Goal: Communication & Community: Answer question/provide support

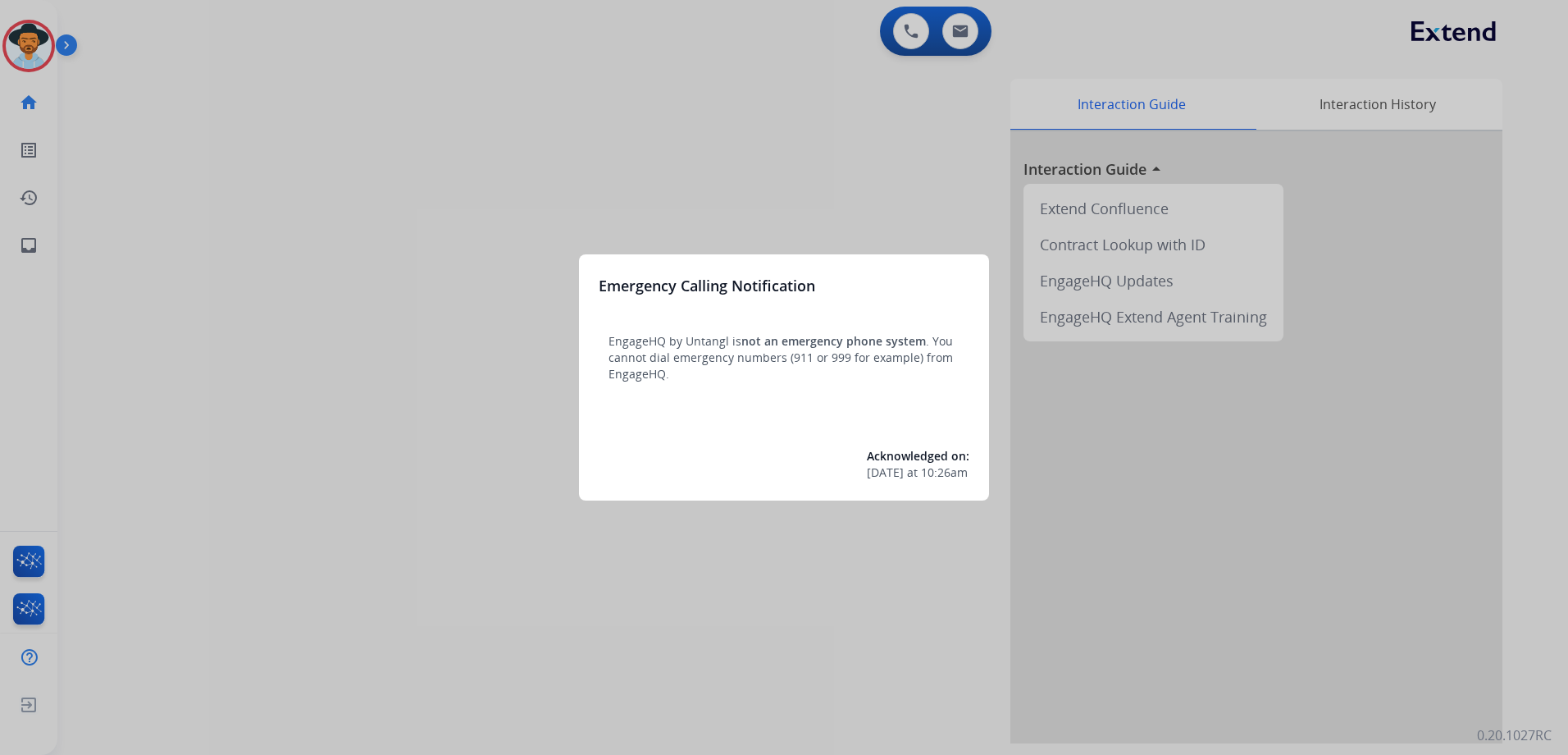
click at [774, 570] on div at bounding box center [784, 378] width 1568 height 755
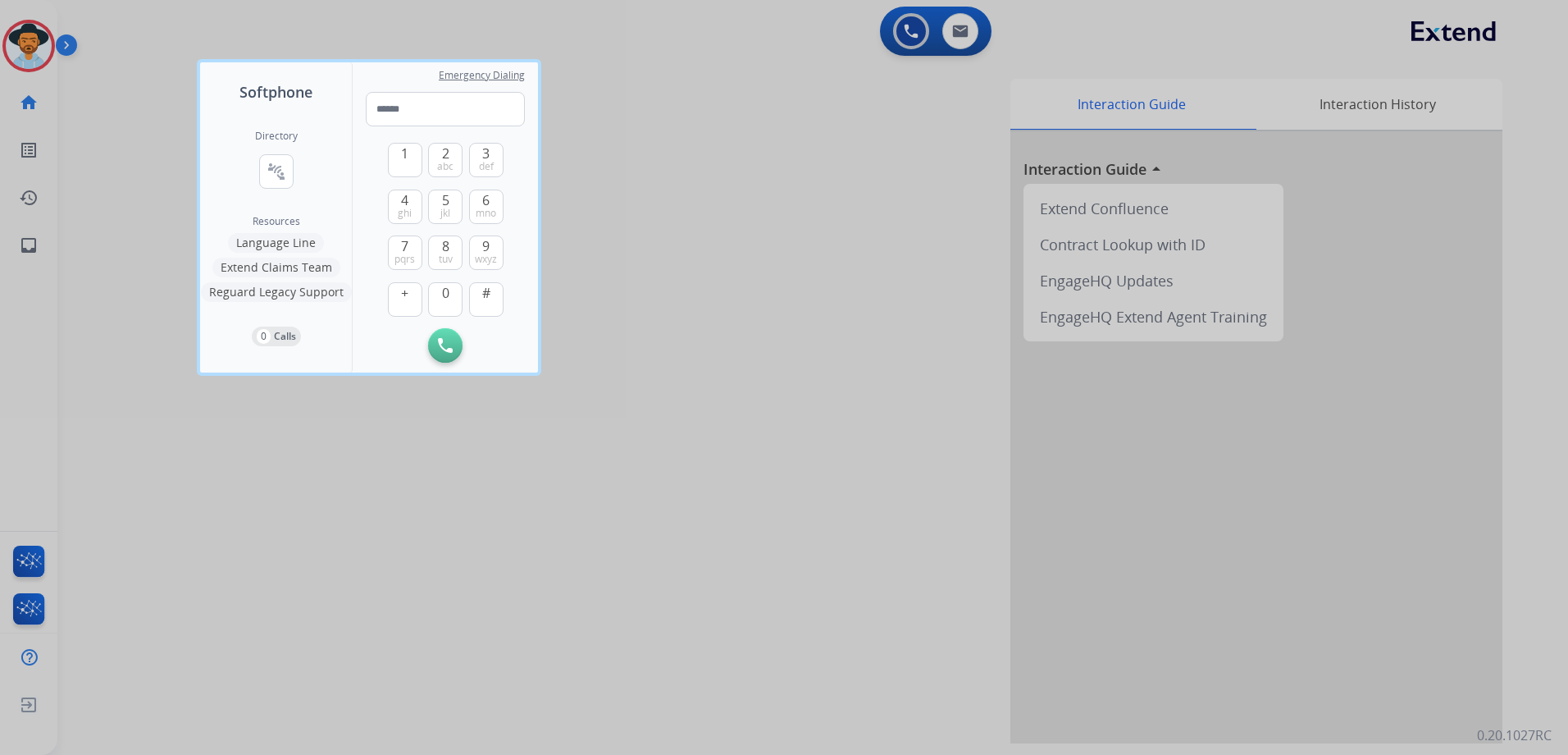
click at [698, 600] on div at bounding box center [784, 378] width 1568 height 755
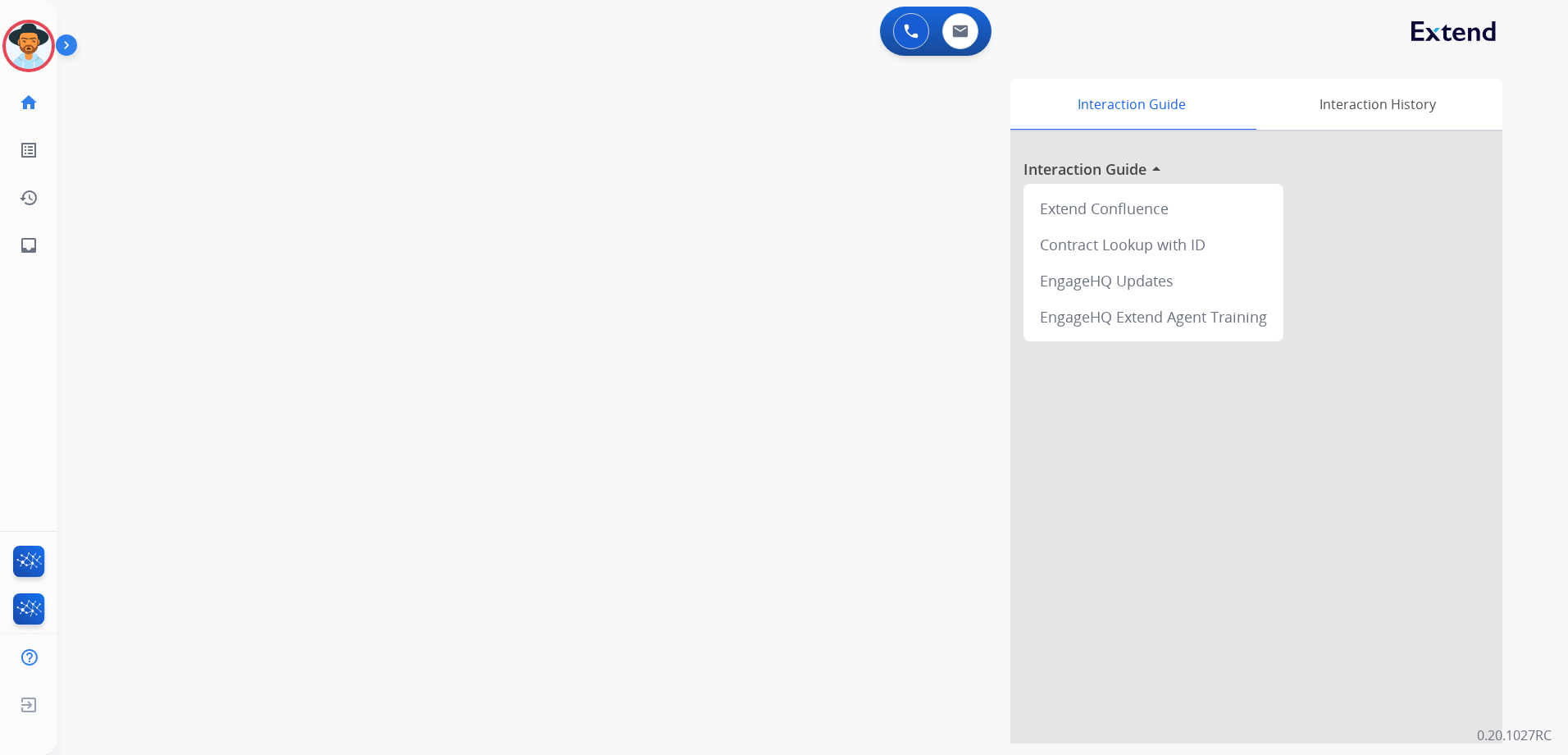
drag, startPoint x: 26, startPoint y: 38, endPoint x: 58, endPoint y: 37, distance: 32.0
click at [26, 38] on img at bounding box center [29, 46] width 46 height 46
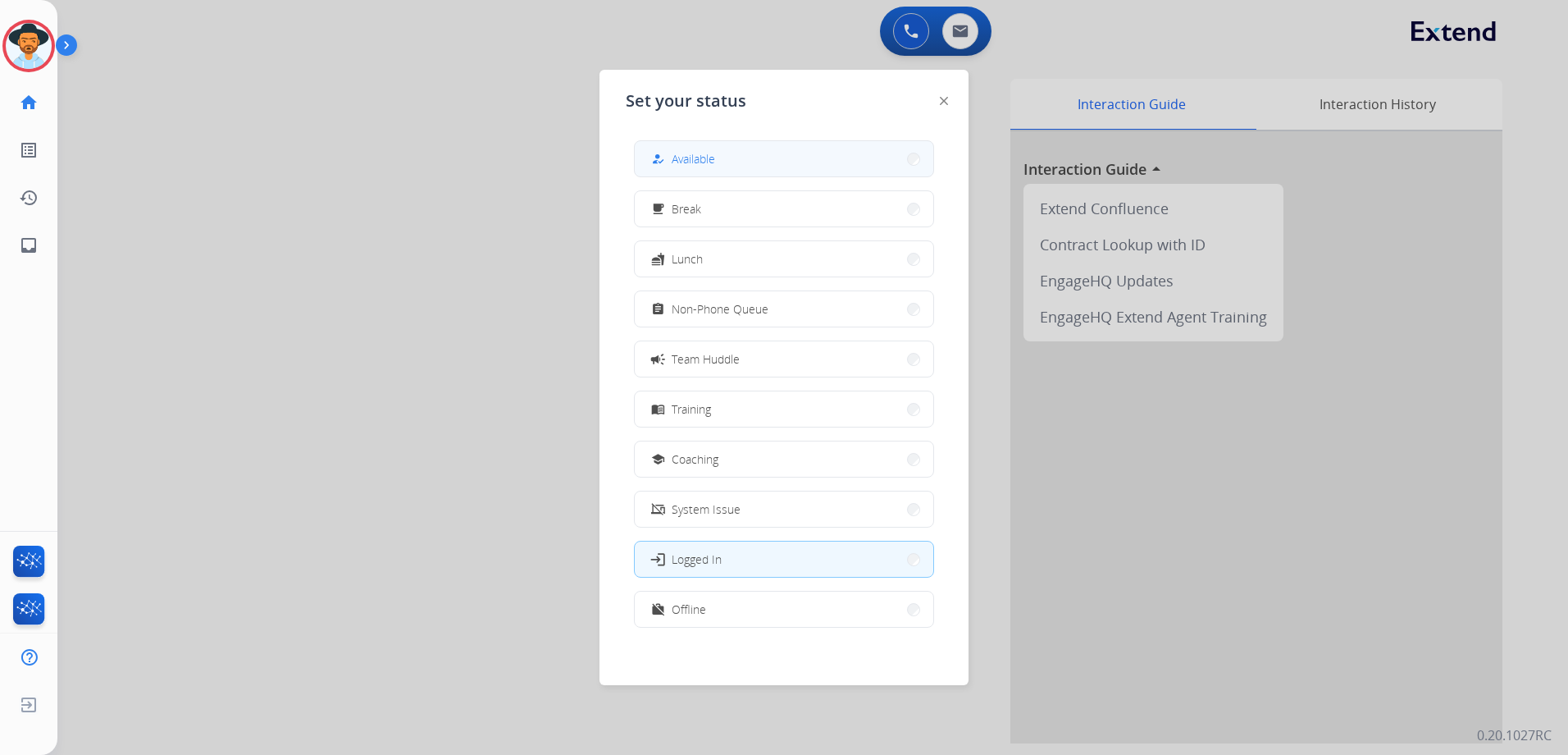
click at [708, 168] on button "how_to_reg Available" at bounding box center [784, 158] width 299 height 36
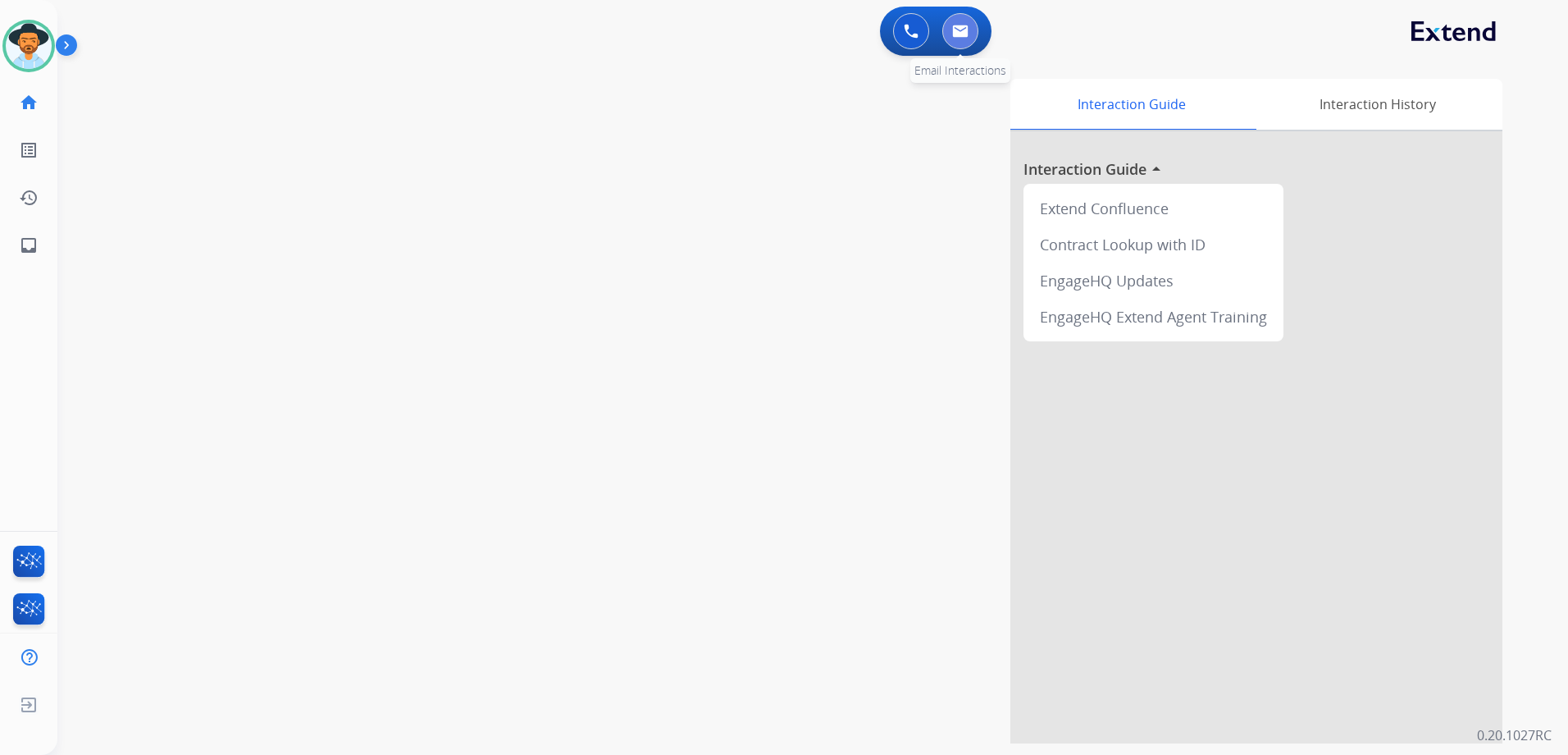
click at [964, 26] on img at bounding box center [960, 32] width 16 height 13
select select "**********"
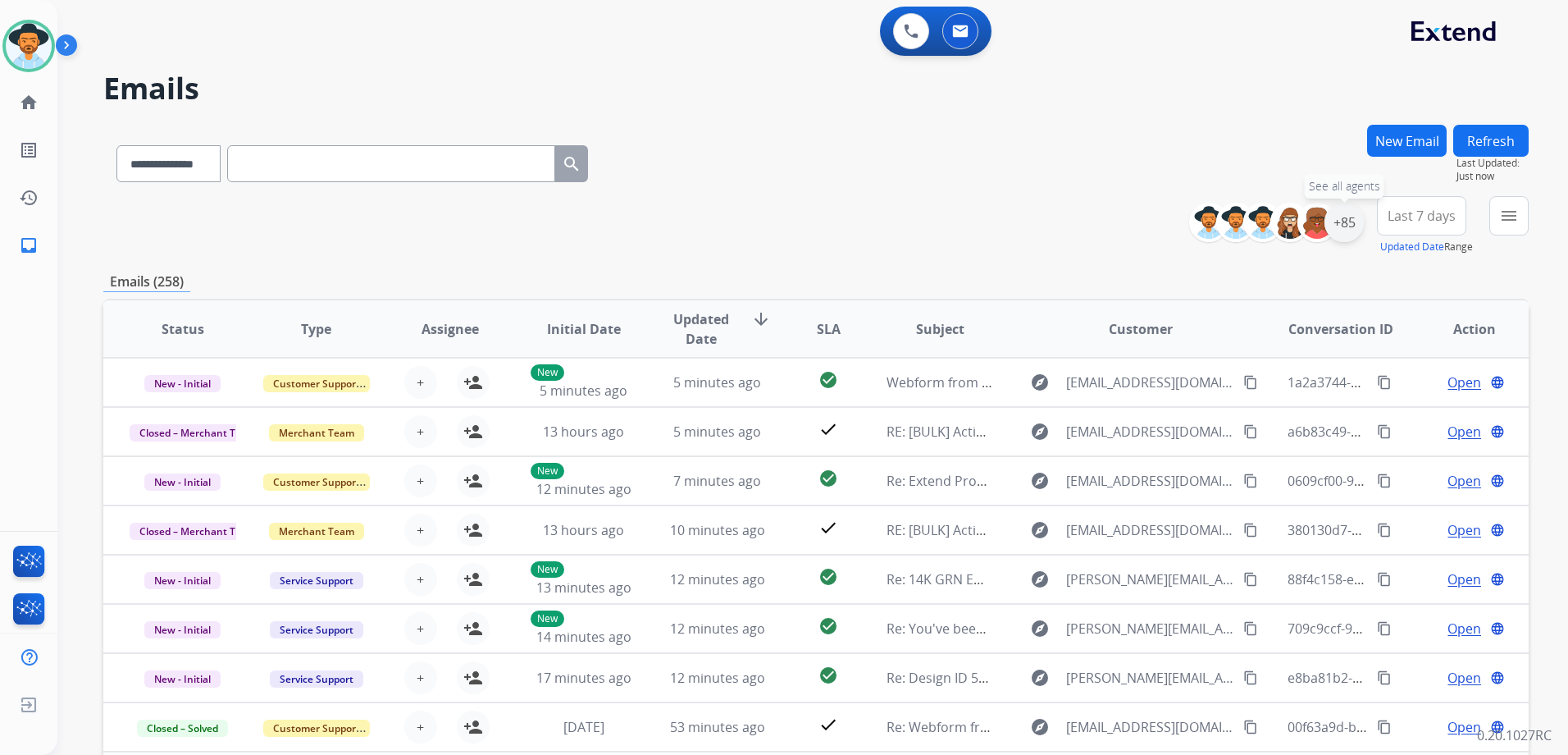
click at [1338, 228] on div "+85" at bounding box center [1343, 222] width 39 height 39
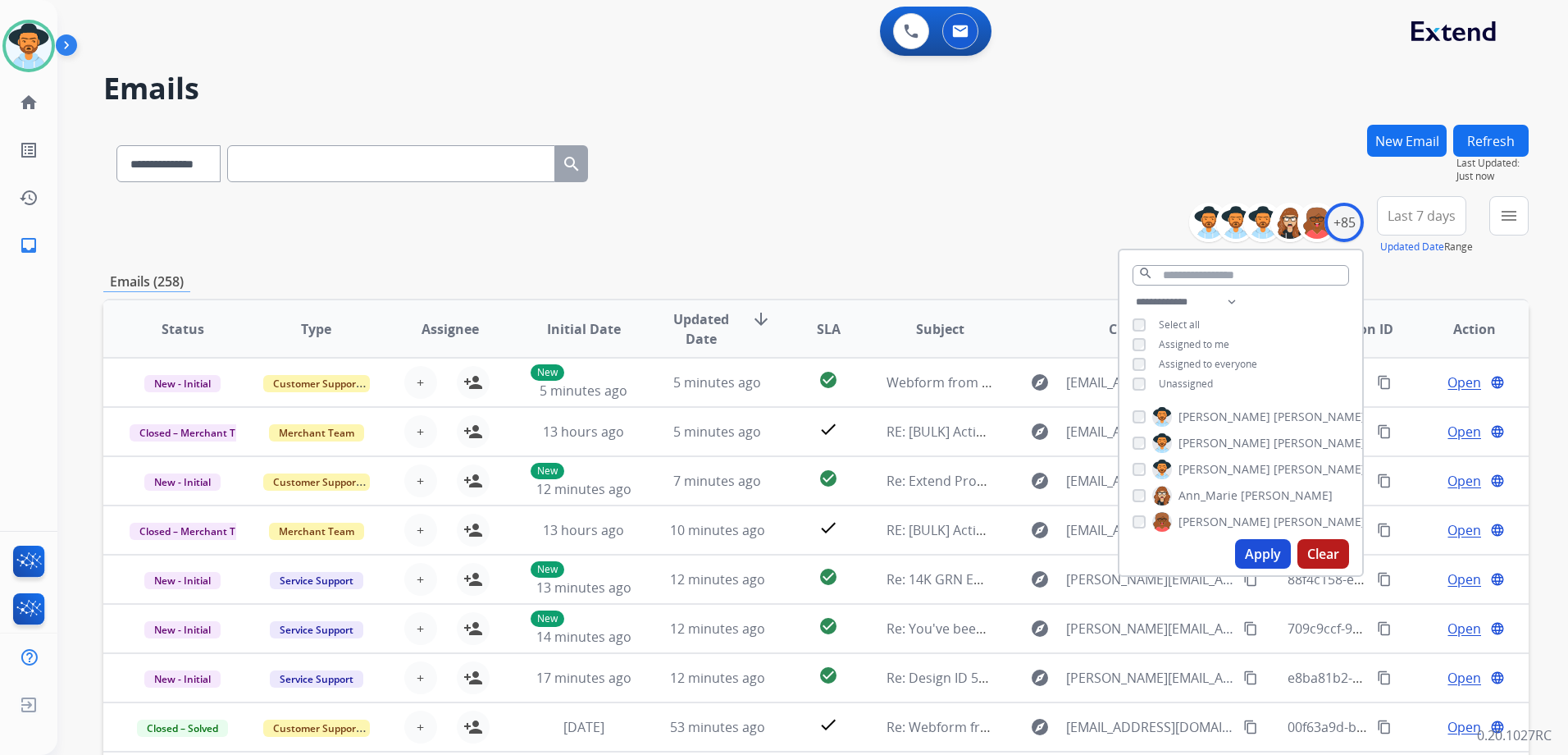
click at [1183, 385] on span "Unassigned" at bounding box center [1186, 383] width 54 height 14
click at [1251, 560] on button "Apply" at bounding box center [1263, 553] width 56 height 30
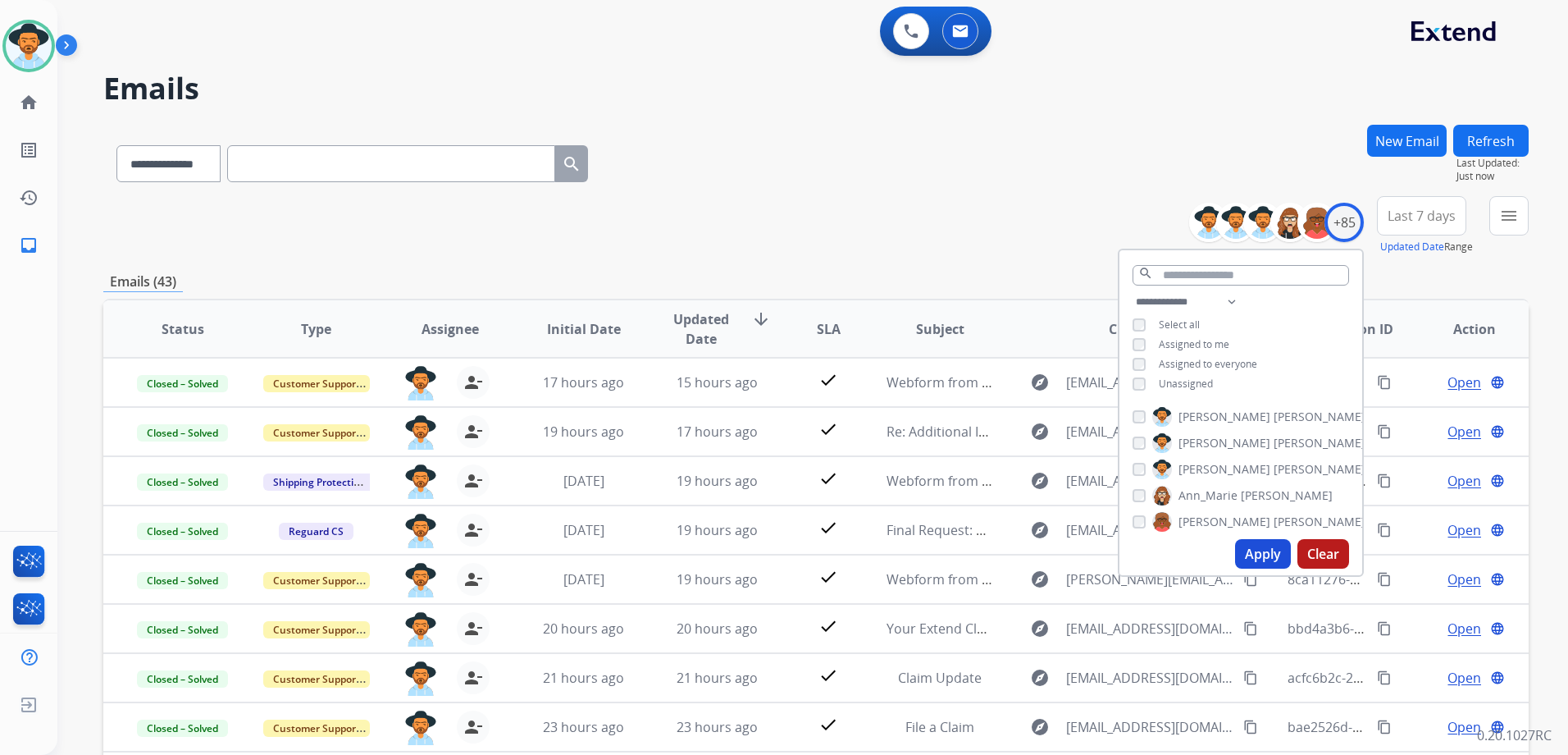
click at [937, 239] on div "**********" at bounding box center [816, 225] width 1425 height 59
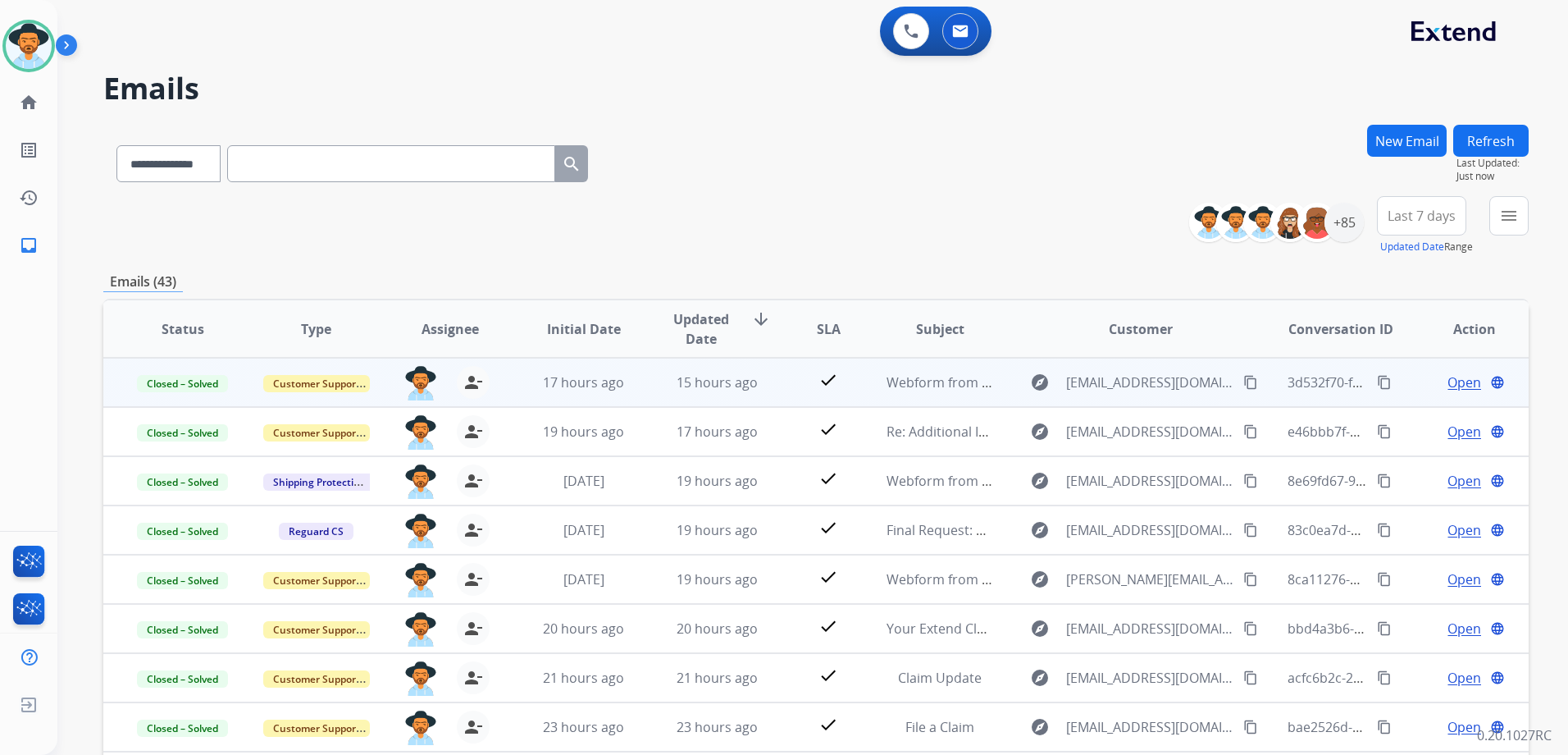
click at [1403, 396] on td "Open language" at bounding box center [1461, 381] width 133 height 49
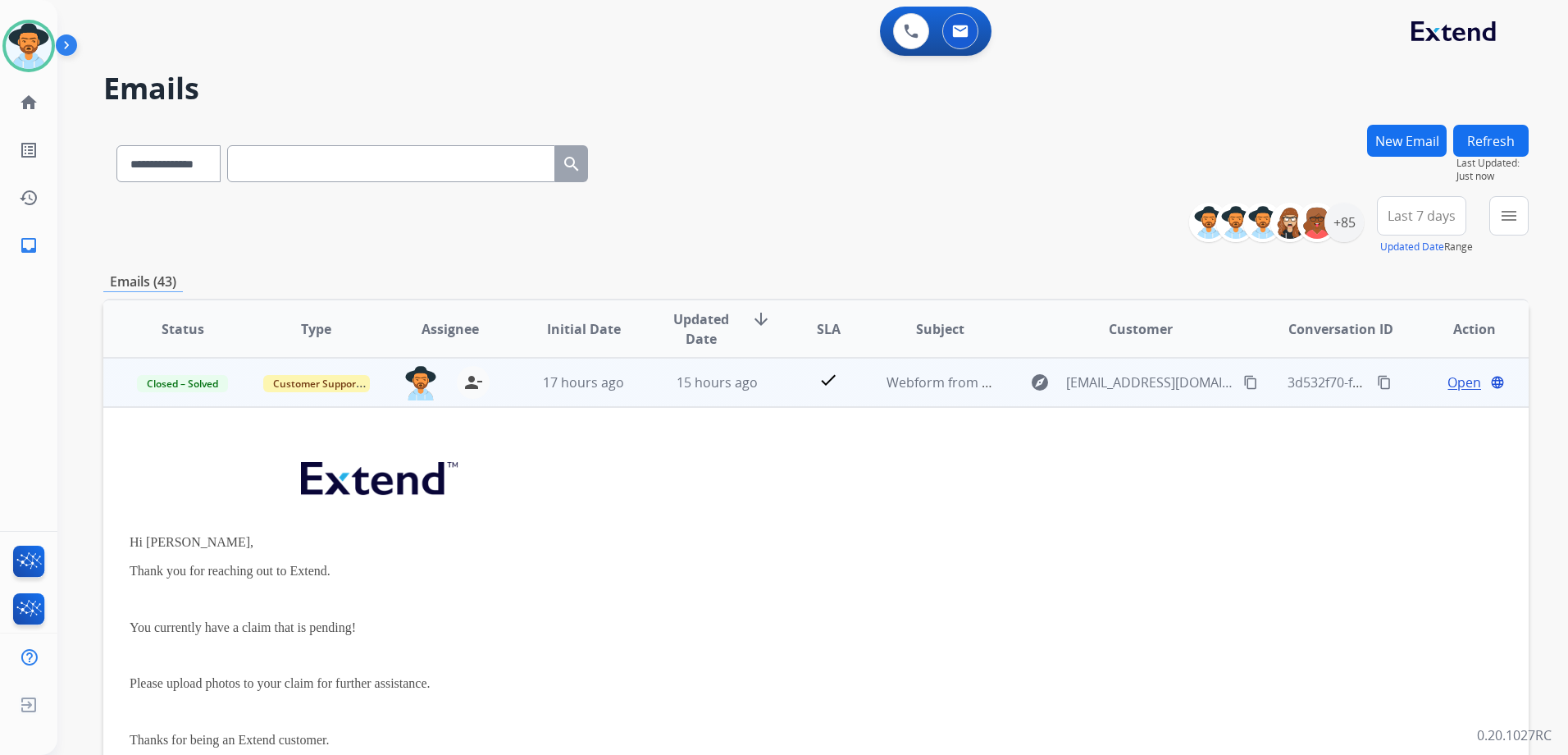
click at [1402, 396] on td "Open language" at bounding box center [1461, 381] width 133 height 49
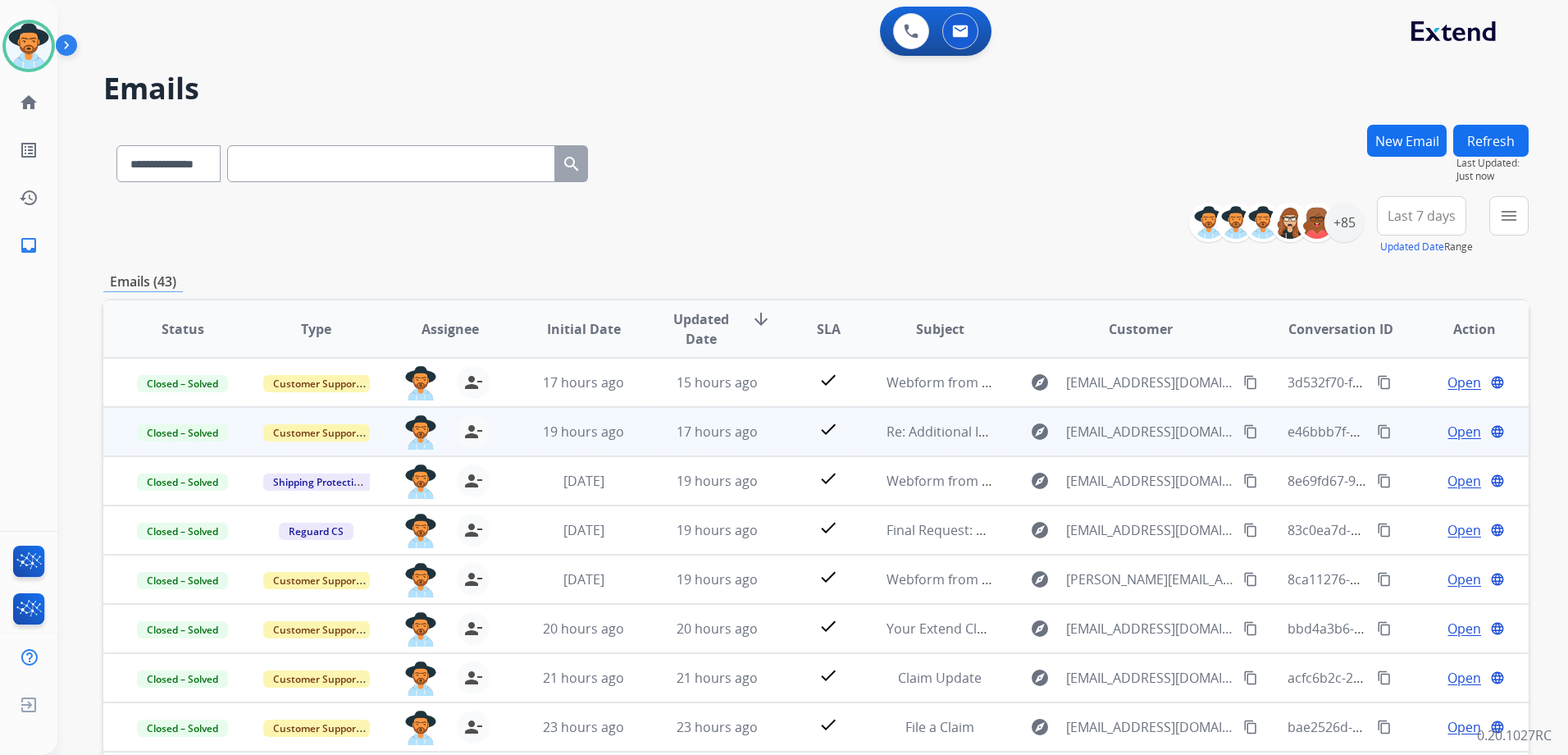
click at [1402, 438] on td "Open language" at bounding box center [1461, 431] width 133 height 49
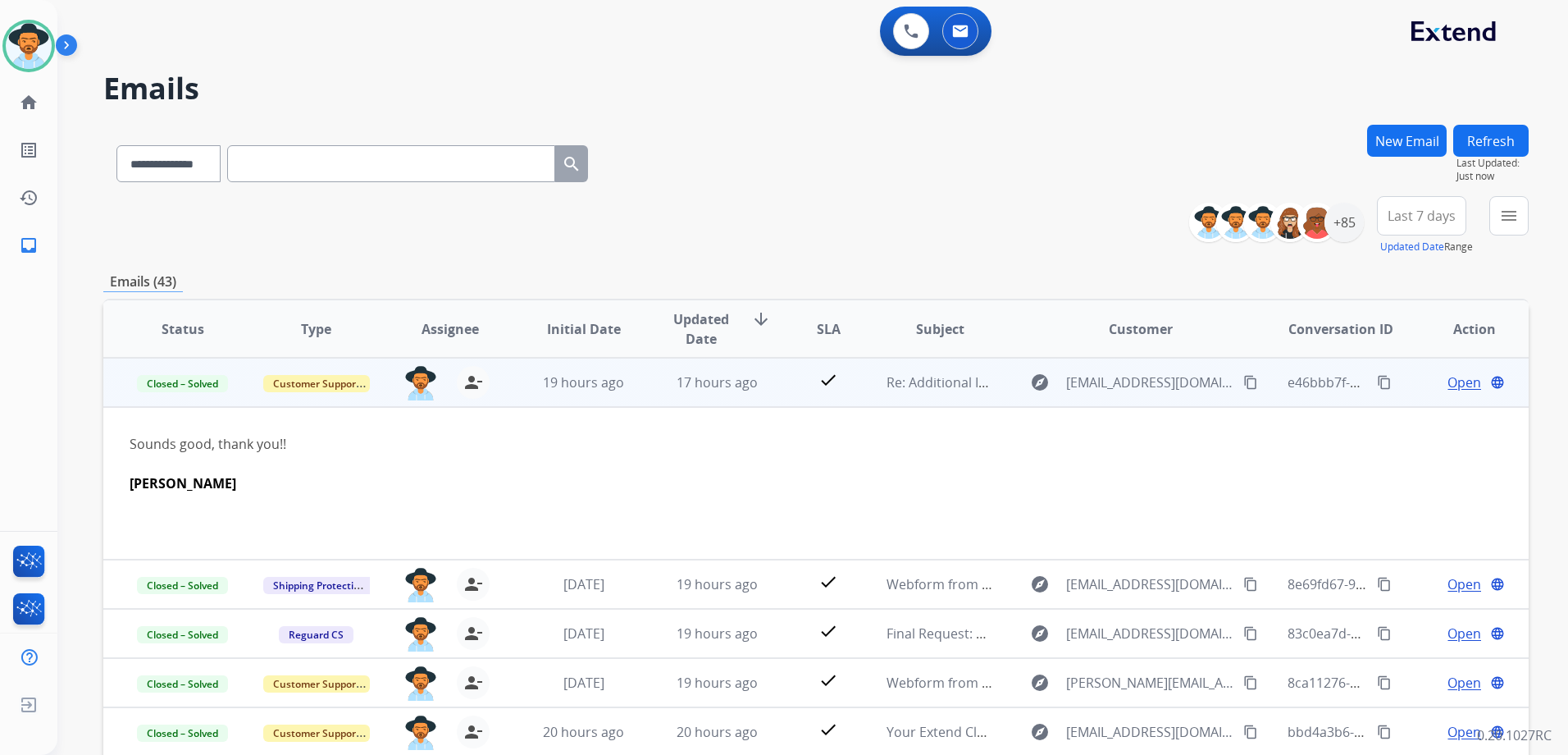
click at [1396, 396] on td "Open language" at bounding box center [1461, 381] width 133 height 49
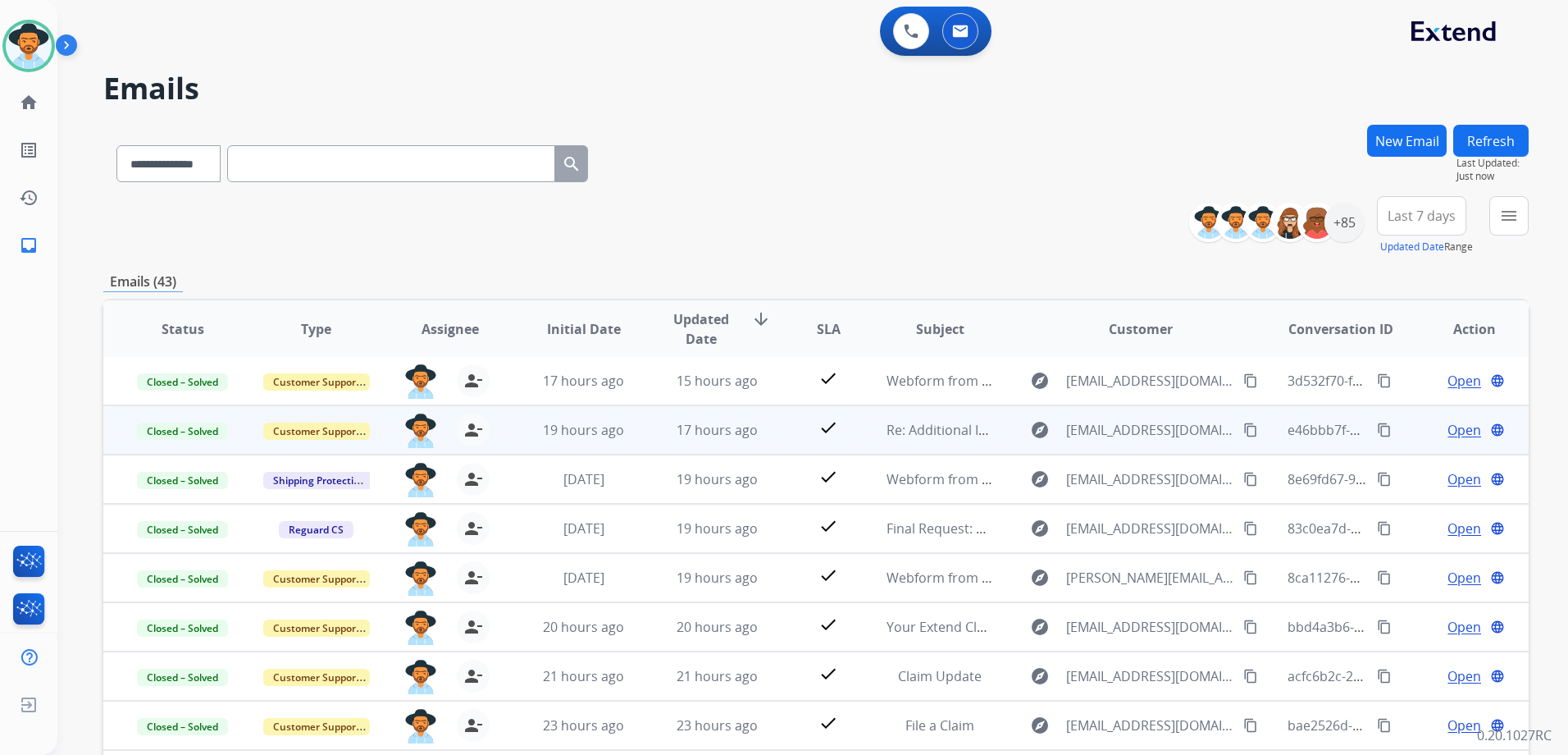
scroll to position [2, 0]
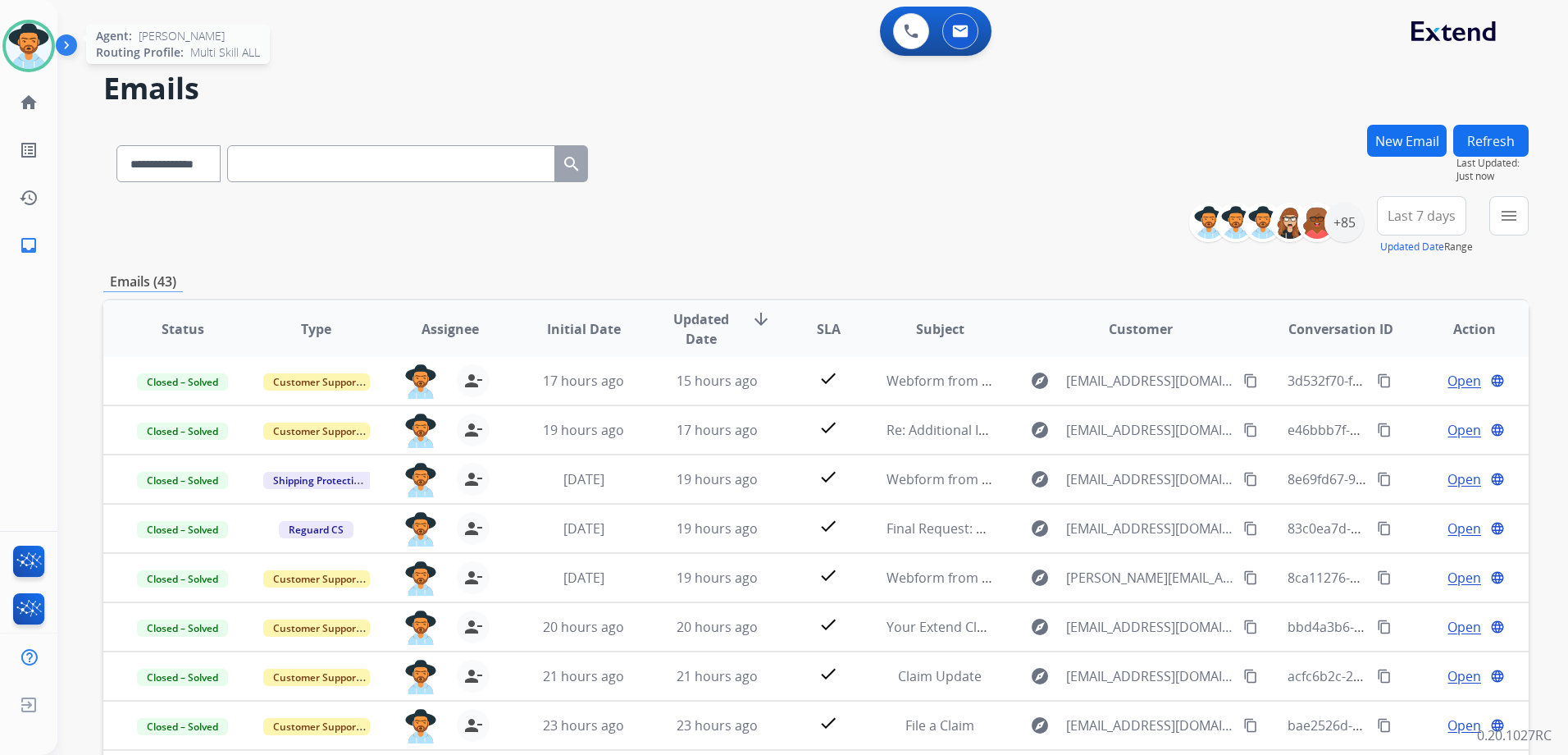
click at [34, 42] on img at bounding box center [29, 46] width 46 height 46
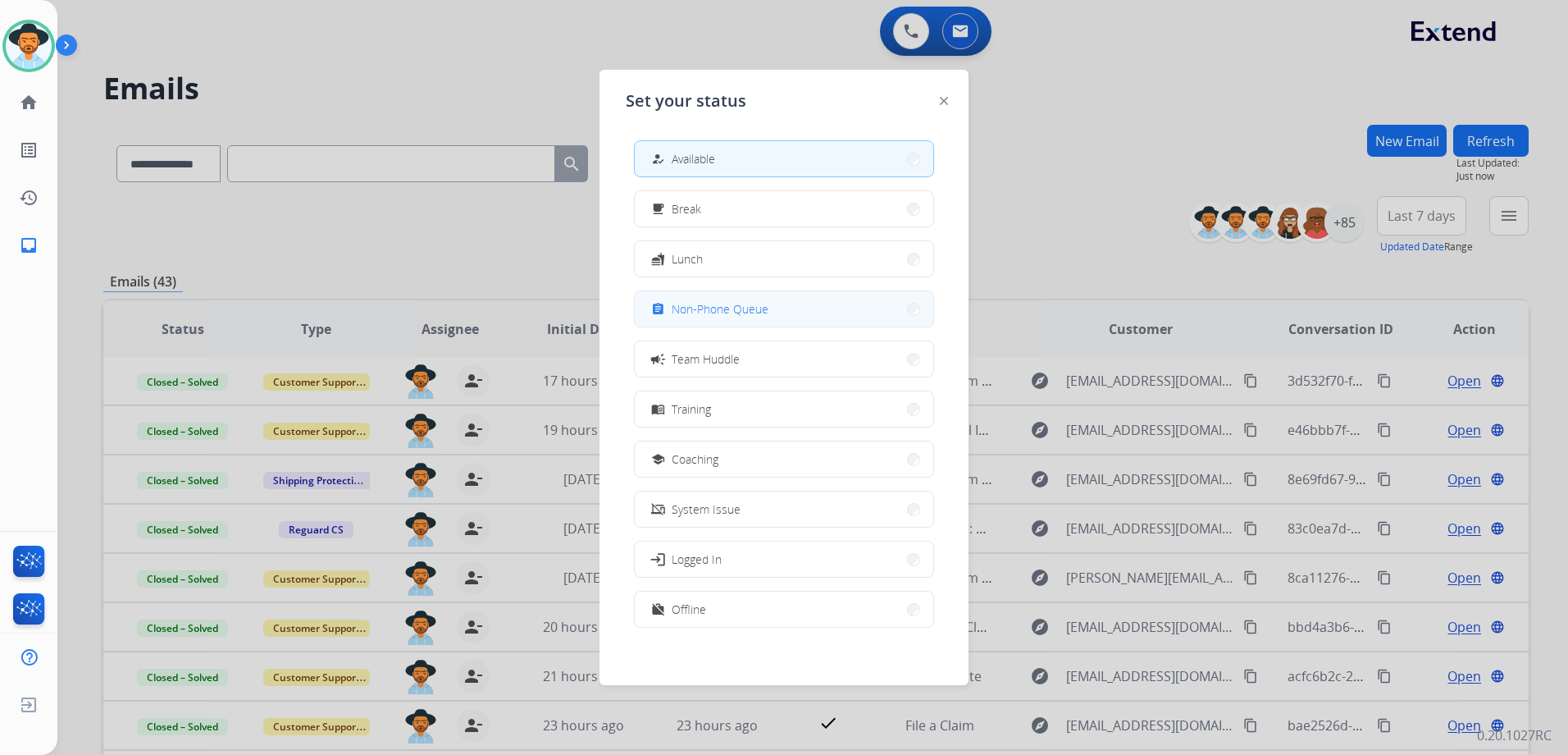
click at [728, 296] on button "assignment Non-Phone Queue" at bounding box center [784, 308] width 299 height 36
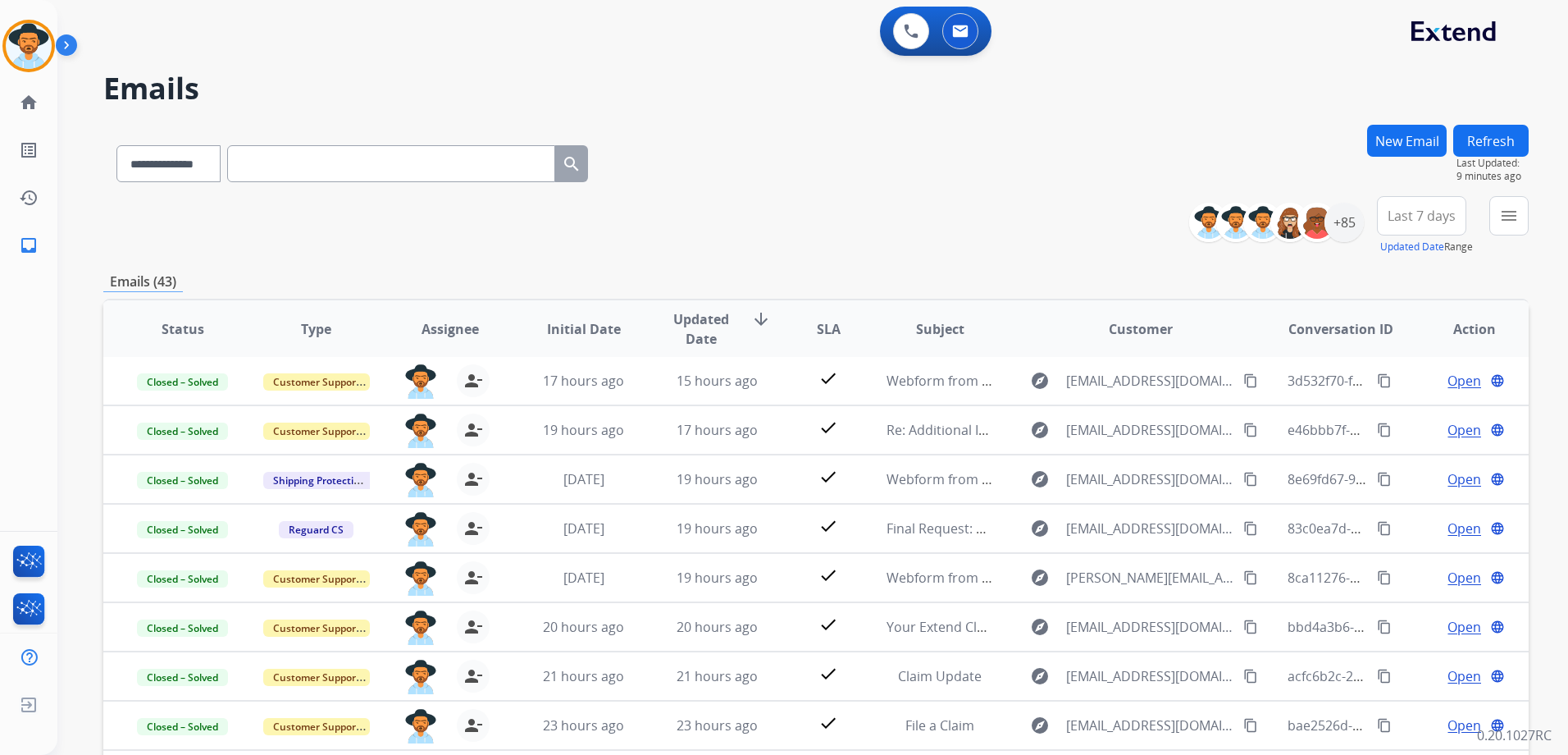
click at [1126, 222] on div "**********" at bounding box center [816, 225] width 1425 height 59
click at [20, 47] on img at bounding box center [29, 46] width 46 height 46
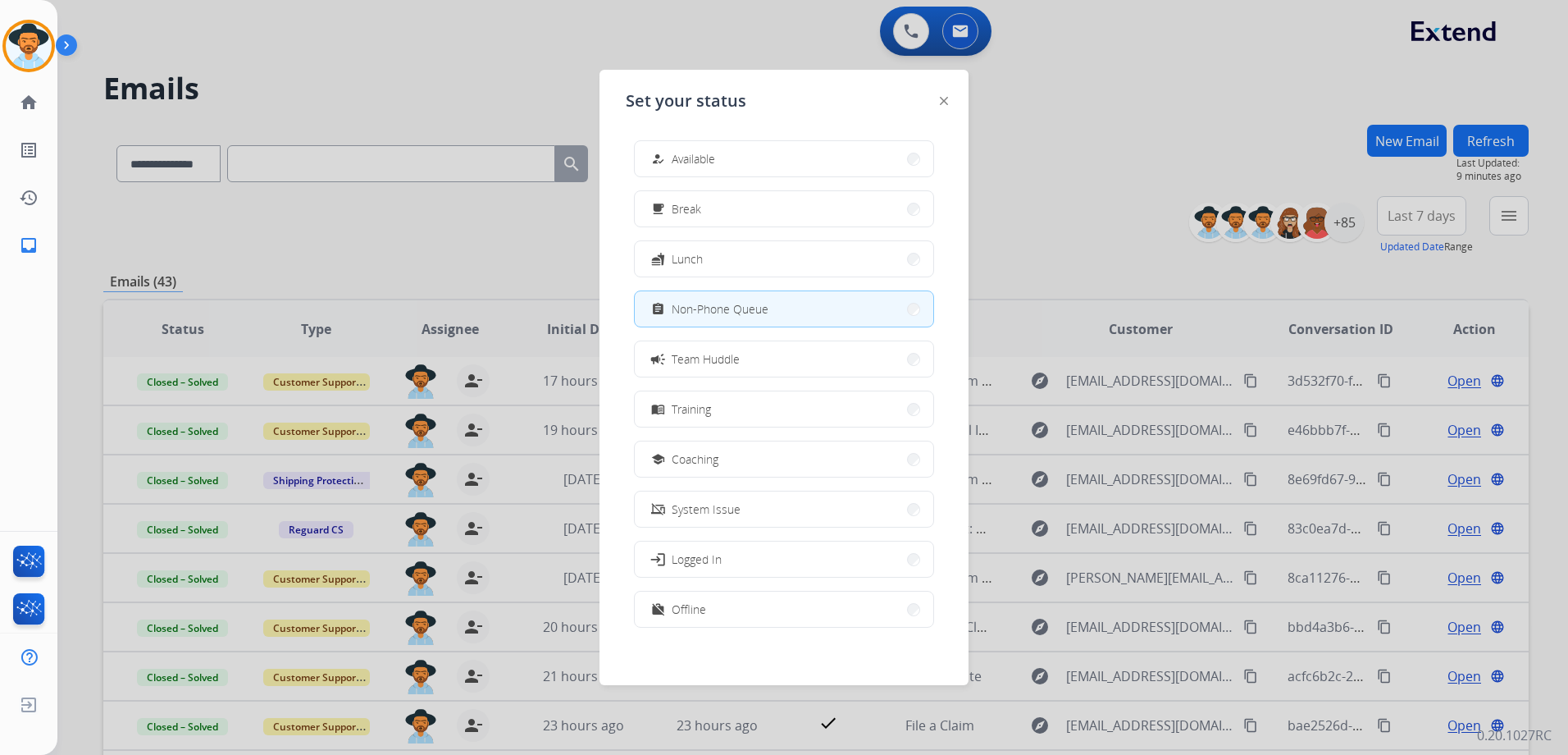
click at [322, 242] on div at bounding box center [784, 378] width 1568 height 755
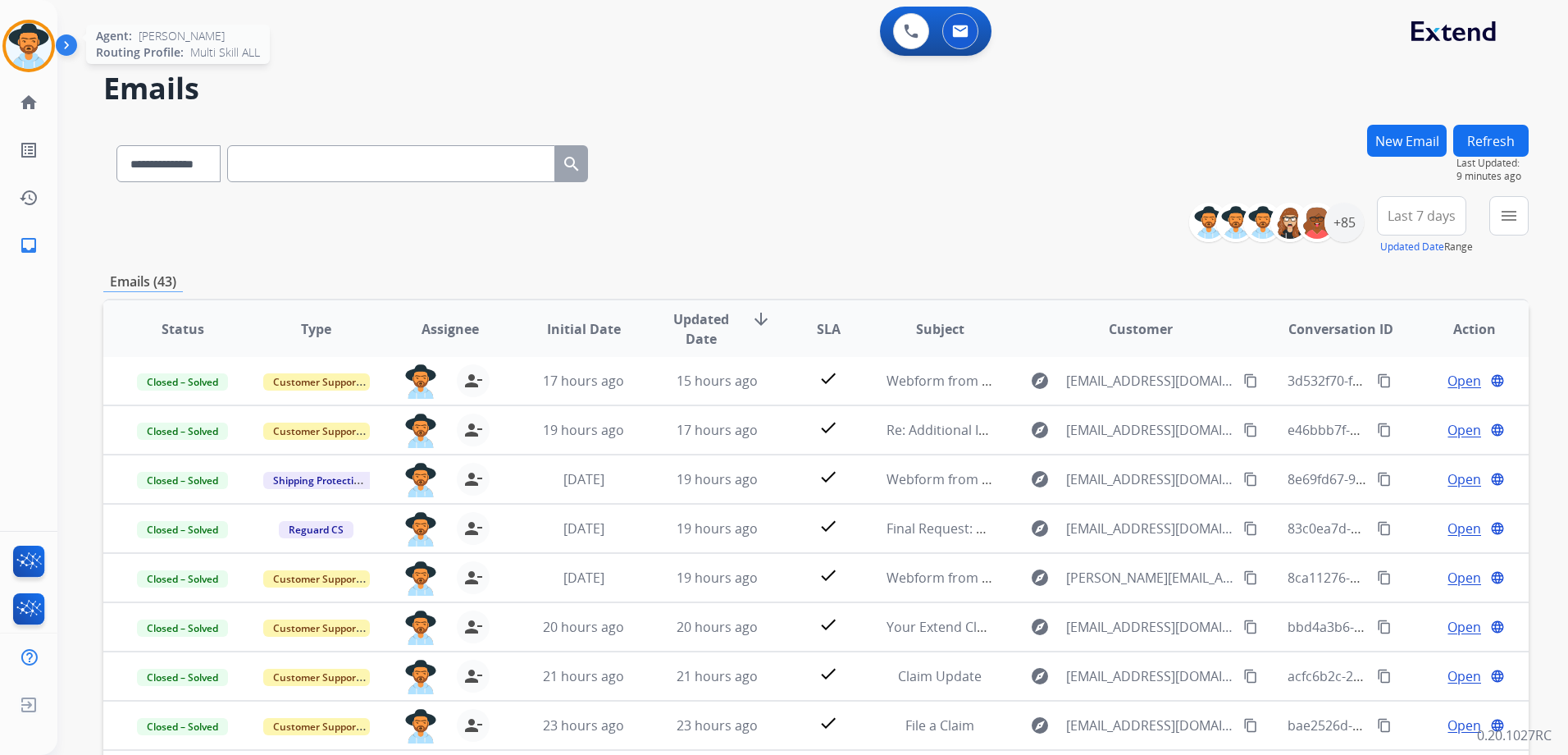
click at [27, 54] on img at bounding box center [29, 46] width 46 height 46
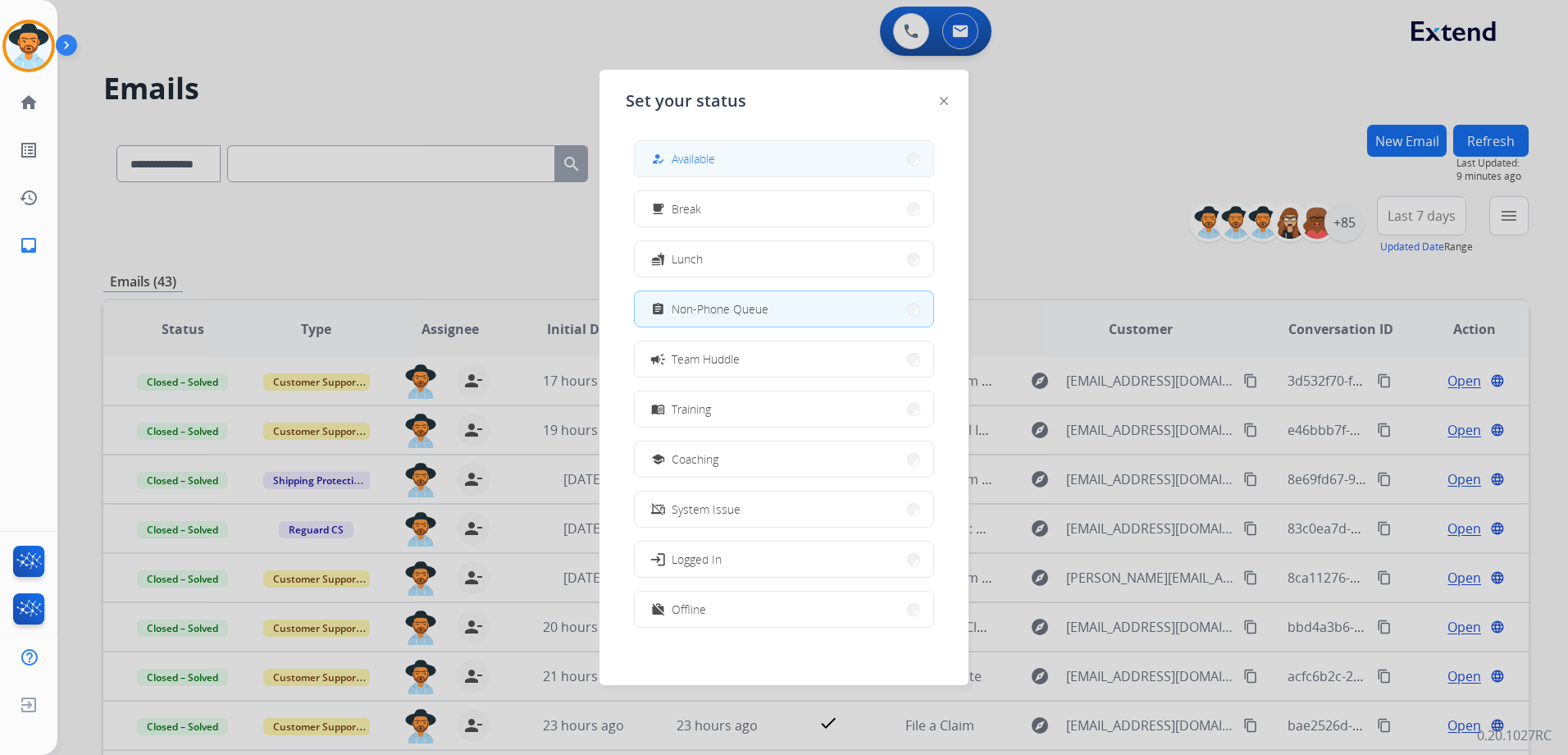
click at [789, 157] on button "how_to_reg Available" at bounding box center [784, 158] width 299 height 36
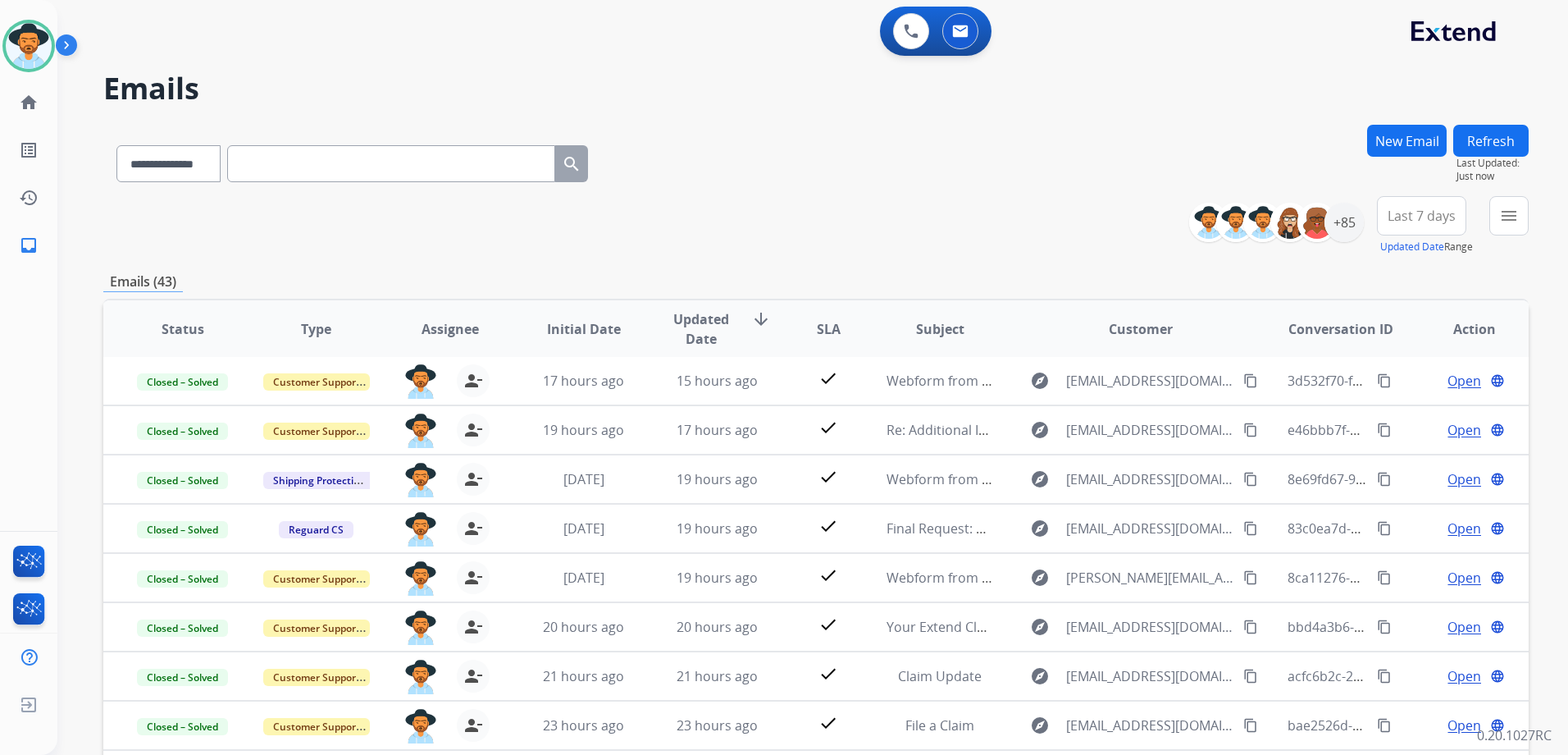
drag, startPoint x: 32, startPoint y: 56, endPoint x: 69, endPoint y: 52, distance: 37.2
click at [32, 56] on img at bounding box center [29, 46] width 46 height 46
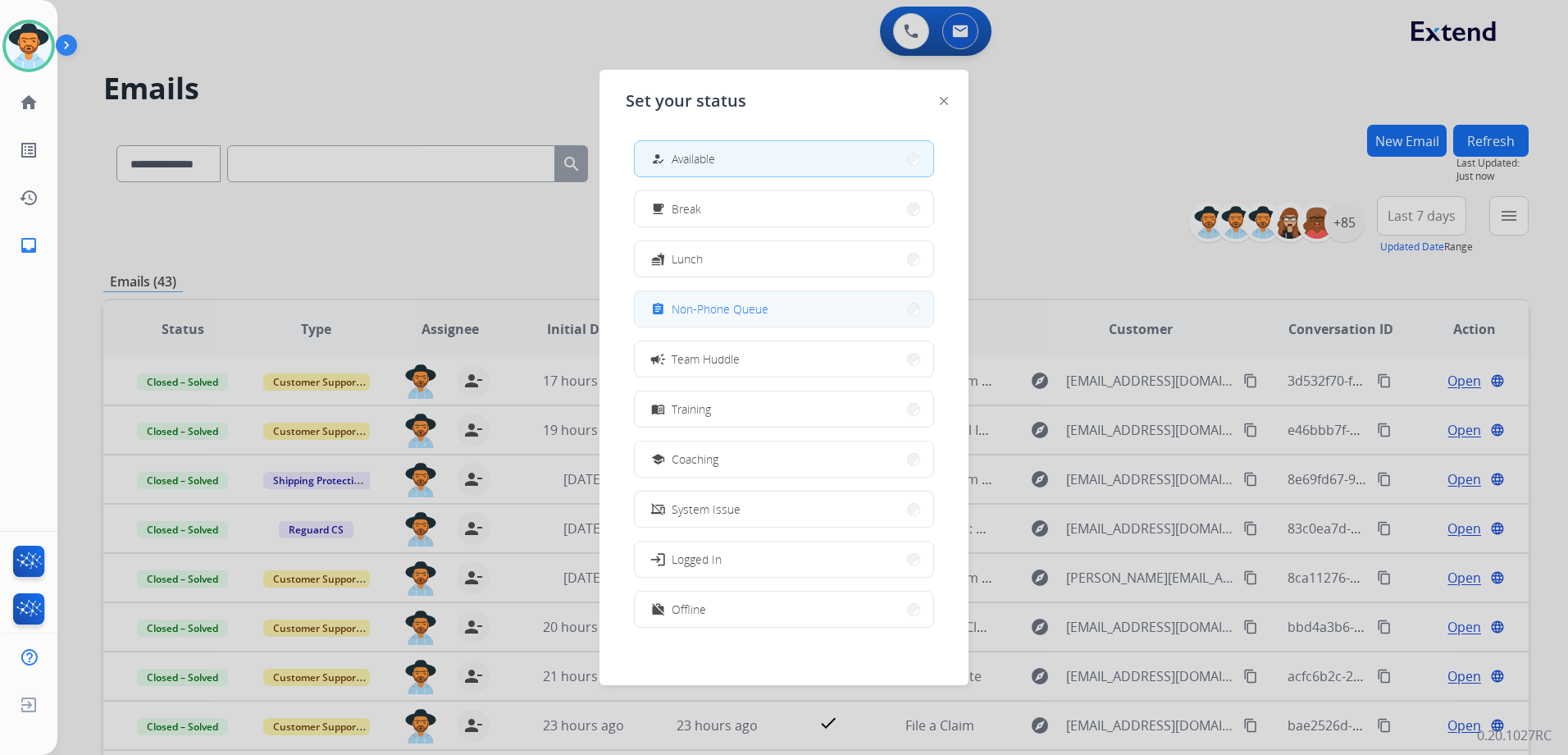
click at [761, 309] on span "Non-Phone Queue" at bounding box center [719, 309] width 97 height 17
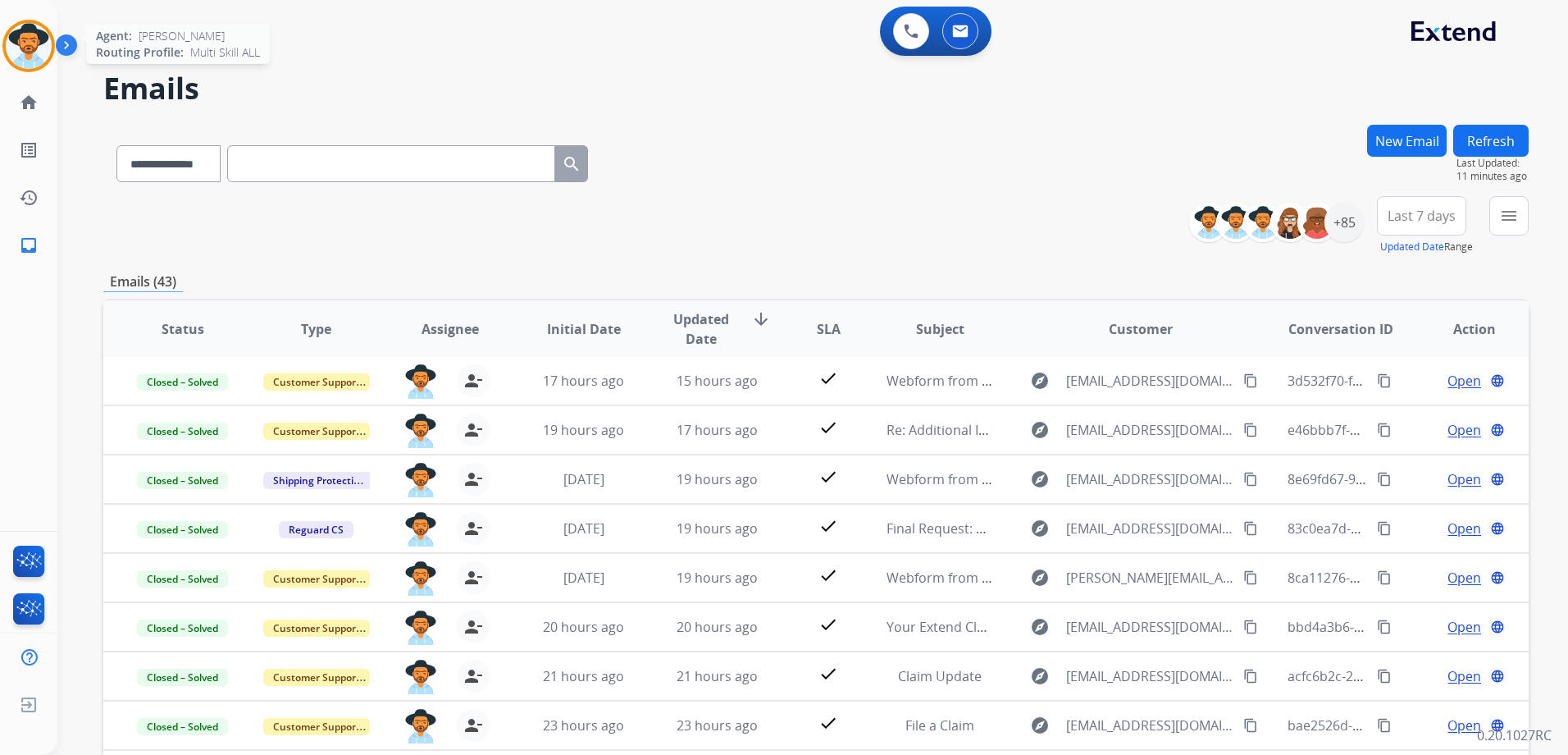
click at [32, 30] on img at bounding box center [29, 46] width 46 height 46
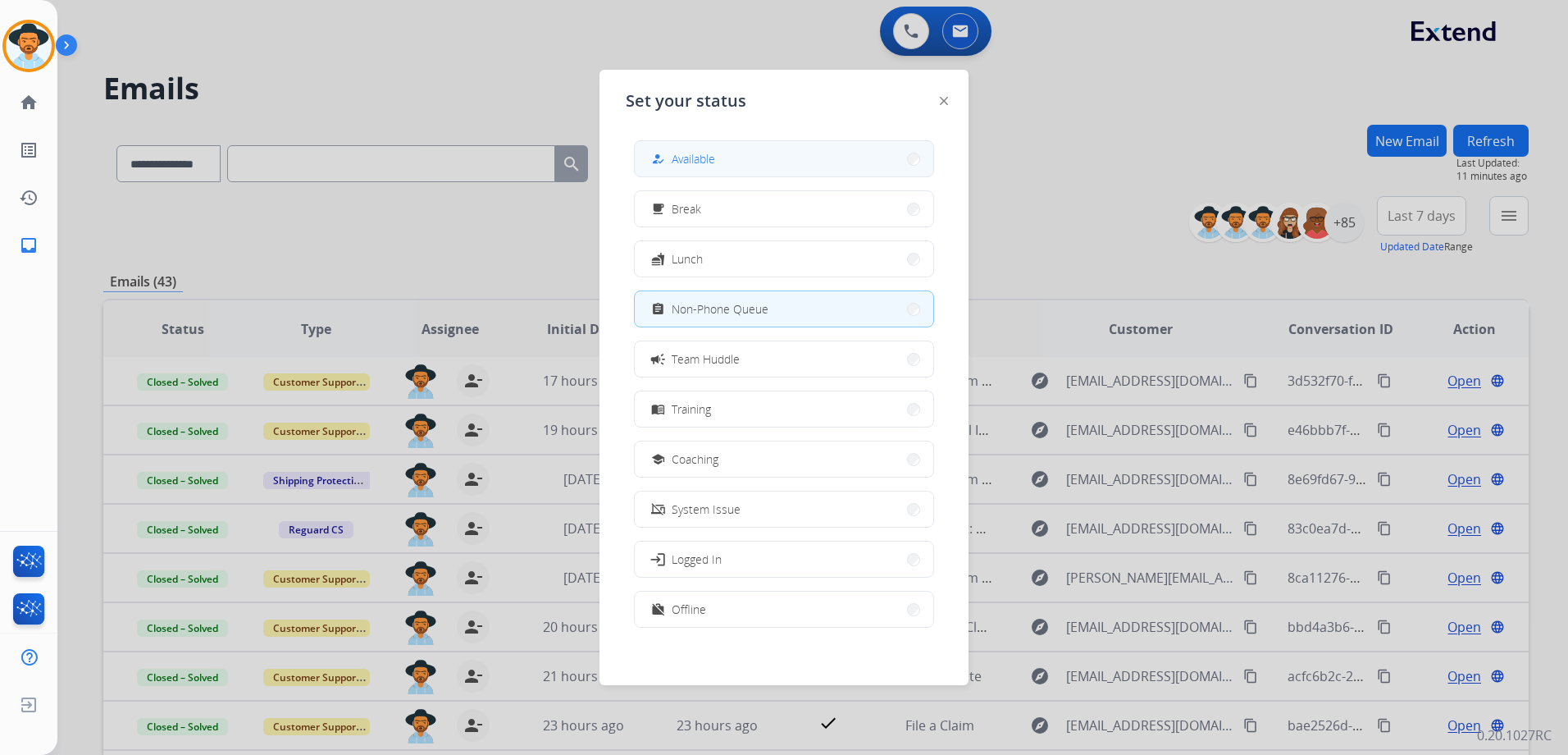
click at [734, 160] on button "how_to_reg Available" at bounding box center [784, 158] width 299 height 36
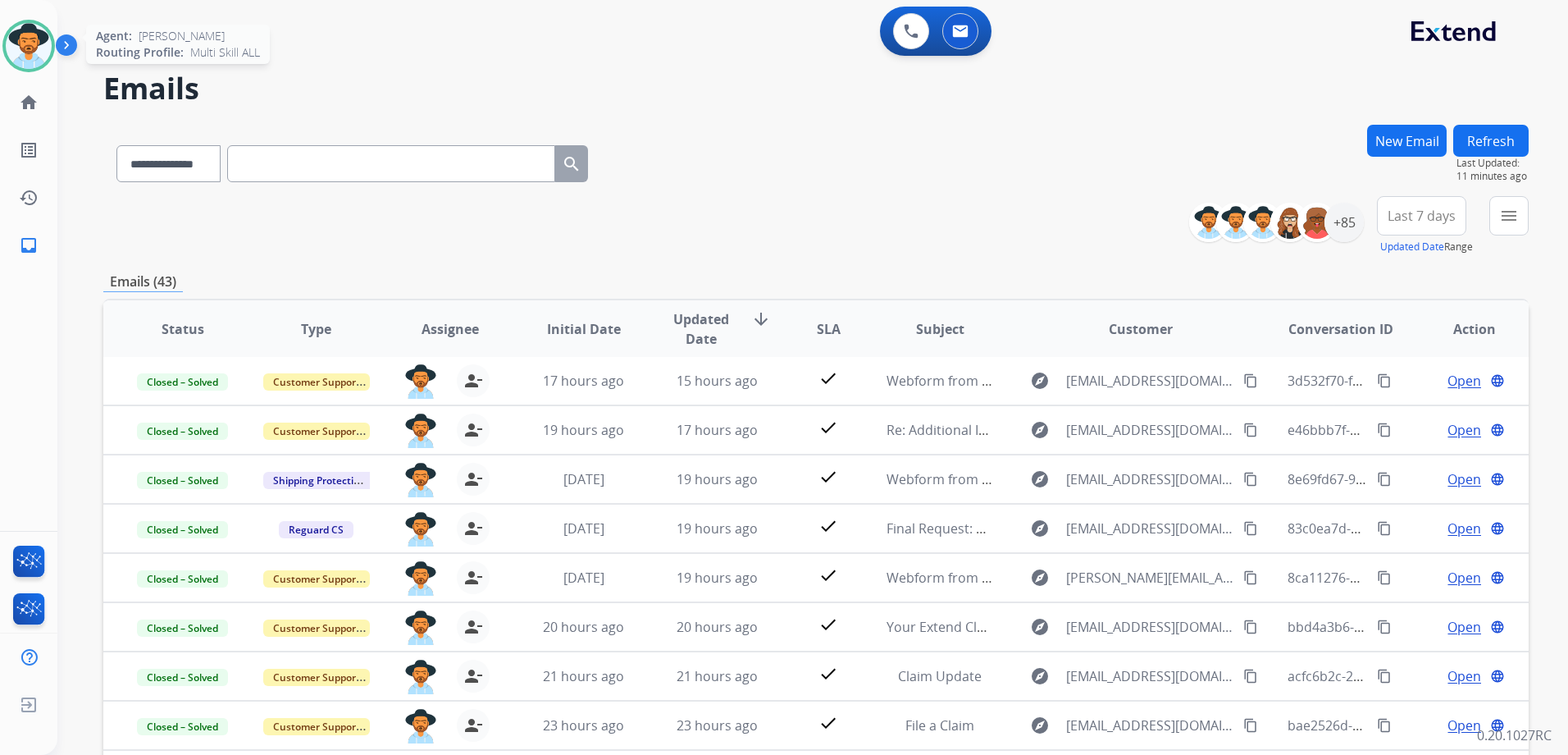
click at [31, 51] on img at bounding box center [29, 46] width 46 height 46
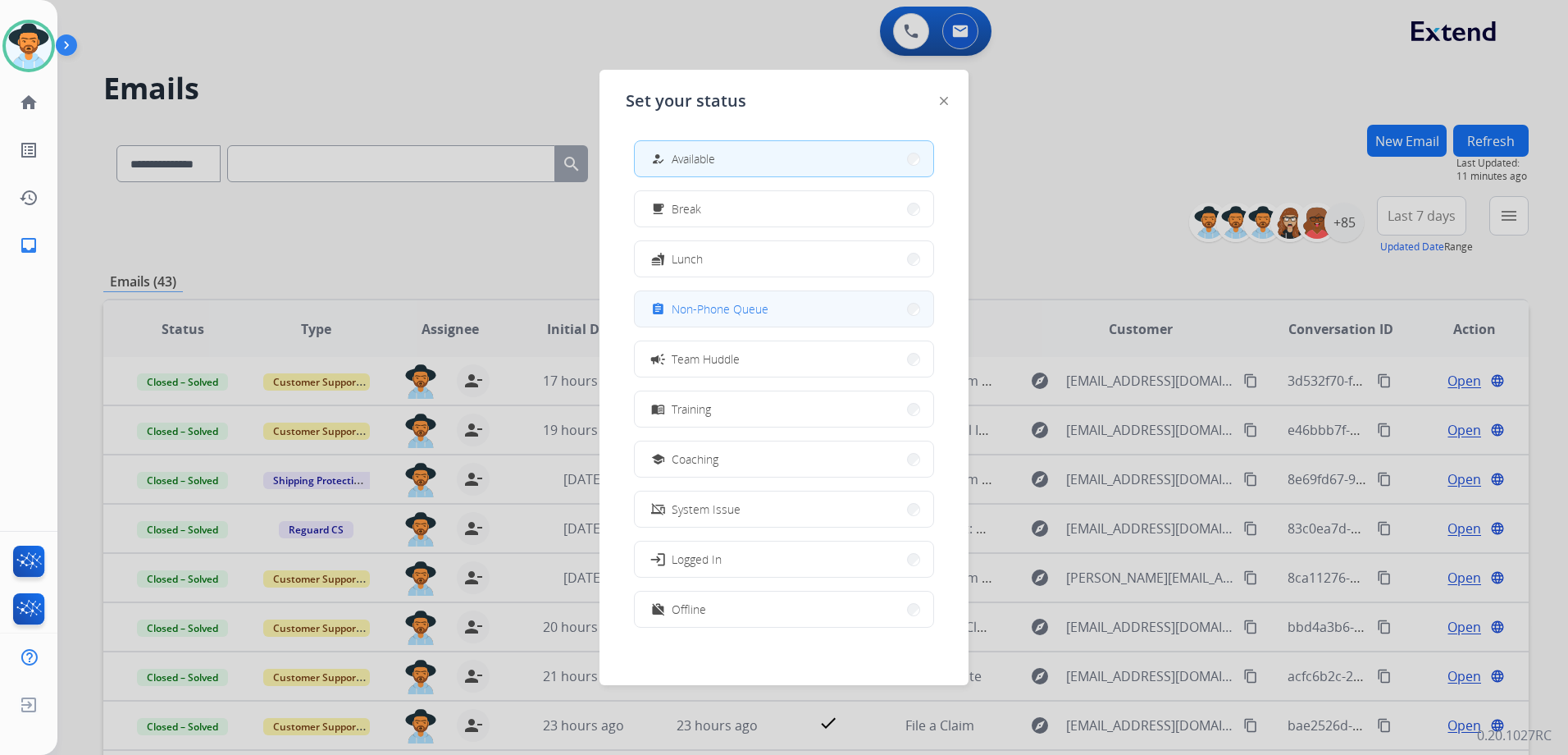
click at [787, 311] on button "assignment Non-Phone Queue" at bounding box center [784, 308] width 299 height 36
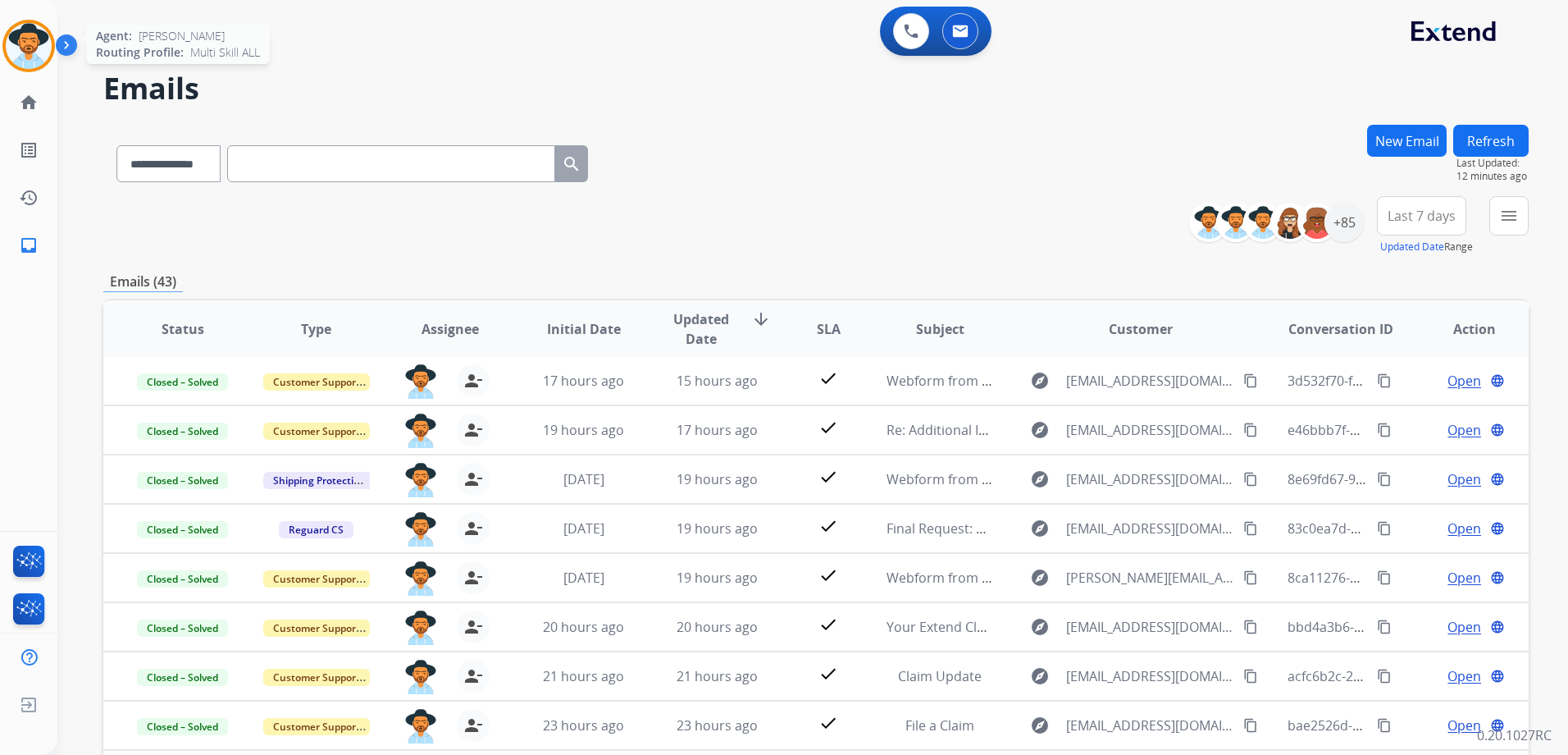
click at [31, 37] on img at bounding box center [29, 46] width 46 height 46
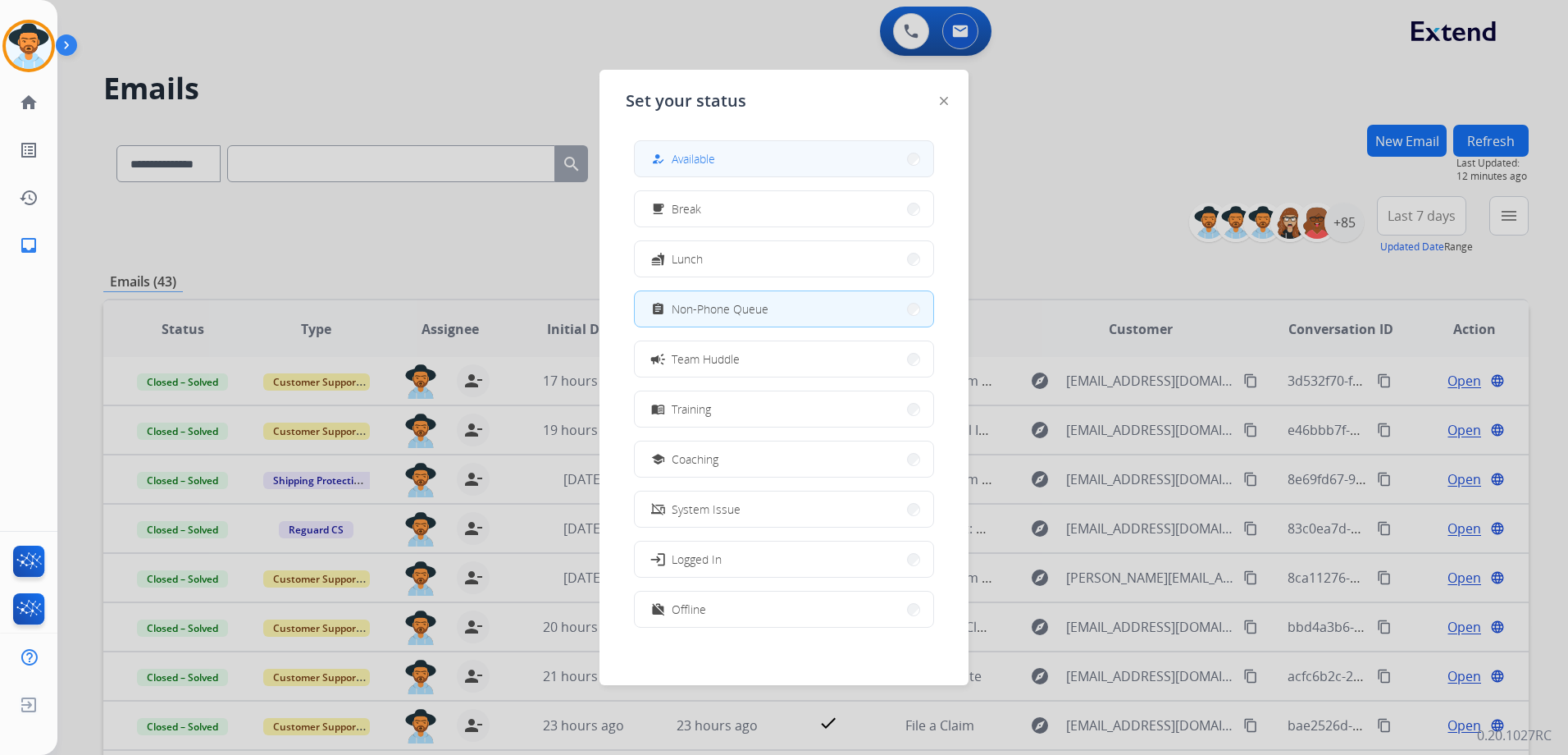
click at [765, 156] on button "how_to_reg Available" at bounding box center [784, 158] width 299 height 36
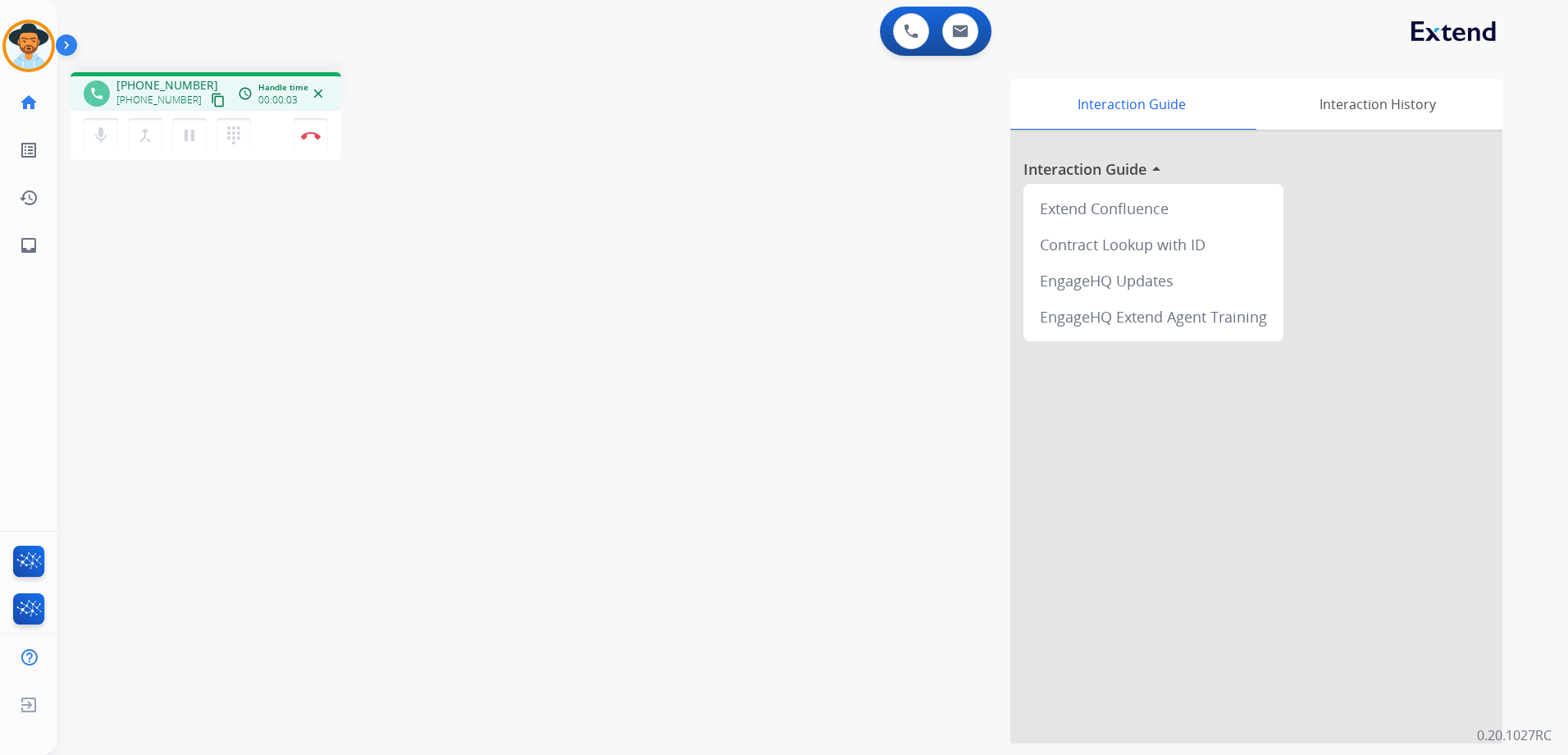
click at [210, 94] on mat-icon "content_copy" at bounding box center [217, 100] width 14 height 14
click at [312, 143] on button "Disconnect" at bounding box center [311, 135] width 35 height 35
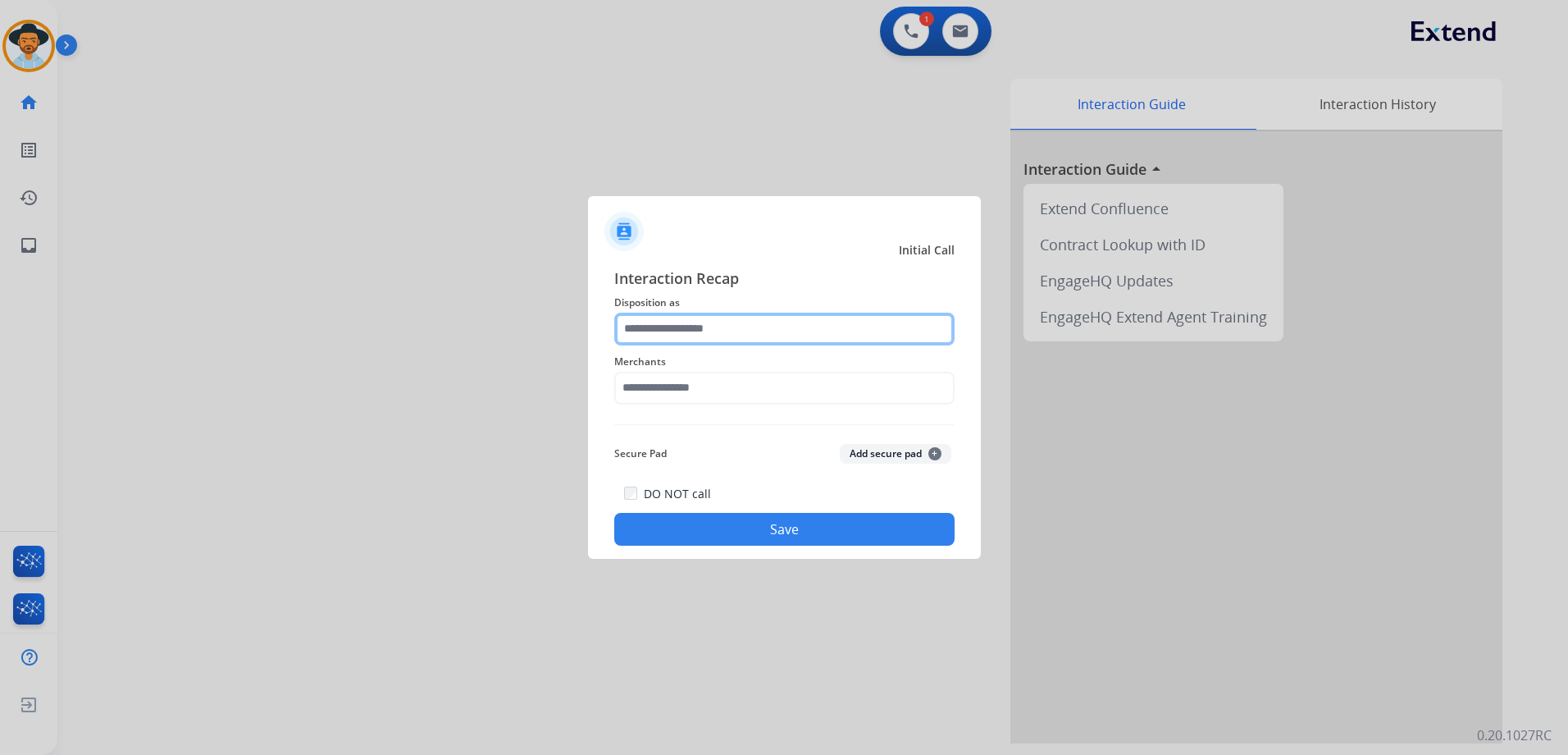
click at [774, 323] on input "text" at bounding box center [784, 329] width 340 height 33
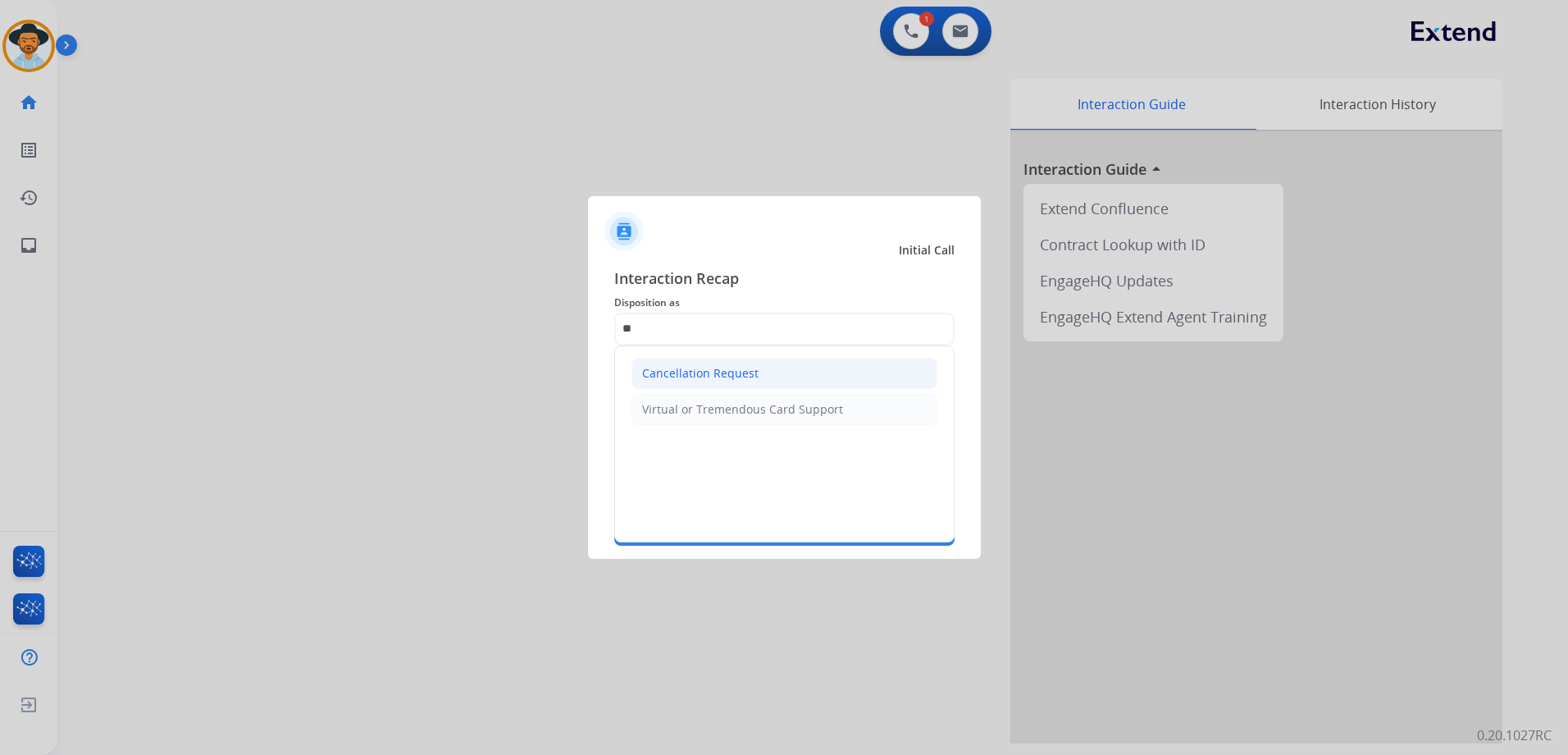
click at [695, 374] on div "Cancellation Request" at bounding box center [700, 373] width 116 height 16
type input "**********"
click at [694, 374] on input "text" at bounding box center [784, 388] width 340 height 33
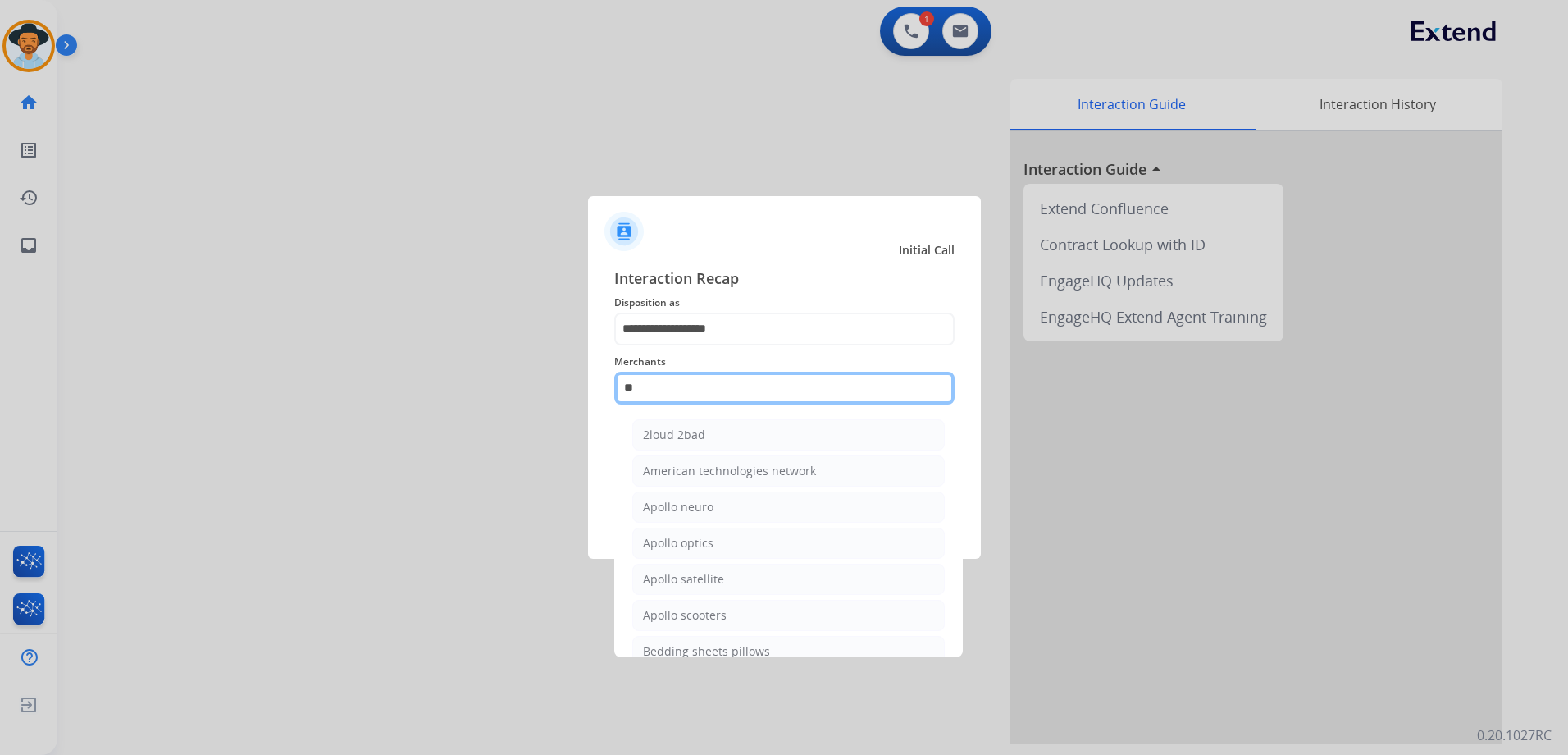
type input "*"
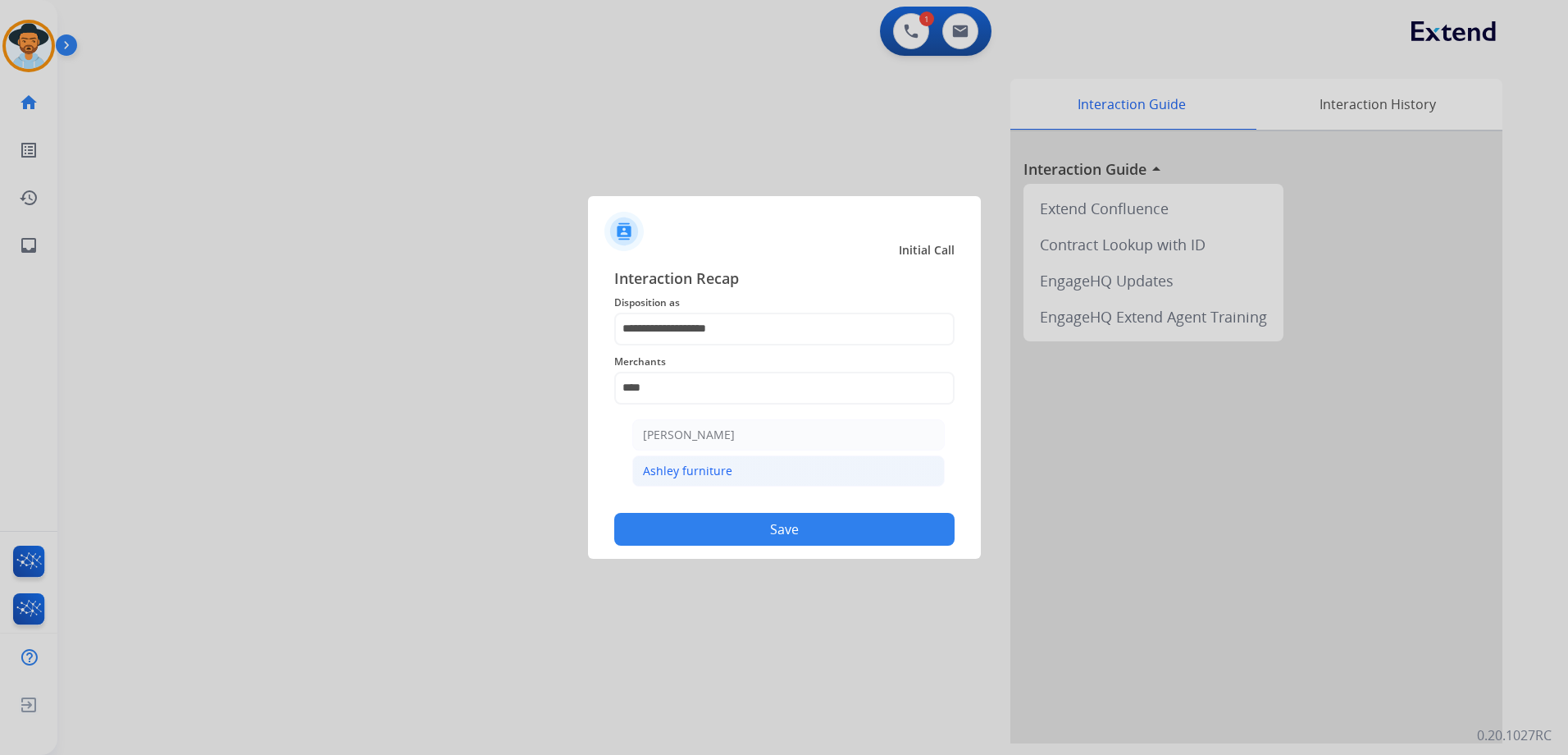
click at [651, 474] on div "Ashley furniture" at bounding box center [688, 471] width 89 height 16
type input "**********"
click at [761, 539] on button "Save" at bounding box center [784, 529] width 340 height 33
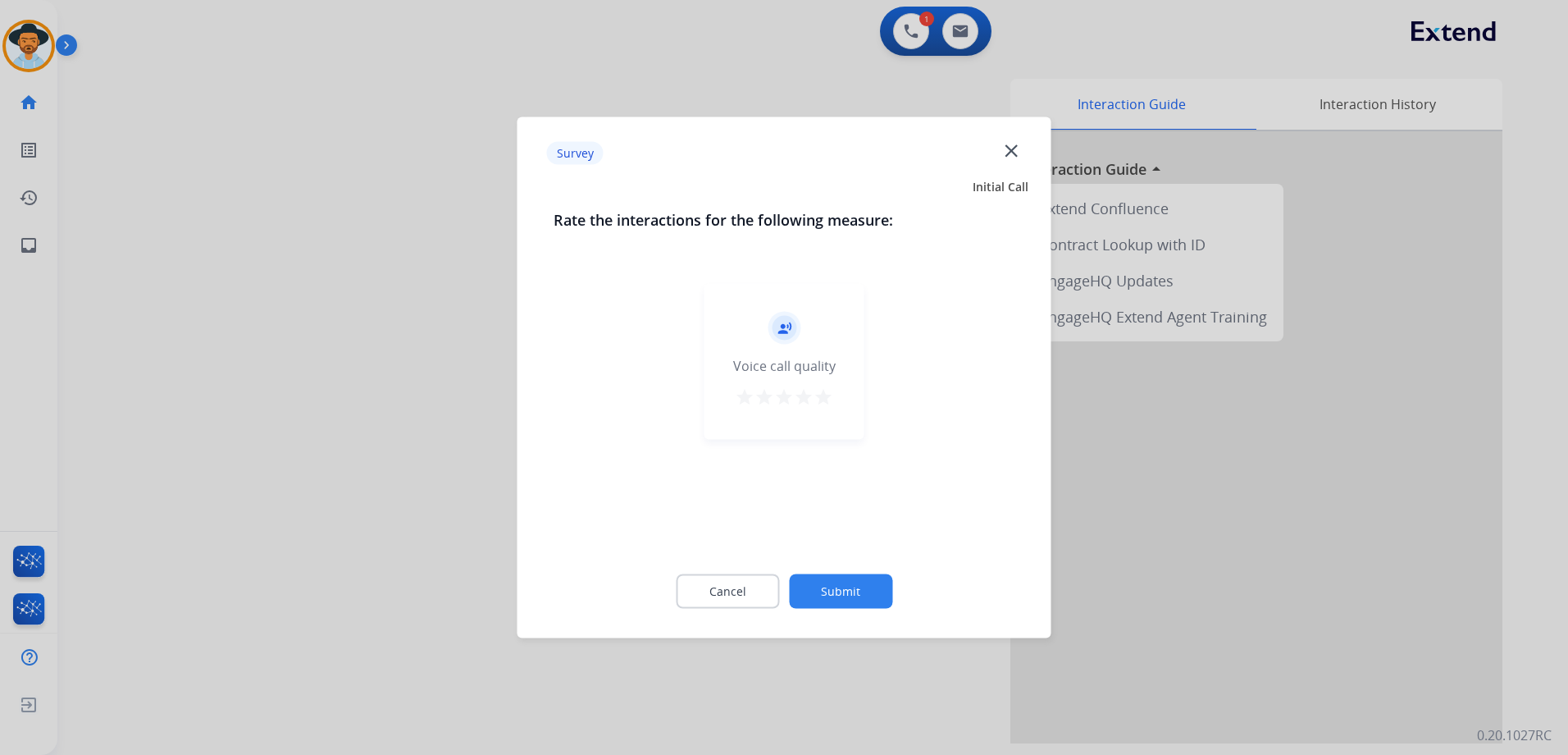
click at [823, 398] on mat-icon "star" at bounding box center [823, 397] width 19 height 19
click at [842, 596] on button "Submit" at bounding box center [841, 592] width 104 height 35
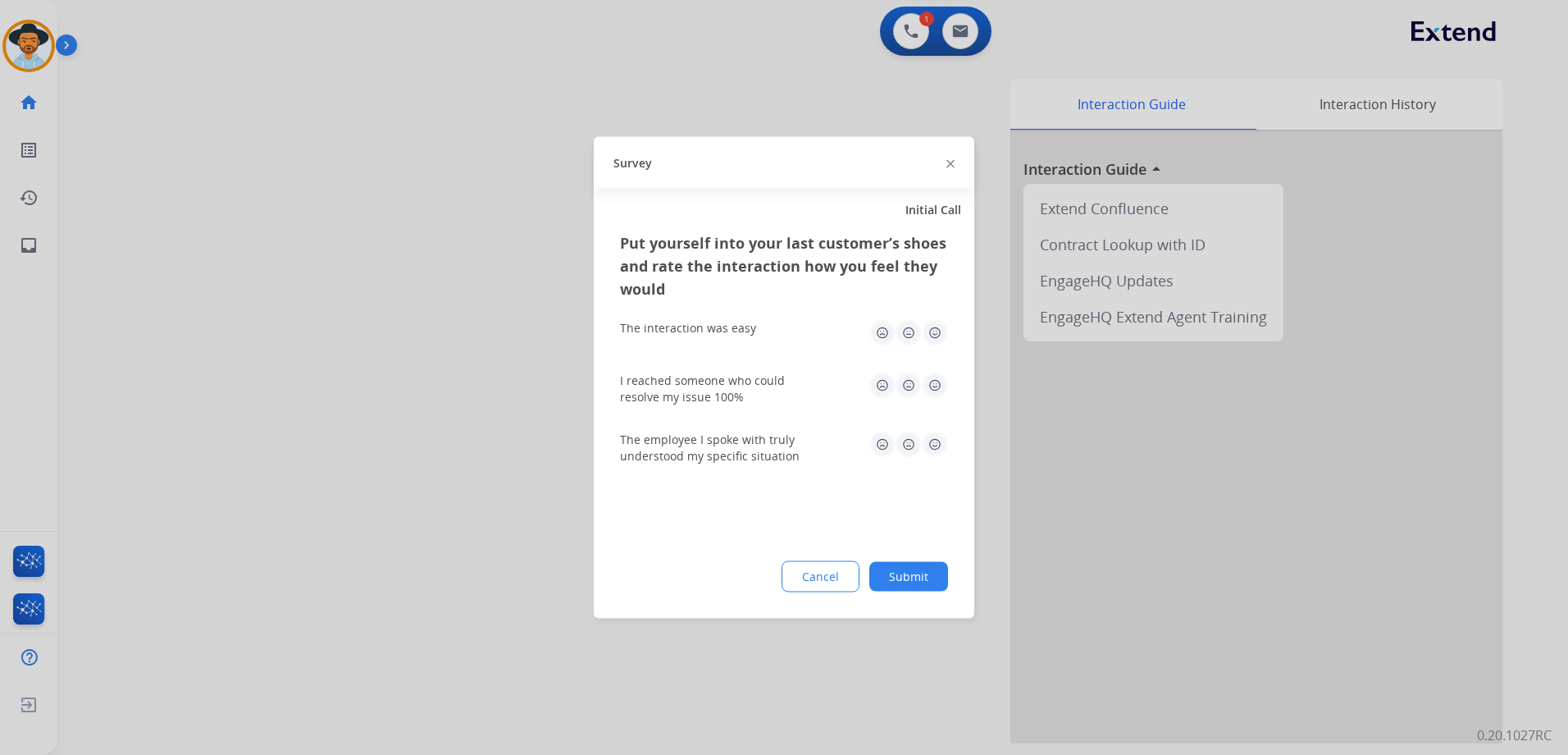
click at [940, 332] on img at bounding box center [934, 332] width 26 height 26
click at [935, 374] on img at bounding box center [934, 385] width 26 height 26
click at [935, 433] on img at bounding box center [934, 444] width 26 height 26
click at [933, 575] on button "Submit" at bounding box center [908, 576] width 79 height 30
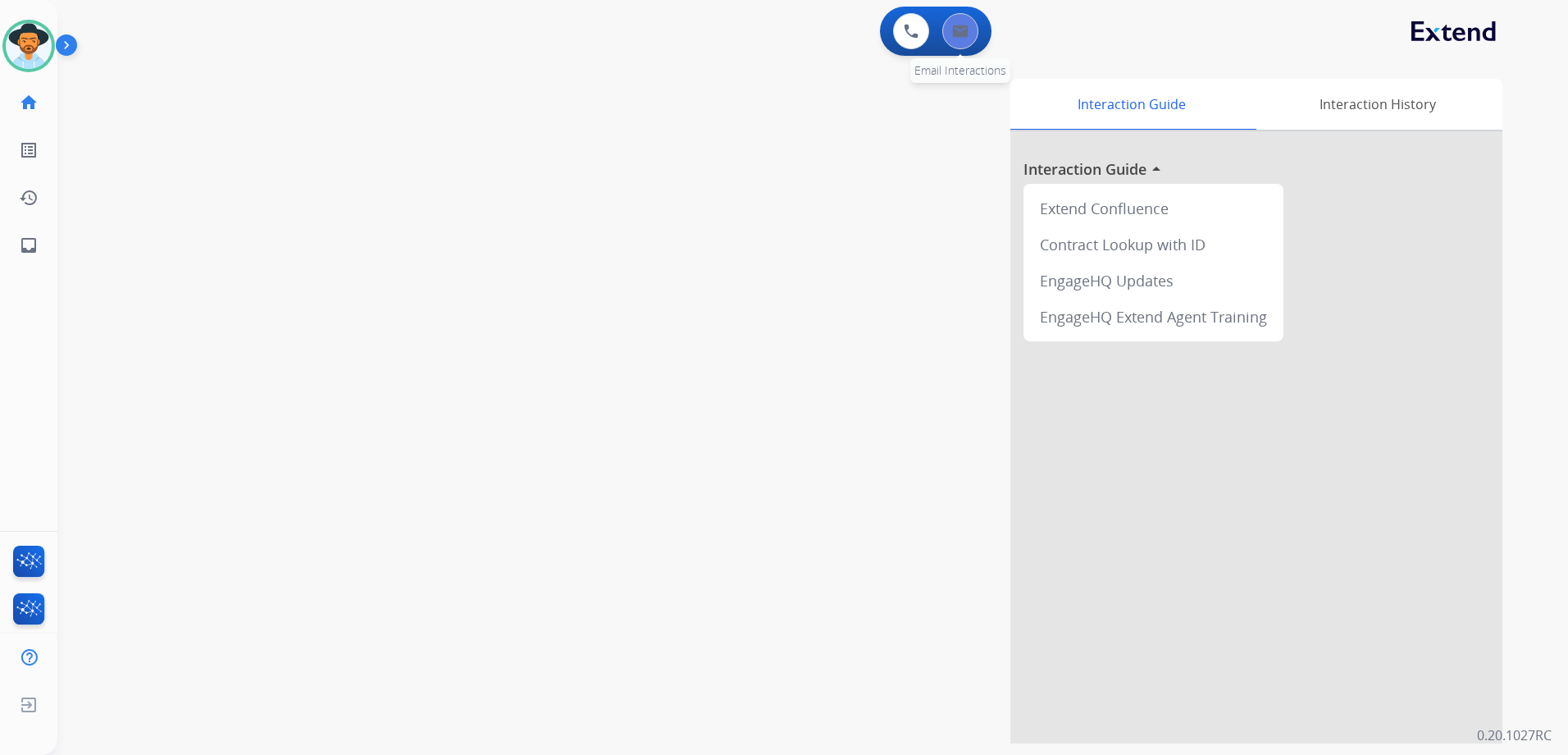
click at [958, 19] on button at bounding box center [960, 32] width 36 height 37
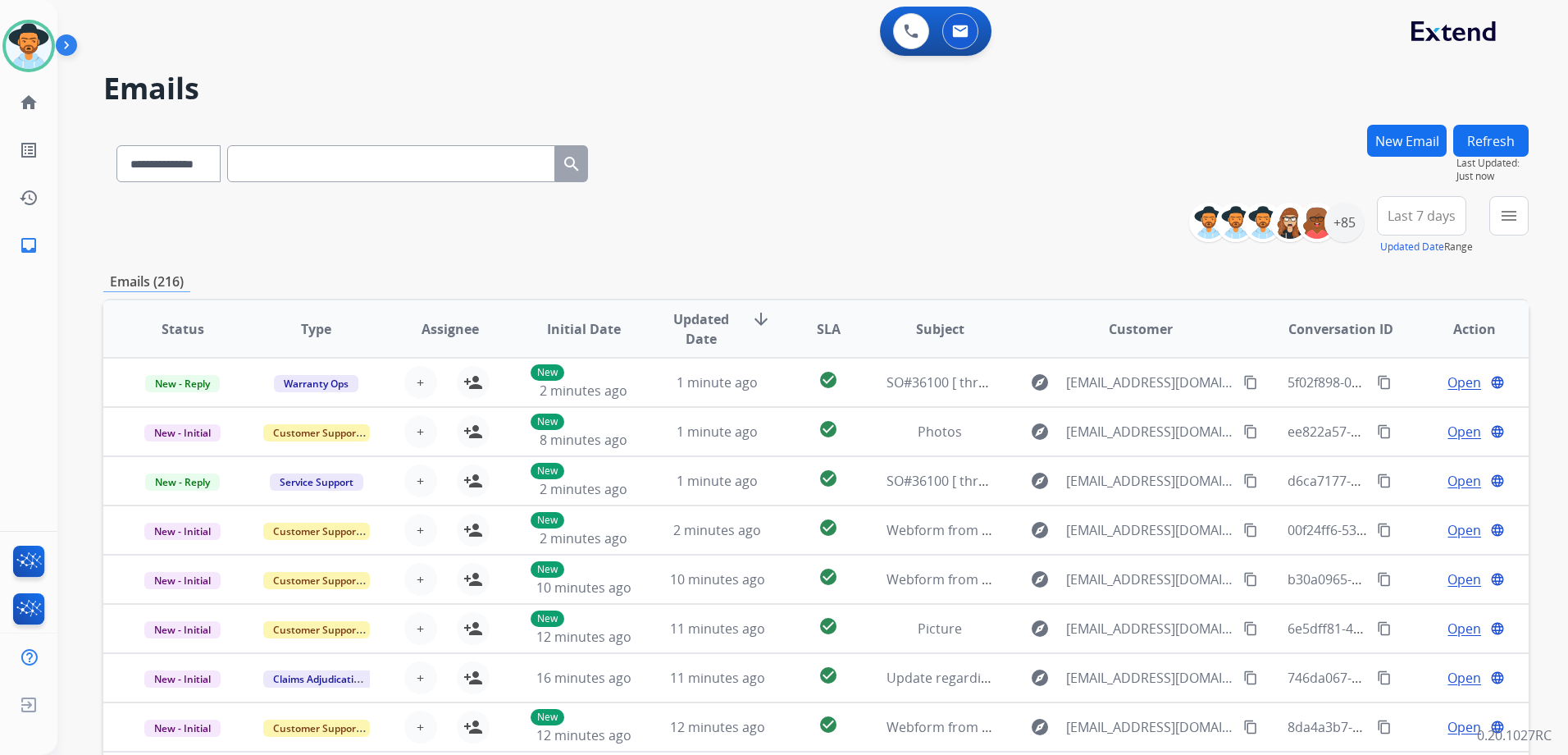
click at [1374, 143] on button "New Email" at bounding box center [1407, 140] width 80 height 32
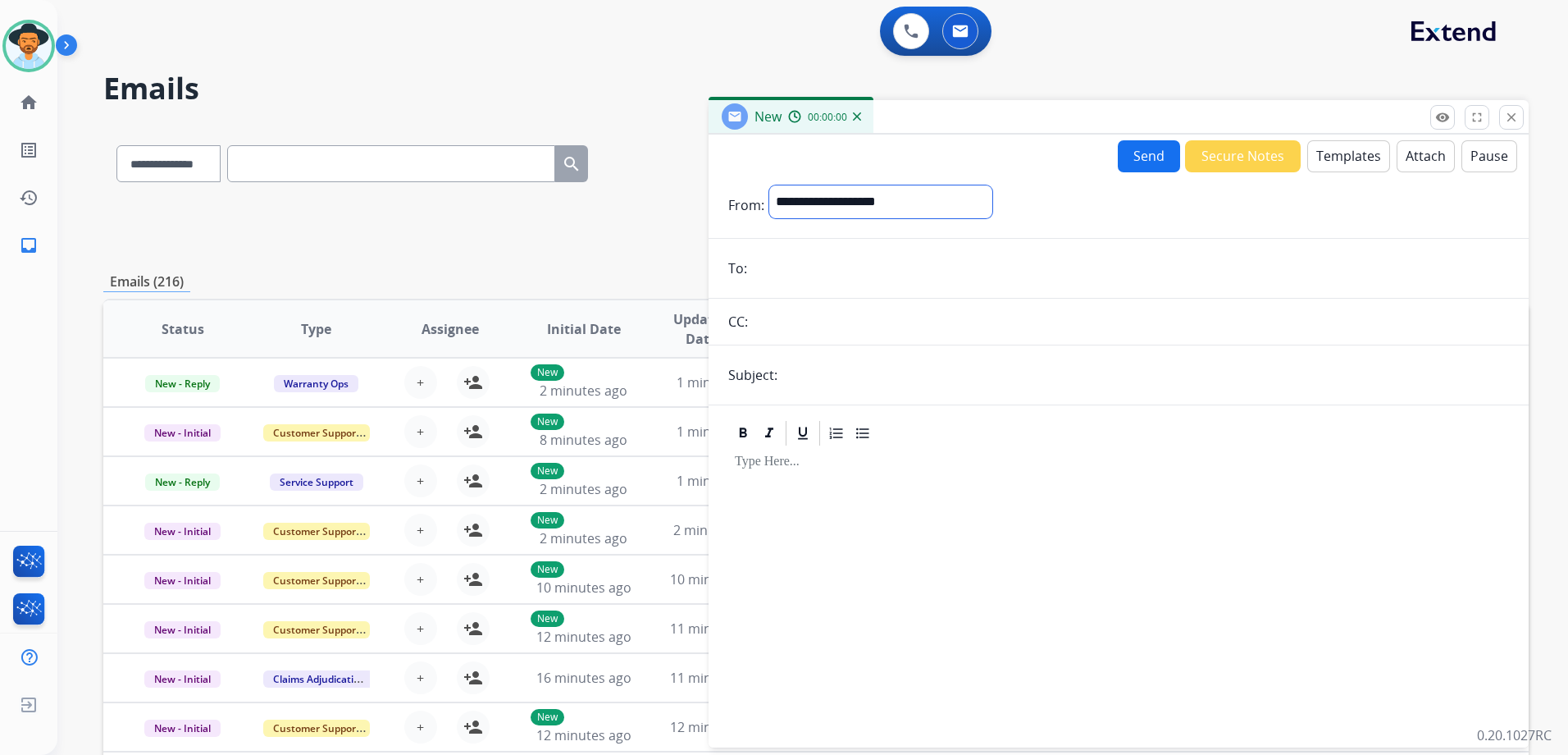
drag, startPoint x: 939, startPoint y: 197, endPoint x: 933, endPoint y: 216, distance: 19.9
click at [939, 197] on select "**********" at bounding box center [880, 202] width 223 height 33
select select "**********"
click at [769, 185] on select "**********" at bounding box center [880, 202] width 223 height 33
click at [1350, 156] on button "Templates" at bounding box center [1348, 156] width 83 height 32
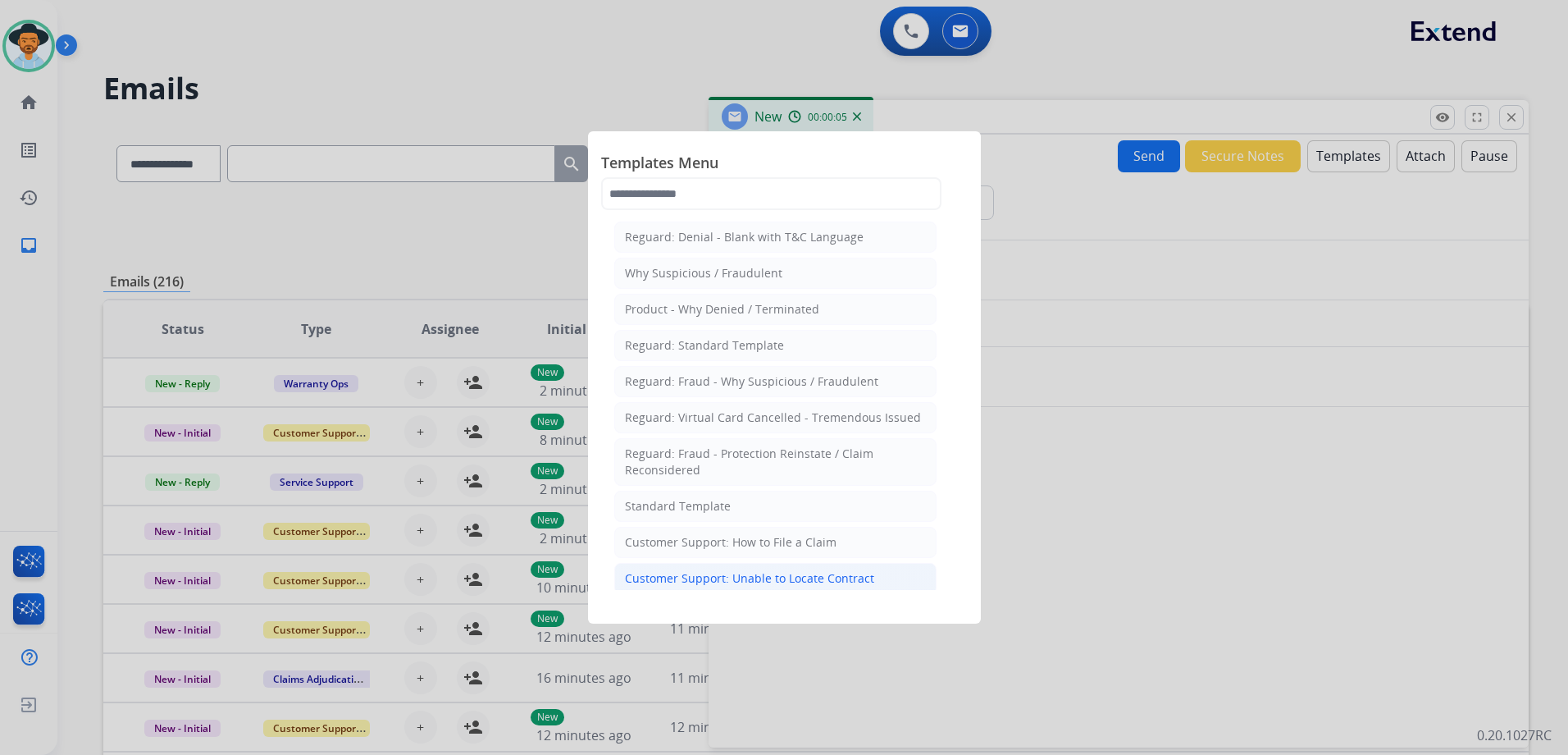
click at [846, 572] on div "Customer Support: Unable to Locate Contract" at bounding box center [750, 578] width 250 height 16
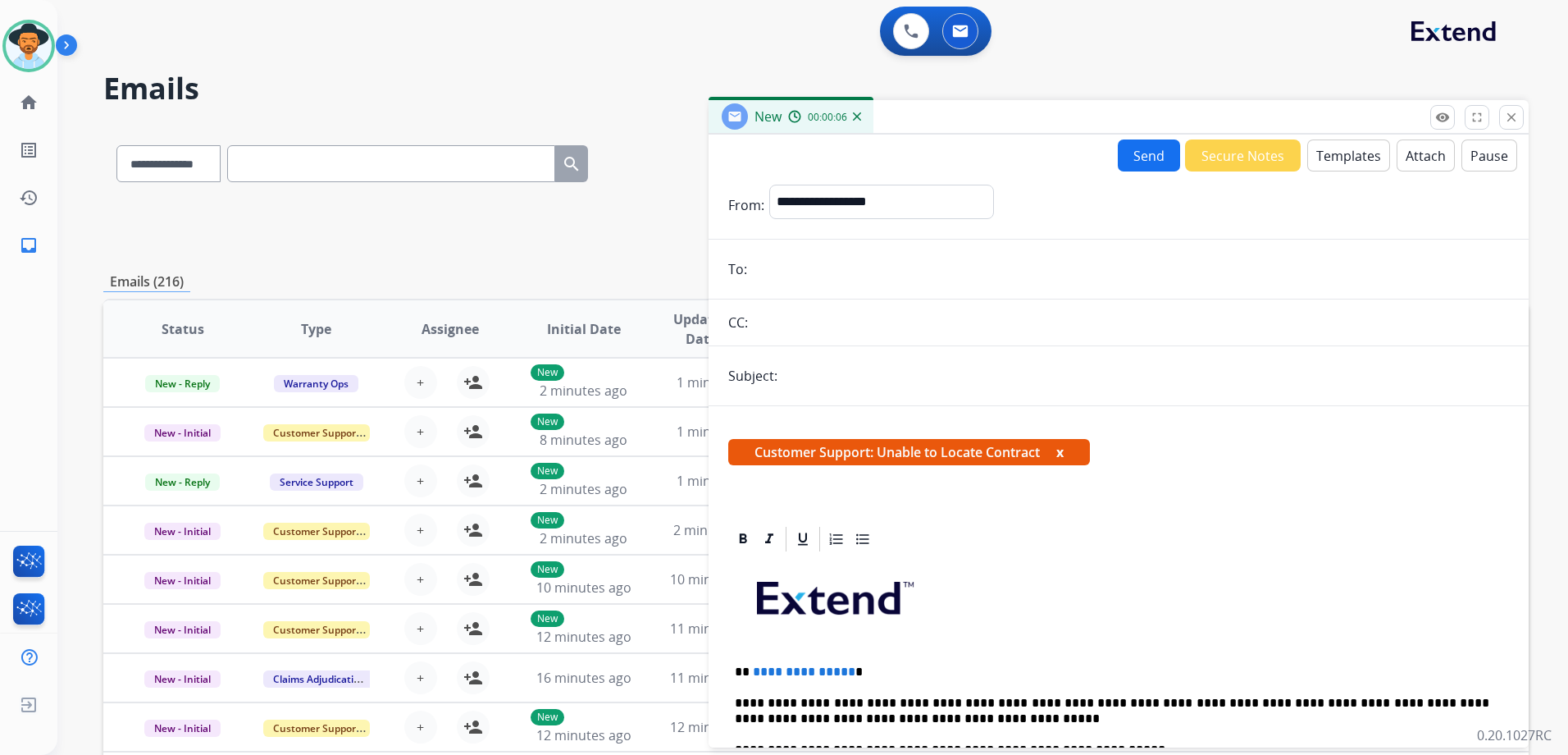
click at [828, 256] on input "email" at bounding box center [1130, 269] width 757 height 33
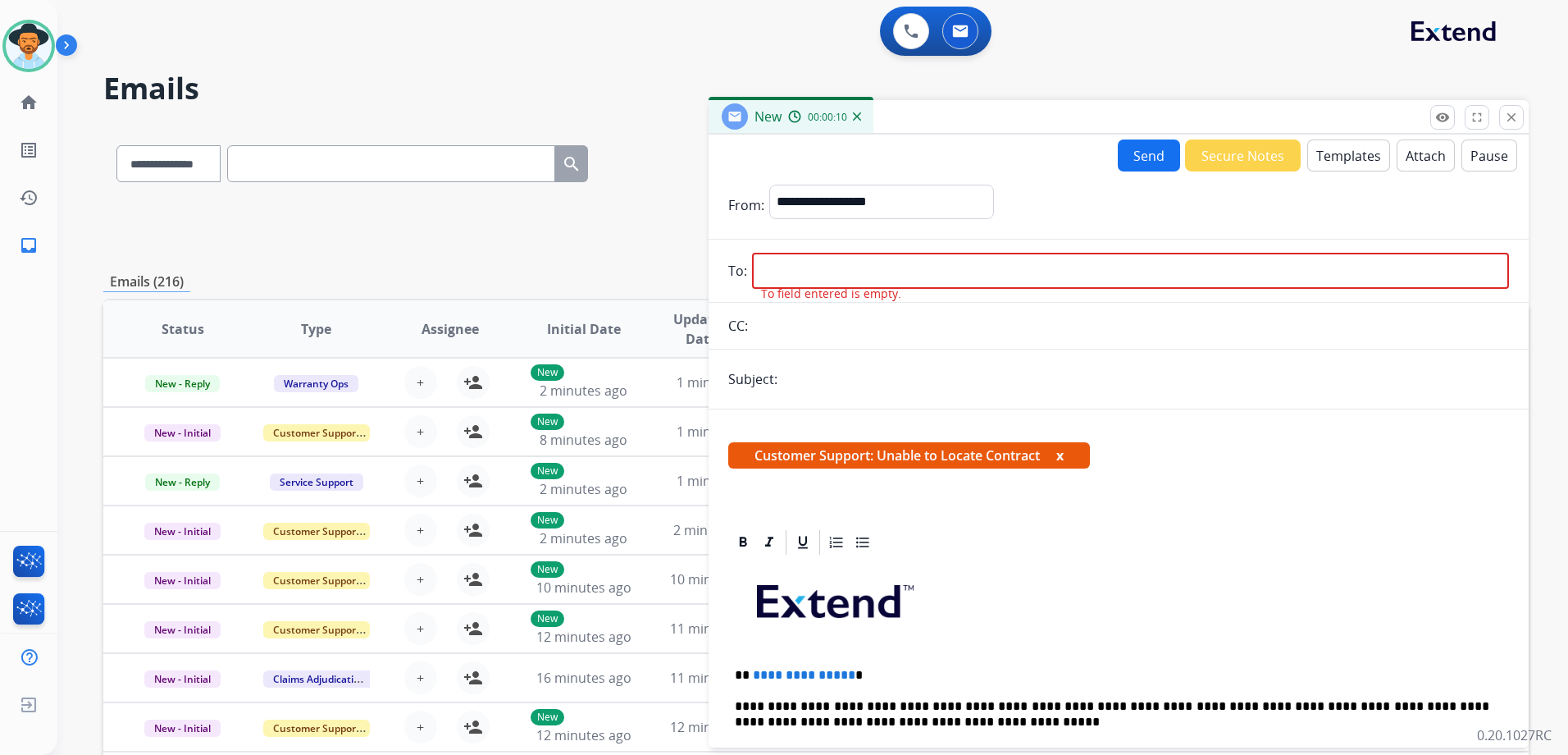
paste input "**********"
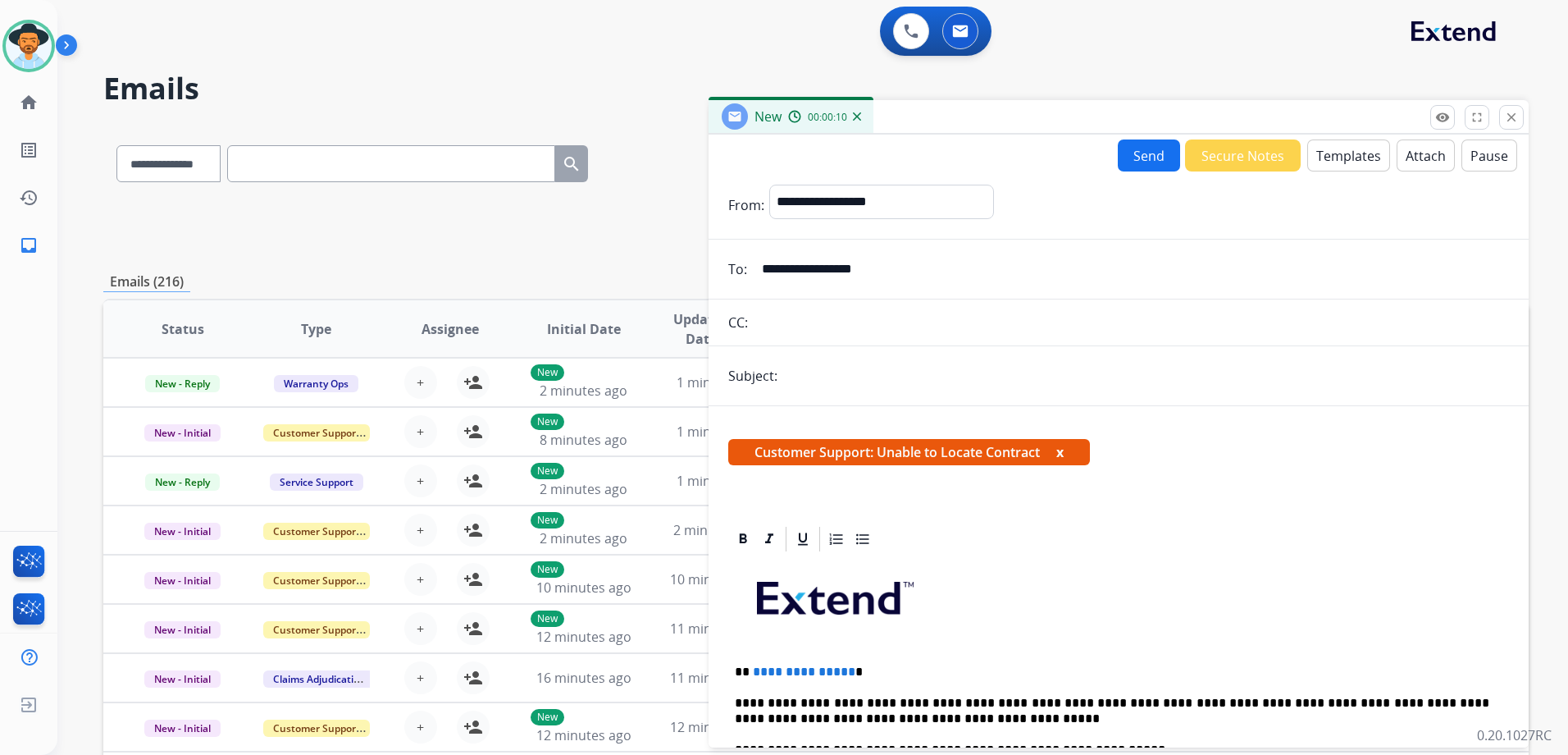
type input "**********"
click at [854, 378] on input "text" at bounding box center [1146, 376] width 727 height 33
drag, startPoint x: 834, startPoint y: 366, endPoint x: 664, endPoint y: 369, distance: 170.0
click at [668, 370] on div "**********" at bounding box center [816, 529] width 1425 height 809
type input "**********"
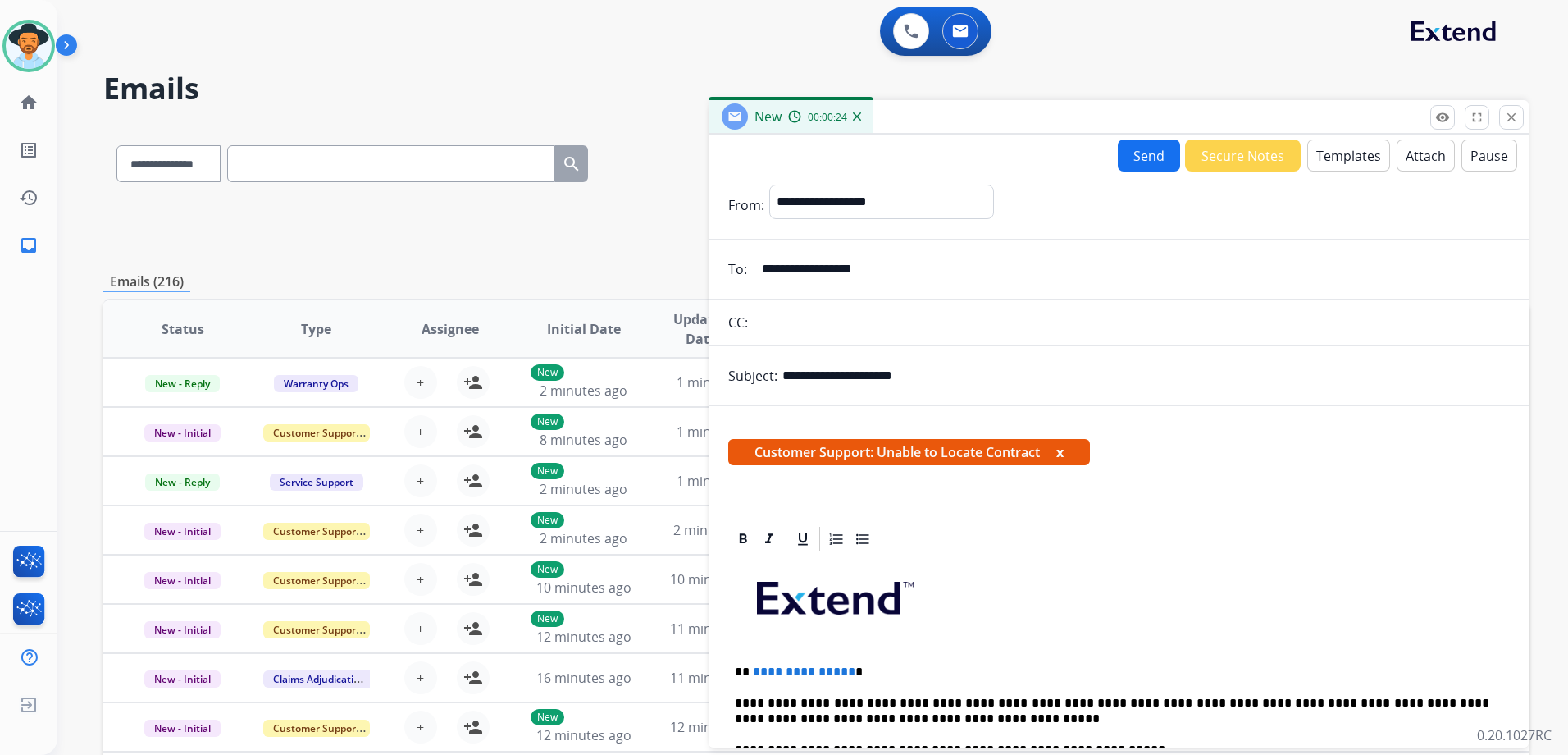
scroll to position [329, 0]
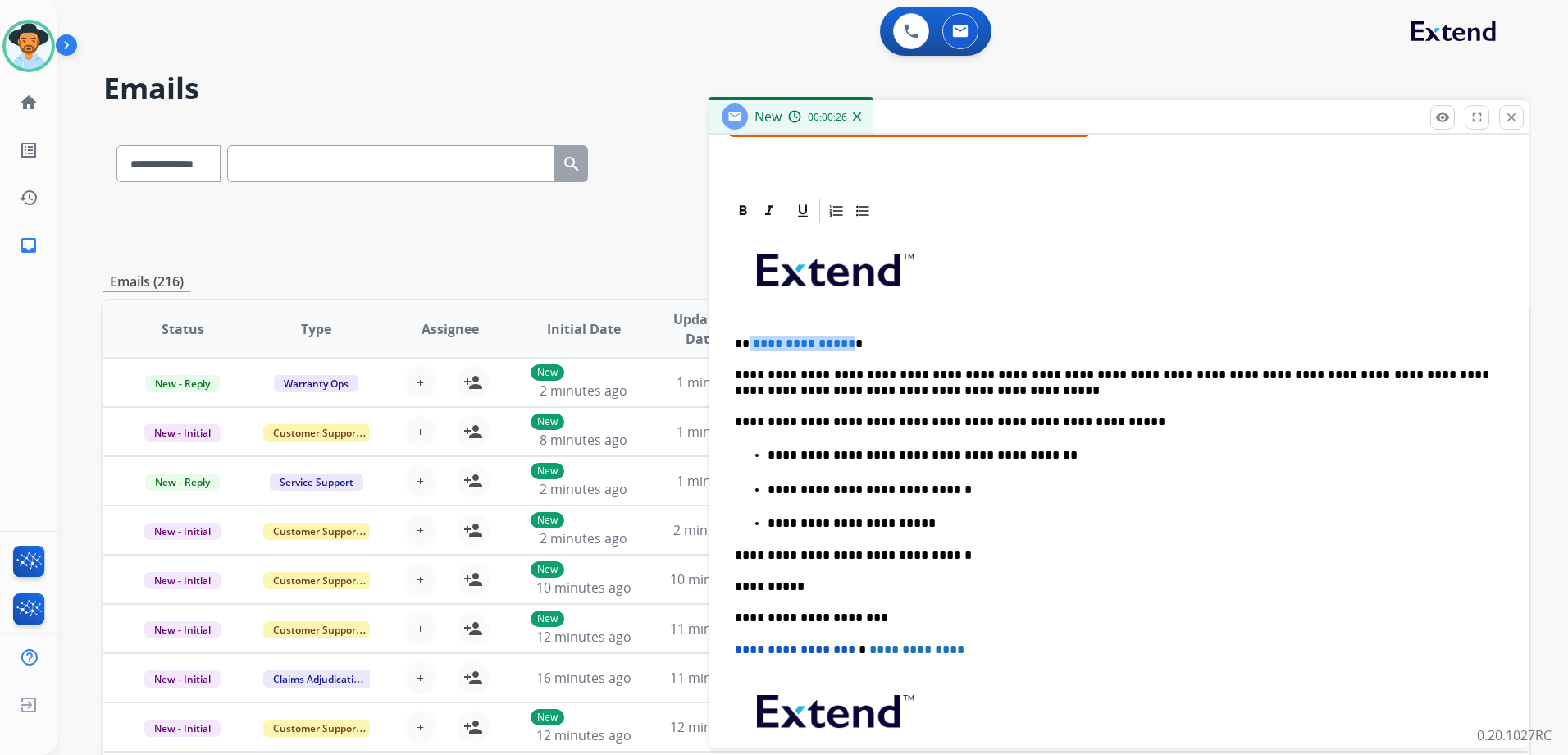
drag, startPoint x: 846, startPoint y: 344, endPoint x: 749, endPoint y: 340, distance: 97.1
click at [749, 340] on p "**********" at bounding box center [1112, 343] width 755 height 14
click at [750, 340] on p "**********" at bounding box center [1112, 343] width 755 height 14
click at [916, 365] on div "**********" at bounding box center [1118, 543] width 781 height 635
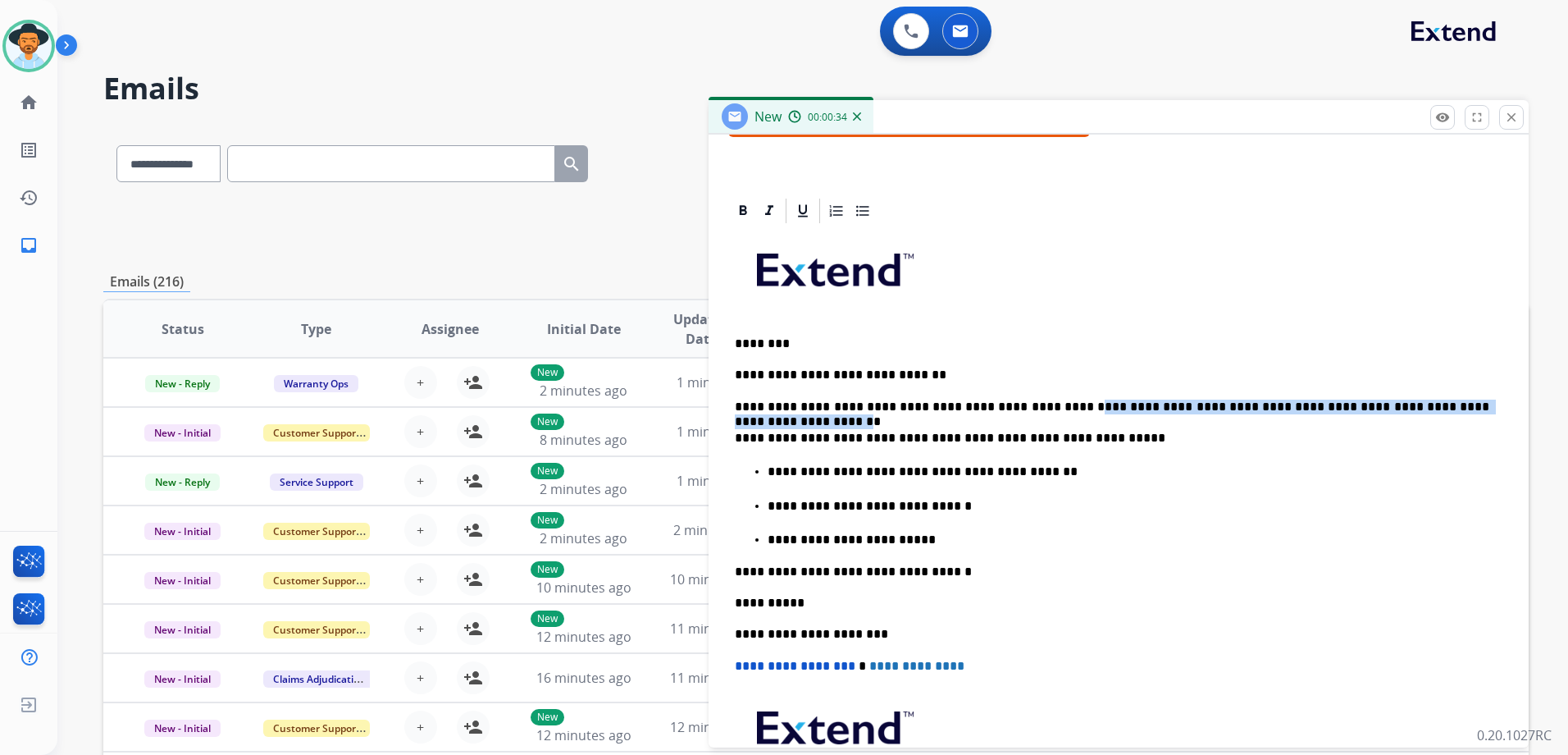
drag, startPoint x: 1461, startPoint y: 404, endPoint x: 1036, endPoint y: 388, distance: 425.3
click at [1036, 388] on div "**********" at bounding box center [1118, 551] width 781 height 651
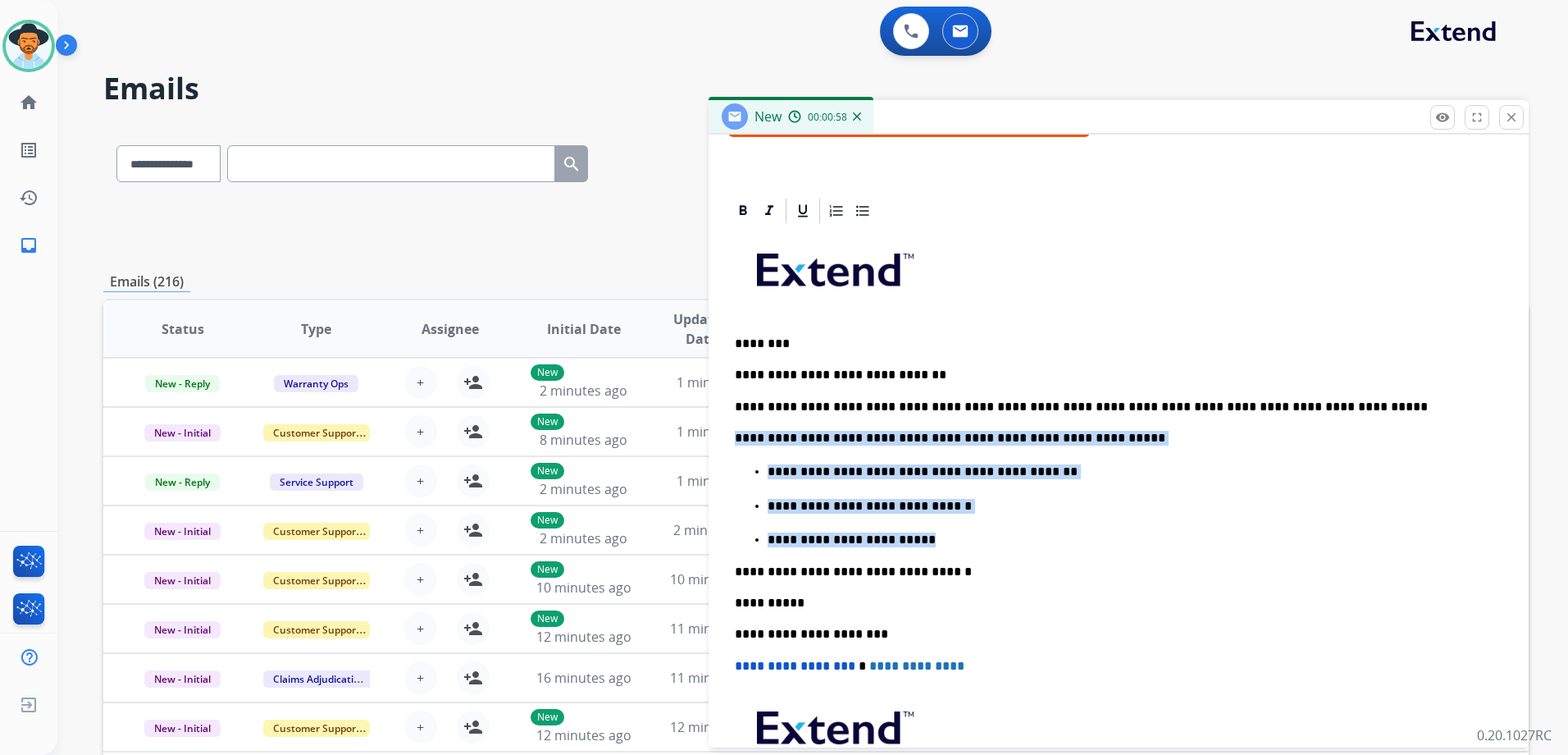
drag, startPoint x: 928, startPoint y: 543, endPoint x: 725, endPoint y: 438, distance: 228.5
click at [725, 438] on div "**********" at bounding box center [1119, 534] width 820 height 677
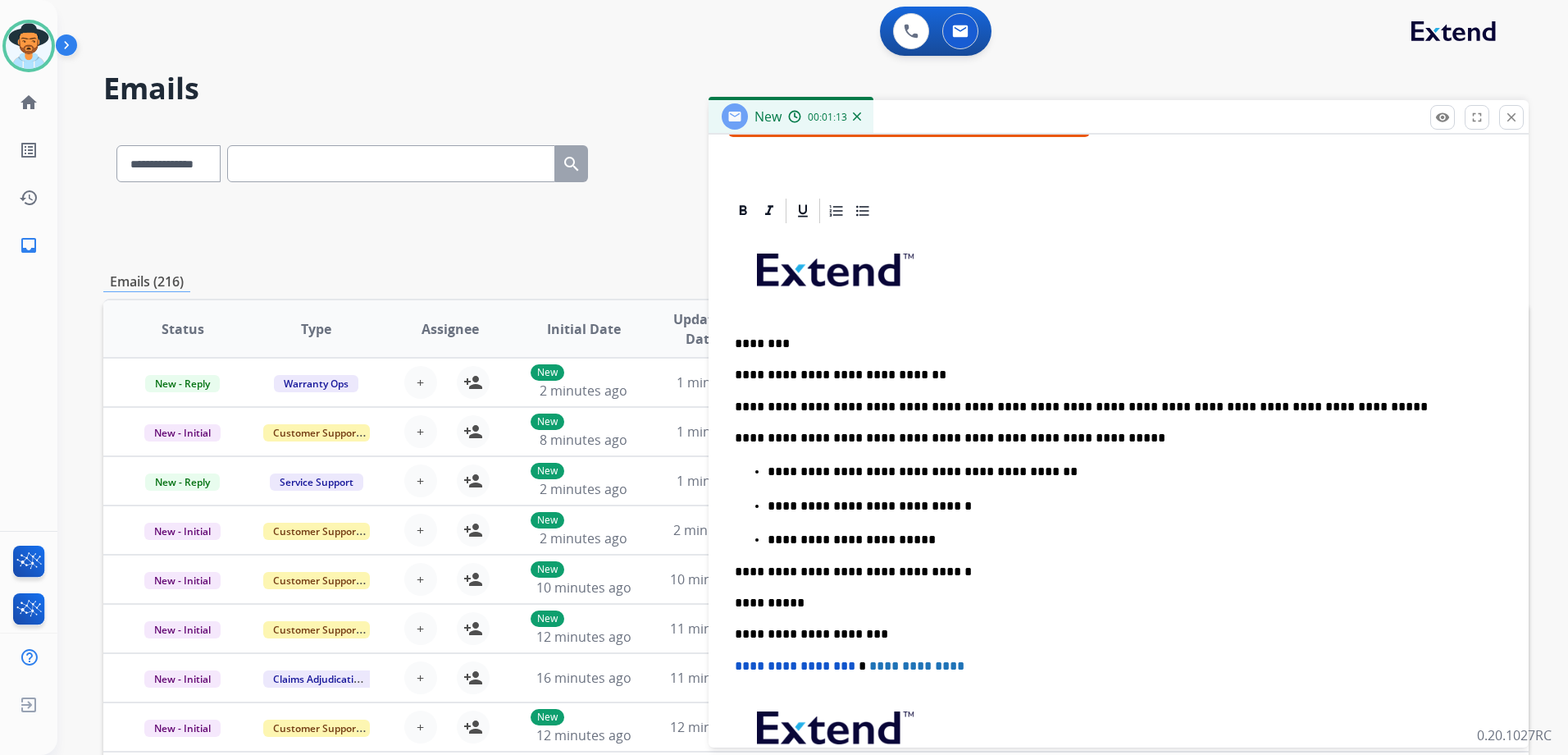
click at [1284, 409] on p "**********" at bounding box center [1112, 406] width 755 height 14
click at [1292, 403] on p "**********" at bounding box center [1112, 406] width 755 height 14
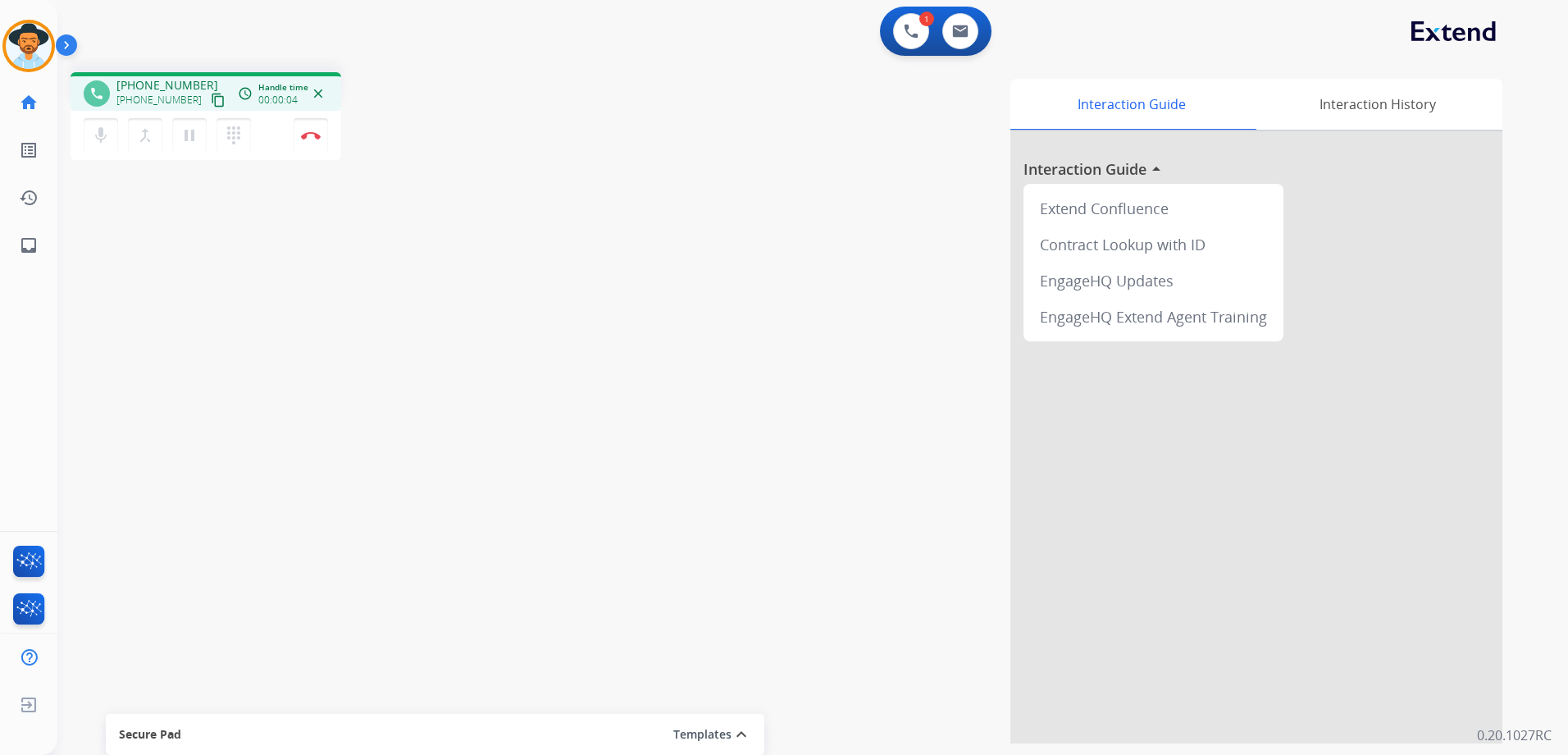
click at [210, 100] on mat-icon "content_copy" at bounding box center [217, 100] width 14 height 14
click at [315, 133] on img at bounding box center [310, 135] width 19 height 9
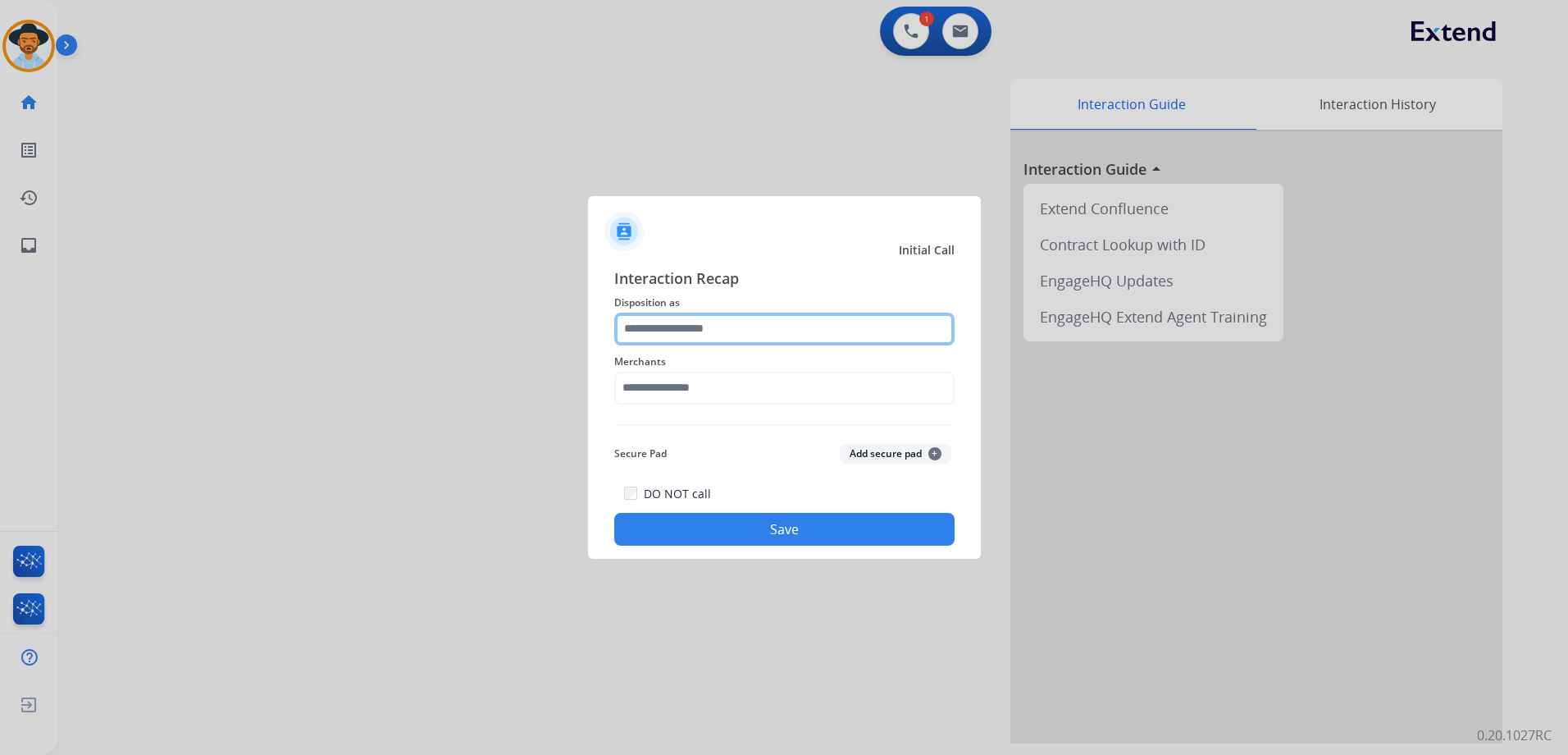
click at [767, 331] on input "text" at bounding box center [784, 329] width 340 height 33
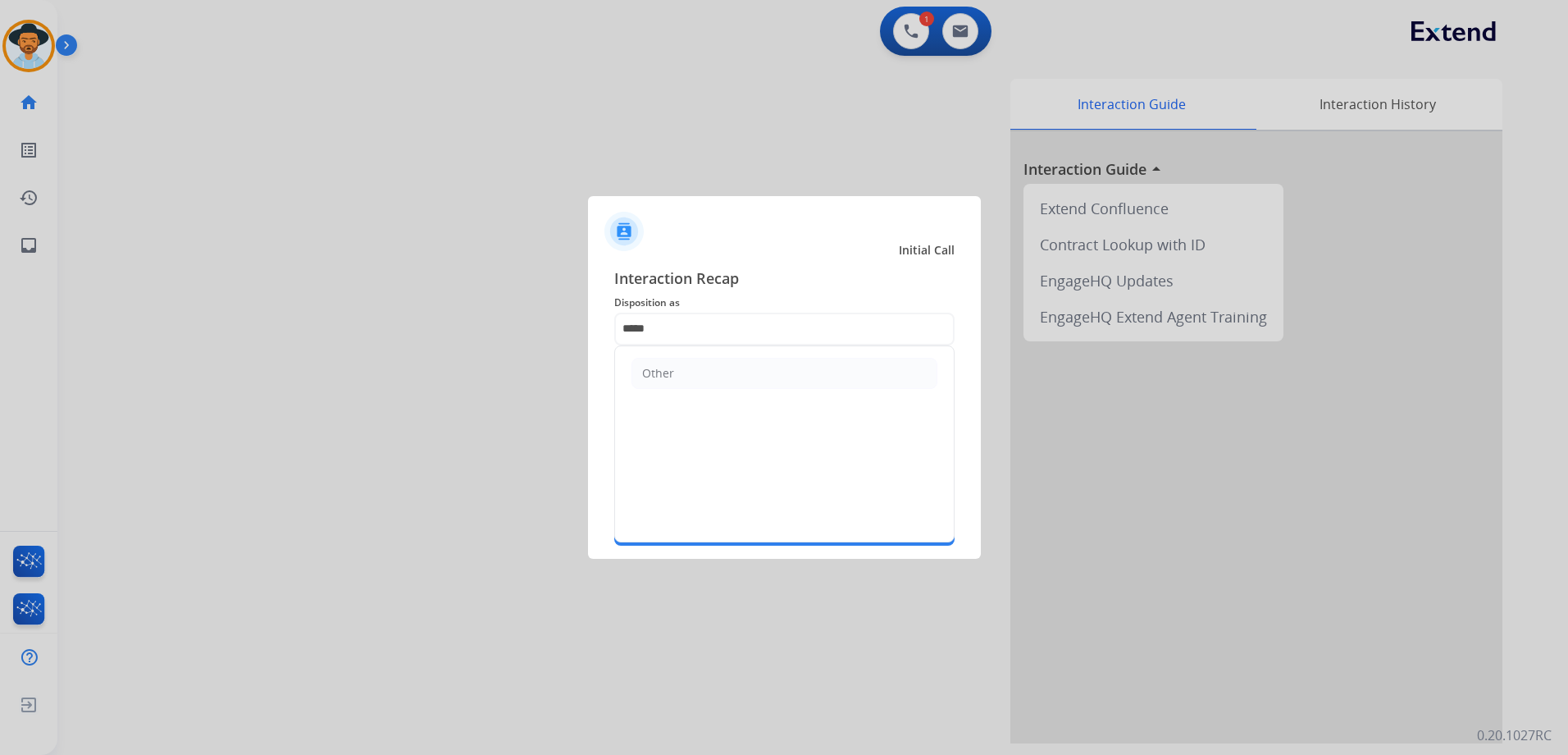
click at [686, 379] on li "Other" at bounding box center [784, 373] width 306 height 31
type input "*****"
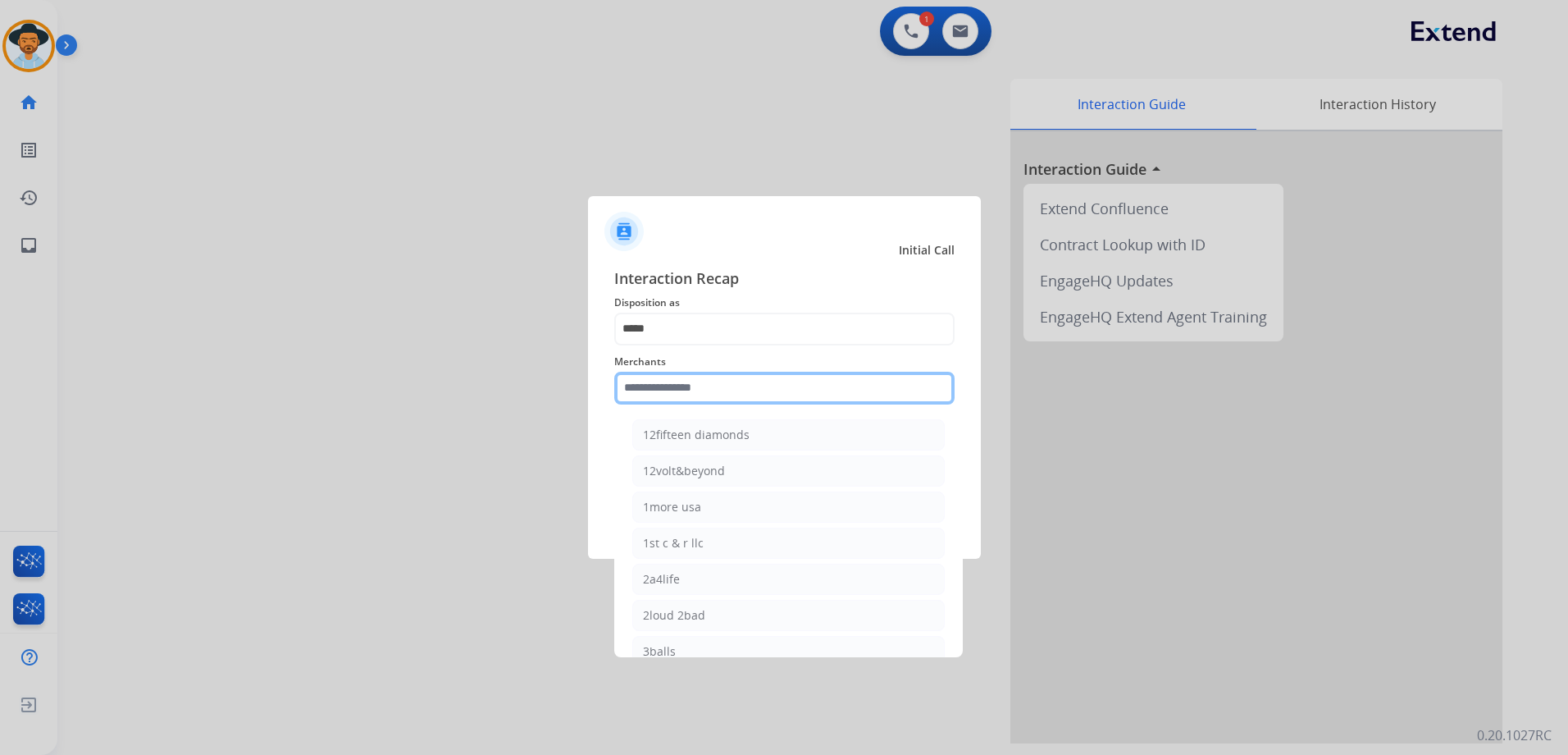
click at [688, 395] on input "text" at bounding box center [784, 388] width 340 height 33
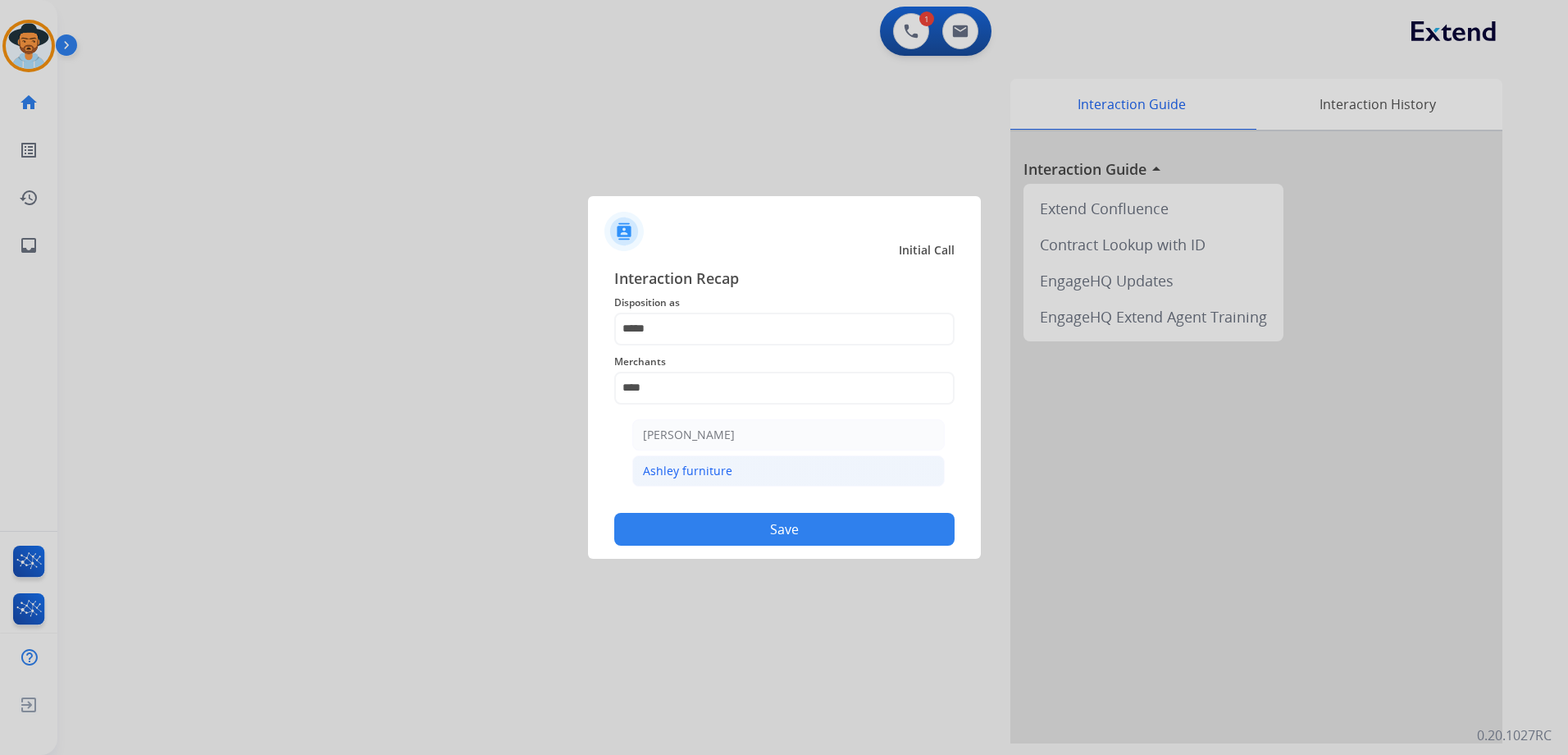
click at [683, 469] on div "Ashley furniture" at bounding box center [688, 471] width 89 height 16
type input "**********"
click at [799, 526] on button "Save" at bounding box center [784, 529] width 340 height 33
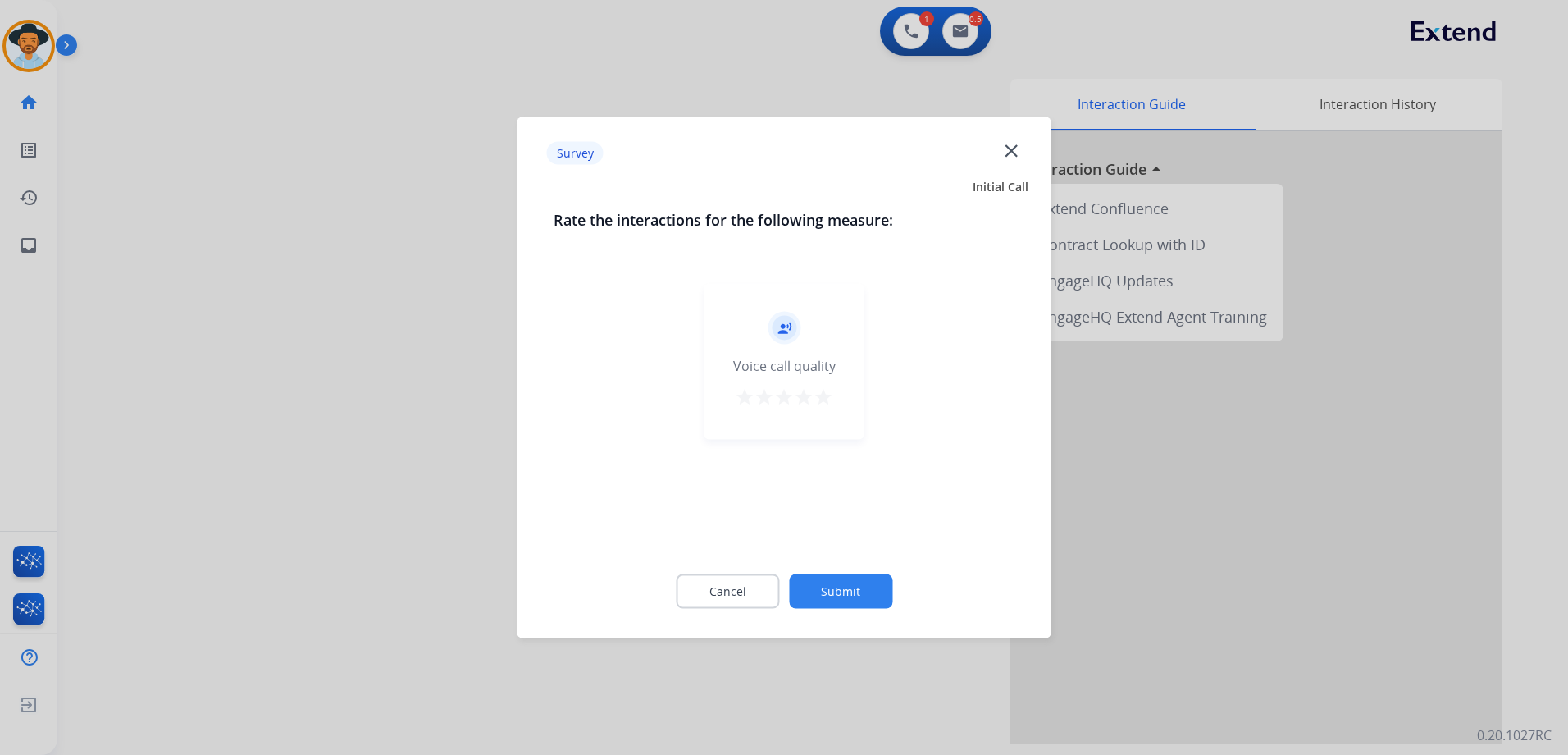
click at [827, 397] on mat-icon "star" at bounding box center [823, 397] width 19 height 19
click at [852, 584] on button "Submit" at bounding box center [841, 592] width 104 height 35
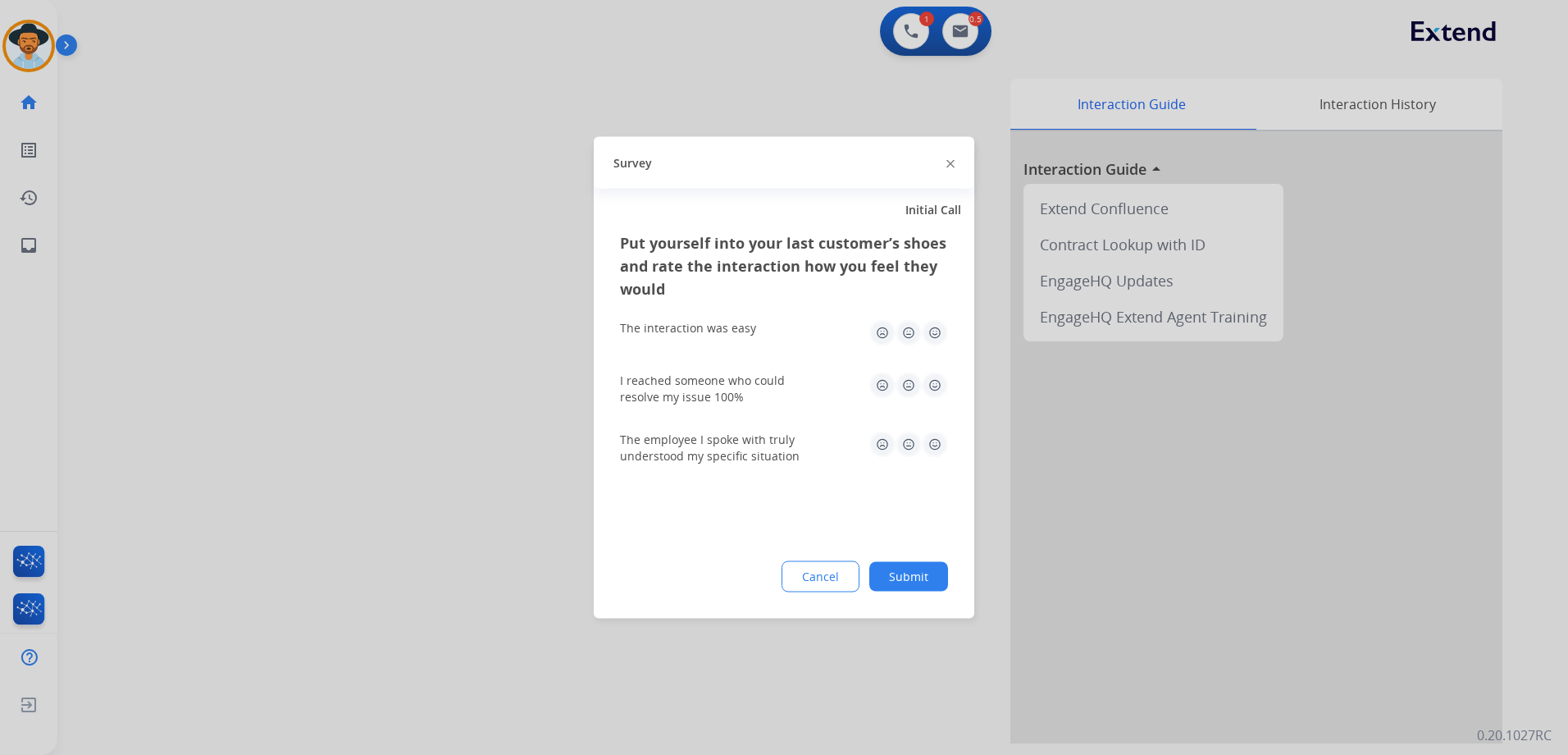
click at [939, 324] on img at bounding box center [934, 332] width 26 height 26
click at [940, 390] on img at bounding box center [934, 385] width 26 height 26
click at [929, 450] on img at bounding box center [934, 444] width 26 height 26
click at [916, 571] on button "Submit" at bounding box center [908, 576] width 79 height 30
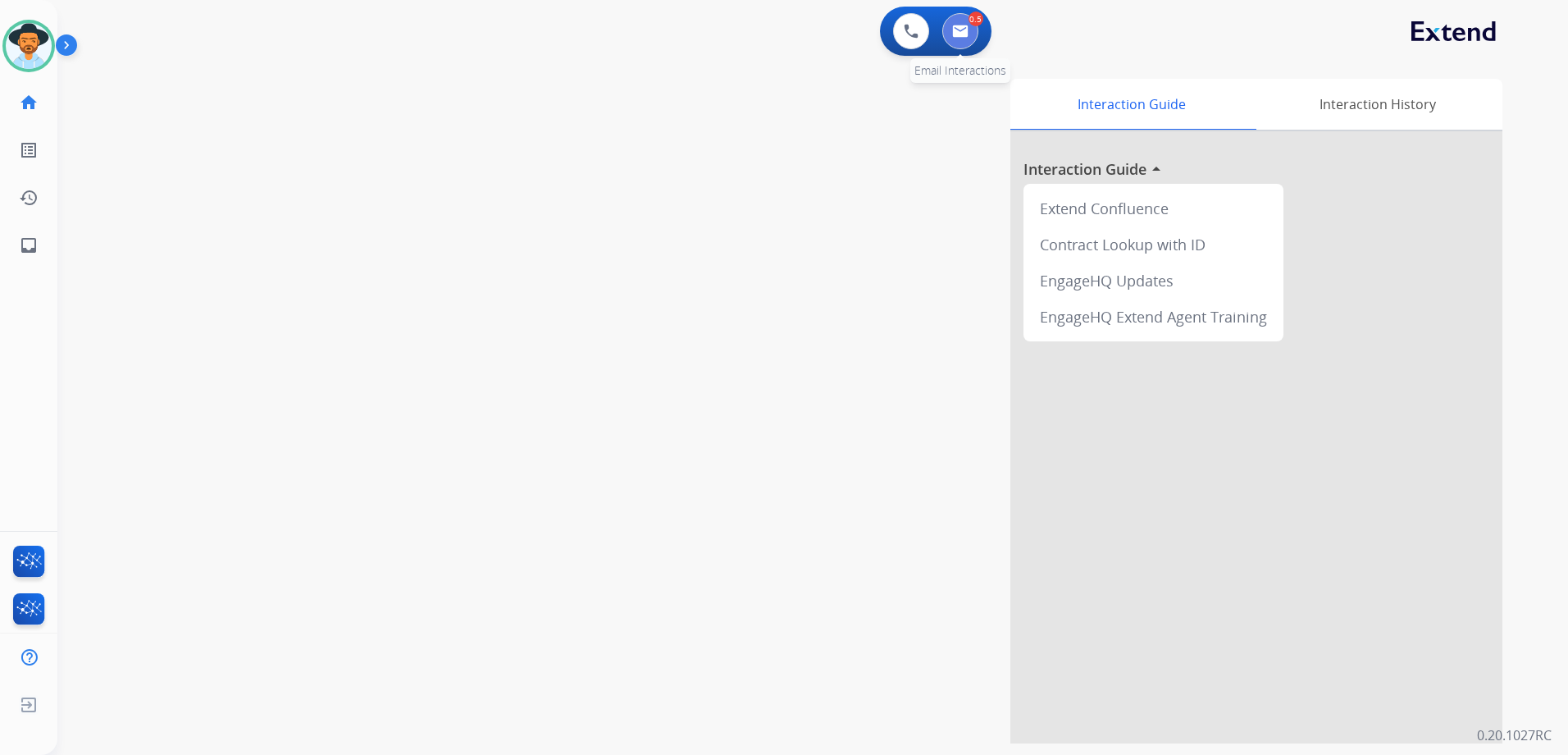
click at [951, 37] on button at bounding box center [960, 32] width 36 height 37
select select "**********"
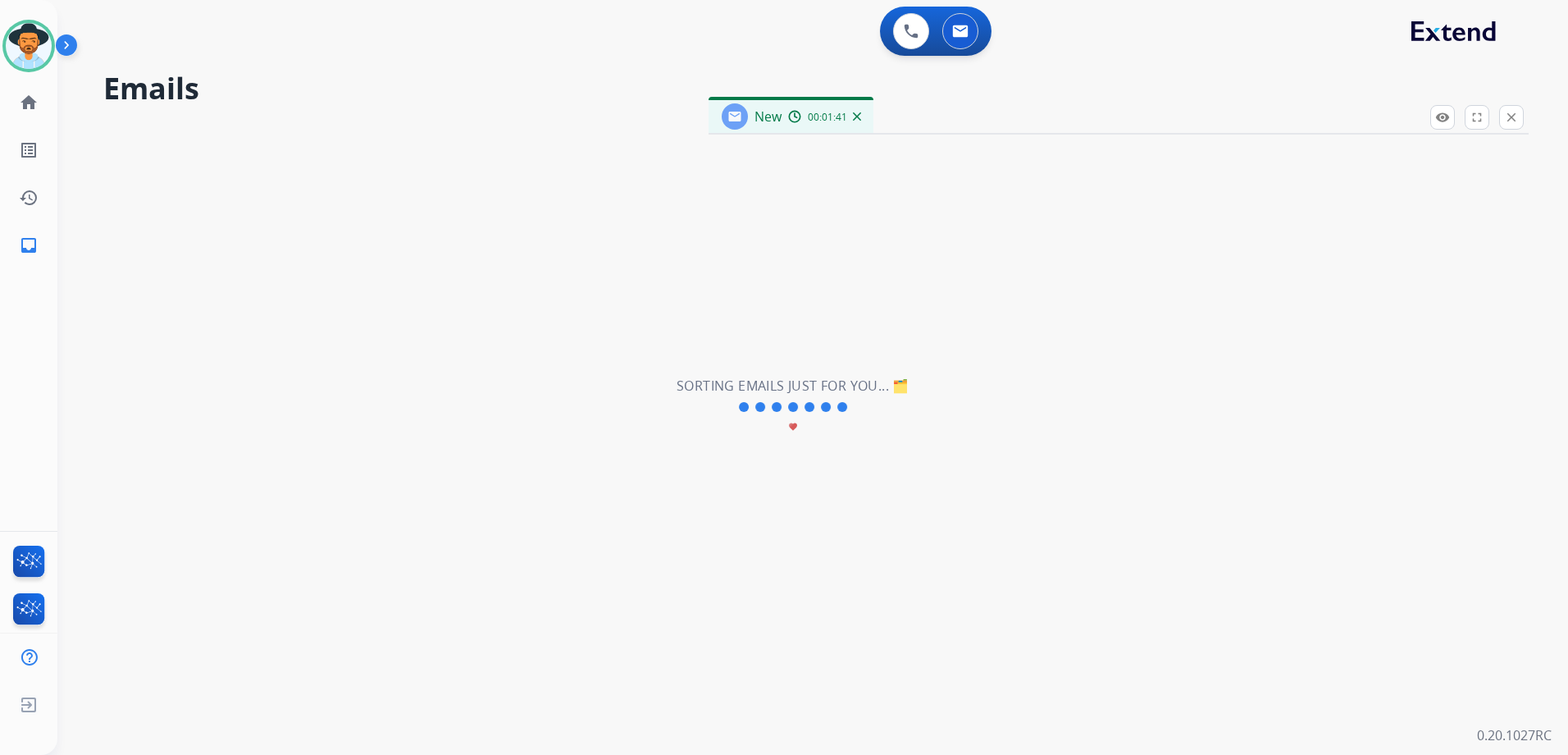
select select "**********"
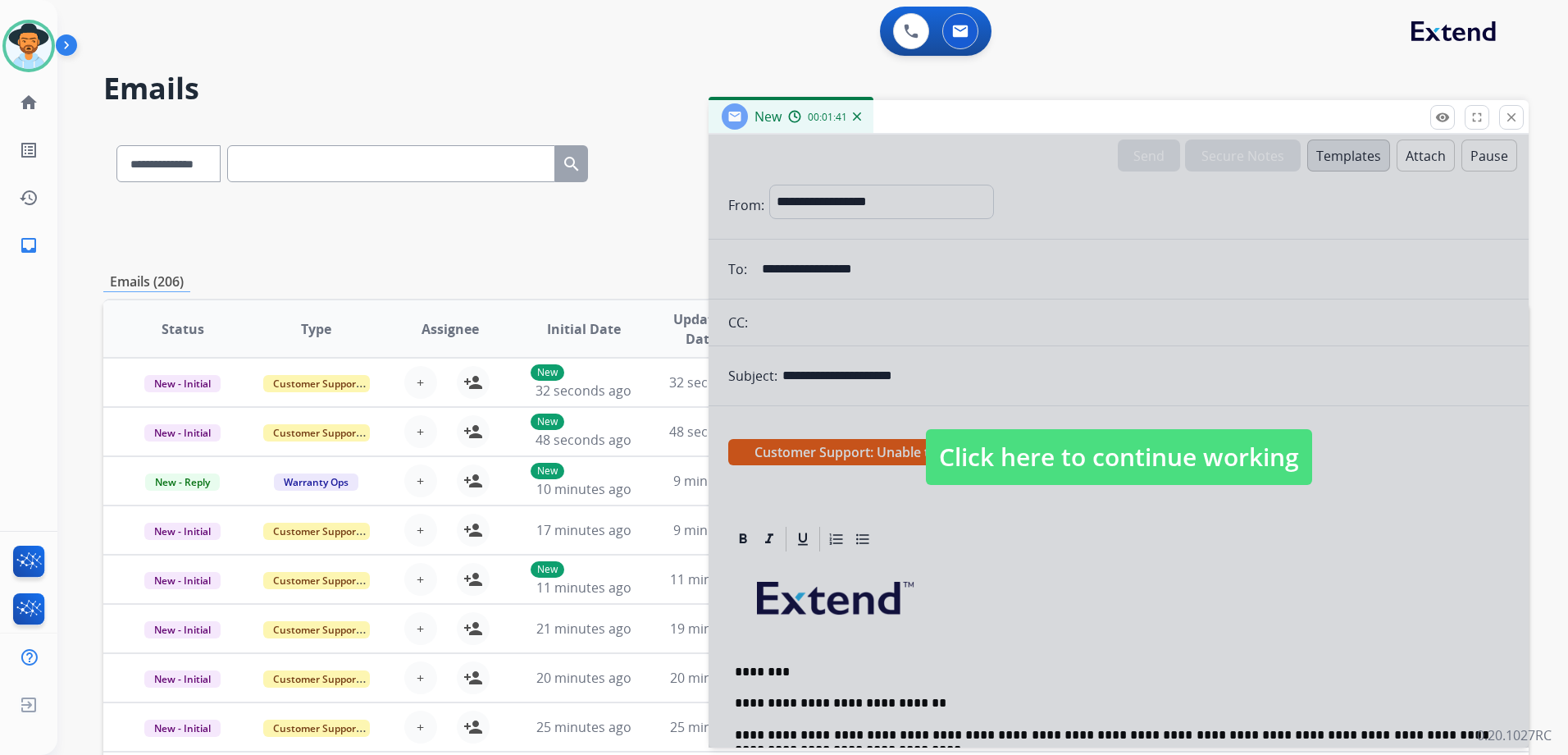
click at [1282, 458] on span "Click here to continue working" at bounding box center [1119, 457] width 386 height 56
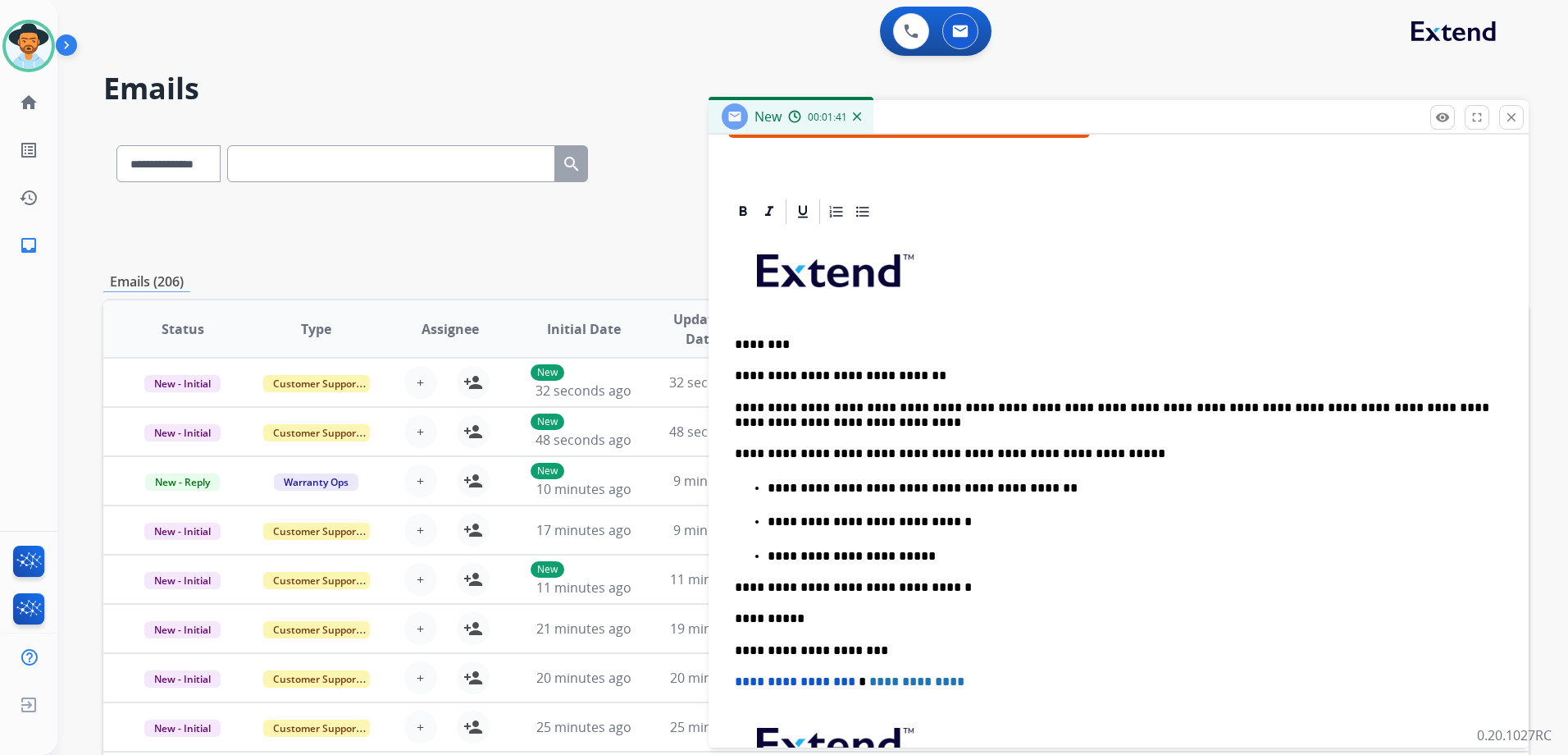
scroll to position [329, 0]
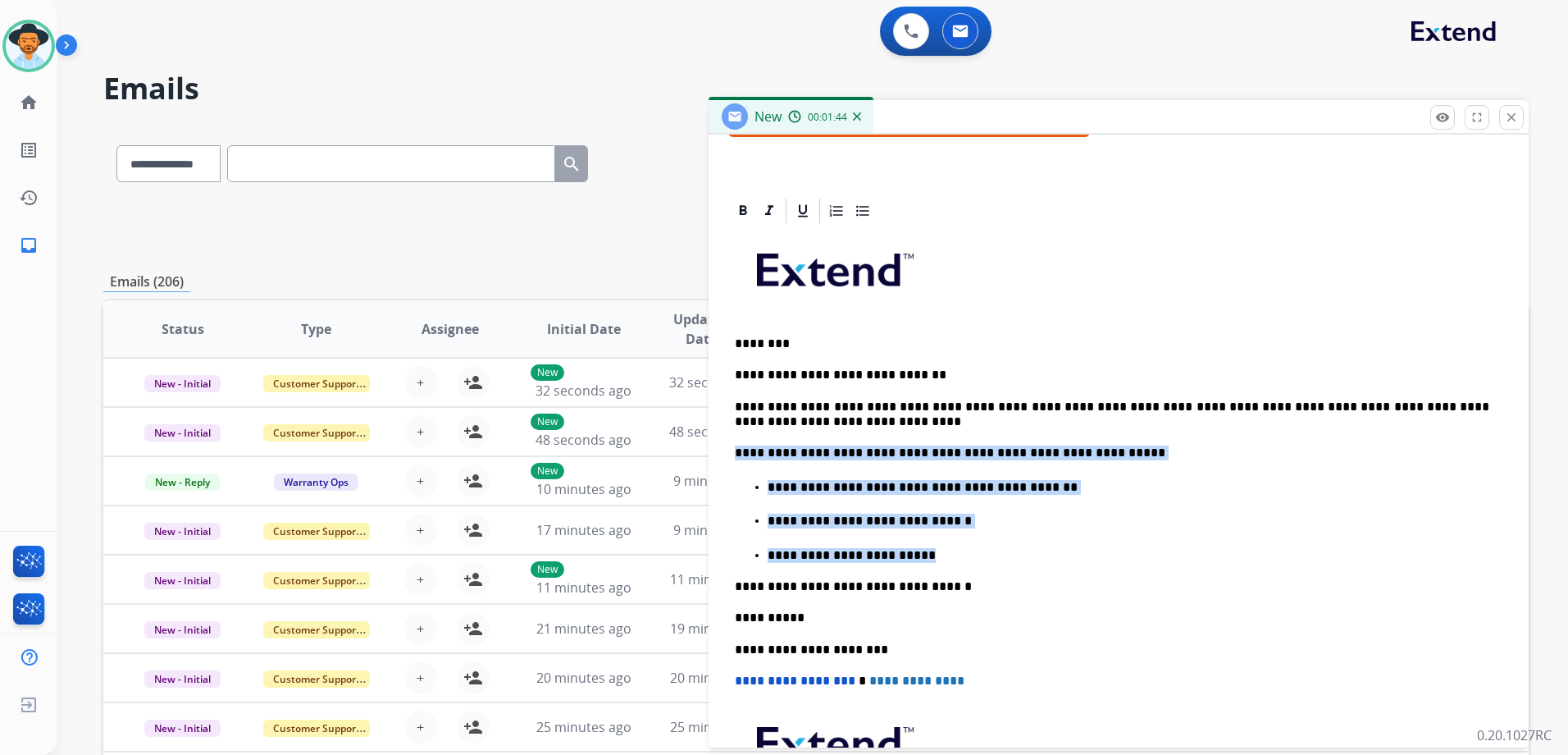
drag, startPoint x: 734, startPoint y: 451, endPoint x: 941, endPoint y: 556, distance: 232.1
click at [941, 556] on div "**********" at bounding box center [1118, 559] width 781 height 667
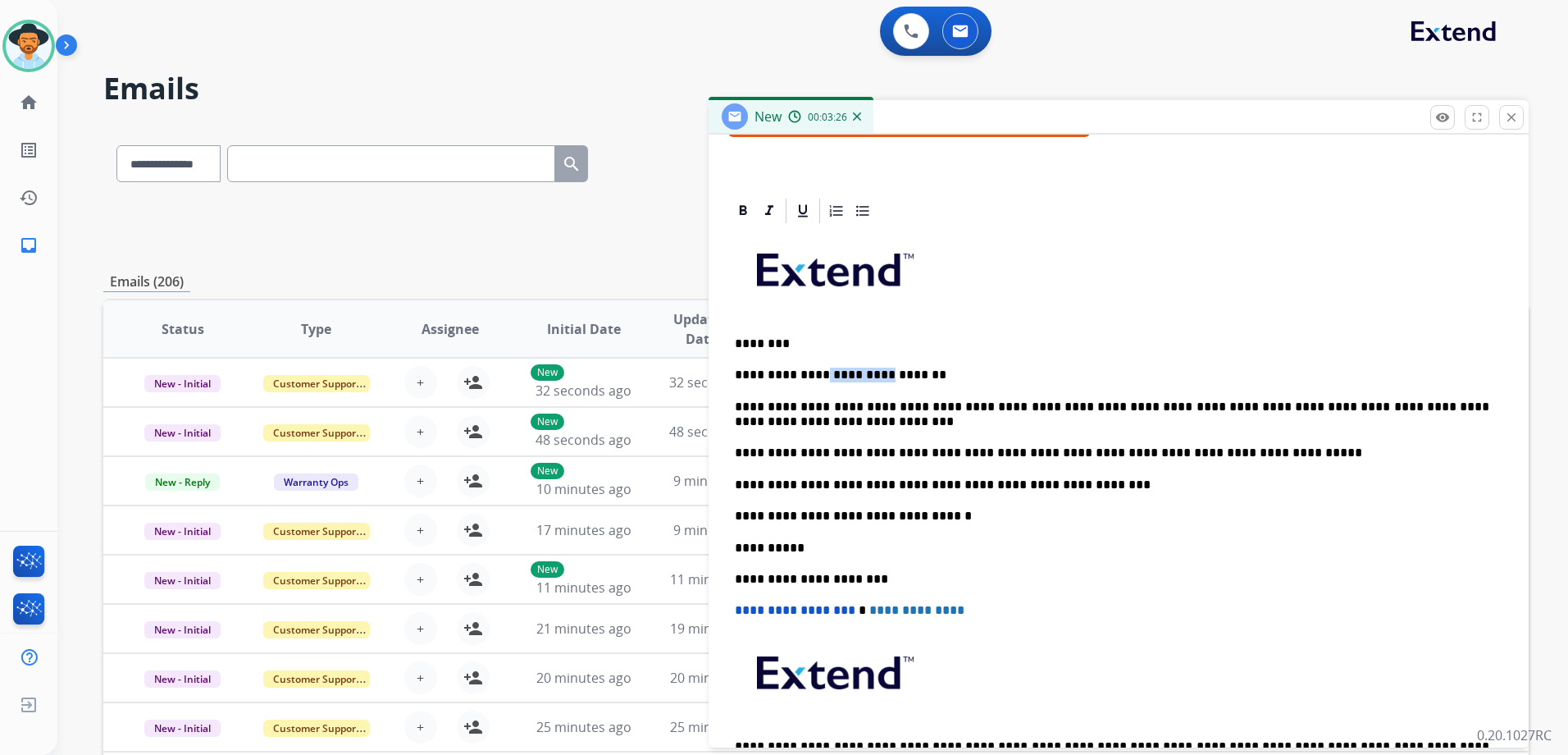
drag, startPoint x: 869, startPoint y: 378, endPoint x: 816, endPoint y: 374, distance: 53.2
click at [816, 374] on p "**********" at bounding box center [1112, 375] width 755 height 14
click at [1205, 452] on p "**********" at bounding box center [1112, 452] width 755 height 14
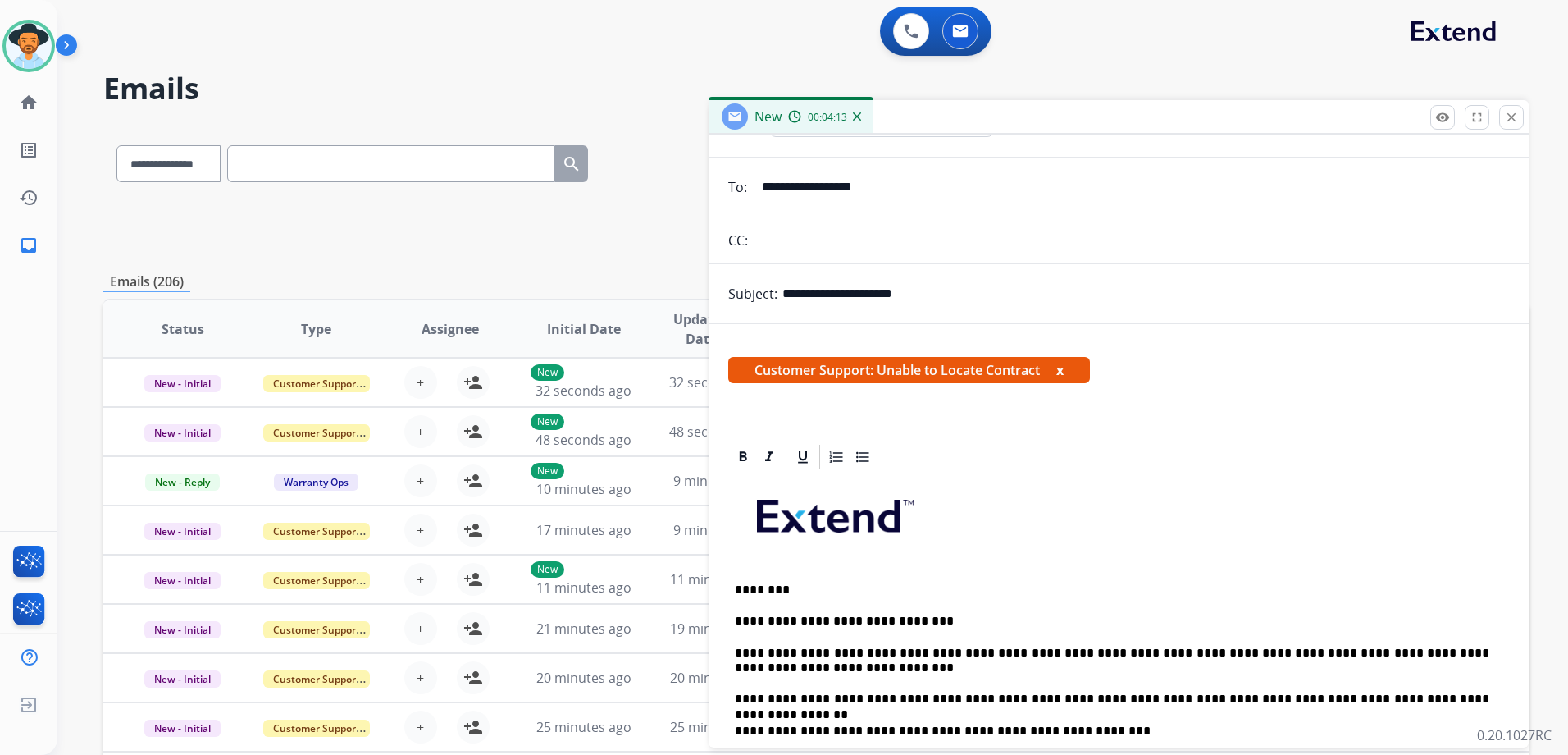
scroll to position [0, 0]
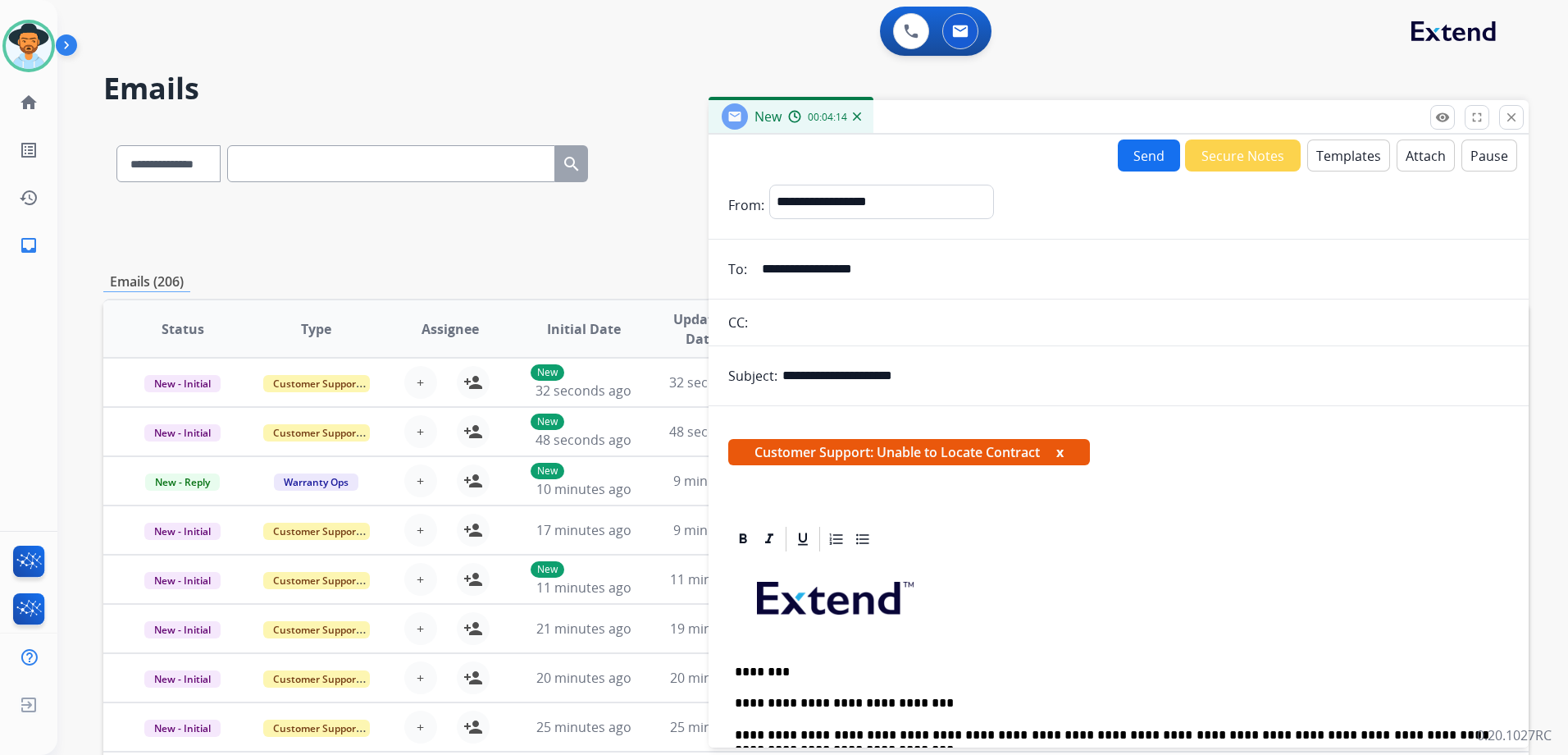
click at [1146, 158] on button "Send" at bounding box center [1148, 155] width 62 height 32
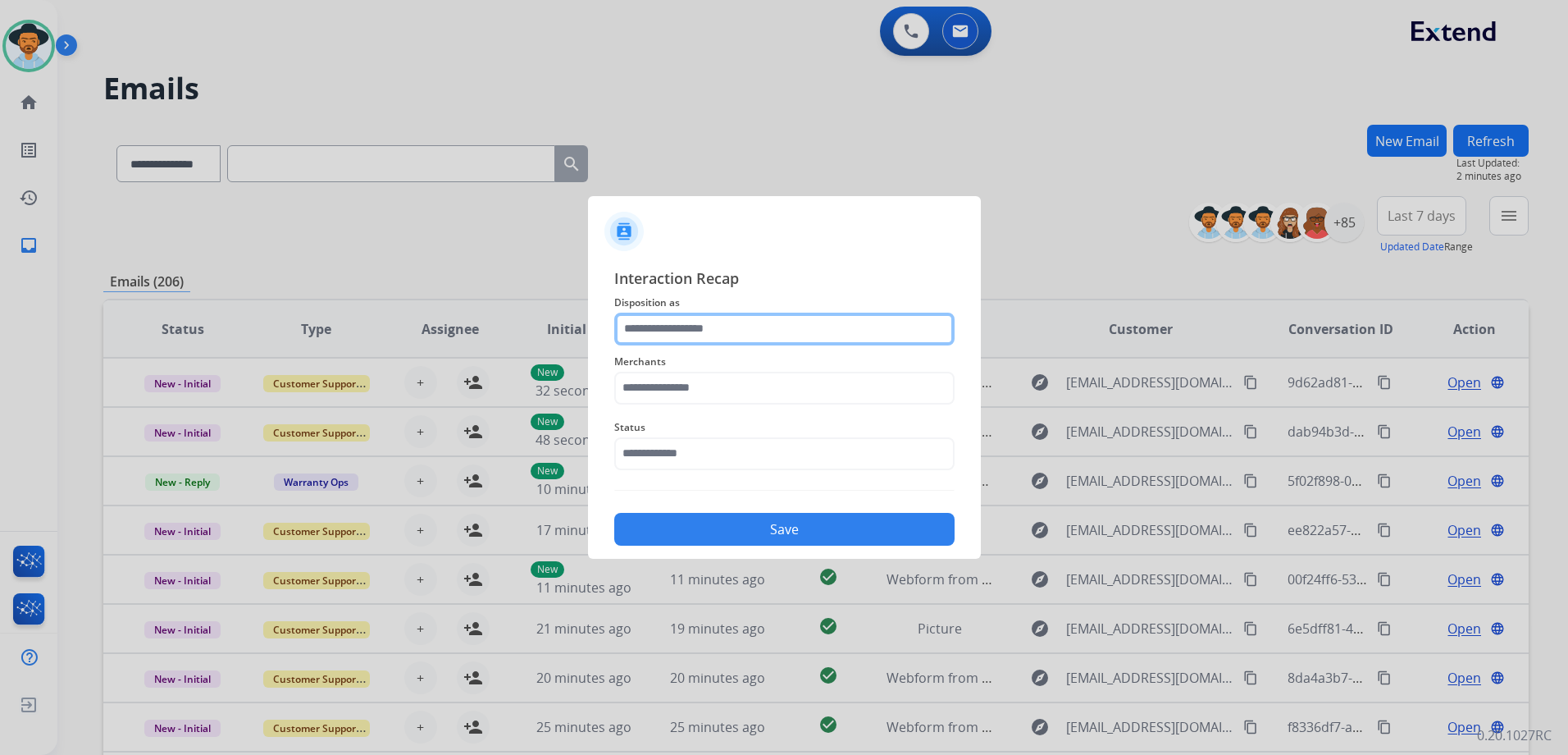
click at [766, 330] on input "text" at bounding box center [784, 329] width 340 height 33
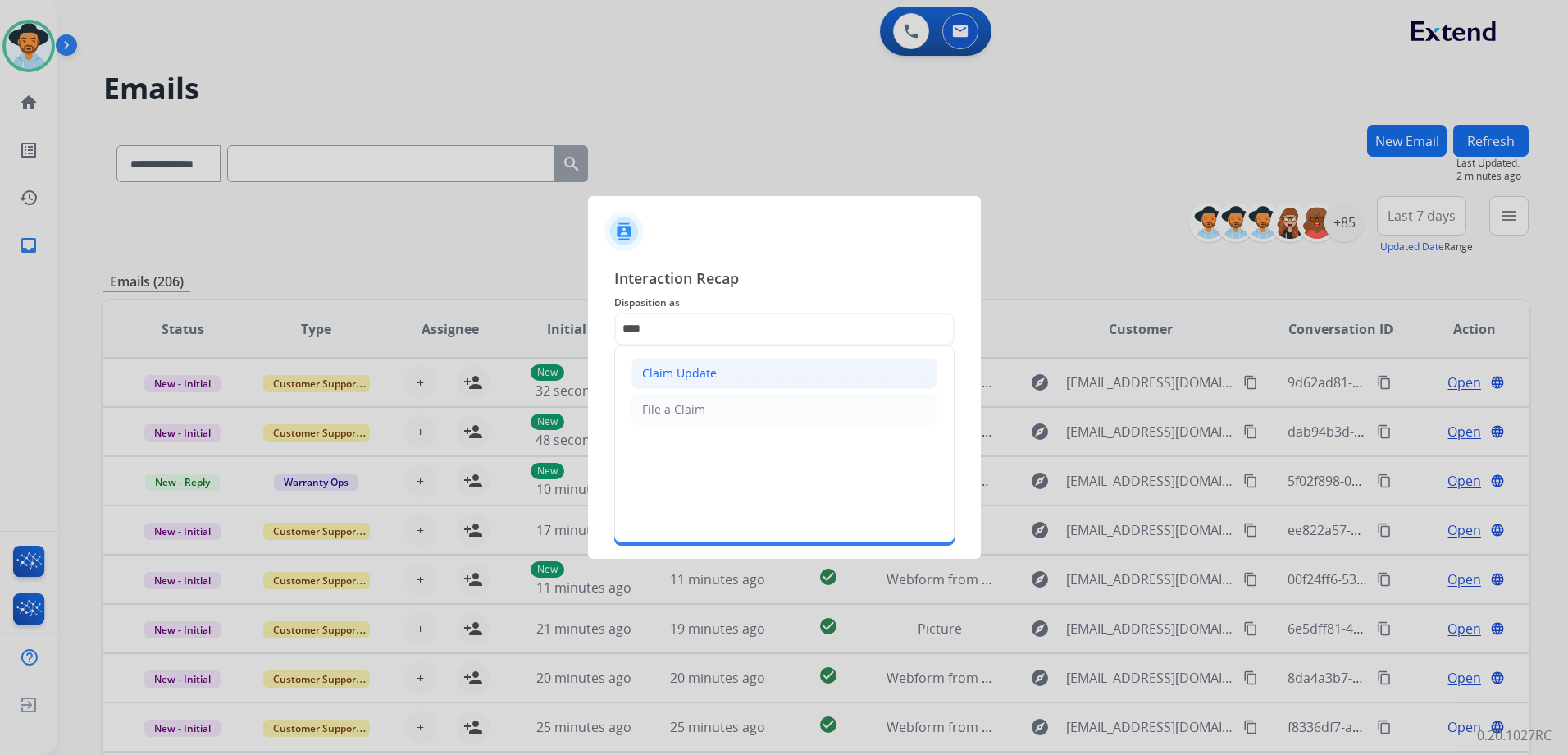
click at [759, 374] on li "Claim Update" at bounding box center [784, 373] width 306 height 31
type input "**********"
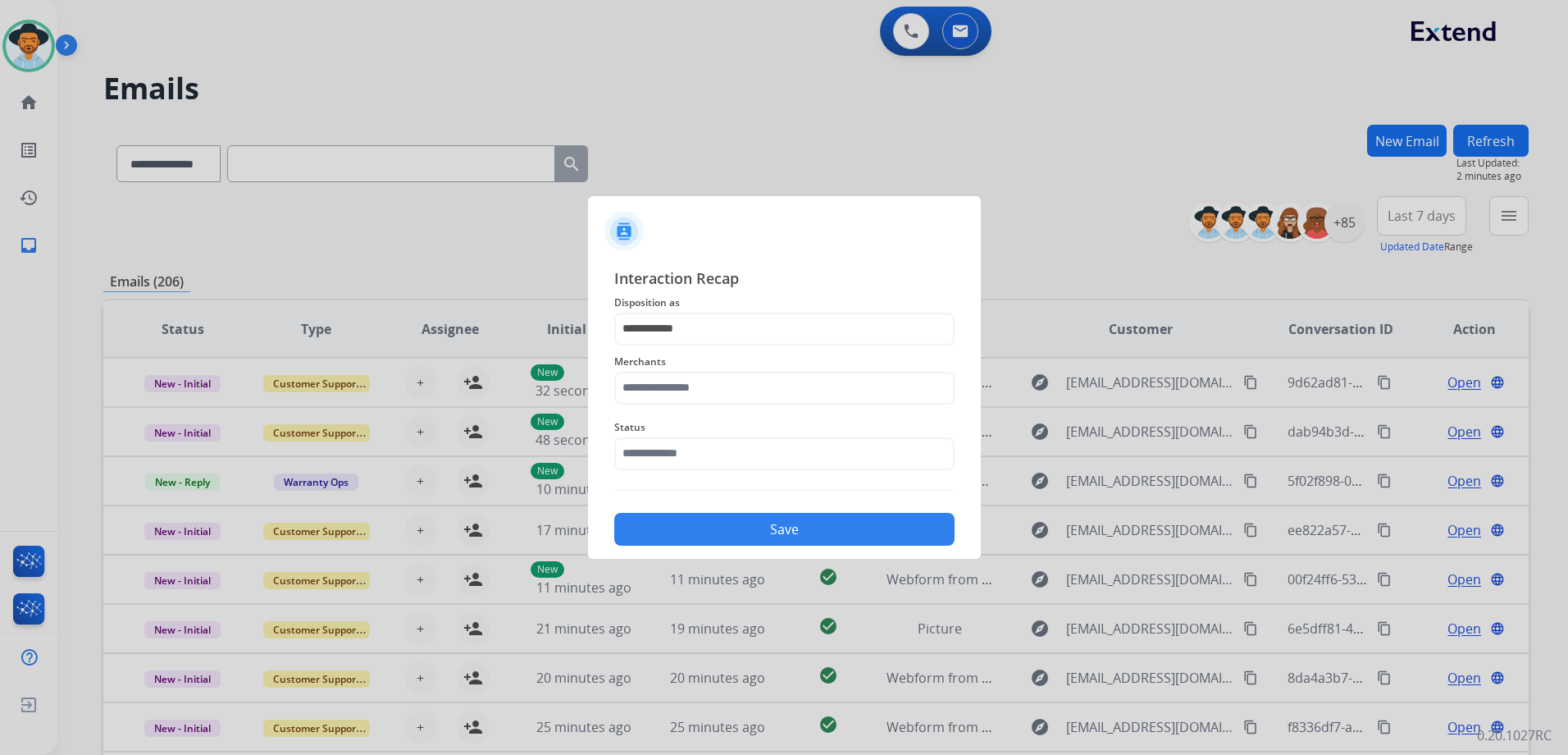
click at [654, 404] on div "Merchants" at bounding box center [784, 378] width 340 height 65
click at [675, 388] on input "text" at bounding box center [784, 388] width 340 height 33
click at [724, 417] on ul "Revolution parts" at bounding box center [788, 439] width 323 height 56
click at [722, 438] on div "Revolution parts" at bounding box center [688, 434] width 90 height 16
type input "**********"
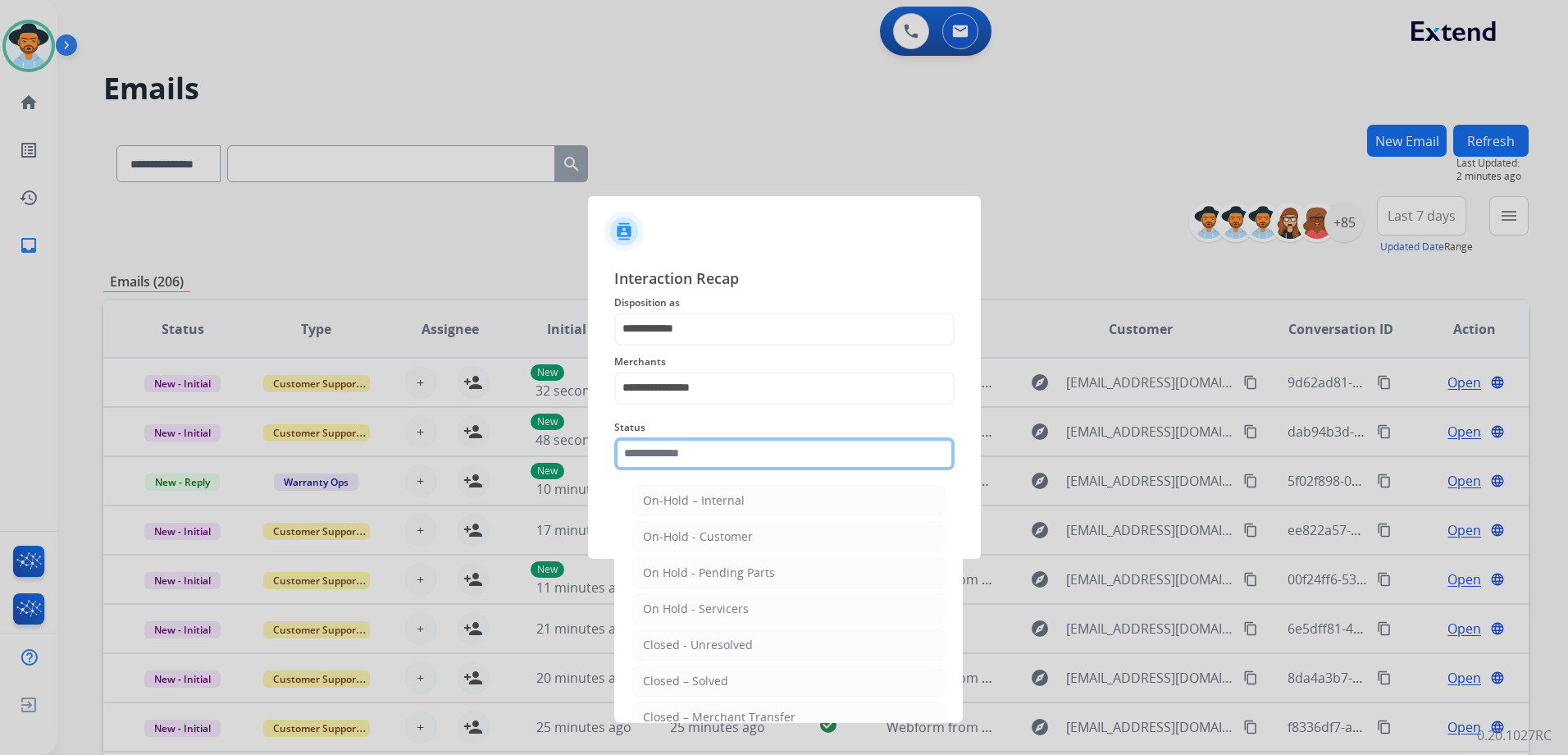
click at [722, 456] on input "text" at bounding box center [784, 453] width 340 height 33
click at [722, 683] on div "Closed – Solved" at bounding box center [686, 680] width 85 height 16
type input "**********"
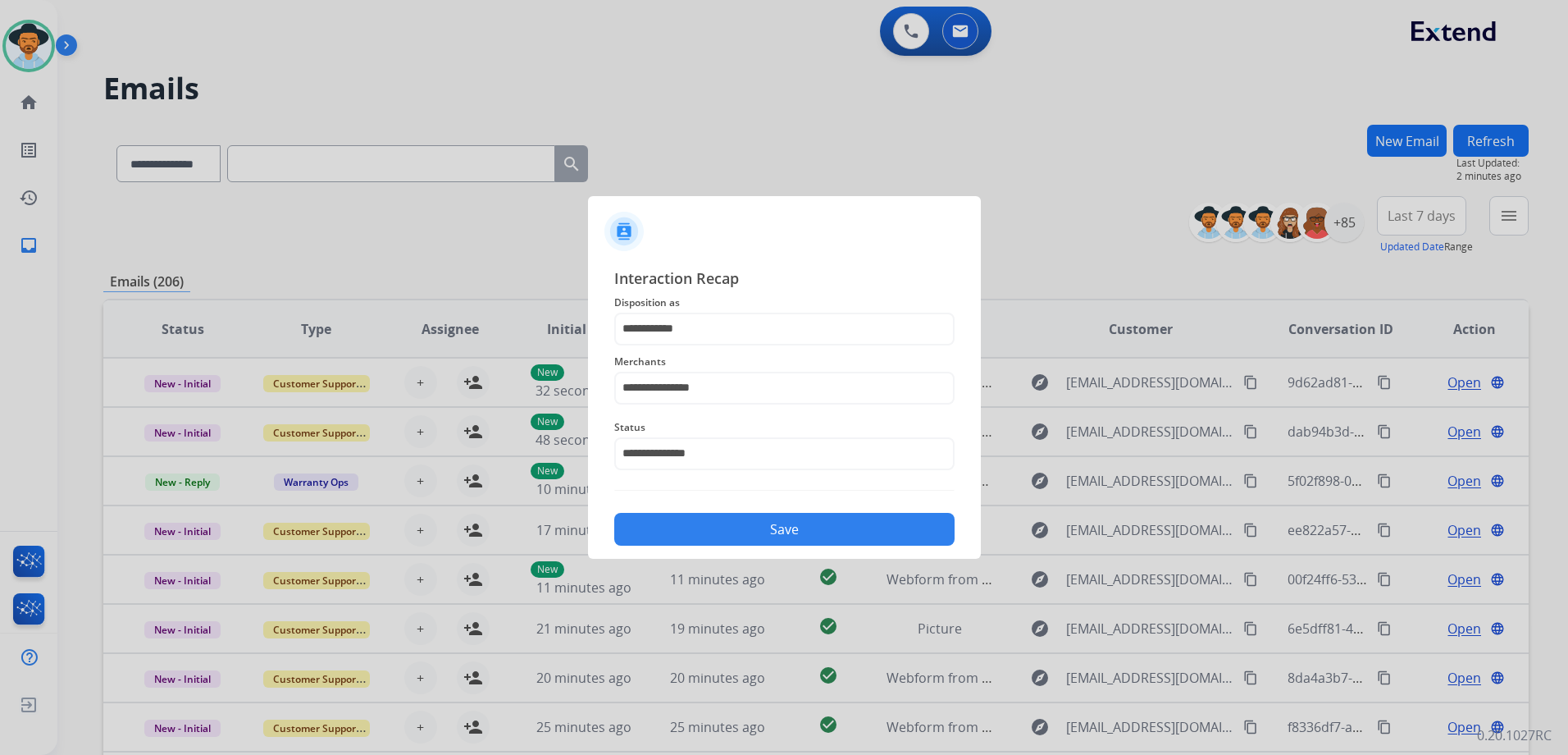
click at [835, 514] on button "Save" at bounding box center [784, 529] width 340 height 33
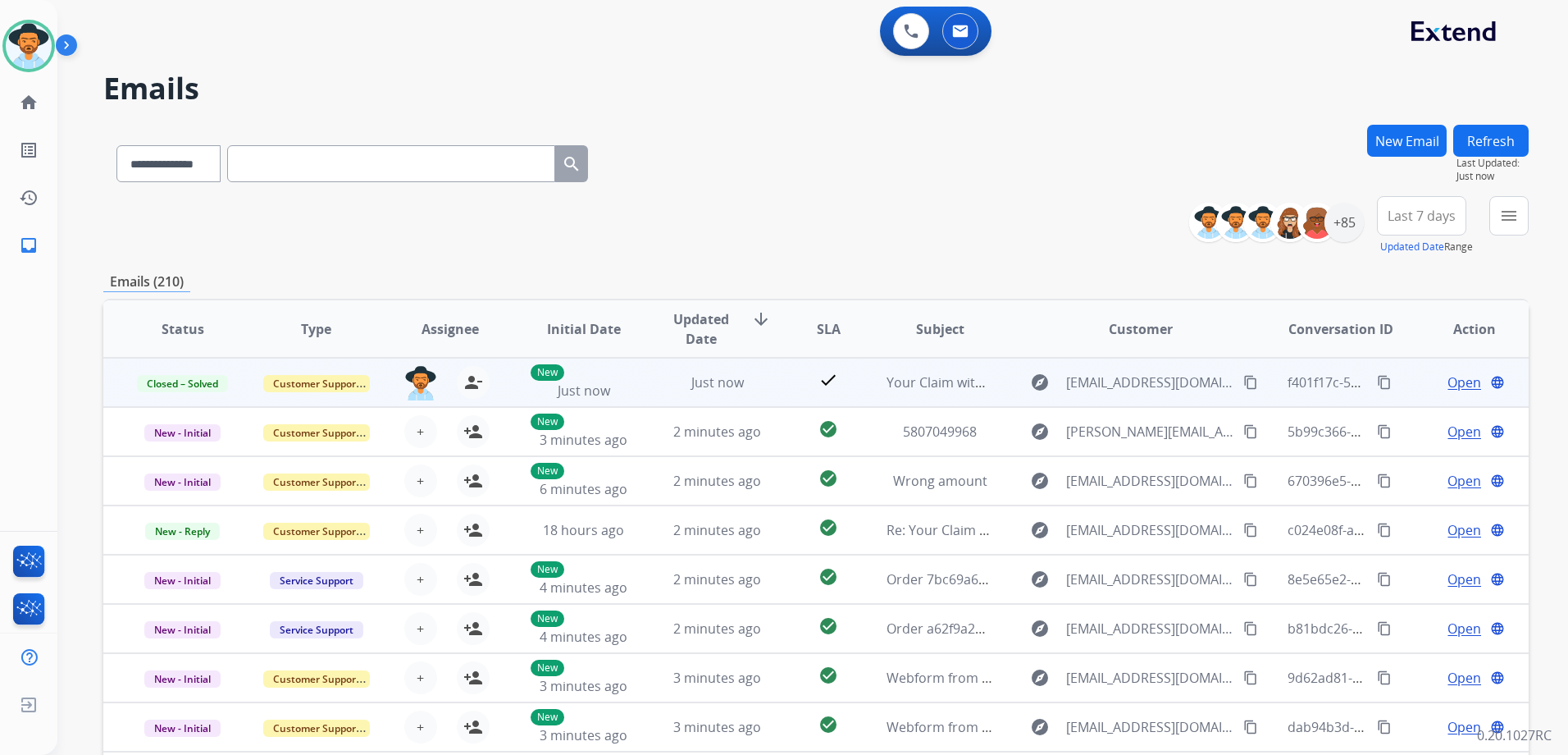
click at [1377, 379] on mat-icon "content_copy" at bounding box center [1384, 381] width 14 height 14
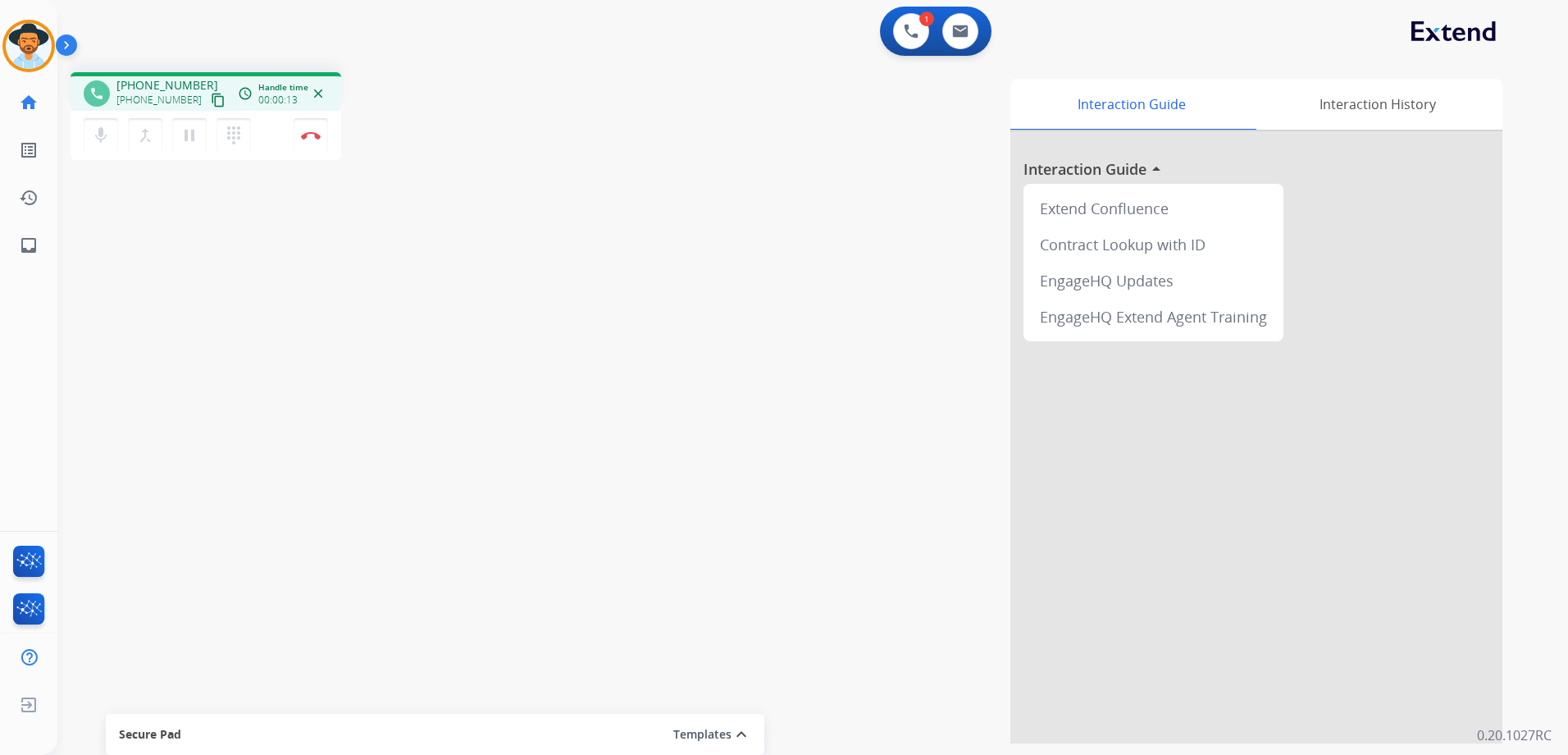
click at [210, 98] on mat-icon "content_copy" at bounding box center [217, 100] width 14 height 14
drag, startPoint x: 200, startPoint y: 97, endPoint x: 365, endPoint y: 95, distance: 165.0
click at [210, 97] on mat-icon "content_copy" at bounding box center [217, 100] width 14 height 14
click at [958, 24] on button at bounding box center [960, 32] width 36 height 37
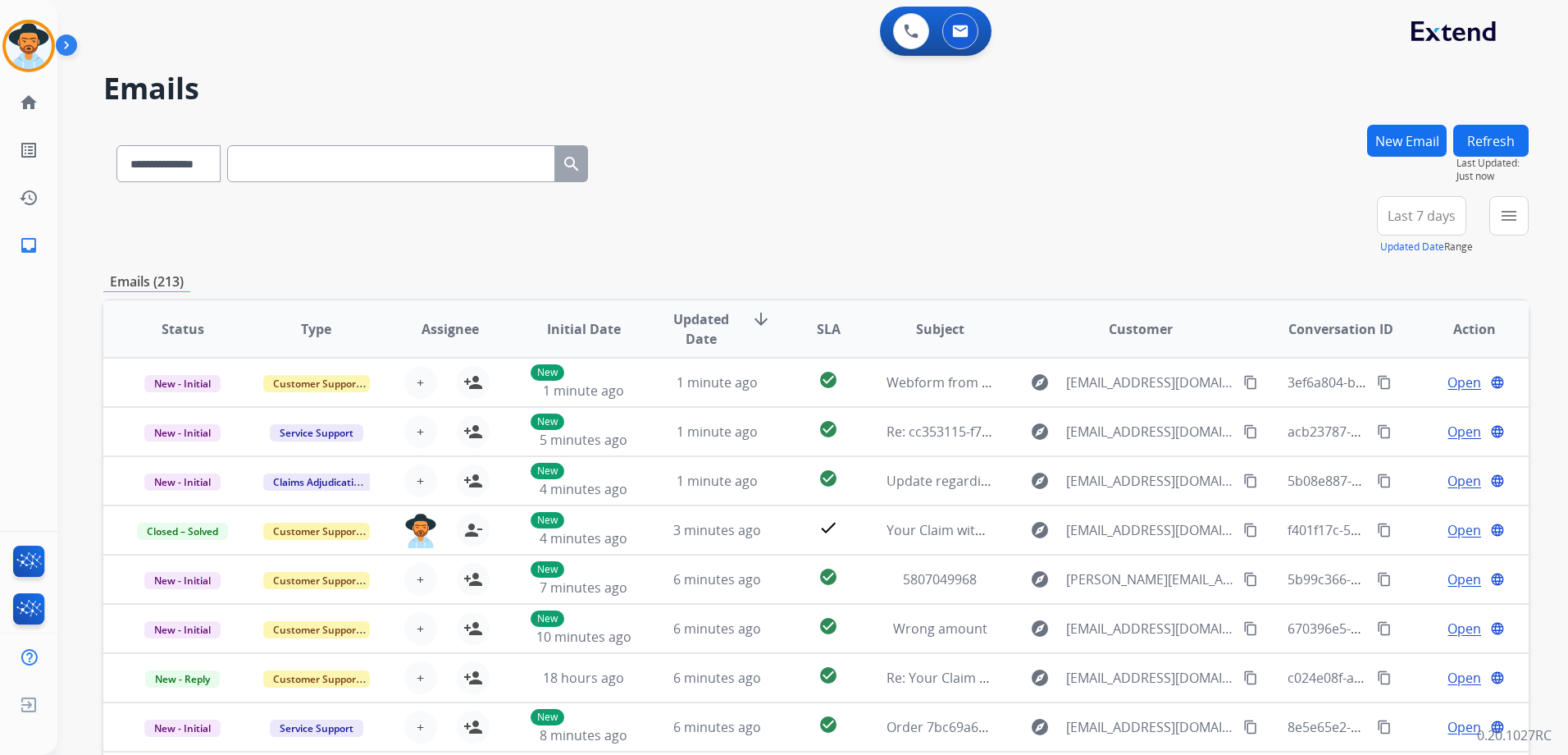
click at [1407, 134] on button "New Email" at bounding box center [1407, 140] width 80 height 32
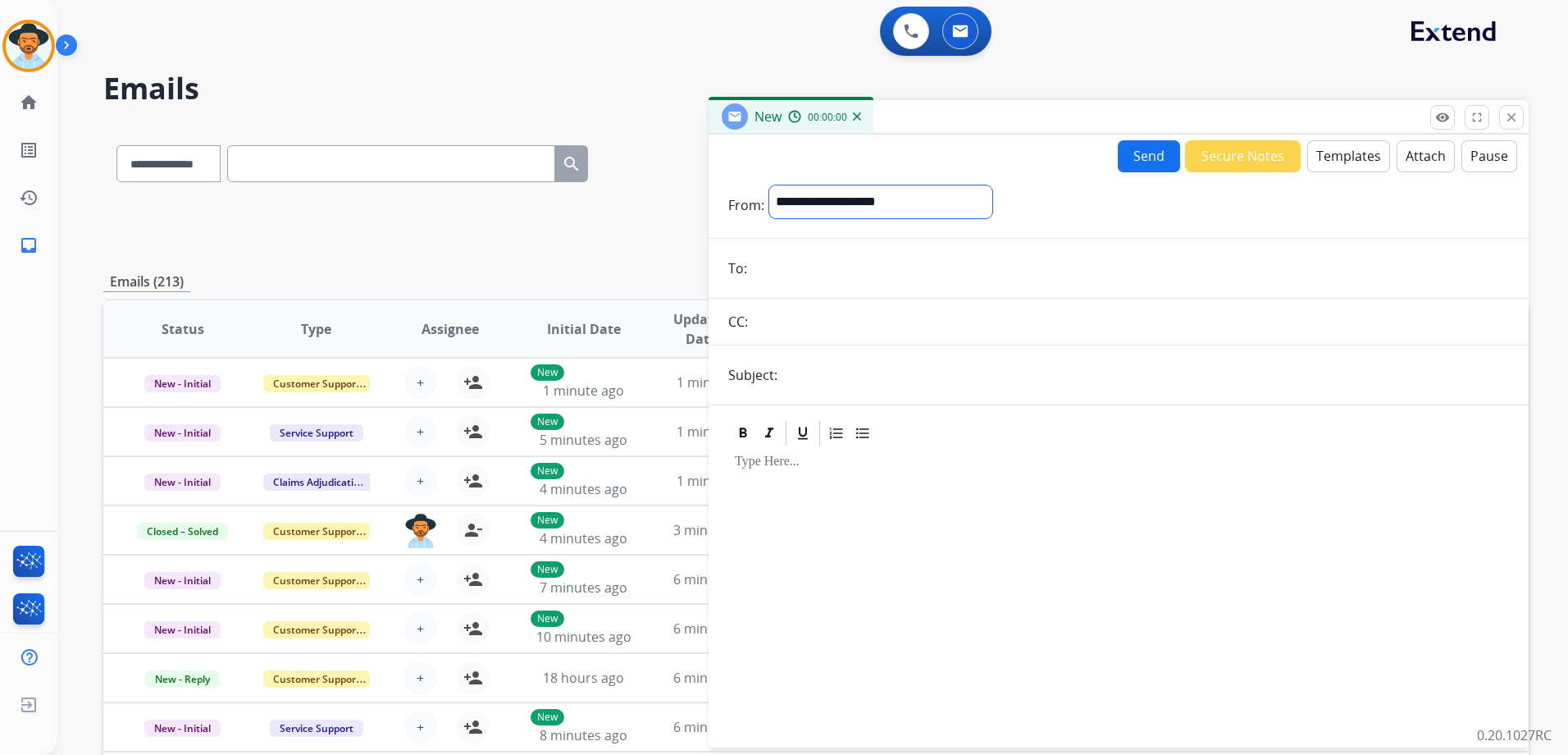
click at [855, 211] on select "**********" at bounding box center [880, 202] width 223 height 33
select select "**********"
click at [769, 185] on select "**********" at bounding box center [880, 202] width 223 height 33
paste input "**********"
type input "**********"
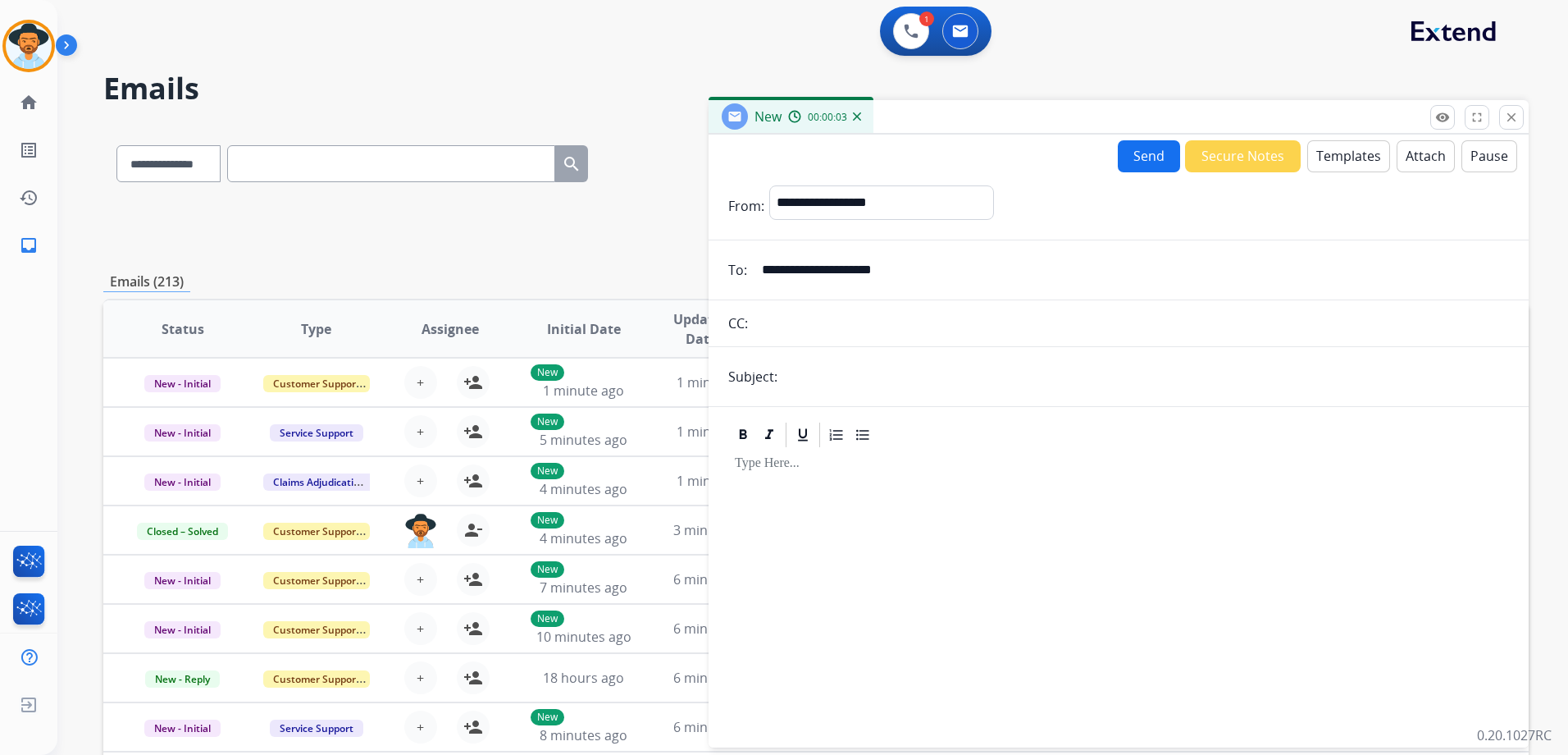
drag, startPoint x: 864, startPoint y: 386, endPoint x: 937, endPoint y: 368, distance: 75.2
click at [864, 386] on input "text" at bounding box center [1146, 377] width 727 height 33
type input "**********"
click at [913, 498] on div at bounding box center [1118, 590] width 781 height 281
click at [1339, 148] on button "Templates" at bounding box center [1348, 156] width 83 height 32
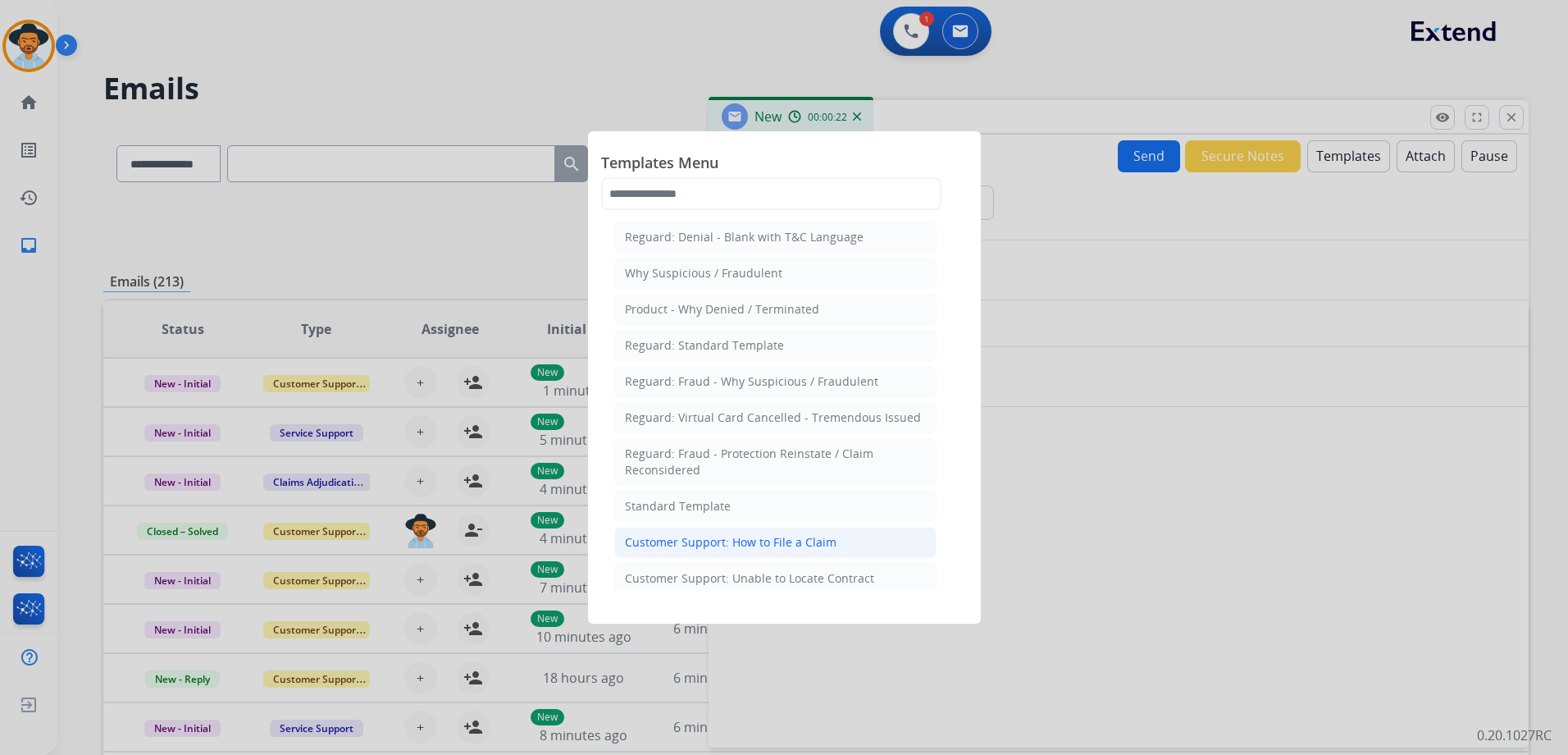
click at [831, 543] on div "Customer Support: How to File a Claim" at bounding box center [731, 542] width 211 height 16
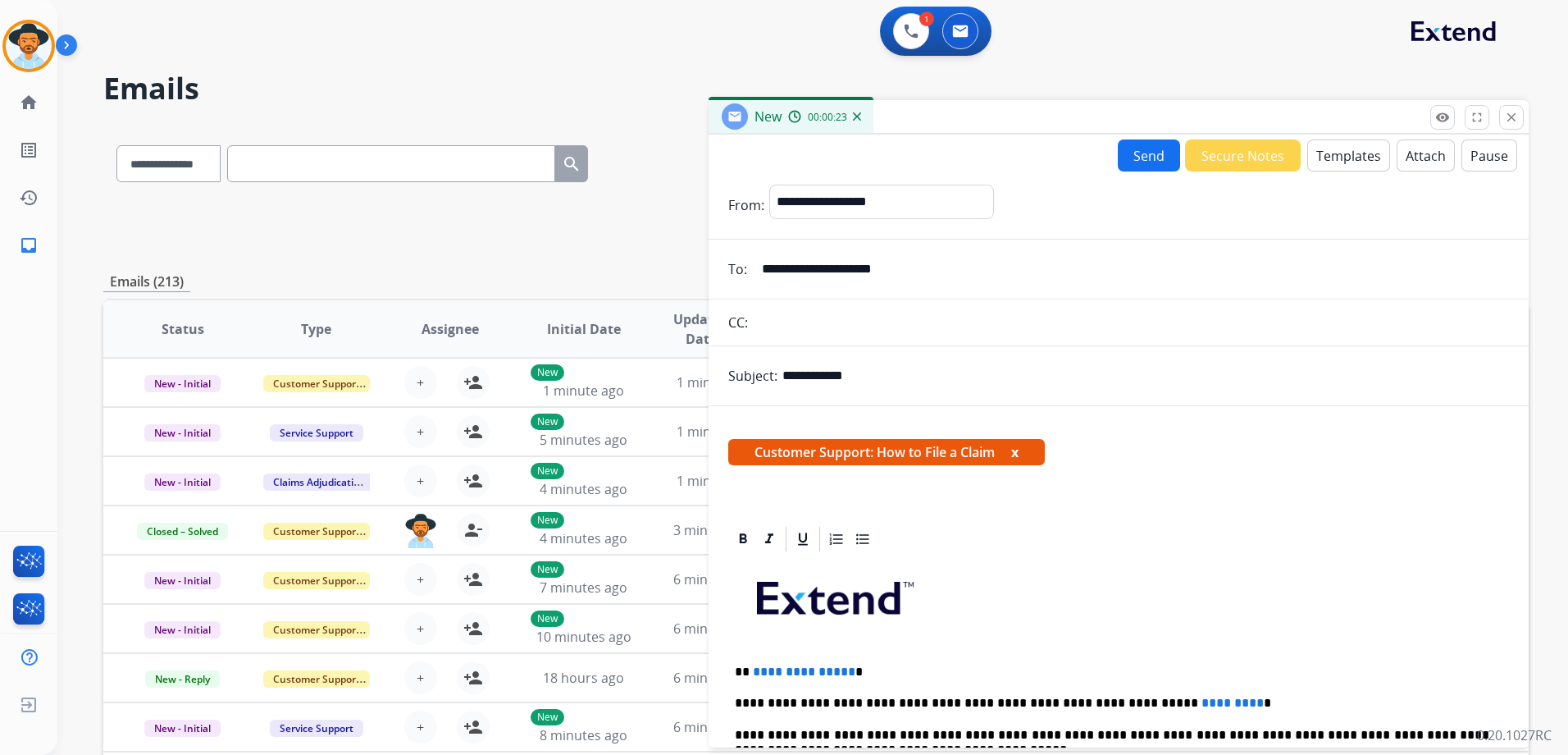
scroll to position [164, 0]
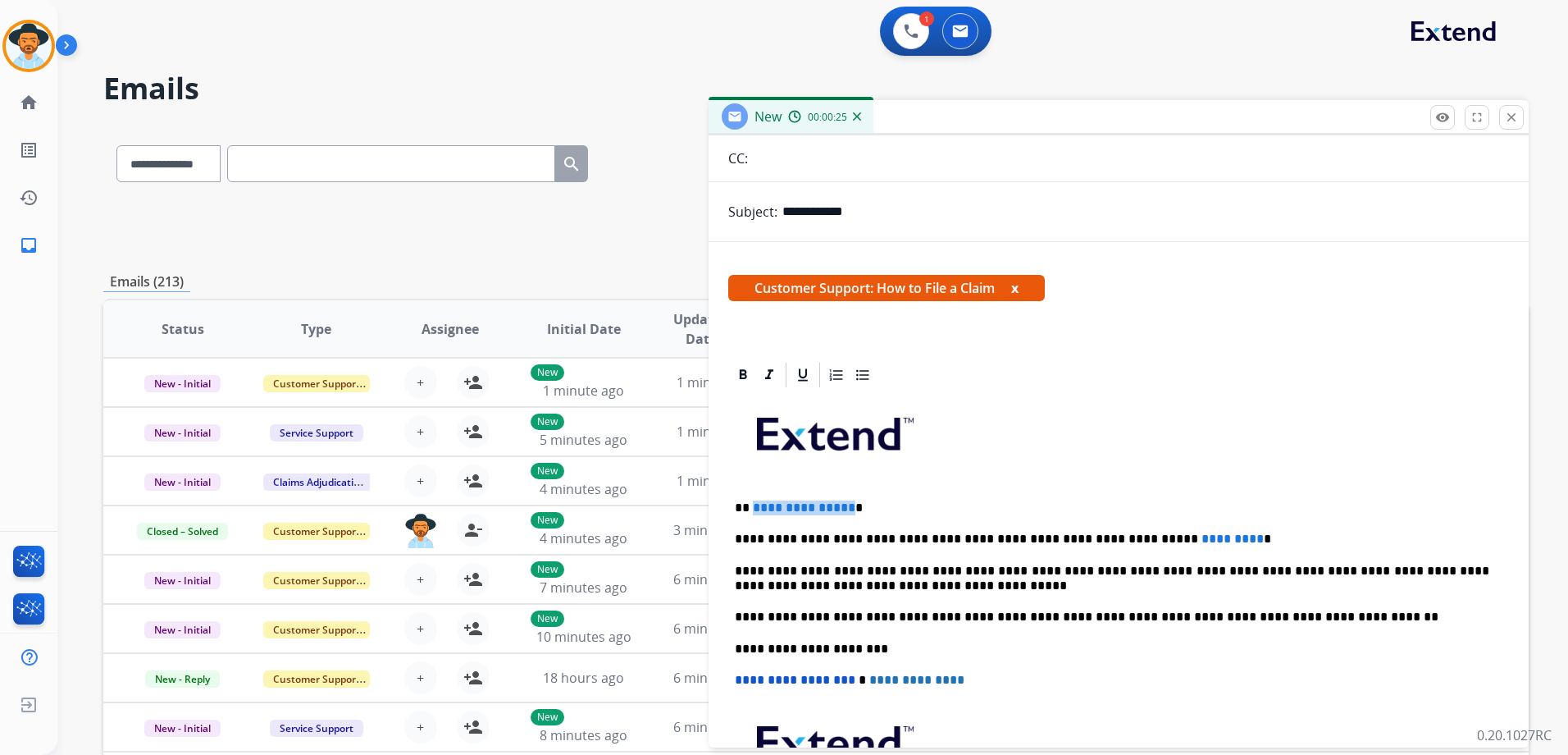
drag, startPoint x: 844, startPoint y: 509, endPoint x: 751, endPoint y: 508, distance: 93.0
click at [753, 508] on span "**********" at bounding box center [804, 507] width 103 height 12
drag, startPoint x: 1180, startPoint y: 536, endPoint x: 1065, endPoint y: 535, distance: 115.0
click at [1065, 535] on p "**********" at bounding box center [1112, 538] width 755 height 14
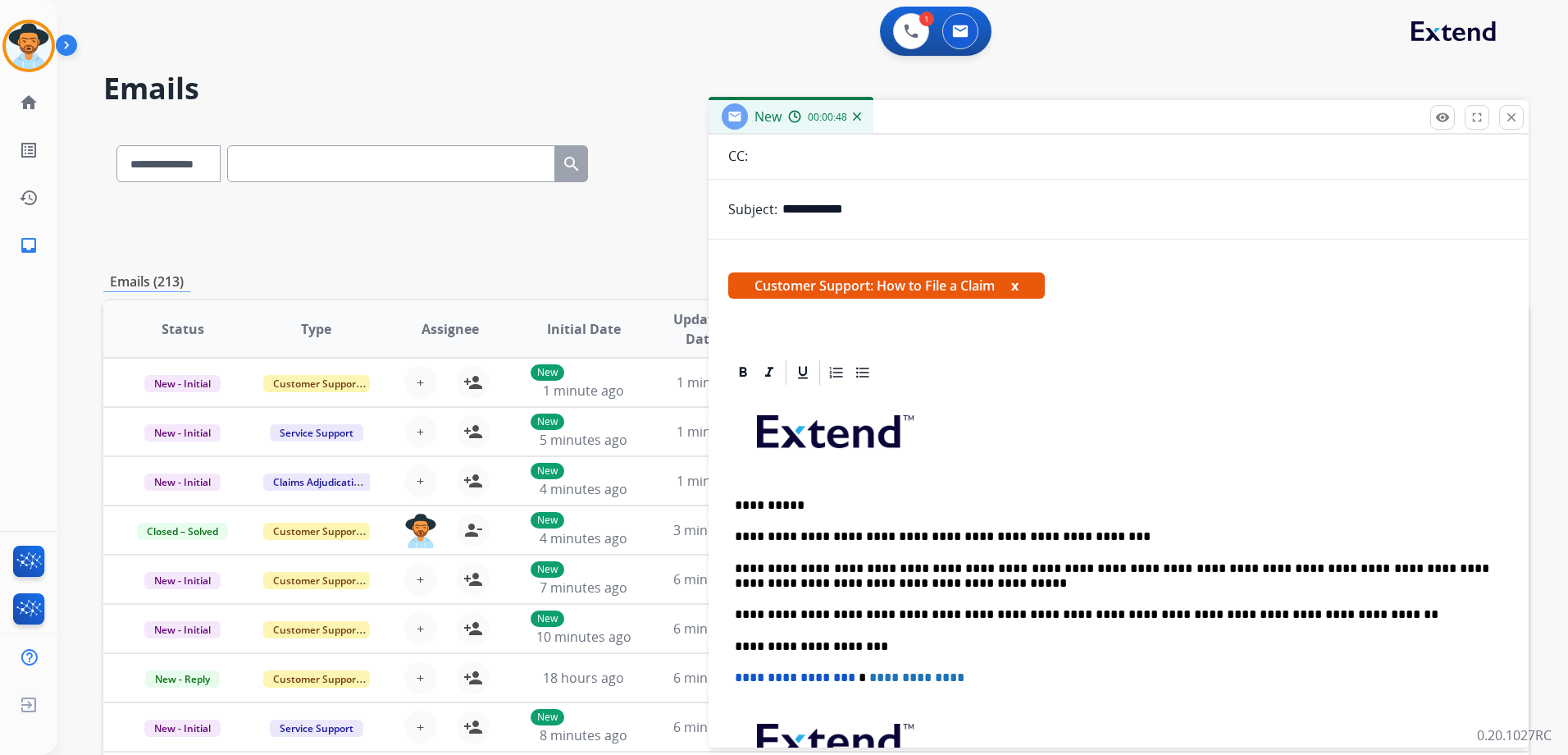
scroll to position [0, 0]
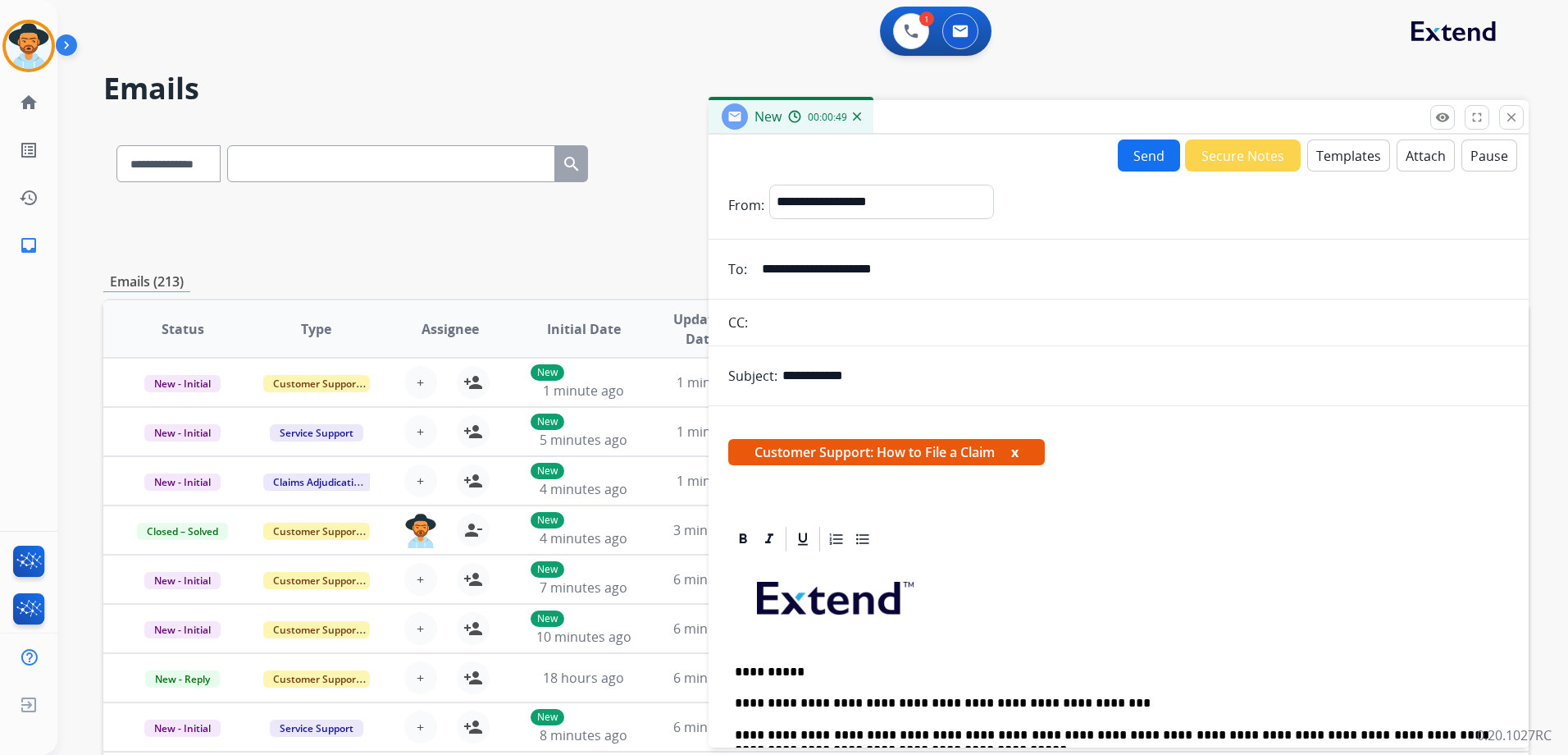
click at [1142, 153] on button "Send" at bounding box center [1148, 155] width 62 height 32
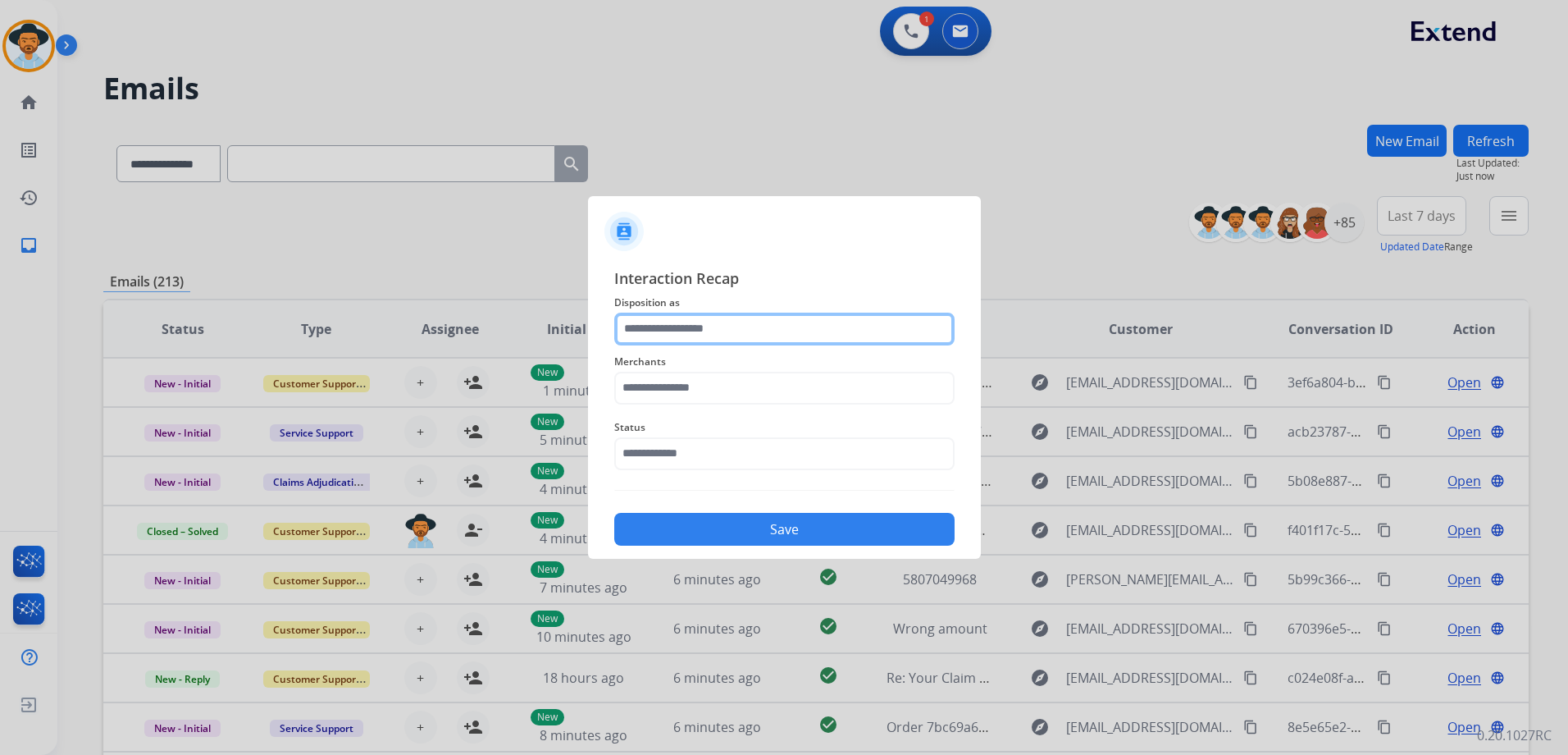
click at [791, 322] on input "text" at bounding box center [784, 329] width 340 height 33
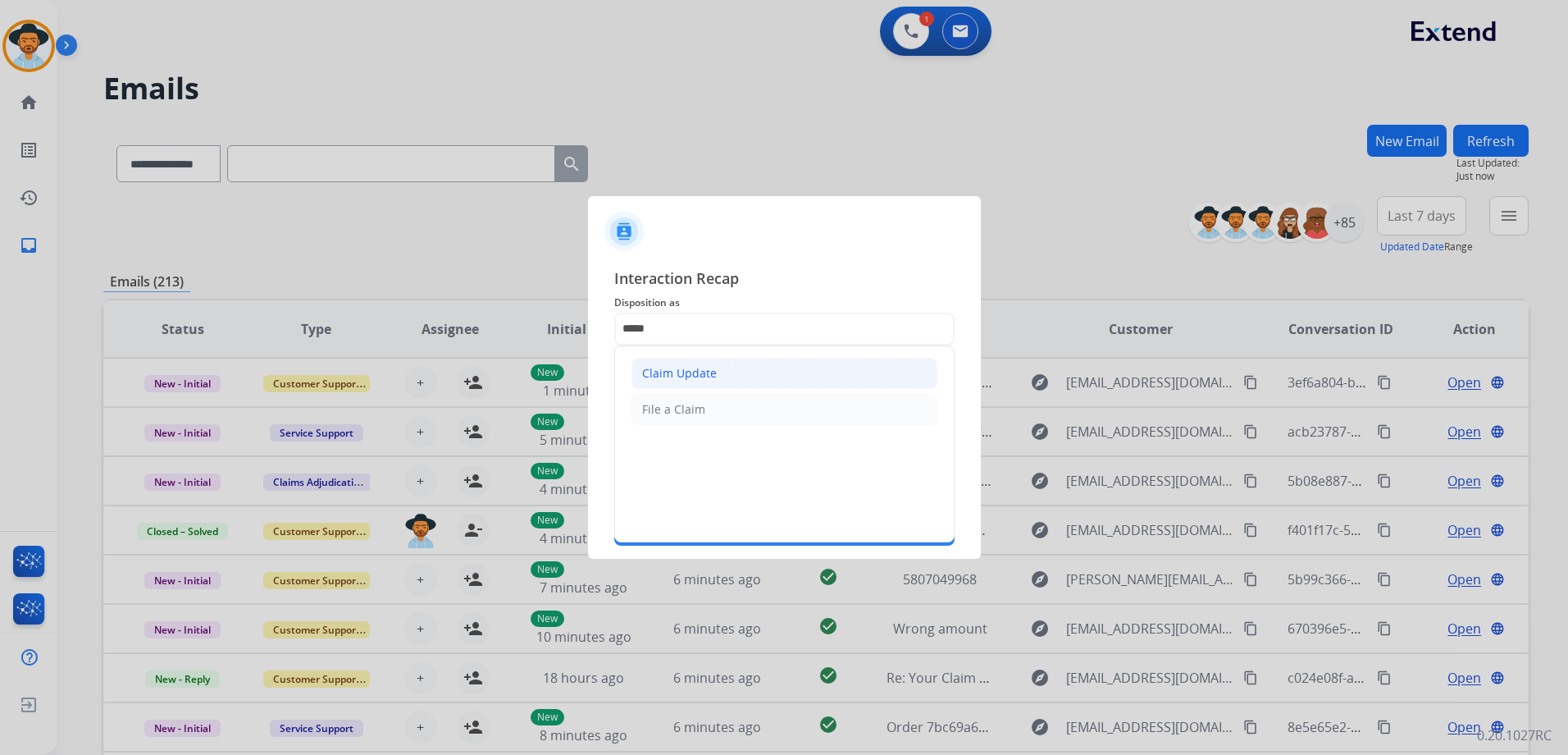
click at [721, 368] on li "Claim Update" at bounding box center [784, 373] width 306 height 31
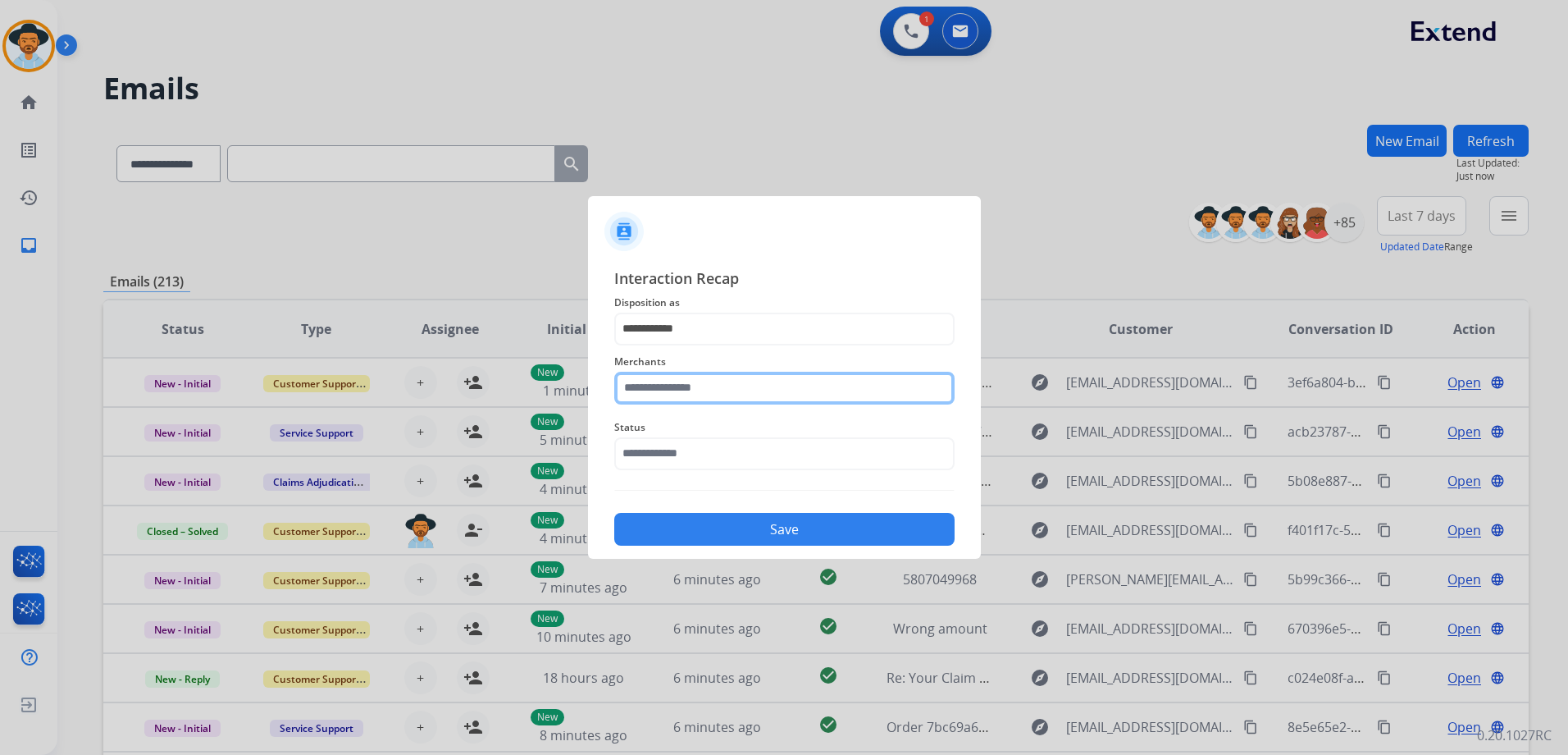
click at [732, 382] on input "text" at bounding box center [784, 388] width 340 height 33
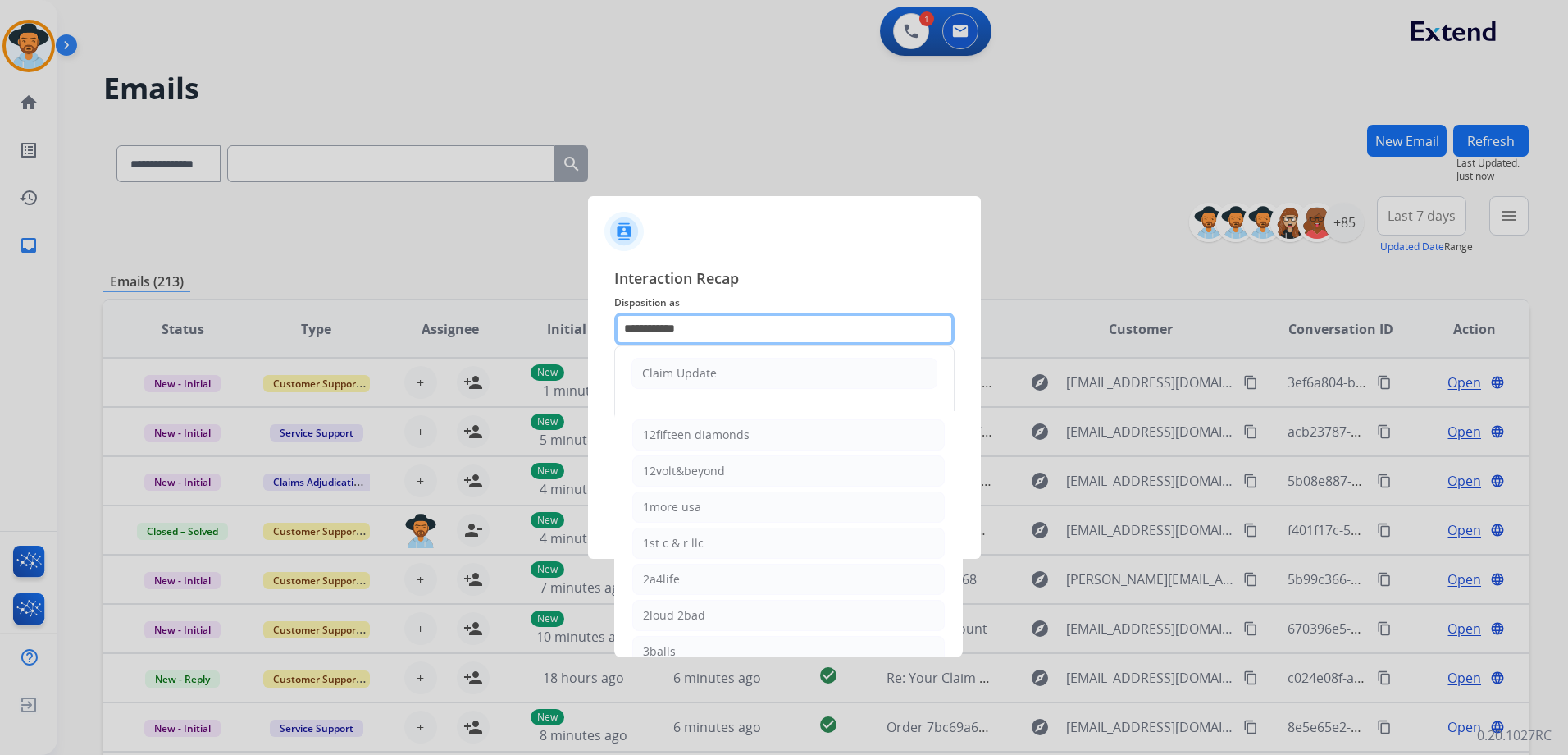
drag, startPoint x: 722, startPoint y: 320, endPoint x: 580, endPoint y: 321, distance: 142.0
click at [0, 321] on app-contact-recap-modal "**********" at bounding box center [0, 378] width 0 height 755
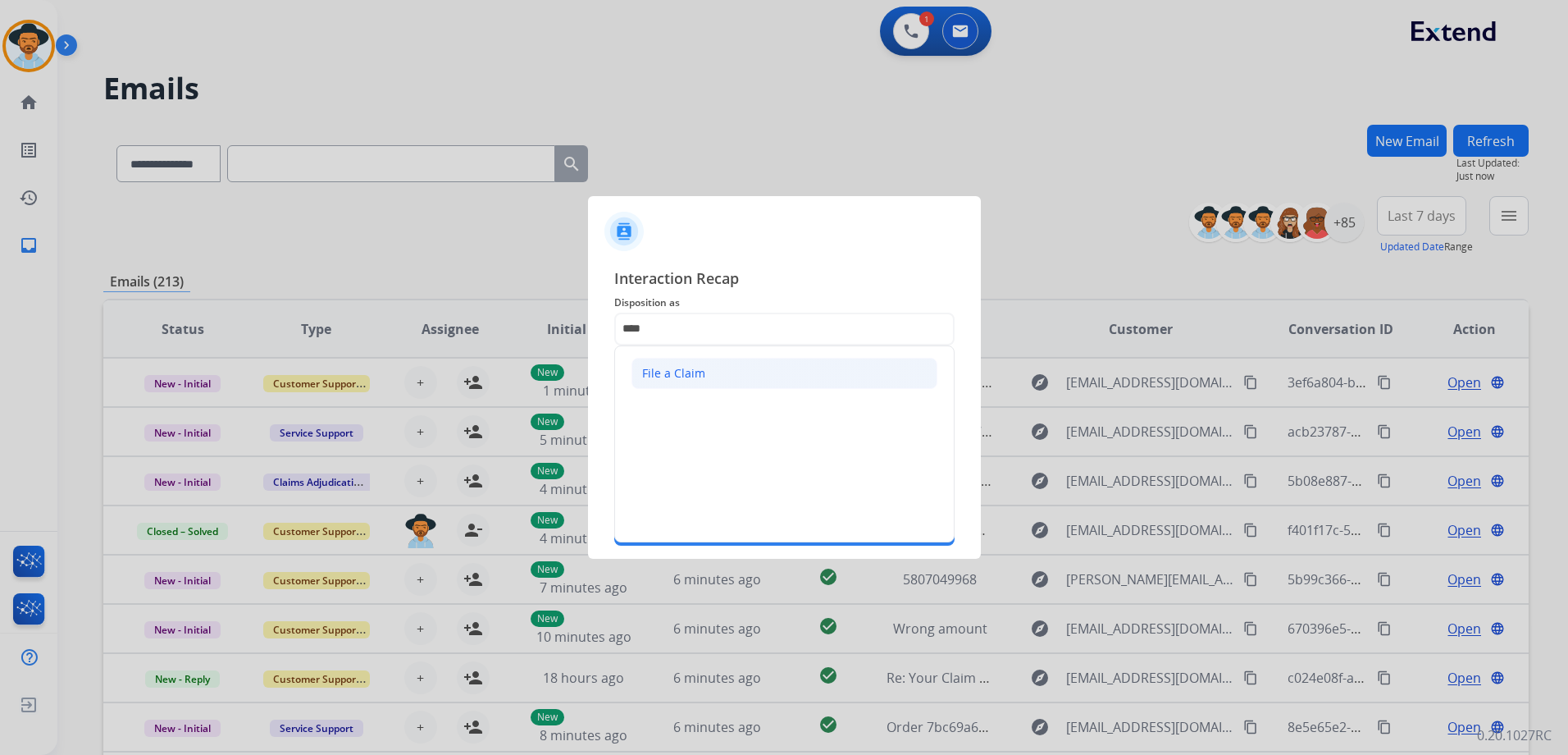
click at [698, 374] on div "File a Claim" at bounding box center [674, 373] width 63 height 16
type input "**********"
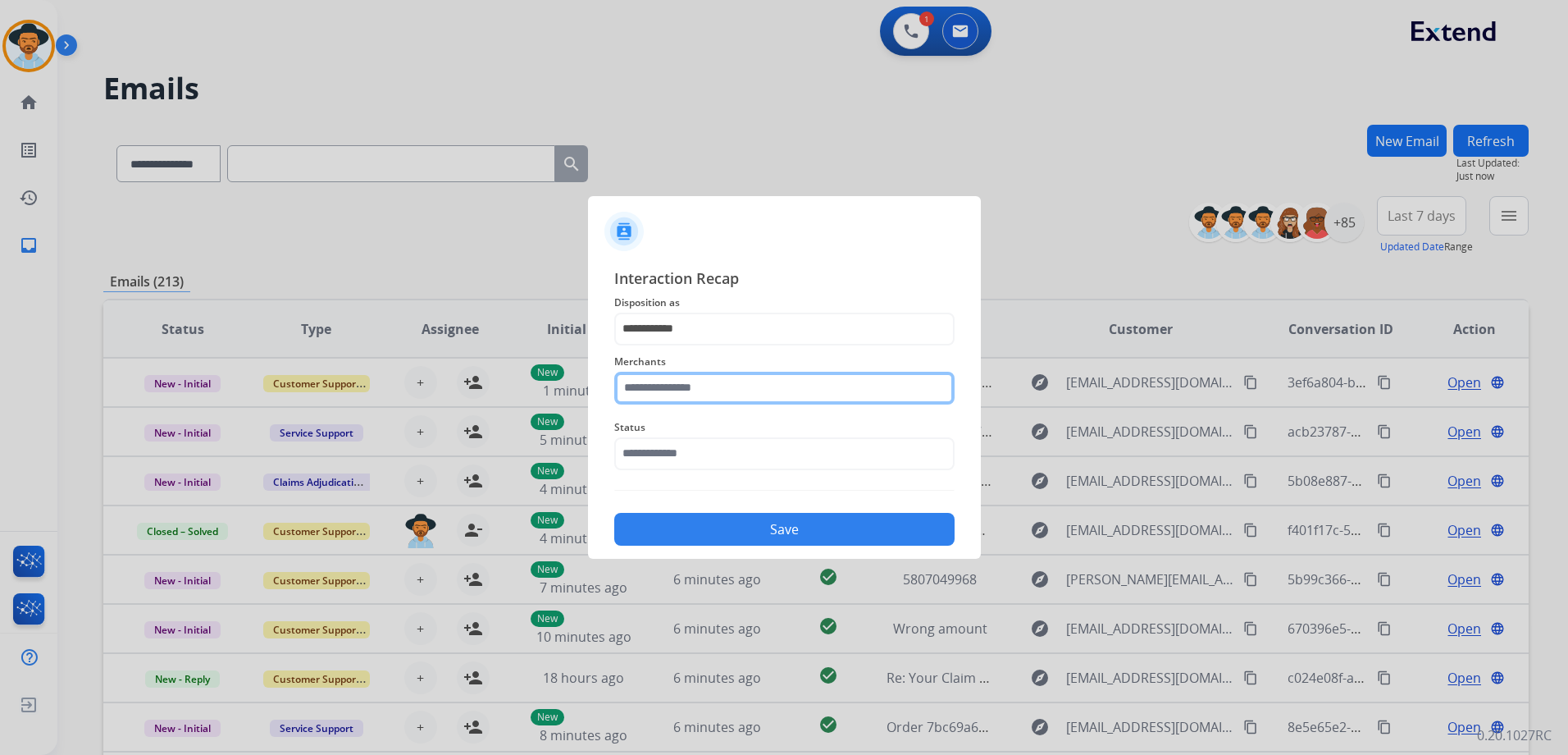
click at [847, 378] on input "text" at bounding box center [784, 388] width 340 height 33
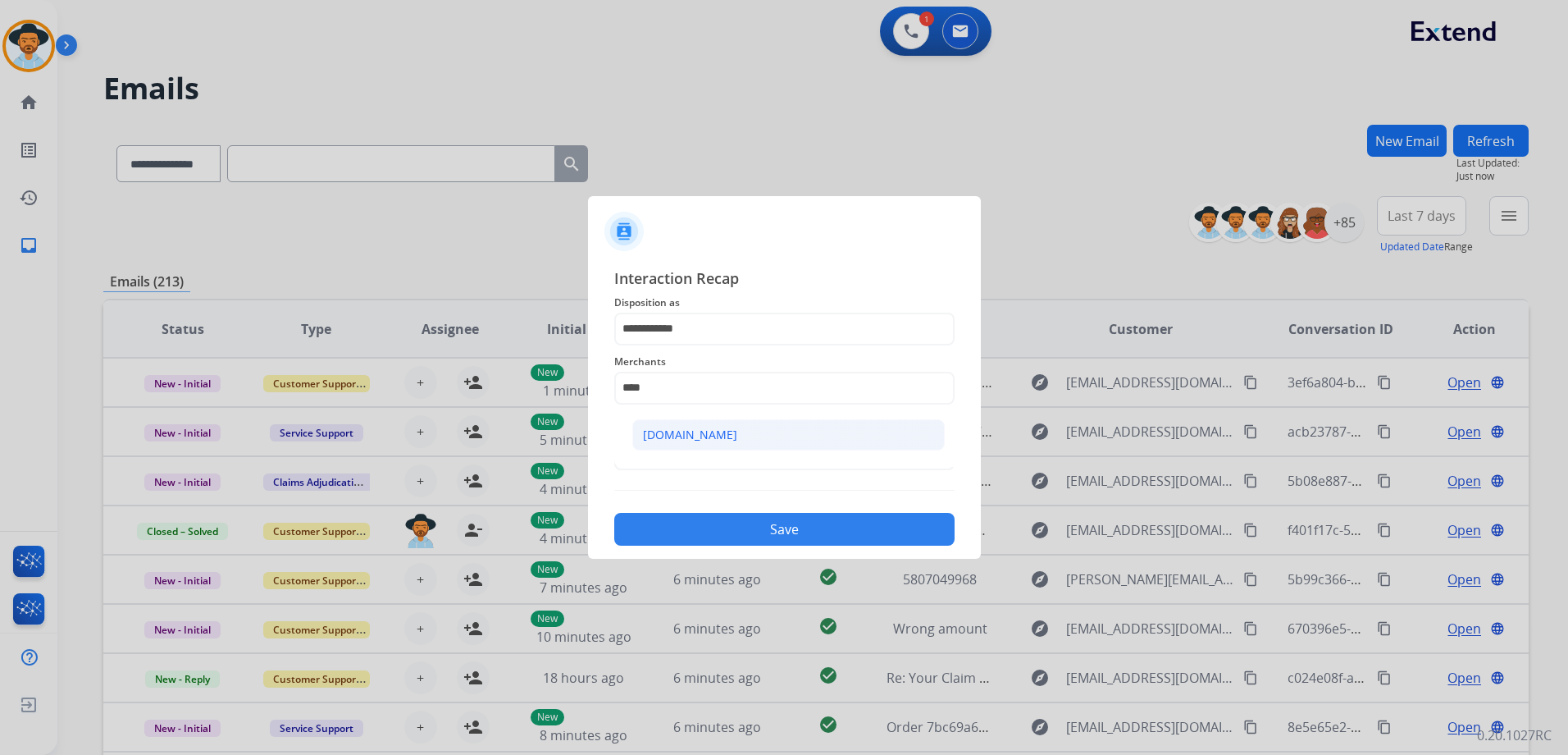
click at [779, 435] on li "[DOMAIN_NAME]" at bounding box center [787, 434] width 312 height 31
type input "**********"
click at [761, 453] on input "text" at bounding box center [784, 453] width 340 height 33
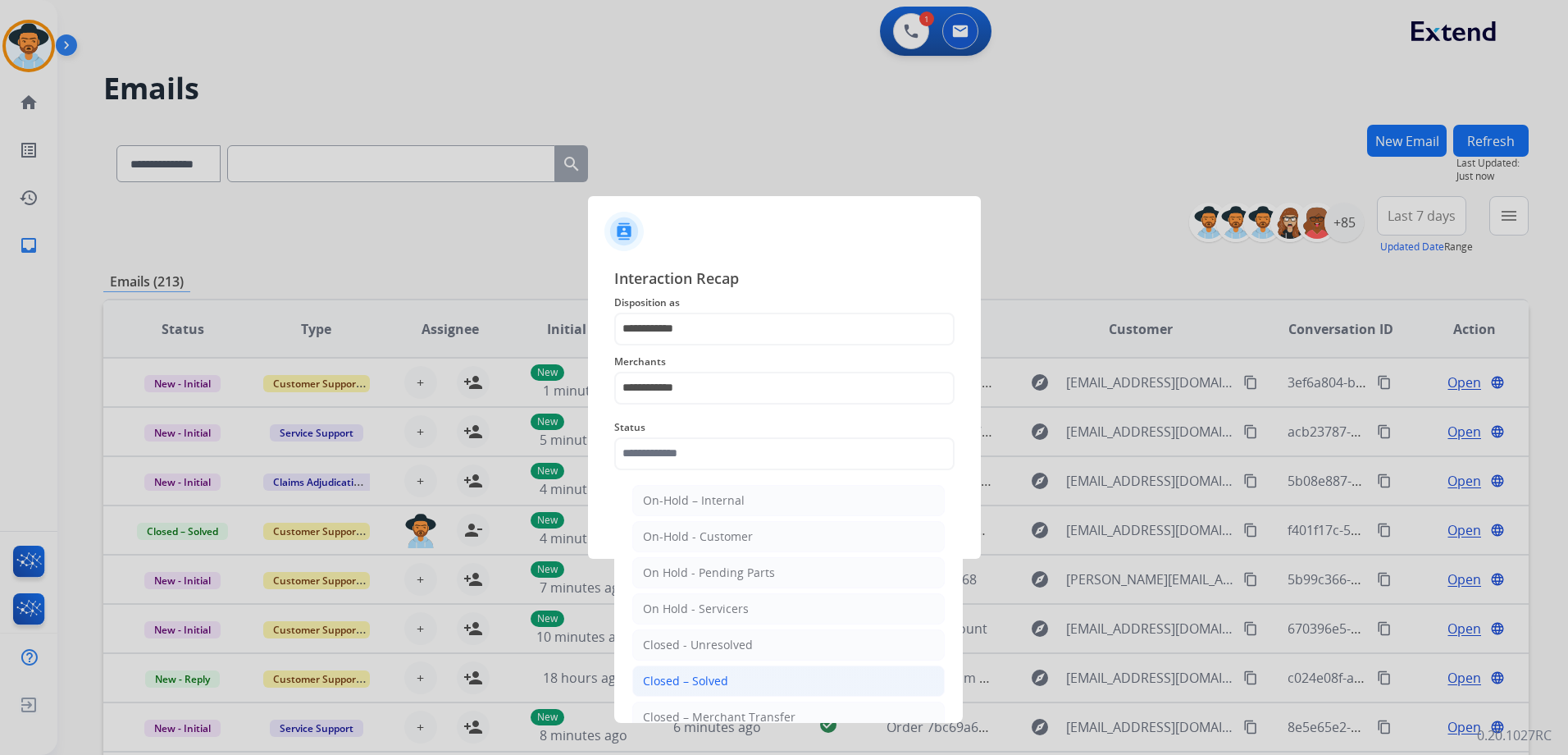
click at [730, 681] on li "Closed – Solved" at bounding box center [787, 681] width 312 height 31
type input "**********"
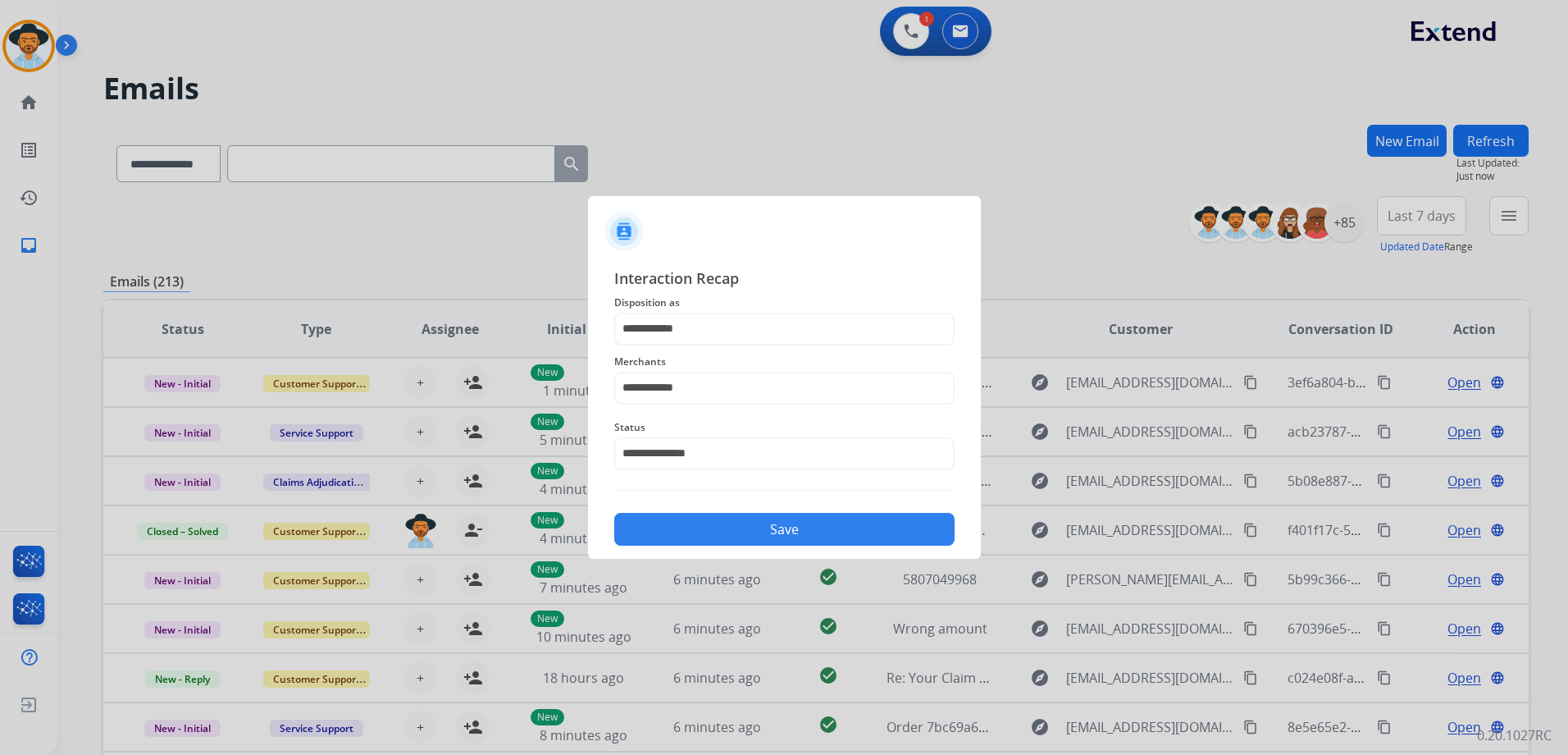
click at [808, 514] on button "Save" at bounding box center [784, 529] width 340 height 33
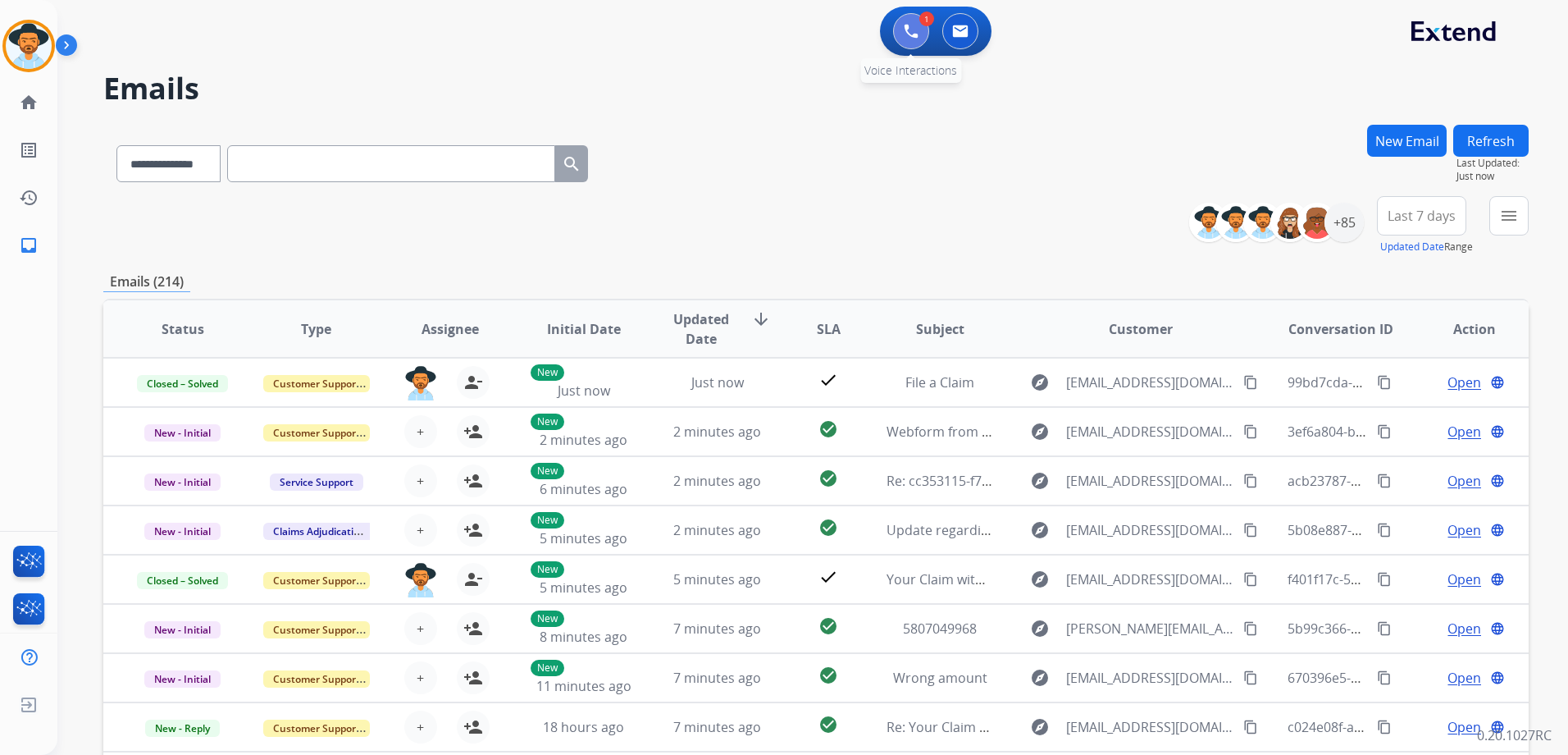
click at [909, 25] on img at bounding box center [910, 31] width 14 height 14
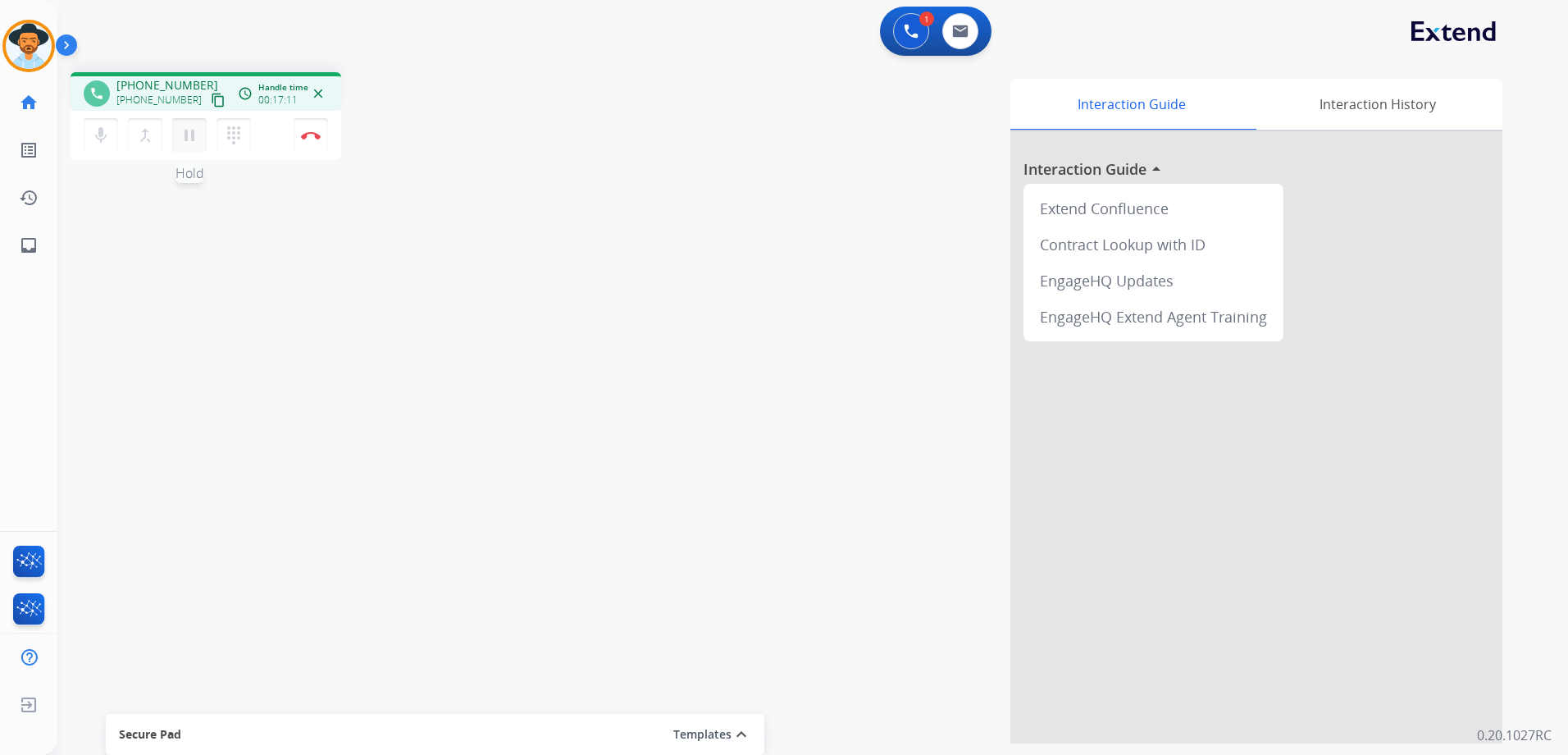
click at [186, 136] on mat-icon "pause" at bounding box center [189, 135] width 19 height 19
drag, startPoint x: 191, startPoint y: 140, endPoint x: 222, endPoint y: 173, distance: 45.3
click at [191, 140] on mat-icon "play_arrow" at bounding box center [189, 135] width 19 height 19
click at [310, 133] on img at bounding box center [310, 135] width 19 height 9
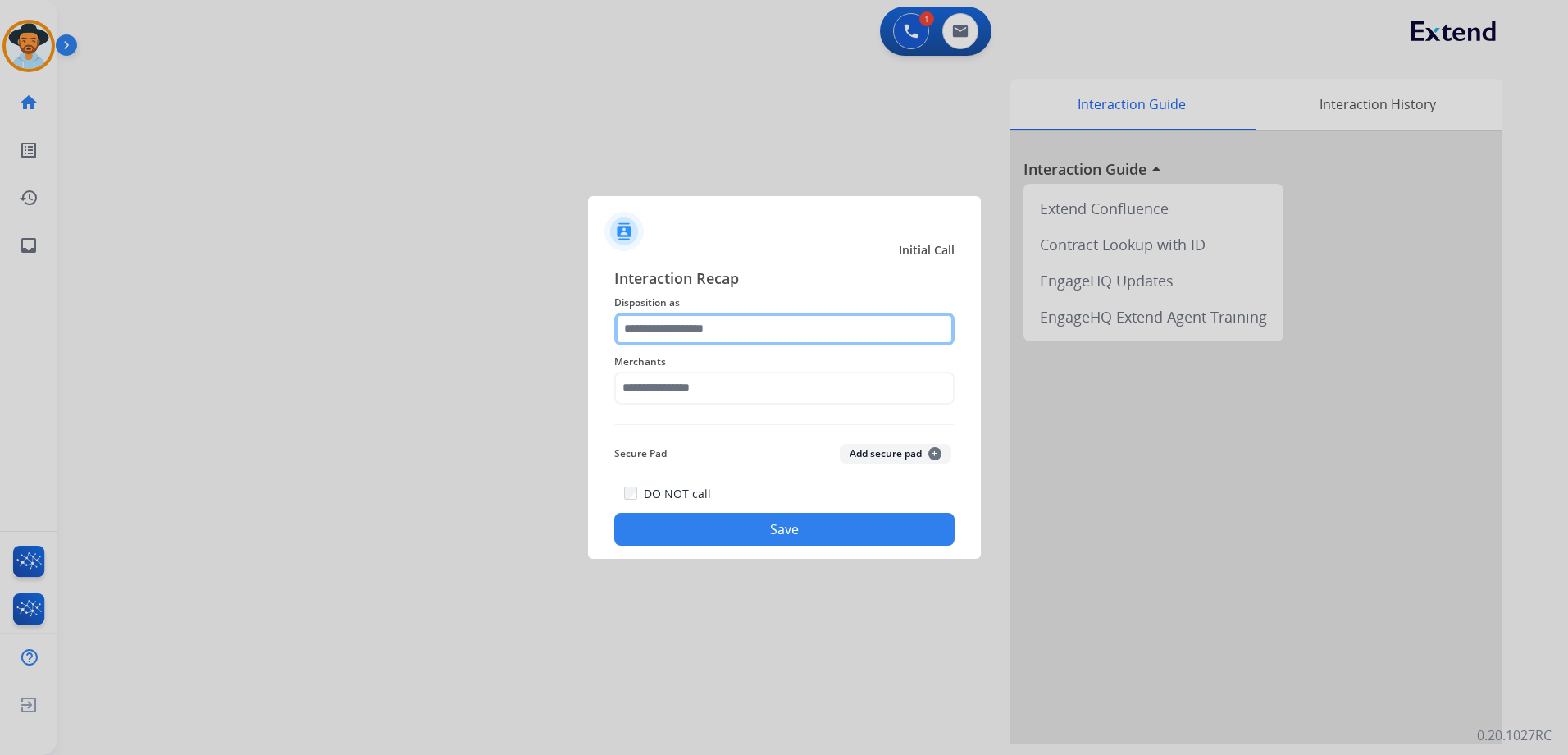
click at [793, 325] on input "text" at bounding box center [784, 329] width 340 height 33
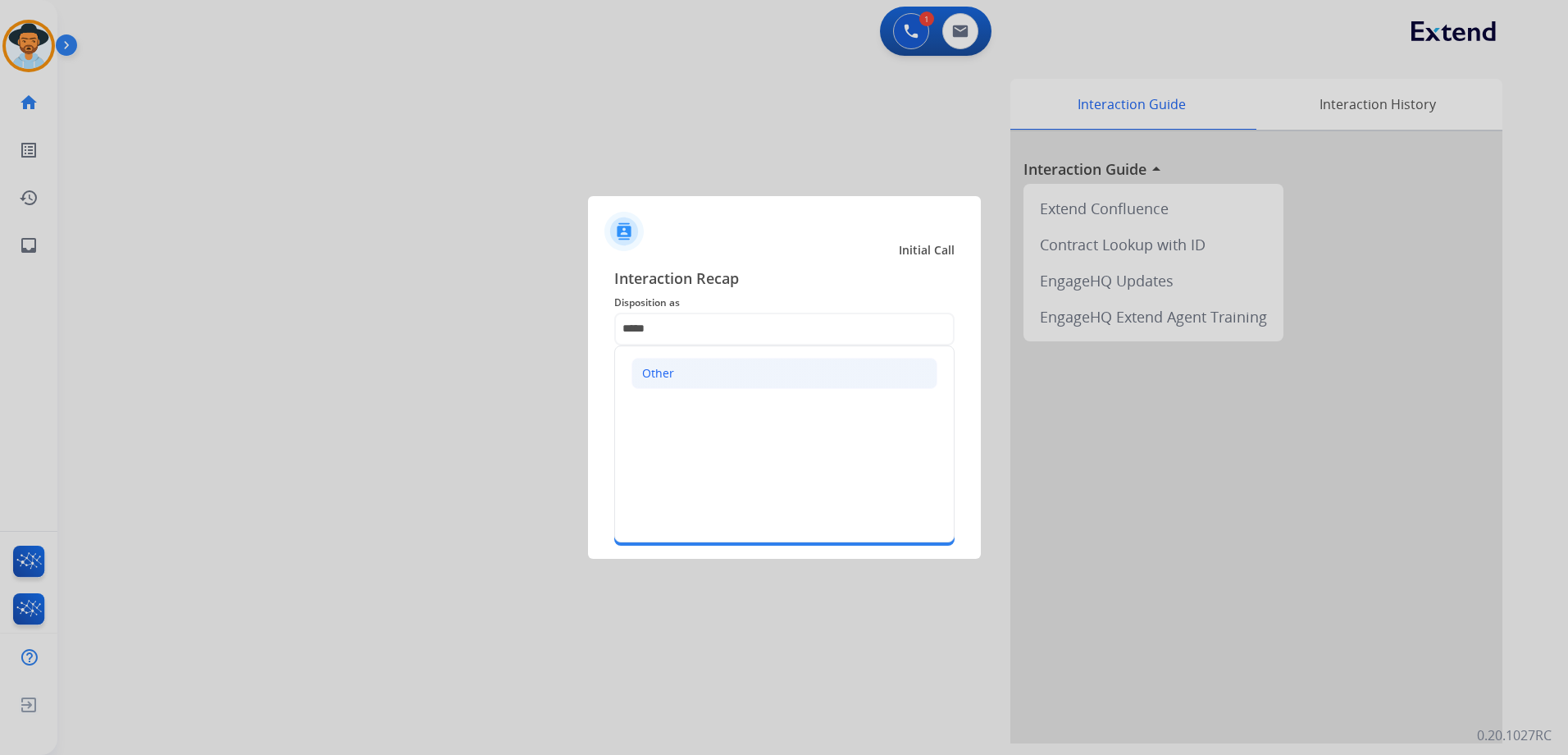
click at [751, 368] on li "Other" at bounding box center [784, 373] width 306 height 31
type input "*****"
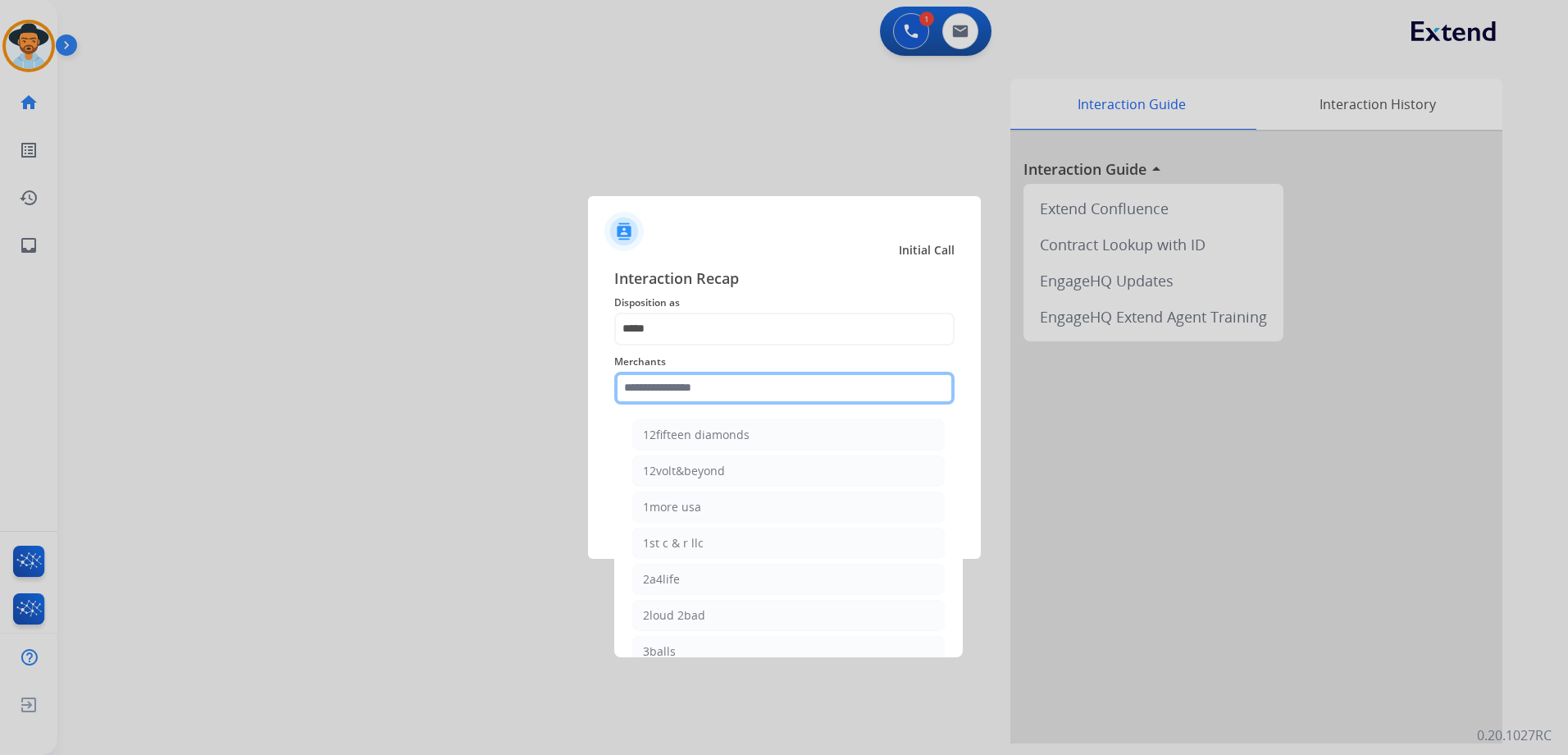
click at [694, 392] on input "text" at bounding box center [784, 388] width 340 height 33
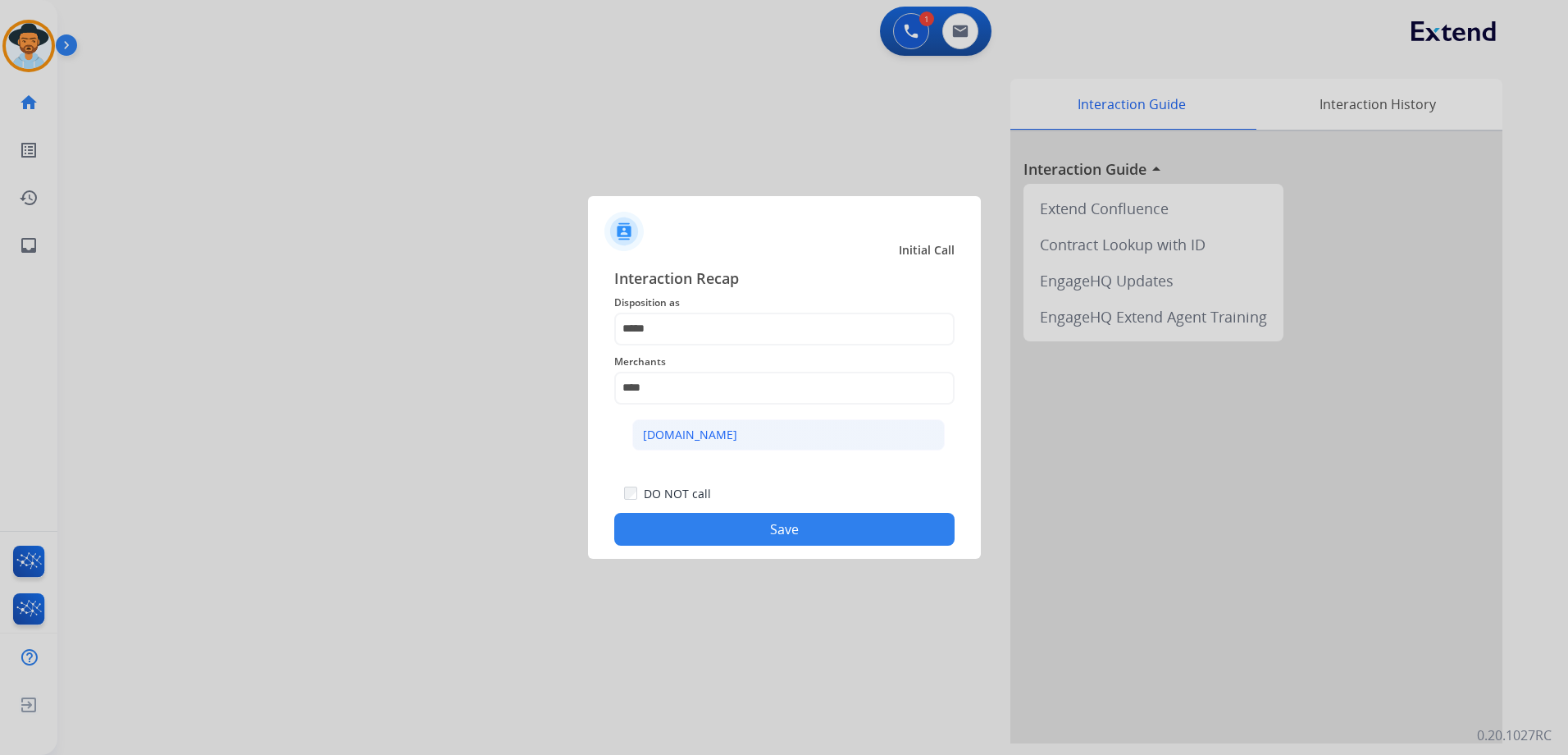
click at [705, 436] on div "[DOMAIN_NAME]" at bounding box center [690, 434] width 94 height 16
type input "**********"
click at [792, 536] on button "Save" at bounding box center [784, 529] width 340 height 33
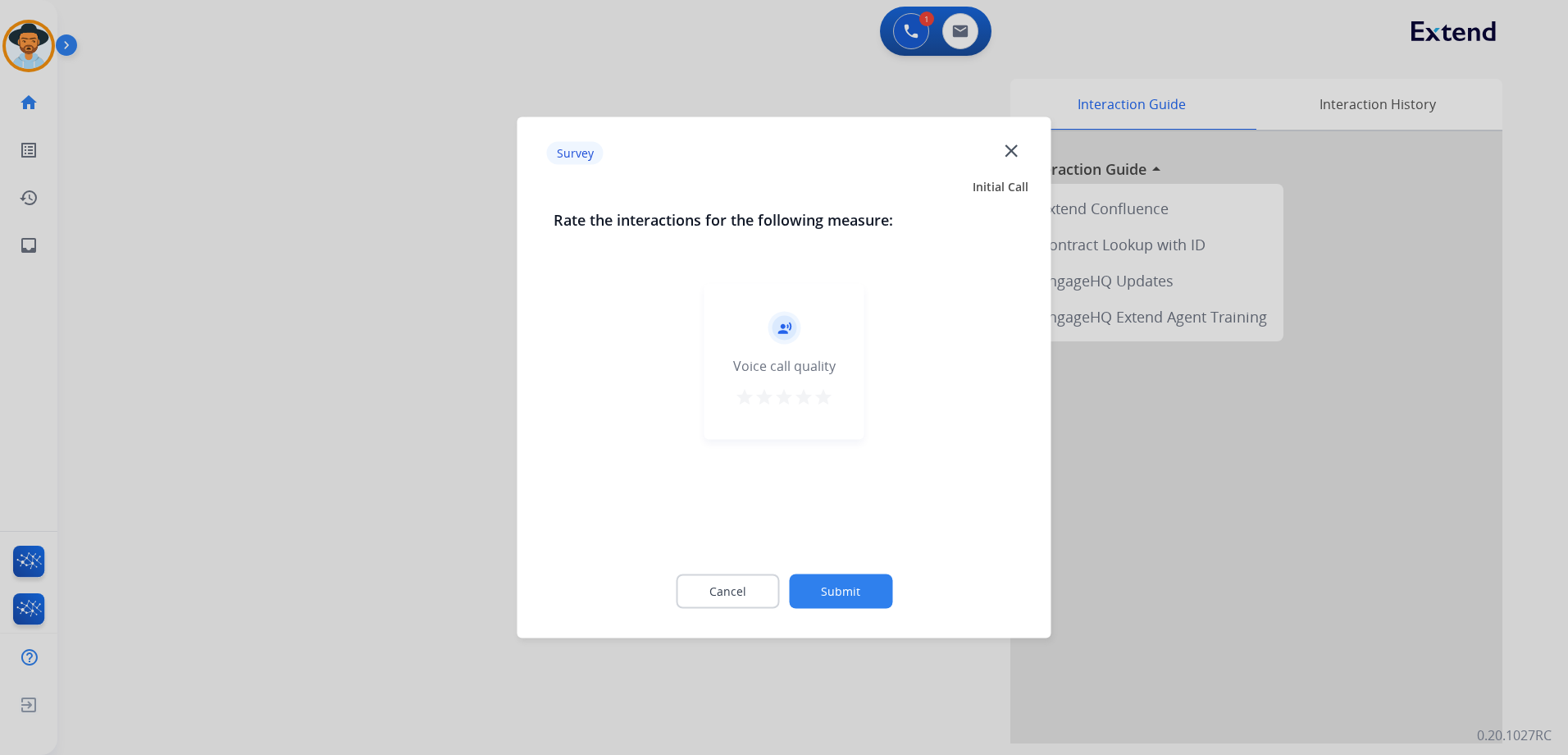
click at [822, 398] on mat-icon "star" at bounding box center [823, 397] width 19 height 19
click at [847, 602] on button "Submit" at bounding box center [841, 592] width 104 height 35
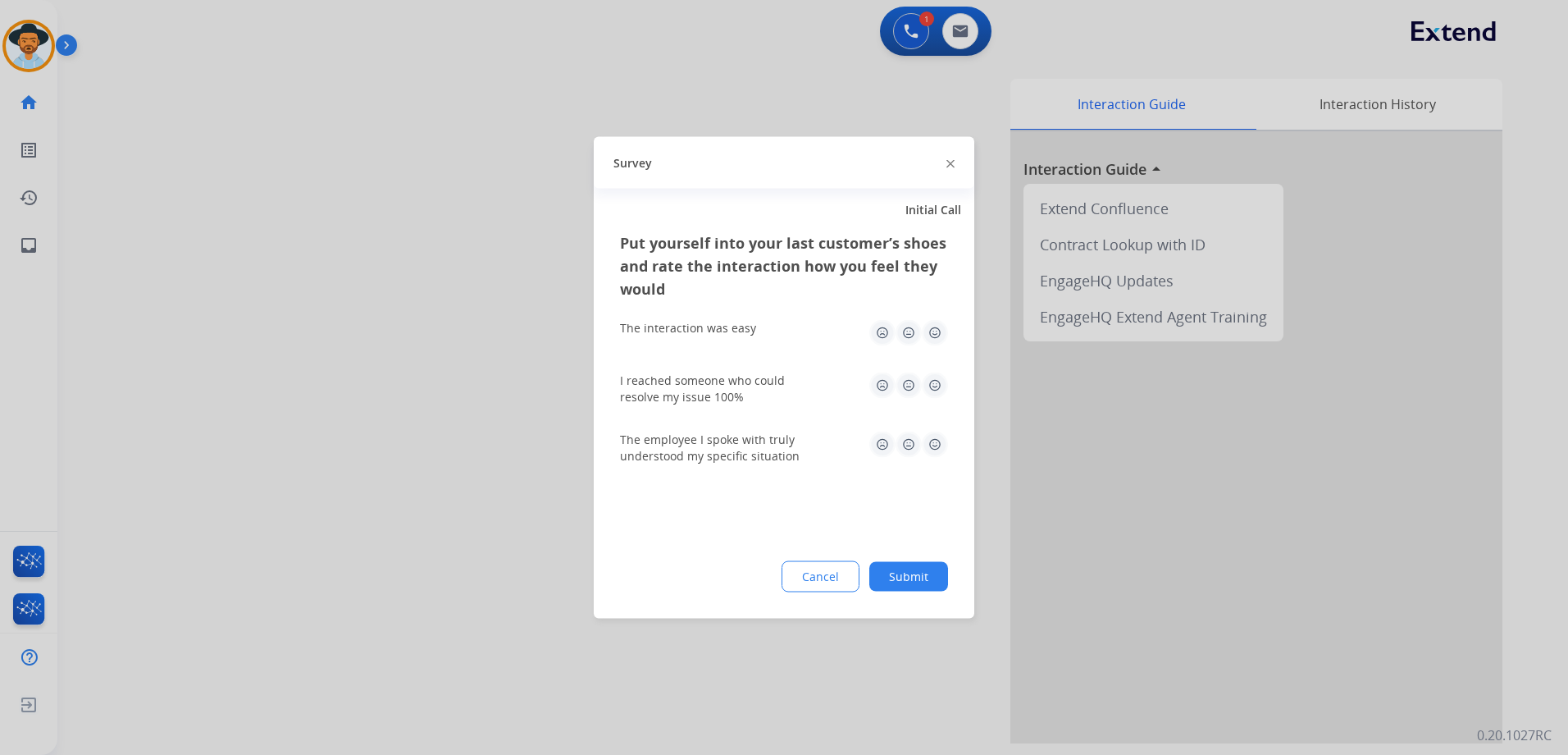
click at [936, 326] on img at bounding box center [934, 332] width 26 height 26
drag, startPoint x: 929, startPoint y: 387, endPoint x: 941, endPoint y: 398, distance: 16.3
click at [929, 388] on img at bounding box center [934, 385] width 26 height 26
click at [930, 454] on img at bounding box center [934, 444] width 26 height 26
click at [912, 578] on button "Submit" at bounding box center [908, 576] width 79 height 30
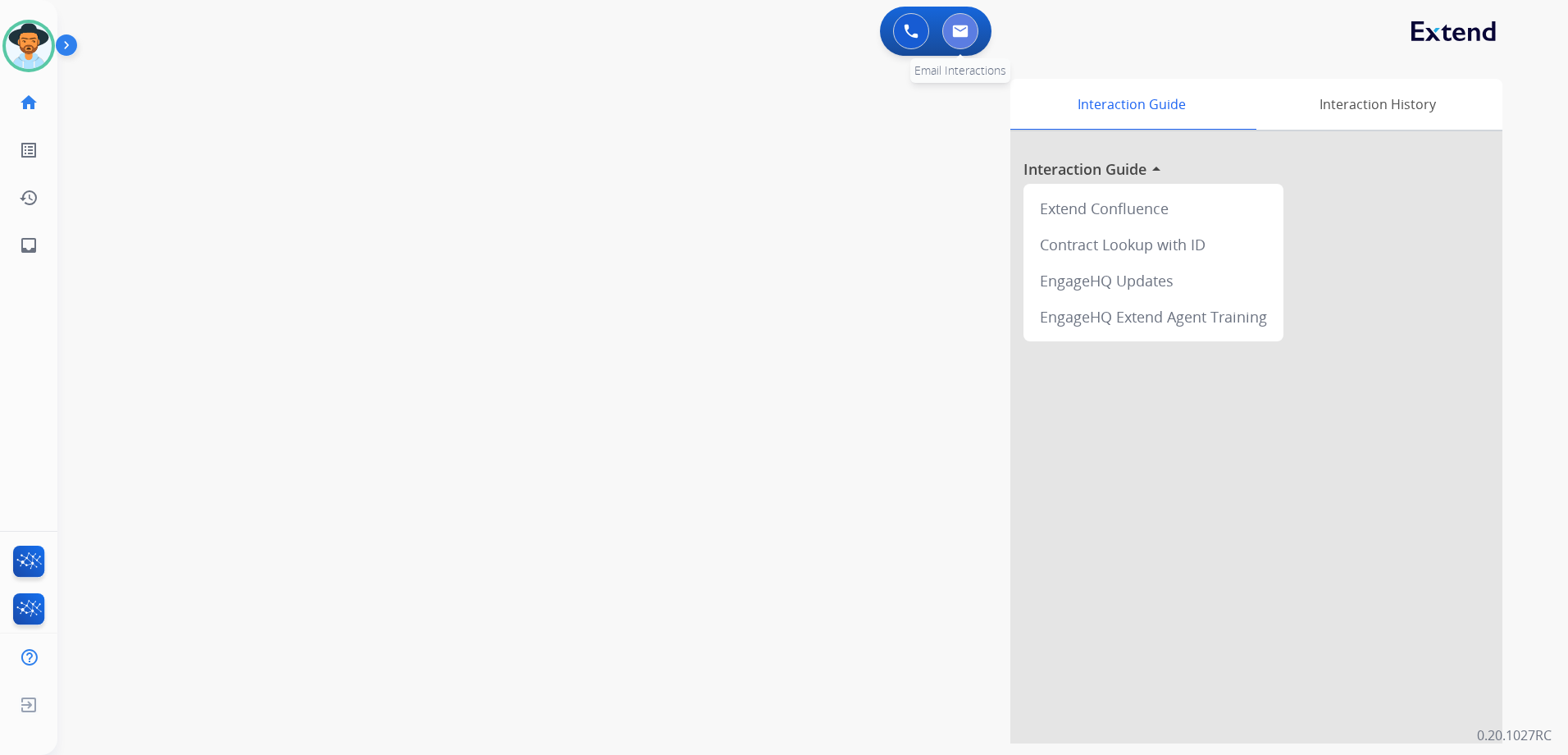
click at [970, 21] on button at bounding box center [960, 32] width 36 height 37
select select "**********"
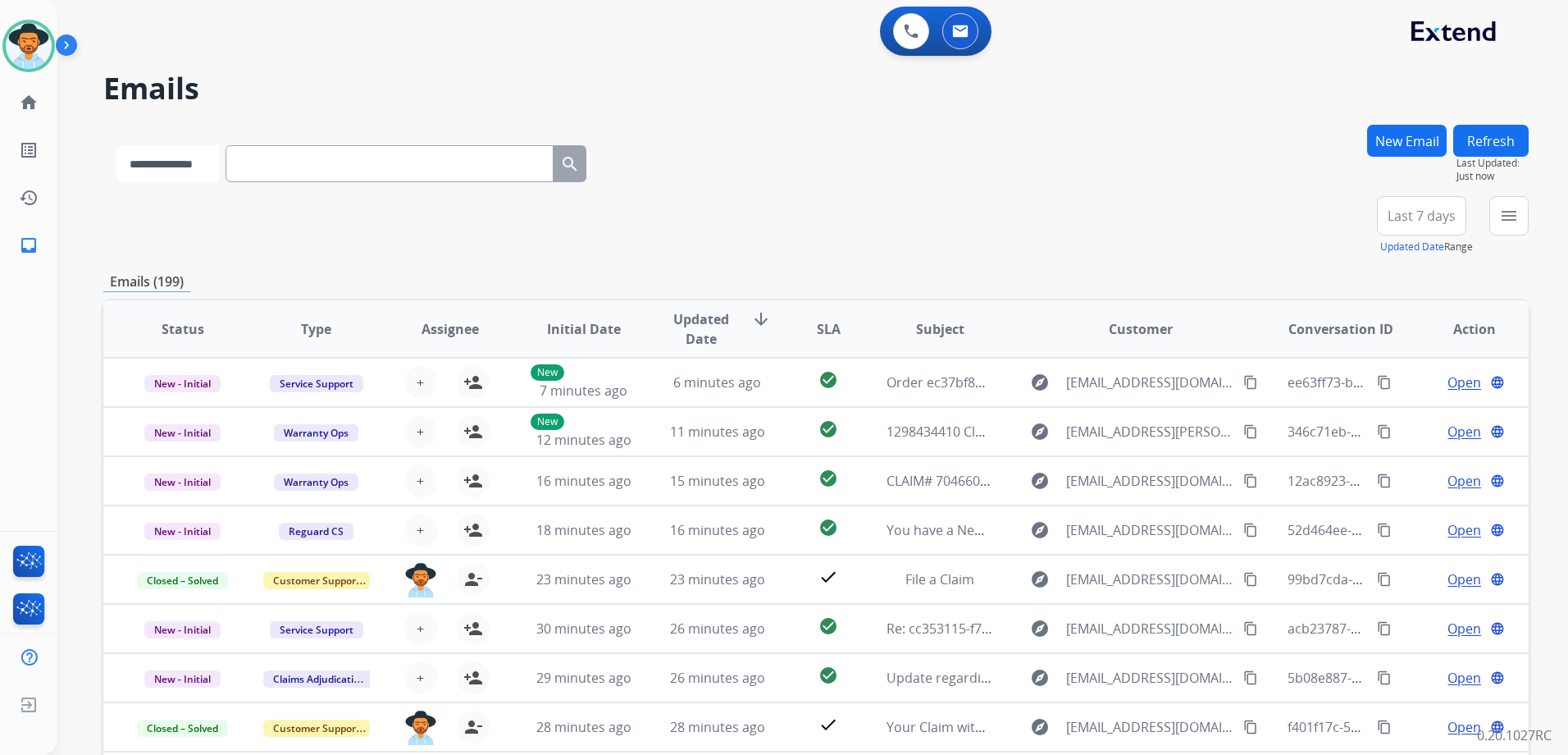
click at [195, 161] on select "**********" at bounding box center [167, 163] width 103 height 37
paste input "**********"
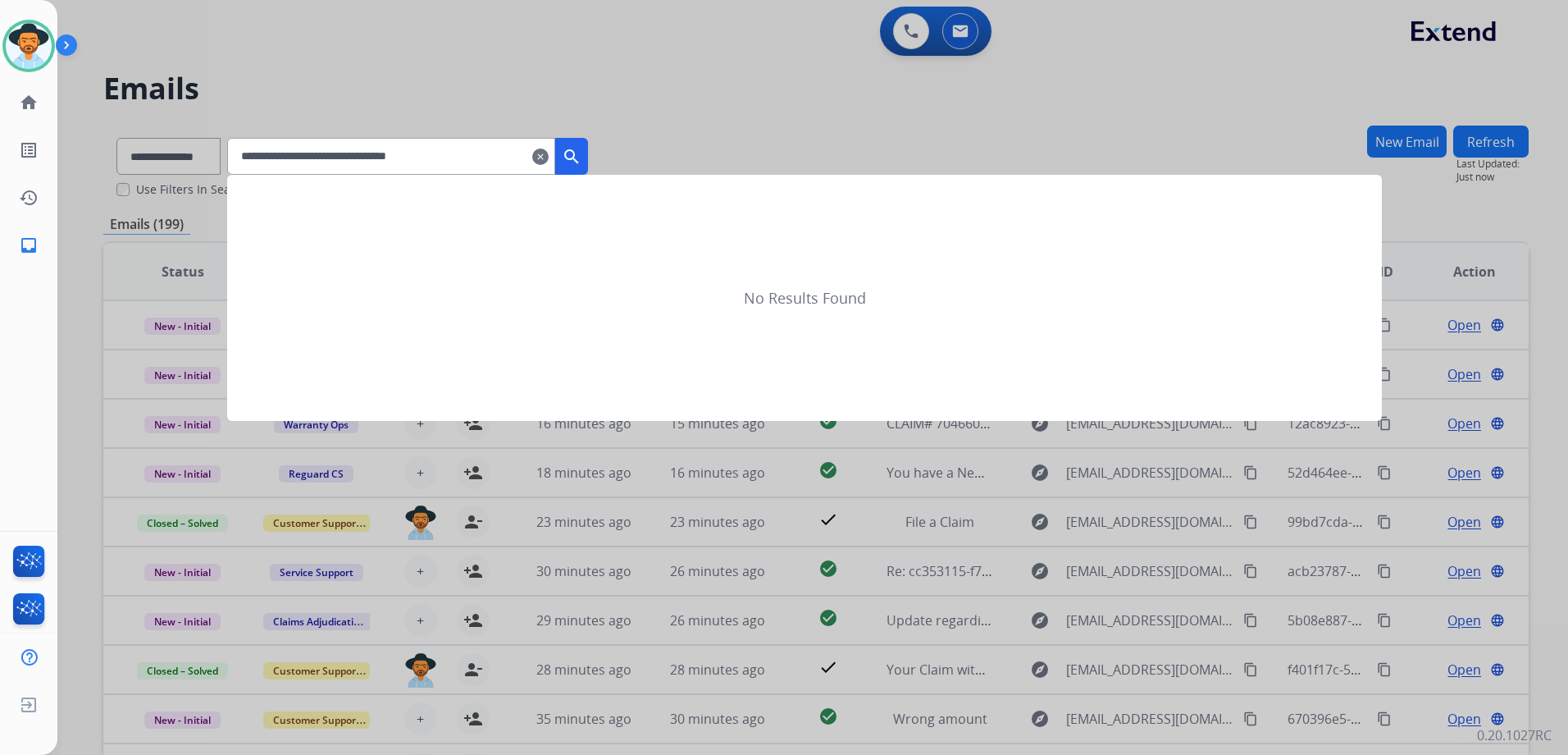
type input "**********"
click at [582, 155] on mat-icon "search" at bounding box center [571, 157] width 19 height 19
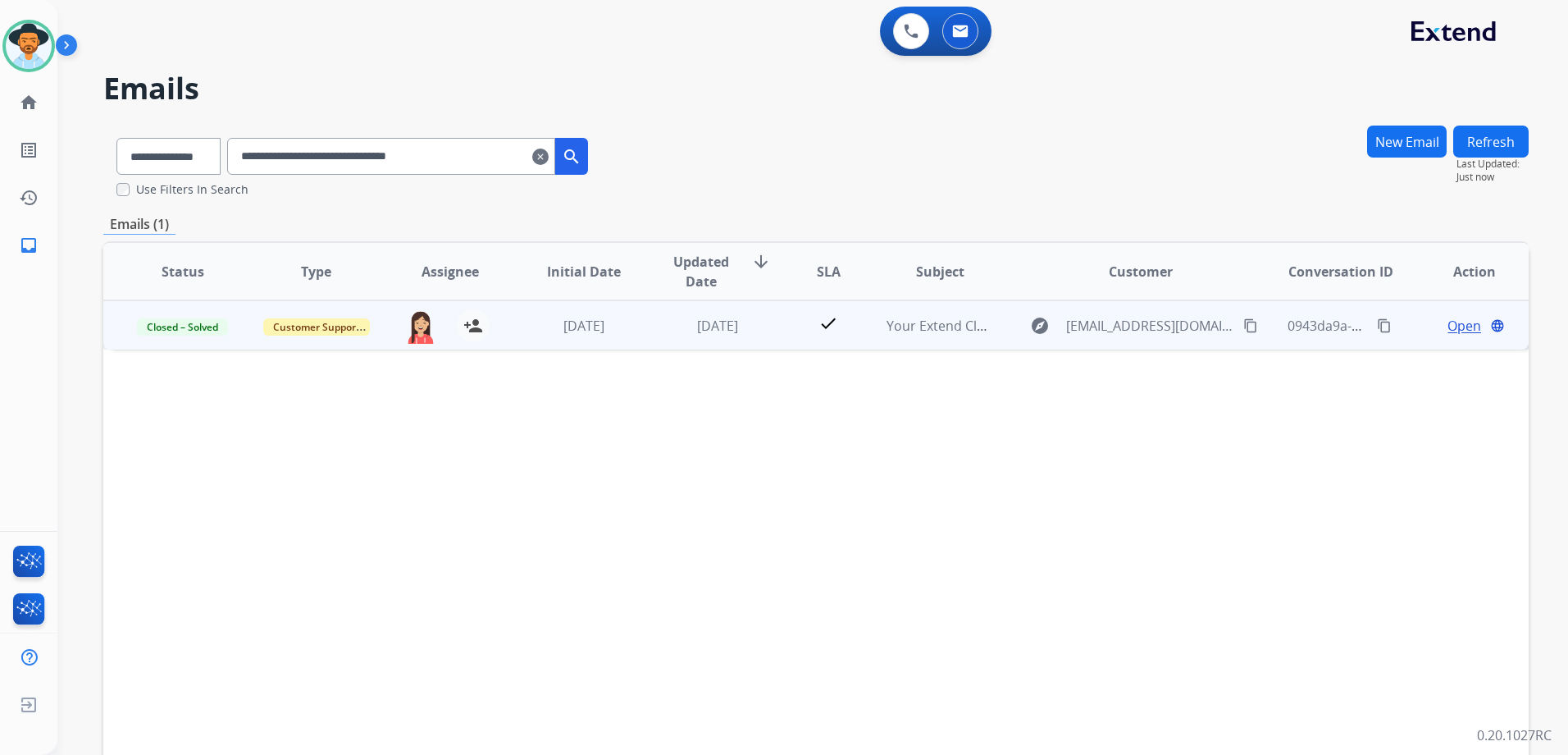
click at [1453, 325] on span "Open" at bounding box center [1463, 326] width 34 height 19
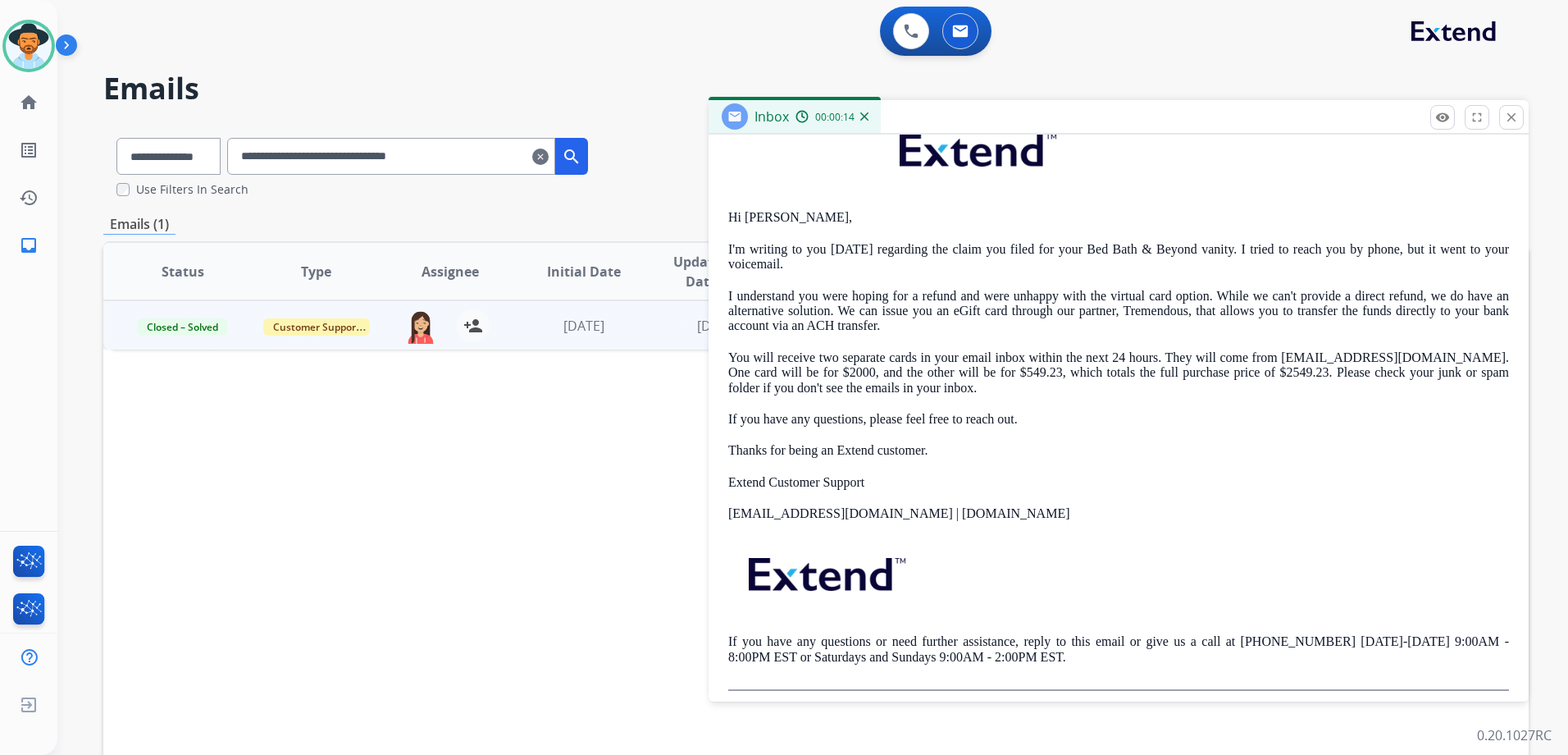
scroll to position [344, 0]
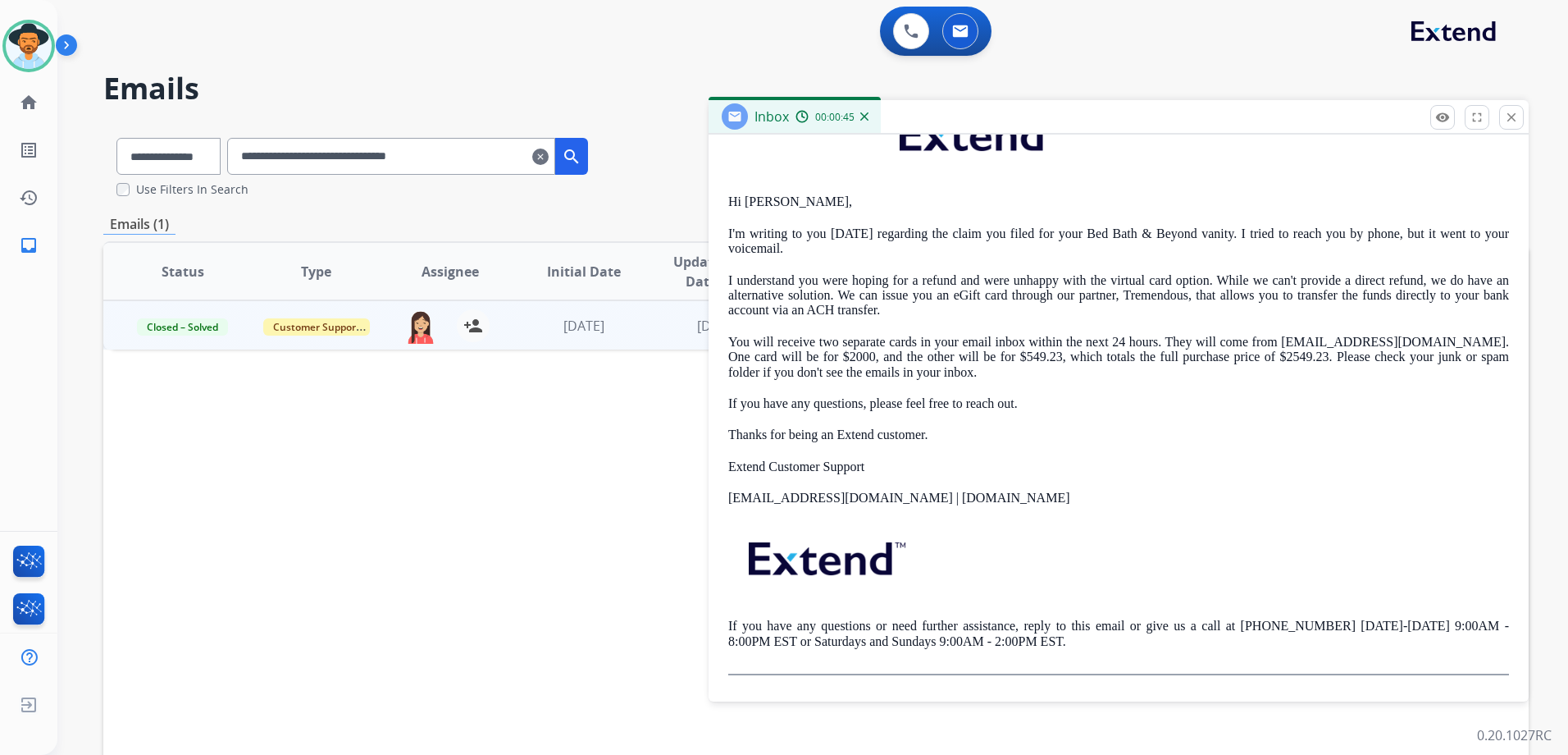
drag, startPoint x: 1508, startPoint y: 120, endPoint x: 1488, endPoint y: 129, distance: 21.9
click at [1508, 120] on mat-icon "close" at bounding box center [1510, 116] width 14 height 14
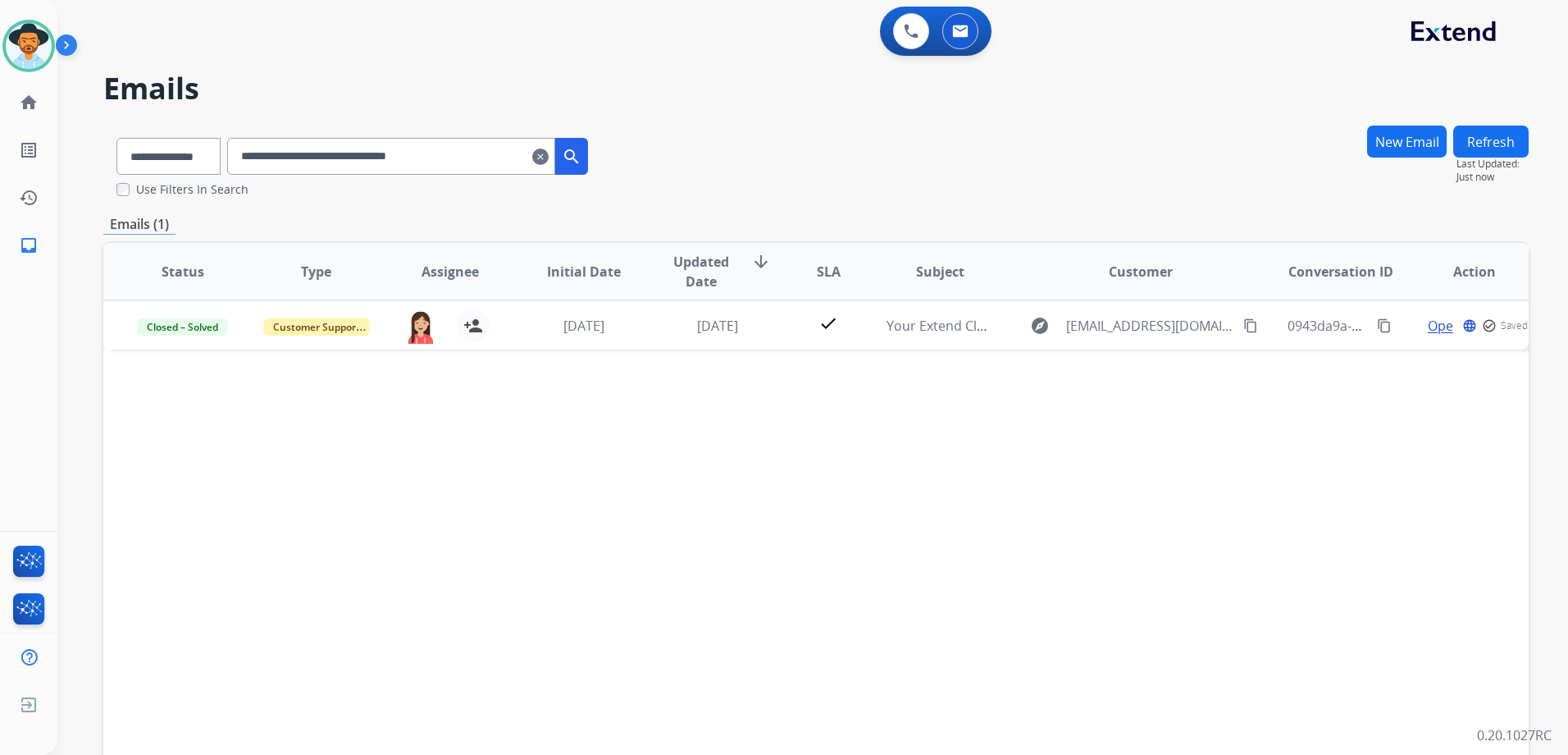
click at [548, 158] on mat-icon "clear" at bounding box center [540, 157] width 16 height 19
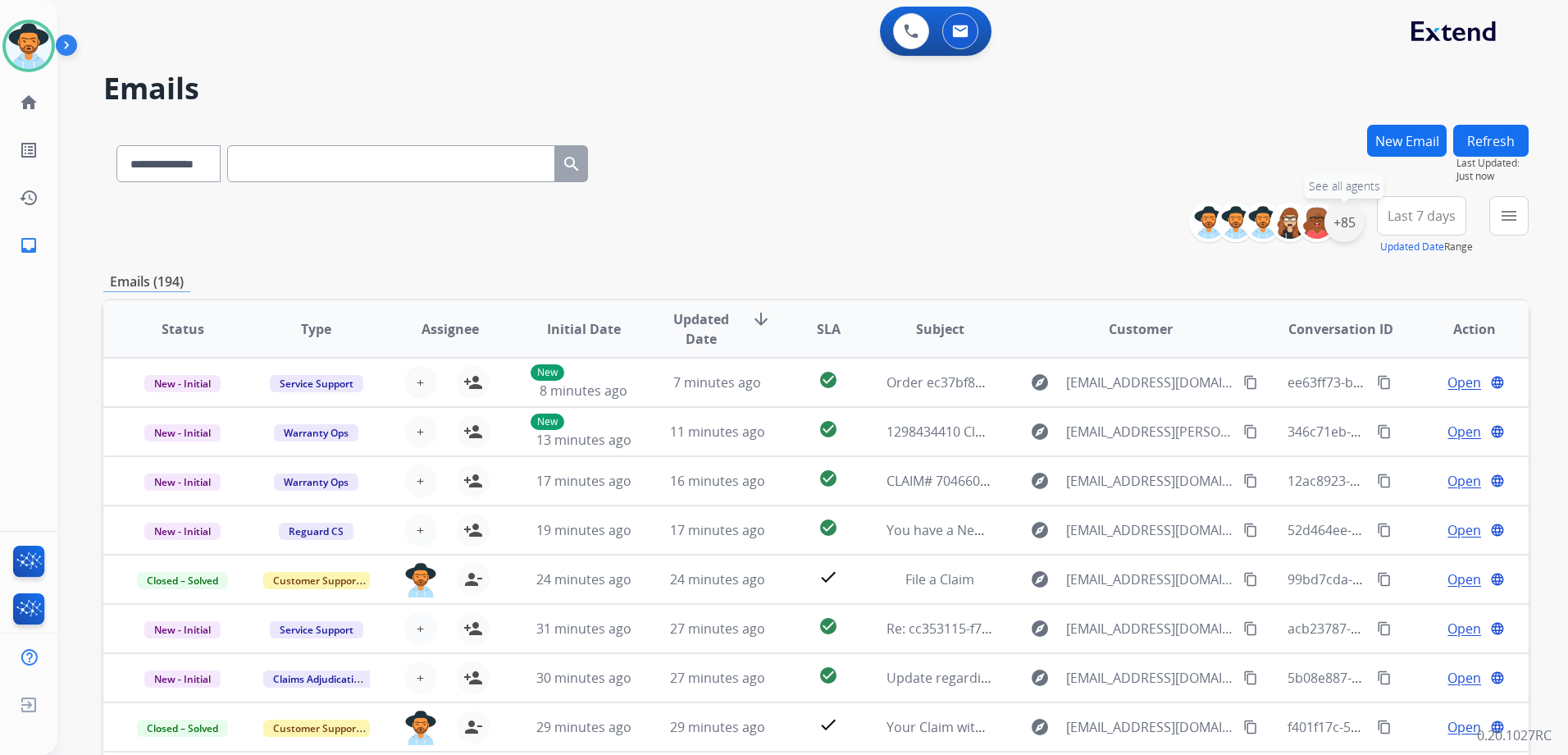
click at [1342, 222] on div "+85" at bounding box center [1343, 222] width 39 height 39
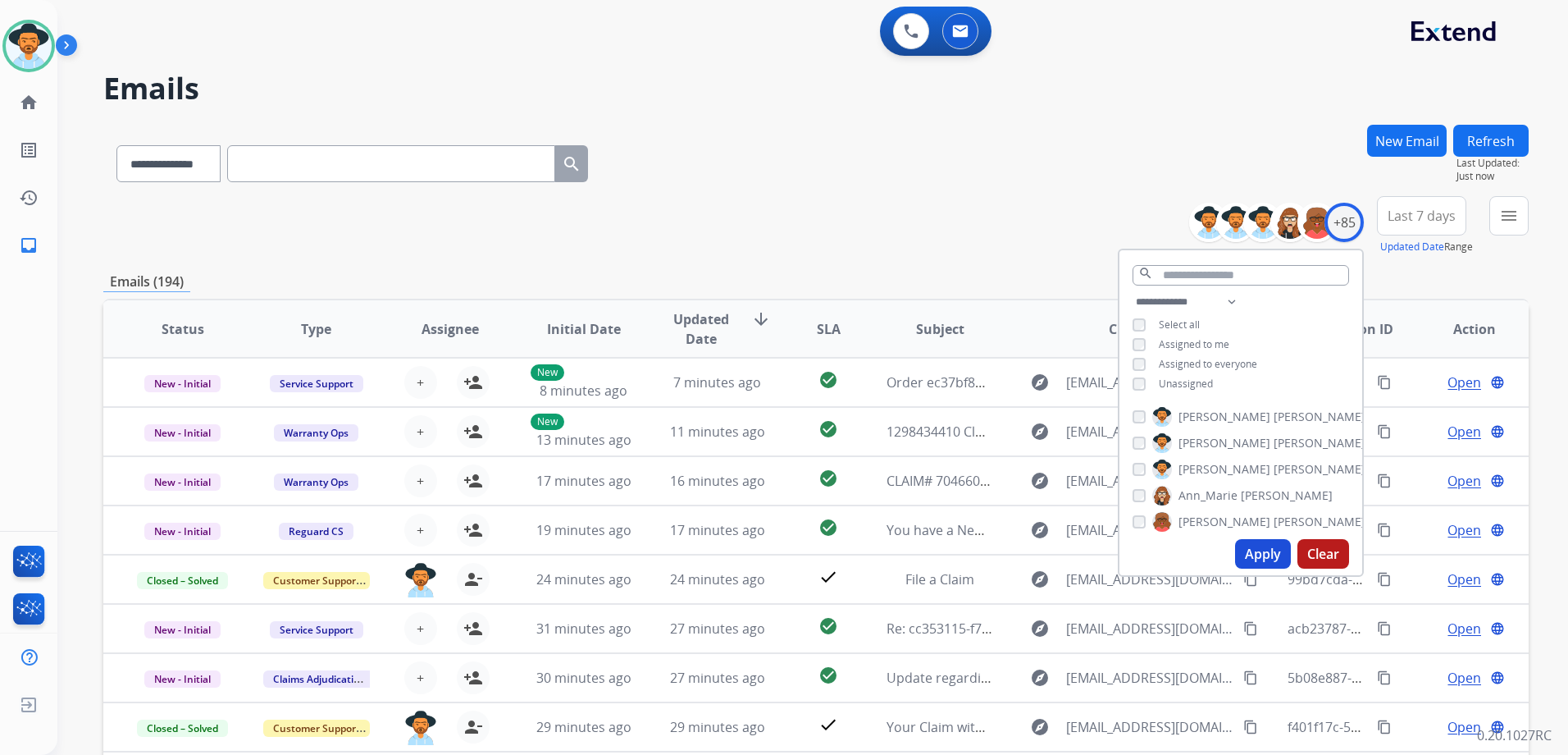
click at [1177, 378] on span "Unassigned" at bounding box center [1186, 383] width 54 height 14
click at [1273, 555] on button "Apply" at bounding box center [1263, 553] width 56 height 30
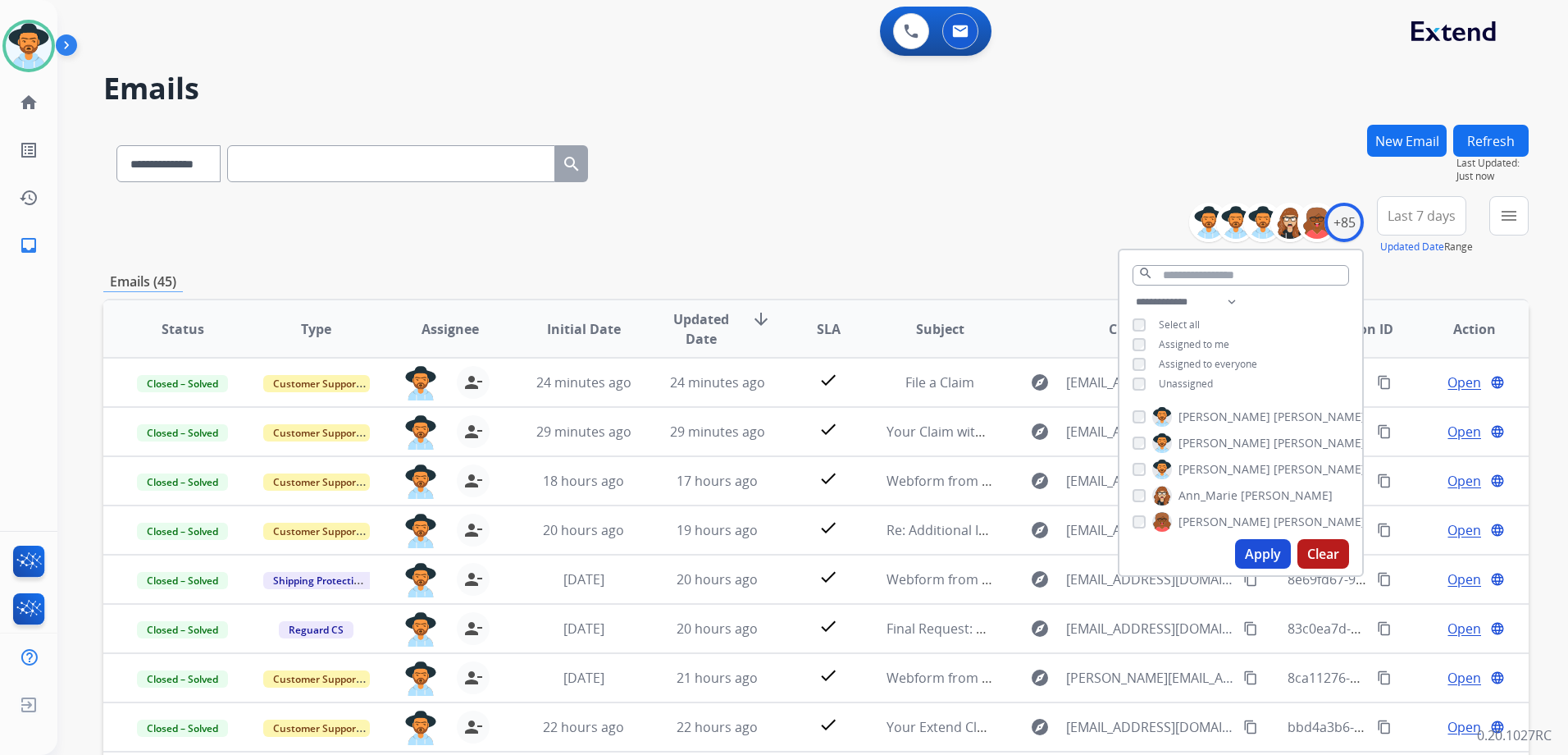
click at [852, 222] on div "**********" at bounding box center [816, 225] width 1425 height 59
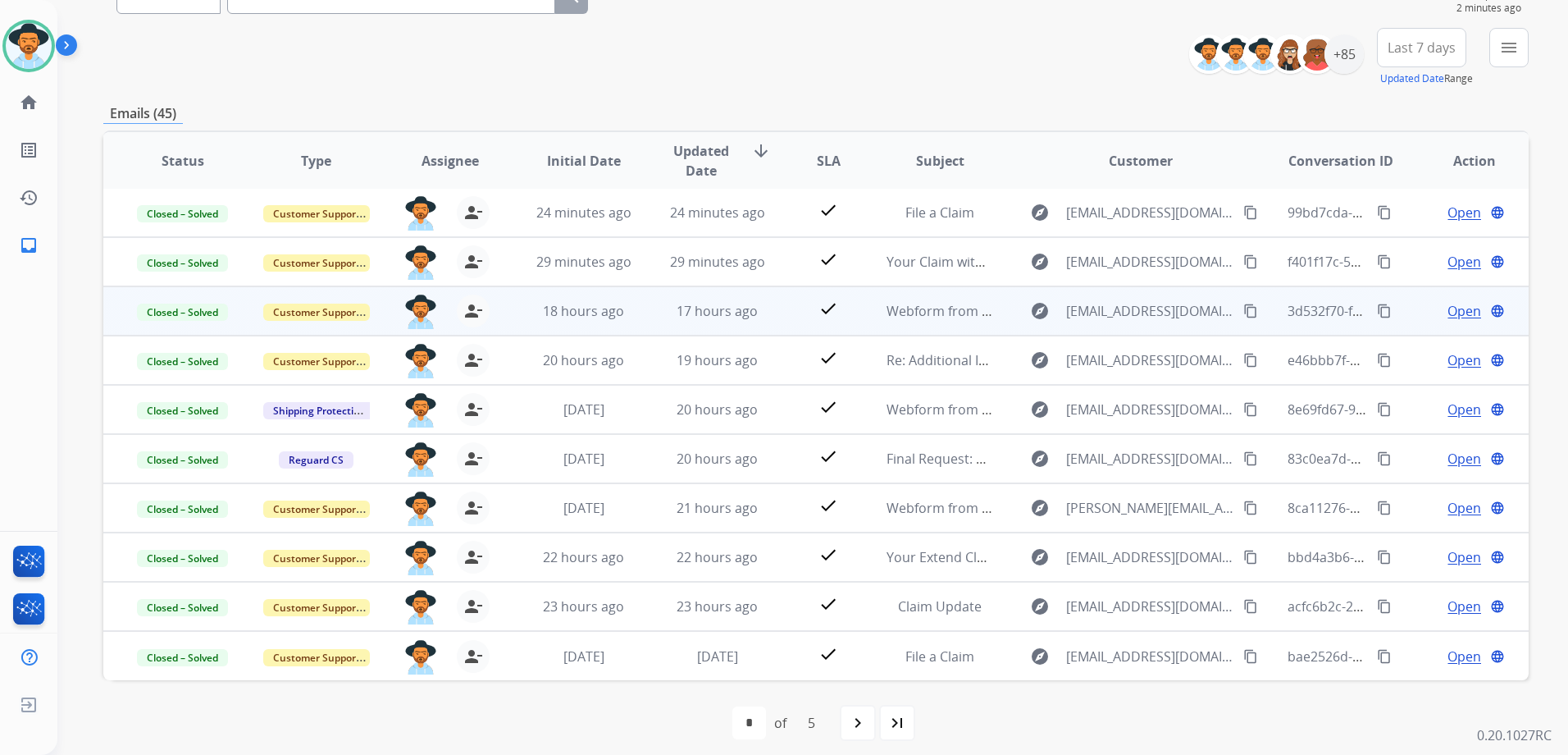
scroll to position [179, 0]
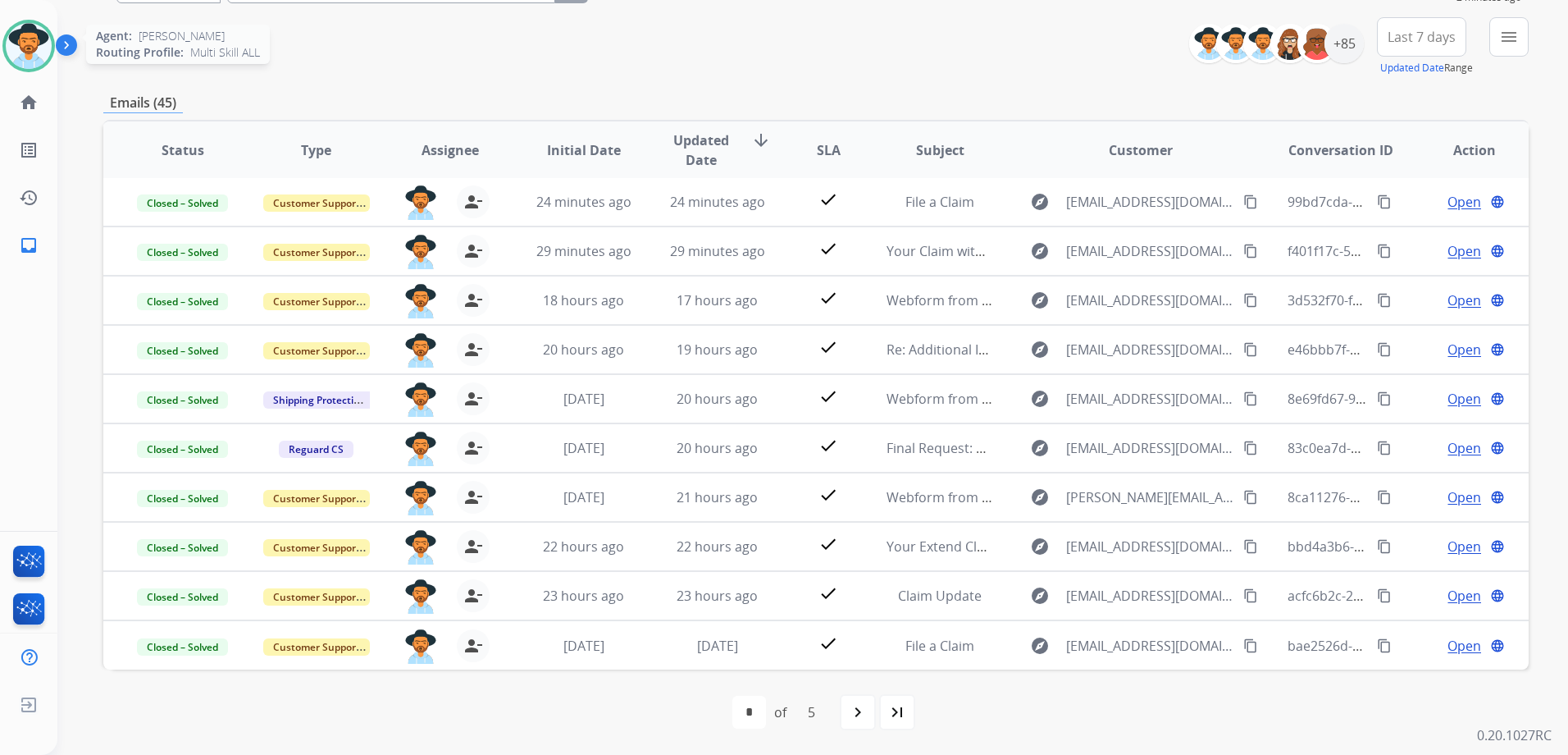
drag, startPoint x: 20, startPoint y: 45, endPoint x: 37, endPoint y: 46, distance: 17.0
click at [20, 45] on img at bounding box center [29, 46] width 46 height 46
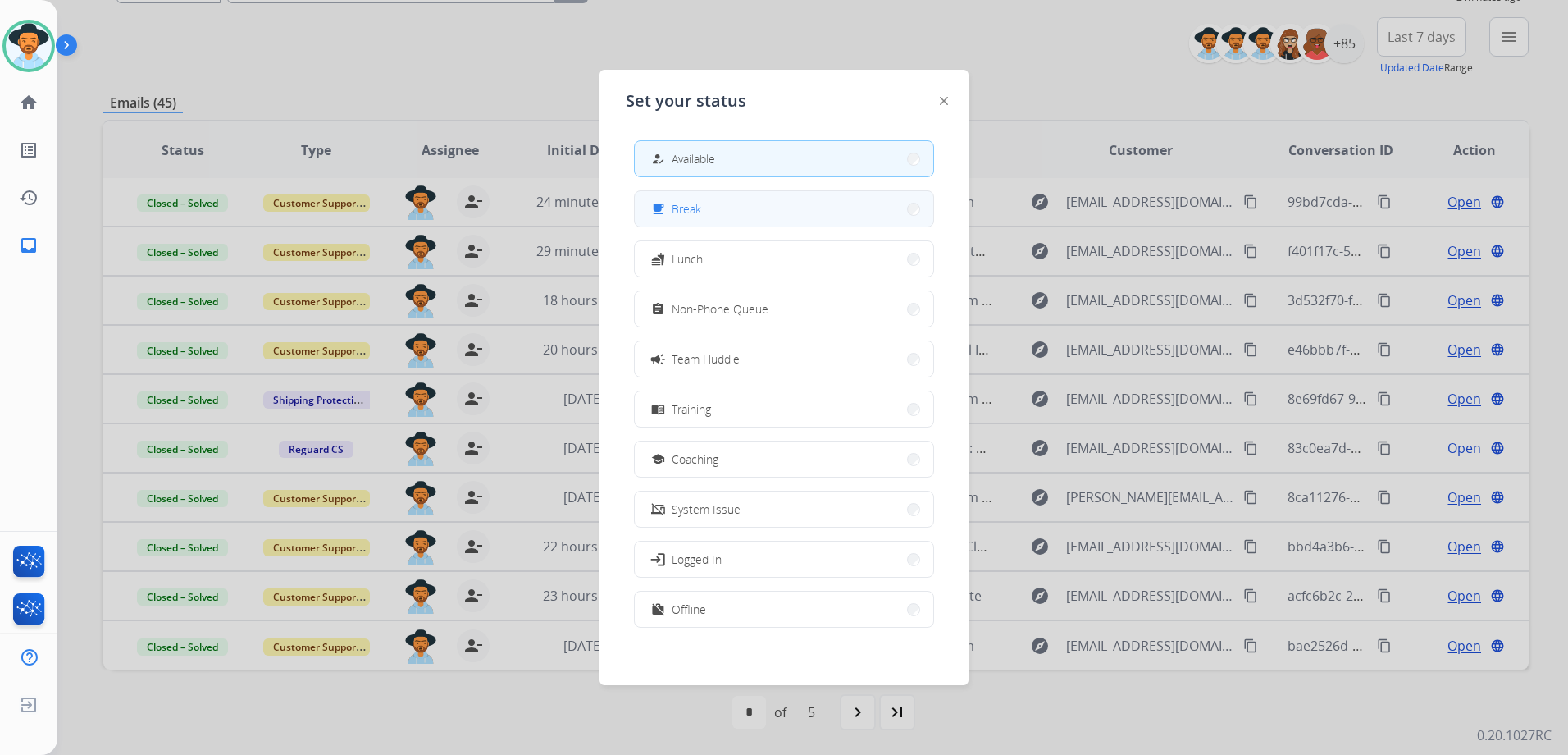
click at [721, 206] on button "free_breakfast Break" at bounding box center [784, 208] width 299 height 36
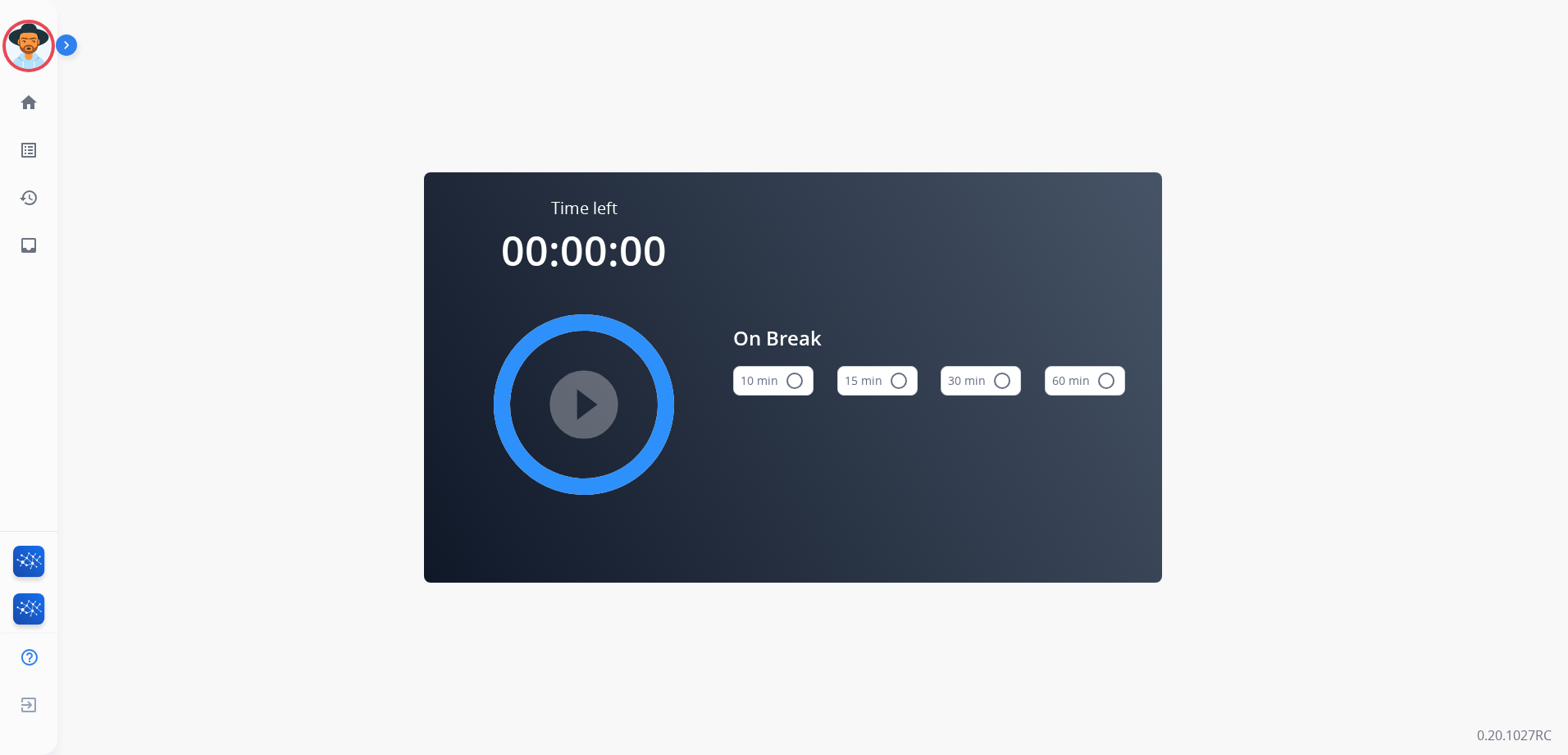
click at [891, 374] on mat-icon "radio_button_unchecked" at bounding box center [899, 380] width 19 height 19
click at [591, 403] on mat-icon "play_circle_filled" at bounding box center [584, 404] width 19 height 19
click at [37, 55] on img at bounding box center [29, 46] width 46 height 46
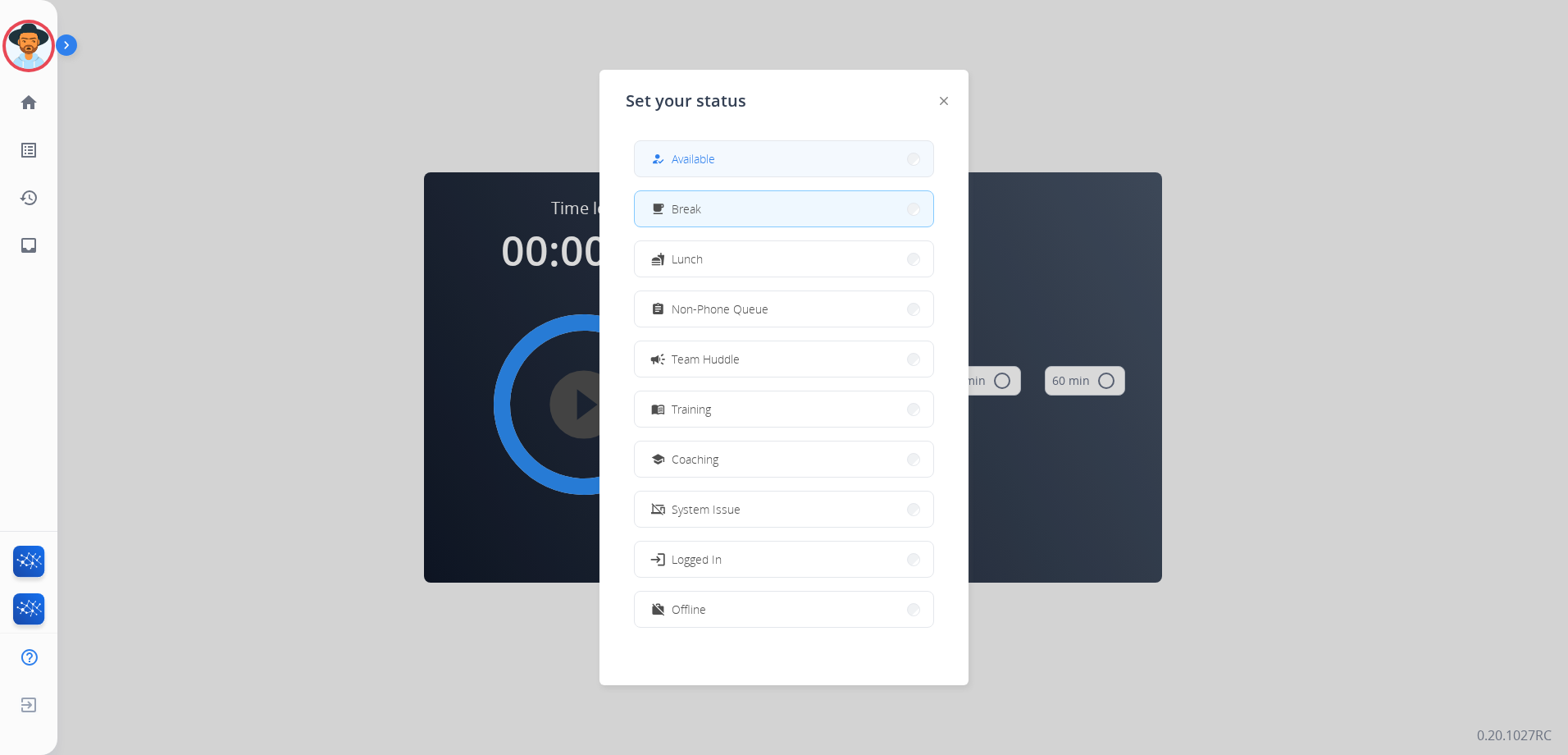
click at [700, 155] on span "Available" at bounding box center [692, 158] width 43 height 17
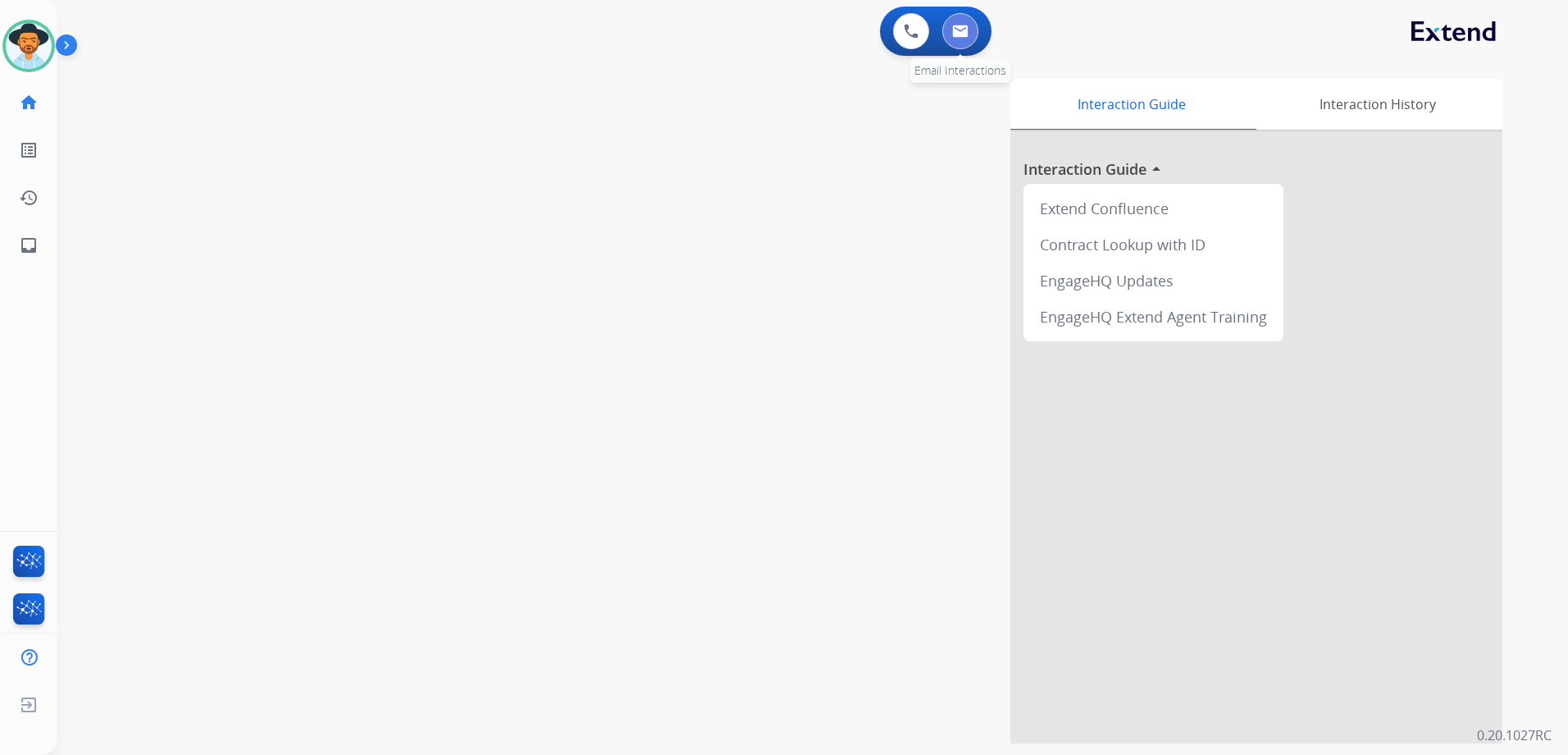
click at [977, 31] on button at bounding box center [960, 32] width 36 height 37
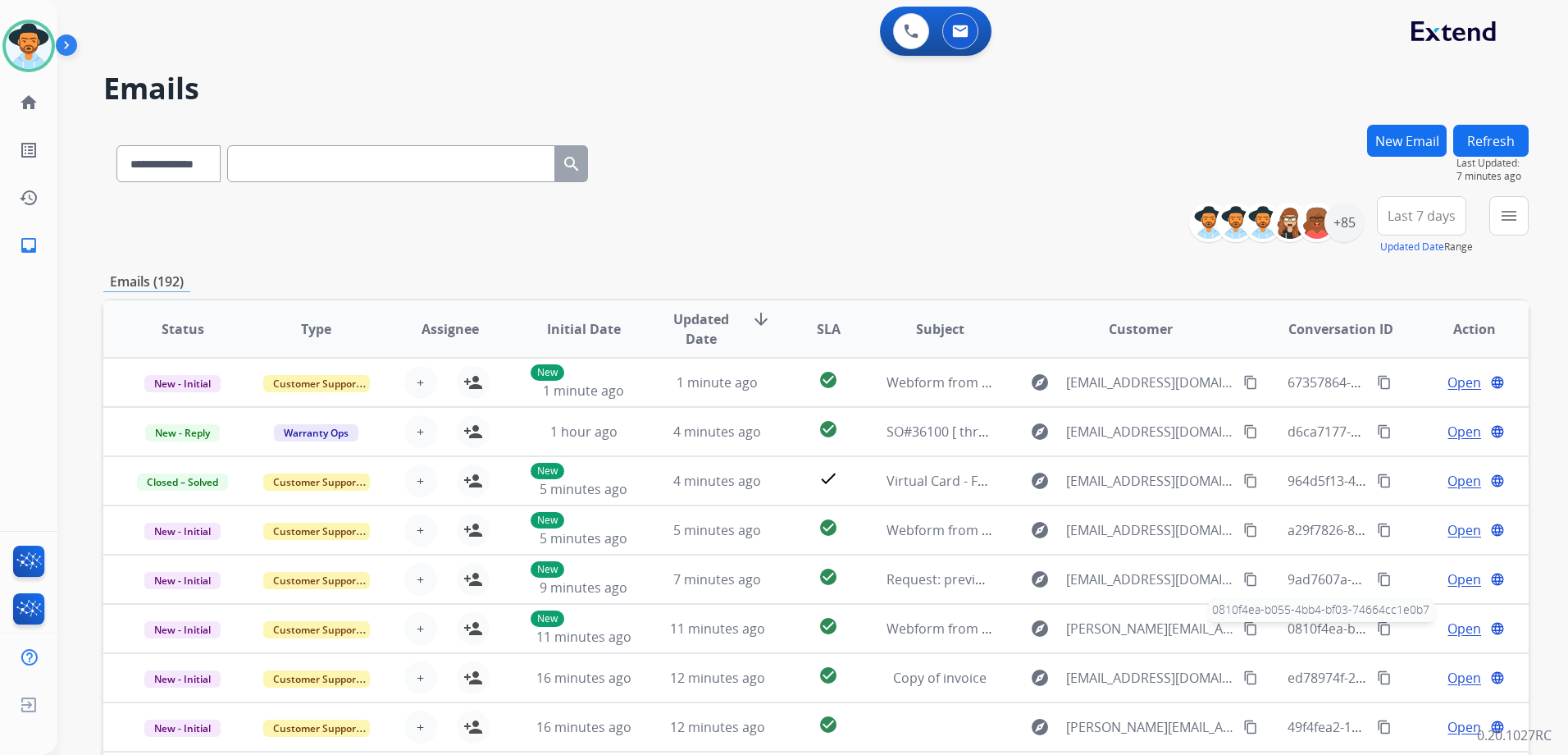
scroll to position [2, 0]
click at [193, 166] on select "**********" at bounding box center [167, 163] width 103 height 37
select select "**********"
click at [116, 145] on select "**********" at bounding box center [167, 163] width 103 height 37
paste input "**********"
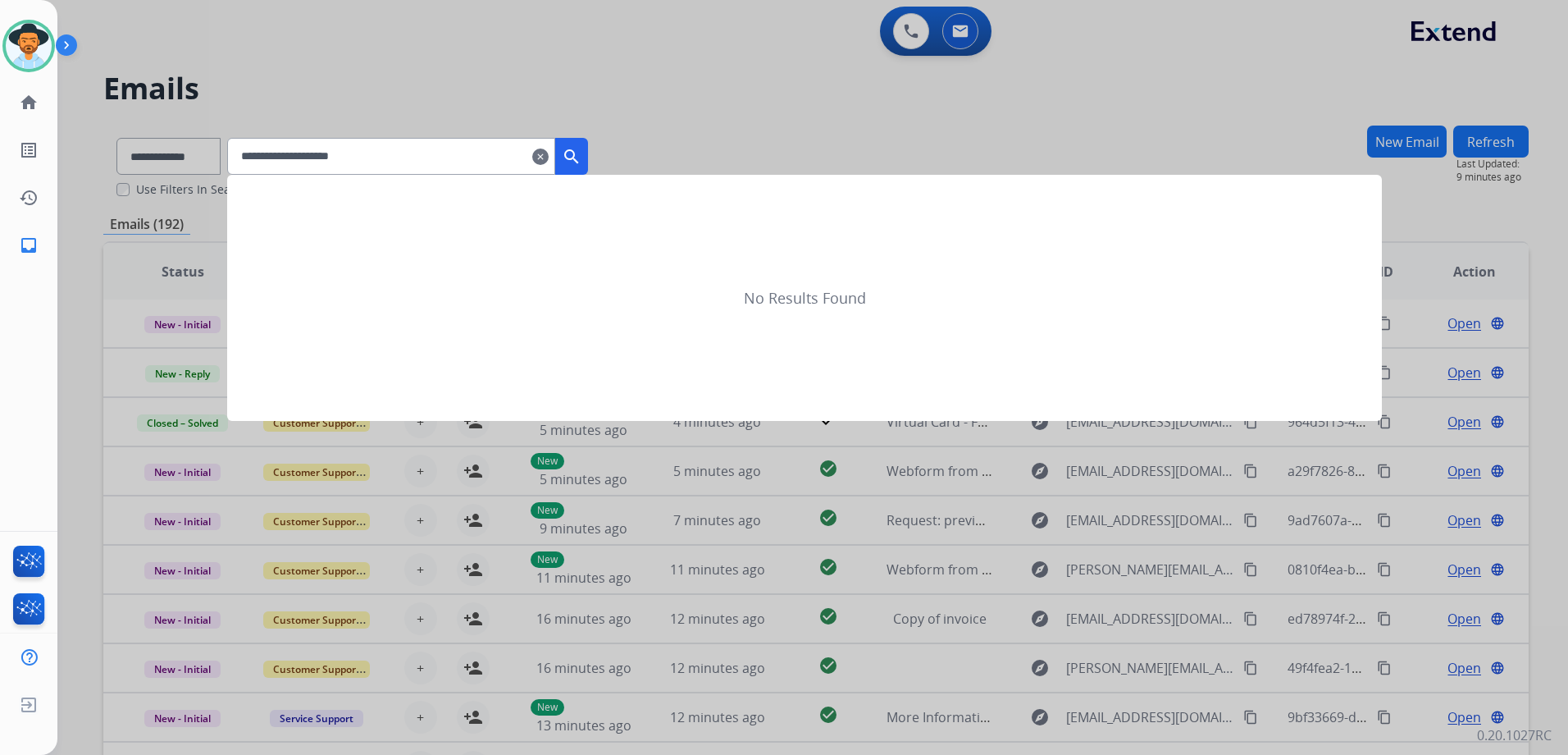
type input "**********"
click at [582, 159] on mat-icon "search" at bounding box center [571, 157] width 19 height 19
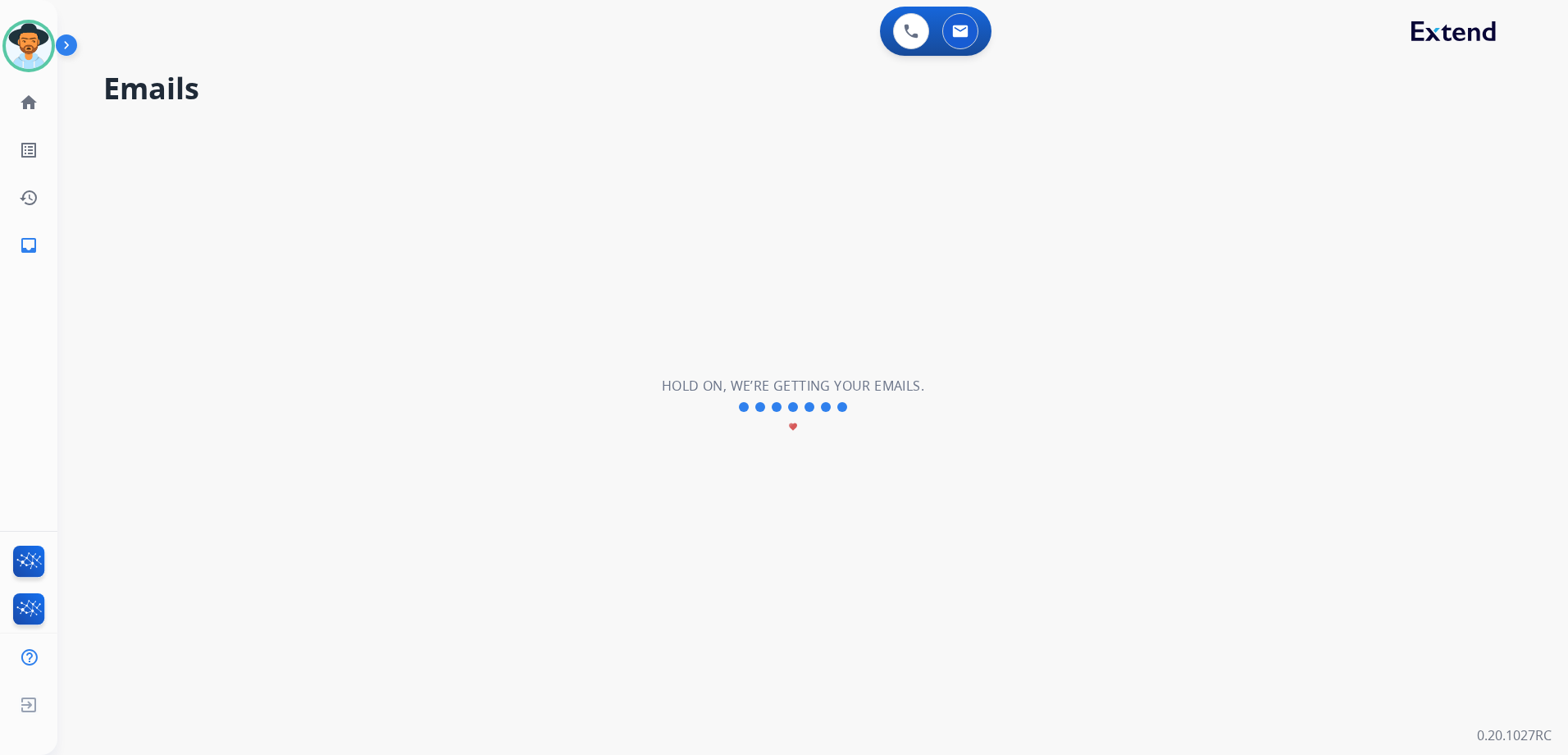
scroll to position [0, 0]
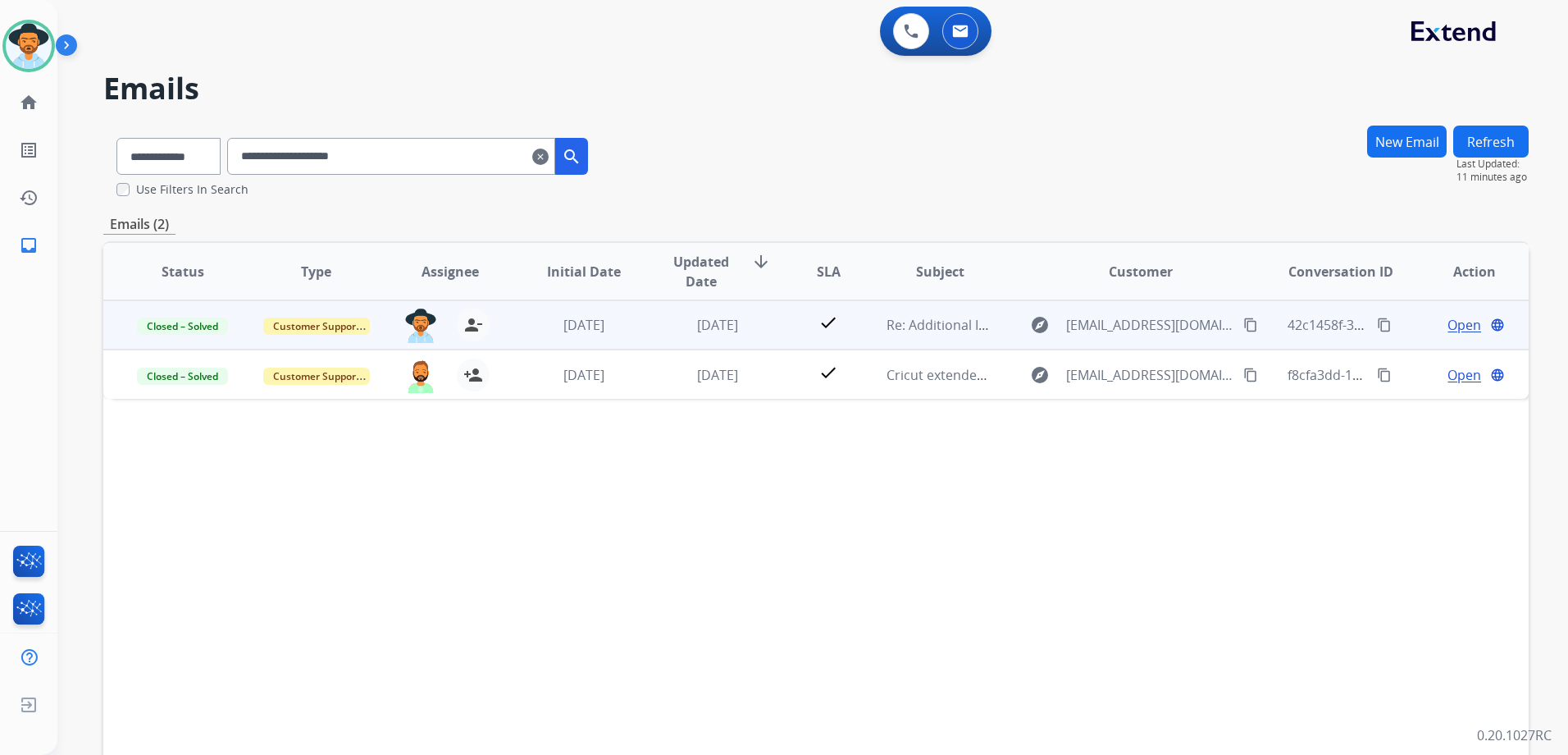
click at [1447, 323] on span "Open" at bounding box center [1463, 325] width 34 height 19
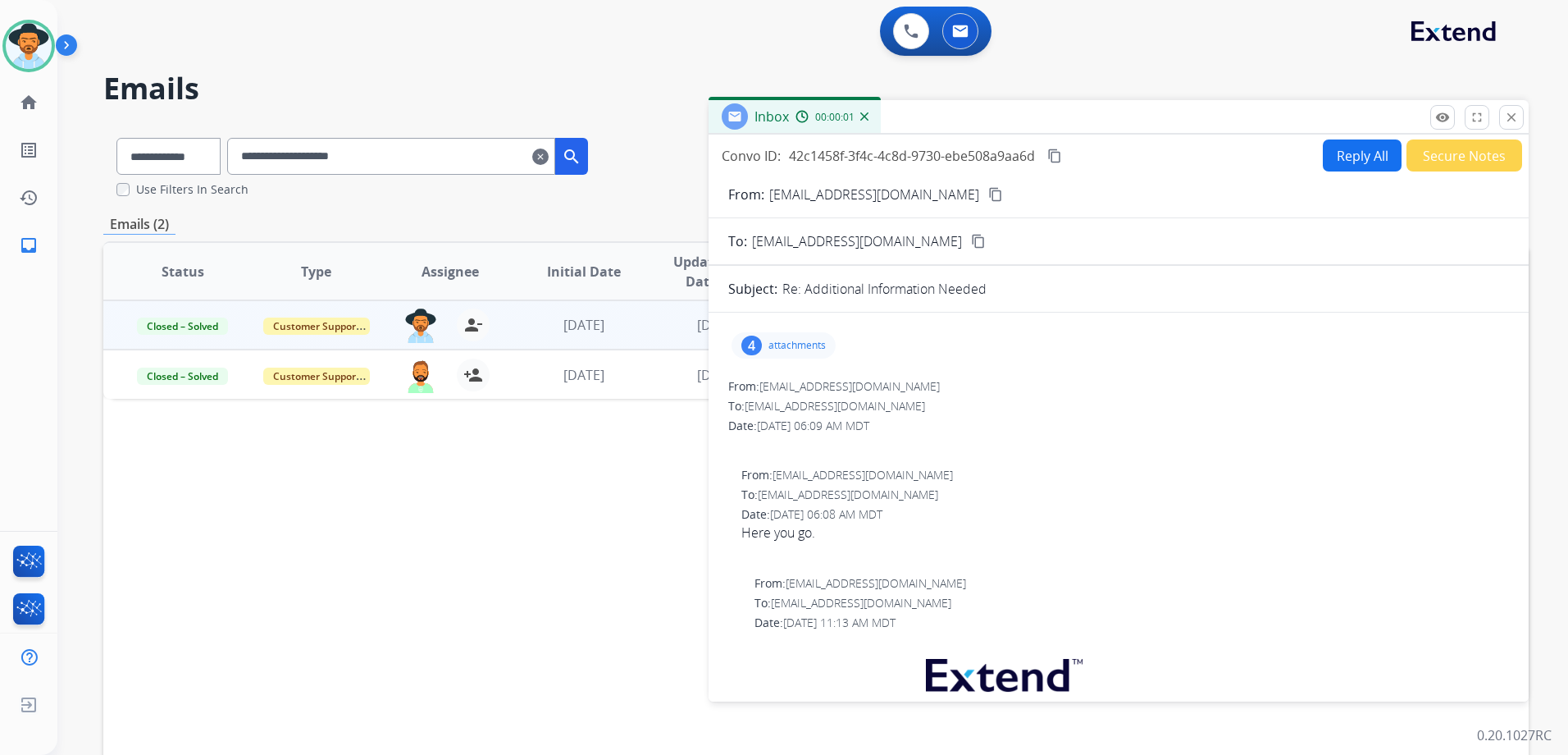
click at [798, 353] on div "4 attachments" at bounding box center [784, 345] width 104 height 26
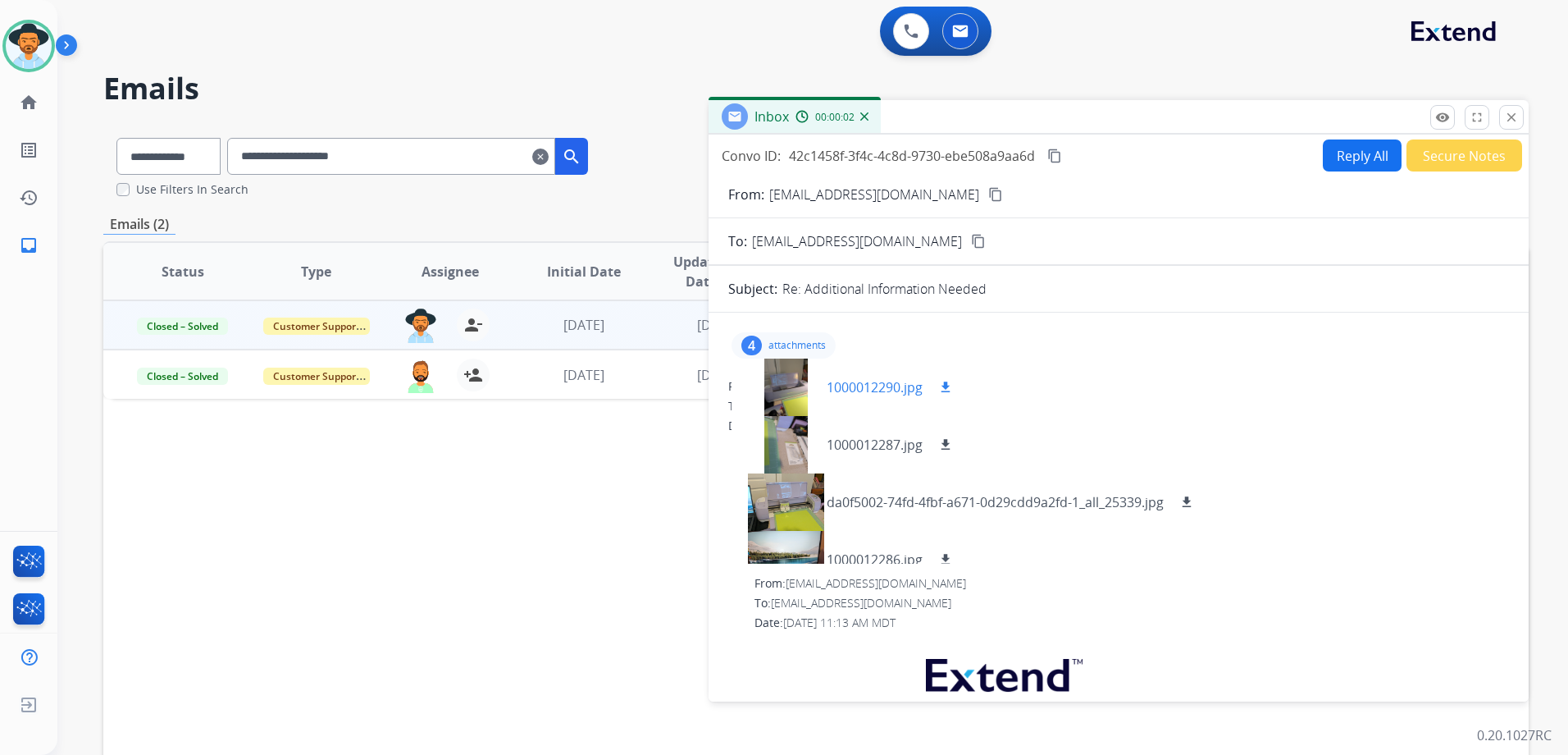
click at [779, 392] on div at bounding box center [784, 387] width 82 height 58
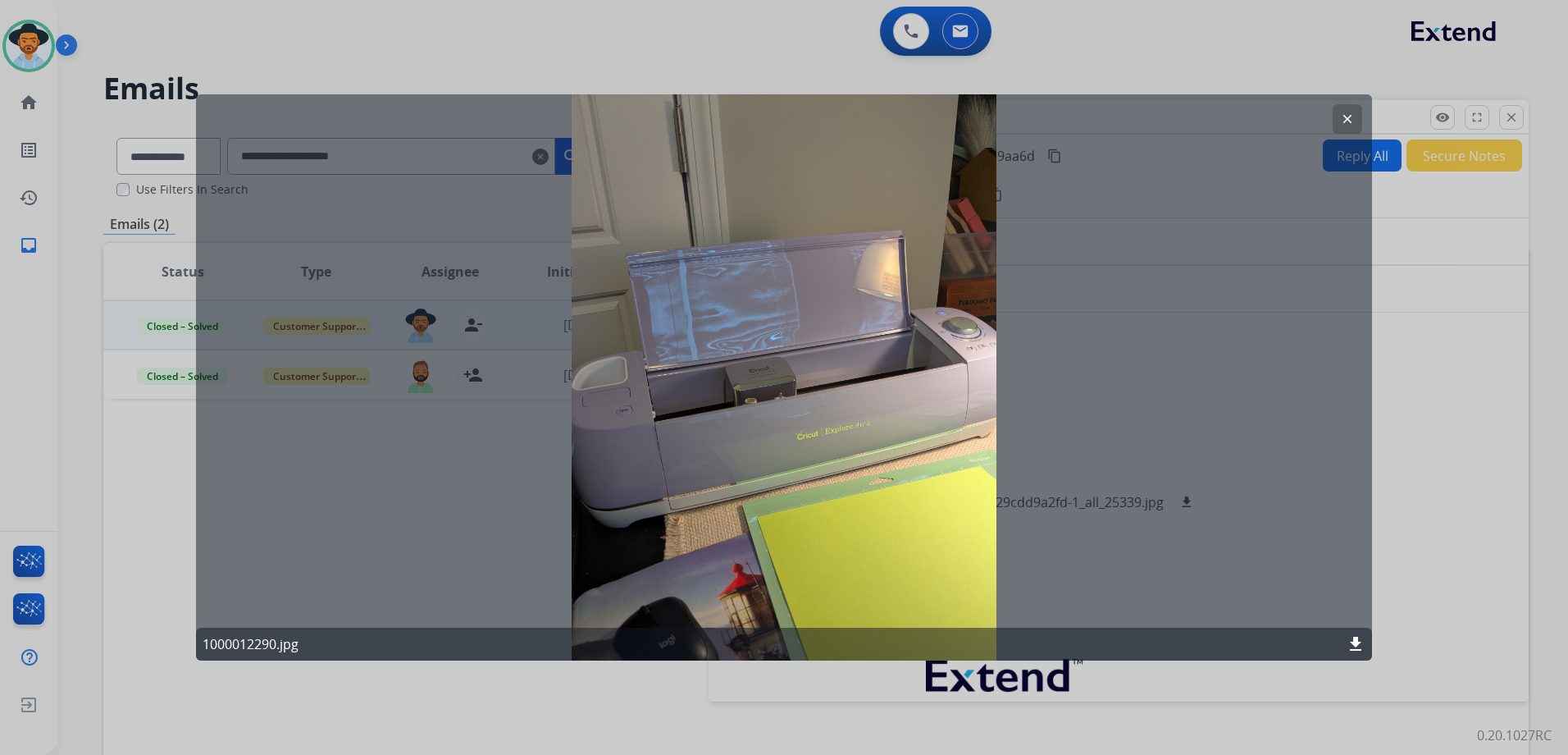
click at [1345, 119] on mat-icon "clear" at bounding box center [1347, 118] width 14 height 14
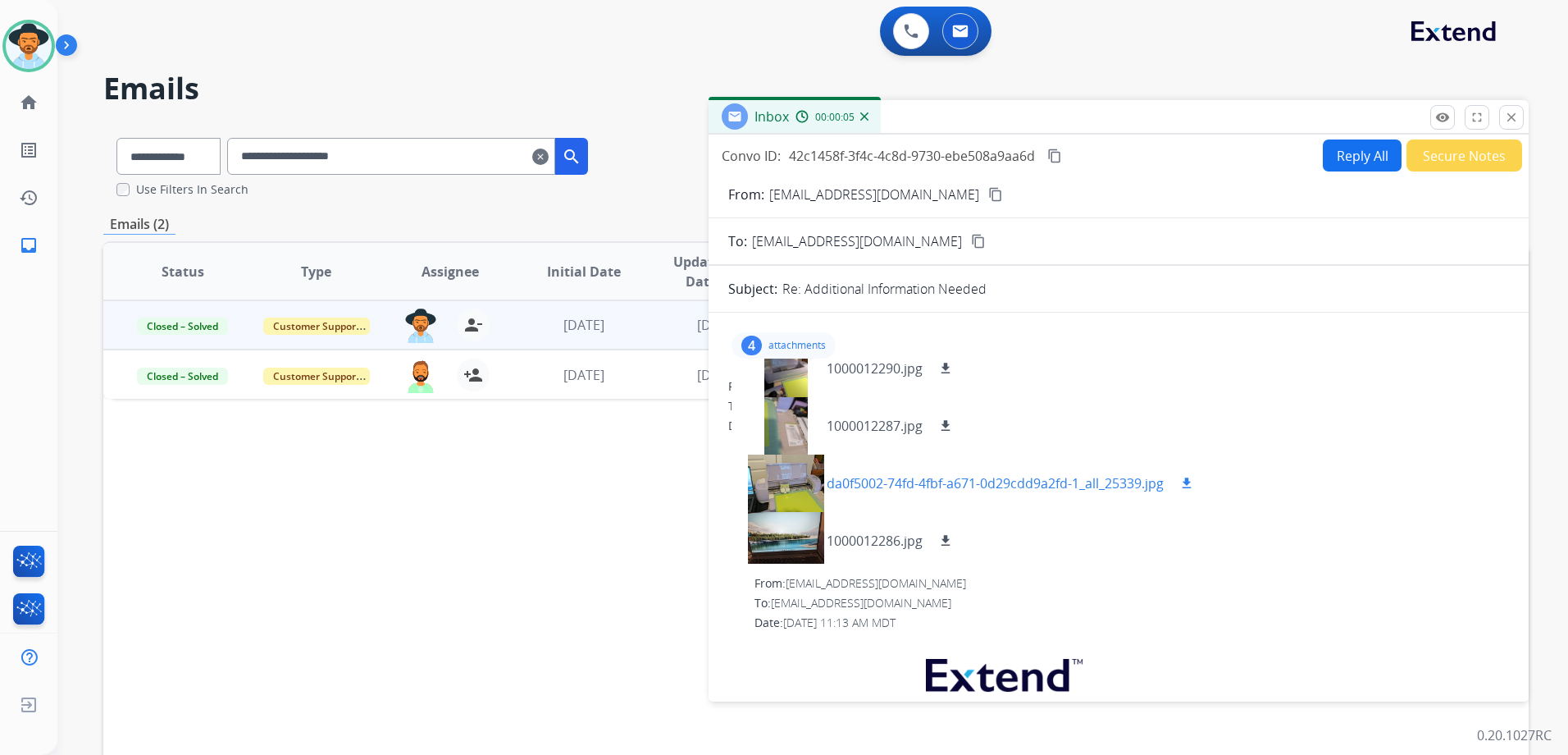
scroll to position [25, 0]
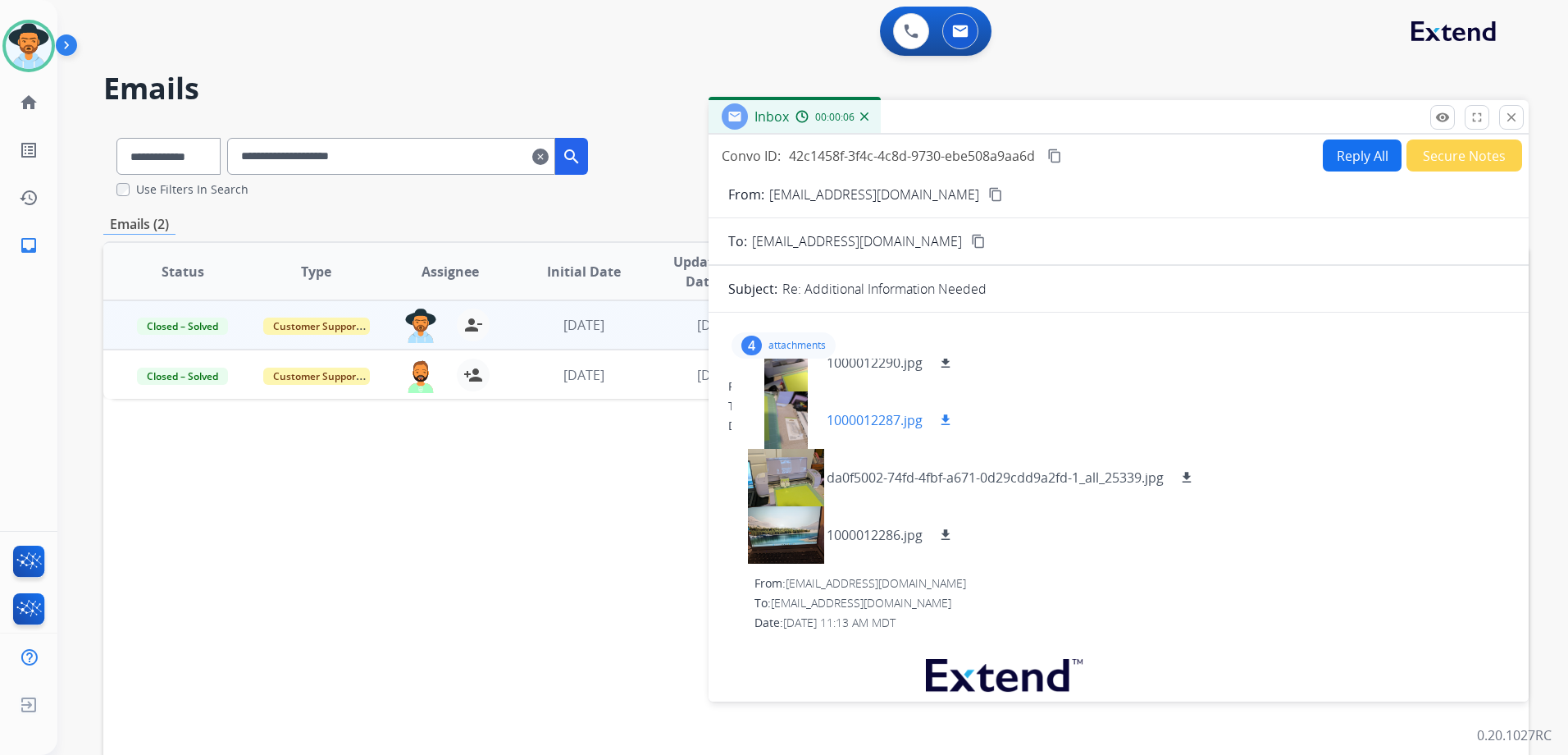
click at [818, 417] on div at bounding box center [784, 420] width 82 height 58
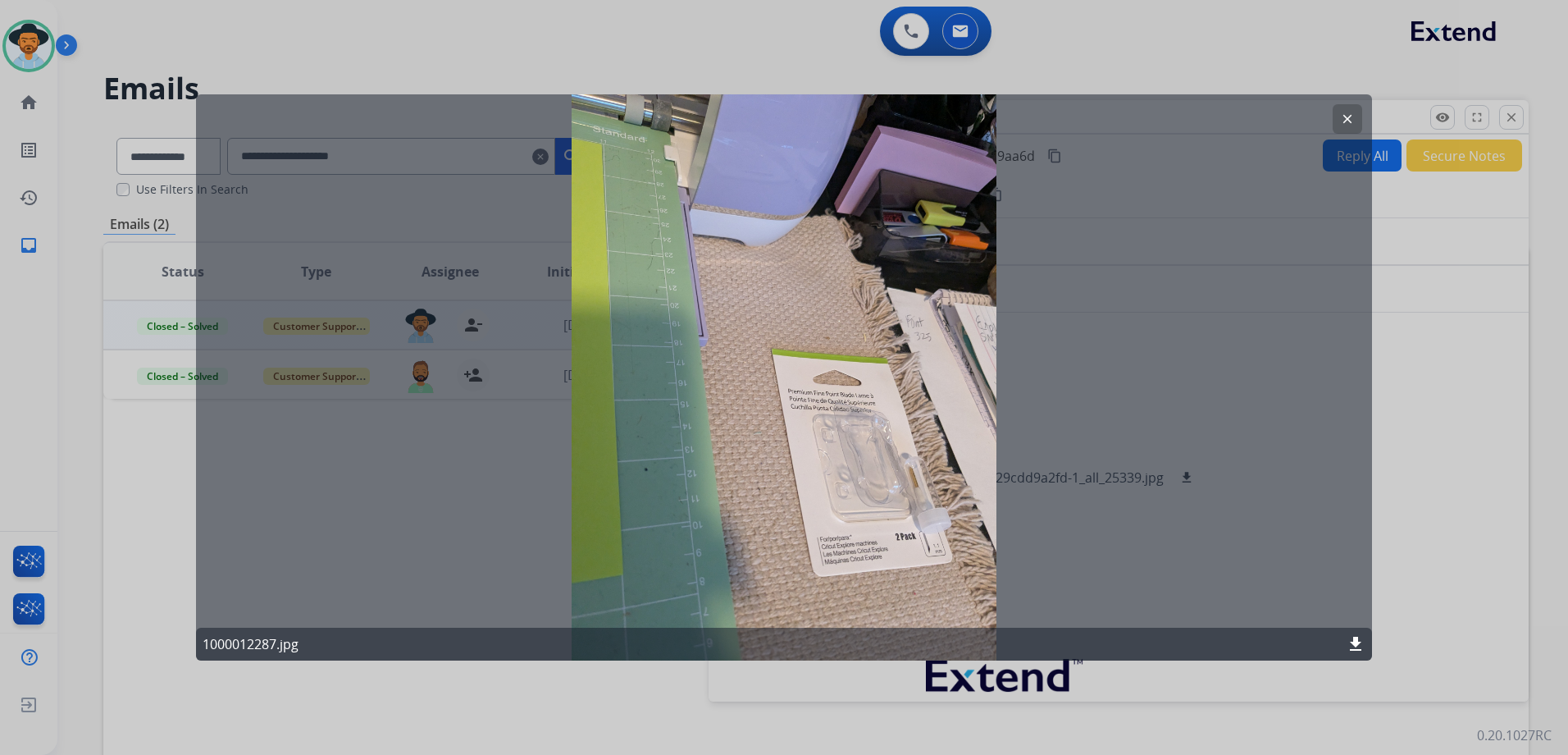
click at [1351, 118] on mat-icon "clear" at bounding box center [1347, 118] width 14 height 14
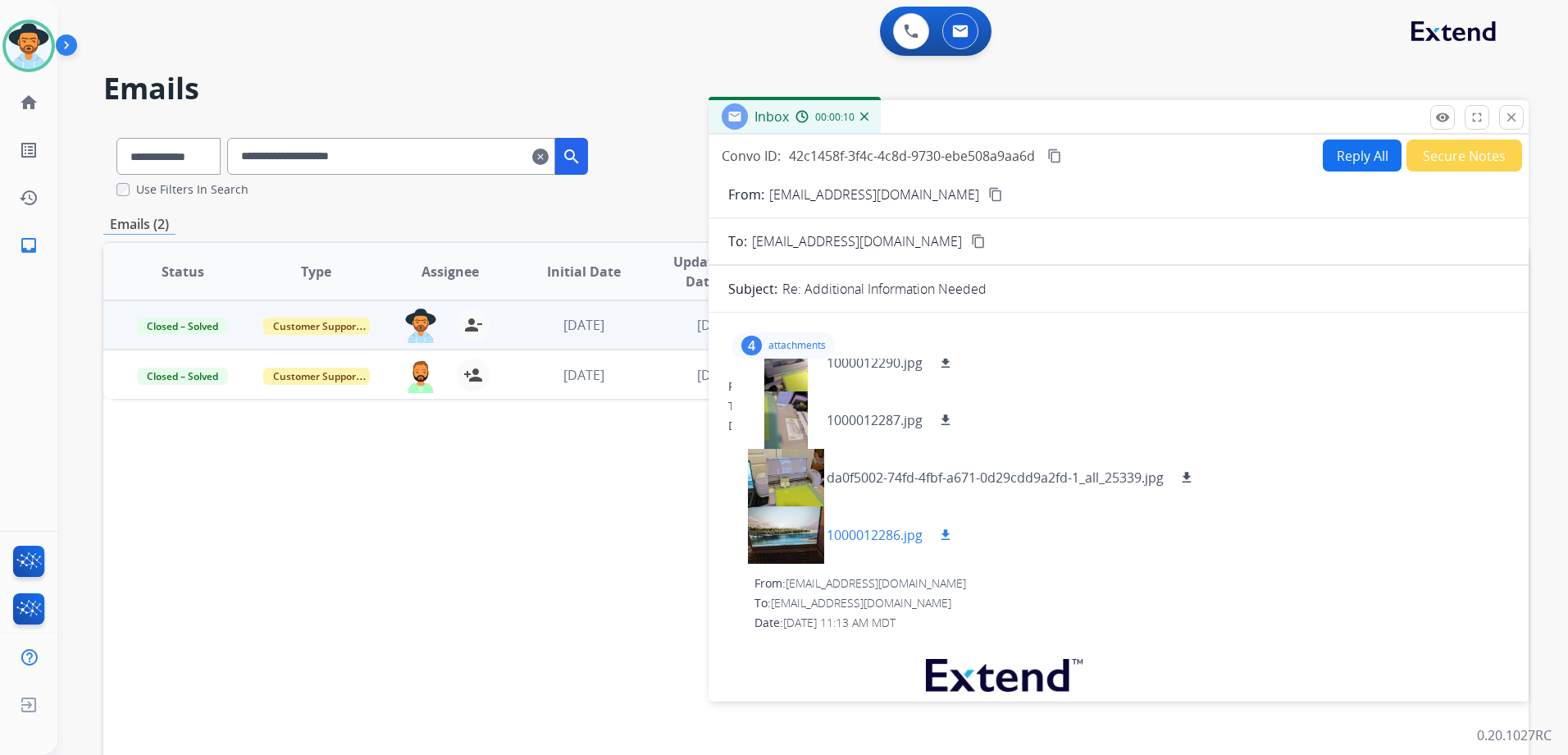
click at [870, 526] on p "1000012286.jpg" at bounding box center [875, 535] width 96 height 19
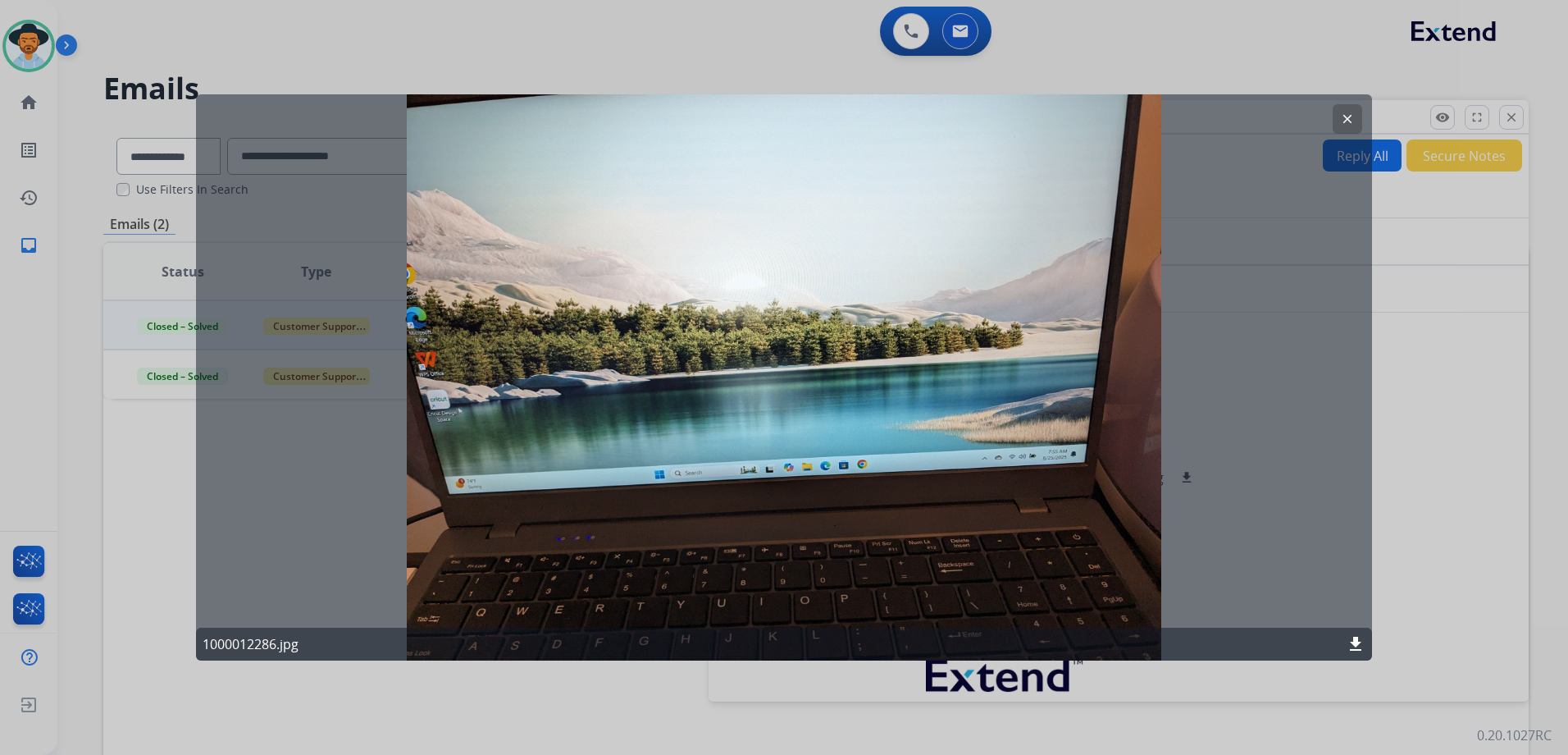
click at [1341, 114] on mat-icon "clear" at bounding box center [1347, 118] width 14 height 14
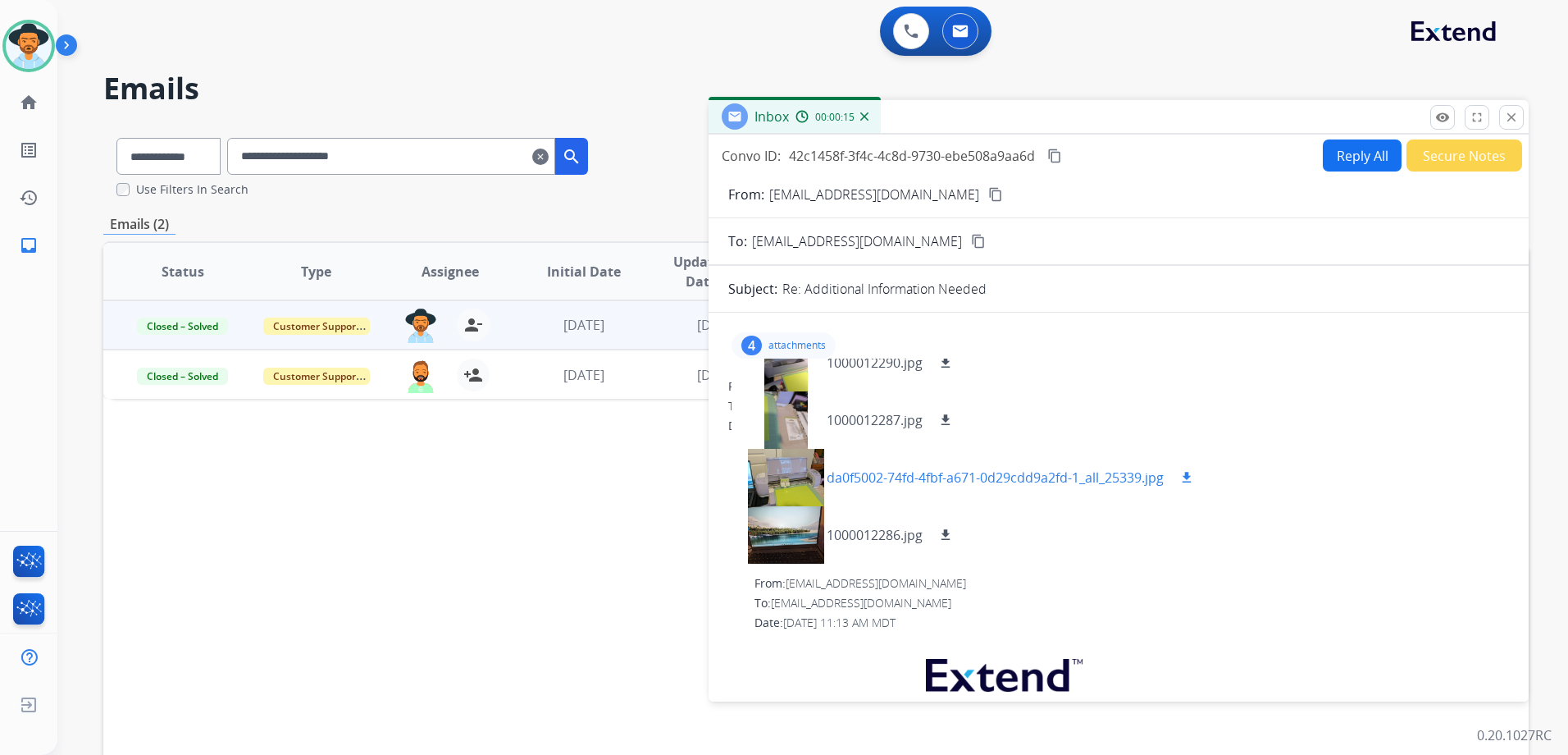
click at [843, 476] on p "da0f5002-74fd-4fbf-a671-0d29cdd9a2fd-1_all_25339.jpg" at bounding box center [995, 477] width 337 height 19
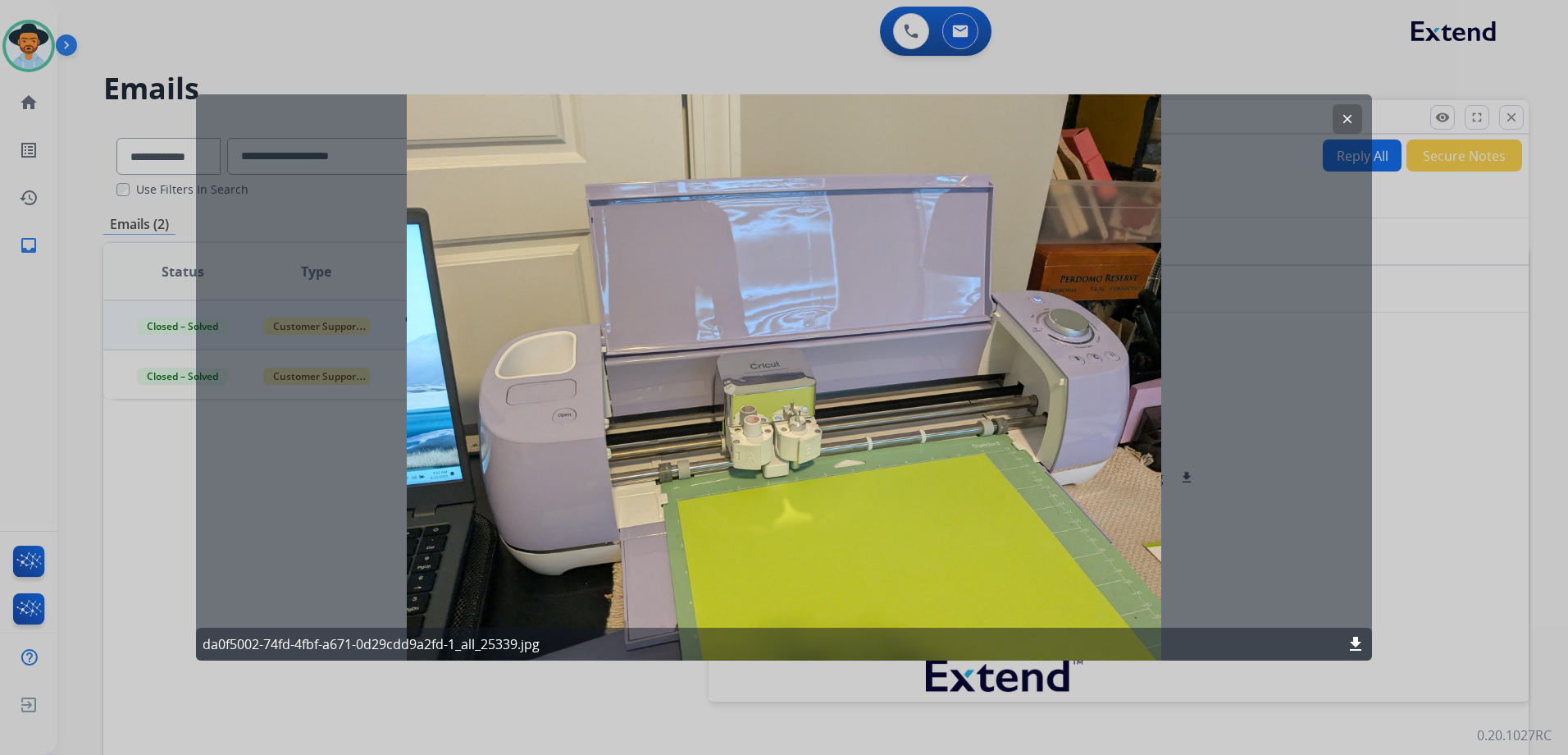
click at [1343, 114] on mat-icon "clear" at bounding box center [1347, 118] width 14 height 14
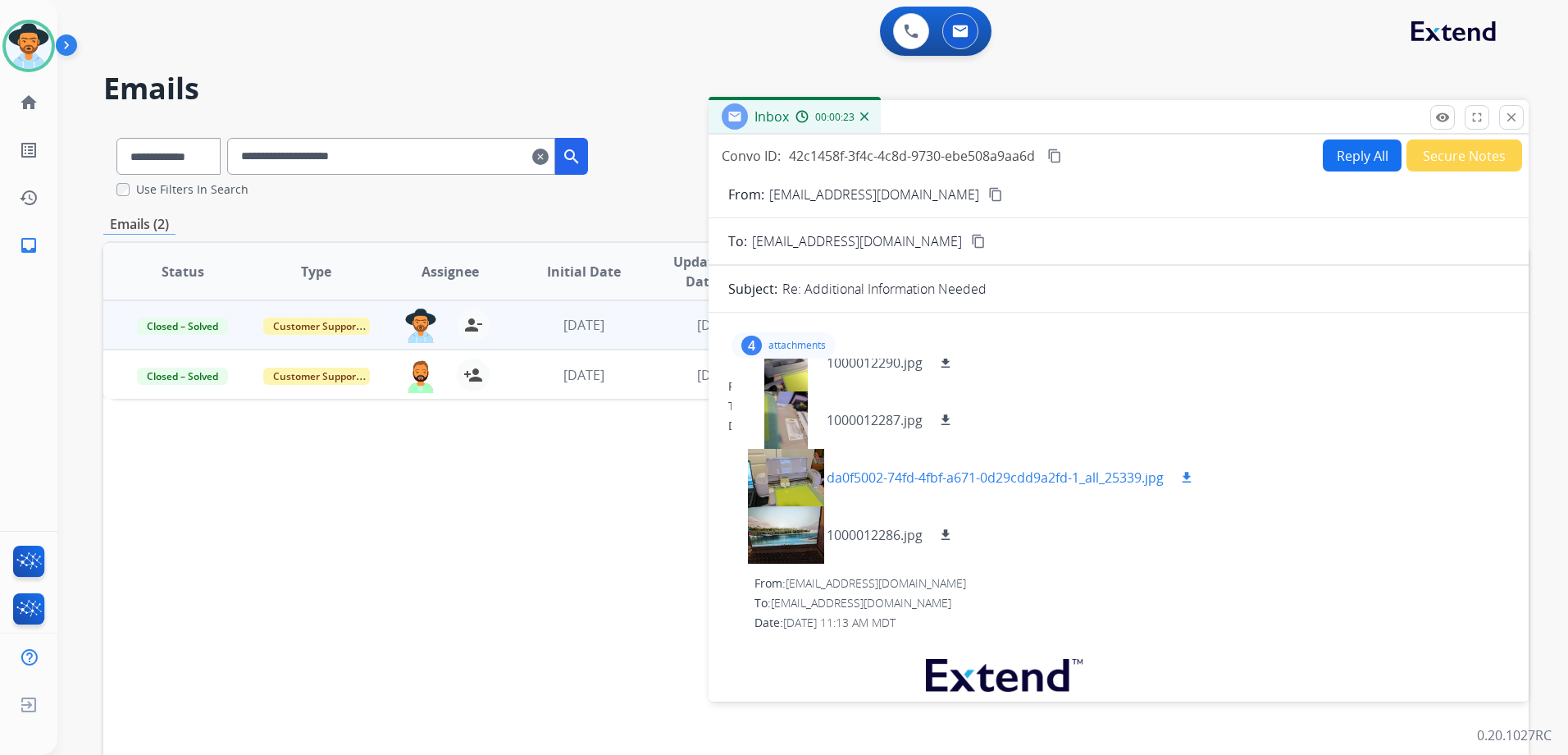
click at [1189, 475] on mat-icon "download" at bounding box center [1186, 476] width 14 height 14
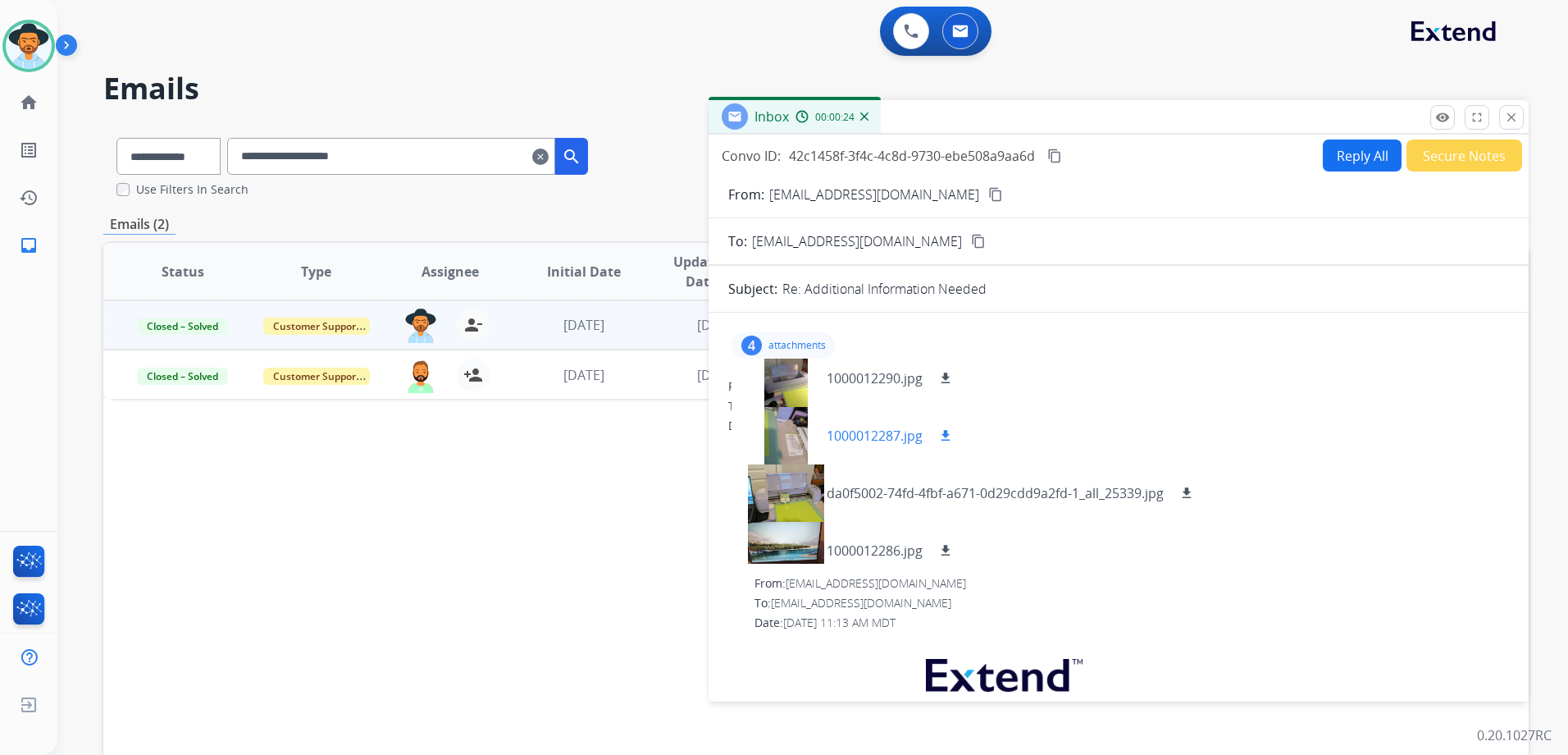
scroll to position [0, 0]
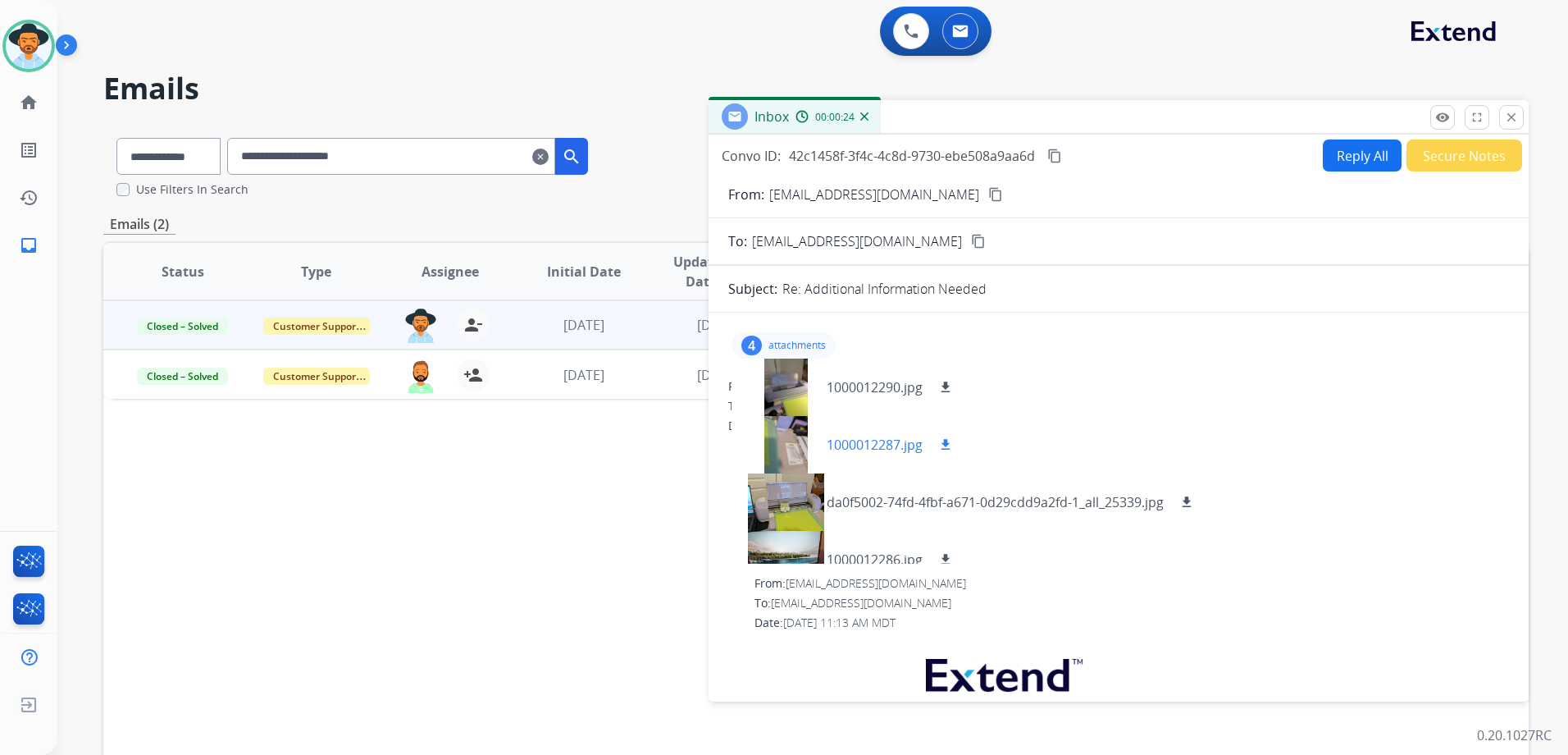
click at [944, 446] on mat-icon "download" at bounding box center [945, 444] width 14 height 14
drag, startPoint x: 784, startPoint y: 345, endPoint x: 837, endPoint y: 340, distance: 53.2
click at [784, 345] on p "attachments" at bounding box center [797, 346] width 58 height 13
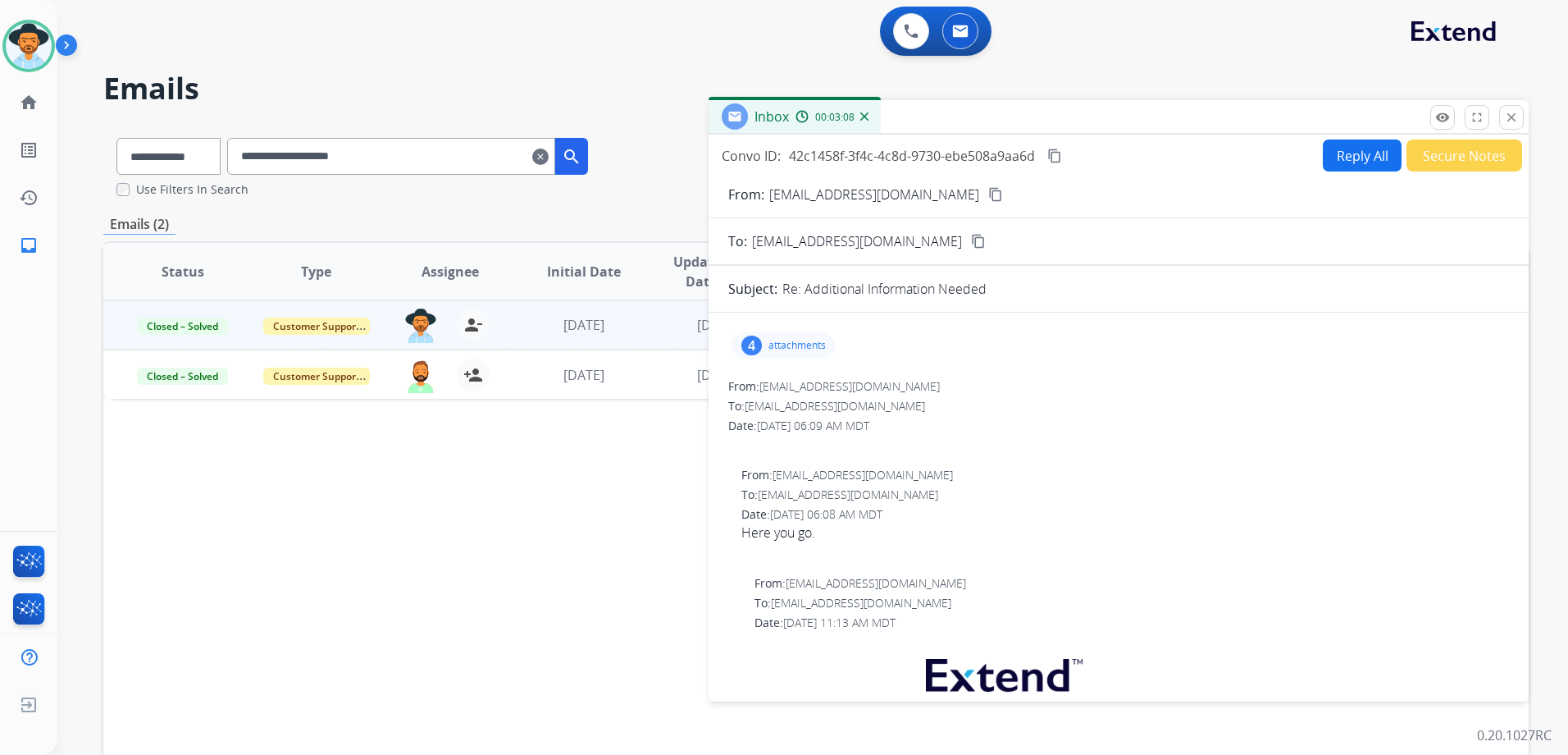
click at [1329, 152] on button "Reply All" at bounding box center [1363, 155] width 79 height 32
select select "**********"
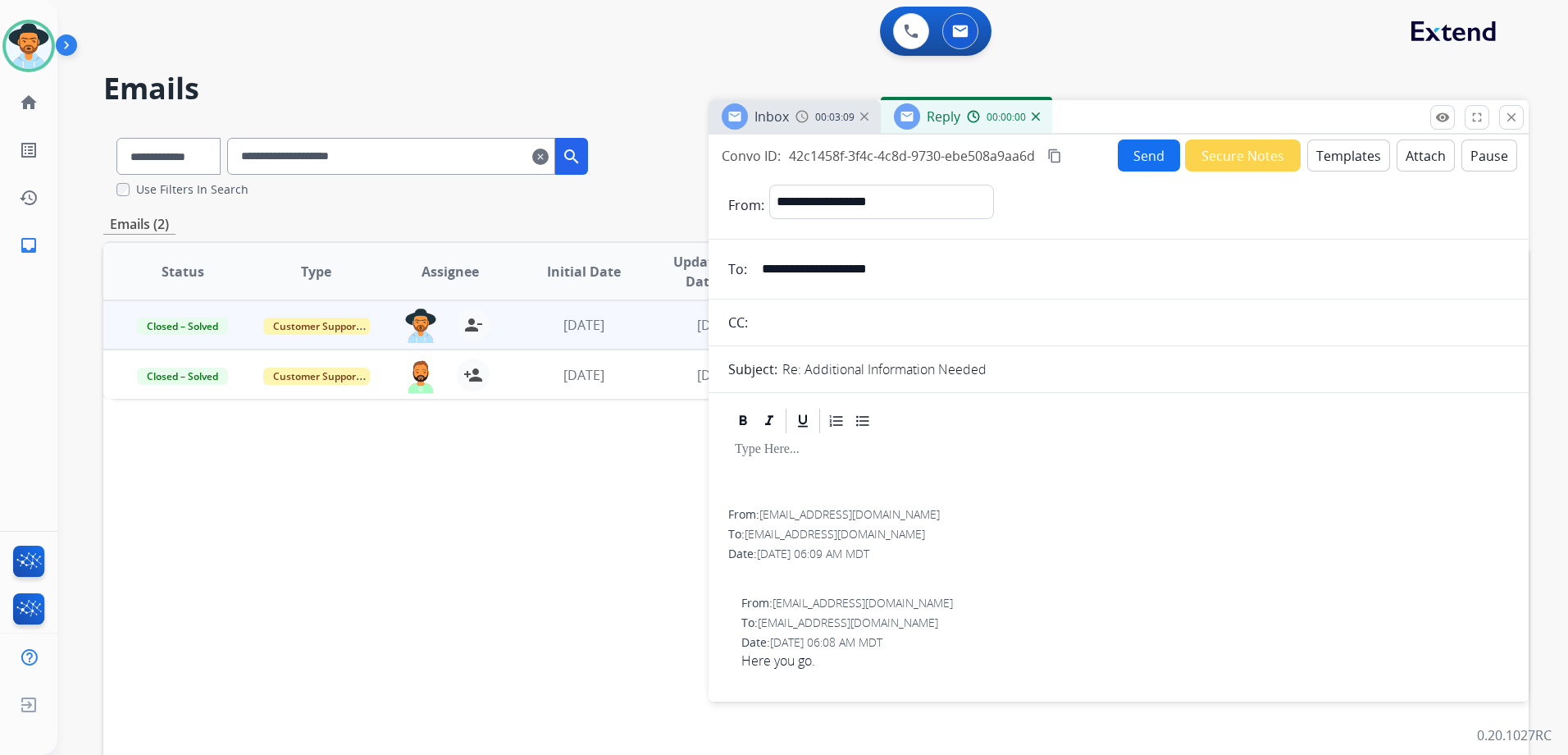
click at [1321, 155] on button "Templates" at bounding box center [1348, 155] width 83 height 32
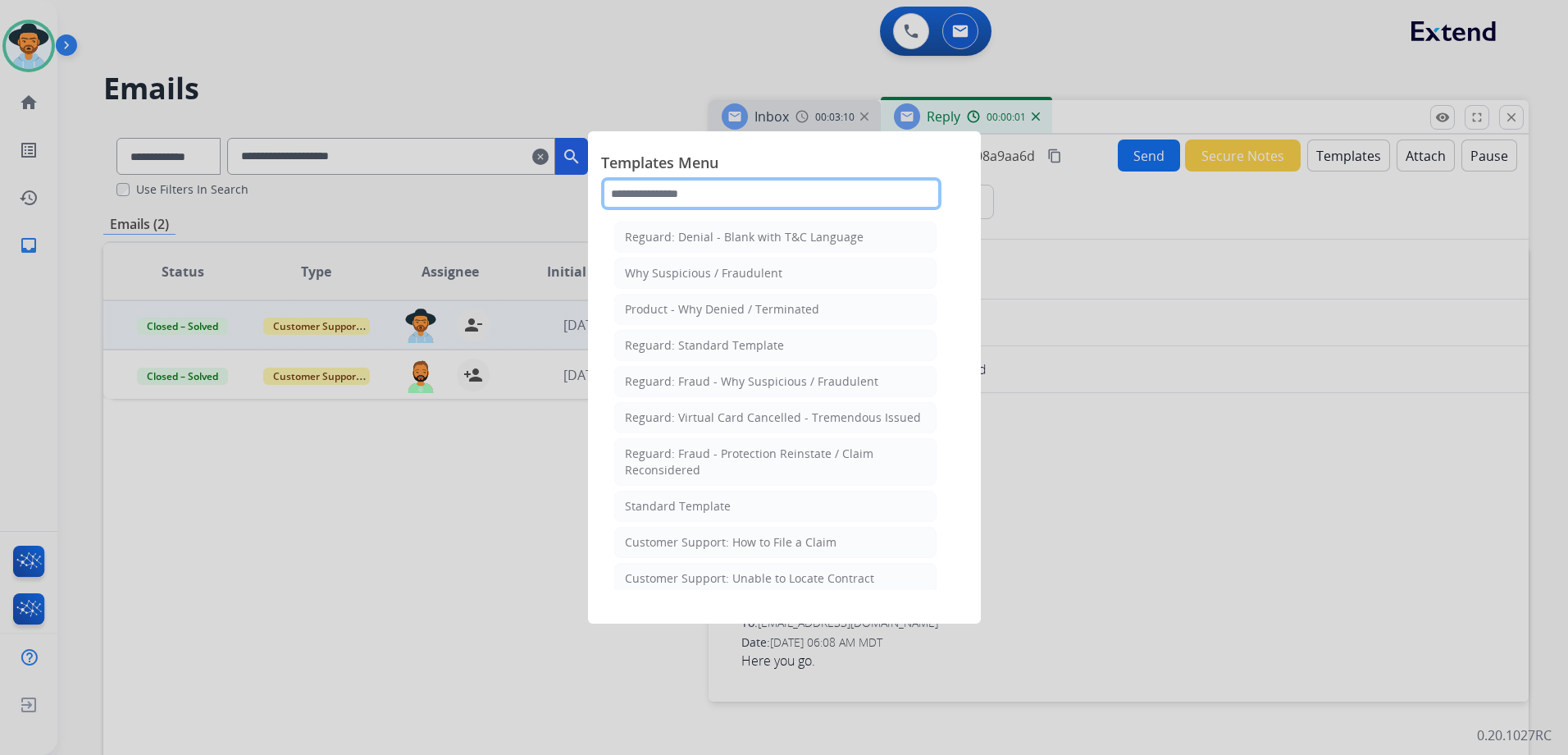
click at [744, 193] on input "text" at bounding box center [771, 193] width 340 height 33
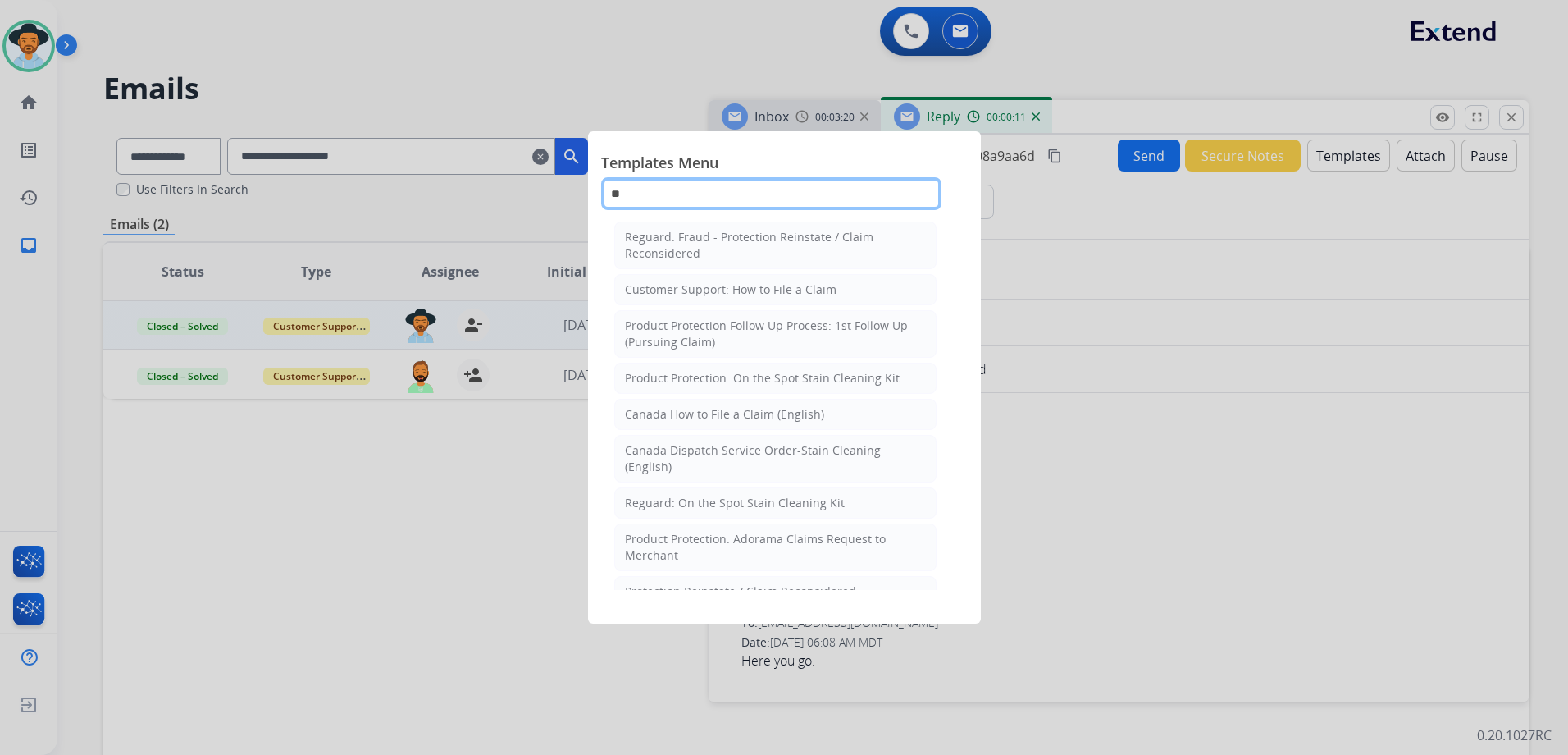
type input "*"
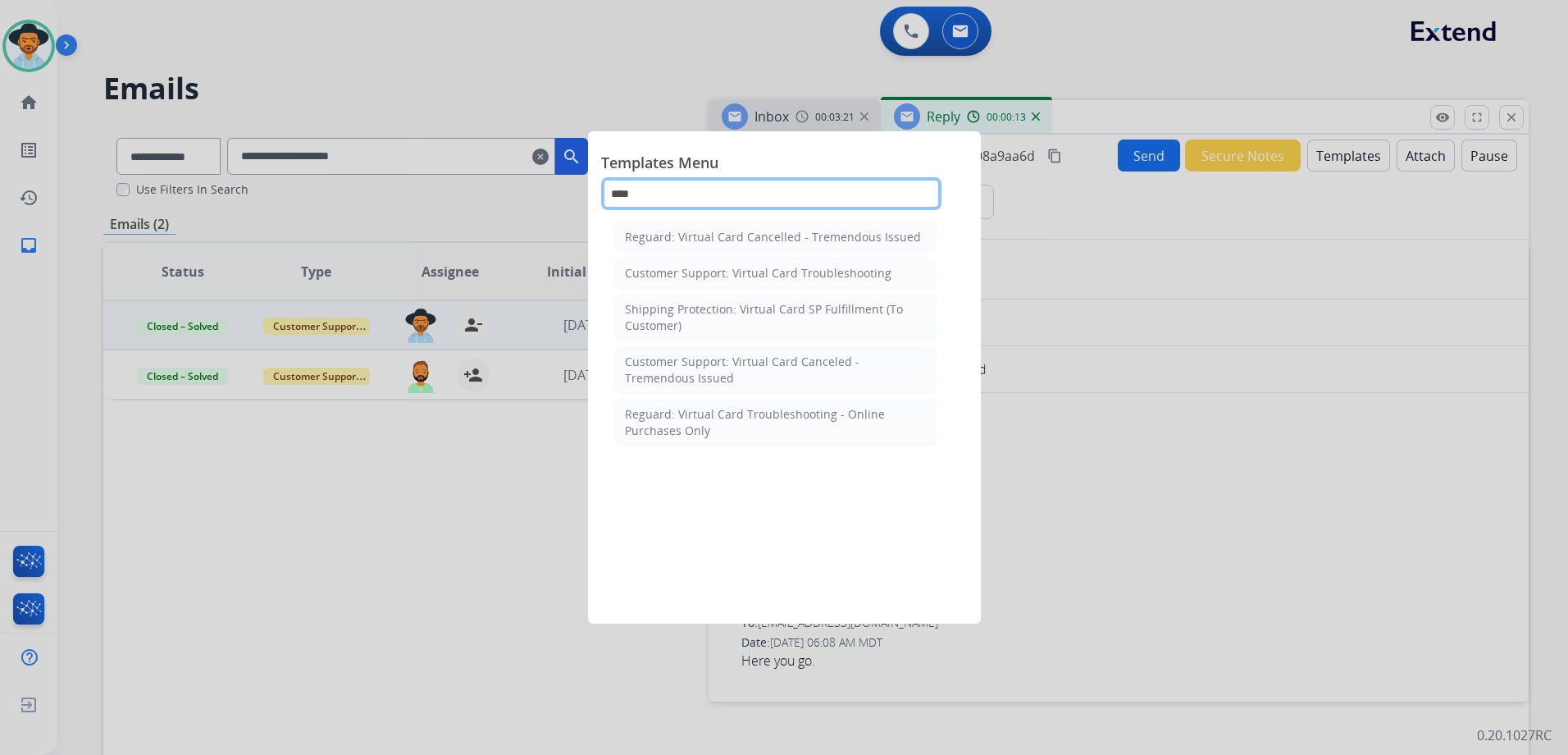
type input "*****"
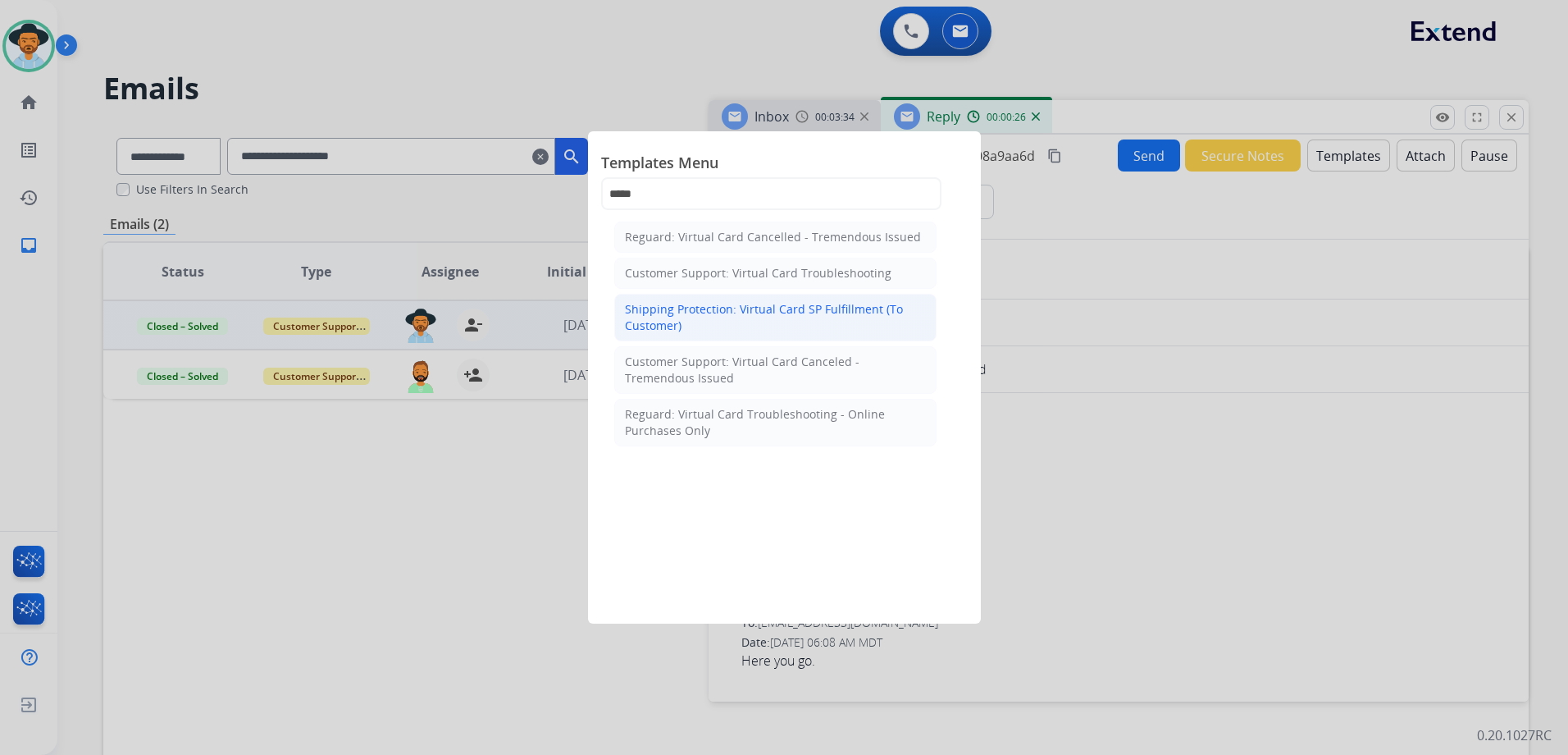
click at [850, 314] on div "Shipping Protection: Virtual Card SP Fulfillment (To Customer)" at bounding box center [775, 317] width 301 height 33
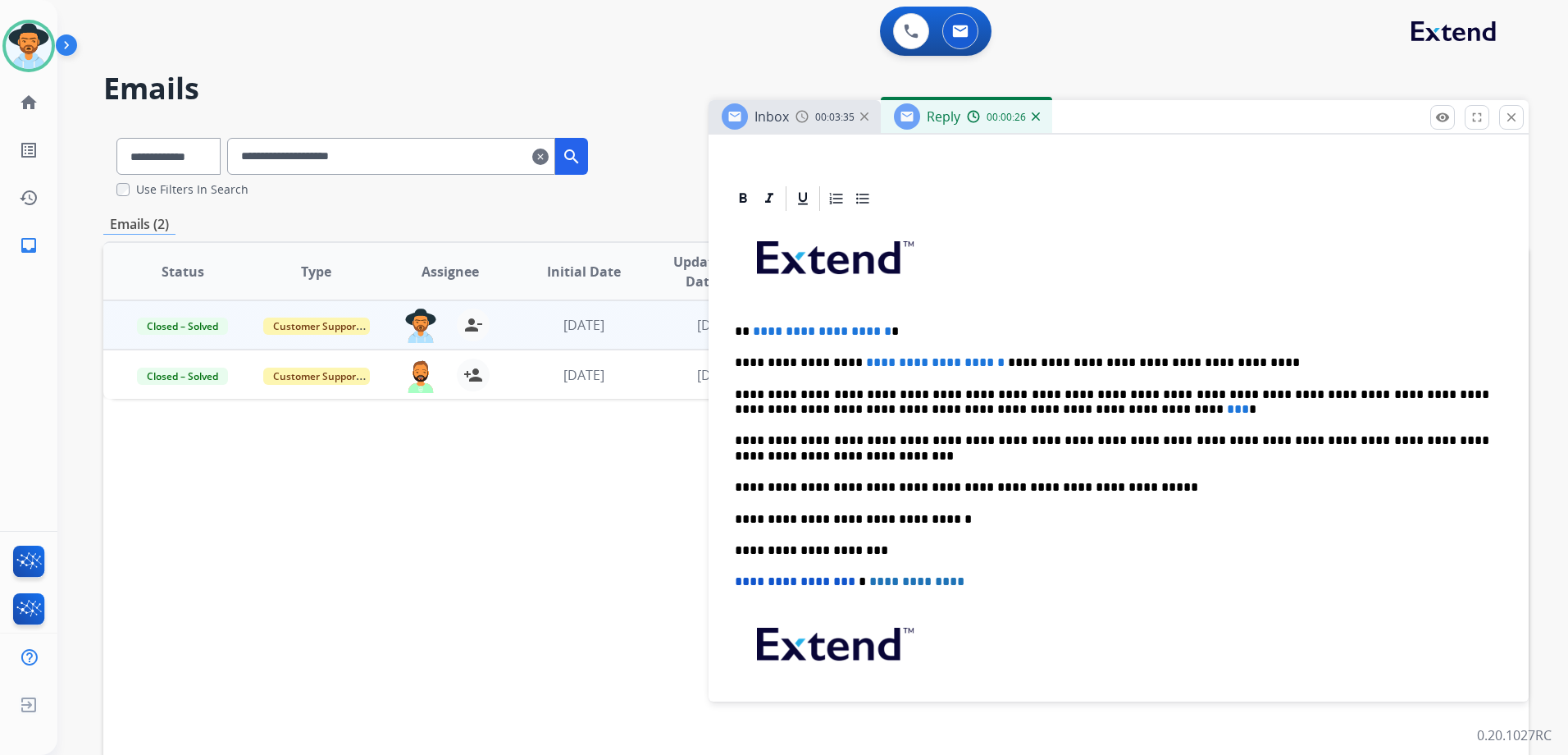
scroll to position [329, 0]
drag, startPoint x: 1070, startPoint y: 363, endPoint x: 846, endPoint y: 362, distance: 224.0
click at [846, 362] on p "**********" at bounding box center [1112, 361] width 755 height 14
drag, startPoint x: 1004, startPoint y: 412, endPoint x: 989, endPoint y: 409, distance: 15.3
click at [989, 409] on p "**********" at bounding box center [1112, 402] width 755 height 31
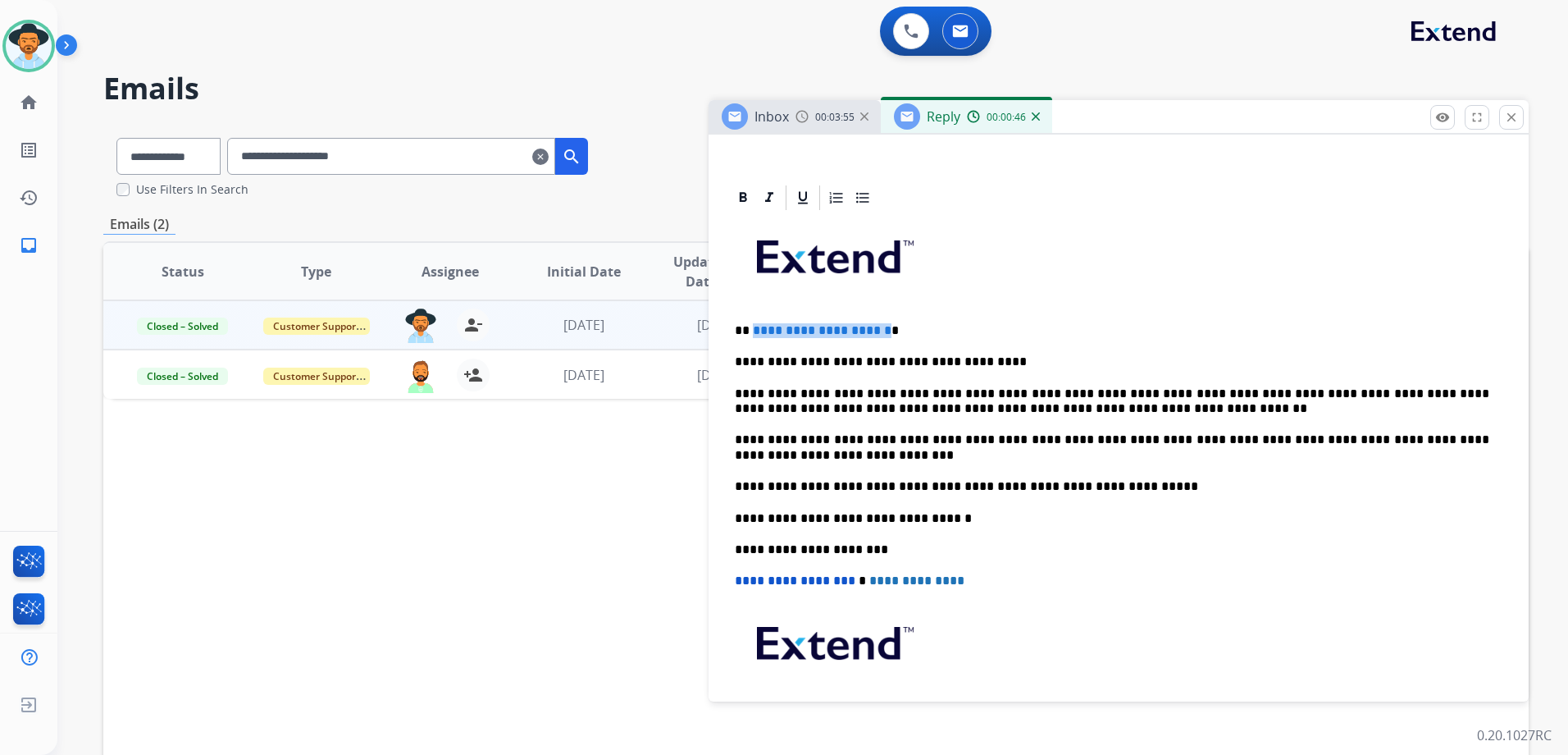
drag, startPoint x: 910, startPoint y: 329, endPoint x: 750, endPoint y: 324, distance: 160.1
click at [750, 324] on p "**********" at bounding box center [1112, 330] width 755 height 14
drag, startPoint x: 1411, startPoint y: 393, endPoint x: 1115, endPoint y: 387, distance: 296.1
click at [1115, 387] on p "**********" at bounding box center [1112, 402] width 755 height 31
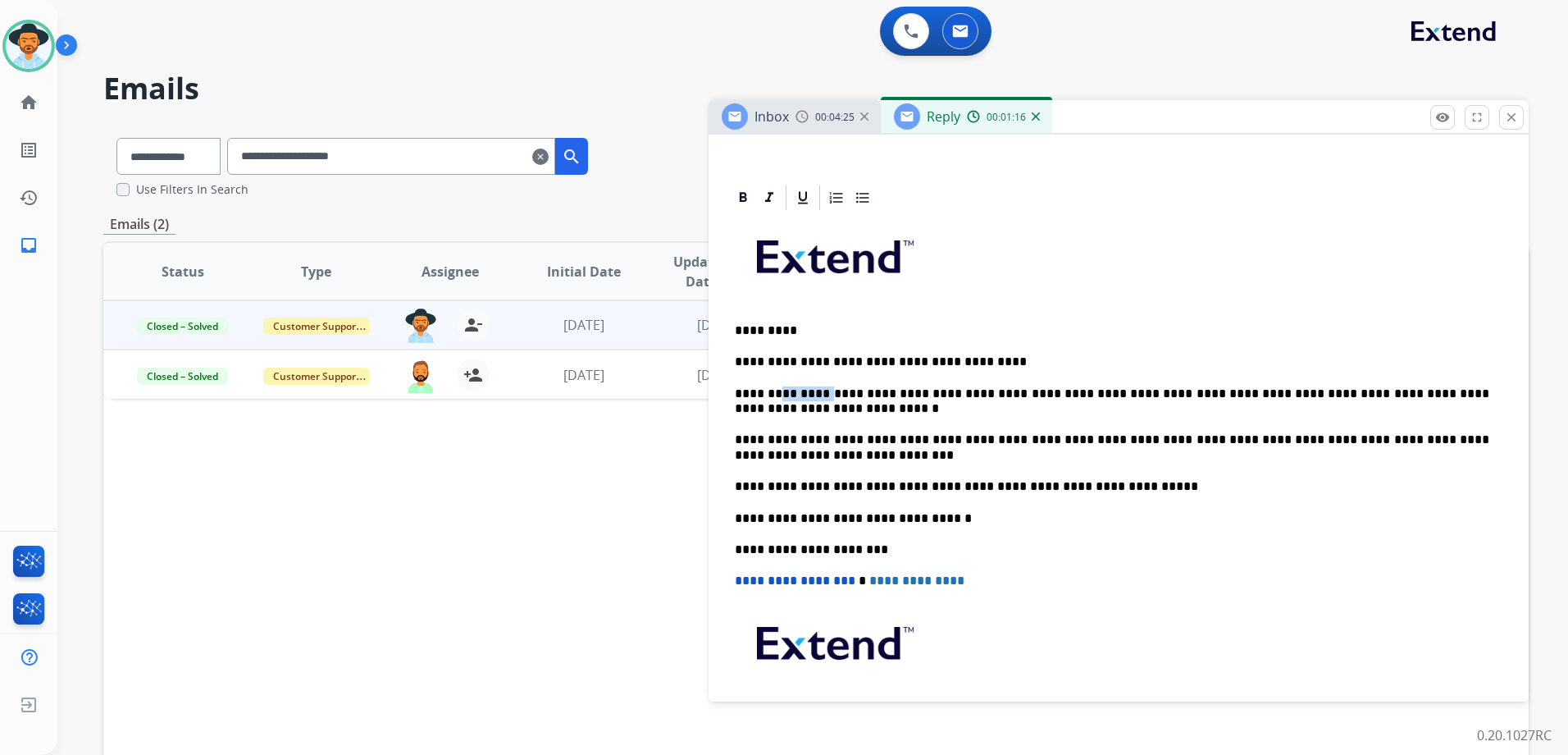
drag, startPoint x: 824, startPoint y: 391, endPoint x: 778, endPoint y: 387, distance: 46.2
click at [778, 387] on p "**********" at bounding box center [1112, 402] width 755 height 31
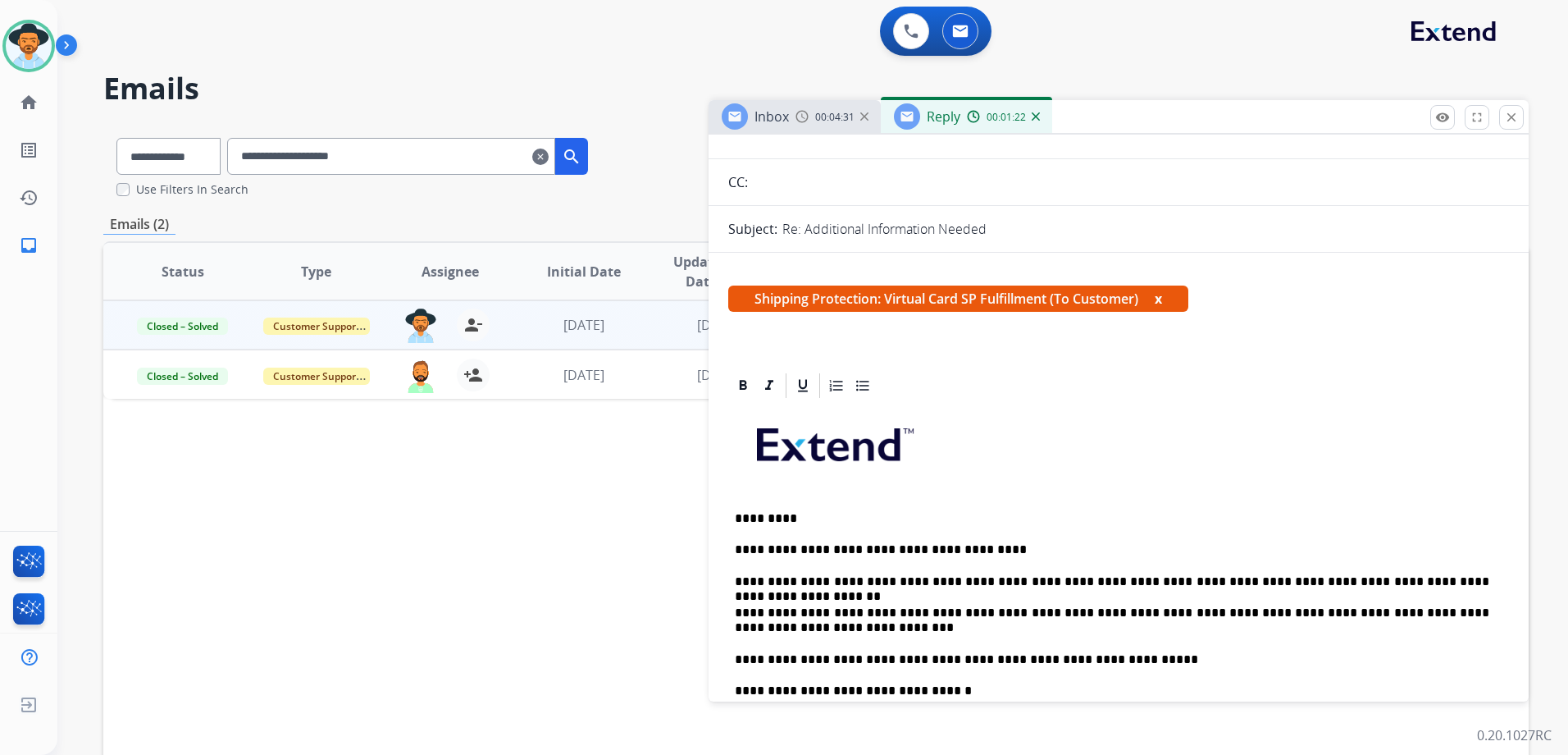
scroll to position [0, 0]
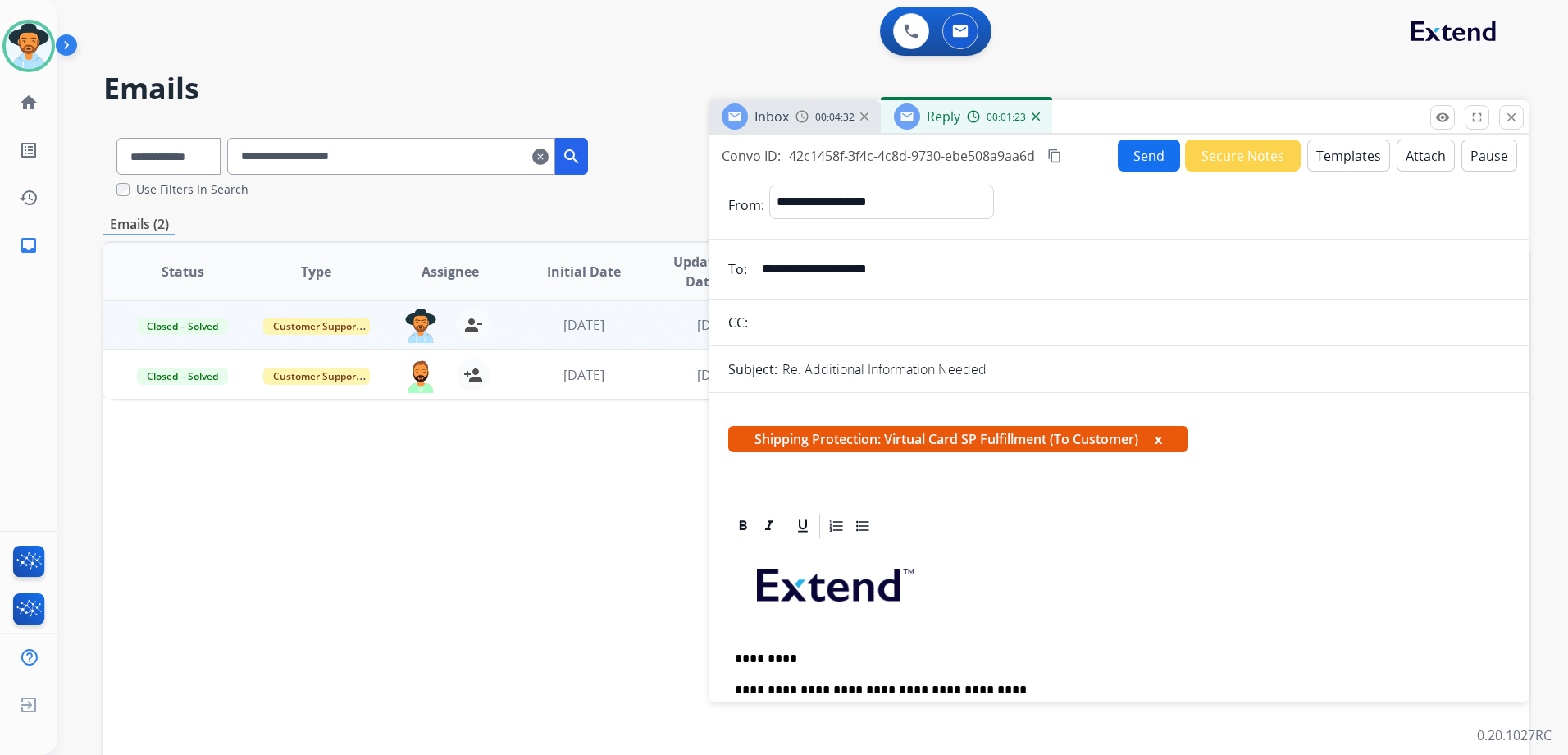
click at [1144, 164] on button "Send" at bounding box center [1148, 155] width 62 height 32
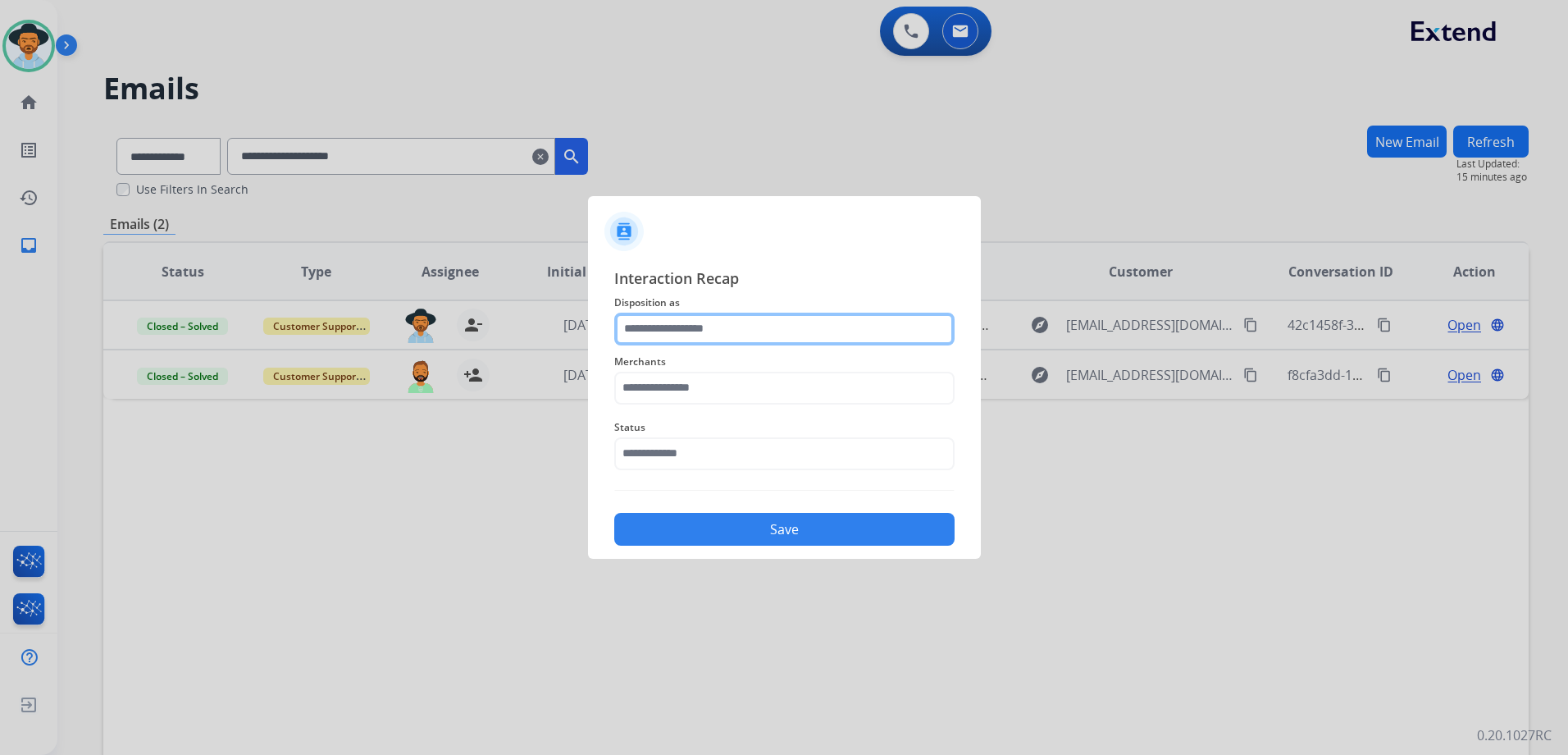
click at [721, 329] on input "text" at bounding box center [784, 329] width 340 height 33
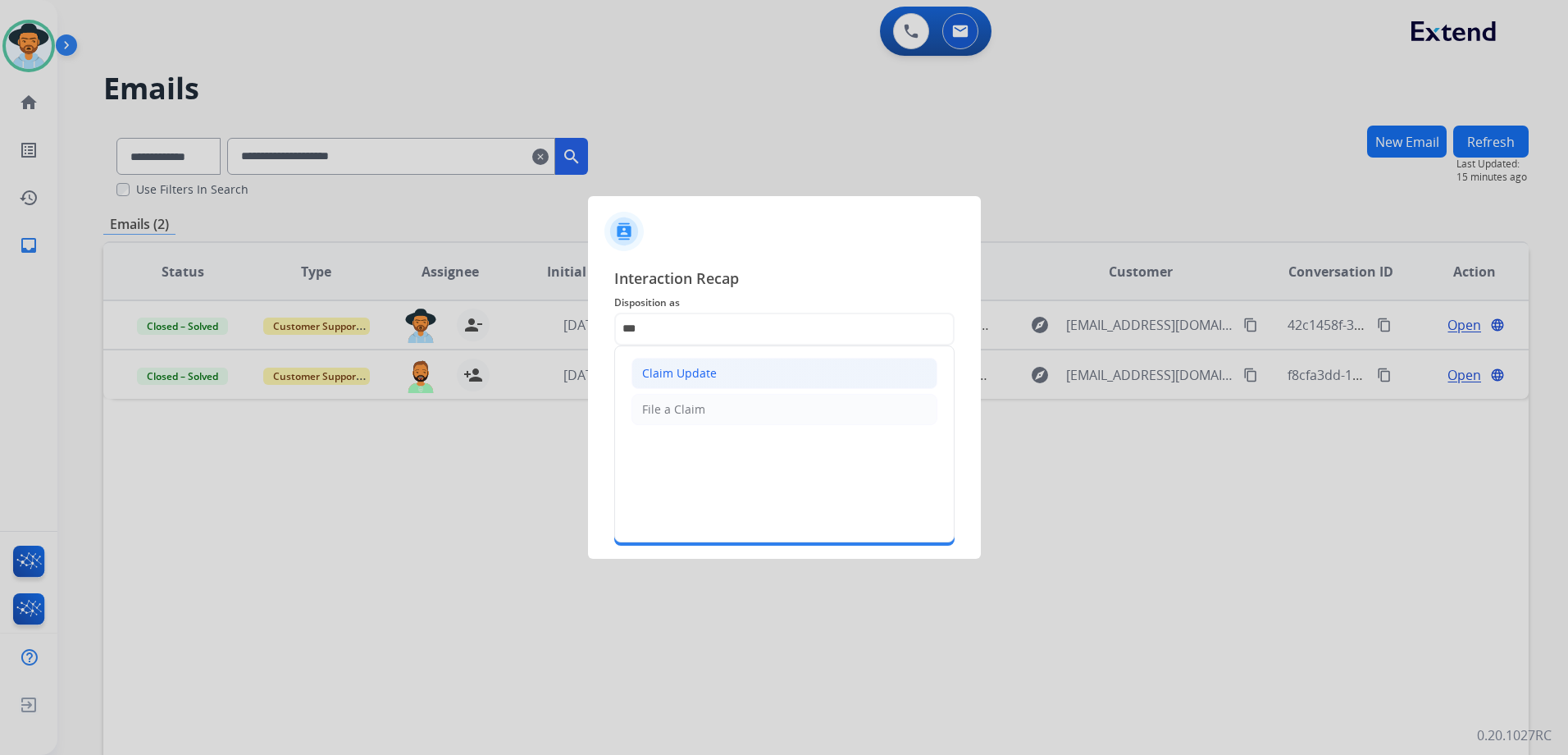
click at [762, 378] on li "Claim Update" at bounding box center [784, 373] width 306 height 31
type input "**********"
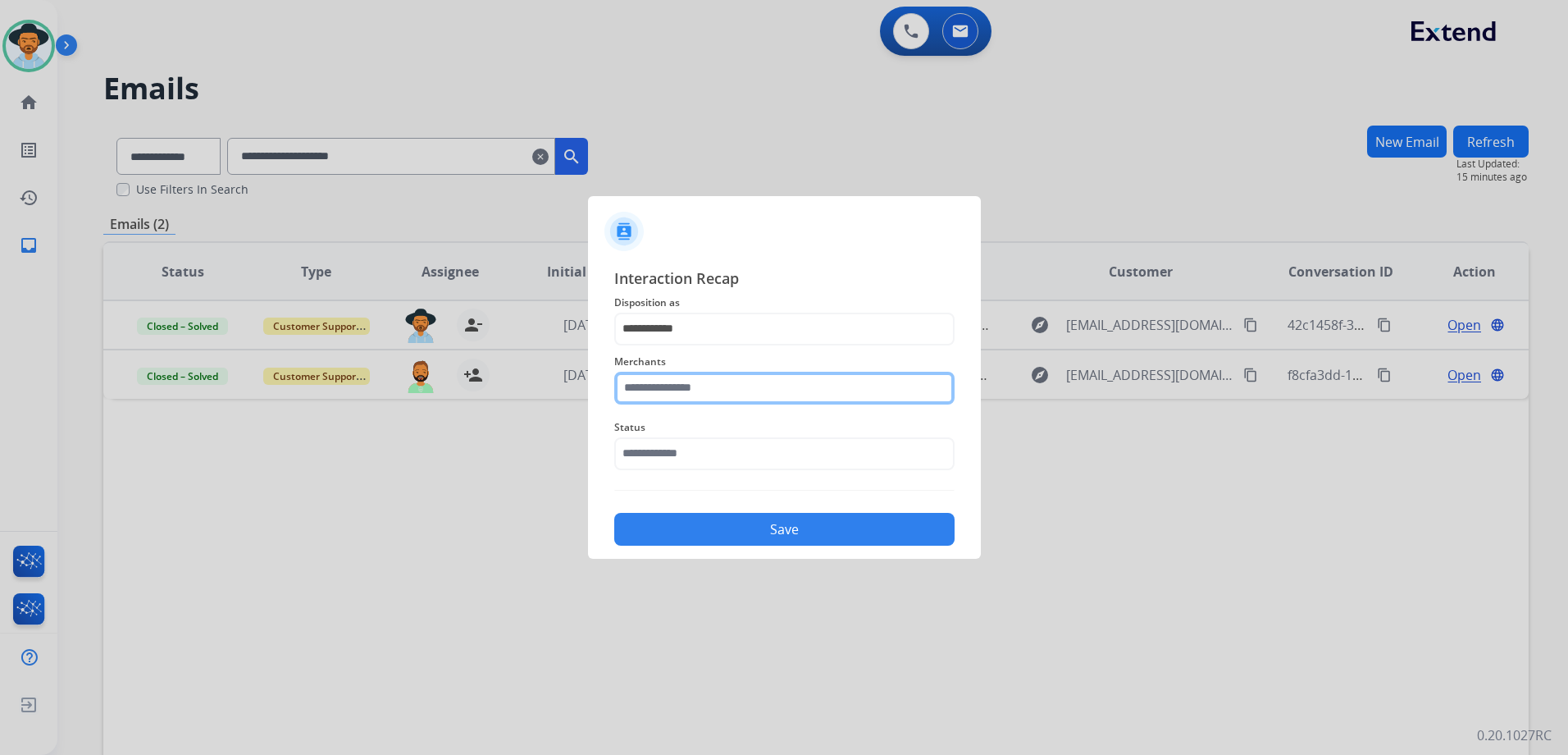
click at [694, 386] on input "text" at bounding box center [784, 388] width 340 height 33
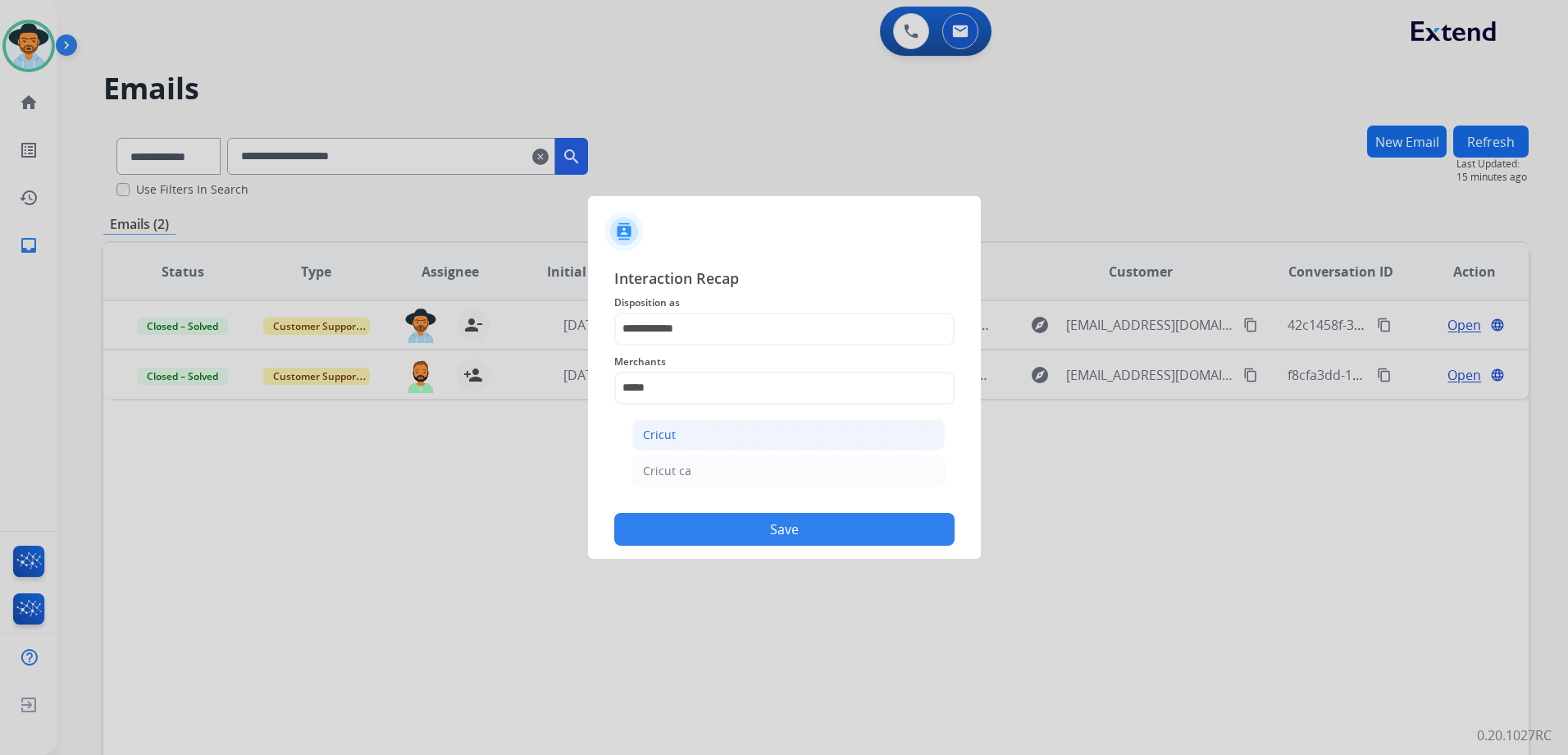
click at [736, 439] on li "Cricut" at bounding box center [787, 434] width 312 height 31
type input "******"
click at [700, 445] on input "text" at bounding box center [784, 453] width 340 height 33
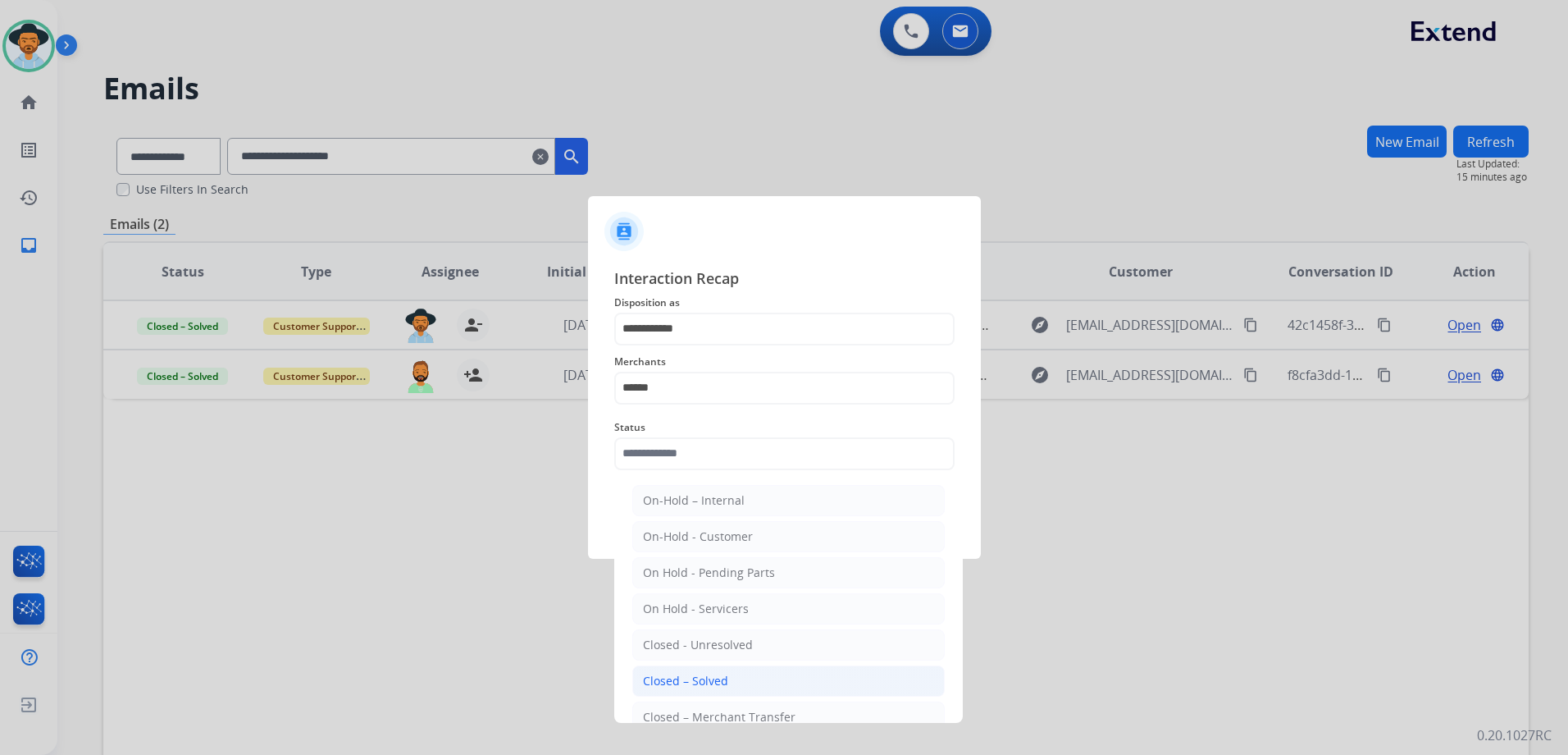
click at [700, 681] on div "Closed – Solved" at bounding box center [686, 680] width 85 height 16
type input "**********"
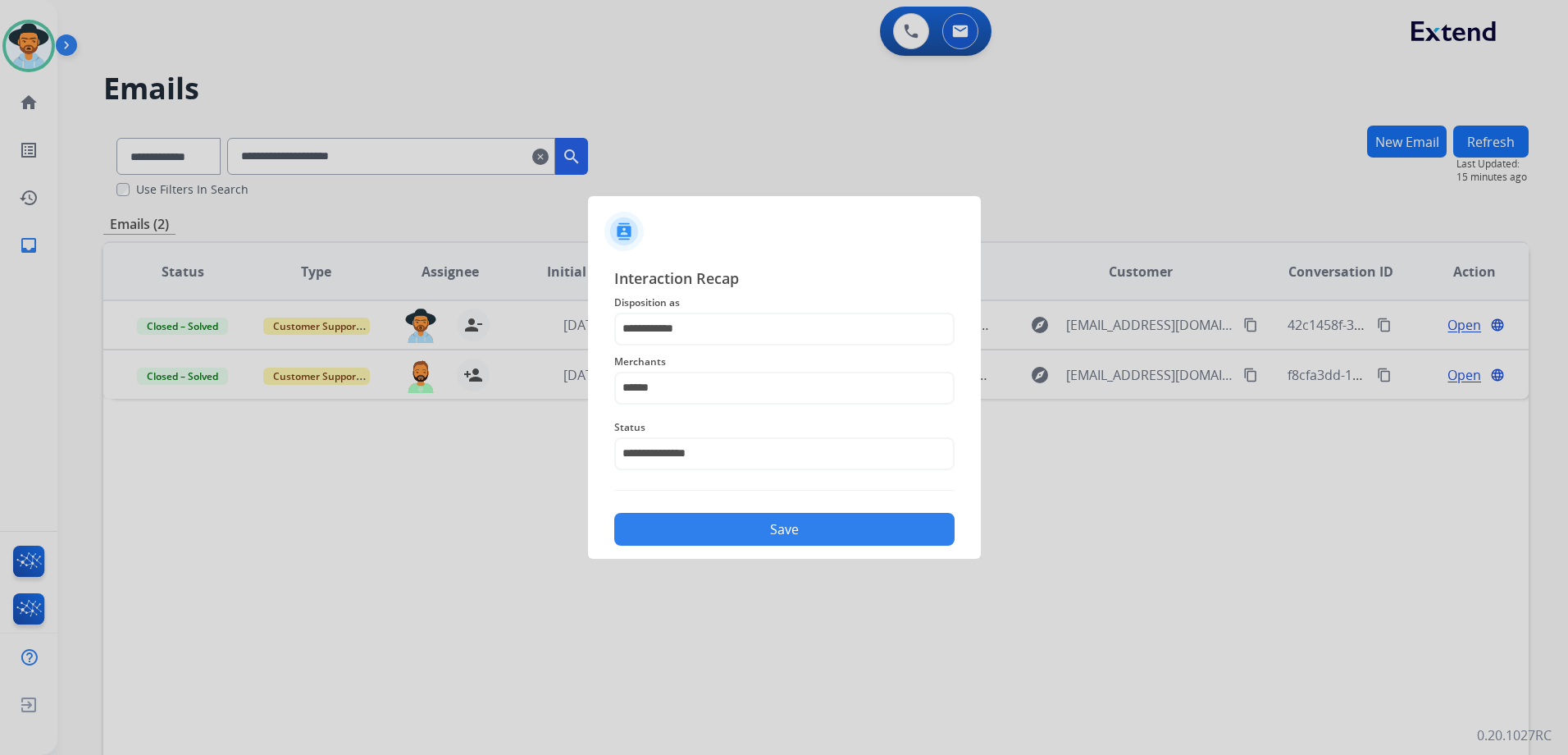
click at [775, 518] on button "Save" at bounding box center [784, 529] width 340 height 33
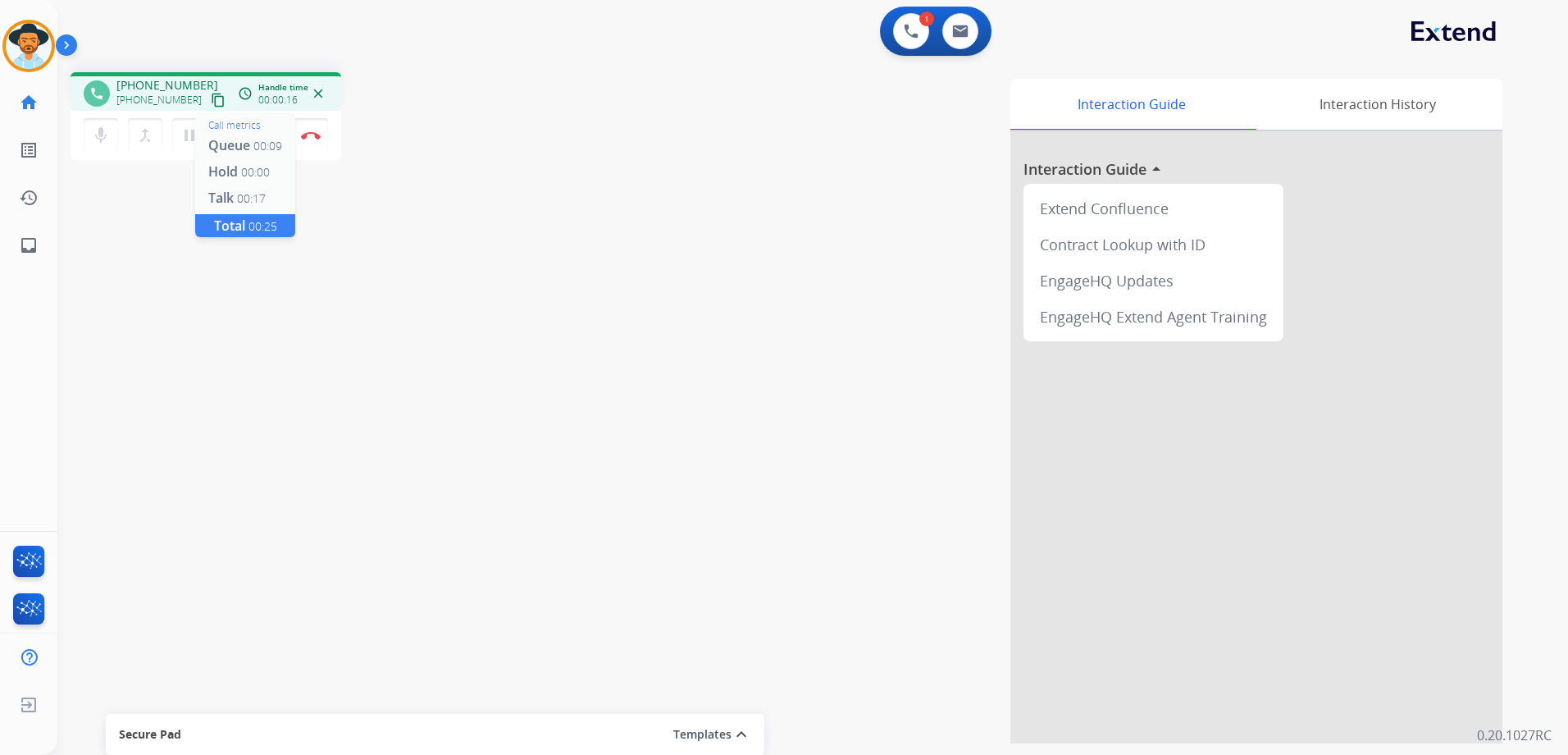
drag, startPoint x: 197, startPoint y: 98, endPoint x: 247, endPoint y: 95, distance: 50.1
click at [210, 98] on mat-icon "content_copy" at bounding box center [217, 100] width 14 height 14
click at [197, 133] on mat-icon "pause" at bounding box center [189, 135] width 19 height 19
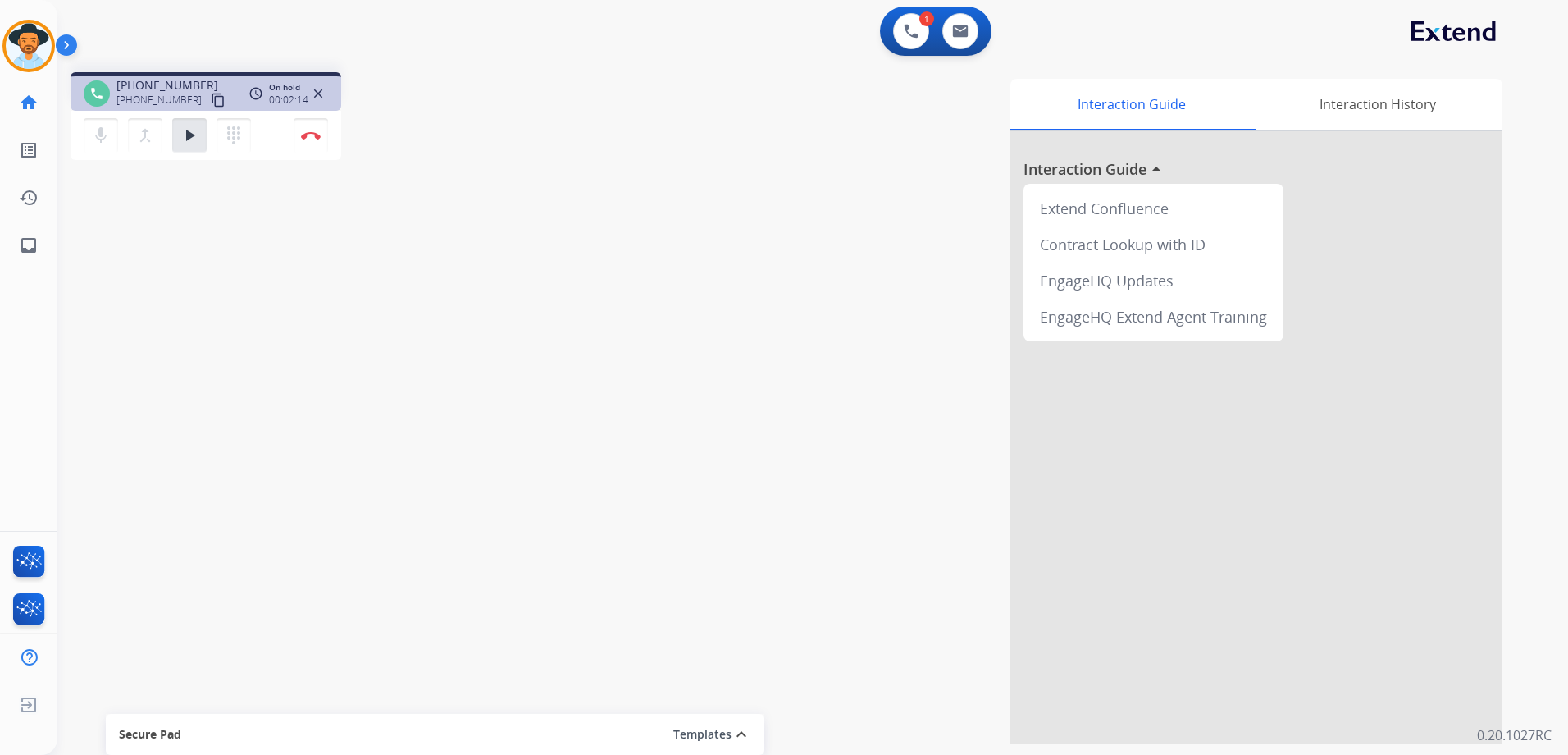
drag, startPoint x: 188, startPoint y: 141, endPoint x: 238, endPoint y: 184, distance: 65.9
click at [188, 141] on mat-icon "play_arrow" at bounding box center [189, 135] width 19 height 19
click at [232, 146] on button "dialpad Dialpad" at bounding box center [233, 135] width 35 height 35
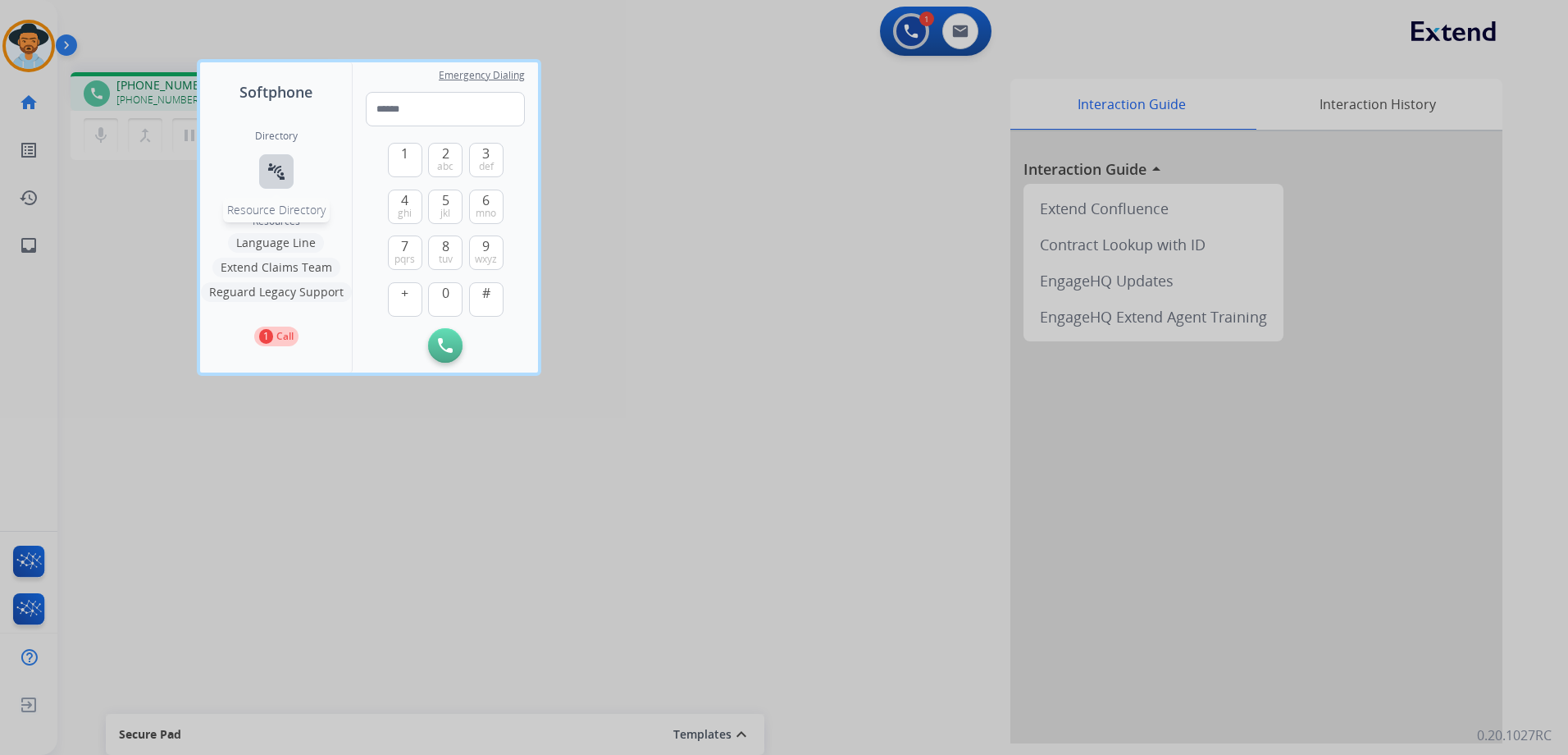
click at [275, 160] on button "connect_without_contact Resource Directory" at bounding box center [277, 172] width 35 height 35
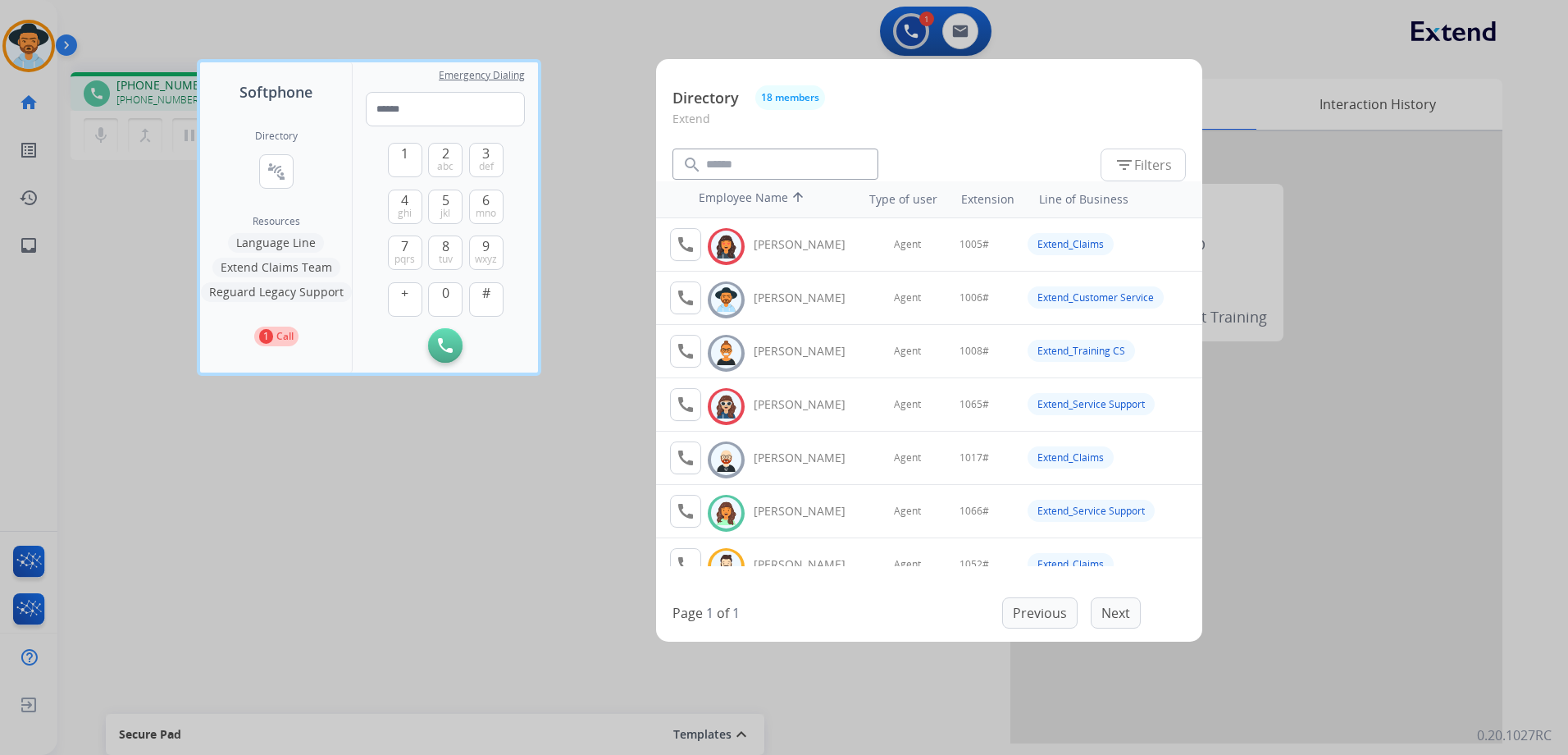
click at [463, 537] on div at bounding box center [784, 378] width 1568 height 755
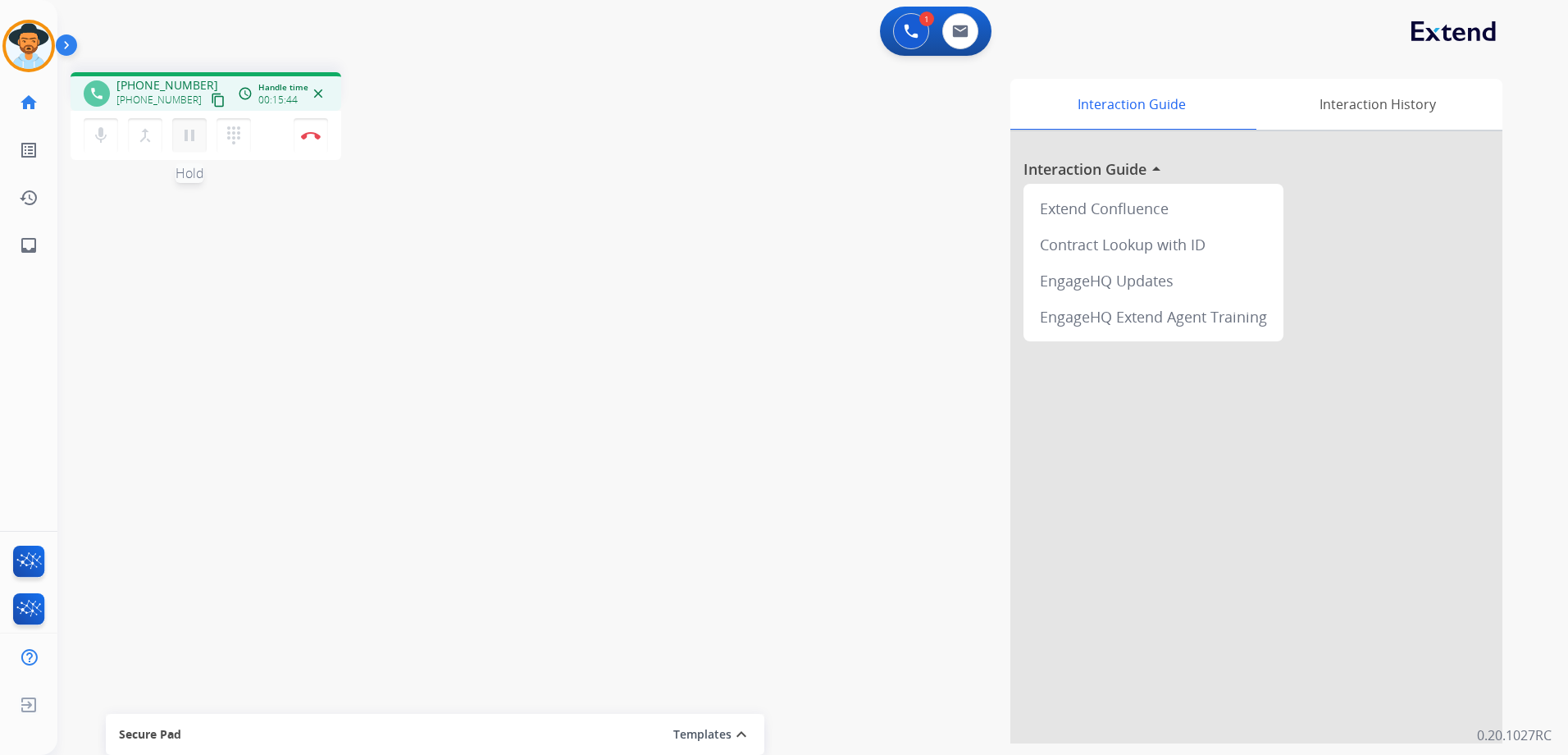
click at [190, 136] on mat-icon "pause" at bounding box center [189, 135] width 19 height 19
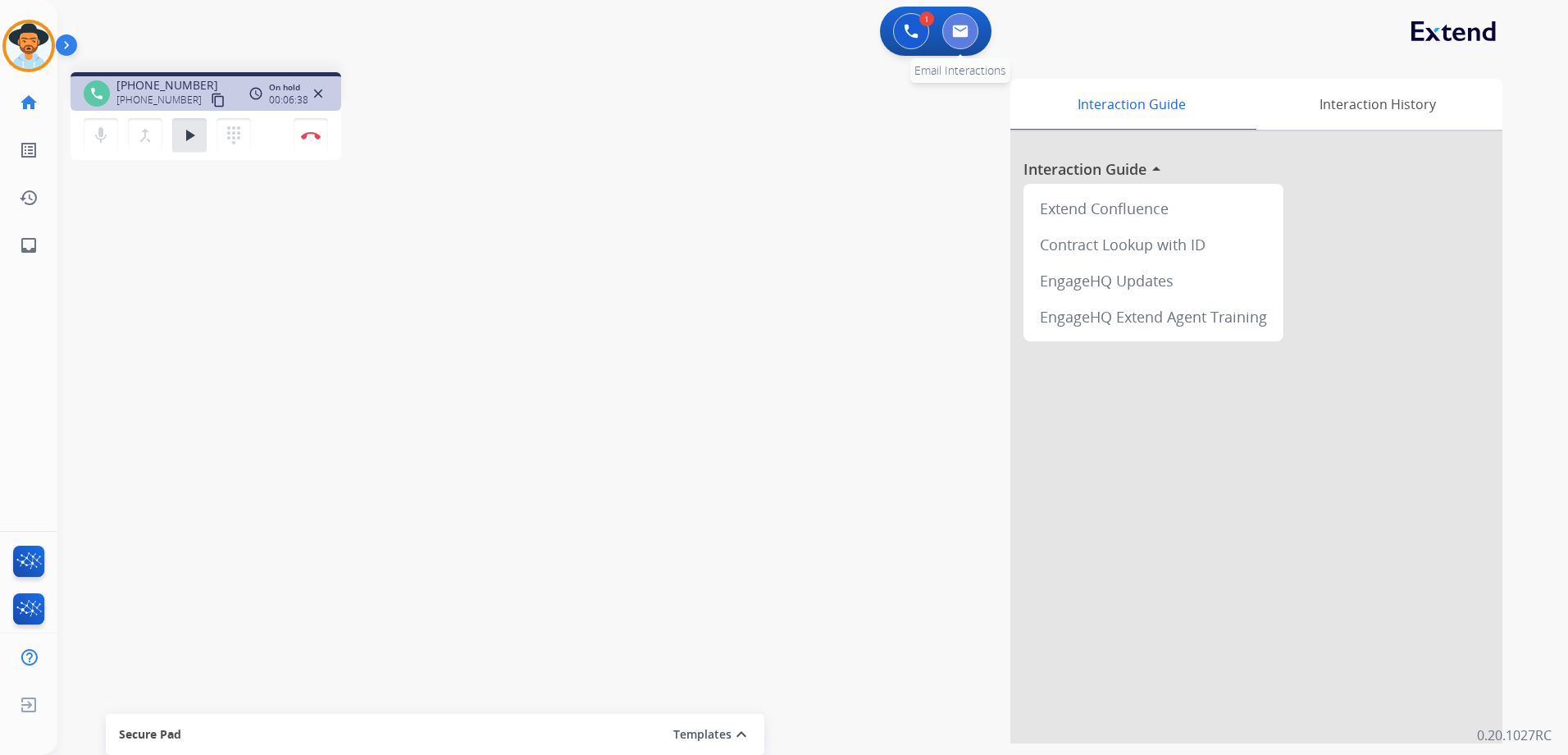
click at [958, 25] on img at bounding box center [960, 32] width 16 height 13
select select "**********"
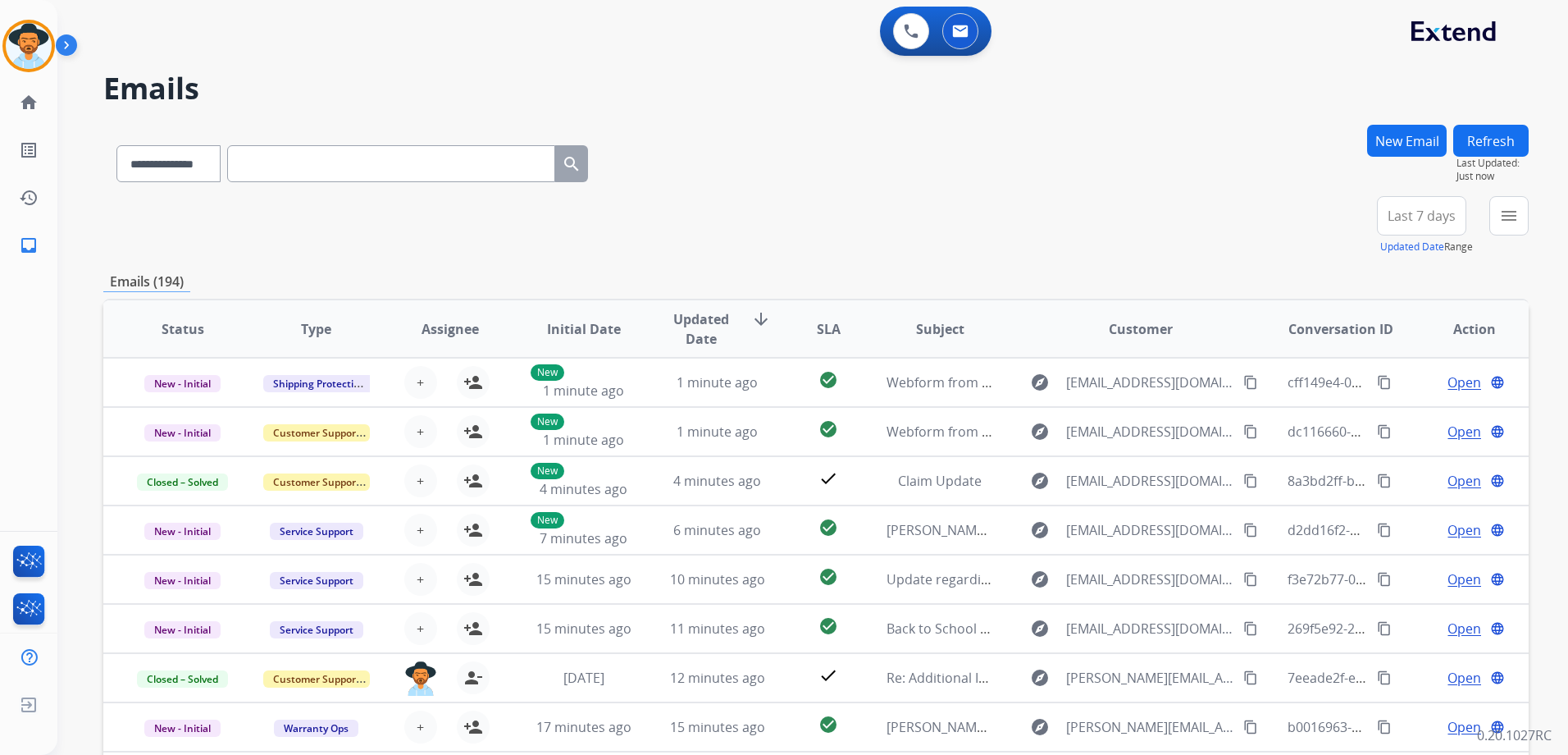
paste input "**********"
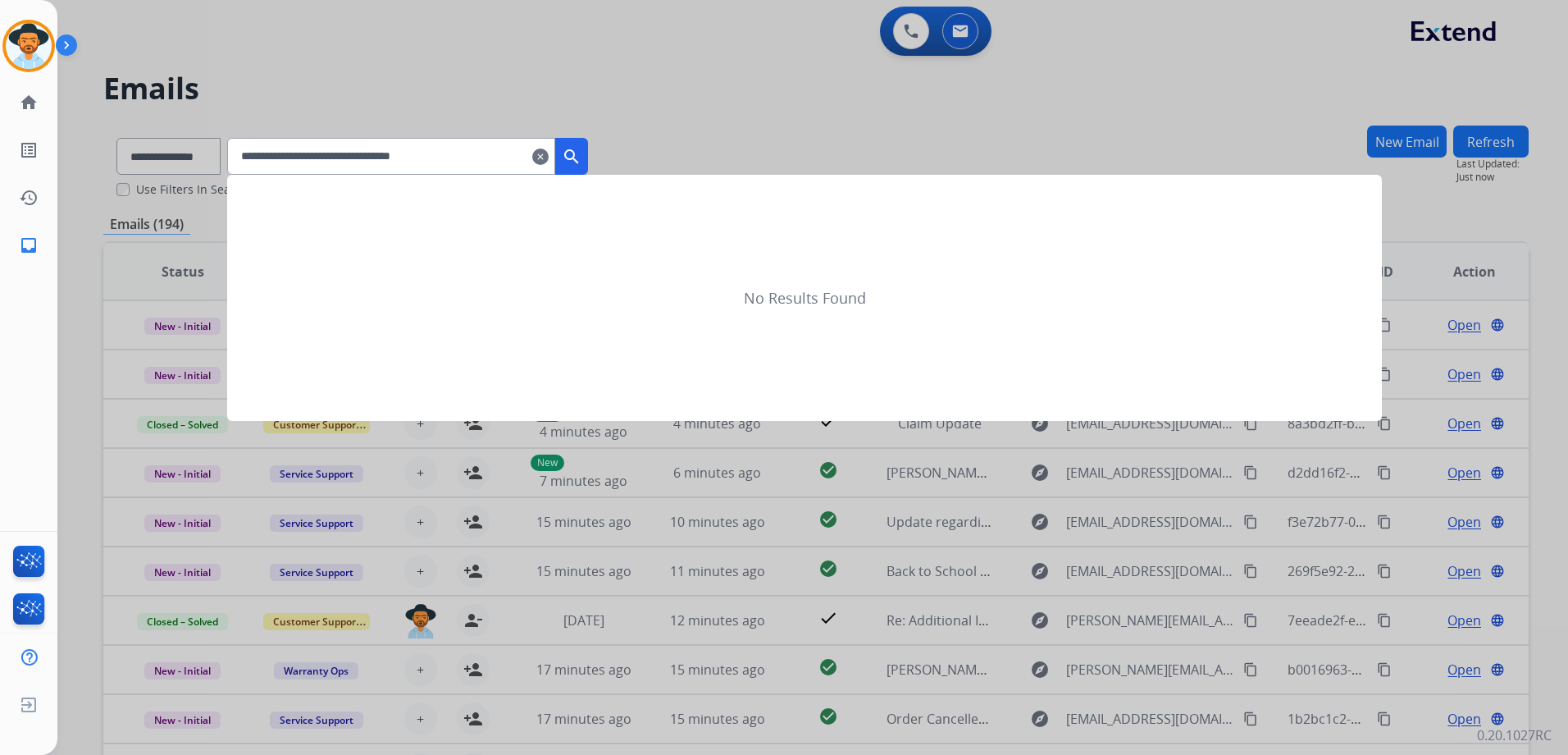
click at [588, 168] on button "search" at bounding box center [571, 156] width 33 height 37
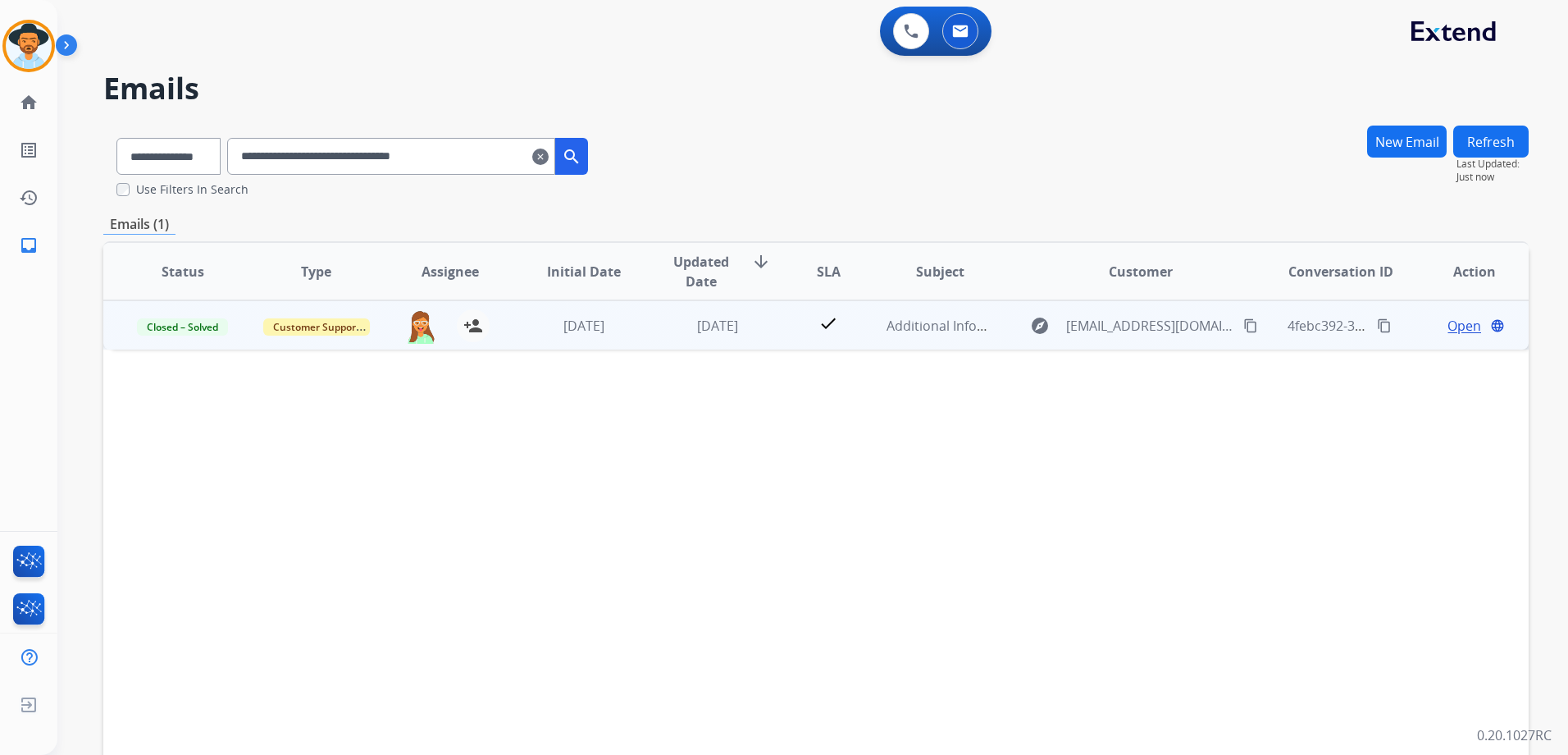
click at [1447, 328] on span "Open" at bounding box center [1463, 326] width 34 height 19
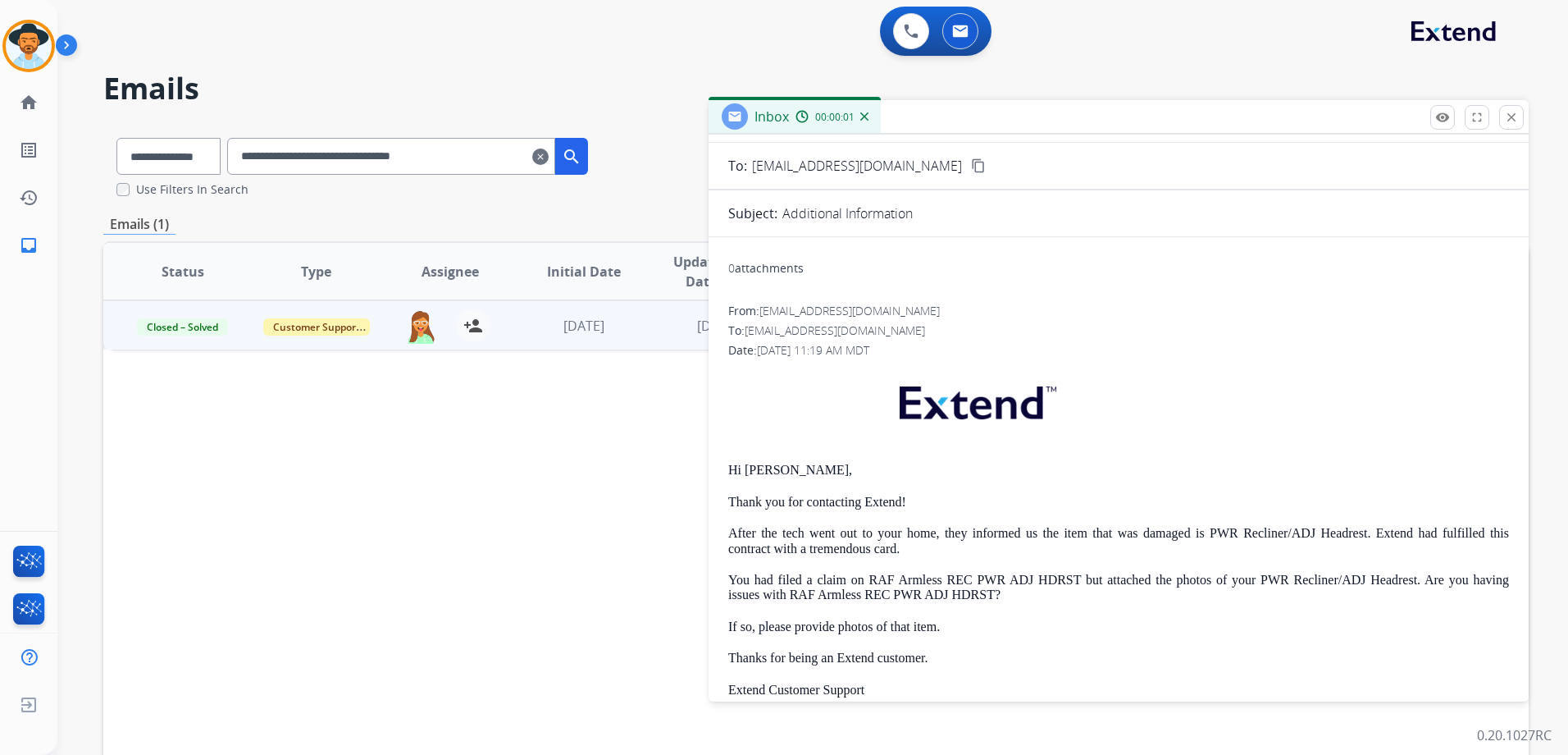
scroll to position [164, 0]
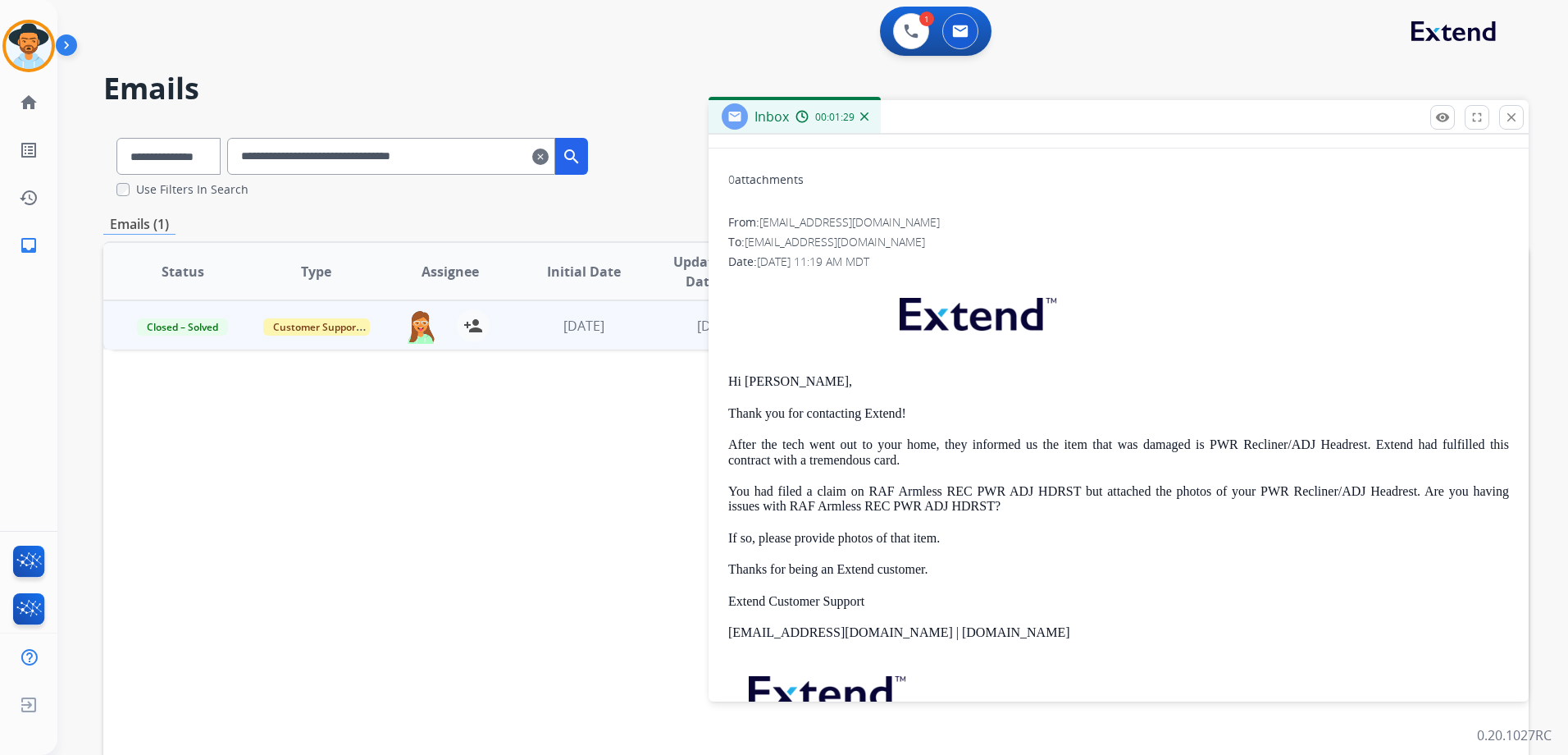
drag, startPoint x: 504, startPoint y: 157, endPoint x: 236, endPoint y: 173, distance: 268.5
click at [228, 173] on div "**********" at bounding box center [352, 153] width 497 height 57
drag, startPoint x: 350, startPoint y: 160, endPoint x: 624, endPoint y: 121, distance: 276.8
click at [624, 117] on div "**********" at bounding box center [793, 436] width 1471 height 755
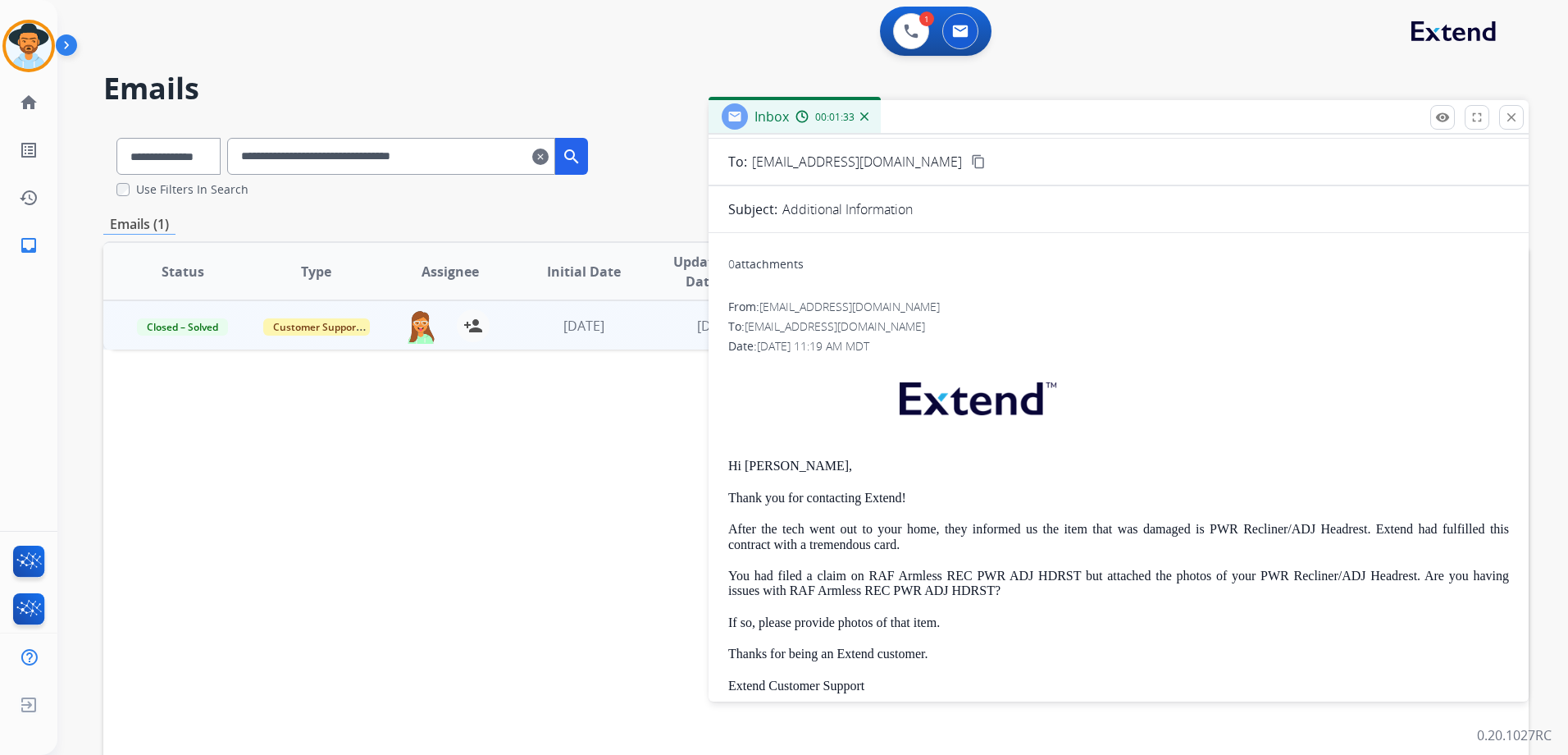
scroll to position [0, 0]
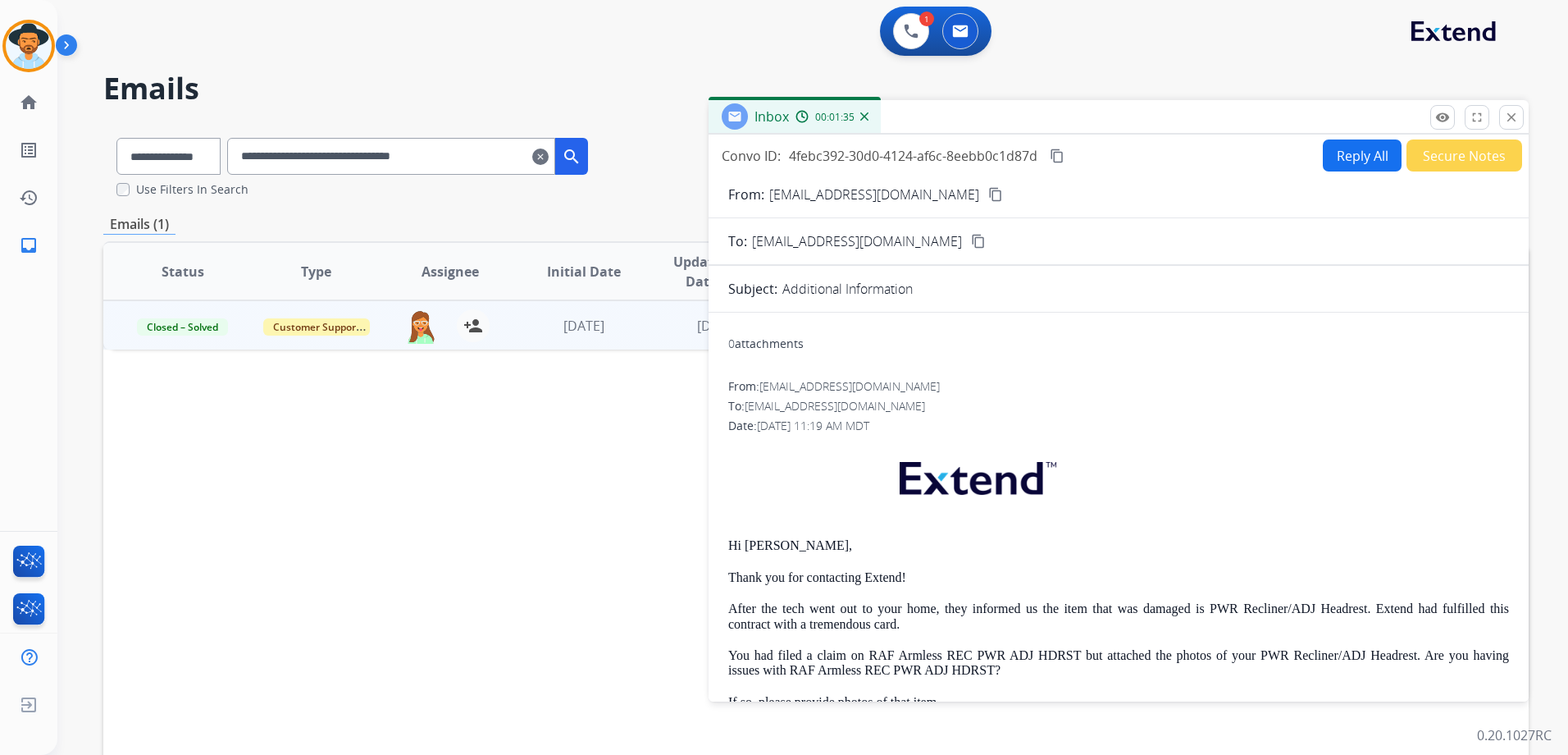
drag, startPoint x: 503, startPoint y: 146, endPoint x: 258, endPoint y: 150, distance: 245.0
click at [258, 150] on input "**********" at bounding box center [392, 156] width 328 height 37
paste input "text"
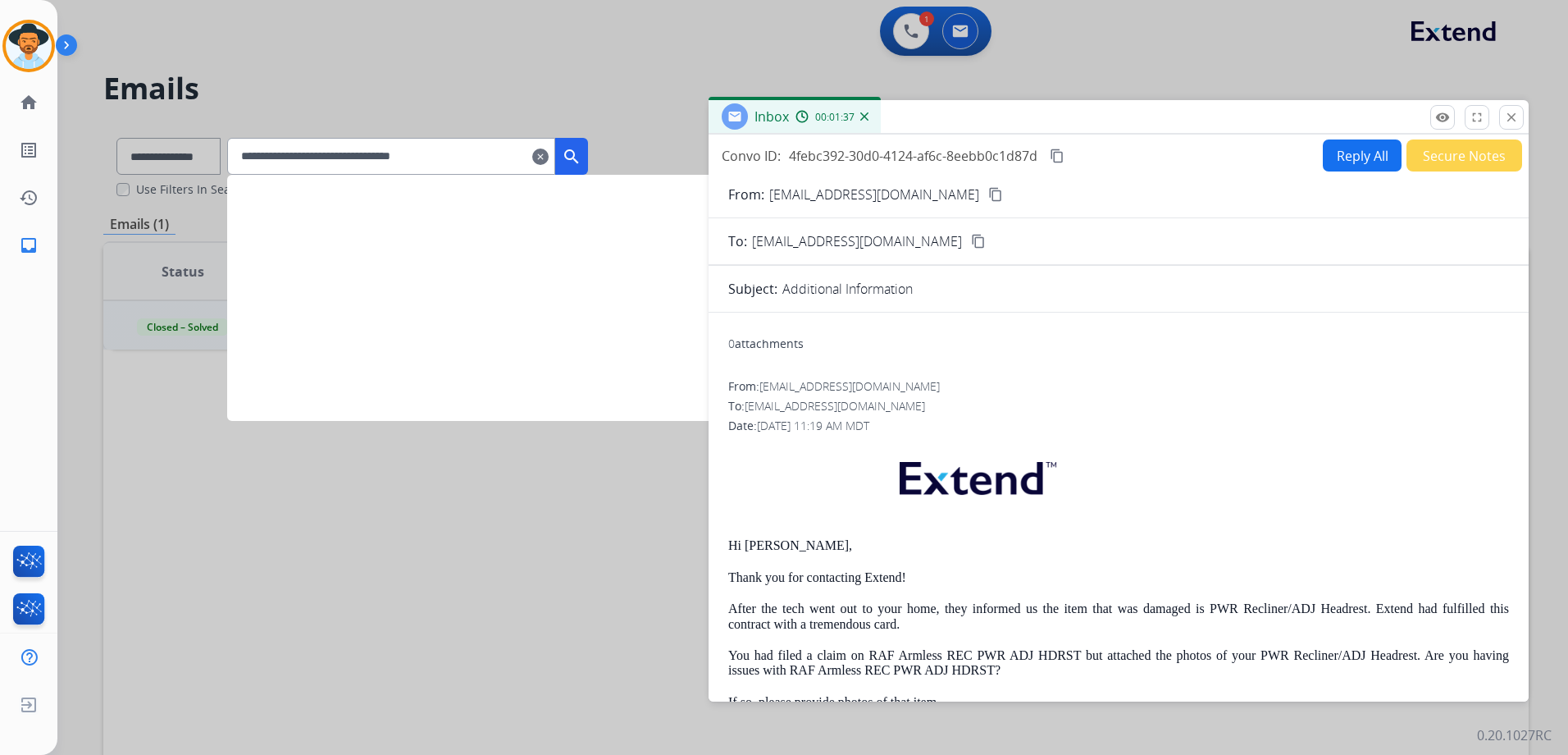
type input "**********"
click at [582, 155] on mat-icon "search" at bounding box center [571, 157] width 19 height 19
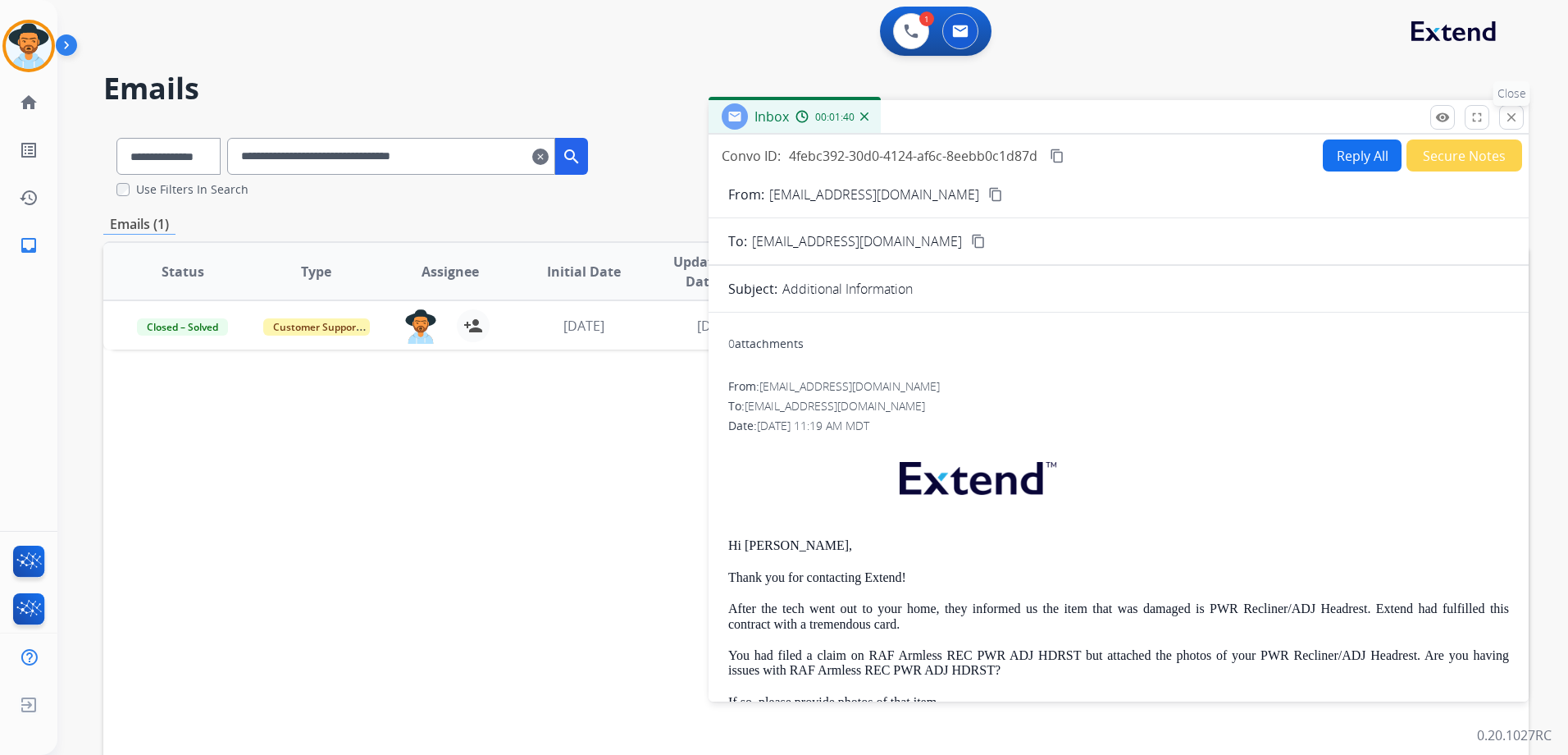
click at [1521, 125] on button "close Close" at bounding box center [1511, 117] width 25 height 25
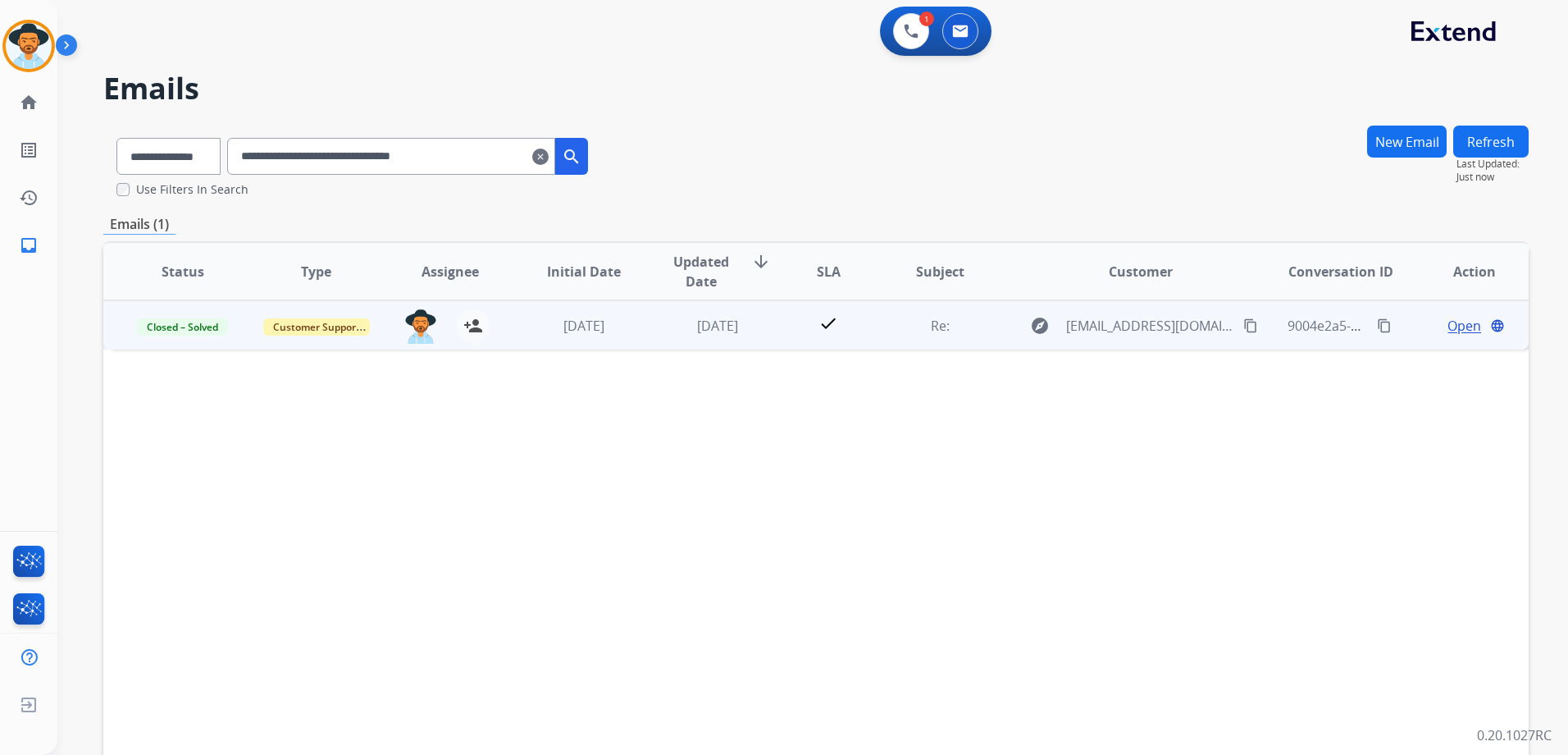
click at [1459, 327] on span "Open" at bounding box center [1463, 326] width 34 height 19
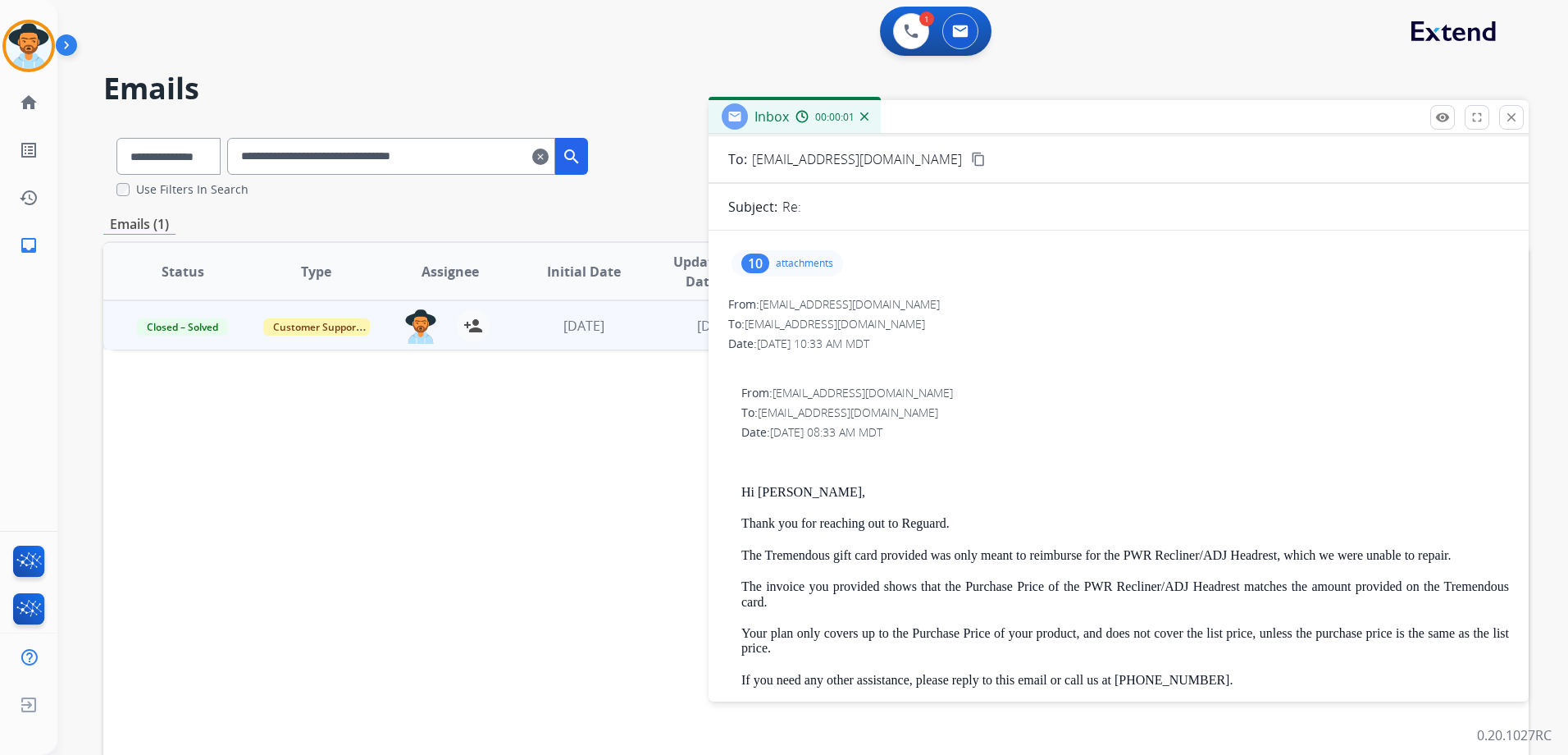
scroll to position [164, 0]
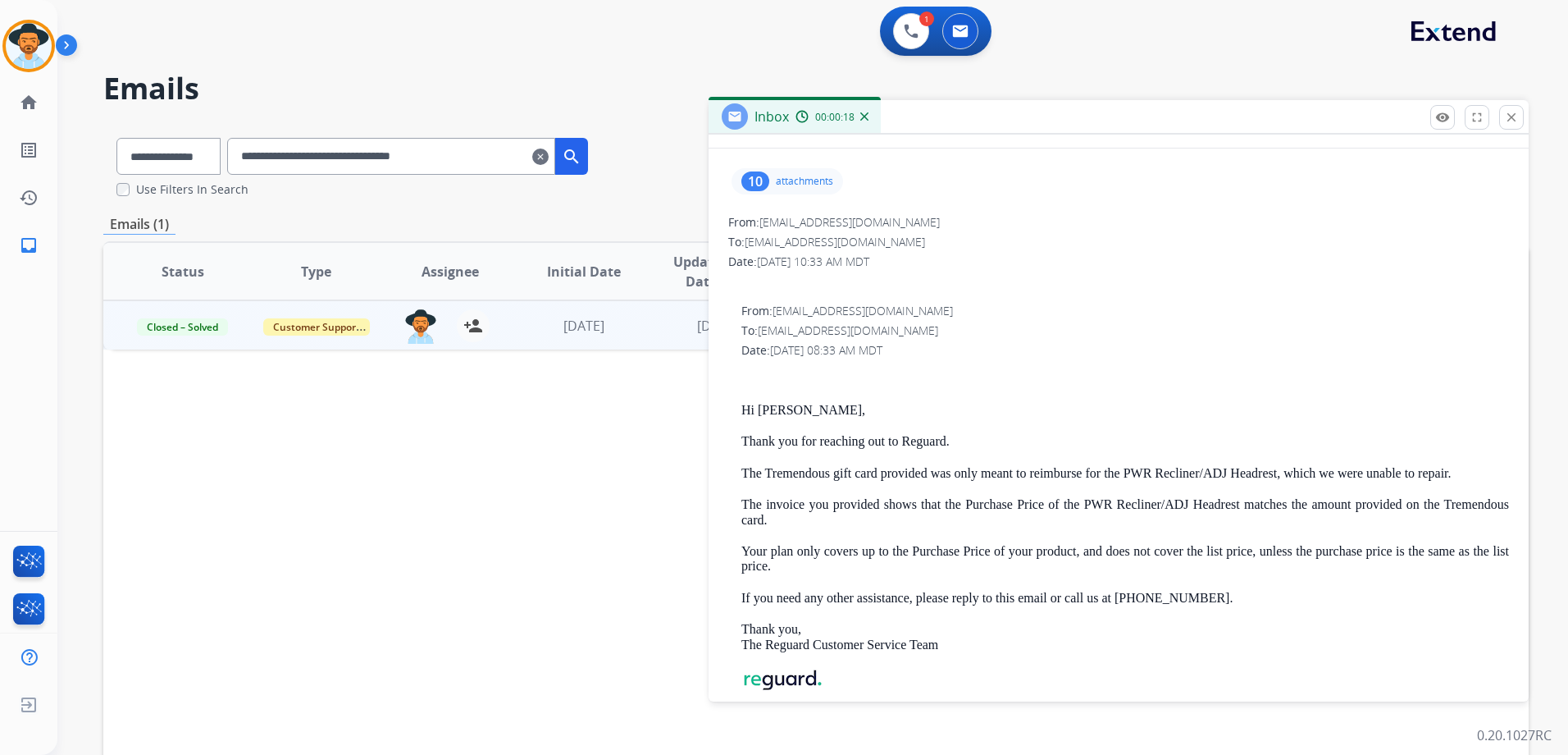
click at [790, 186] on p "attachments" at bounding box center [805, 182] width 58 height 13
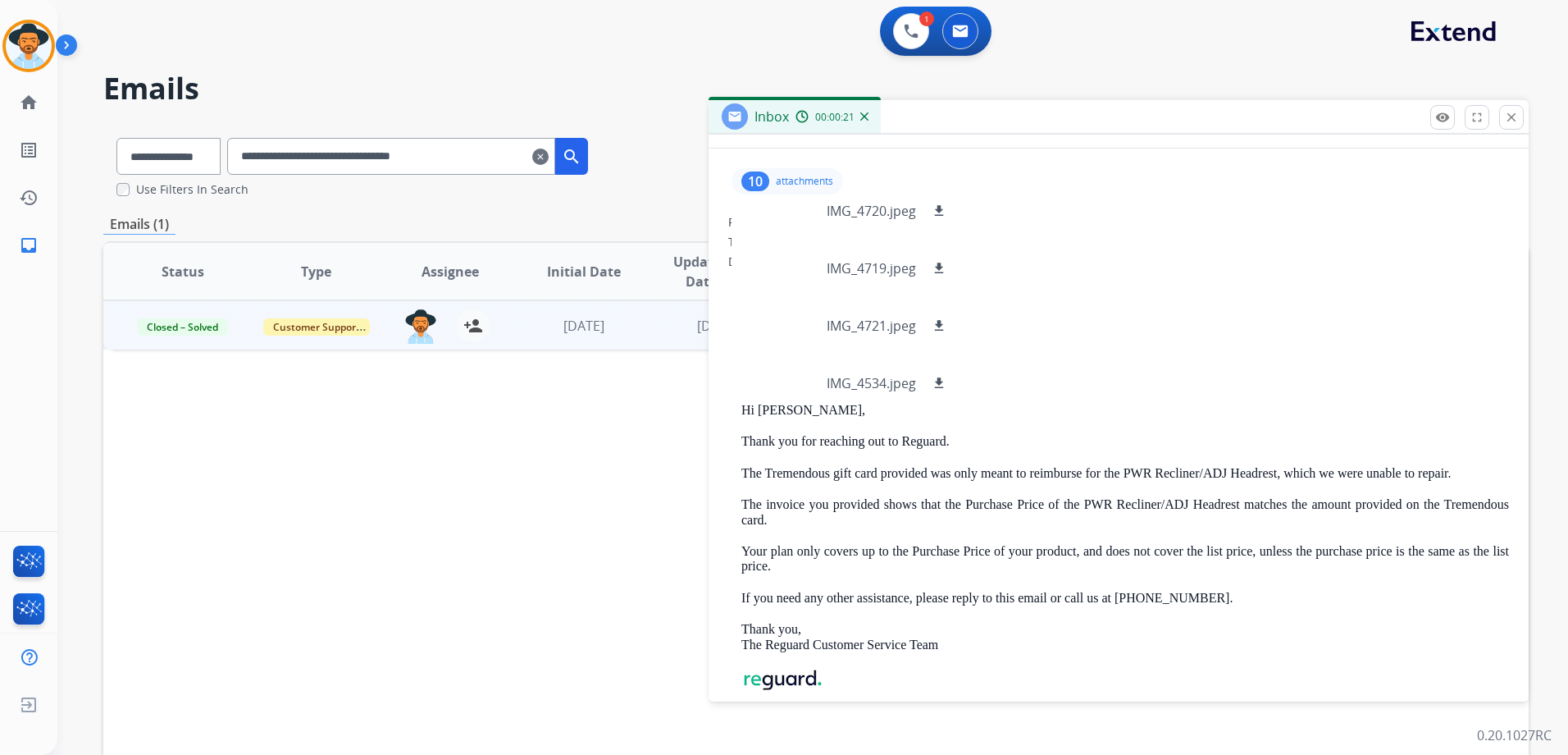
scroll to position [246, 0]
click at [782, 327] on div at bounding box center [784, 322] width 82 height 58
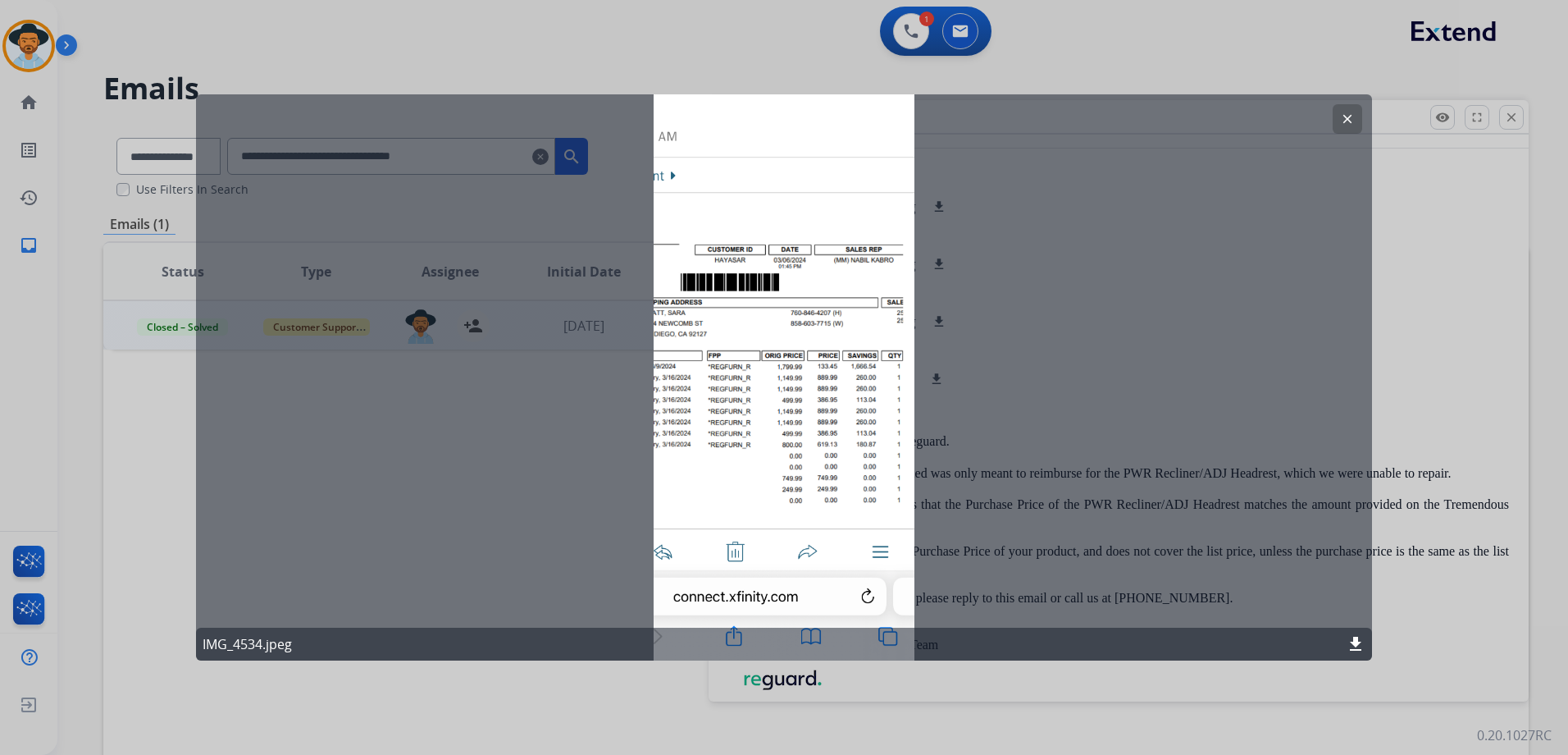
click at [1350, 111] on mat-icon "clear" at bounding box center [1347, 118] width 14 height 14
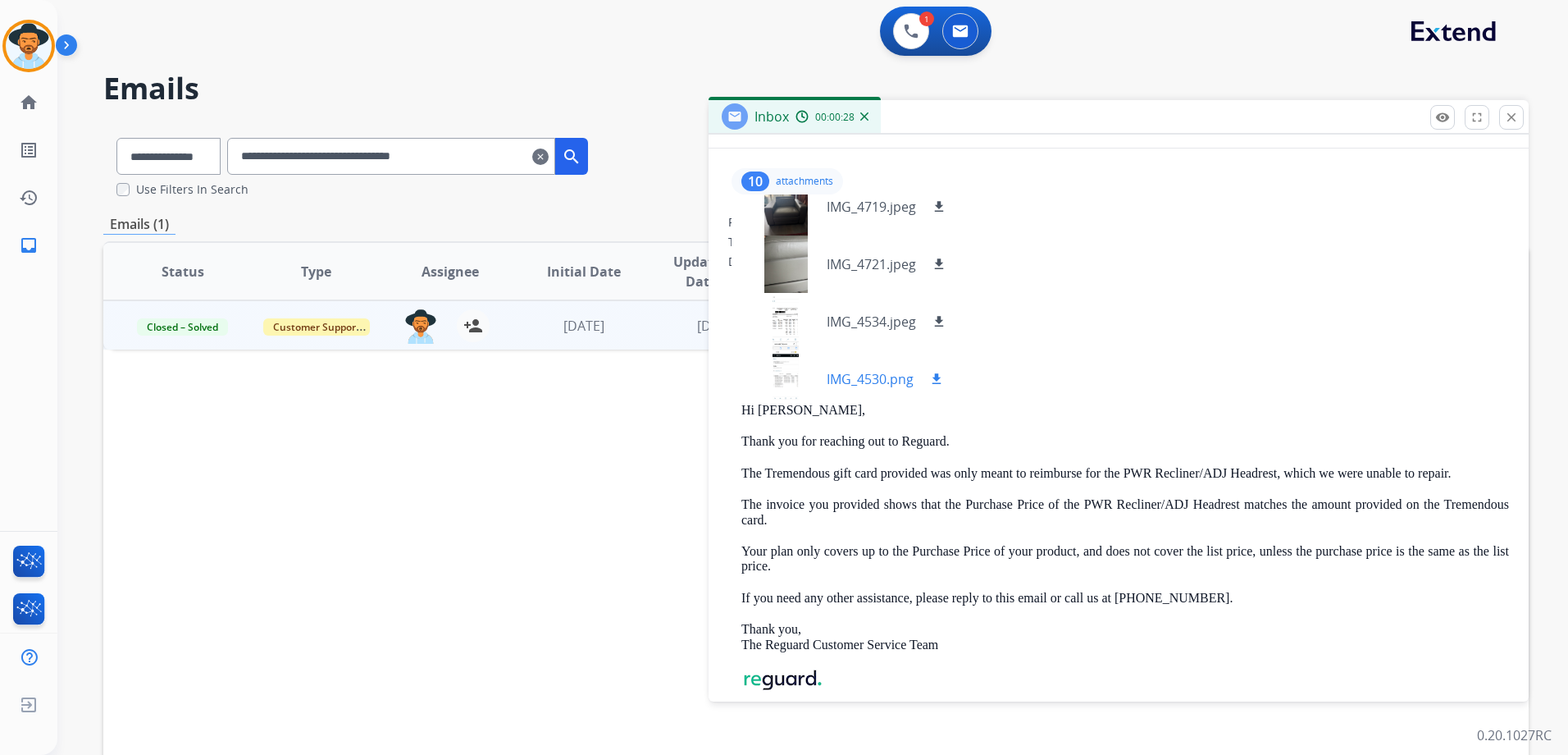
click at [845, 376] on p "IMG_4530.png" at bounding box center [870, 378] width 87 height 19
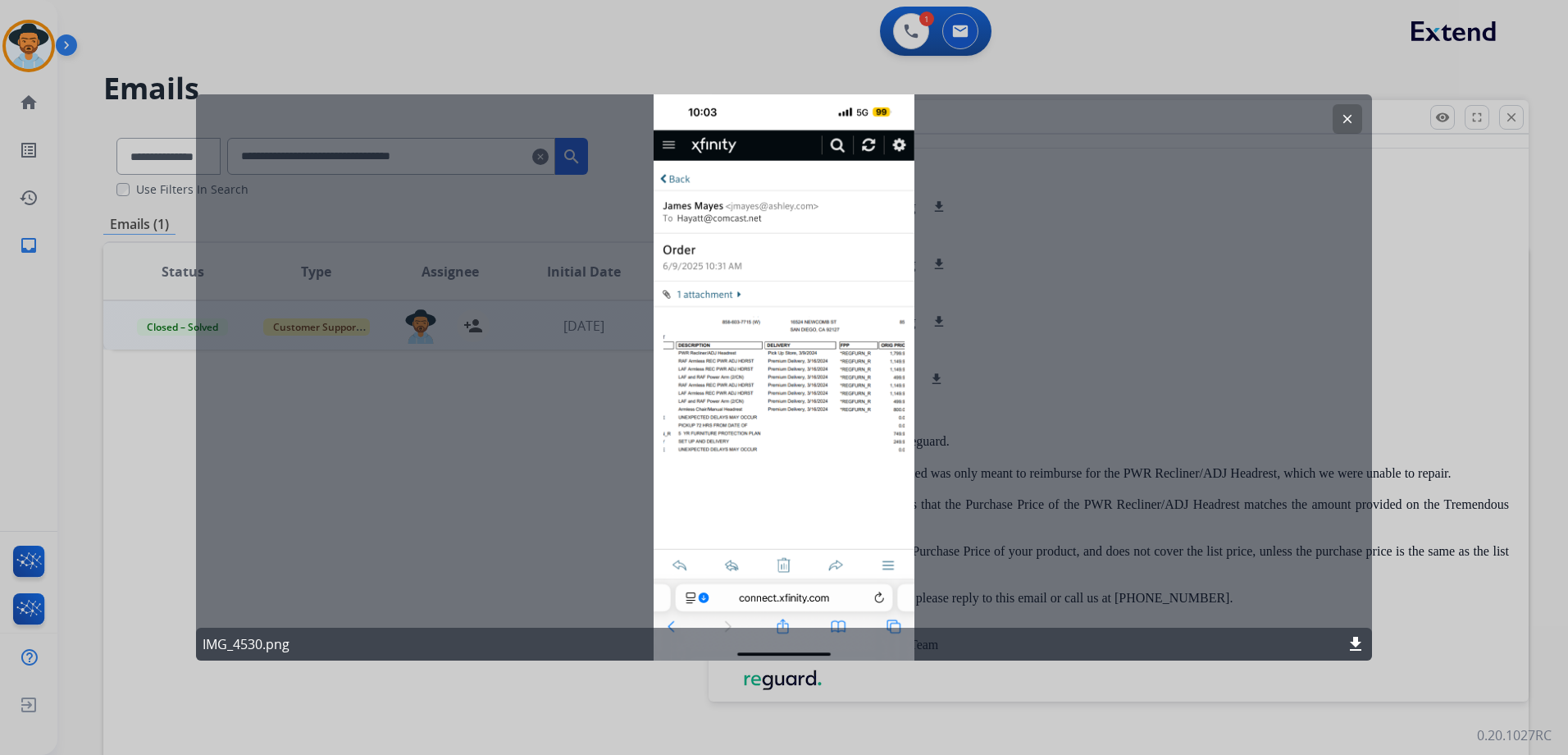
click at [1337, 126] on button "clear" at bounding box center [1347, 118] width 30 height 30
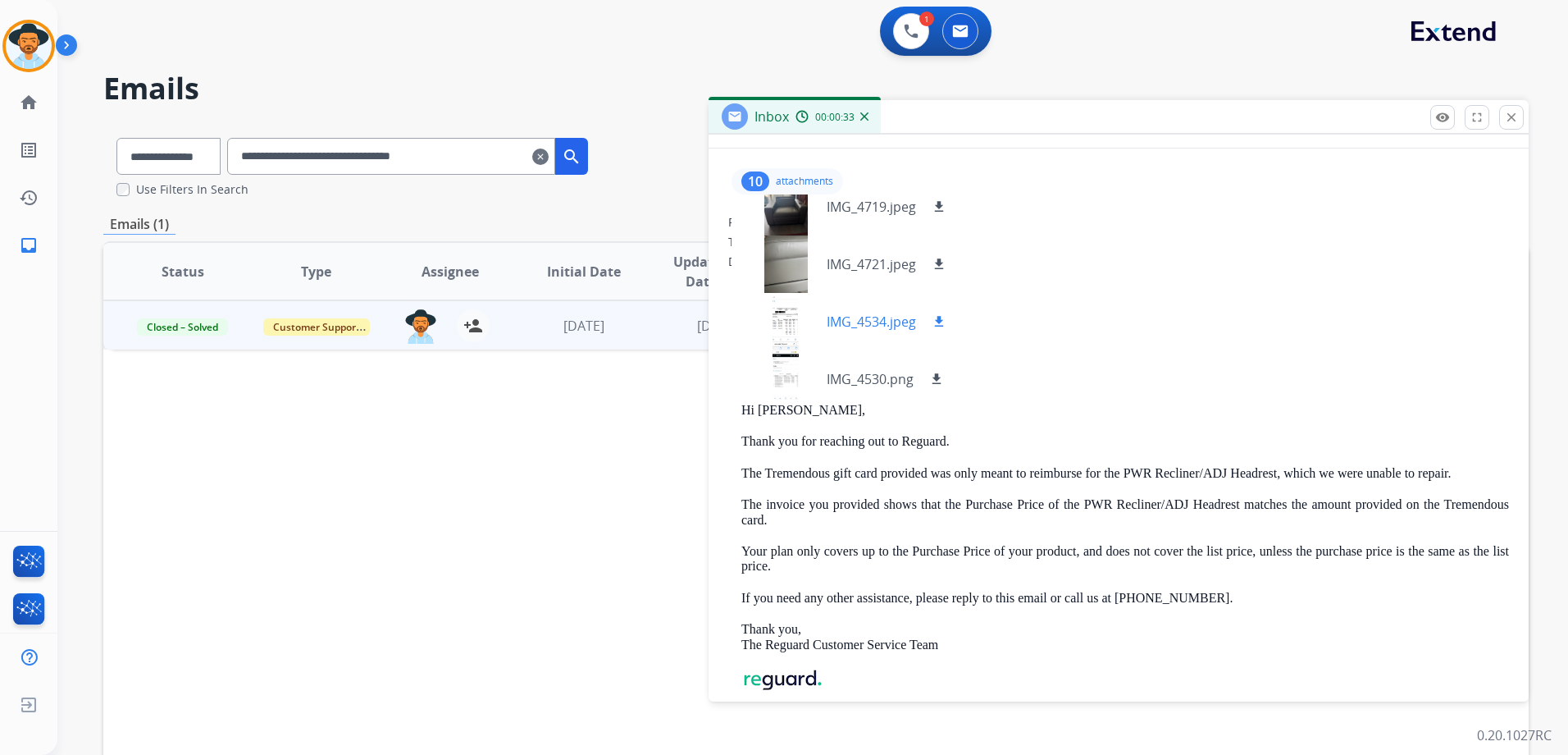
click at [804, 312] on div at bounding box center [784, 322] width 82 height 58
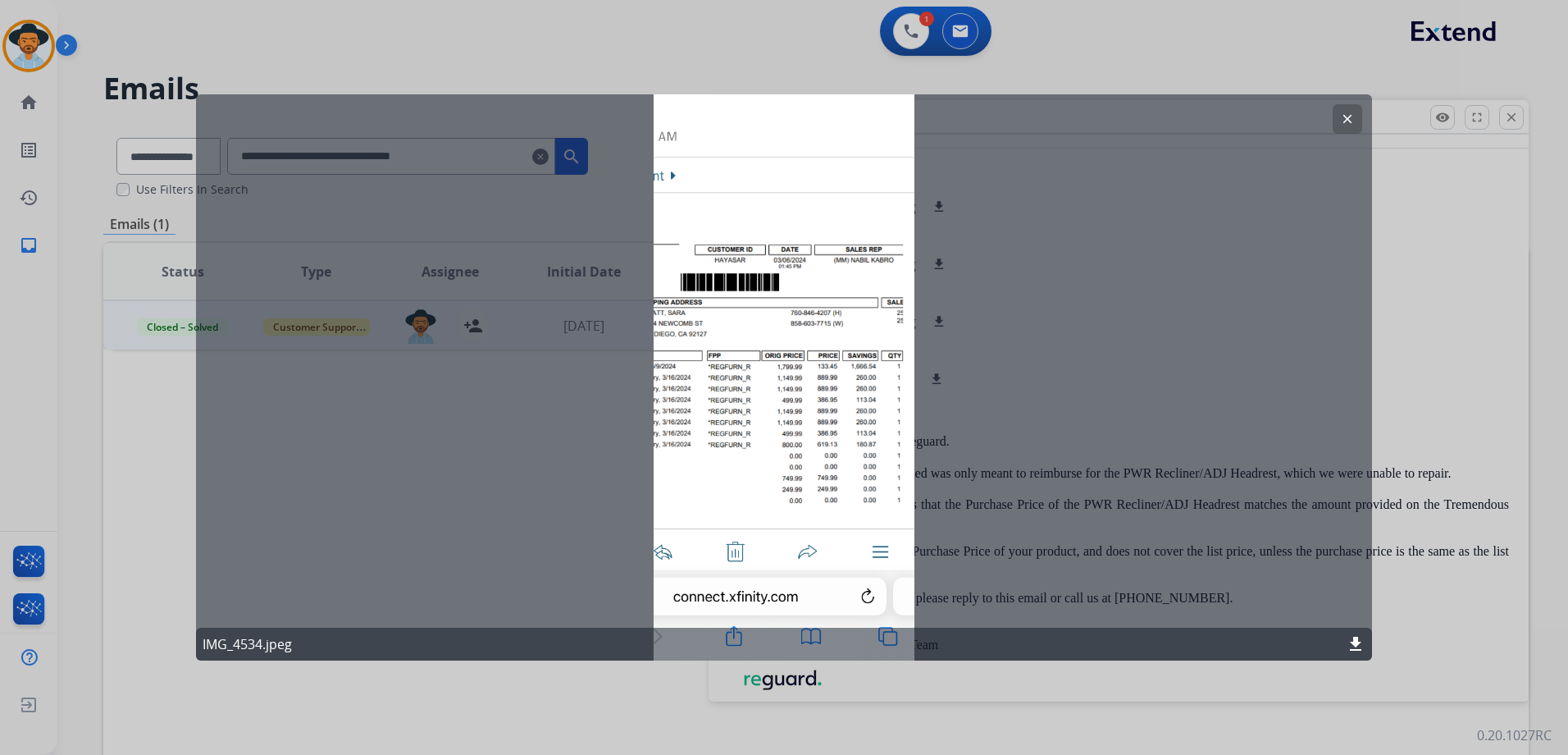
click at [1339, 118] on button "clear" at bounding box center [1347, 118] width 30 height 30
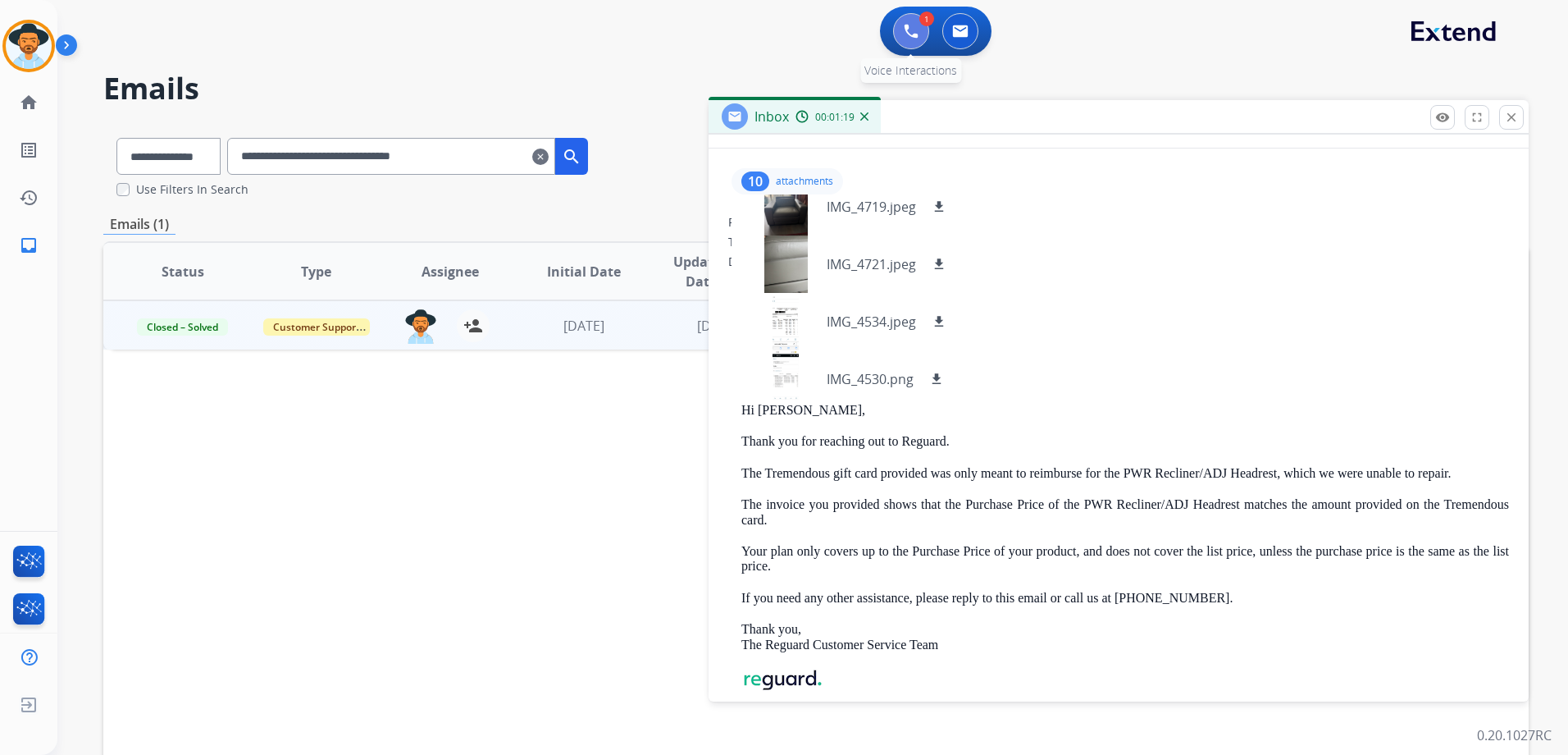
click at [904, 29] on img at bounding box center [910, 31] width 14 height 14
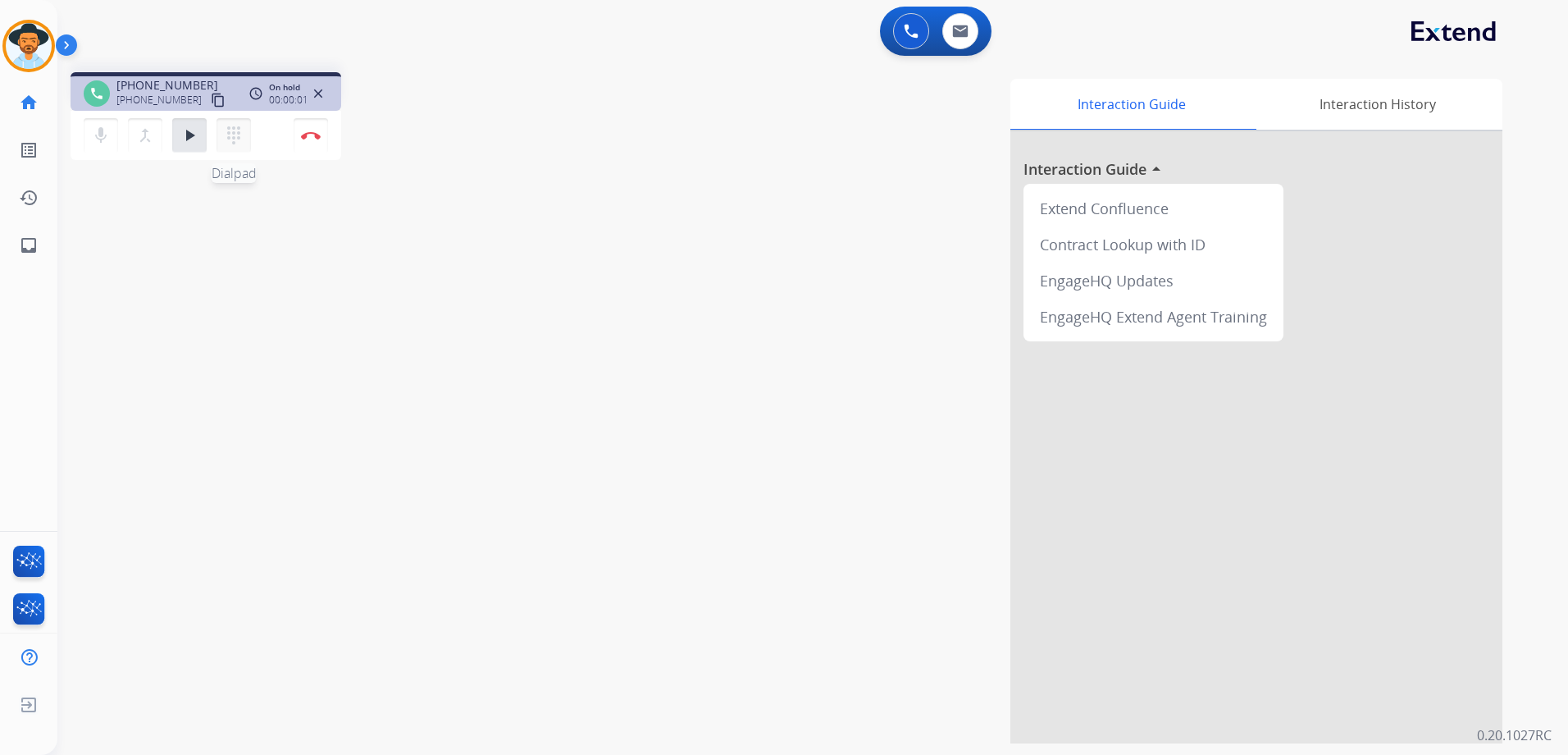
click at [239, 135] on mat-icon "dialpad" at bounding box center [233, 135] width 19 height 19
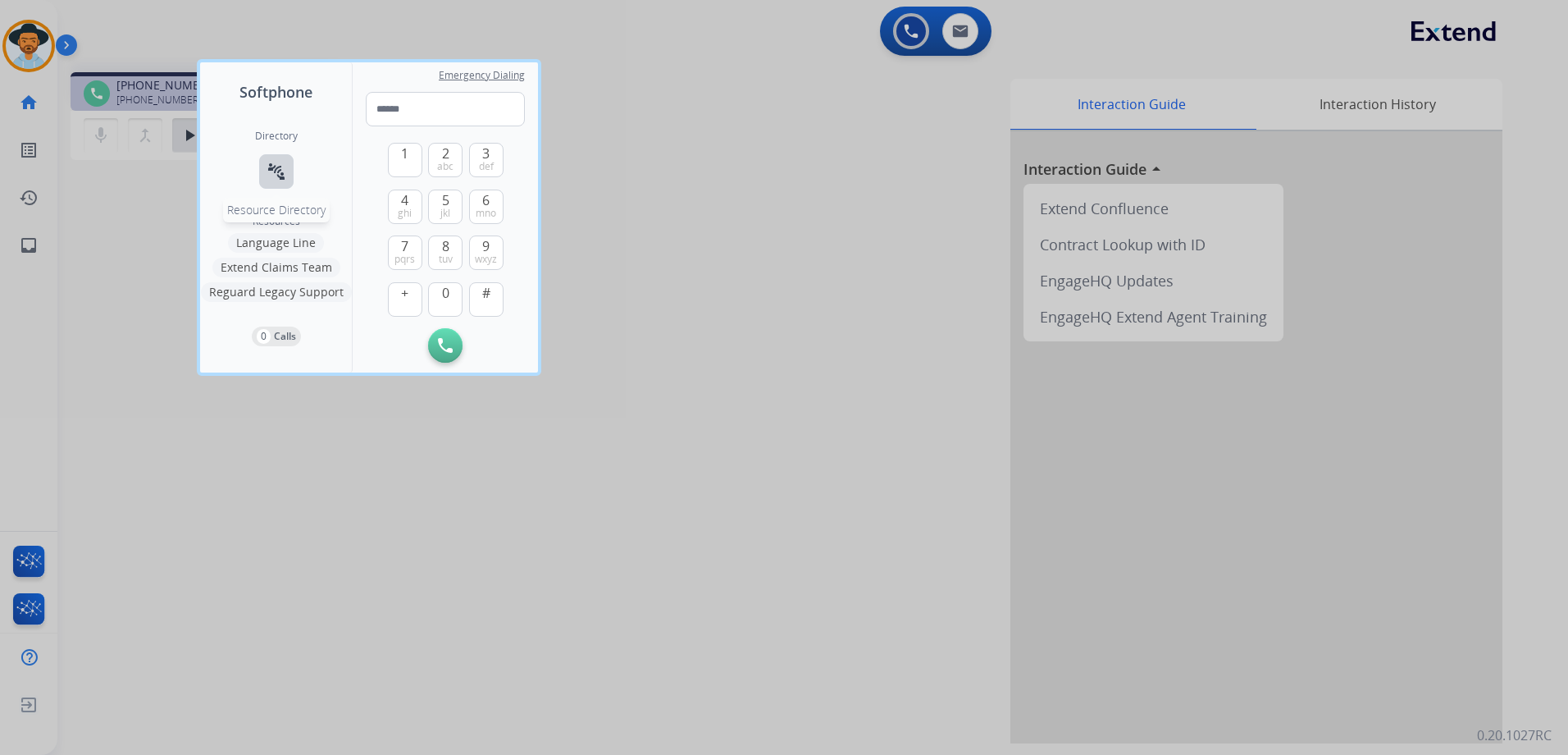
click at [278, 171] on mat-icon "connect_without_contact" at bounding box center [277, 171] width 19 height 19
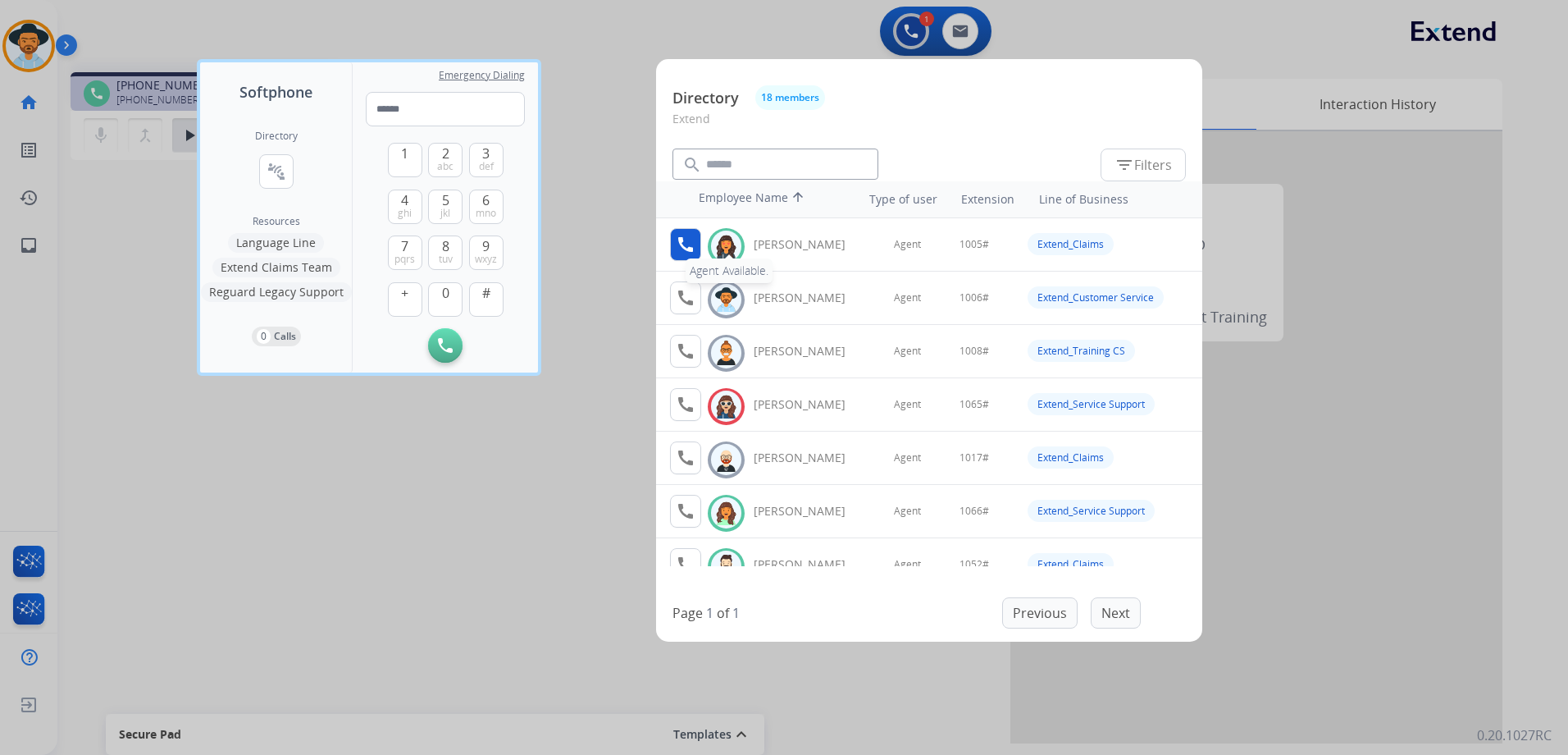
click at [678, 245] on mat-icon "call" at bounding box center [686, 244] width 19 height 19
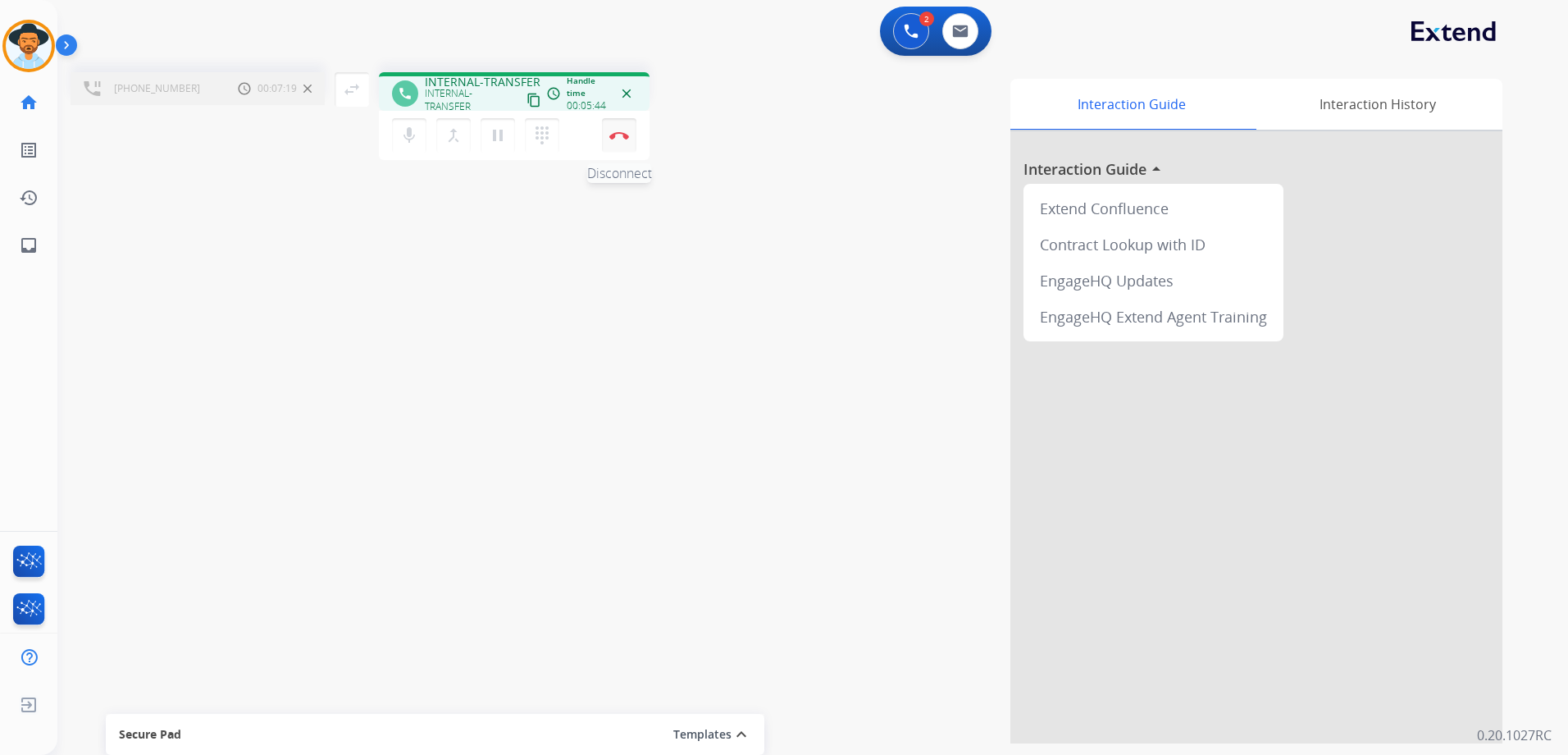
click at [623, 137] on img at bounding box center [619, 135] width 19 height 9
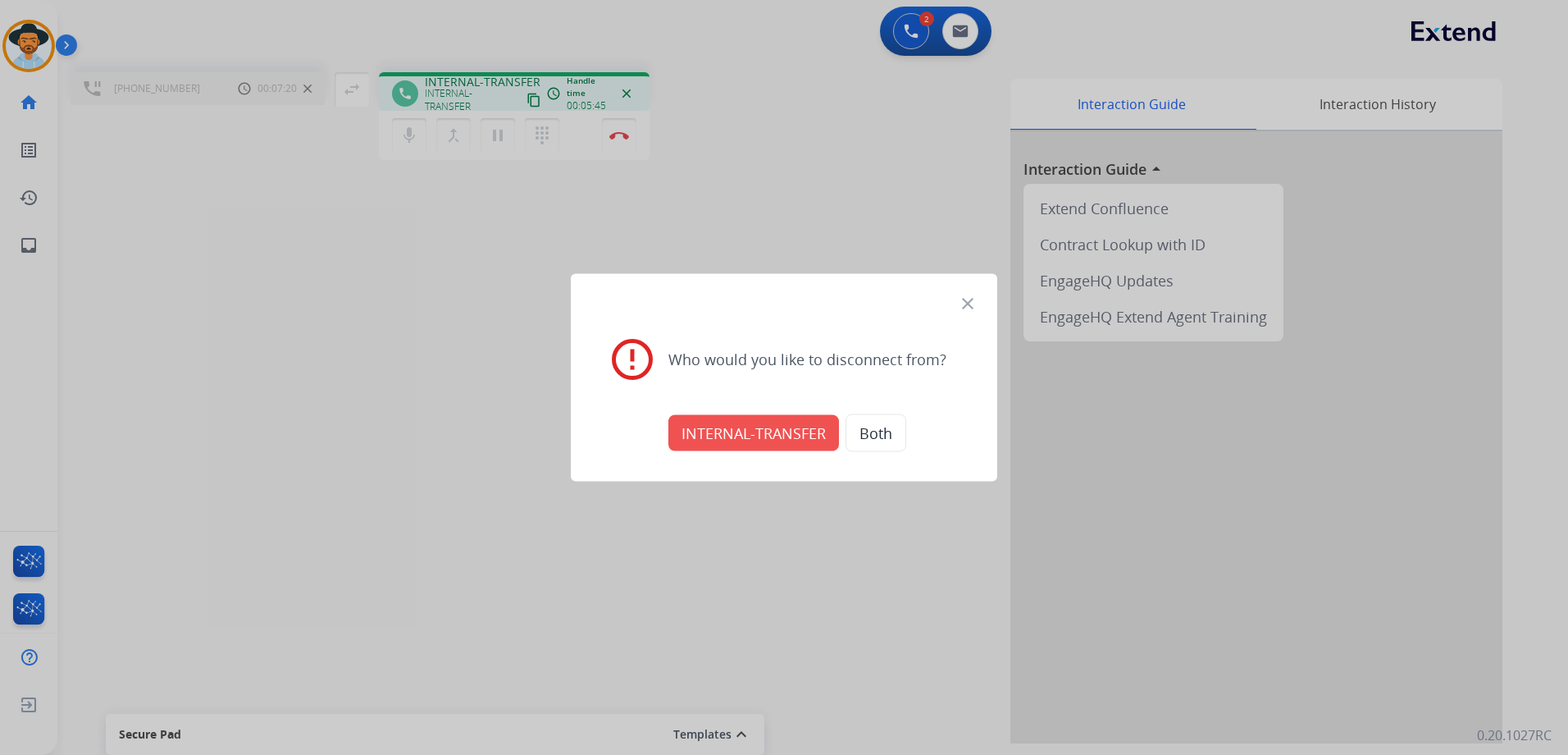
click at [785, 436] on button "INTERNAL-TRANSFER" at bounding box center [754, 433] width 171 height 37
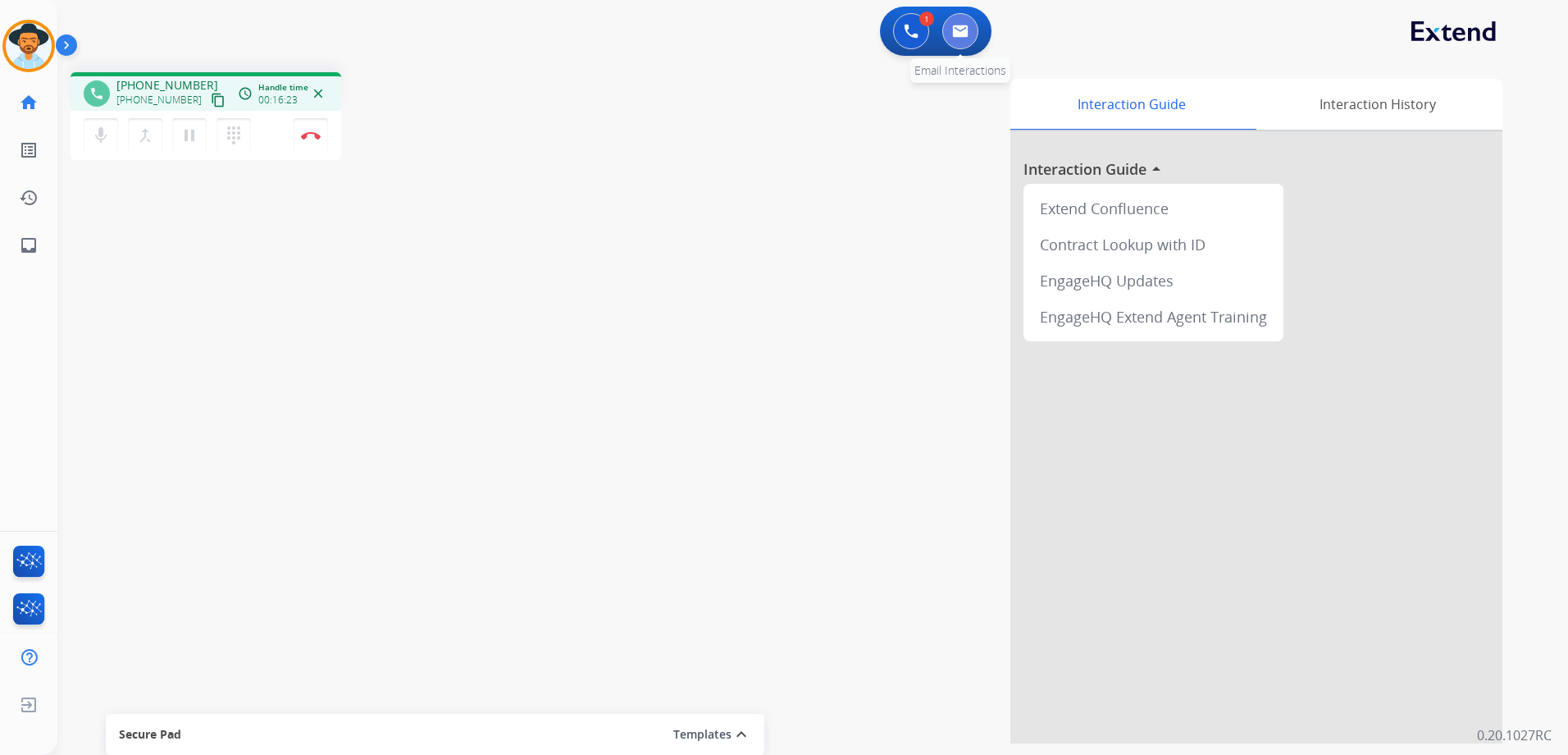
click at [961, 30] on img at bounding box center [960, 32] width 16 height 13
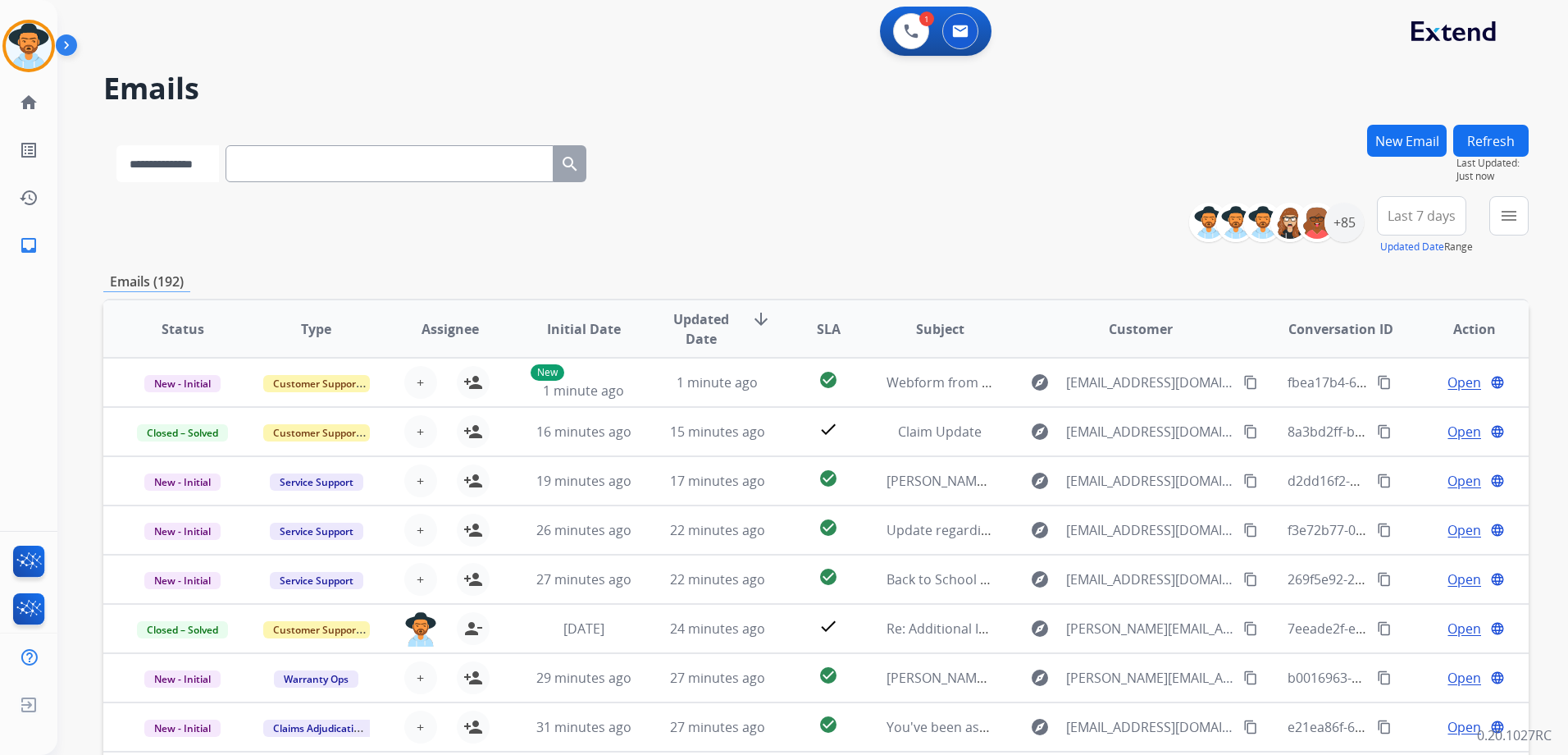
click at [206, 168] on select "**********" at bounding box center [167, 163] width 103 height 37
select select "**********"
click at [116, 145] on select "**********" at bounding box center [167, 163] width 103 height 37
paste input "**********"
type input "**********"
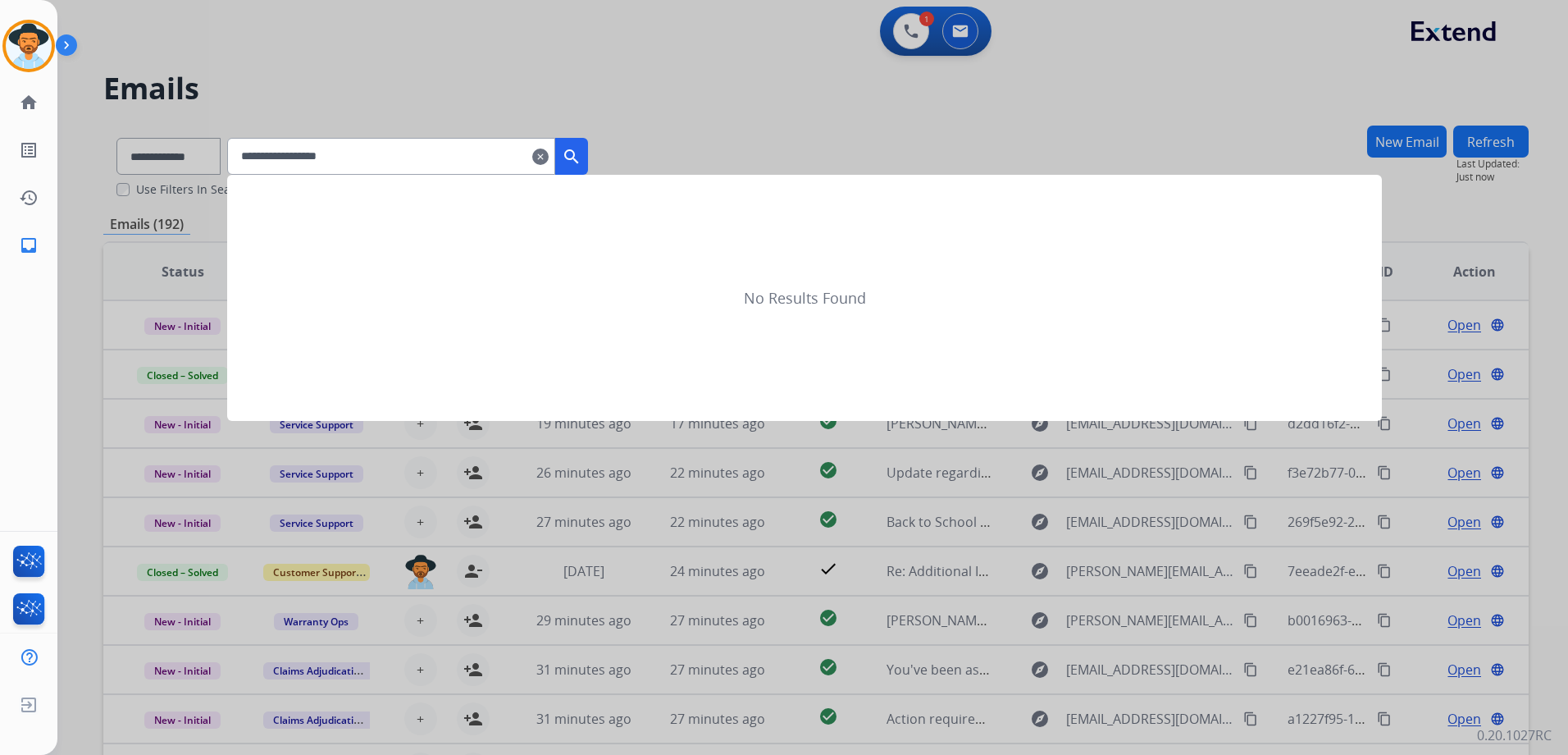
click at [582, 160] on mat-icon "search" at bounding box center [571, 157] width 19 height 19
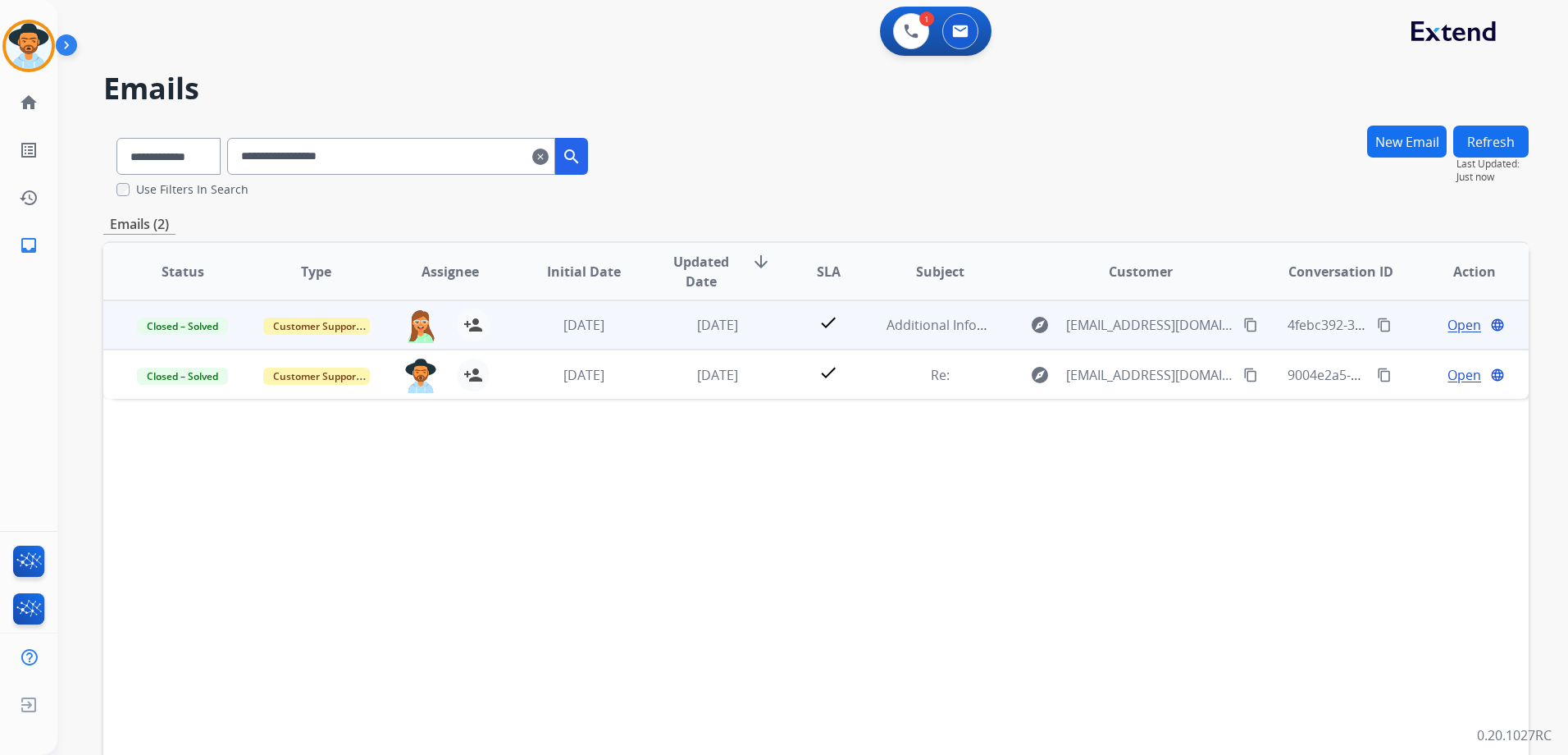
click at [1459, 328] on span "Open" at bounding box center [1463, 325] width 34 height 19
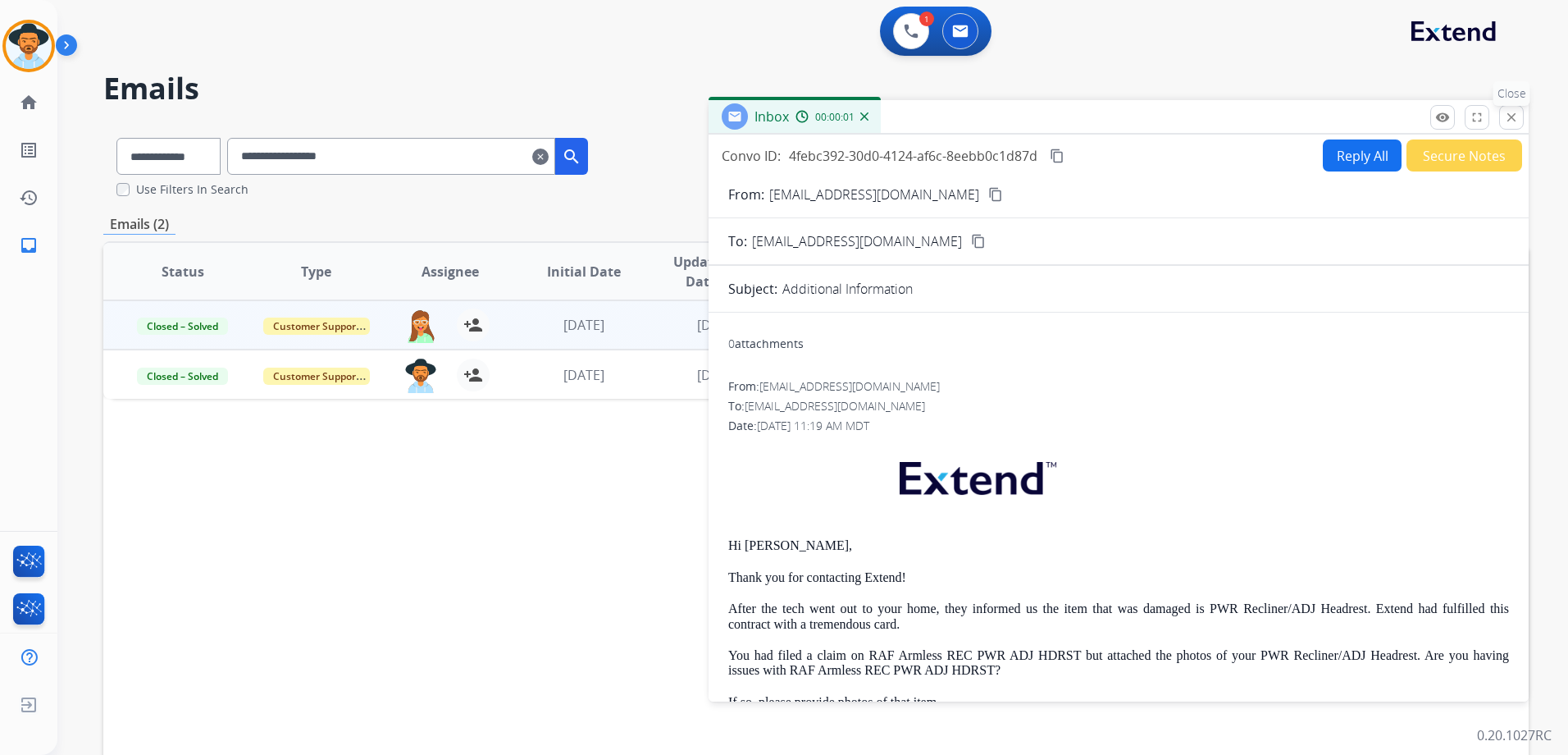
click at [1508, 115] on mat-icon "close" at bounding box center [1510, 116] width 14 height 14
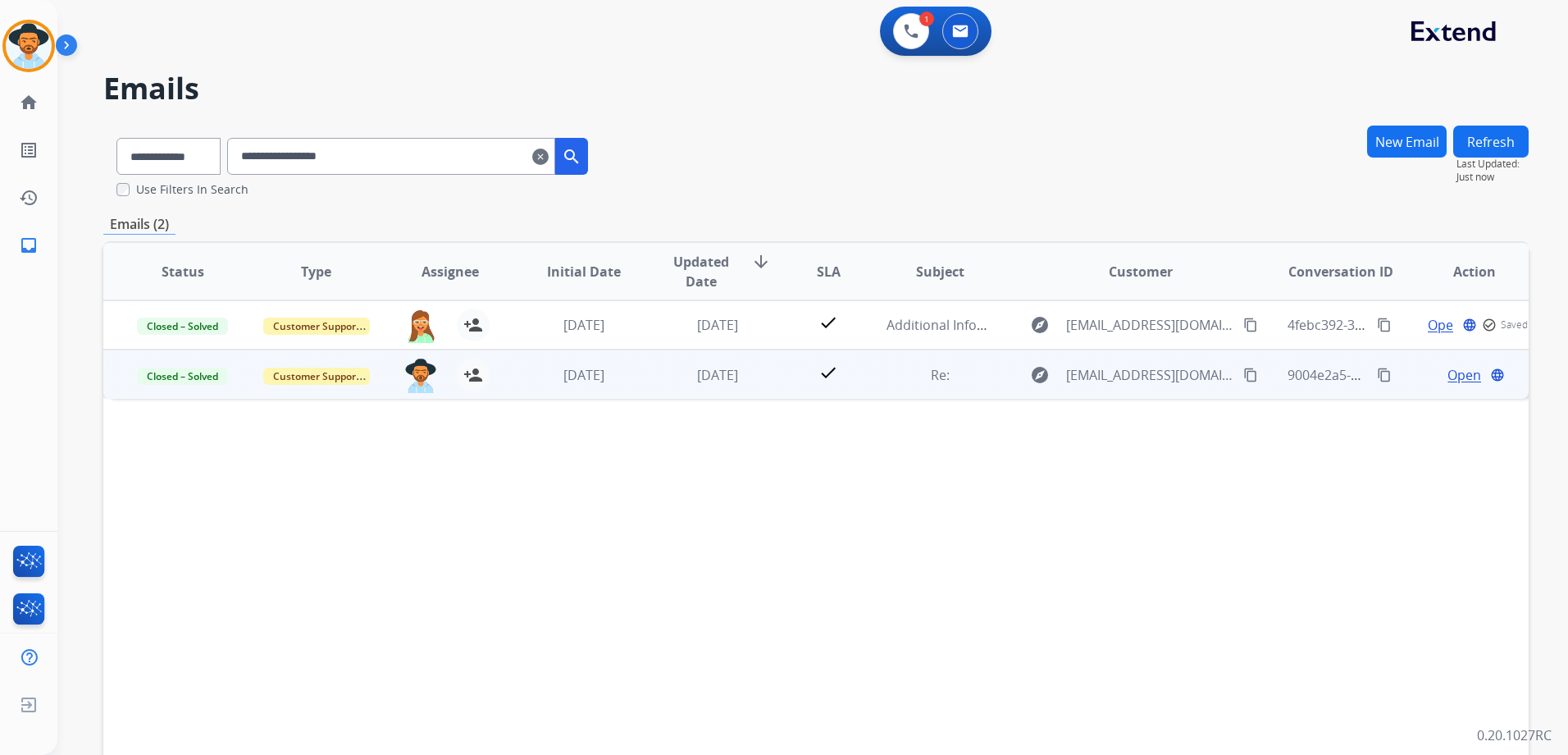
click at [1447, 374] on span "Open" at bounding box center [1463, 375] width 34 height 19
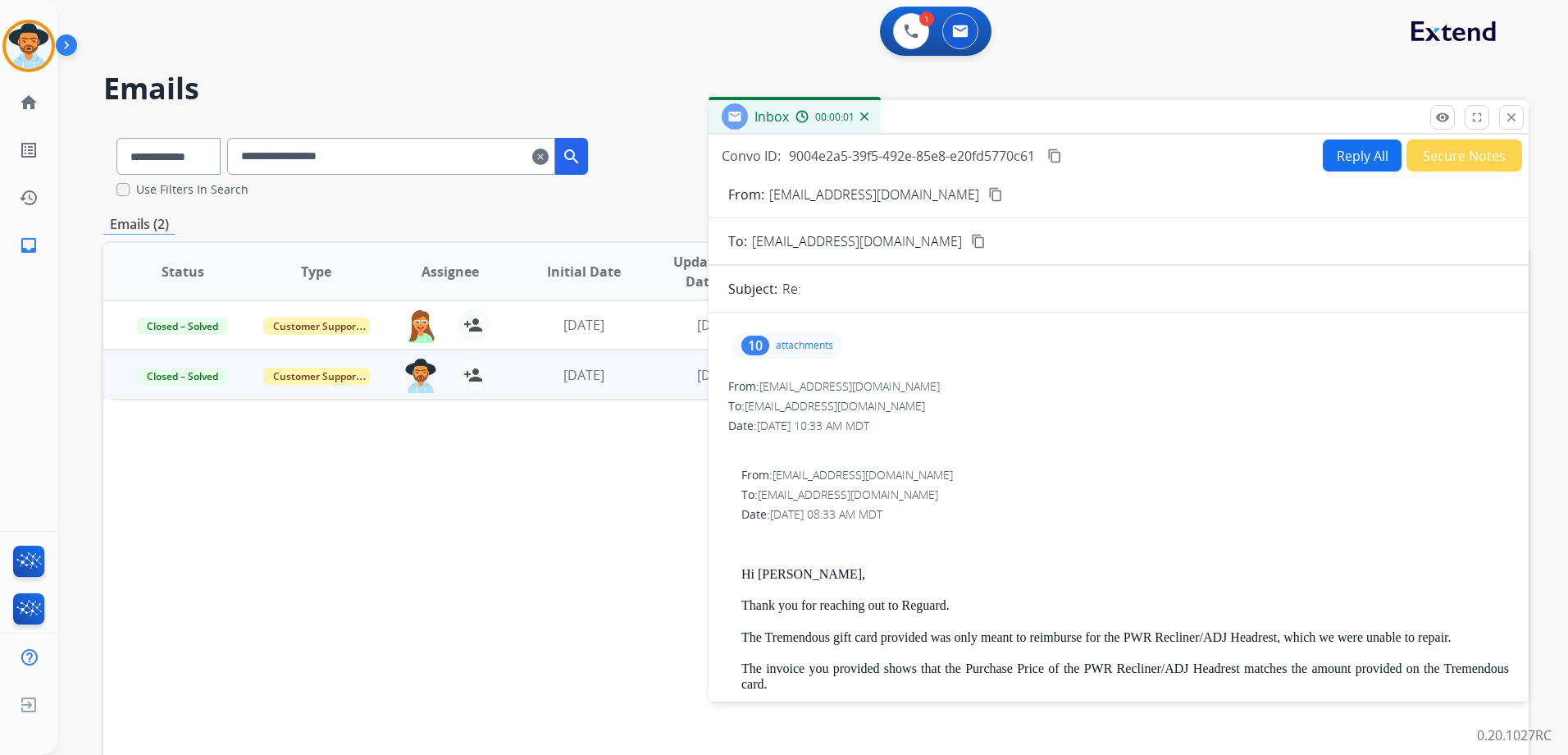
click at [782, 344] on p "attachments" at bounding box center [805, 346] width 58 height 13
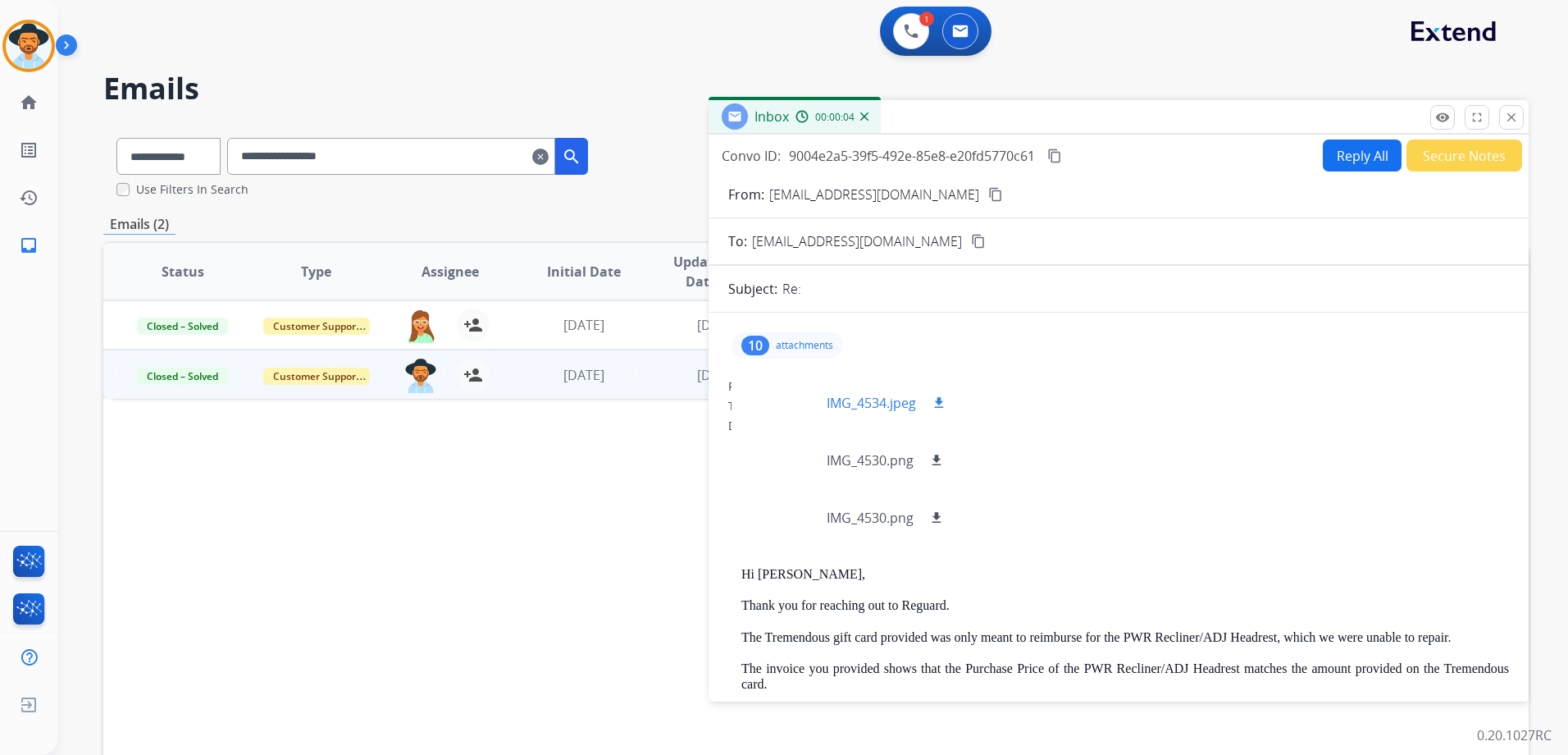
scroll to position [369, 0]
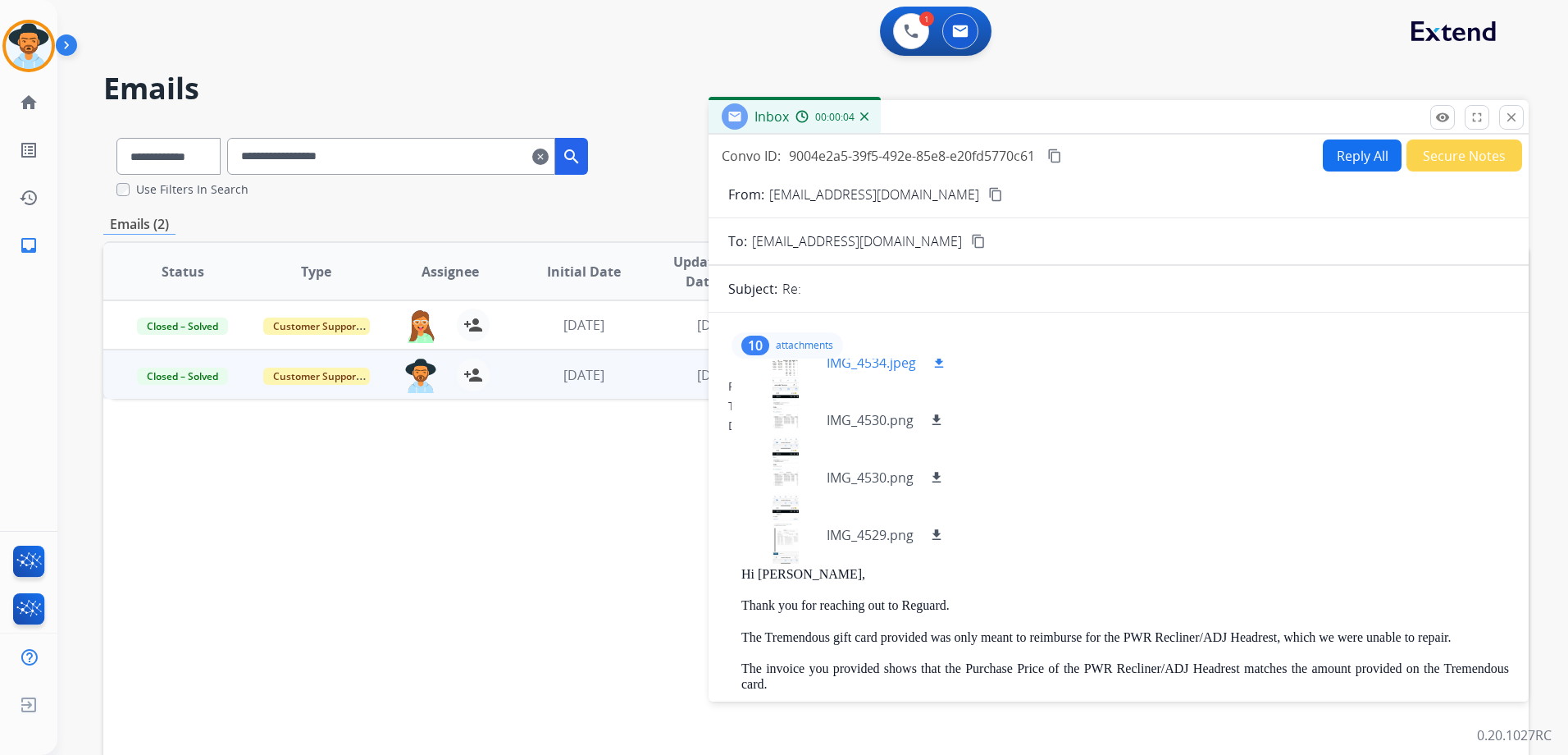
click at [856, 374] on div "IMG_4534.jpeg download" at bounding box center [847, 363] width 230 height 58
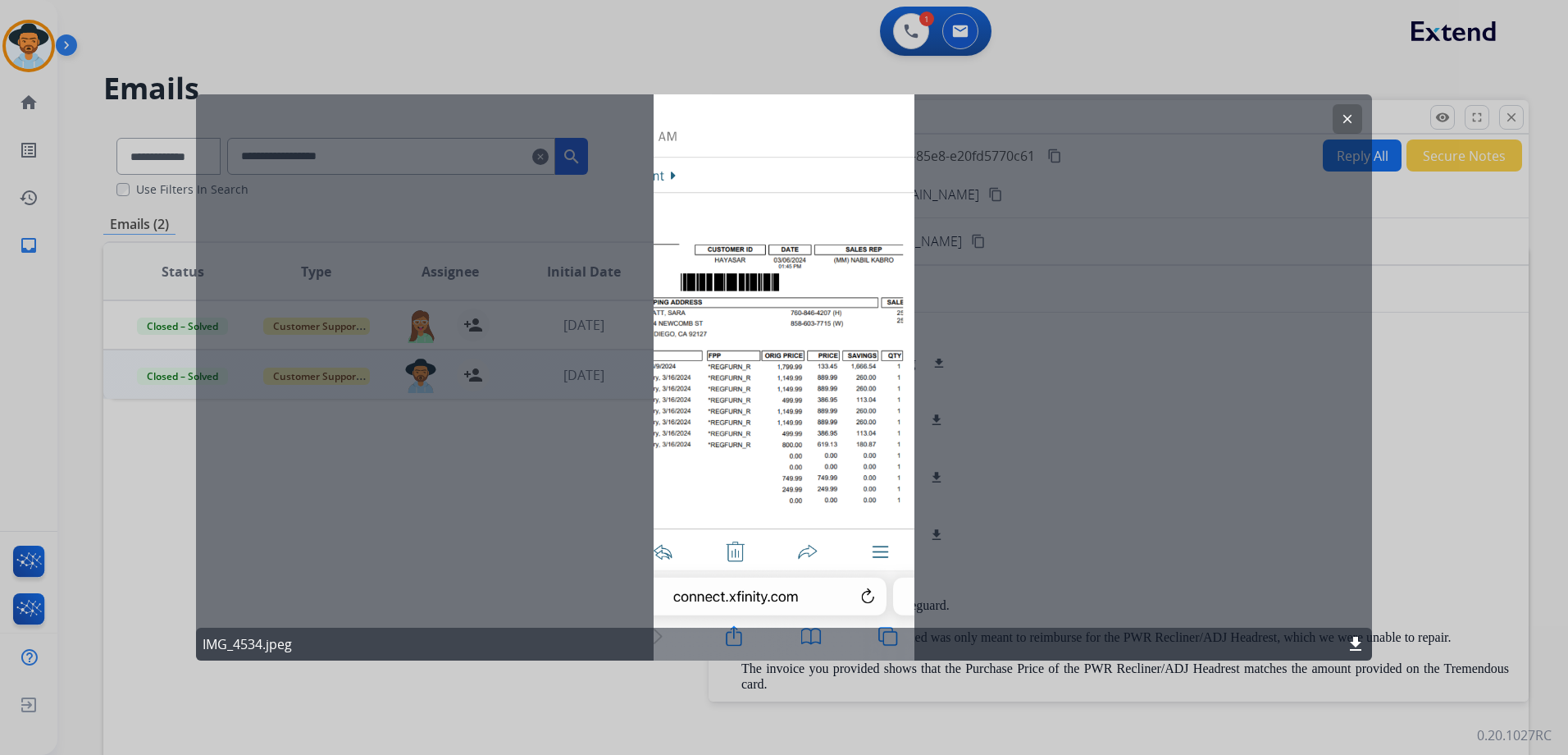
click at [1347, 117] on mat-icon "clear" at bounding box center [1347, 118] width 14 height 14
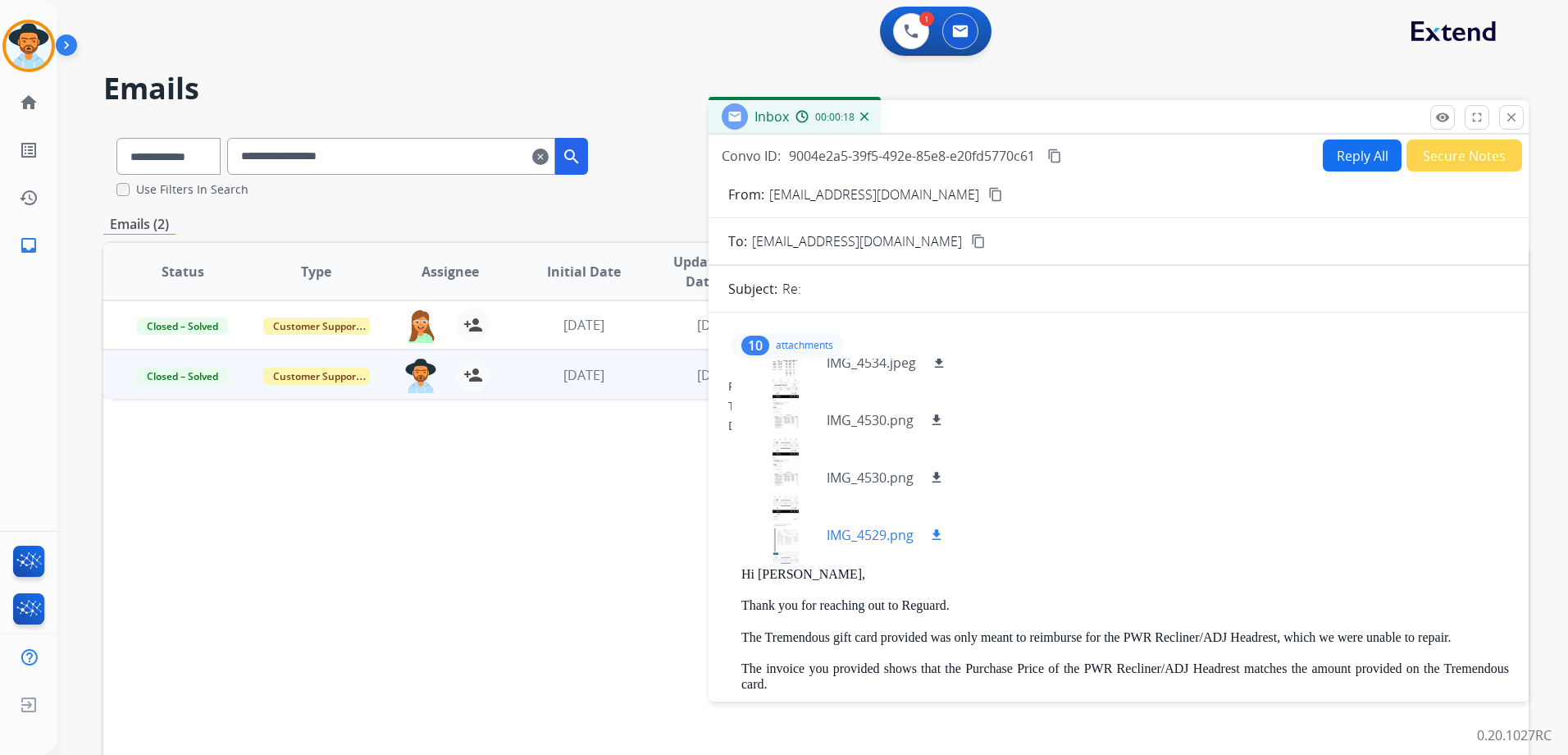
click at [855, 534] on p "IMG_4529.png" at bounding box center [870, 535] width 87 height 19
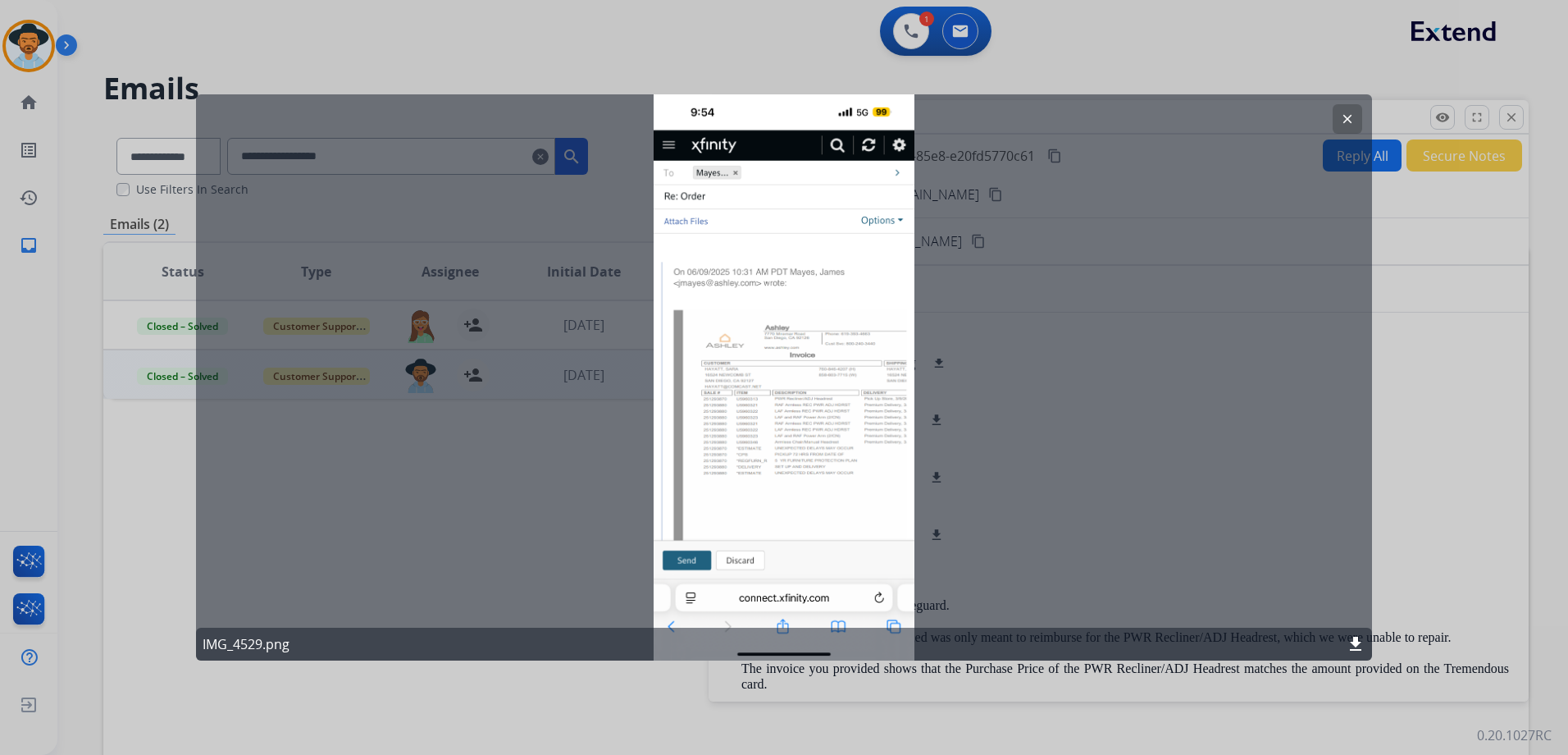
click at [1349, 117] on mat-icon "clear" at bounding box center [1347, 118] width 14 height 14
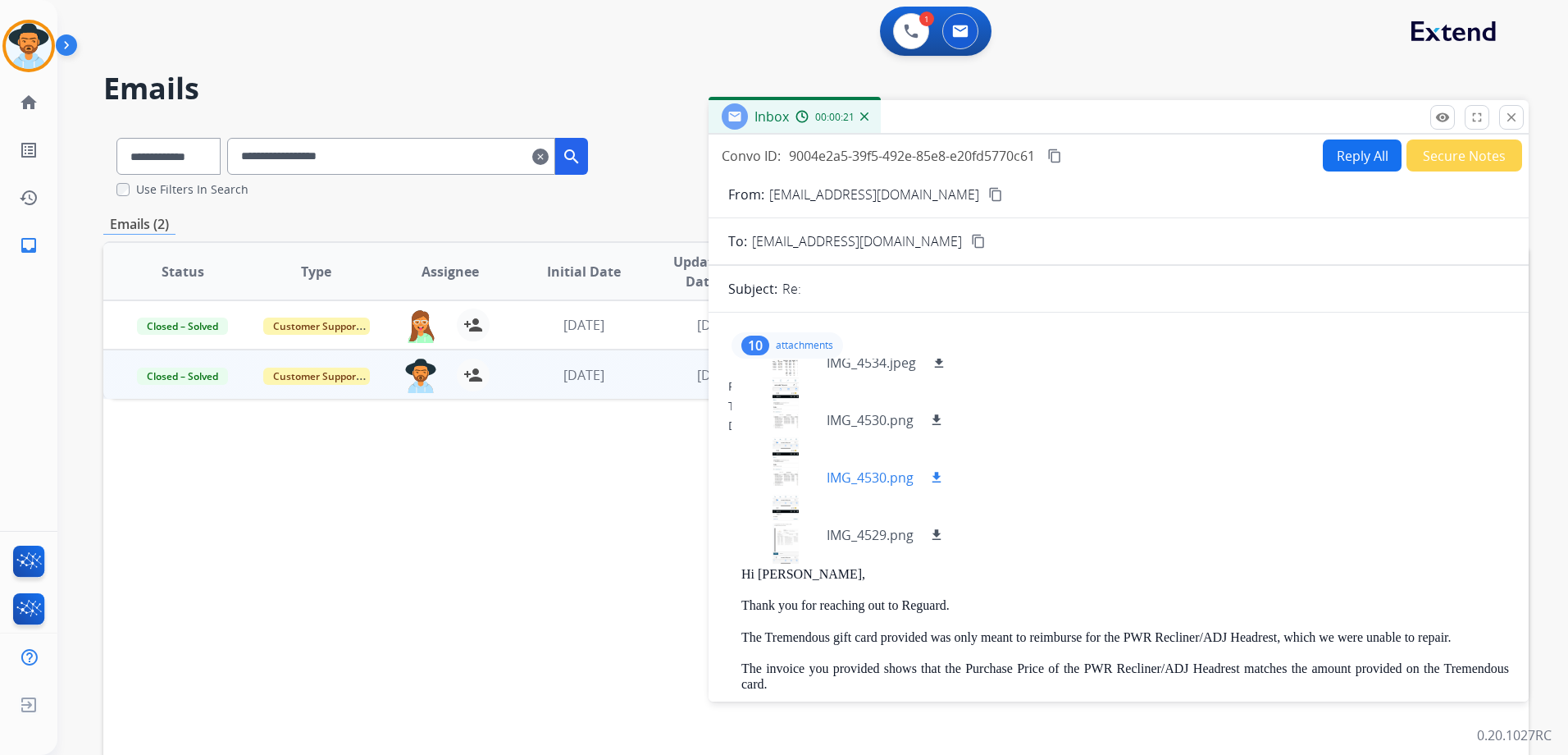
click at [825, 481] on div at bounding box center [784, 477] width 82 height 58
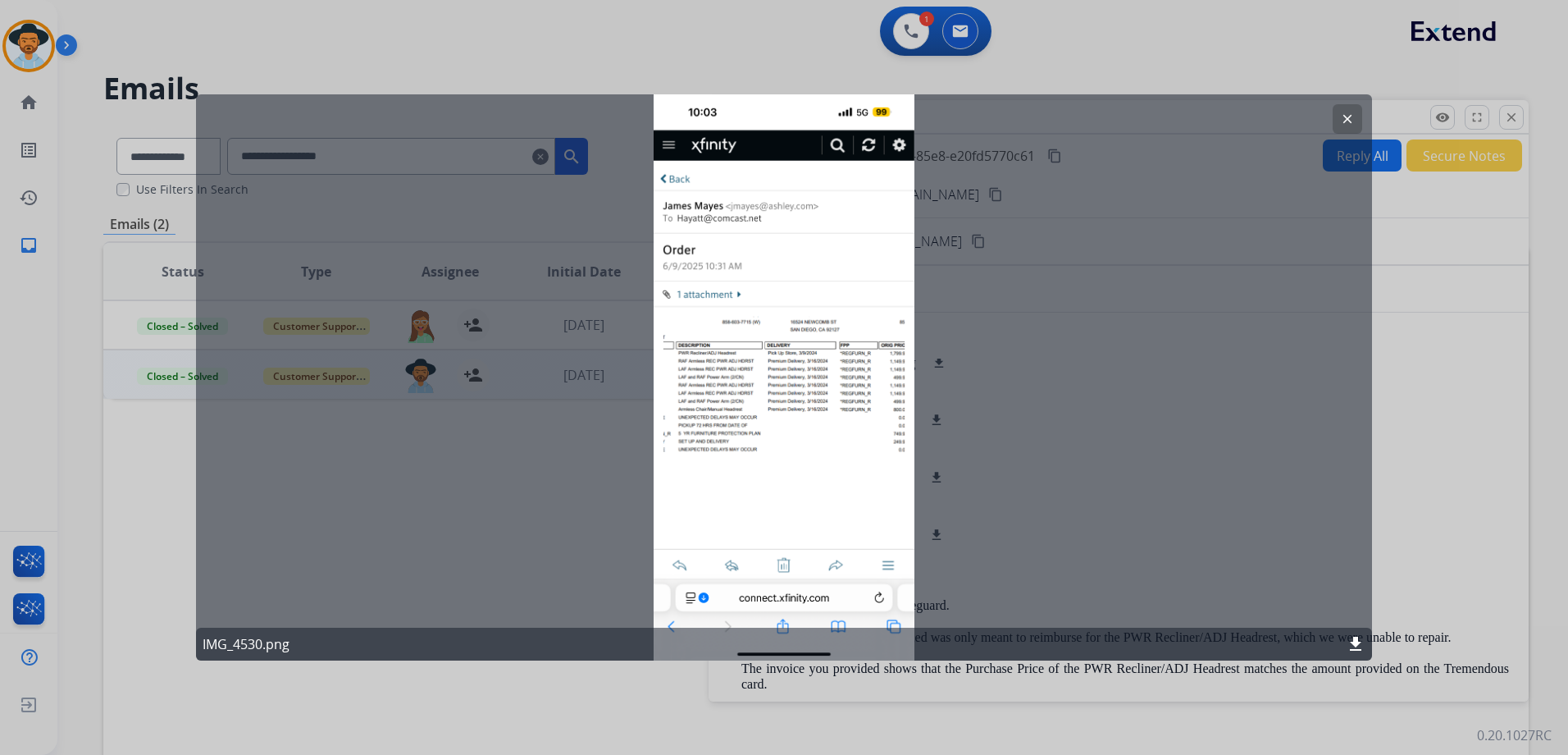
click at [1358, 112] on button "clear" at bounding box center [1347, 118] width 30 height 30
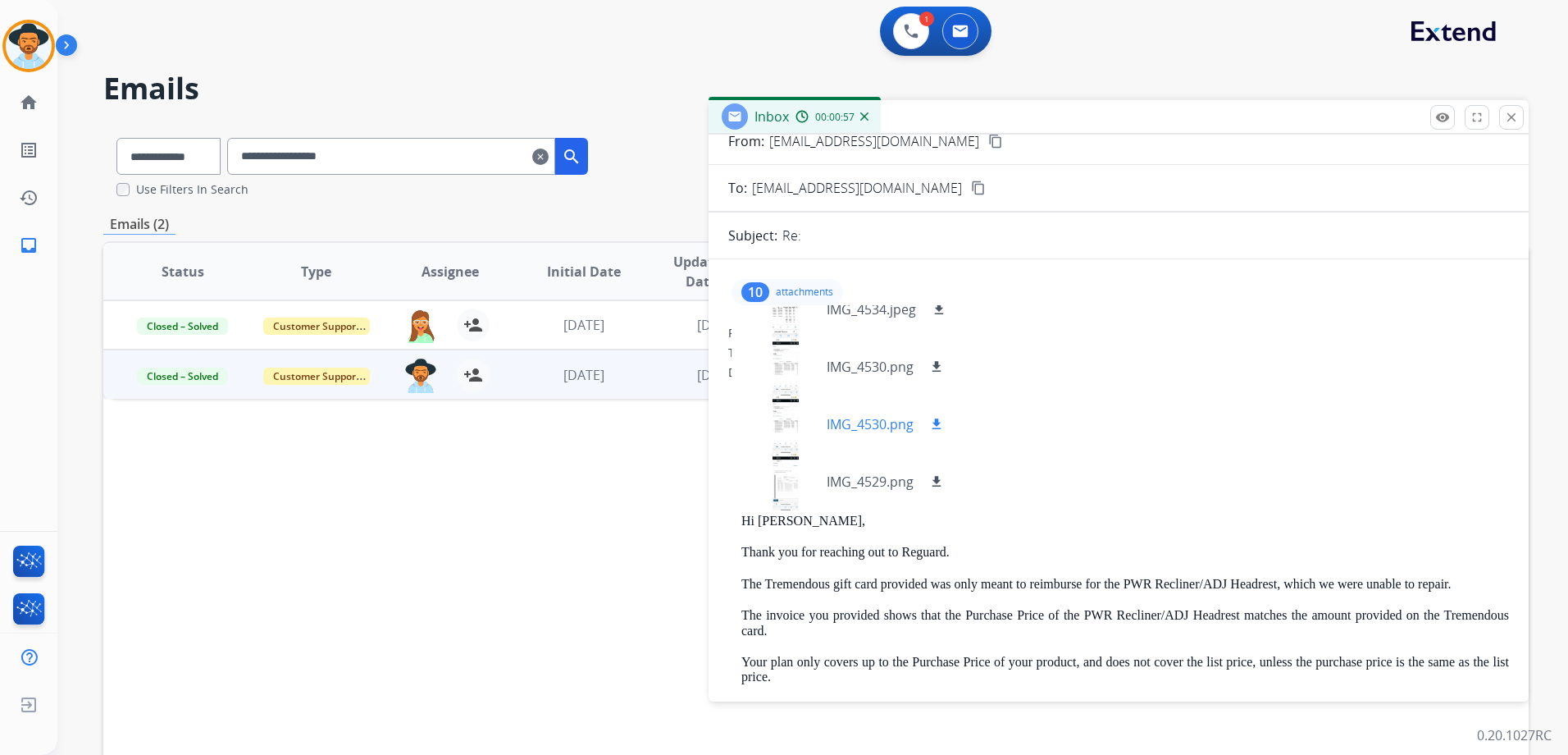
scroll to position [82, 0]
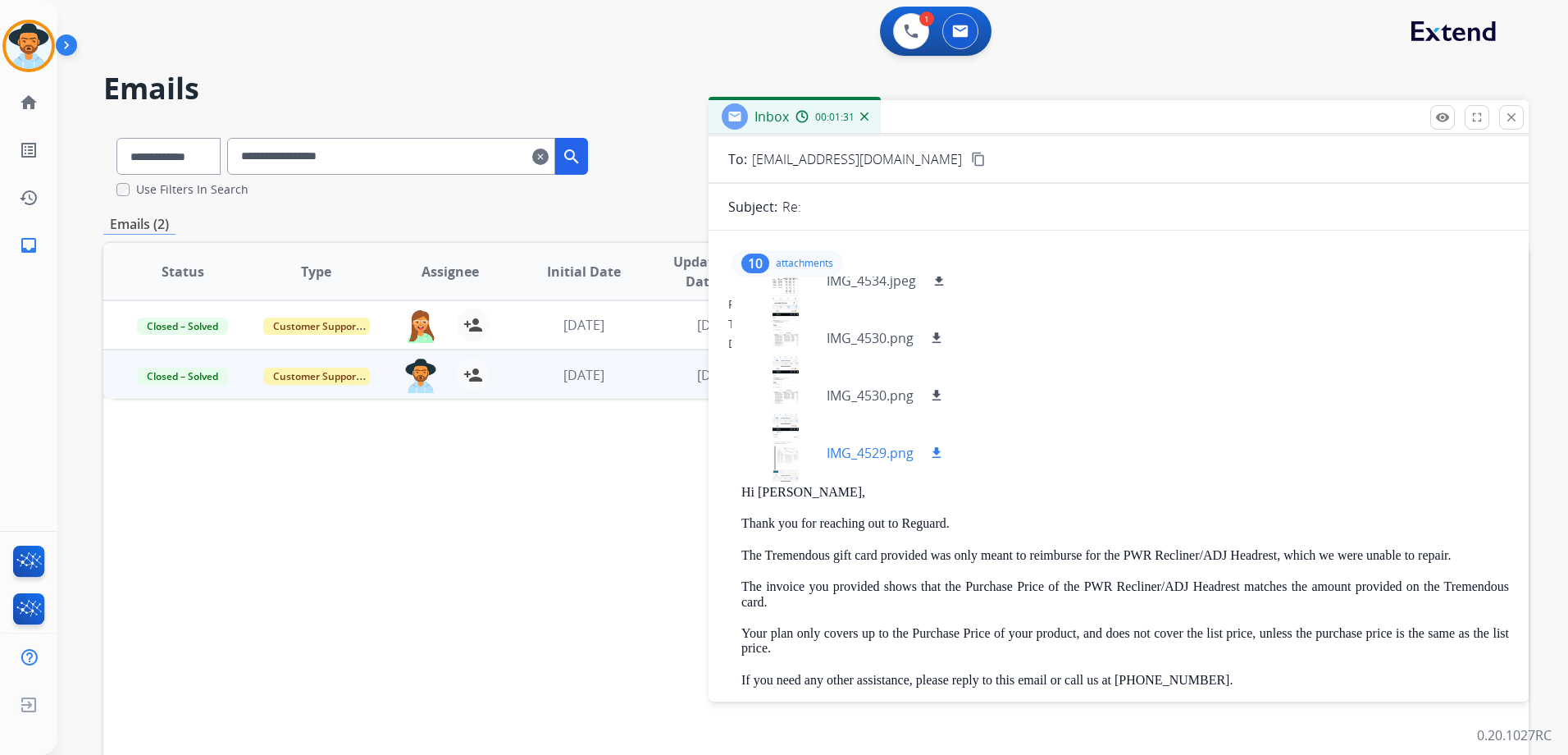
click at [865, 456] on p "IMG_4529.png" at bounding box center [870, 452] width 87 height 19
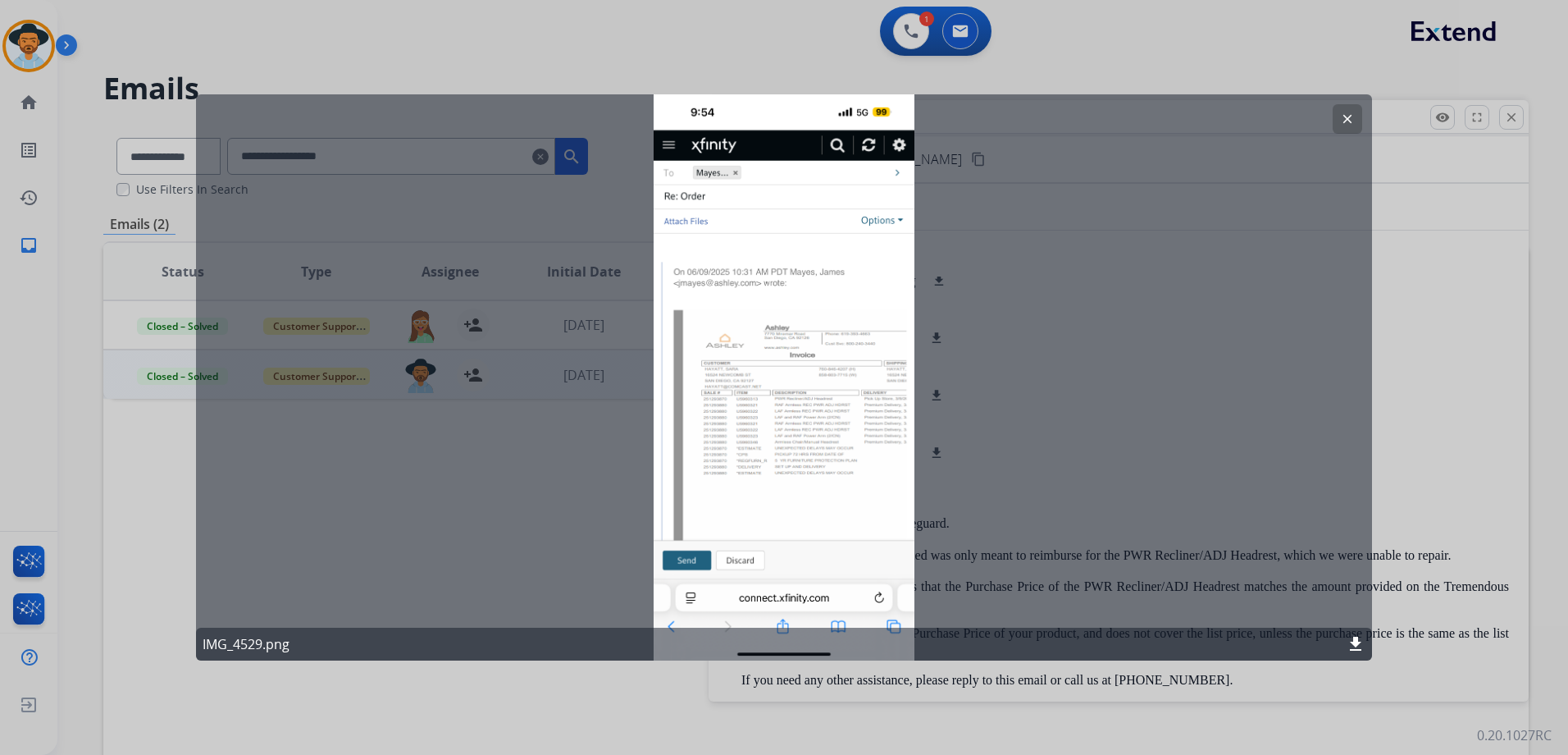
click at [1350, 123] on mat-icon "clear" at bounding box center [1347, 118] width 14 height 14
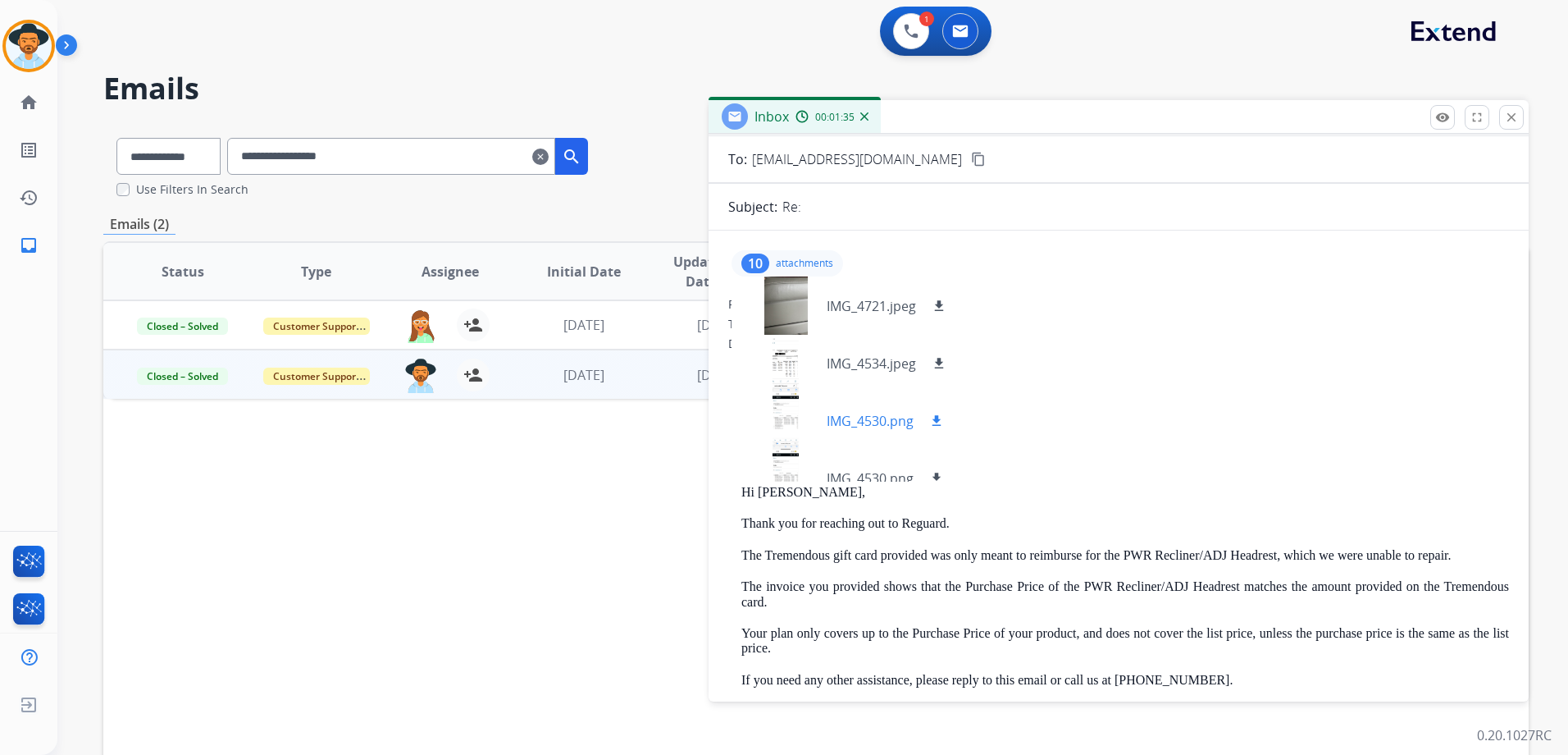
scroll to position [287, 0]
click at [839, 361] on p "IMG_4534.jpeg" at bounding box center [871, 362] width 89 height 19
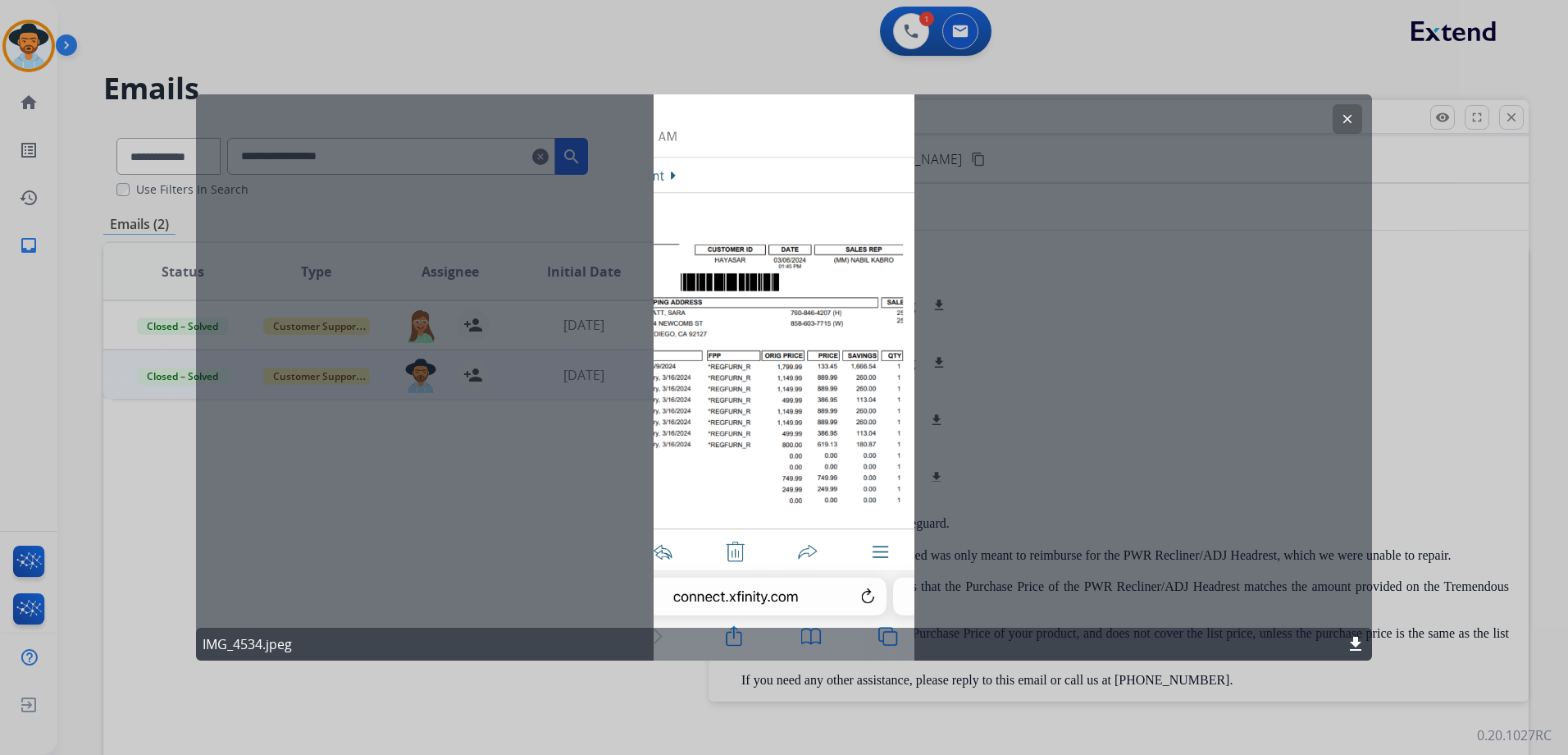
click at [1348, 119] on mat-icon "clear" at bounding box center [1347, 118] width 14 height 14
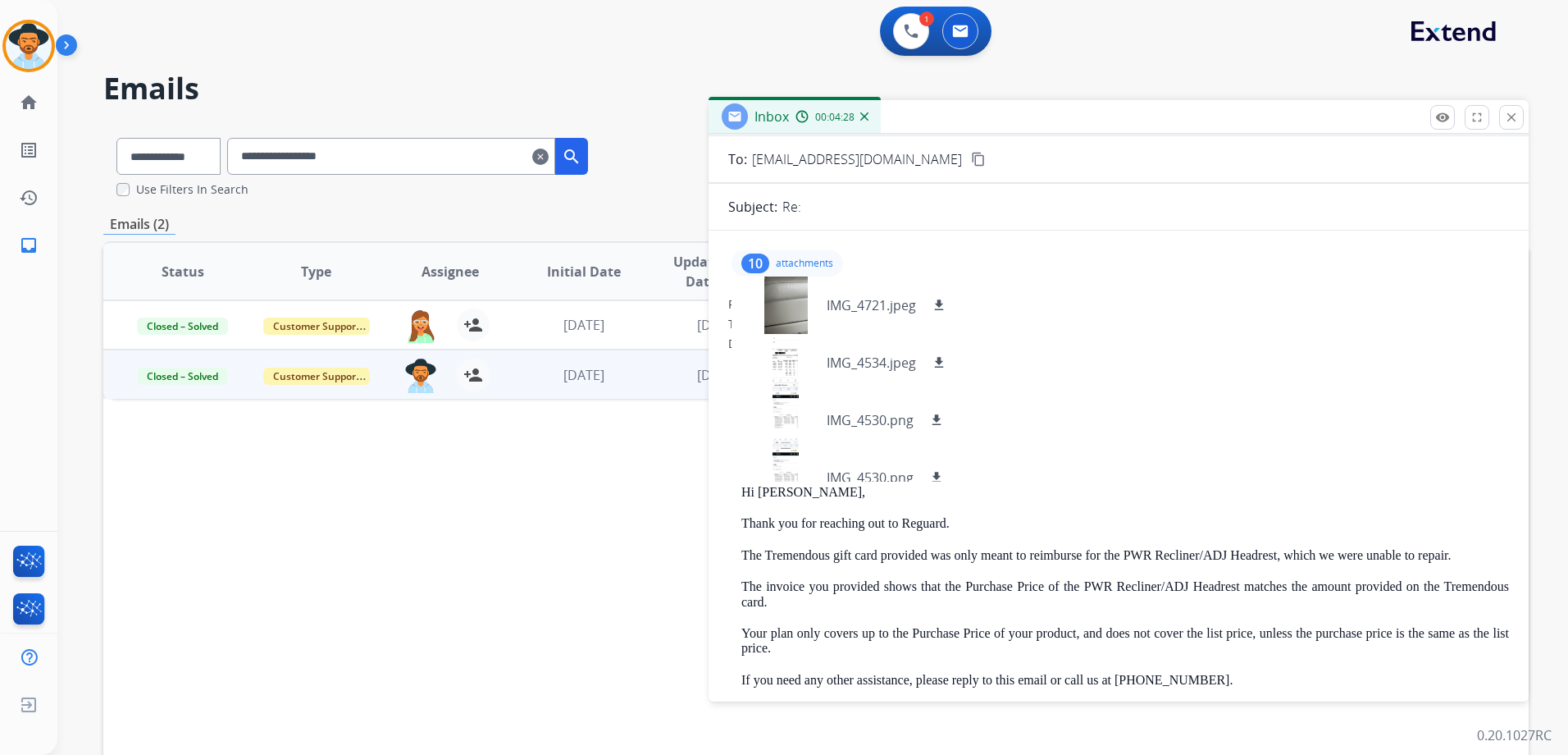
scroll to position [0, 0]
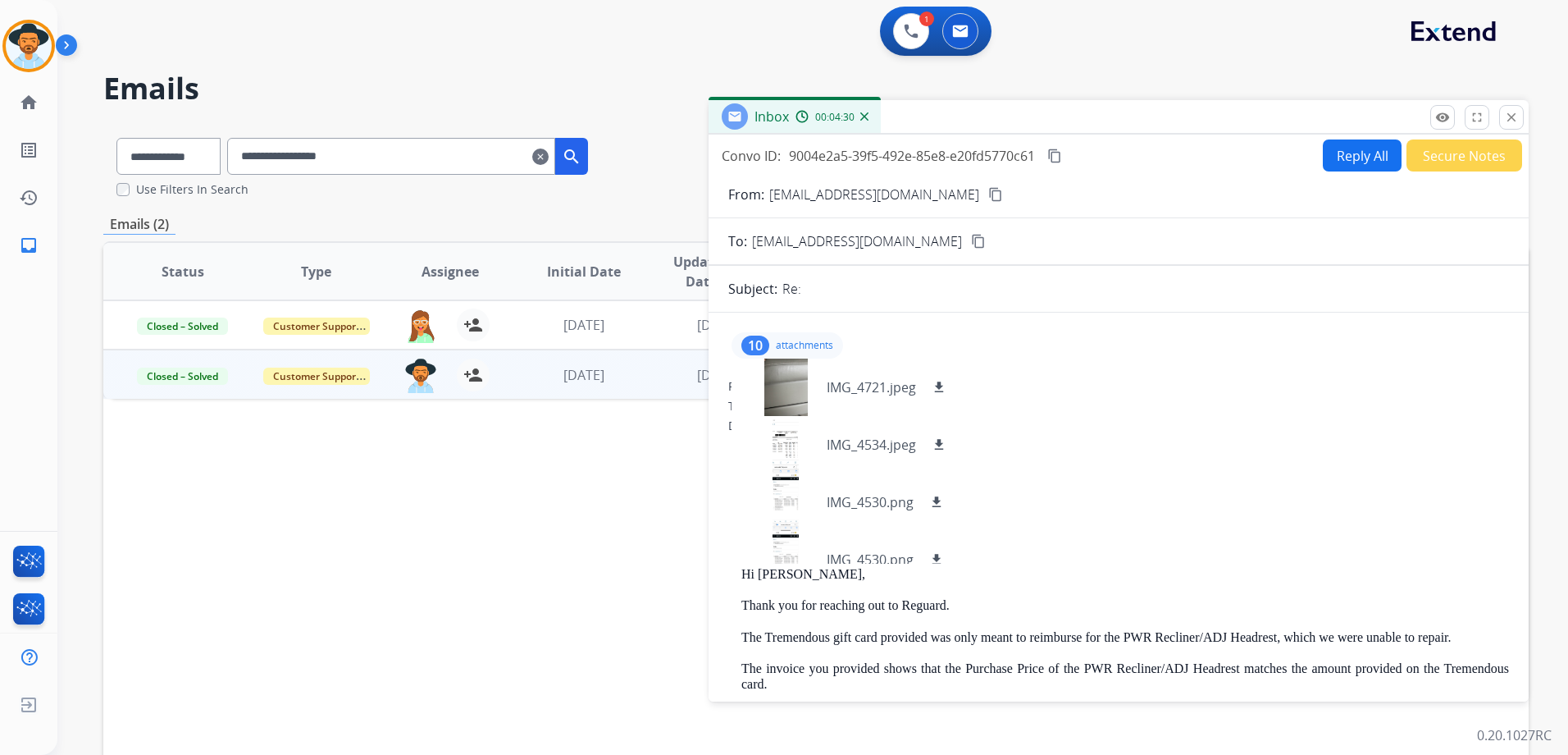
click at [814, 342] on p "attachments" at bounding box center [805, 346] width 58 height 13
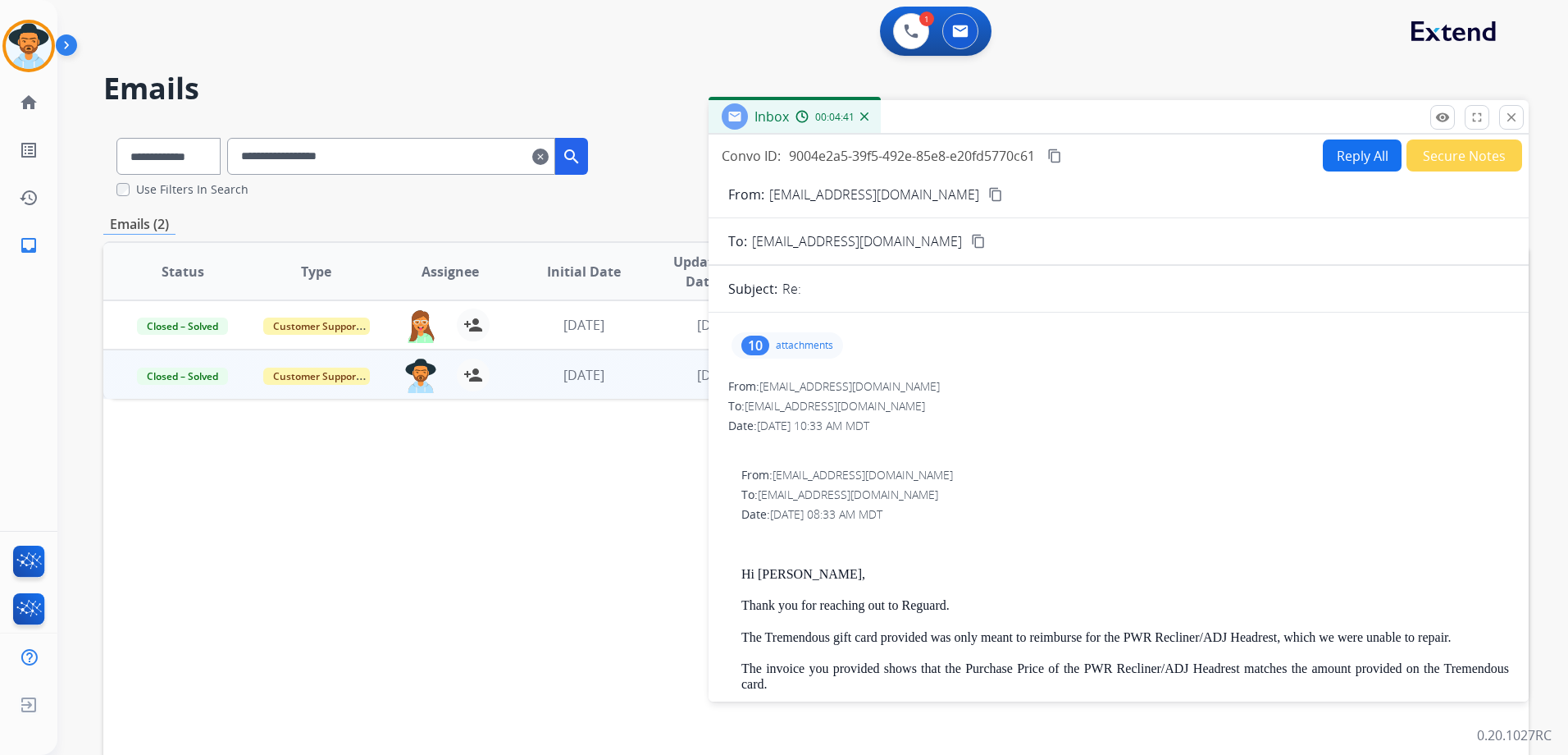
click at [812, 343] on p "attachments" at bounding box center [805, 346] width 58 height 13
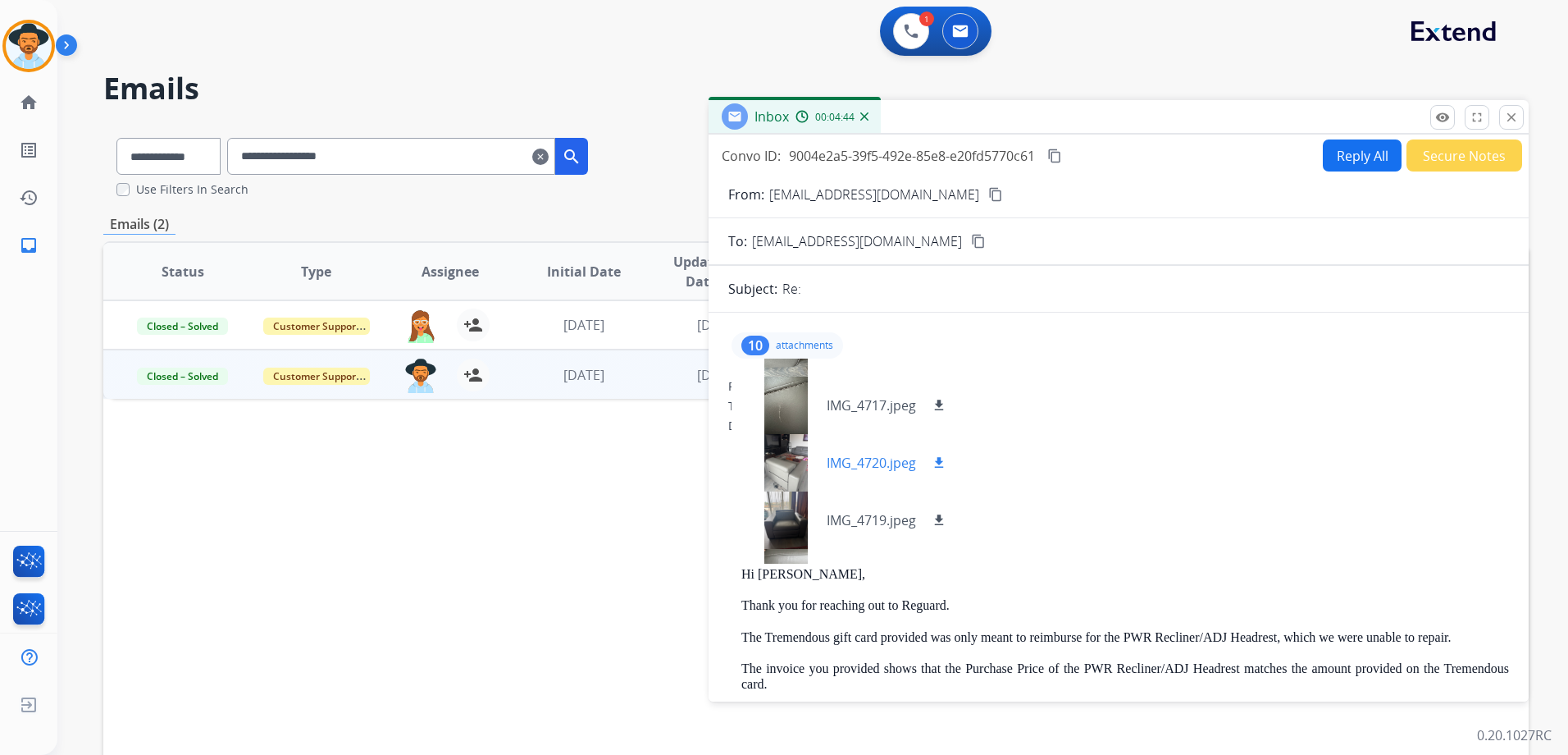
scroll to position [329, 0]
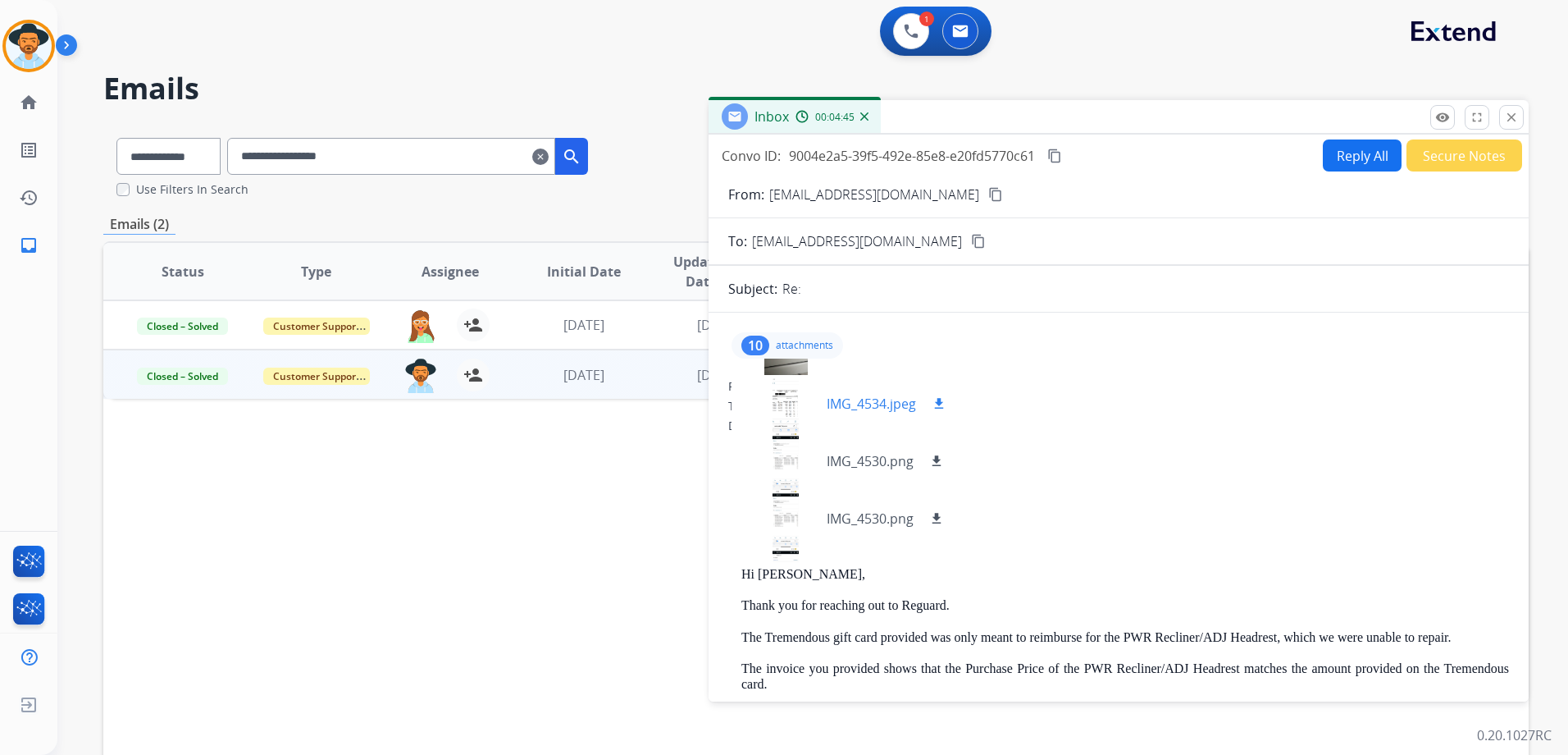
click at [875, 417] on div "IMG_4534.jpeg download" at bounding box center [847, 403] width 230 height 58
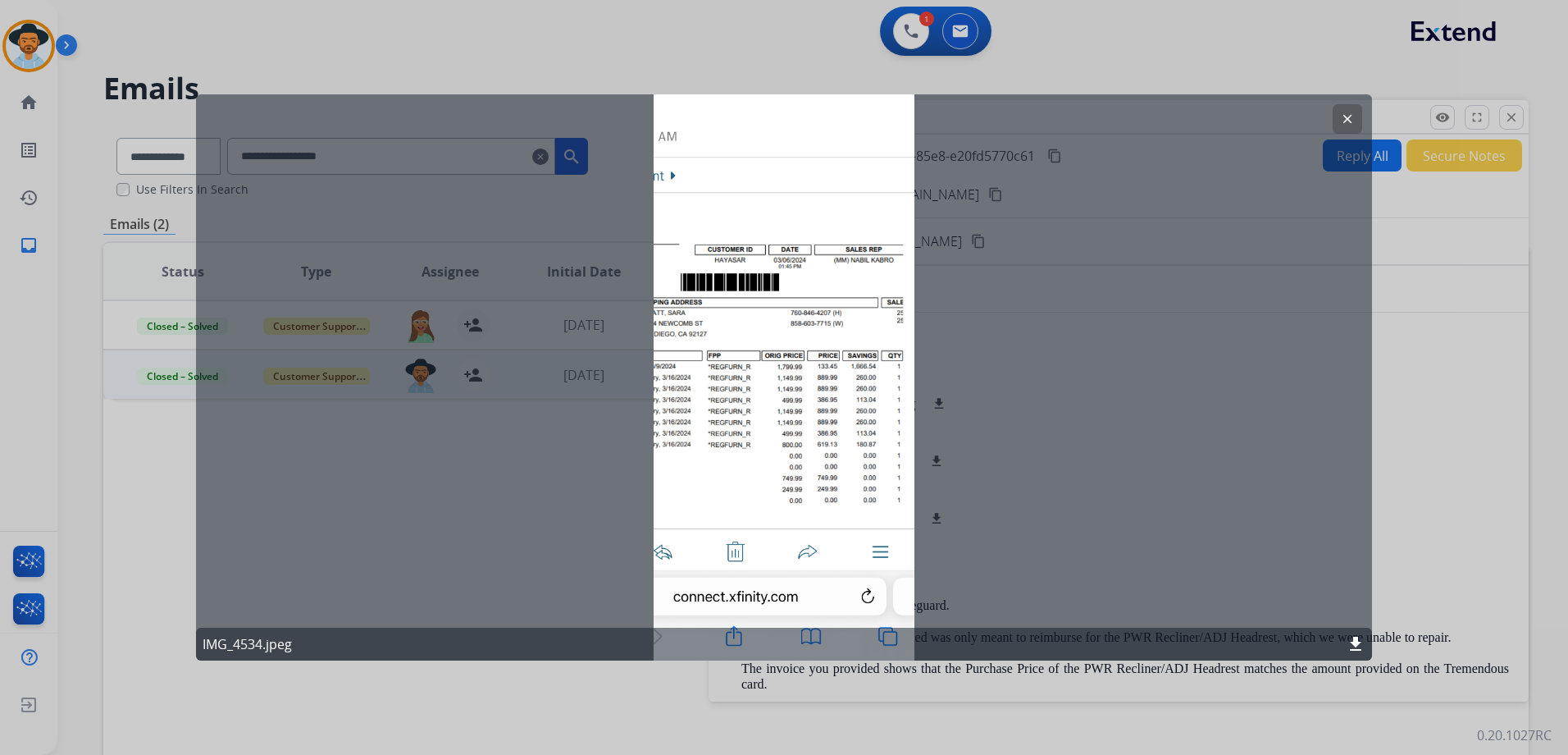
drag, startPoint x: 1353, startPoint y: 116, endPoint x: 1109, endPoint y: 219, distance: 264.8
click at [1353, 116] on mat-icon "clear" at bounding box center [1347, 118] width 14 height 14
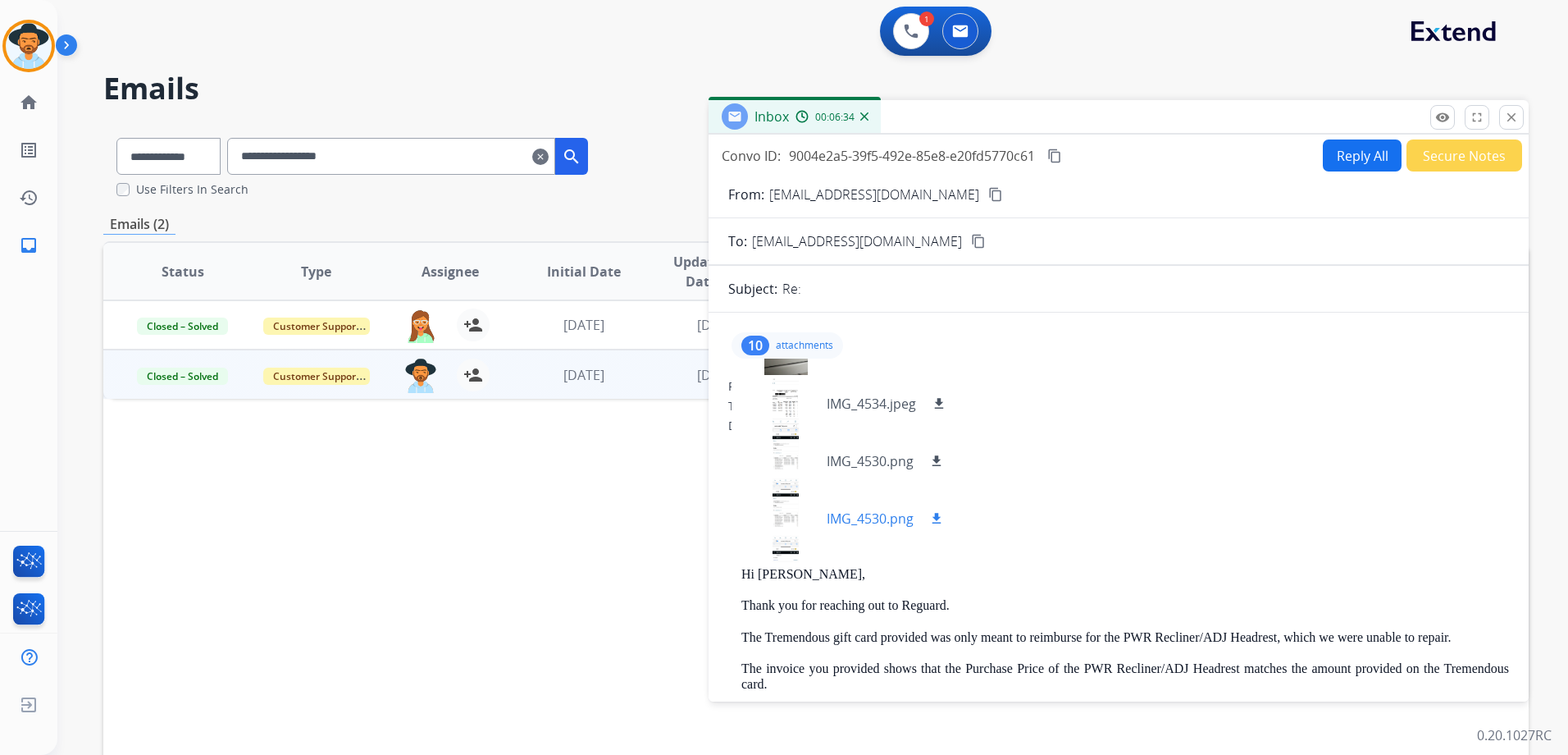
click at [828, 525] on p "IMG_4530.png" at bounding box center [870, 519] width 87 height 19
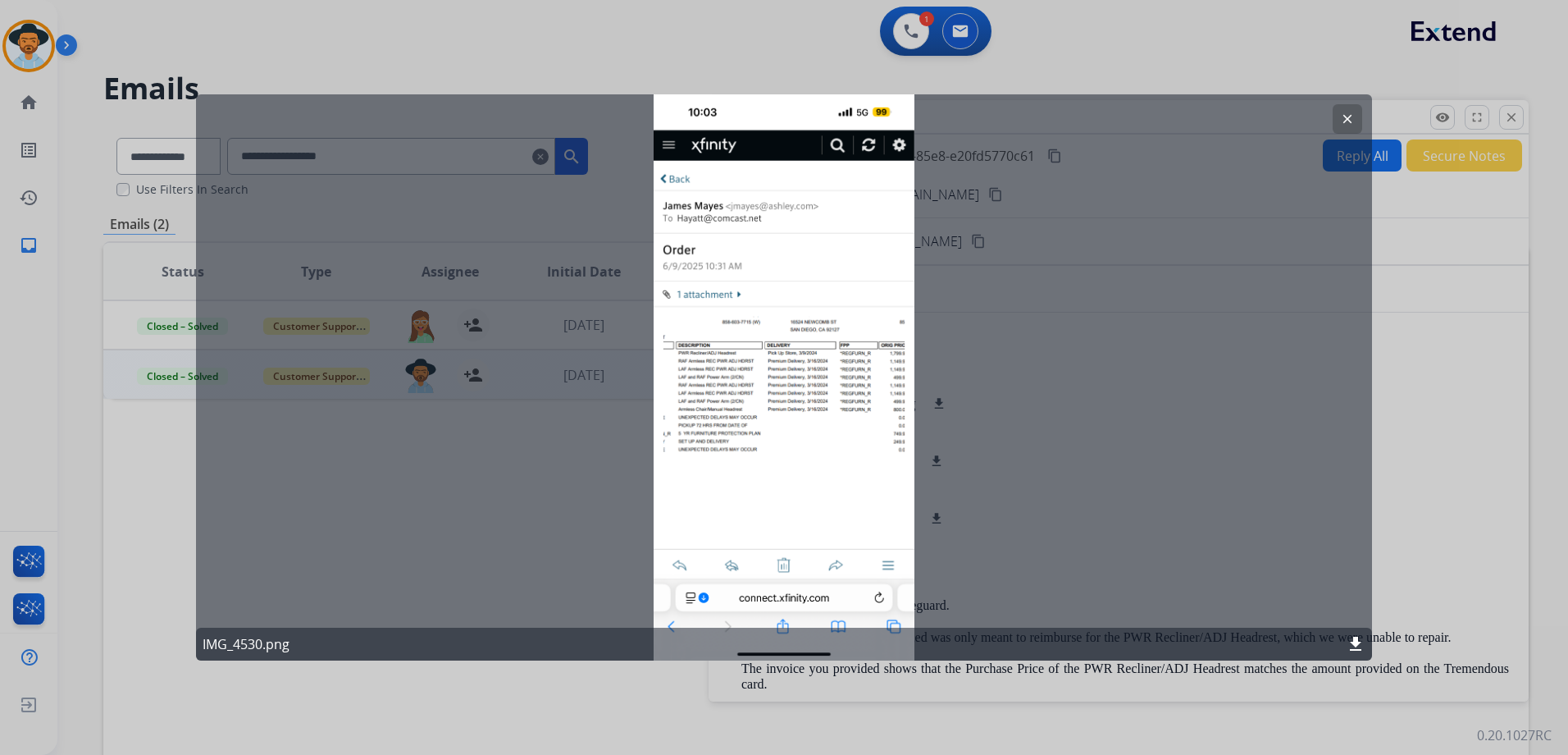
click at [1346, 110] on button "clear" at bounding box center [1347, 118] width 30 height 30
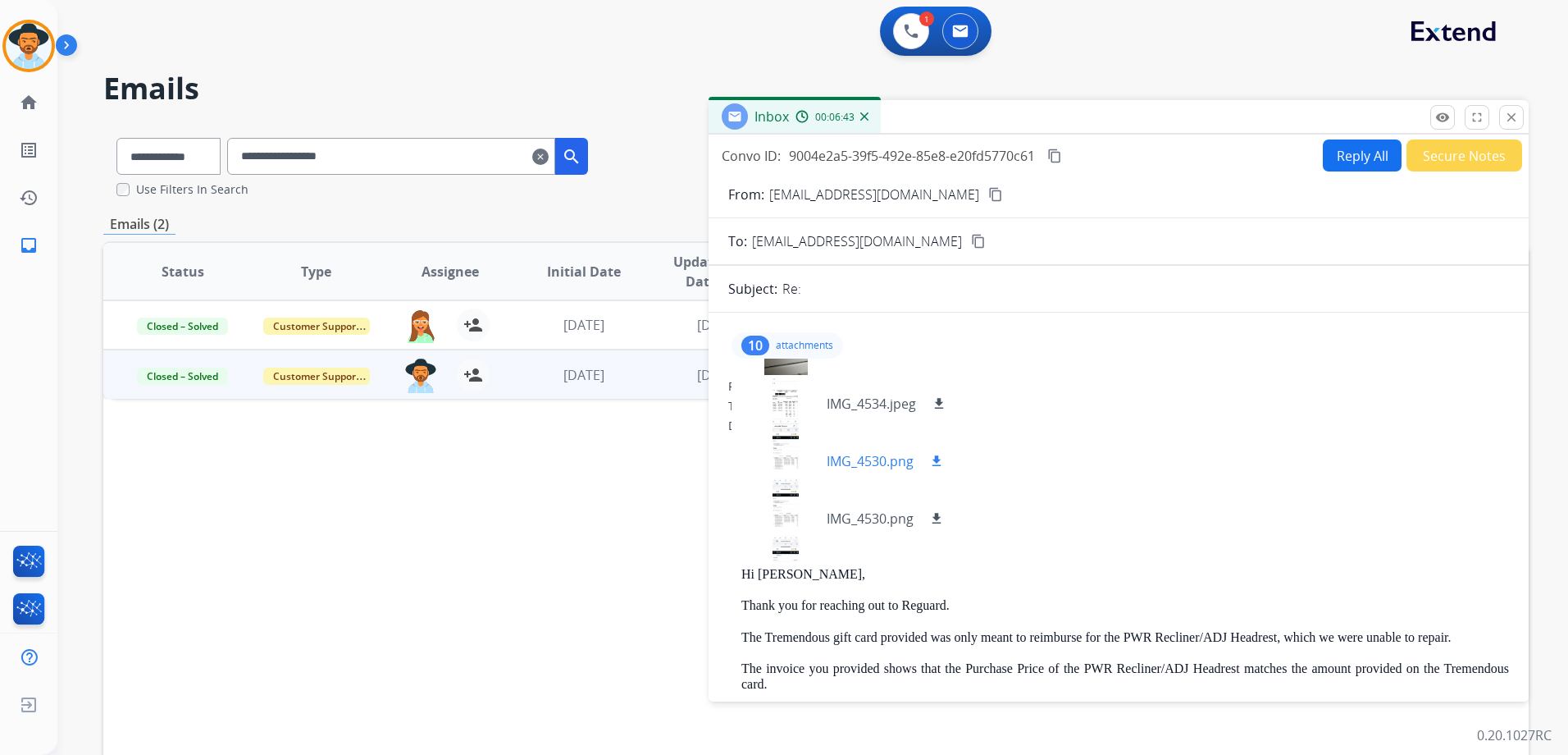
click at [858, 464] on p "IMG_4530.png" at bounding box center [870, 461] width 87 height 19
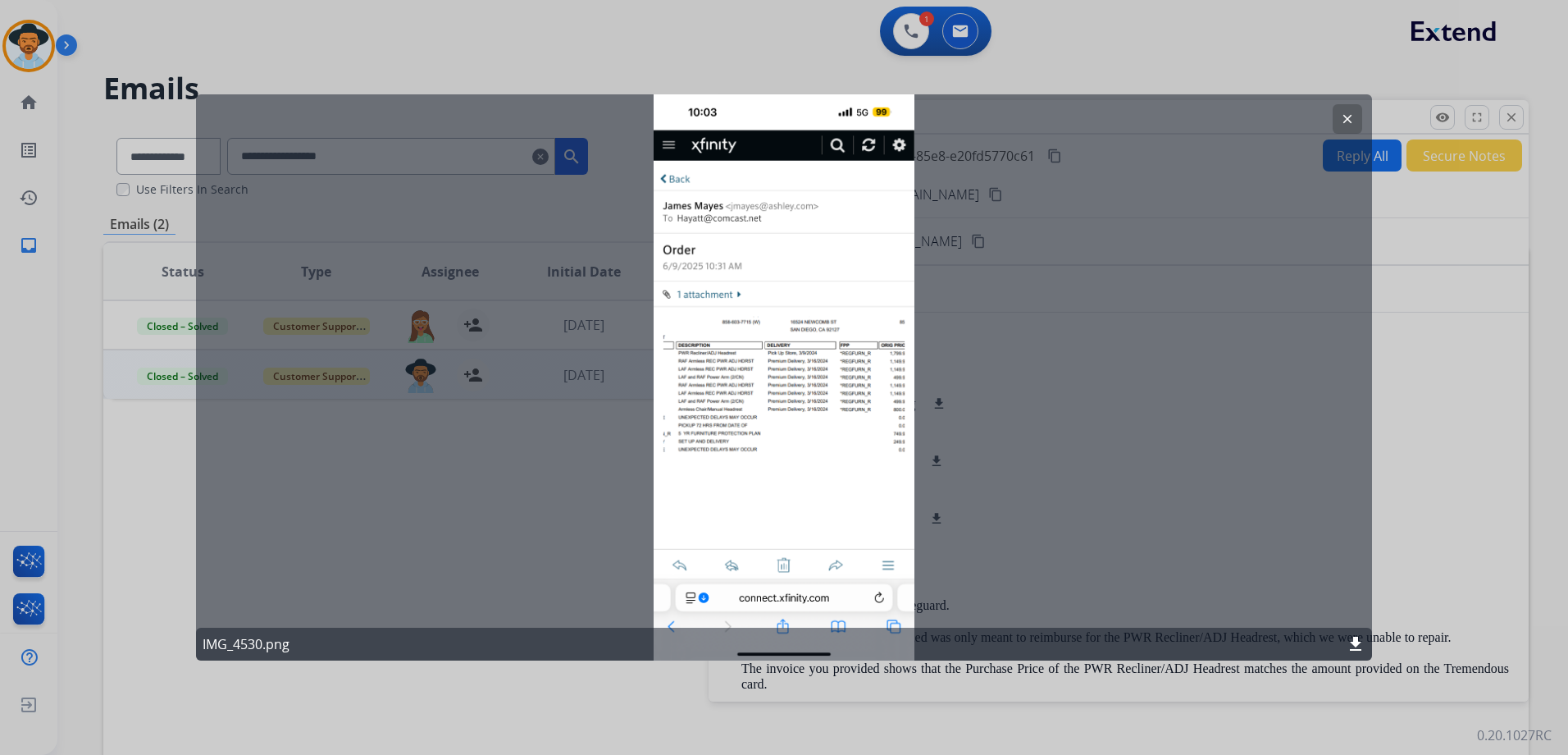
click at [1337, 115] on button "clear" at bounding box center [1347, 118] width 30 height 30
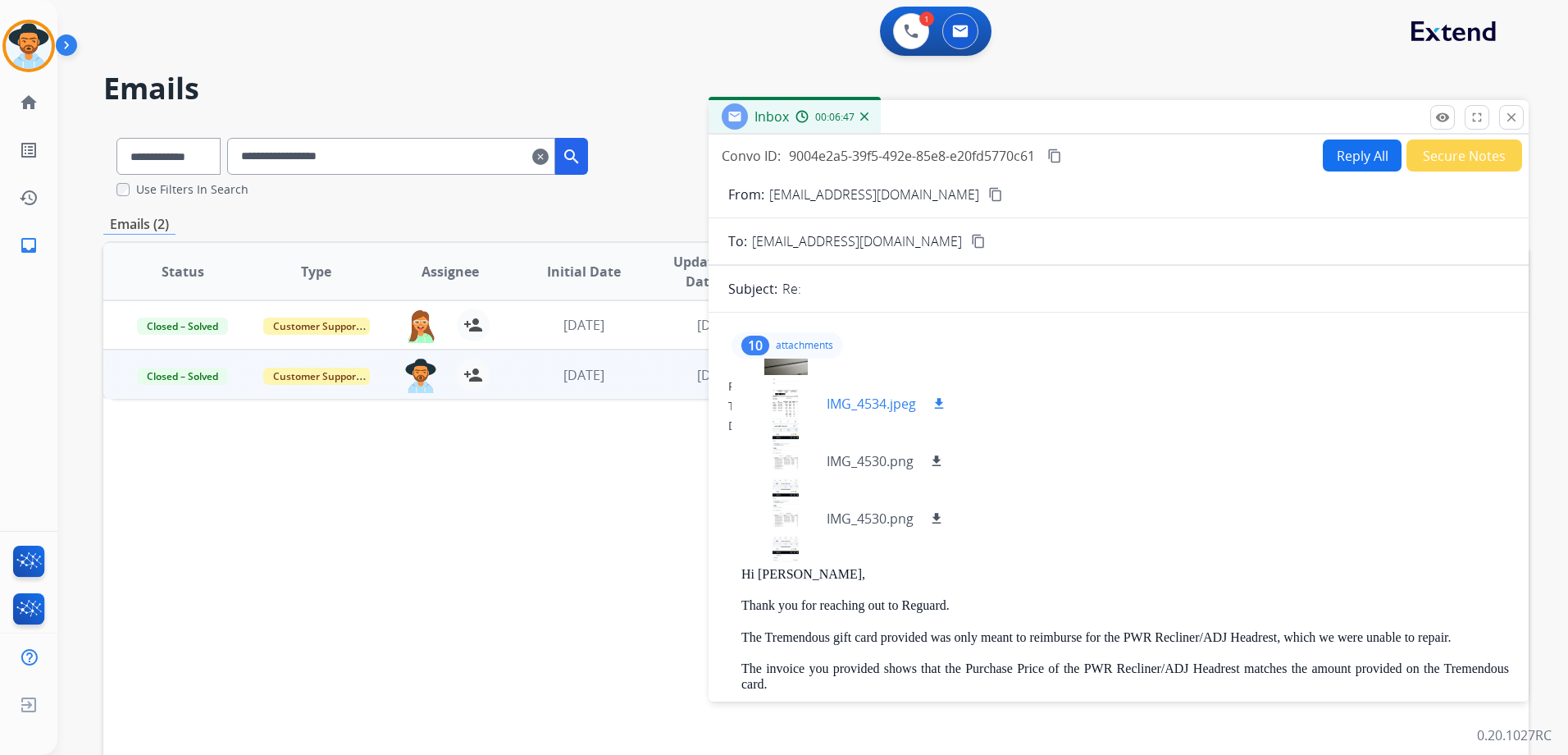
click at [833, 414] on div "IMG_4534.jpeg download" at bounding box center [847, 403] width 230 height 58
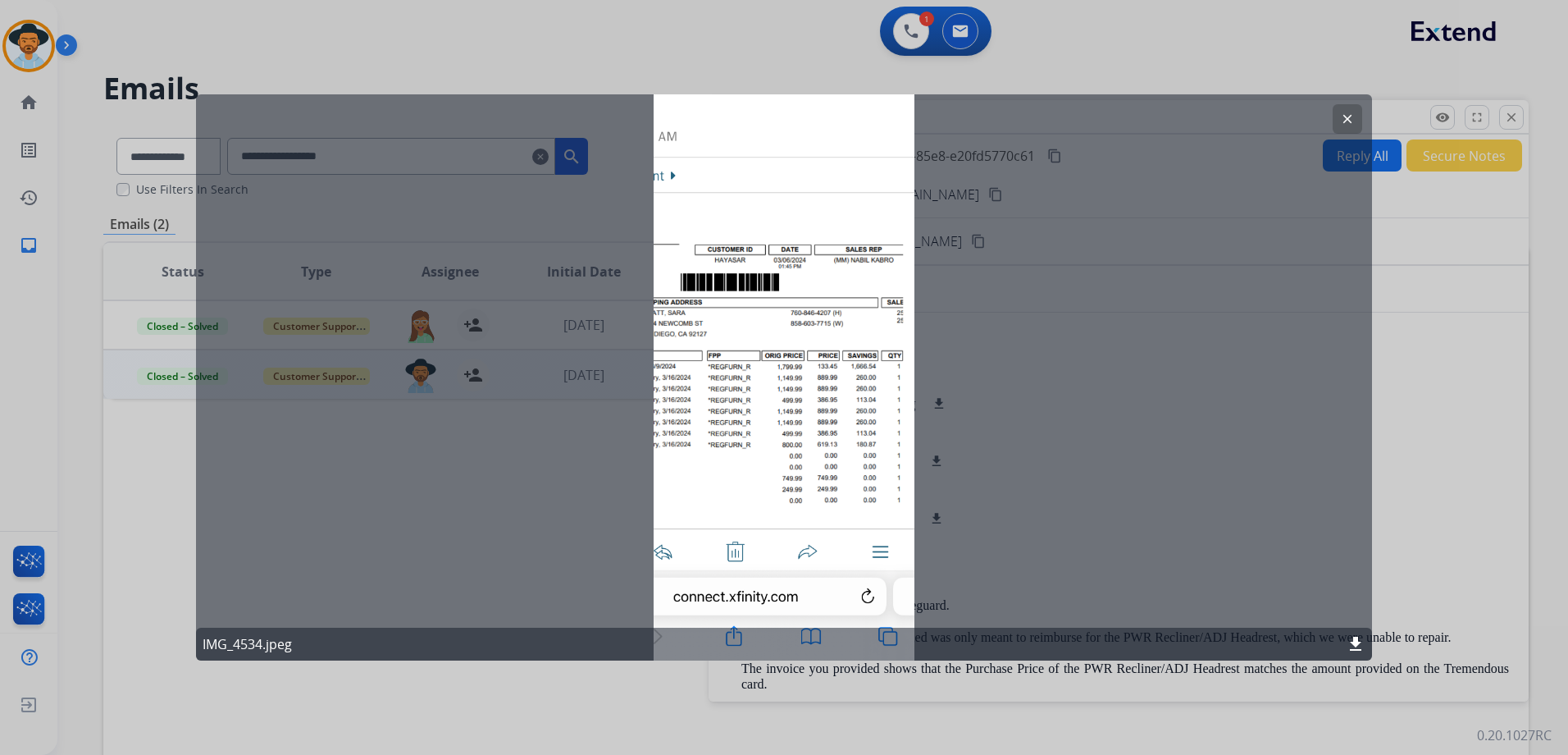
click at [1353, 114] on mat-icon "clear" at bounding box center [1347, 118] width 14 height 14
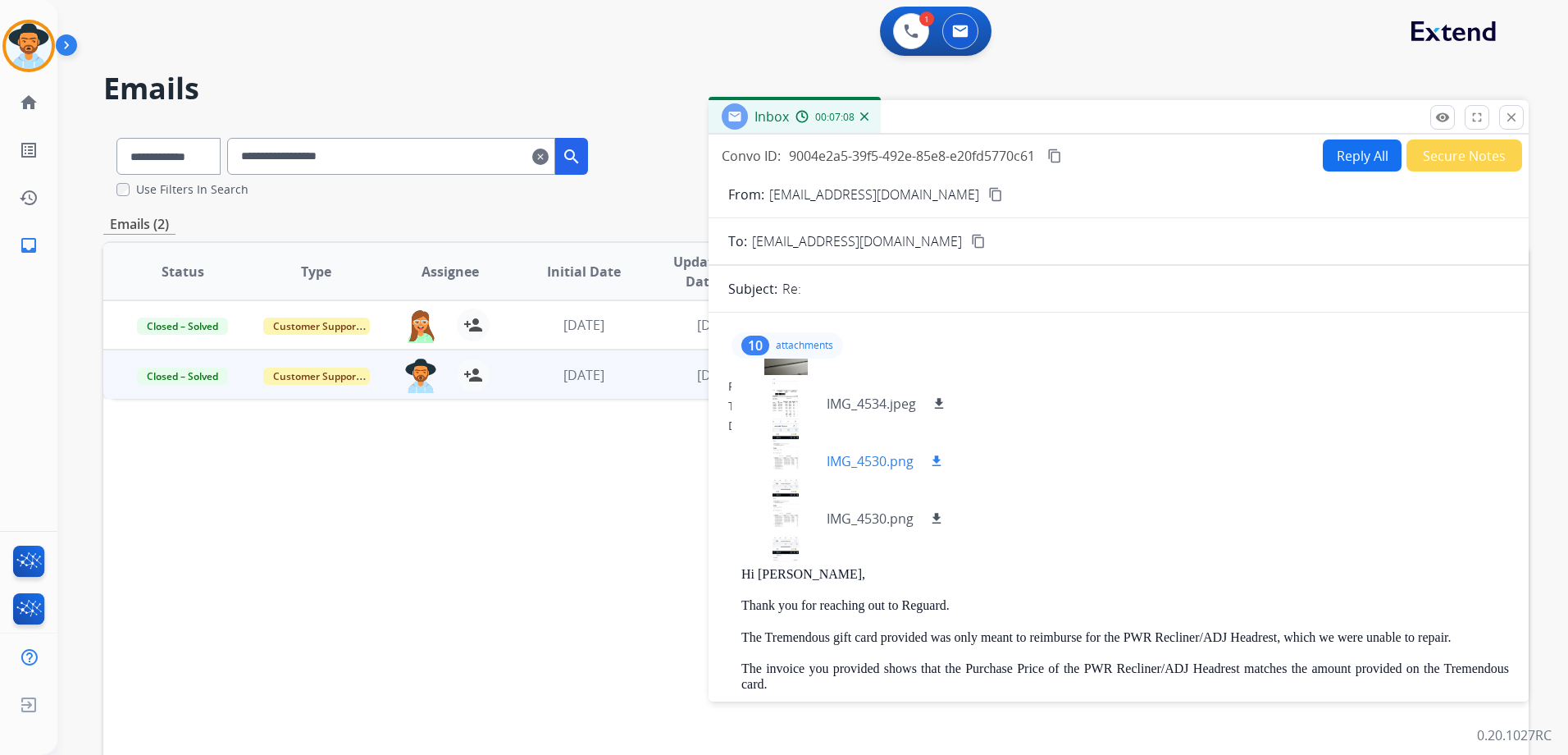
click at [791, 463] on div at bounding box center [784, 461] width 82 height 58
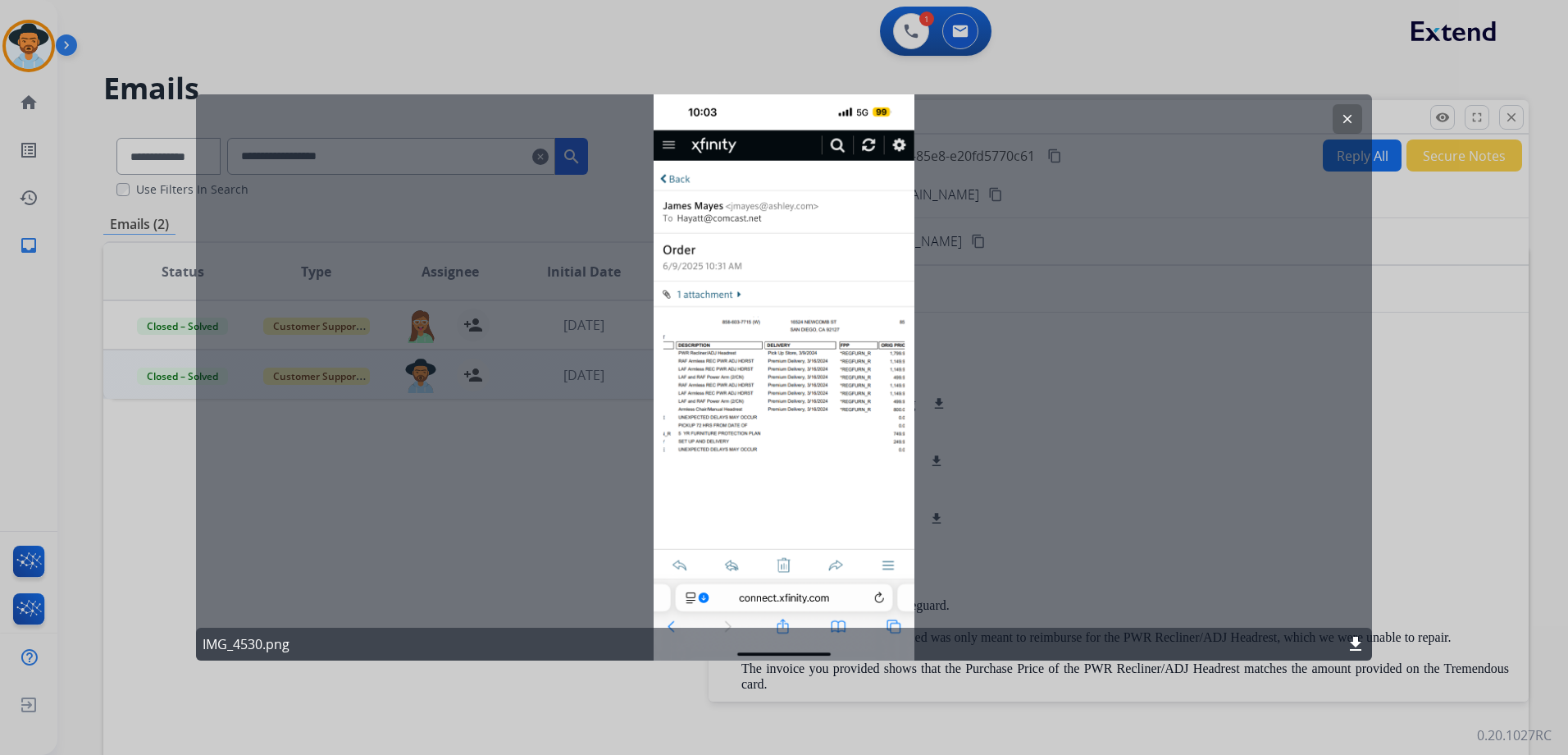
click at [1356, 113] on button "clear" at bounding box center [1347, 118] width 30 height 30
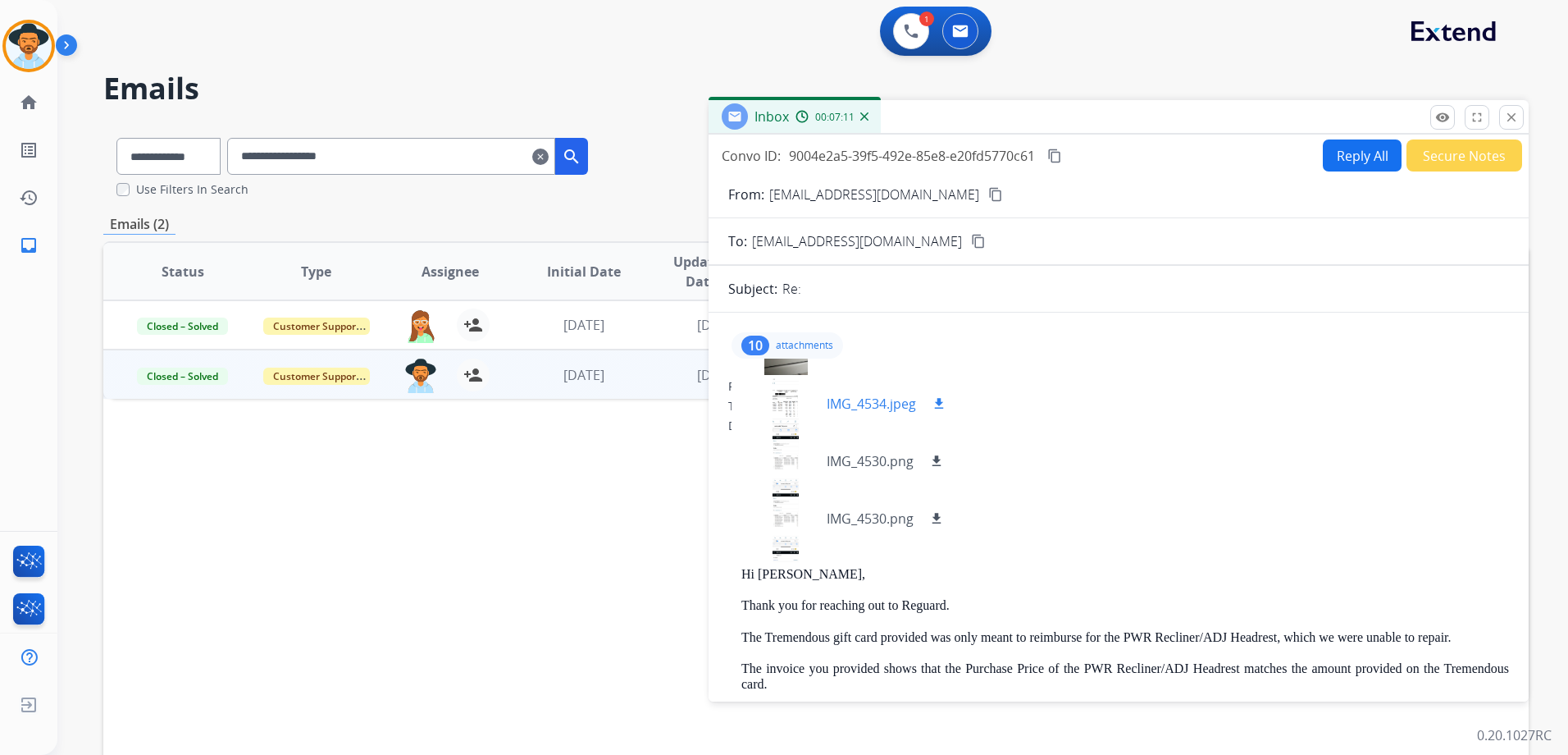
click at [859, 418] on div "IMG_4534.jpeg download" at bounding box center [847, 403] width 230 height 58
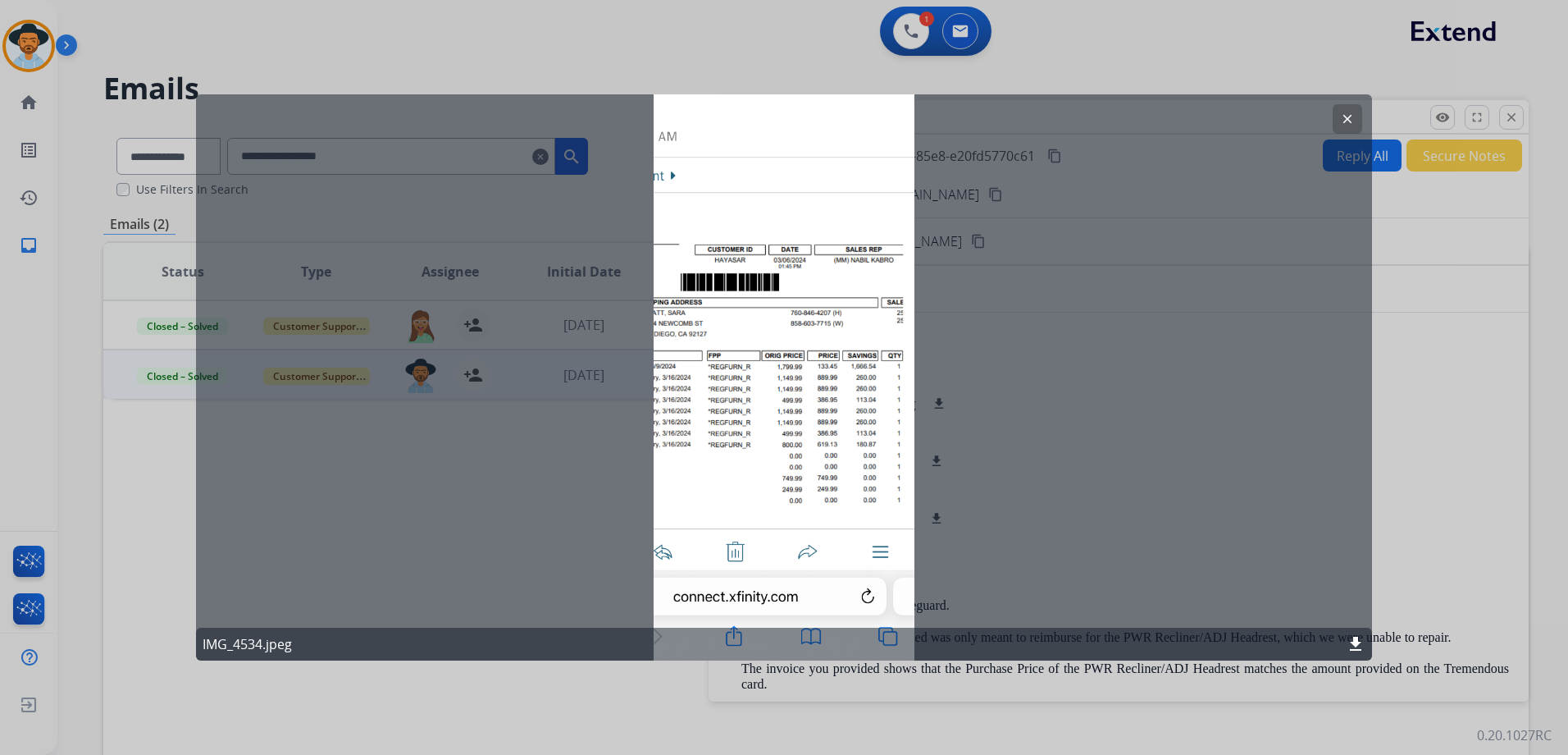
click at [1351, 110] on button "clear" at bounding box center [1347, 118] width 30 height 30
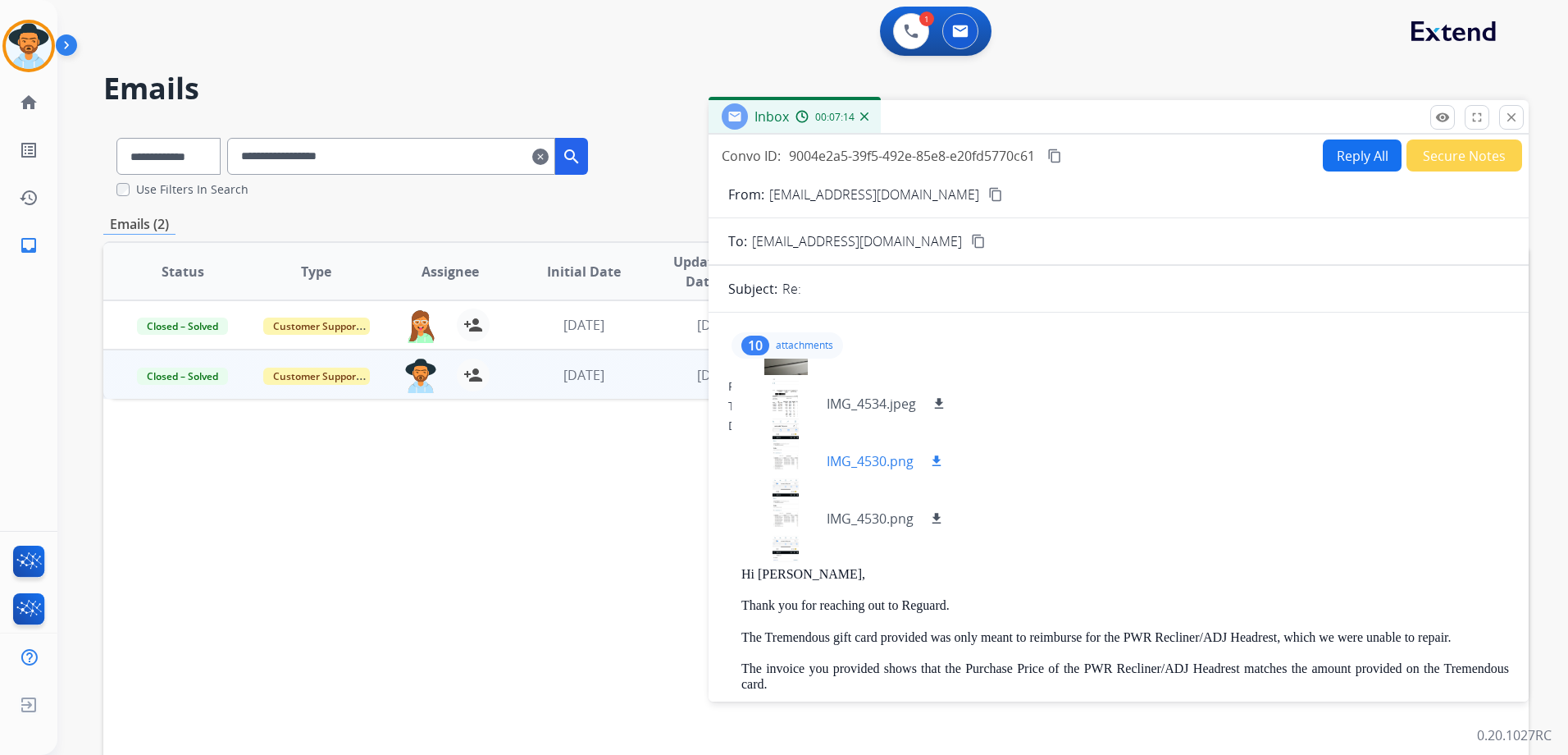
click at [862, 455] on p "IMG_4530.png" at bounding box center [870, 461] width 87 height 19
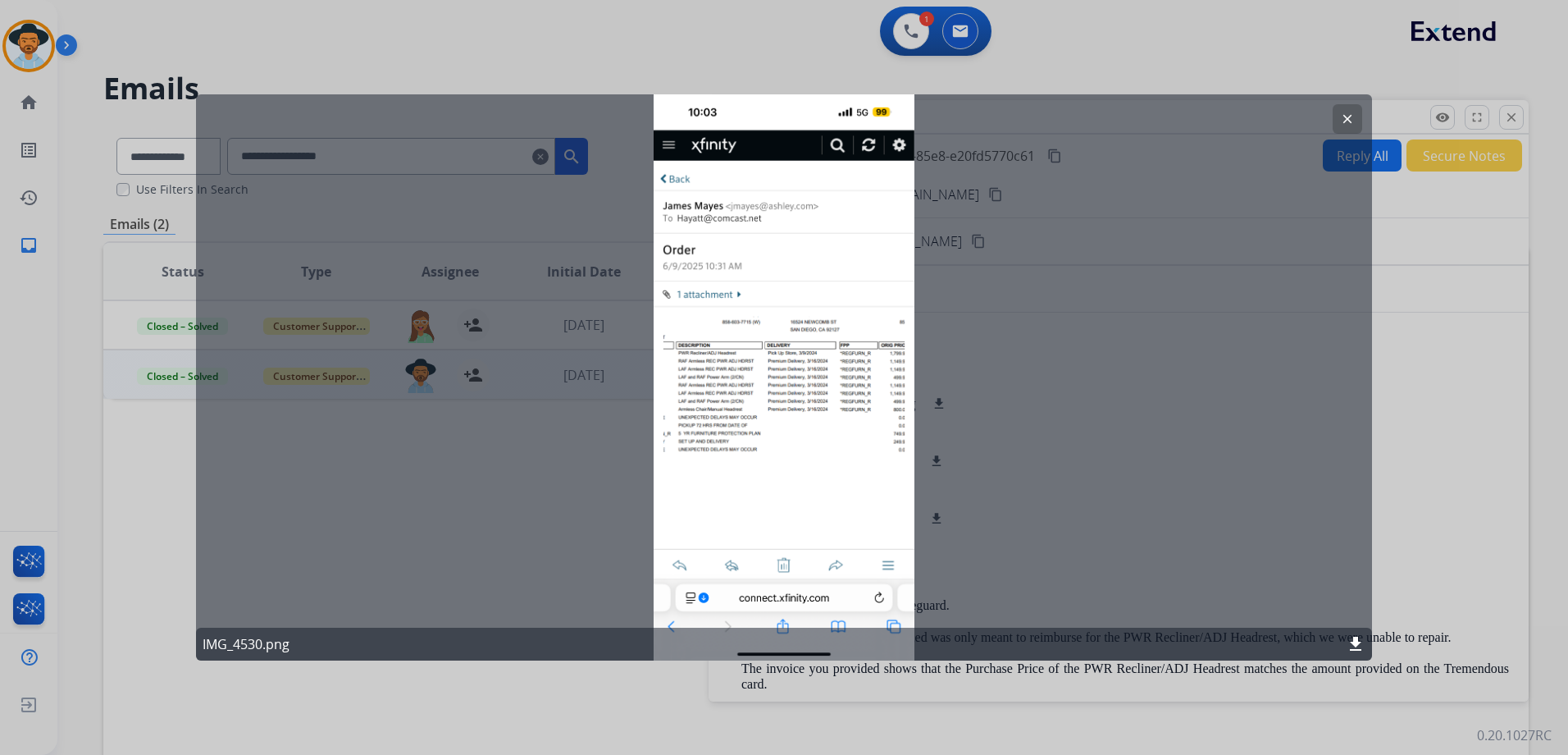
click at [1349, 110] on button "clear" at bounding box center [1347, 118] width 30 height 30
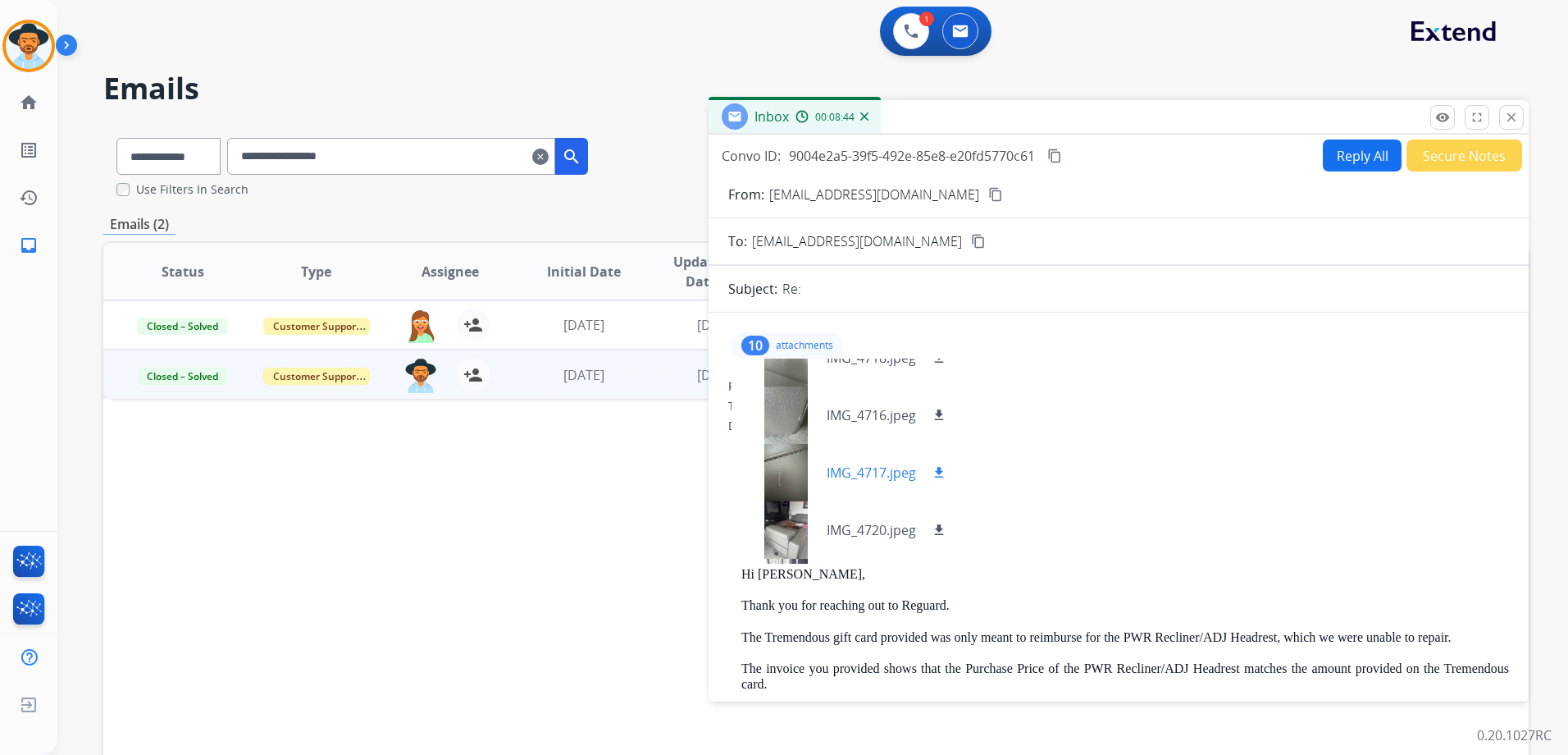
scroll to position [0, 0]
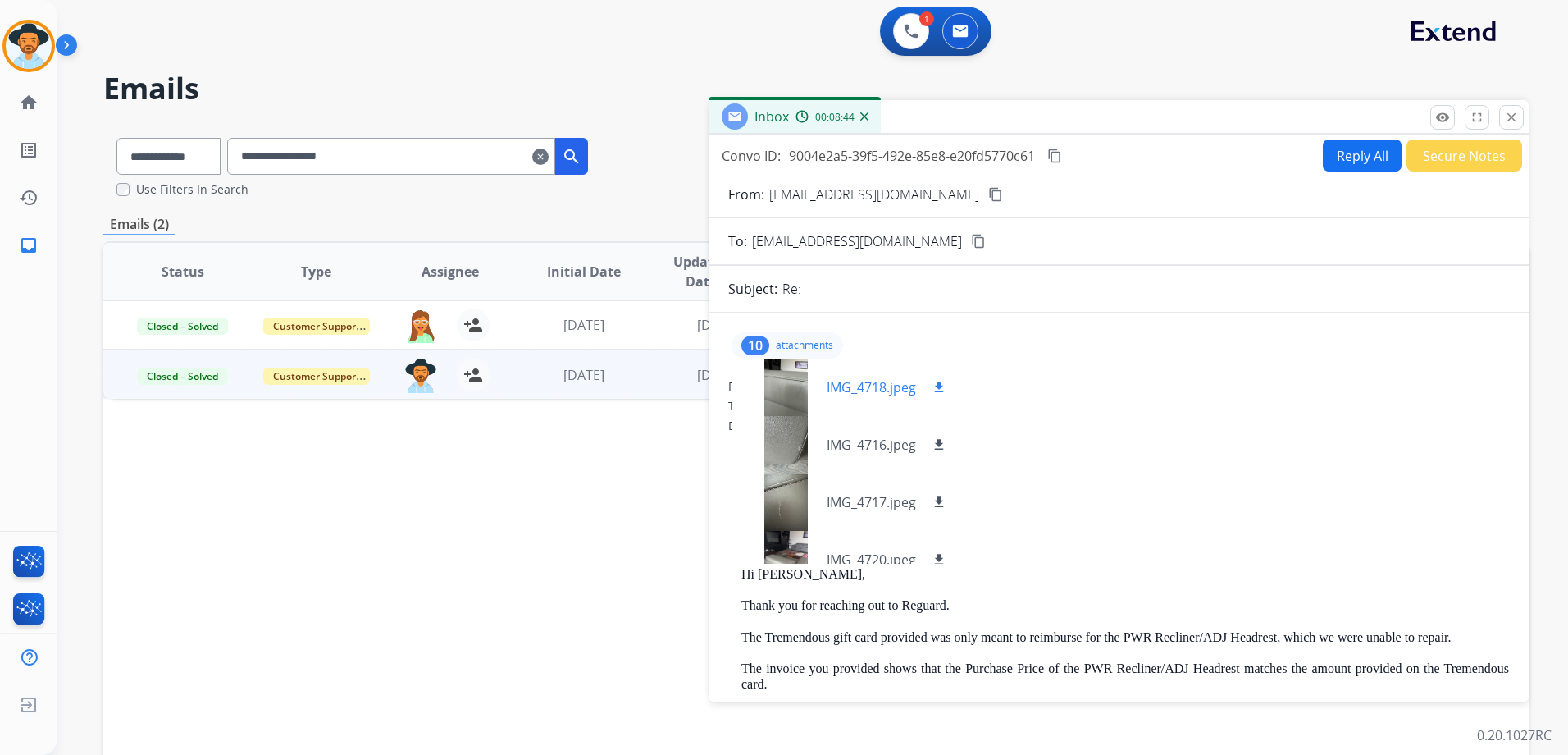
click at [857, 388] on p "IMG_4718.jpeg" at bounding box center [871, 387] width 89 height 19
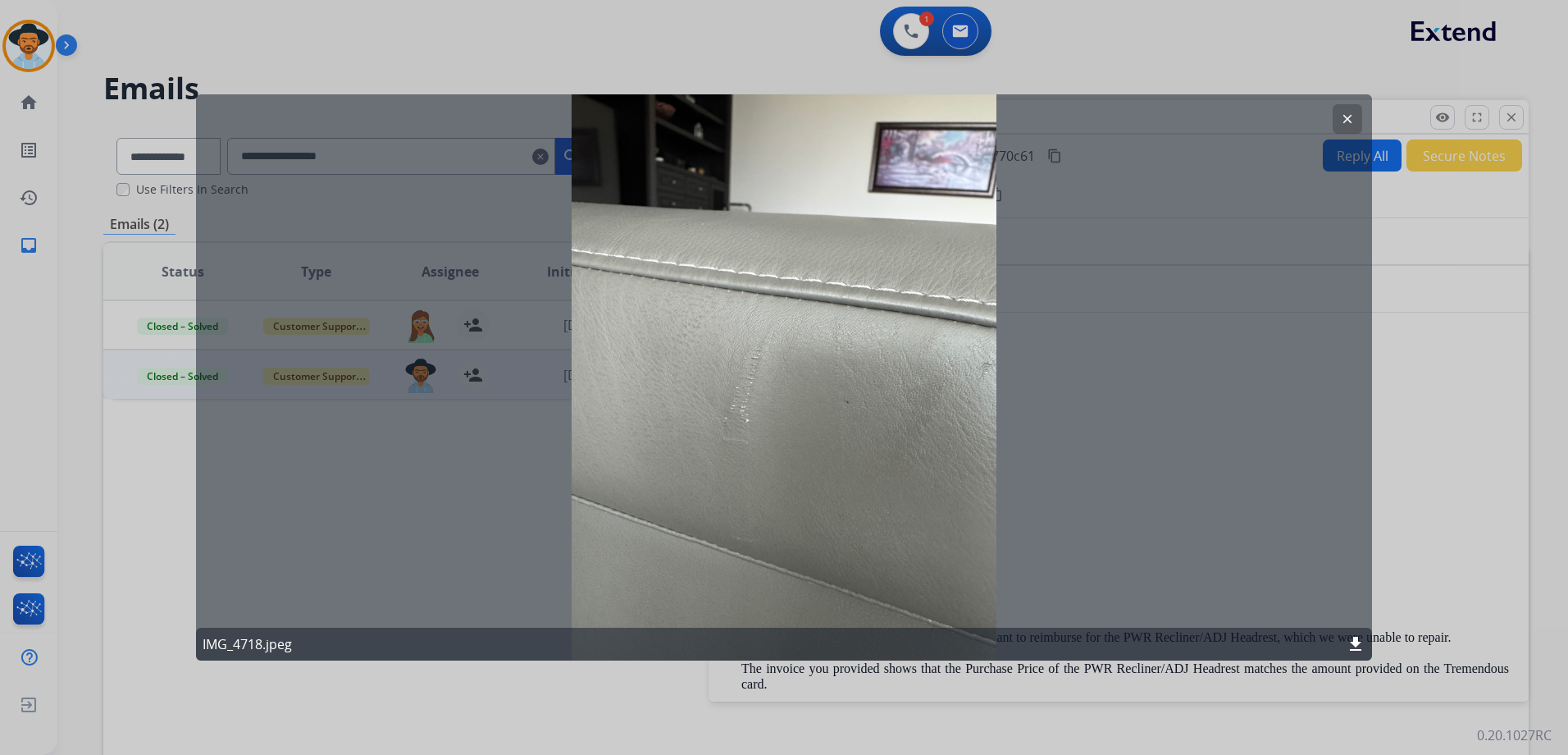
click at [1351, 119] on mat-icon "clear" at bounding box center [1347, 118] width 14 height 14
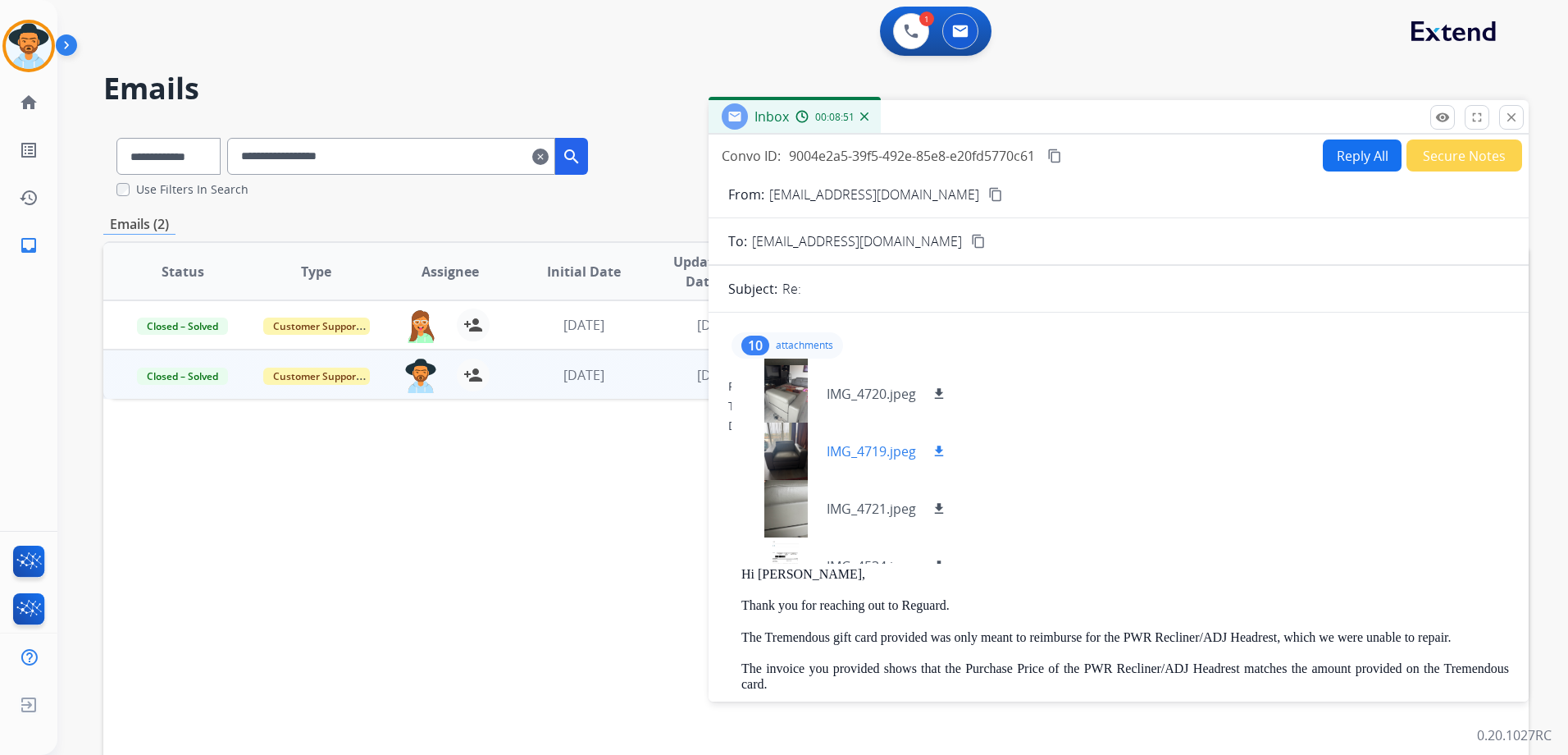
scroll to position [164, 0]
click at [834, 447] on p "IMG_4719.jpeg" at bounding box center [871, 452] width 89 height 19
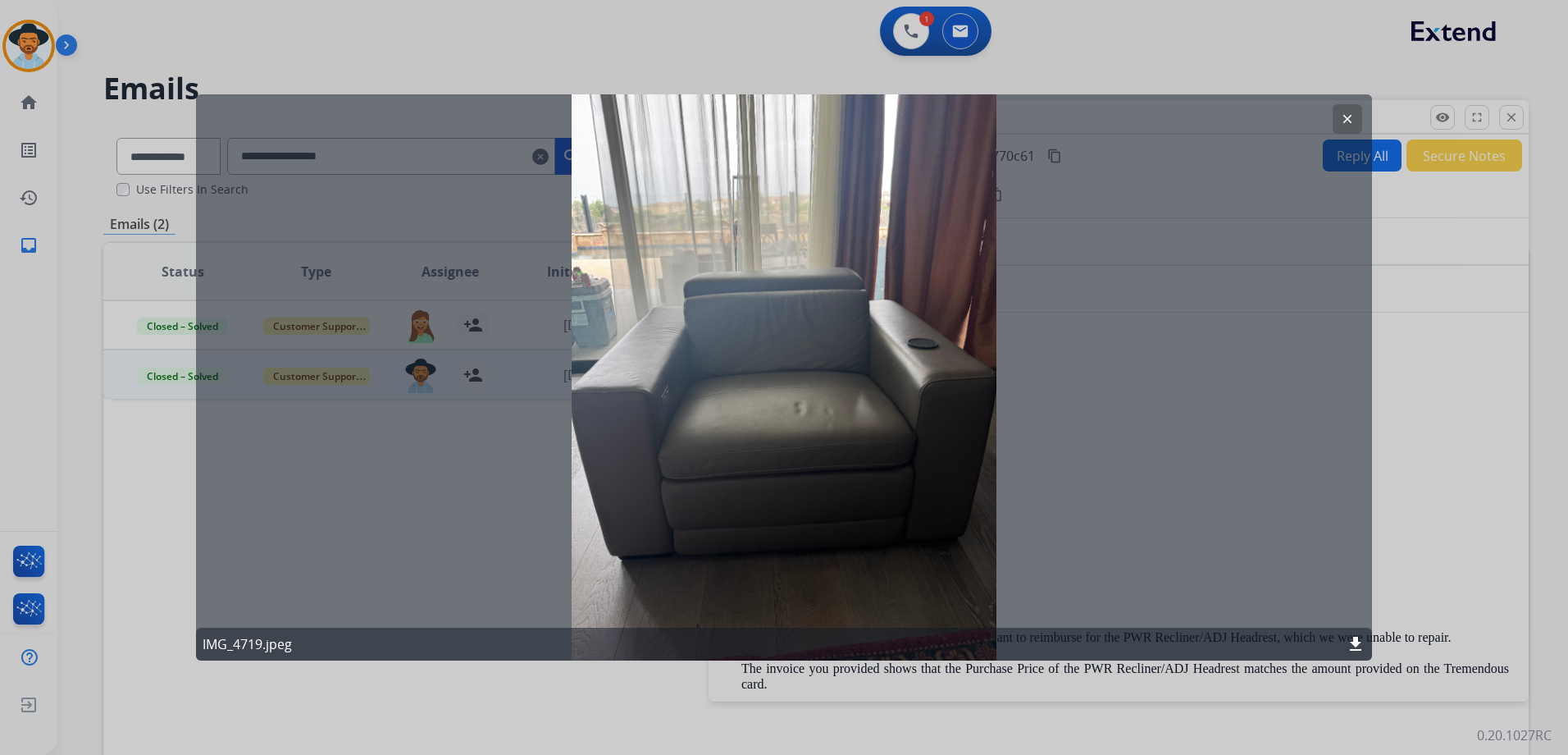
click at [1339, 111] on button "clear" at bounding box center [1347, 118] width 30 height 30
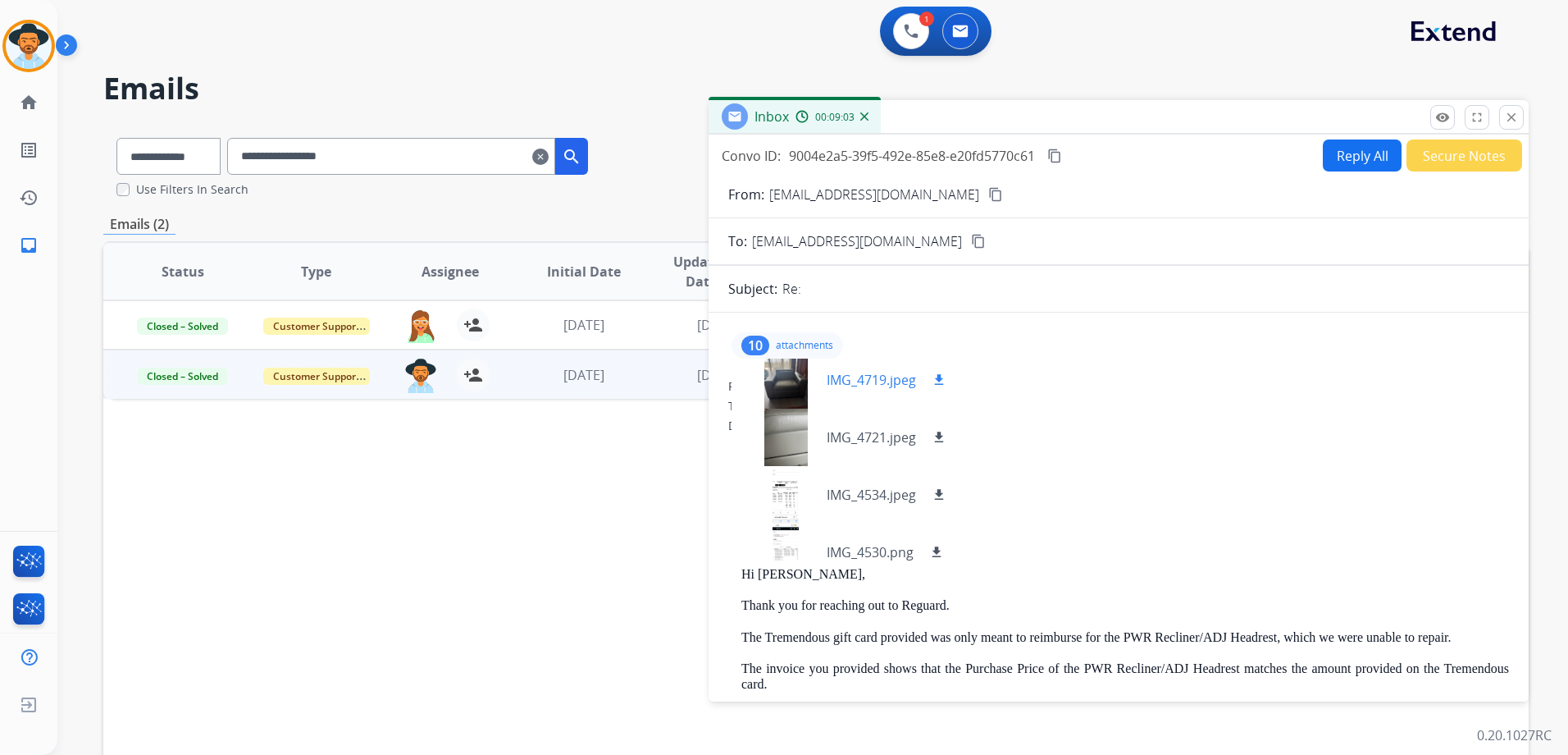
scroll to position [369, 0]
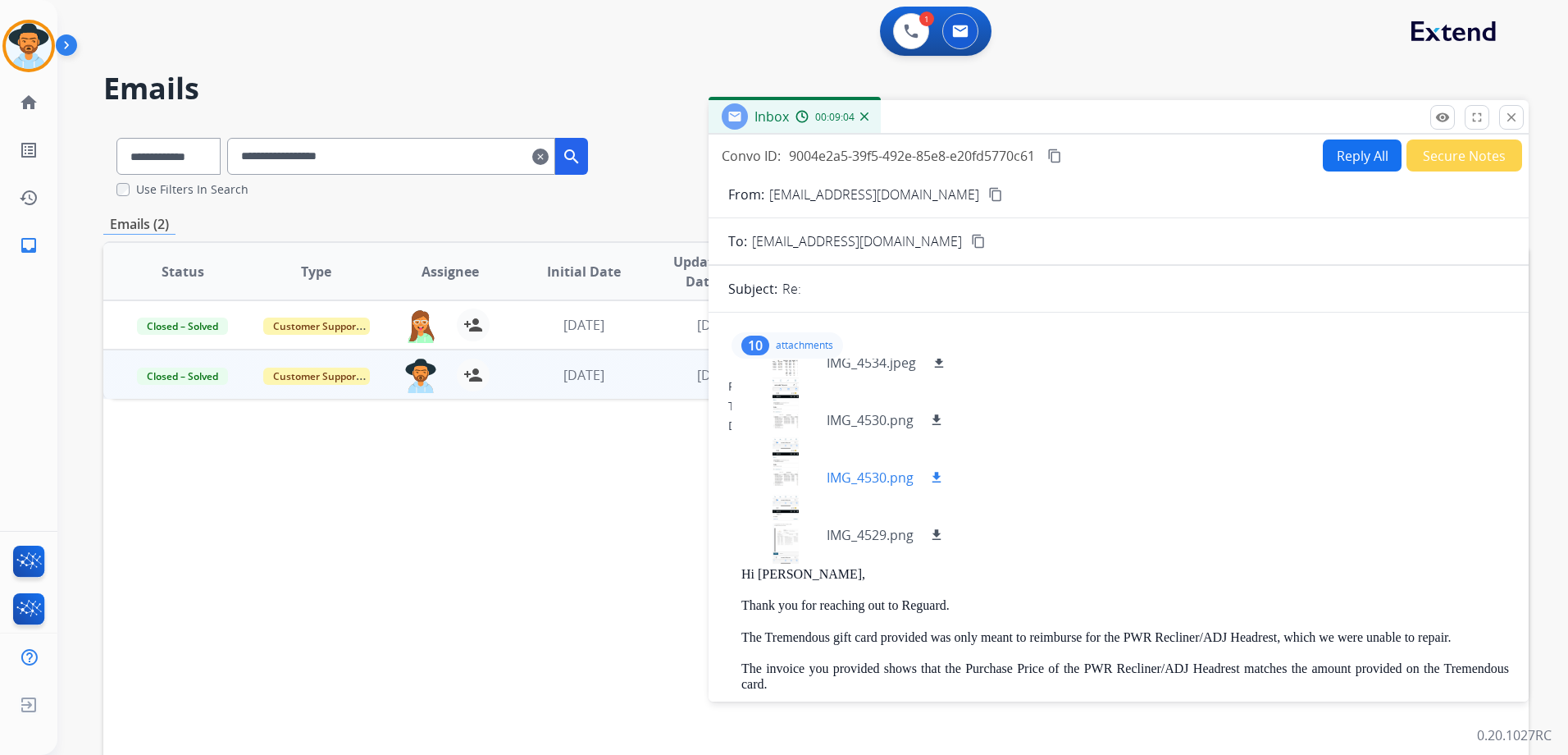
click at [853, 485] on p "IMG_4530.png" at bounding box center [870, 477] width 87 height 19
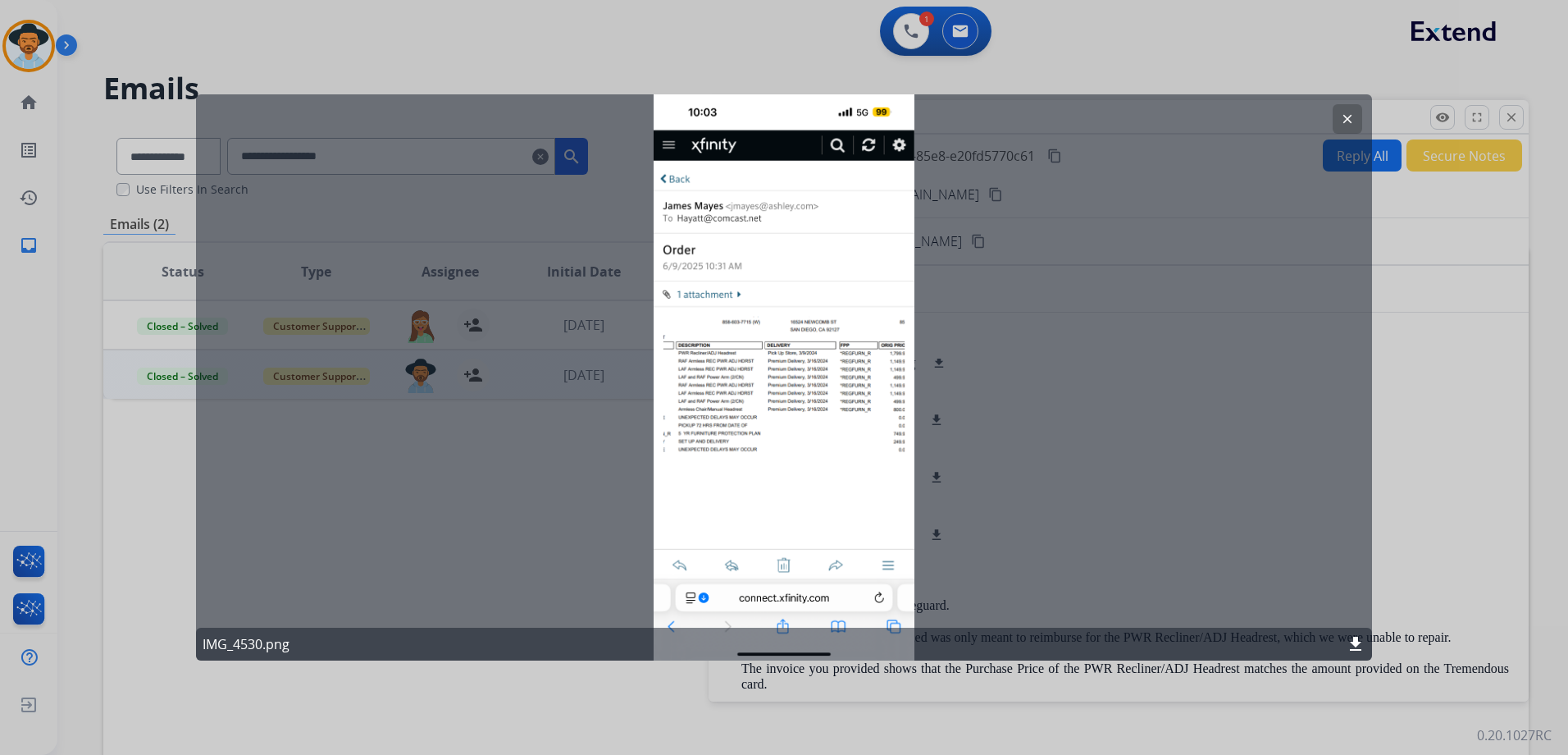
click at [1342, 124] on mat-icon "clear" at bounding box center [1347, 118] width 14 height 14
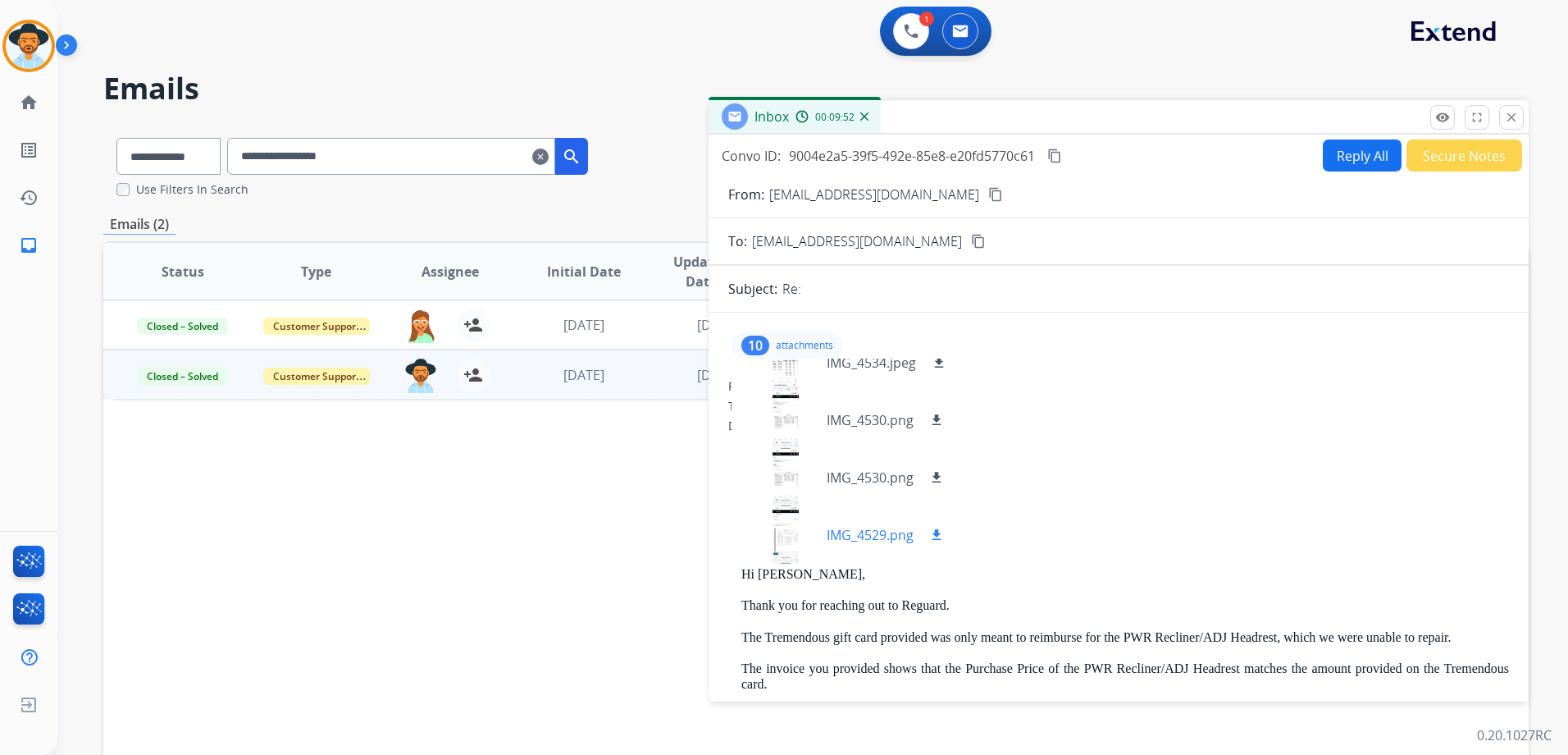
click at [852, 528] on p "IMG_4529.png" at bounding box center [870, 535] width 87 height 19
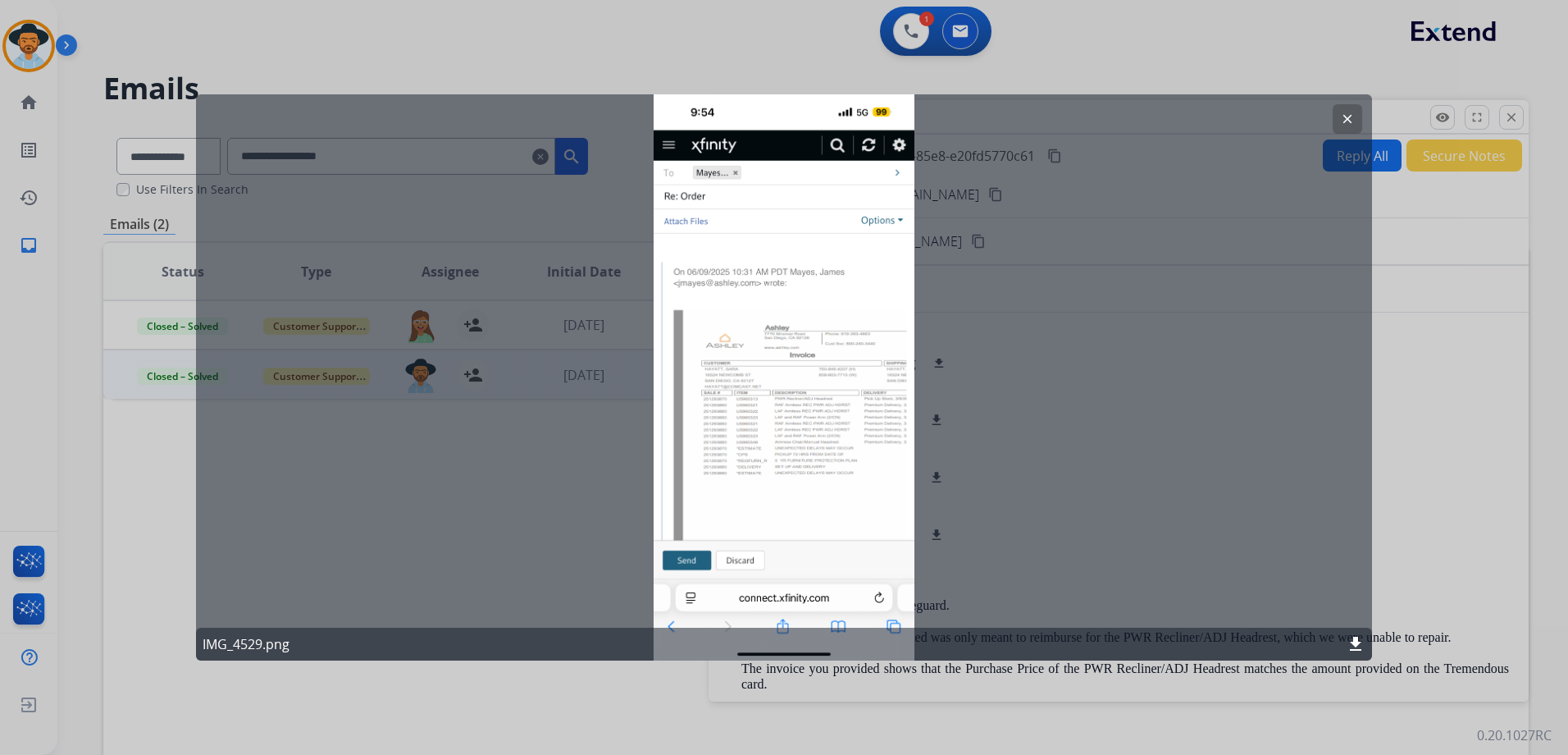
click at [1342, 117] on mat-icon "clear" at bounding box center [1347, 118] width 14 height 14
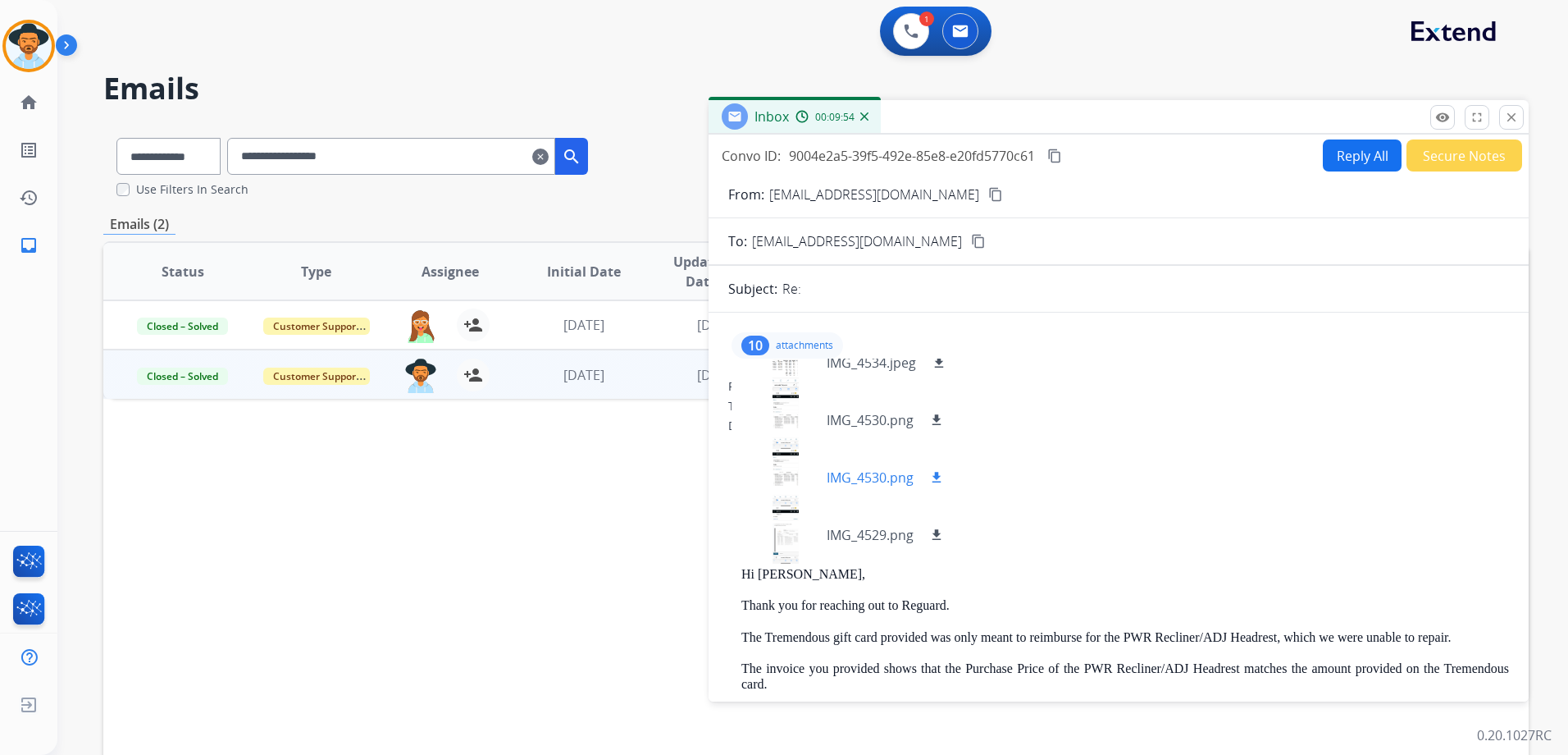
click at [892, 483] on p "IMG_4530.png" at bounding box center [870, 477] width 87 height 19
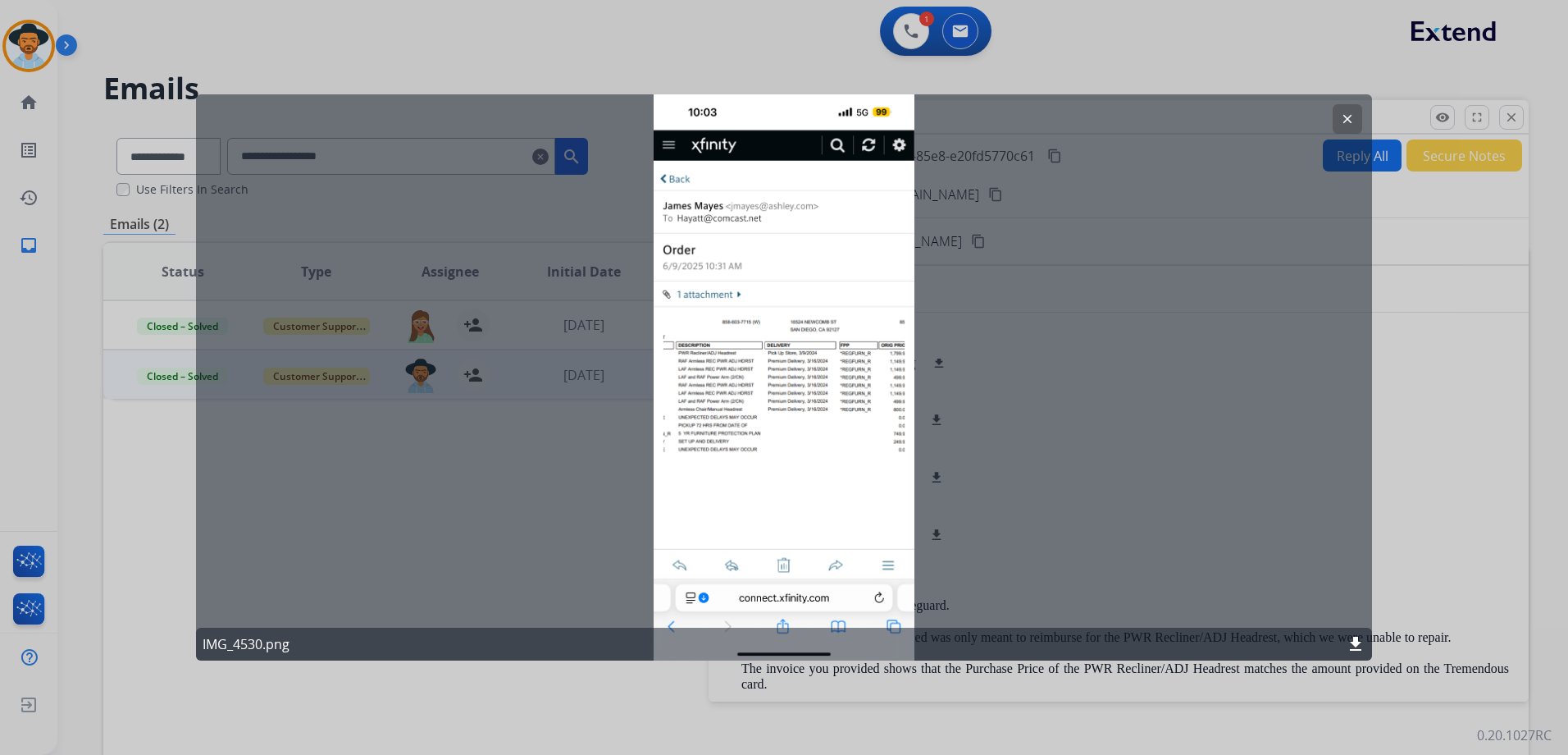
click at [1356, 115] on button "clear" at bounding box center [1347, 118] width 30 height 30
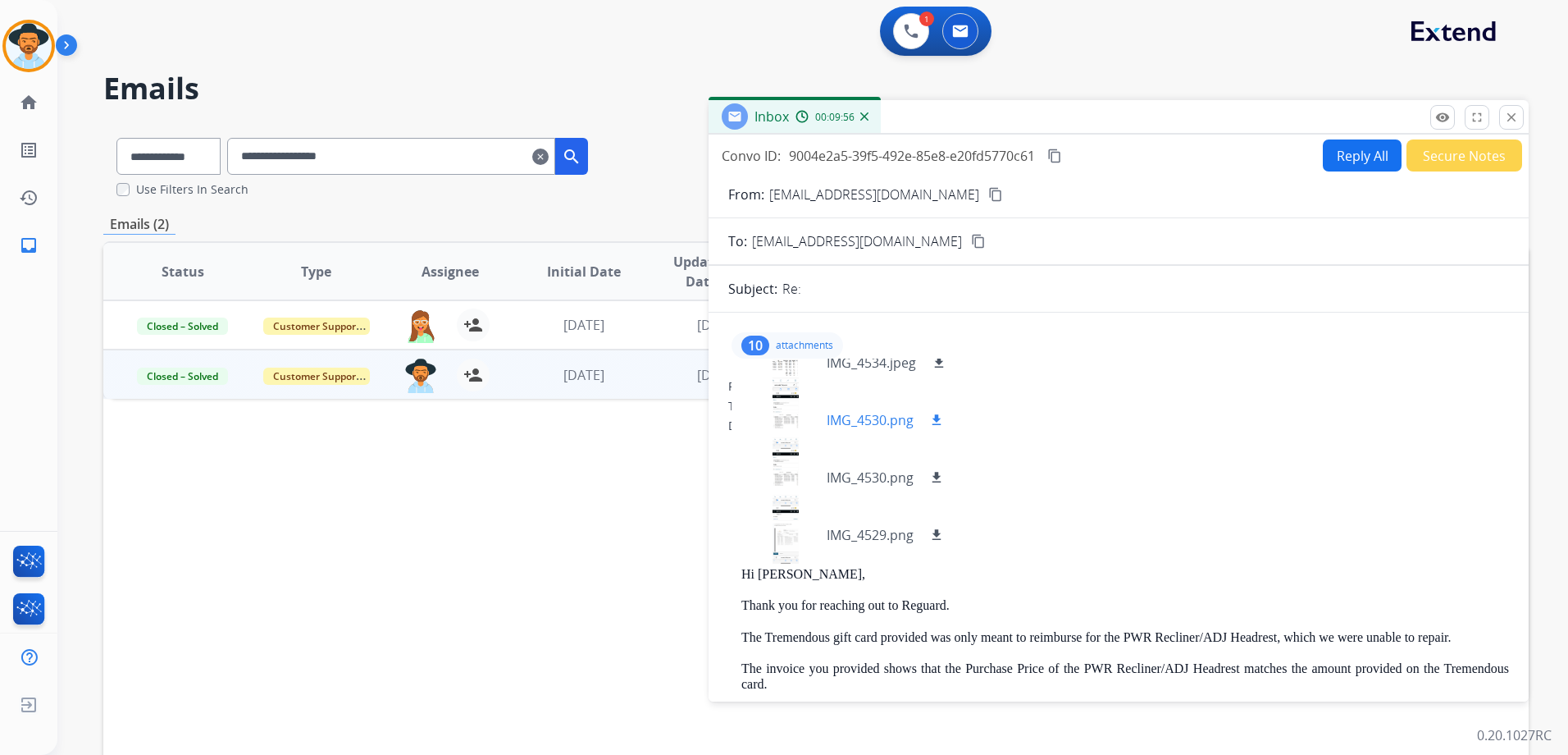
click at [880, 425] on p "IMG_4530.png" at bounding box center [870, 420] width 87 height 19
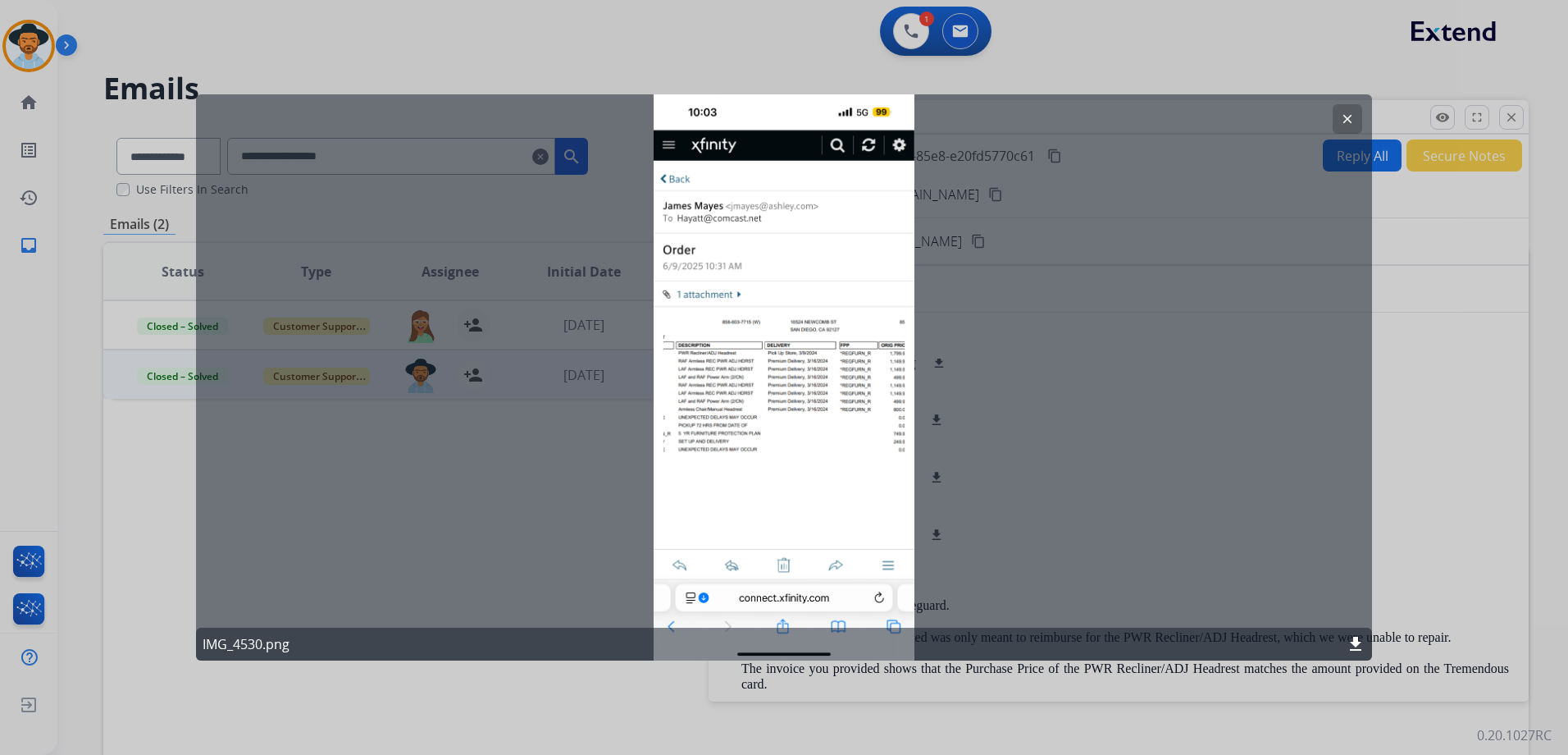
click at [1350, 117] on mat-icon "clear" at bounding box center [1347, 118] width 14 height 14
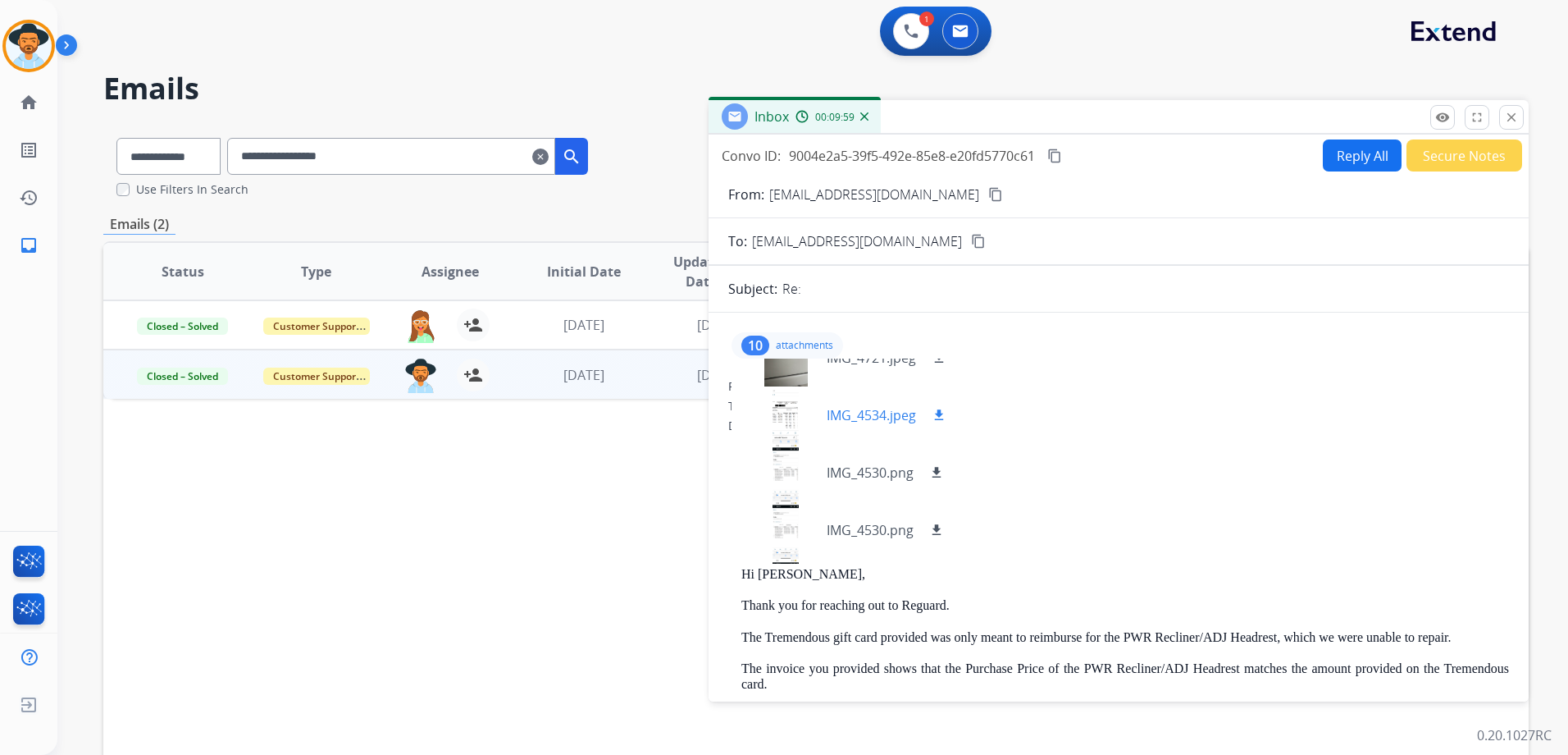
scroll to position [287, 0]
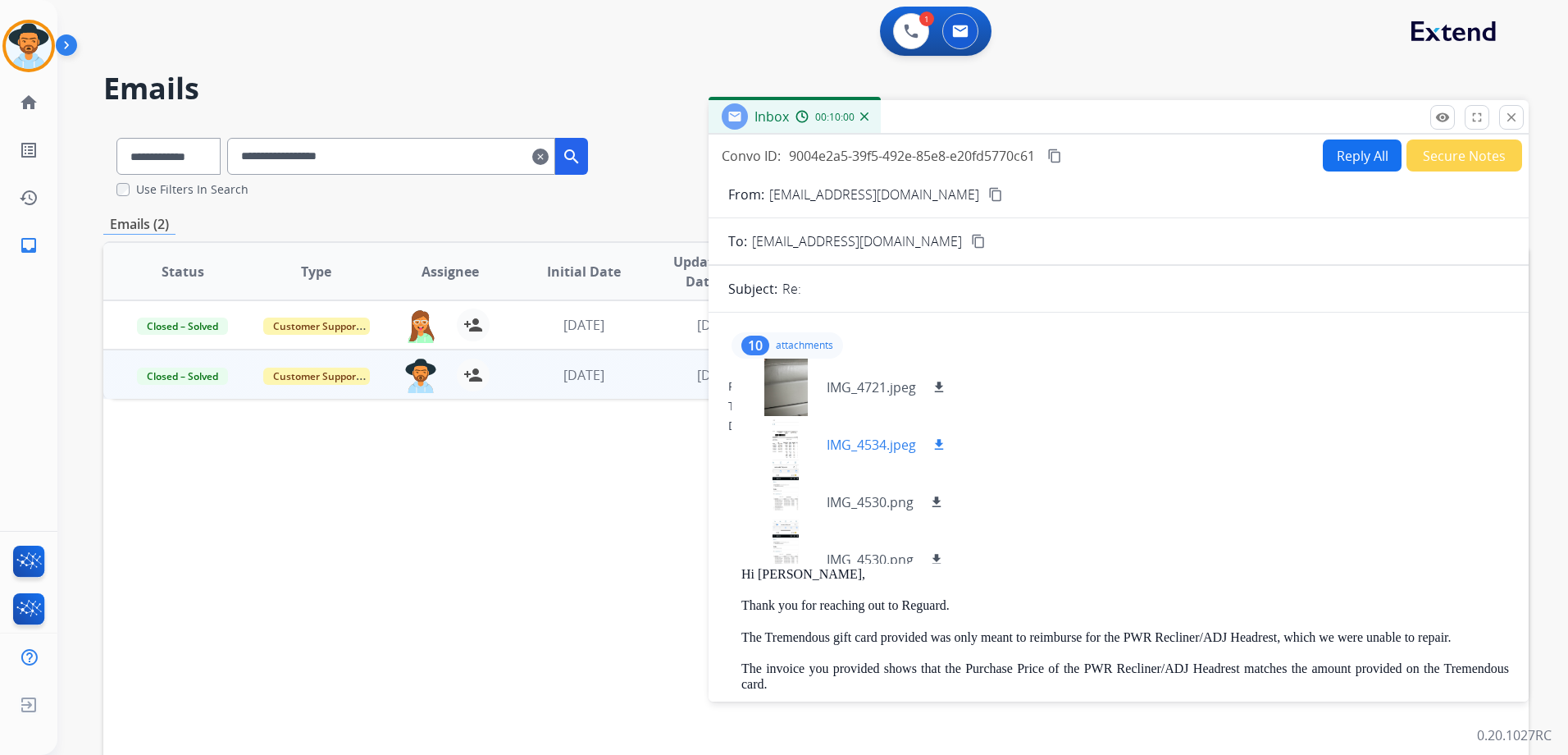
click at [904, 449] on p "IMG_4534.jpeg" at bounding box center [871, 445] width 89 height 19
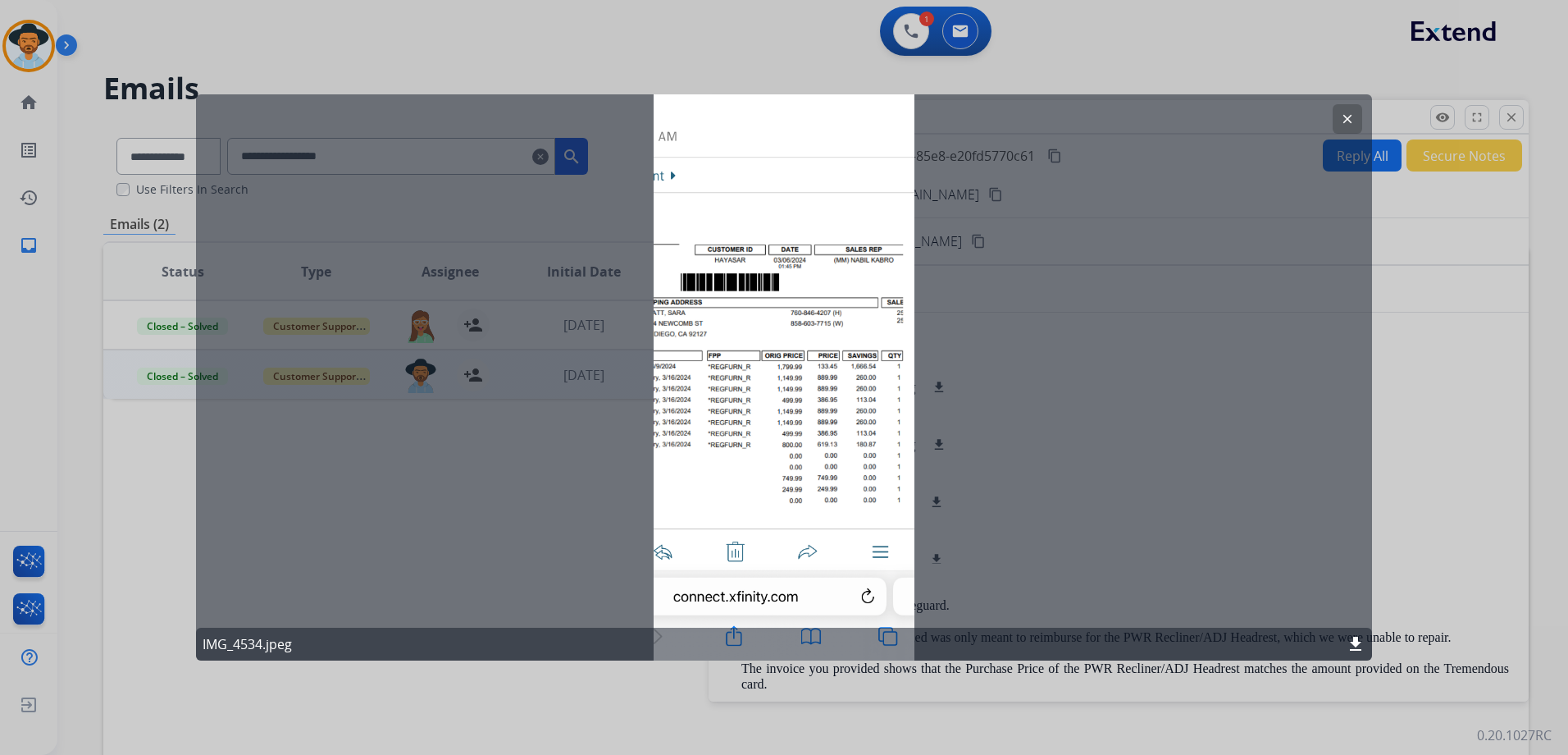
click at [1431, 508] on div at bounding box center [784, 378] width 1568 height 755
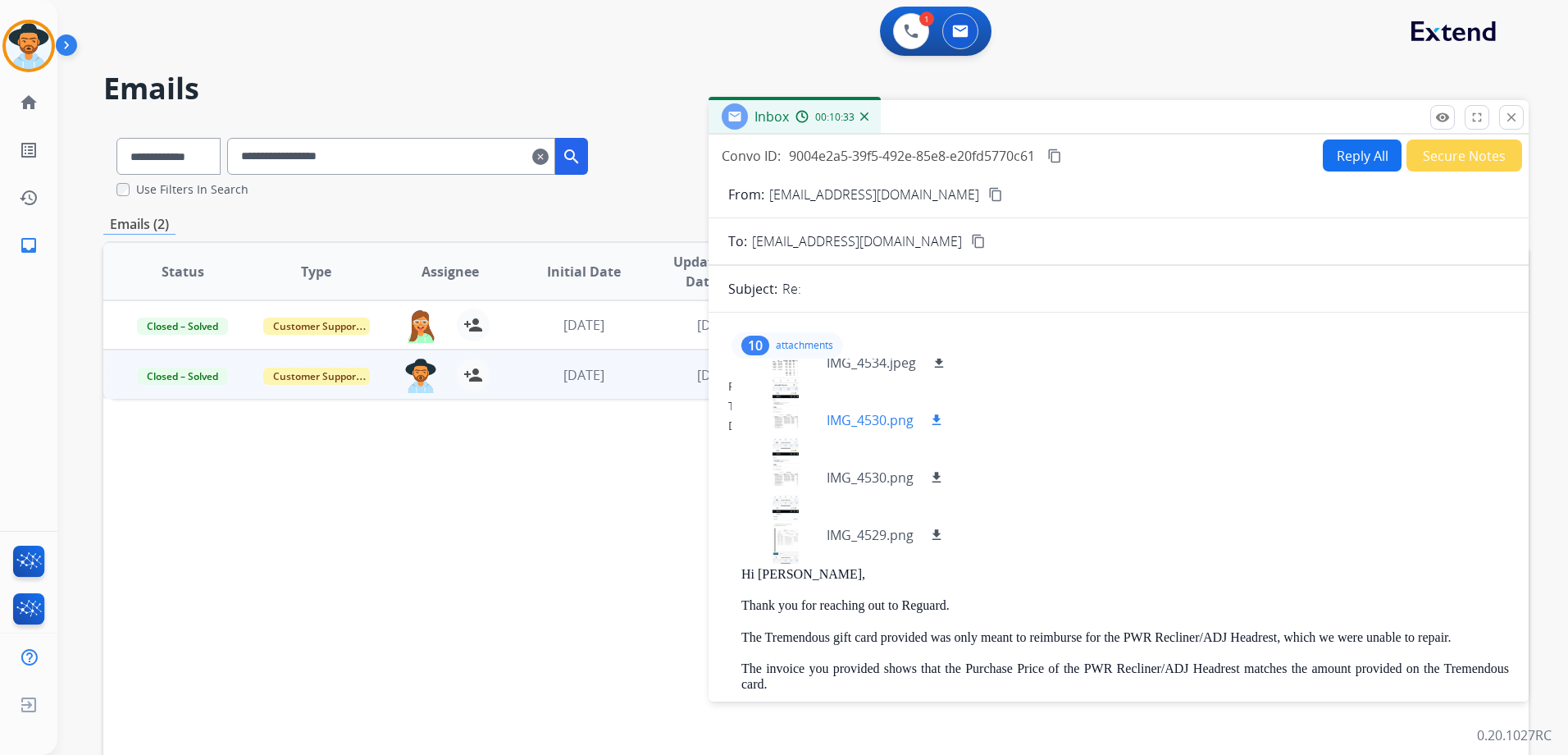
scroll to position [206, 0]
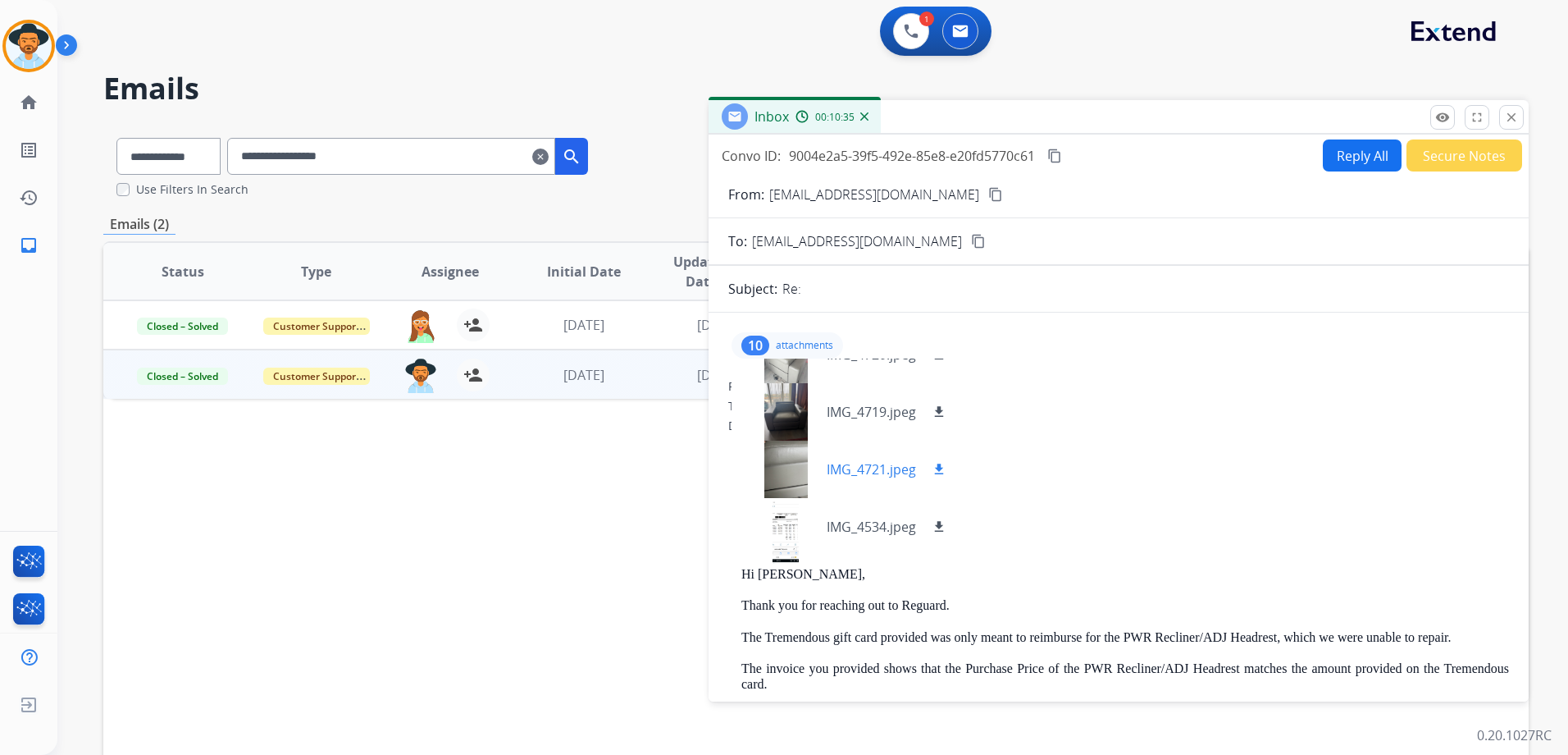
click at [844, 467] on p "IMG_4721.jpeg" at bounding box center [871, 469] width 89 height 19
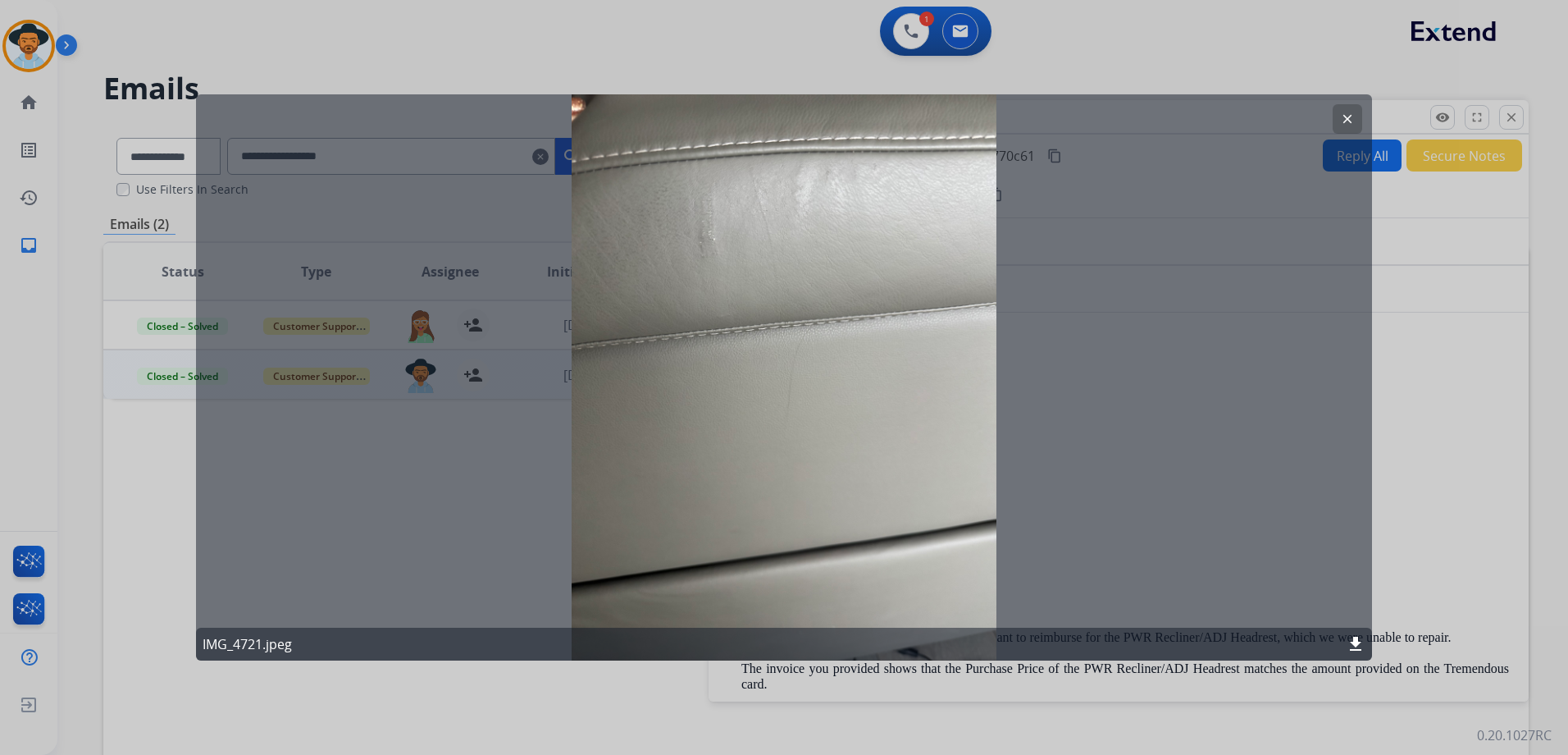
click at [1348, 118] on mat-icon "clear" at bounding box center [1347, 118] width 14 height 14
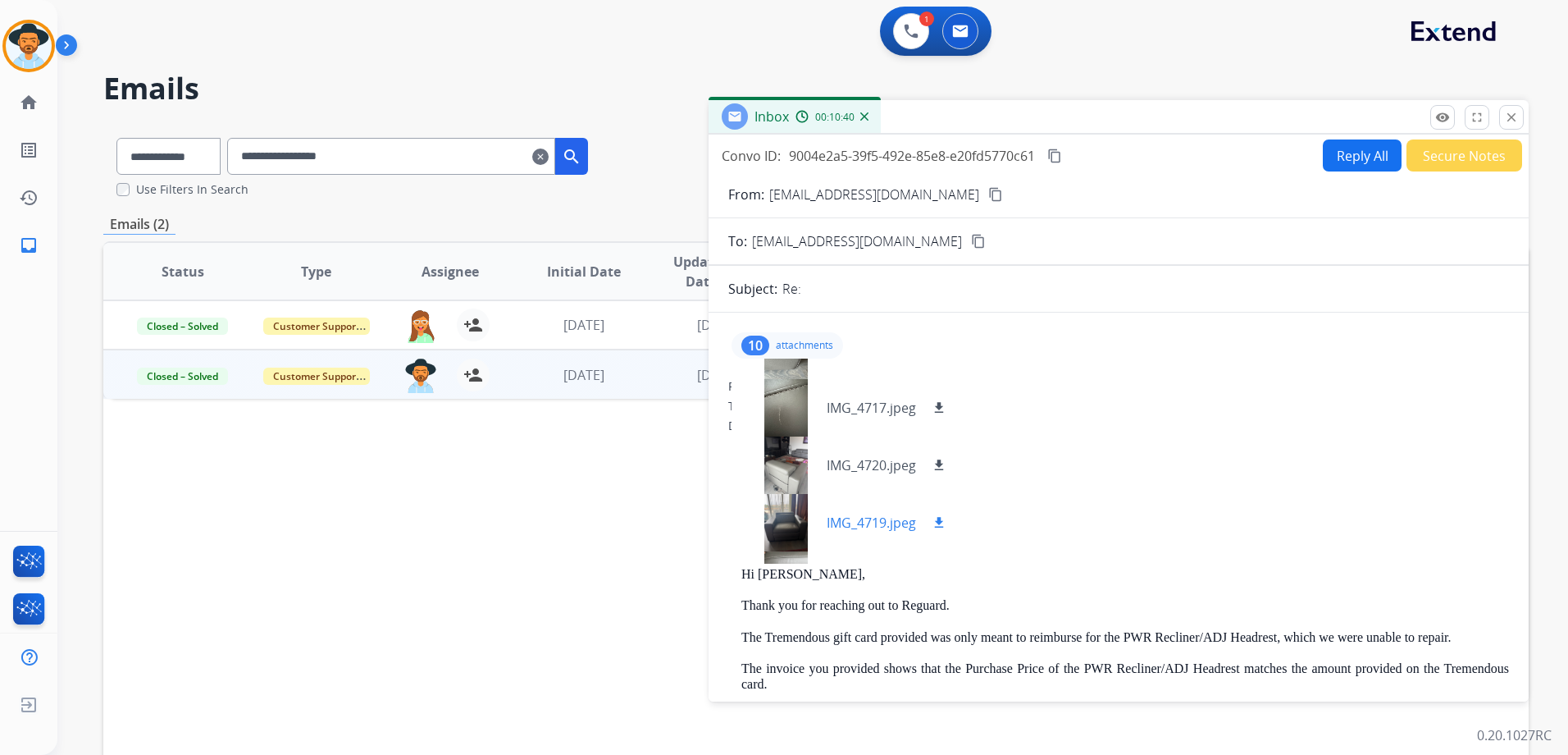
scroll to position [123, 0]
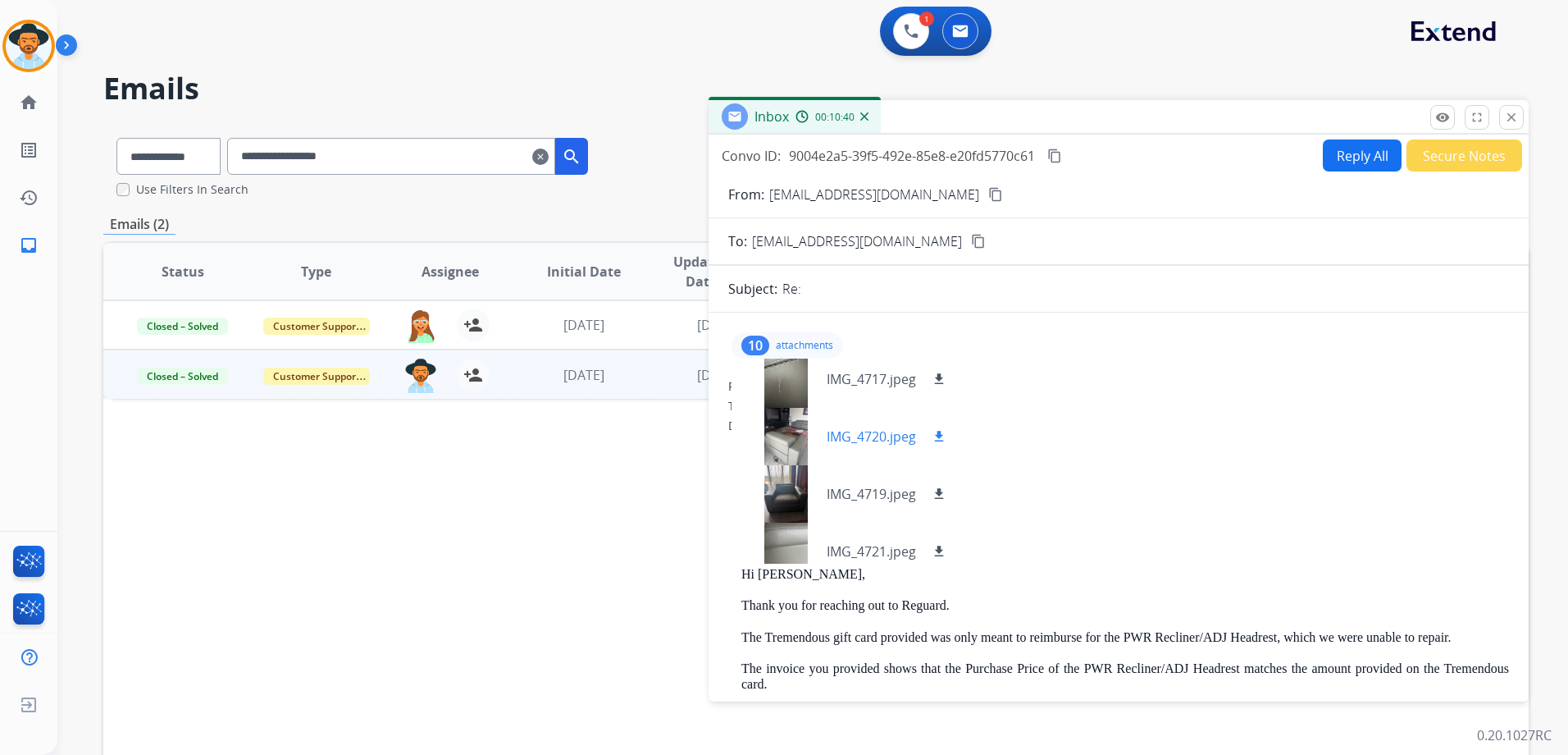
click at [804, 426] on div at bounding box center [784, 436] width 82 height 58
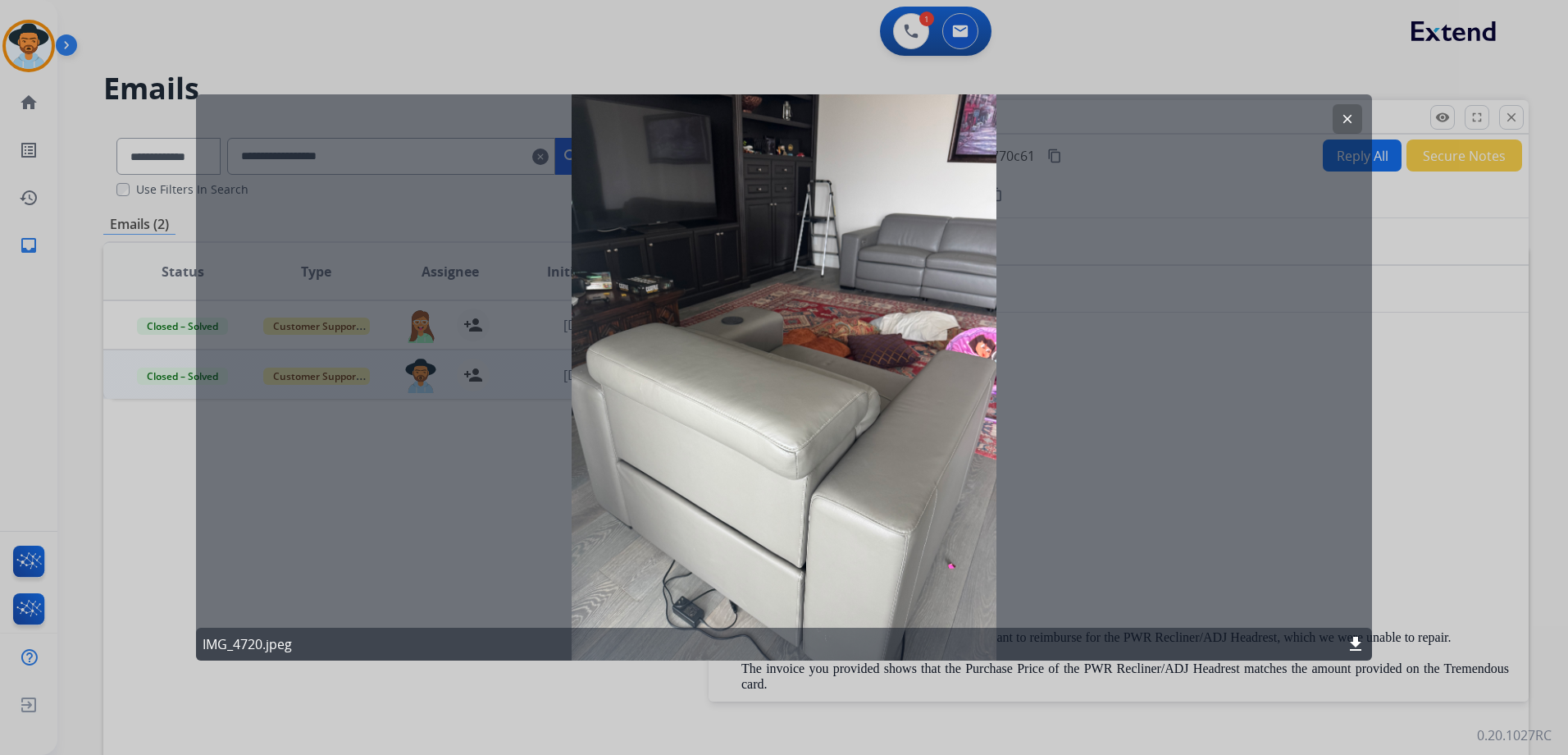
click at [1344, 111] on mat-icon "clear" at bounding box center [1347, 118] width 14 height 14
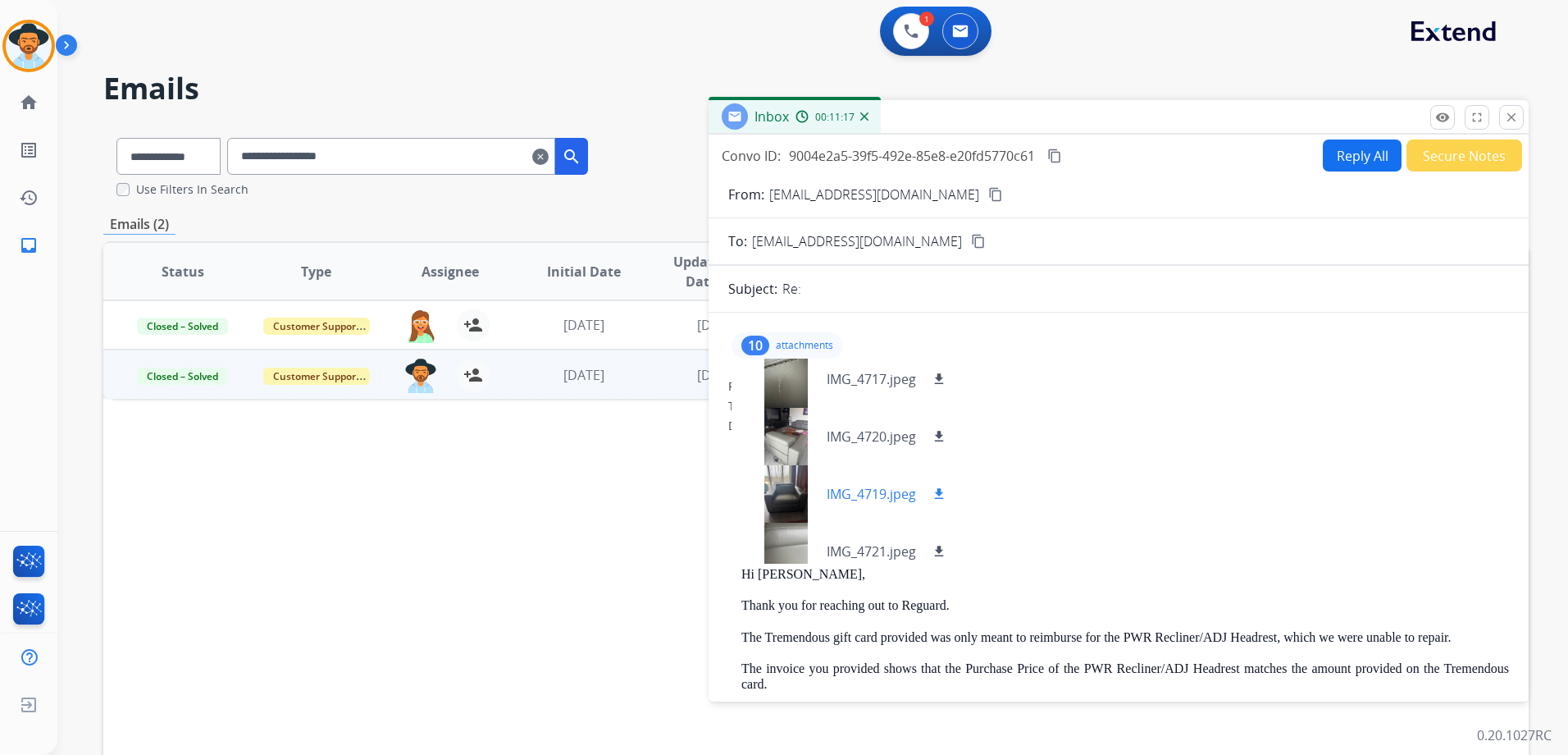
scroll to position [369, 0]
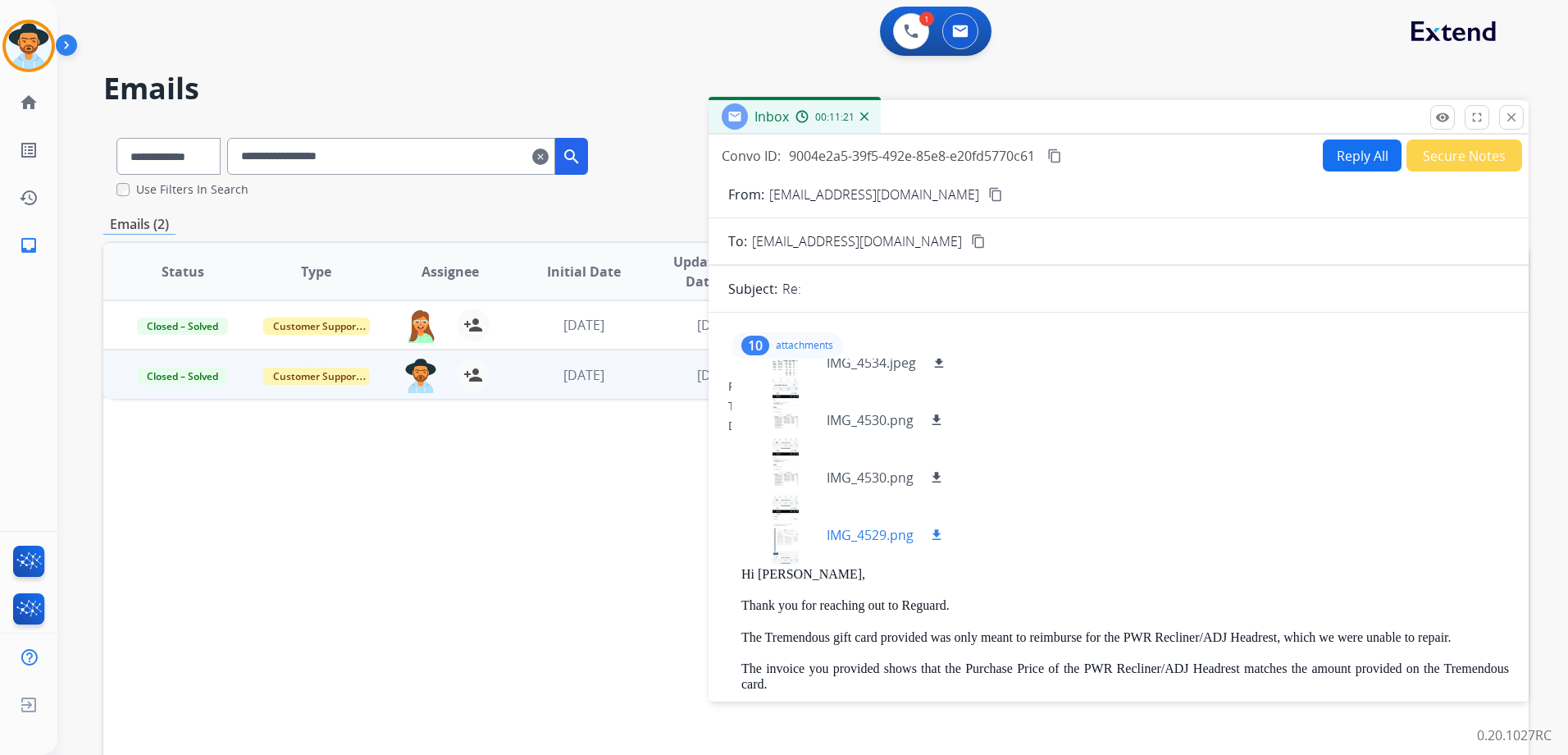
click at [853, 524] on div "IMG_4529.png download" at bounding box center [845, 535] width 228 height 58
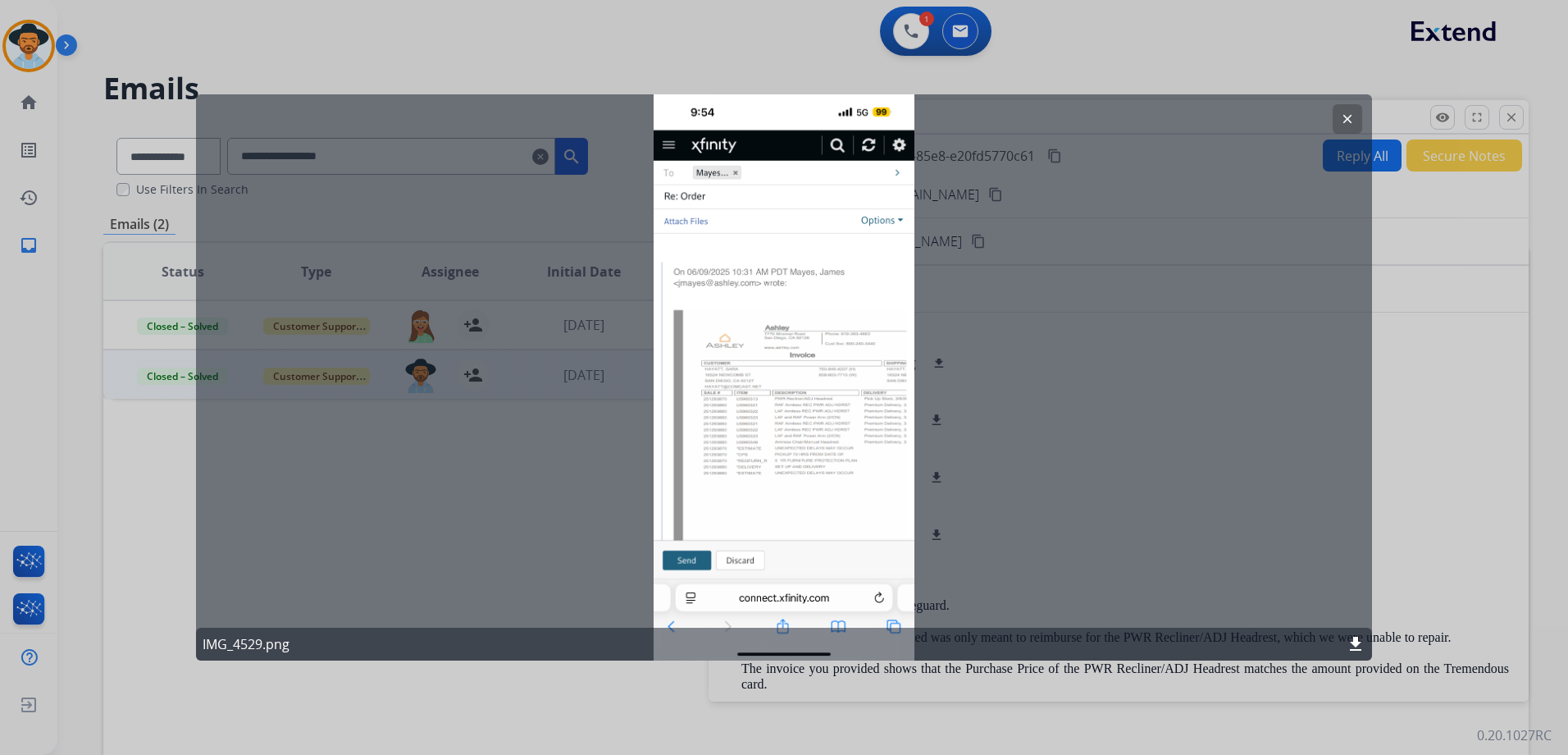
click at [1350, 114] on mat-icon "clear" at bounding box center [1347, 118] width 14 height 14
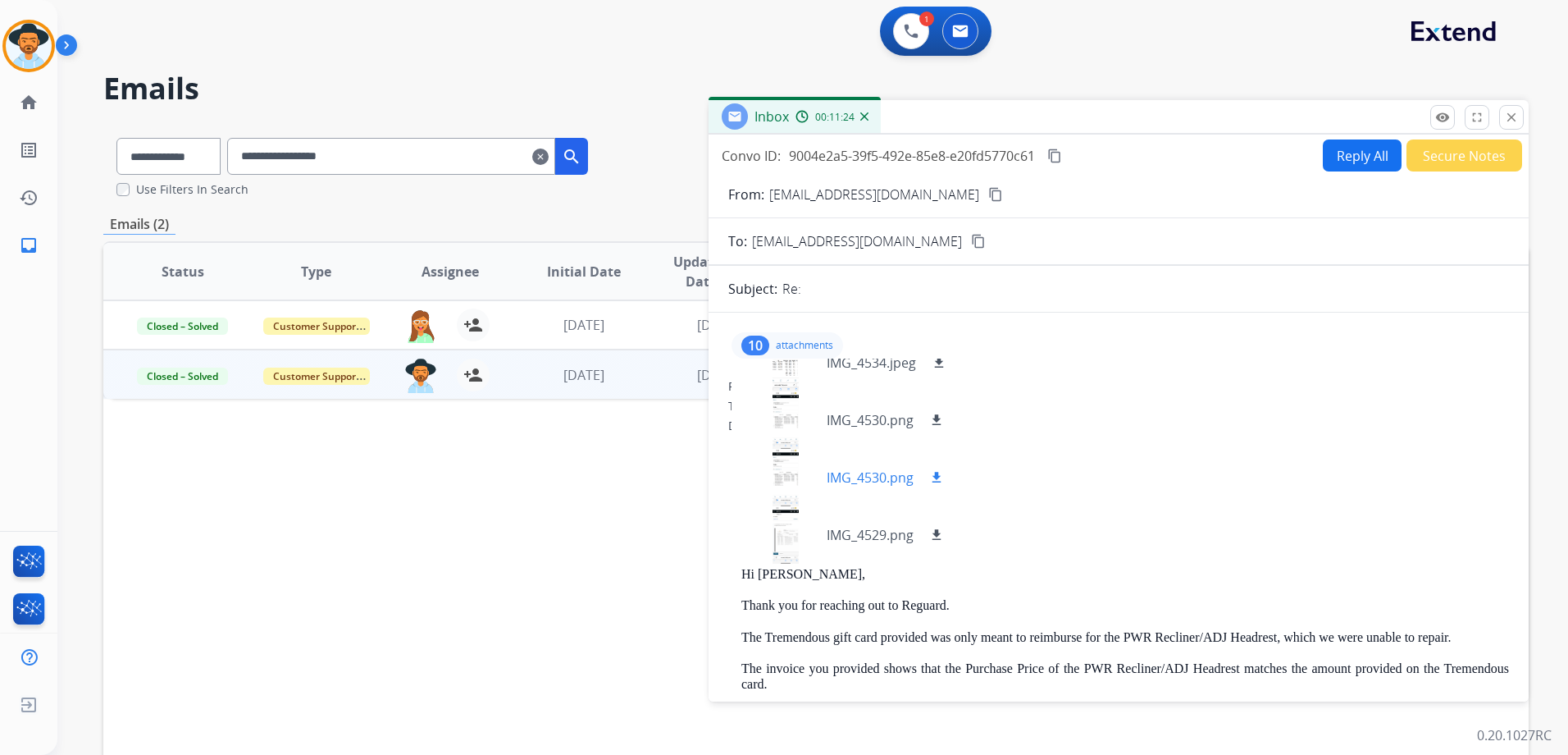
click at [857, 483] on p "IMG_4530.png" at bounding box center [870, 477] width 87 height 19
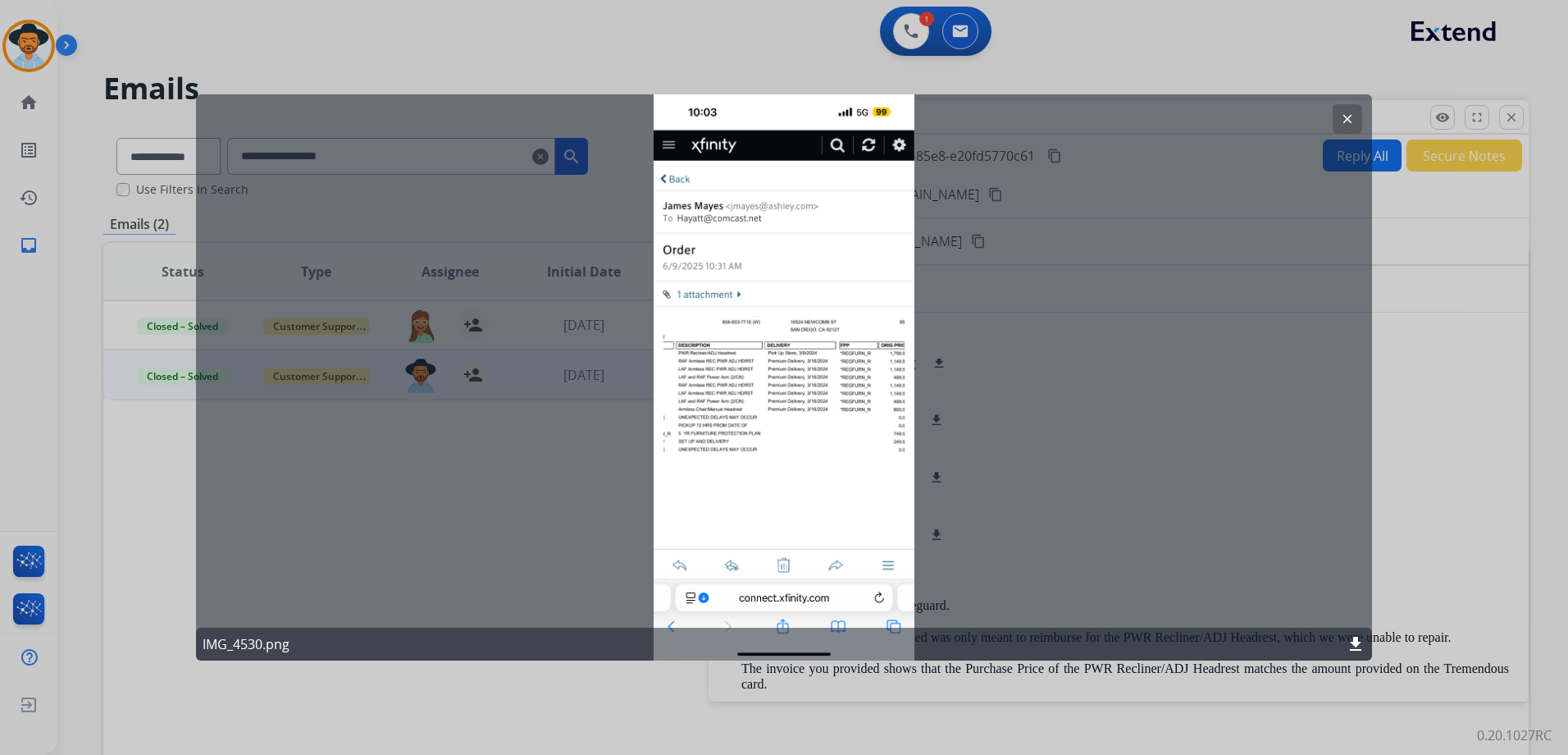
drag, startPoint x: 1348, startPoint y: 112, endPoint x: 1292, endPoint y: 152, distance: 68.8
click at [1348, 112] on mat-icon "clear" at bounding box center [1347, 118] width 14 height 14
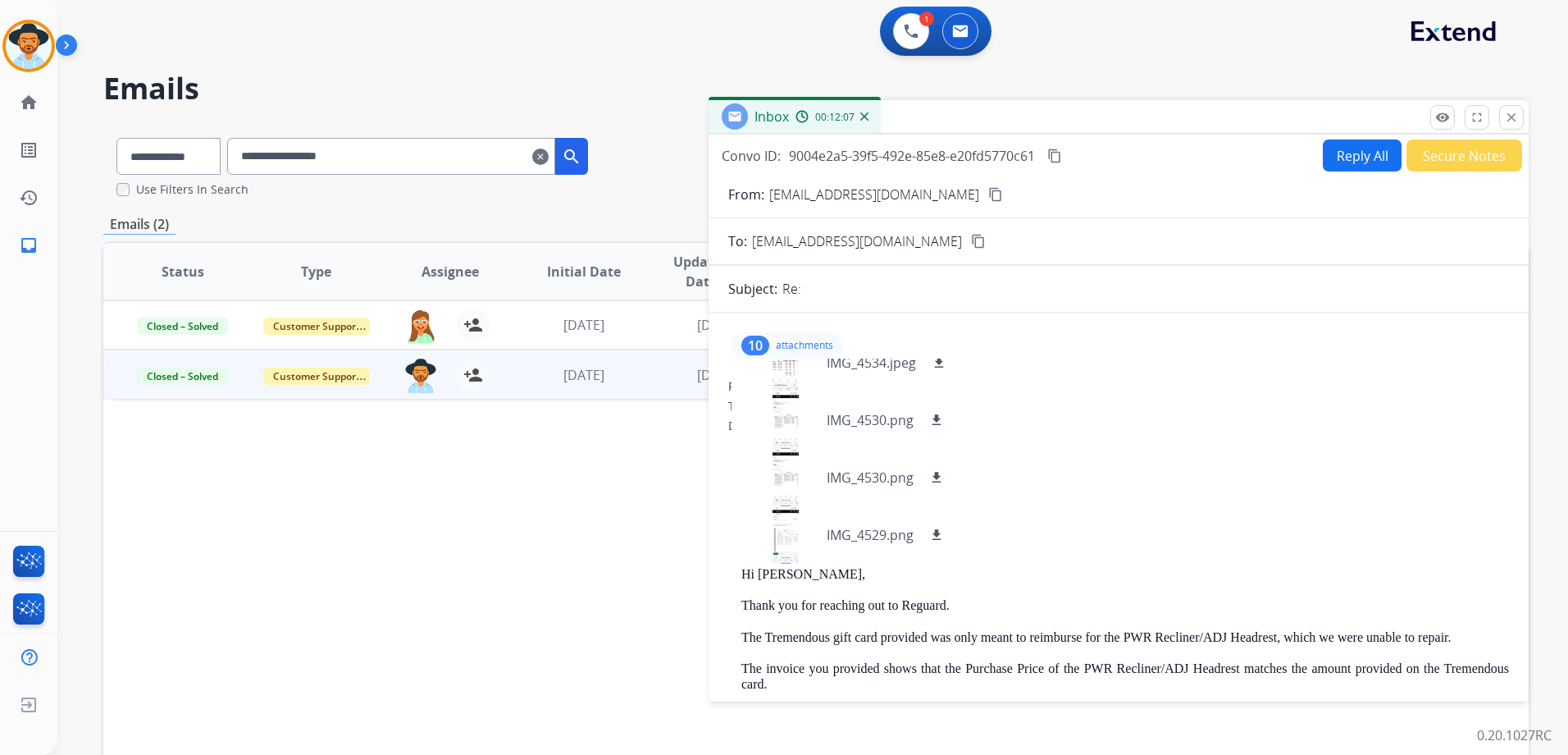
scroll to position [206, 0]
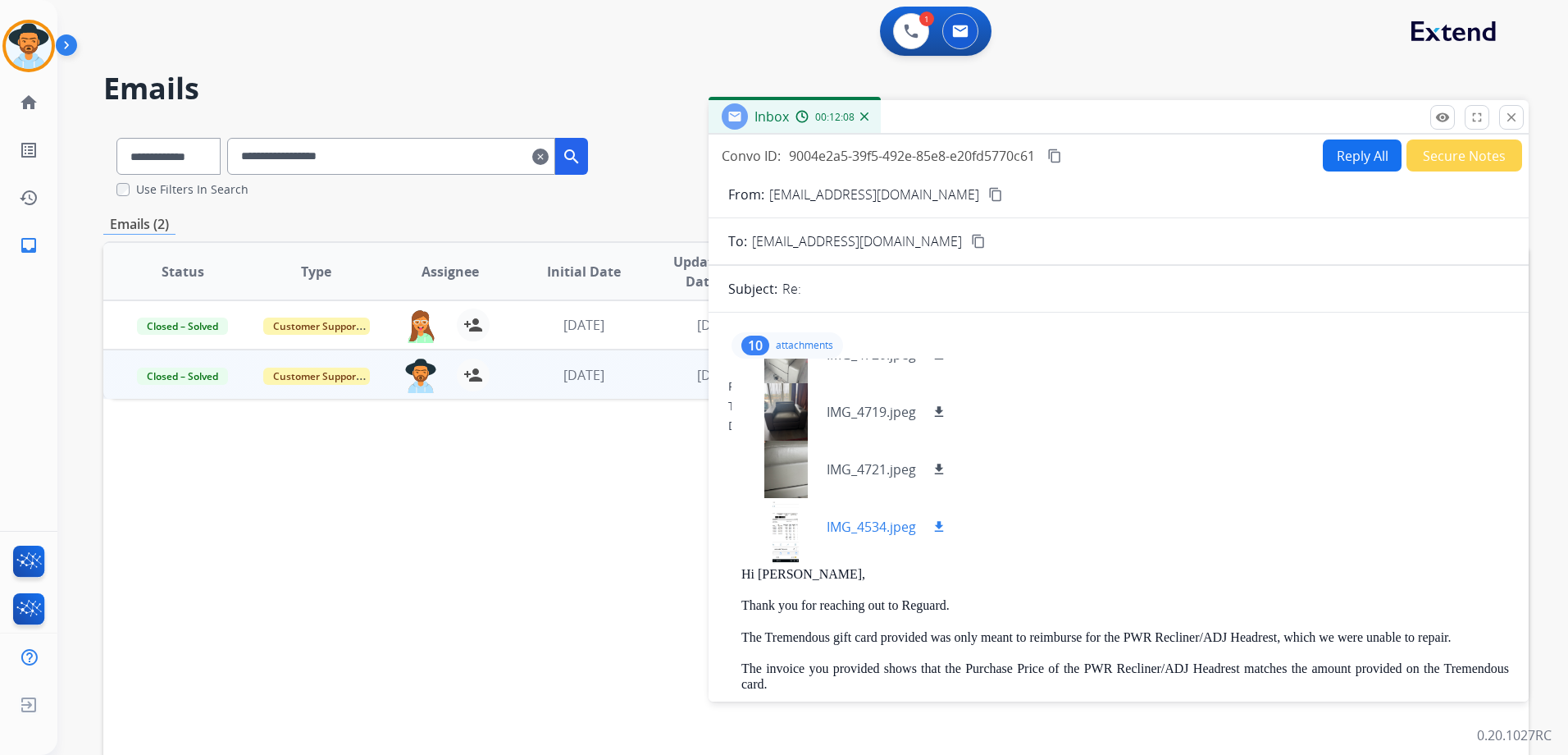
click at [861, 520] on p "IMG_4534.jpeg" at bounding box center [871, 526] width 89 height 19
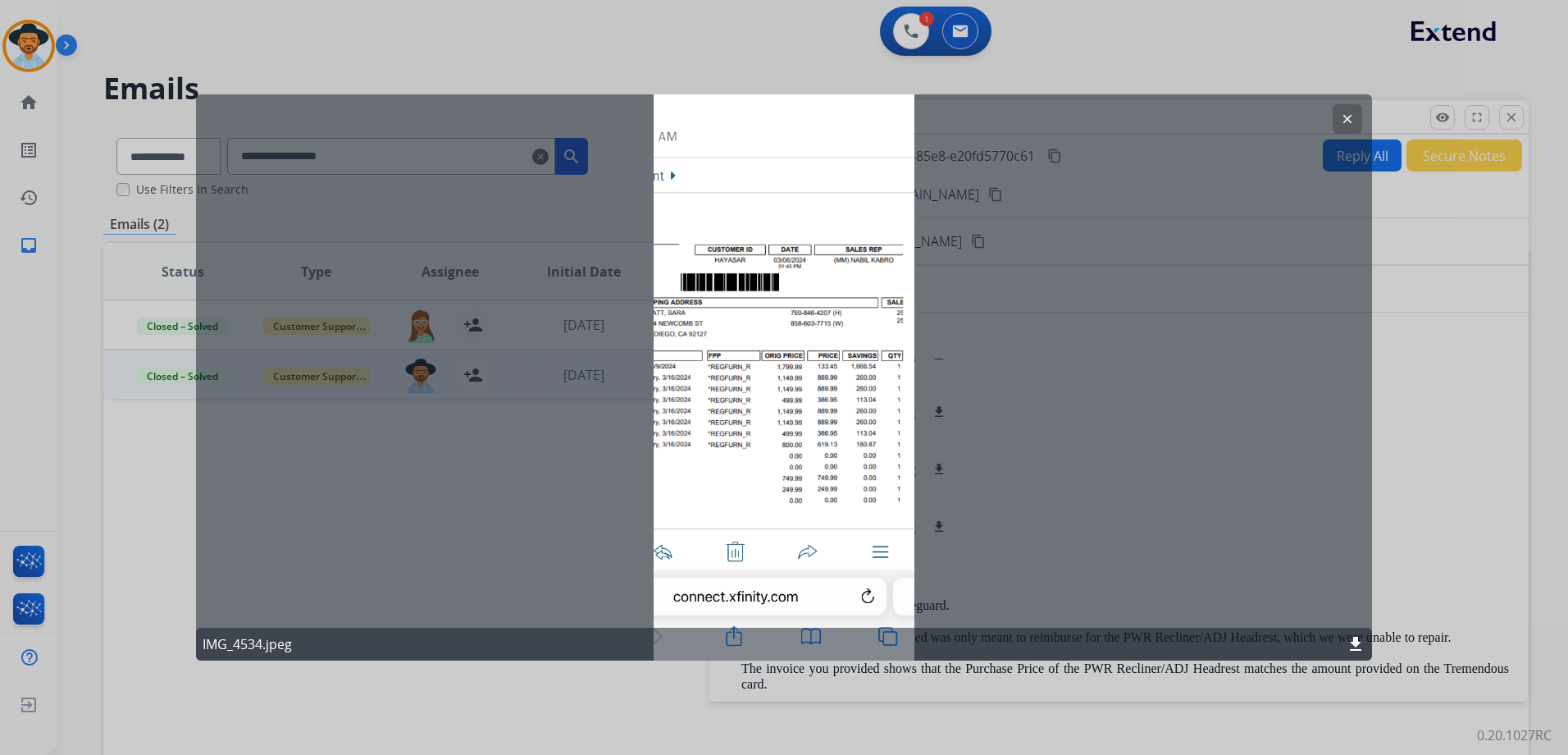
click at [1348, 112] on mat-icon "clear" at bounding box center [1347, 118] width 14 height 14
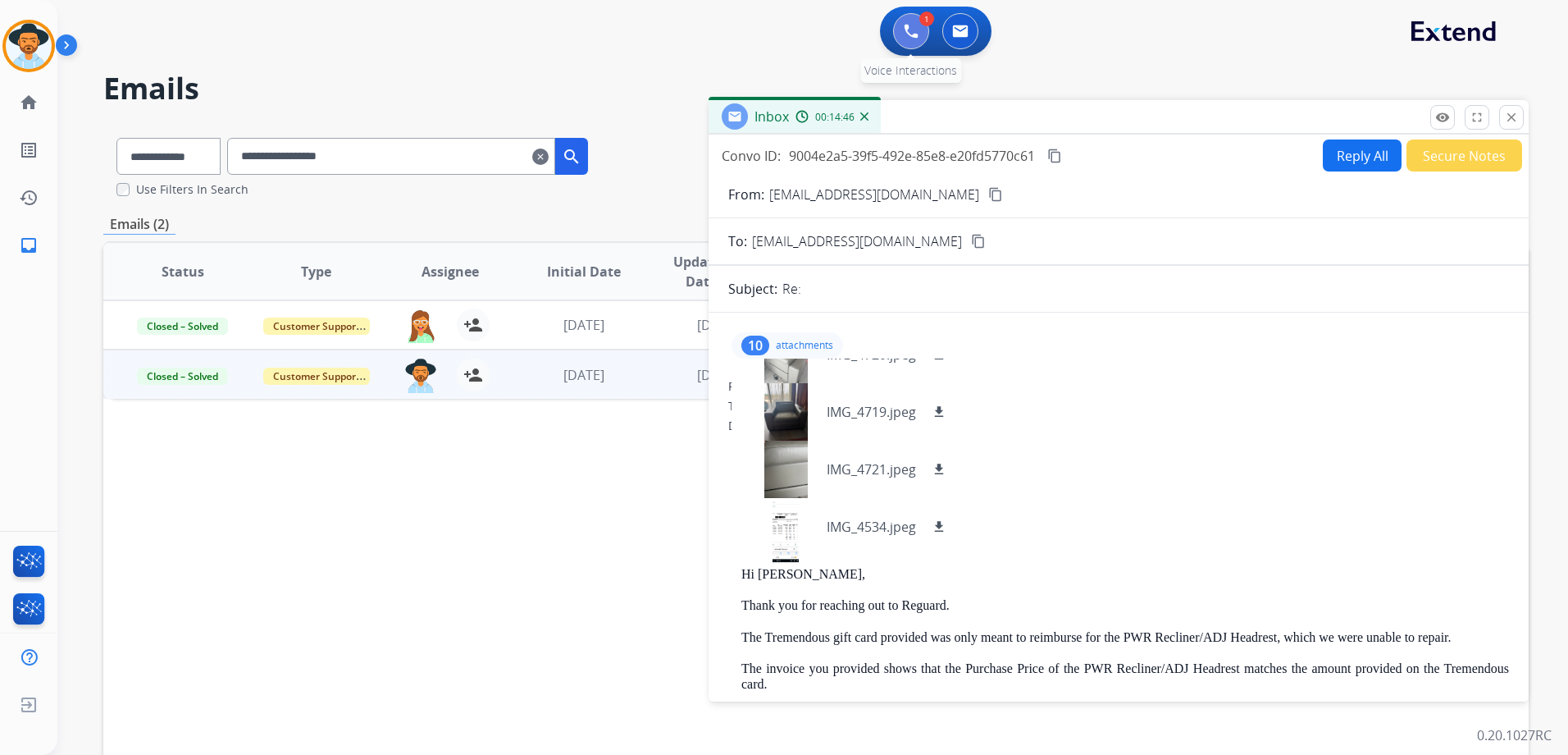
click at [899, 31] on button at bounding box center [911, 32] width 36 height 37
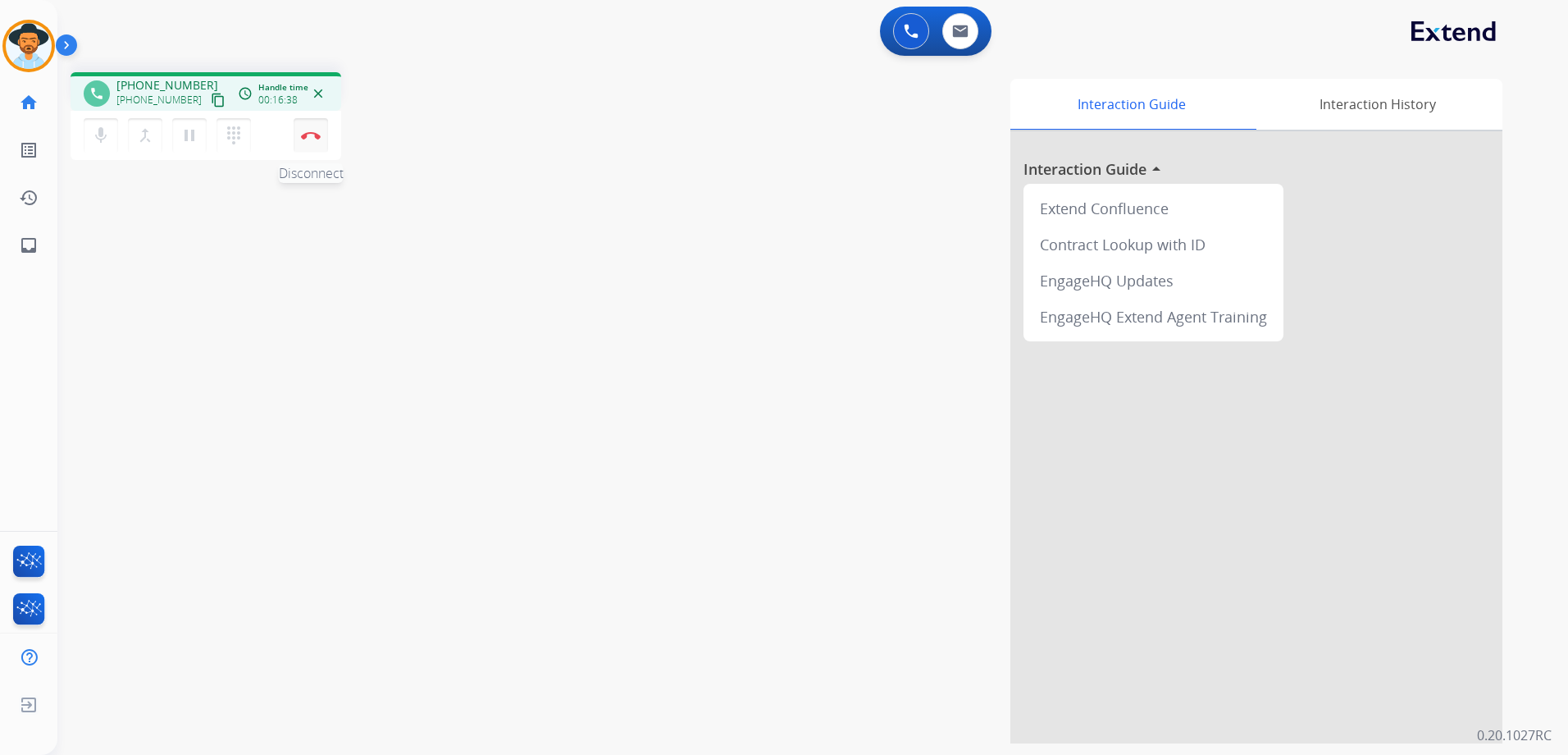
click at [309, 136] on img at bounding box center [310, 135] width 19 height 9
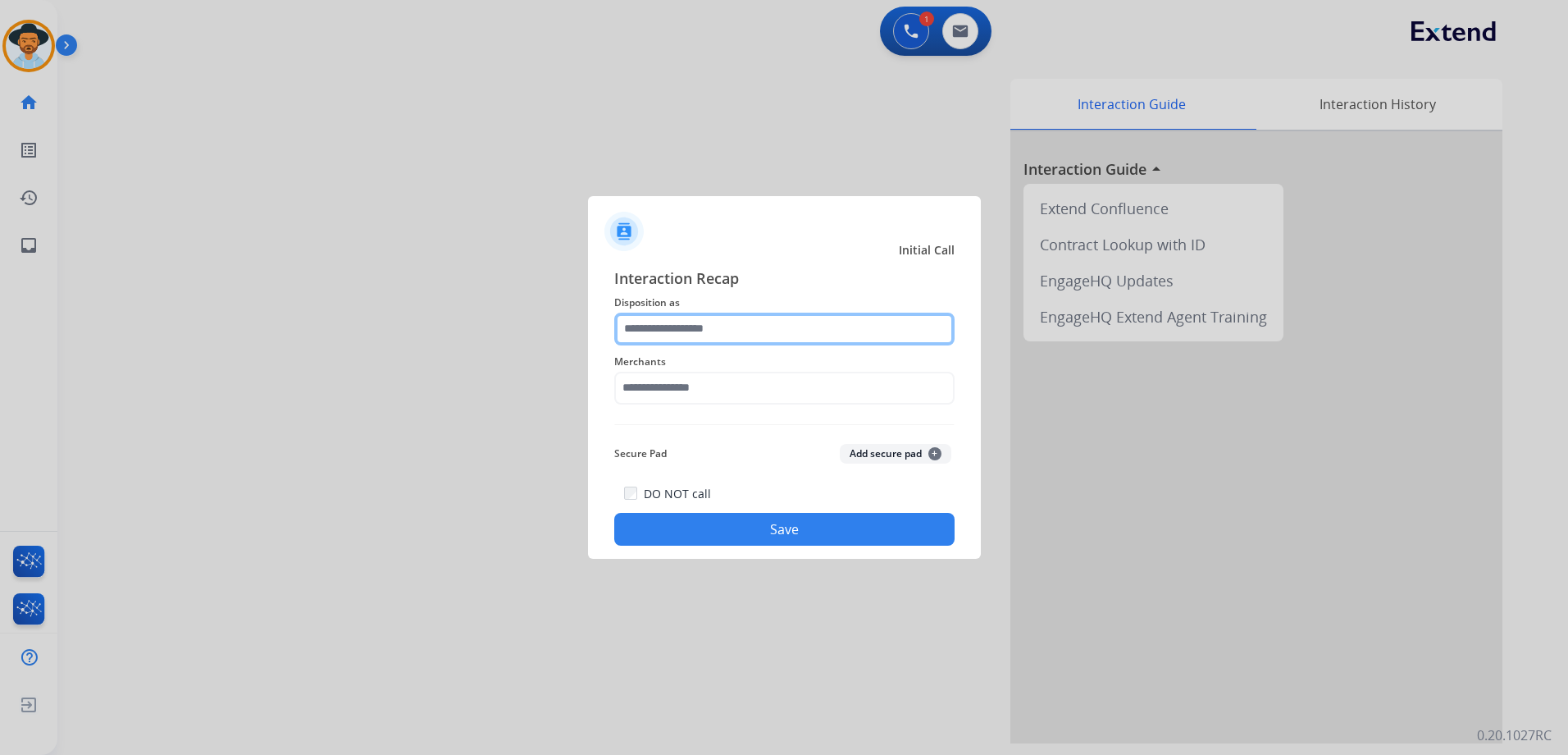
click at [791, 328] on input "text" at bounding box center [784, 329] width 340 height 33
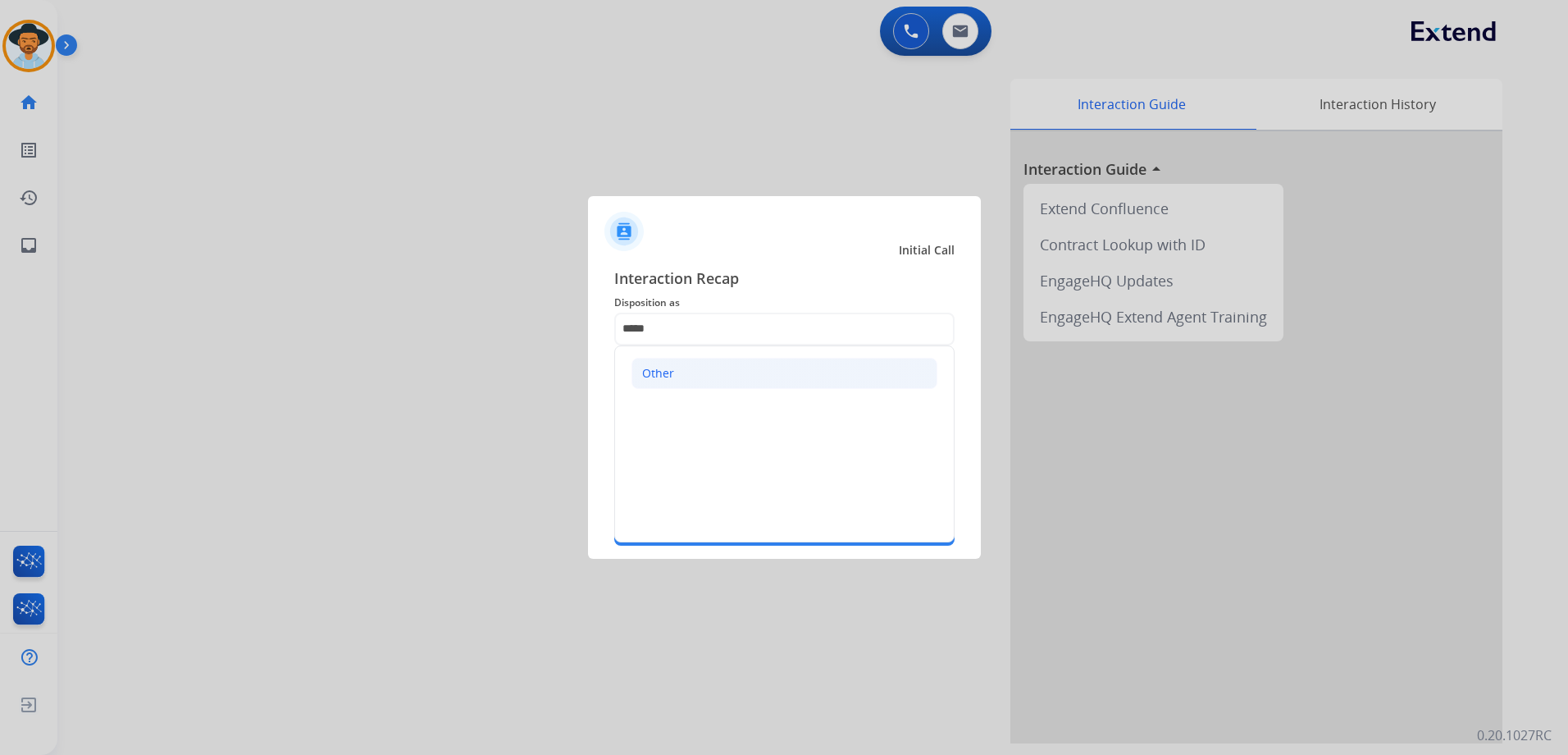
click at [706, 371] on li "Other" at bounding box center [784, 373] width 306 height 31
type input "*****"
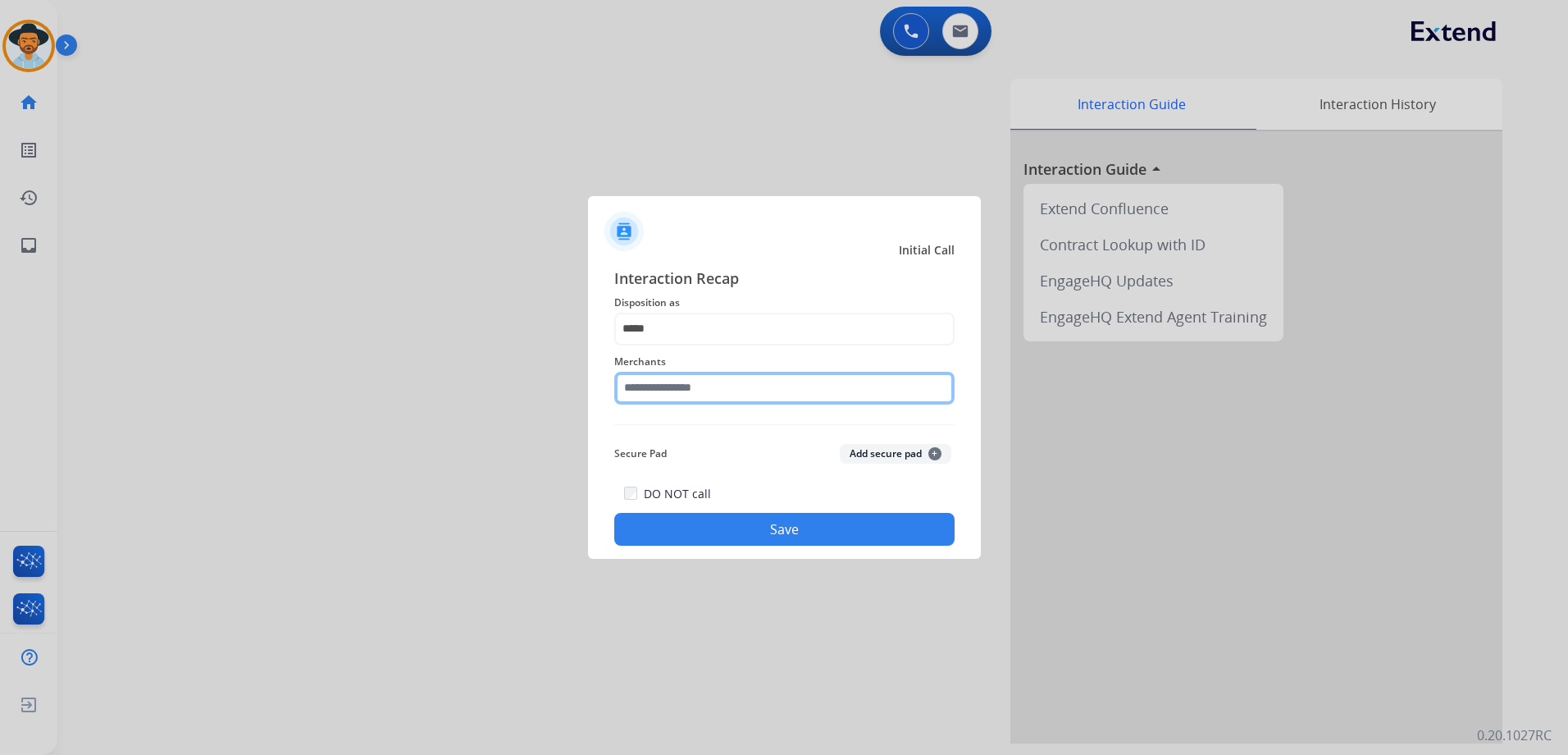
click at [694, 395] on input "text" at bounding box center [784, 388] width 340 height 33
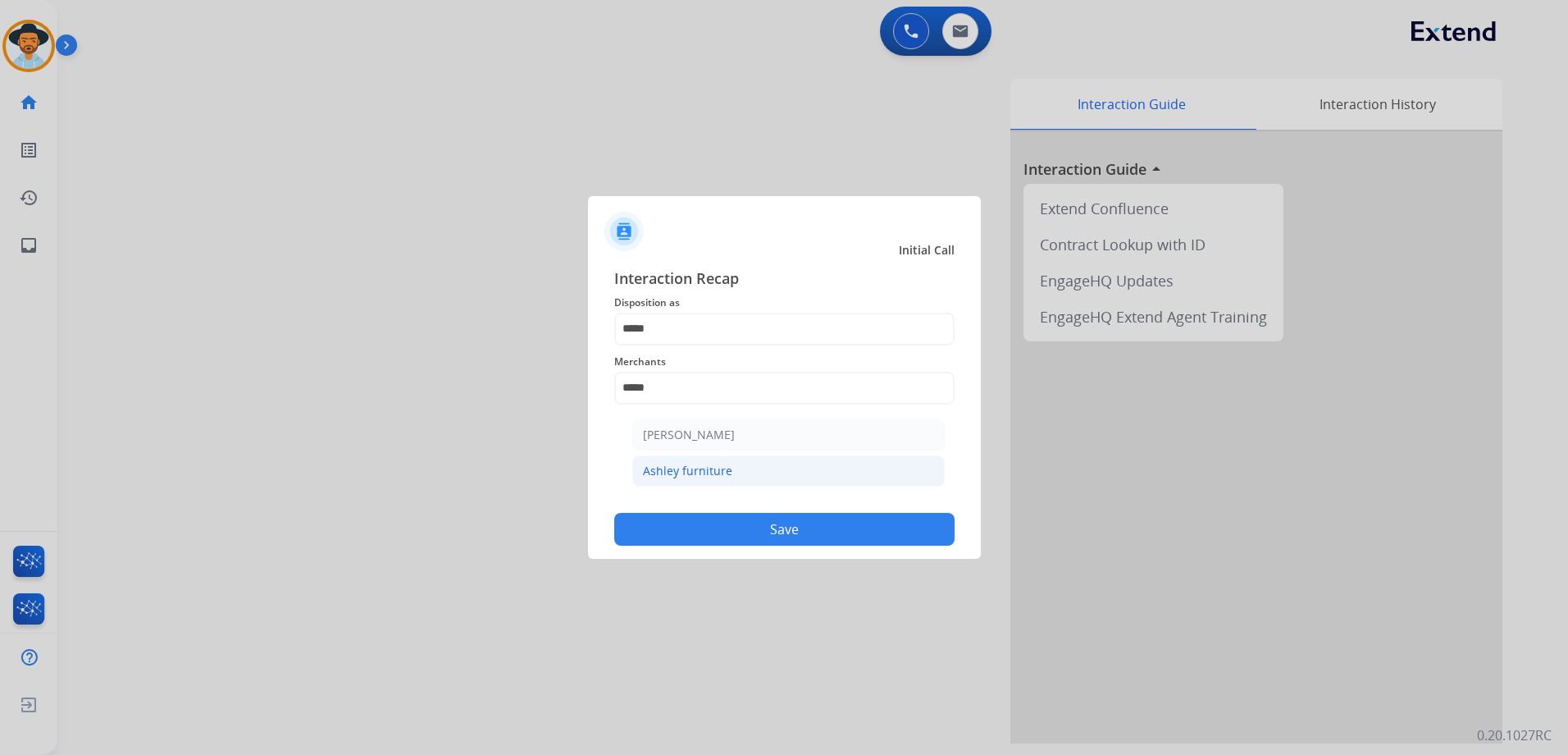
click at [713, 472] on div "Ashley furniture" at bounding box center [688, 471] width 89 height 16
type input "**********"
click at [788, 539] on button "Save" at bounding box center [784, 529] width 340 height 33
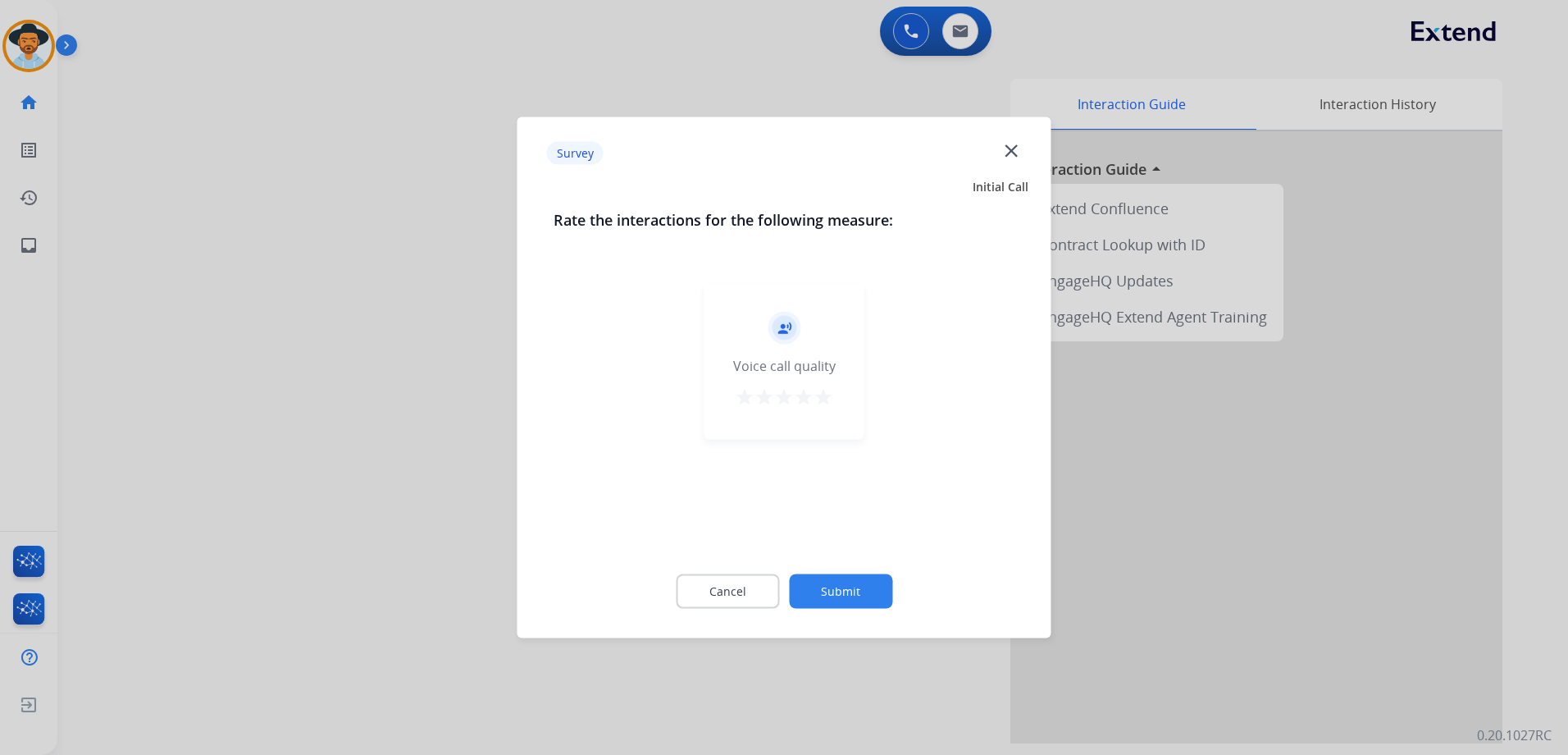
click at [822, 400] on mat-icon "star" at bounding box center [823, 397] width 19 height 19
click at [868, 600] on button "Submit" at bounding box center [841, 592] width 104 height 35
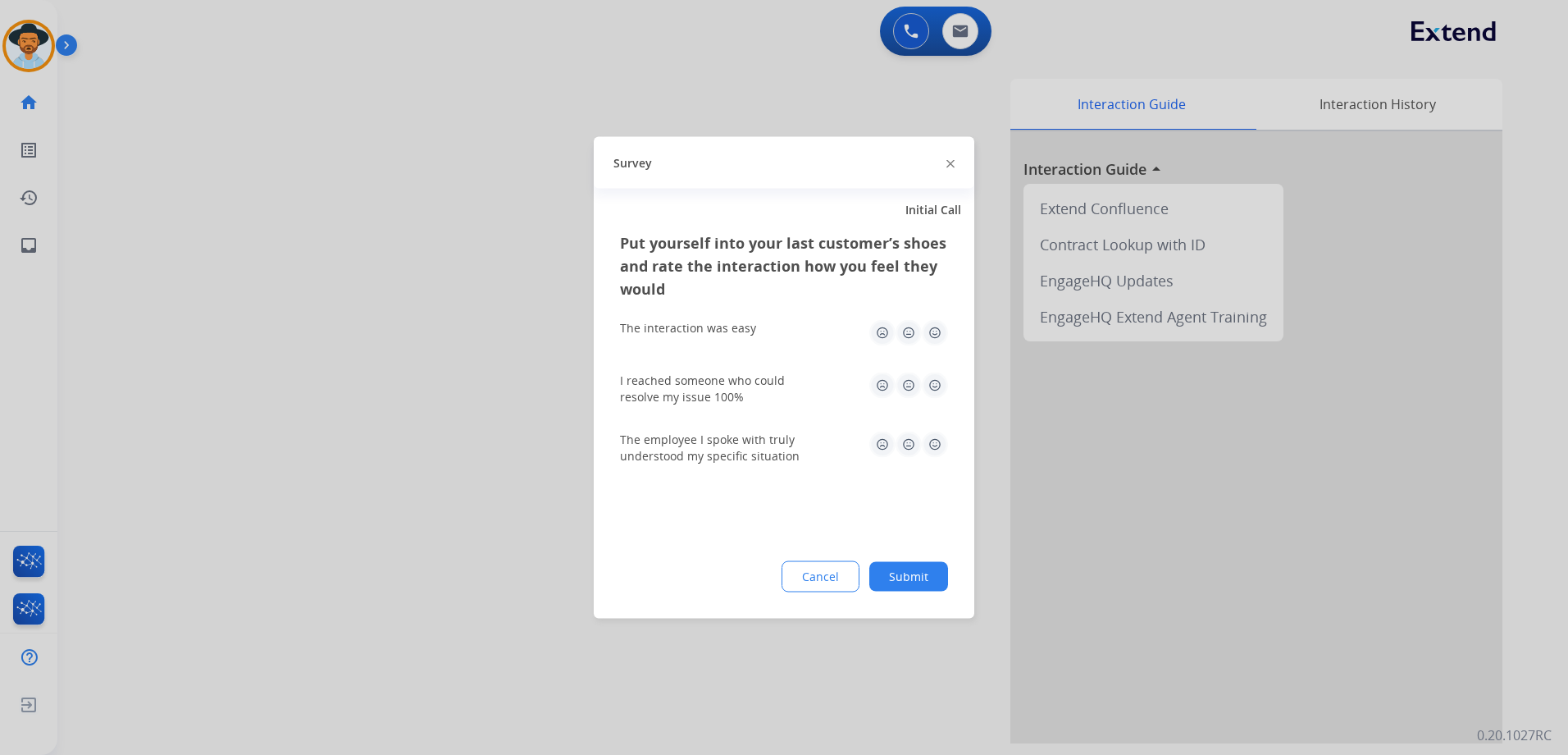
drag, startPoint x: 940, startPoint y: 341, endPoint x: 936, endPoint y: 353, distance: 12.6
click at [939, 343] on img at bounding box center [934, 332] width 26 height 26
click at [933, 378] on img at bounding box center [934, 385] width 26 height 26
click at [936, 444] on img at bounding box center [934, 444] width 26 height 26
click at [901, 581] on button "Submit" at bounding box center [908, 576] width 79 height 30
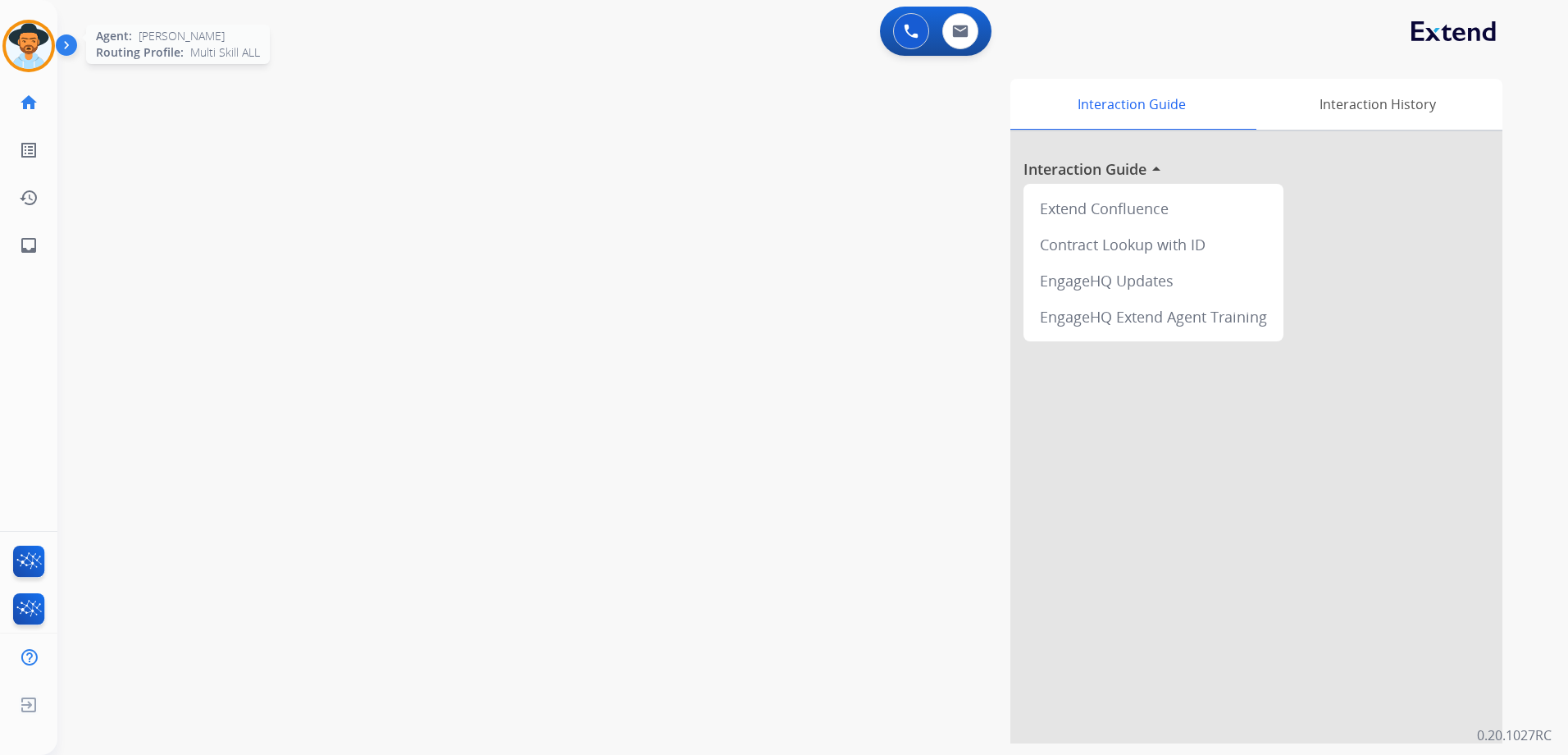
click at [23, 39] on img at bounding box center [29, 46] width 46 height 46
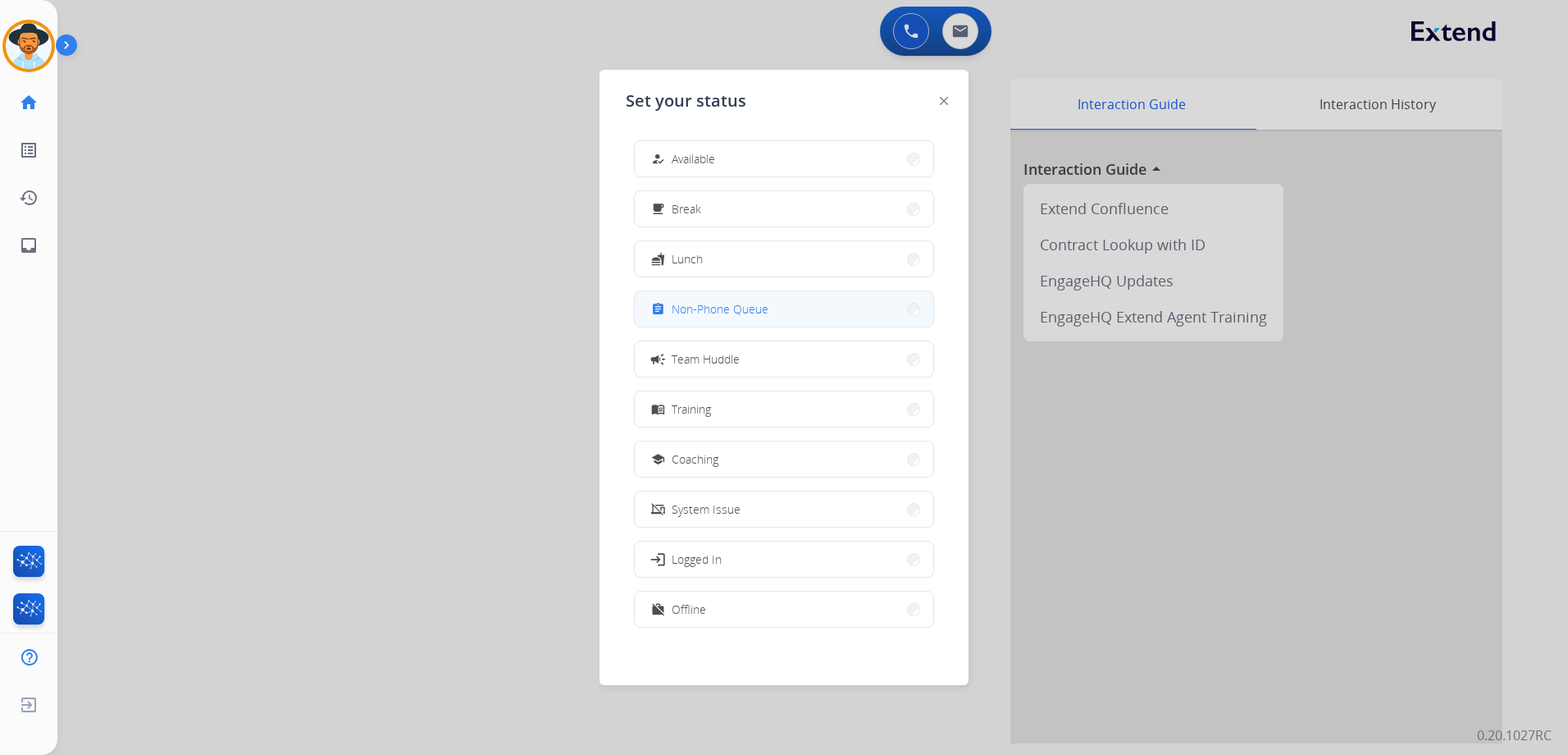
click at [776, 318] on button "assignment Non-Phone Queue" at bounding box center [784, 308] width 299 height 36
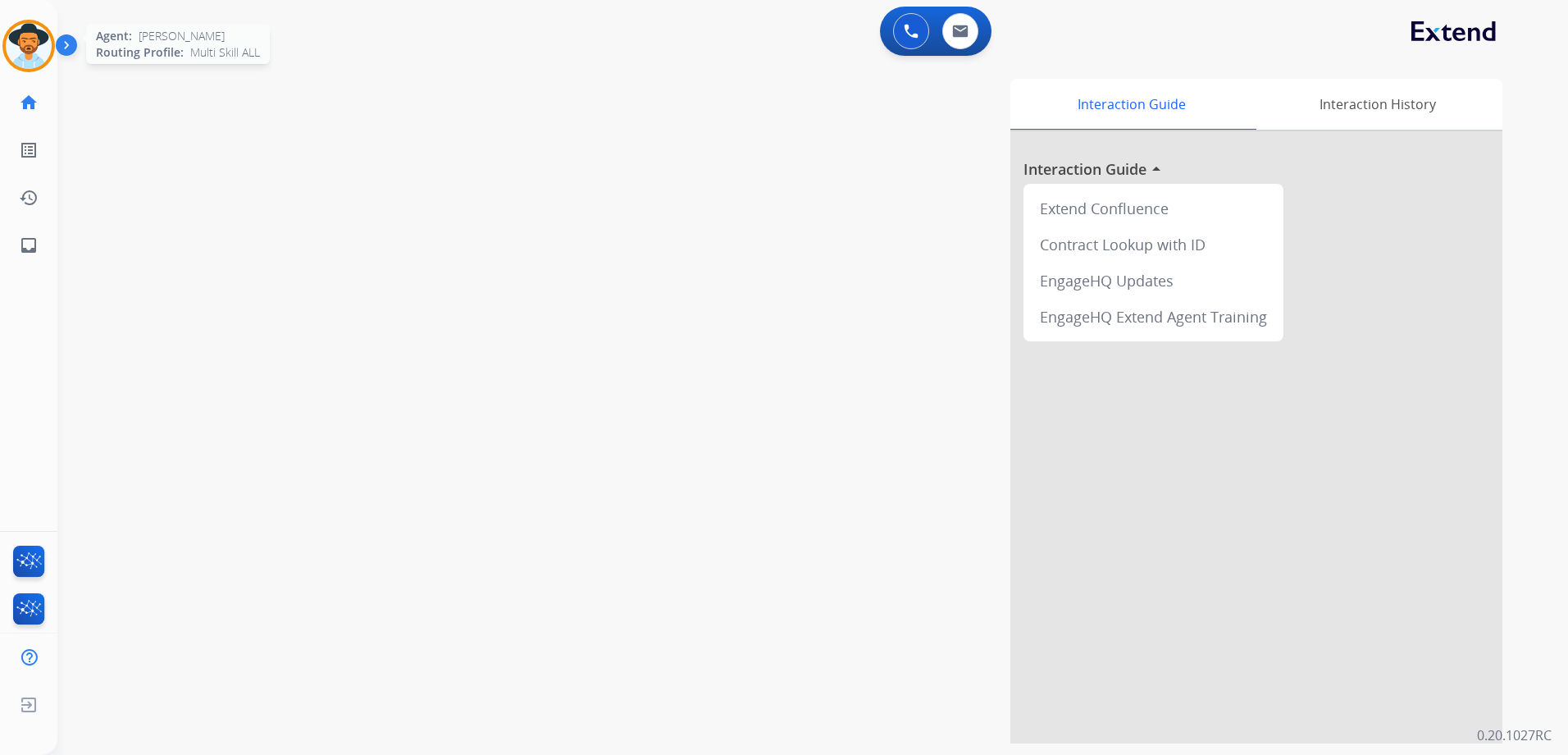
click at [16, 43] on img at bounding box center [29, 46] width 46 height 46
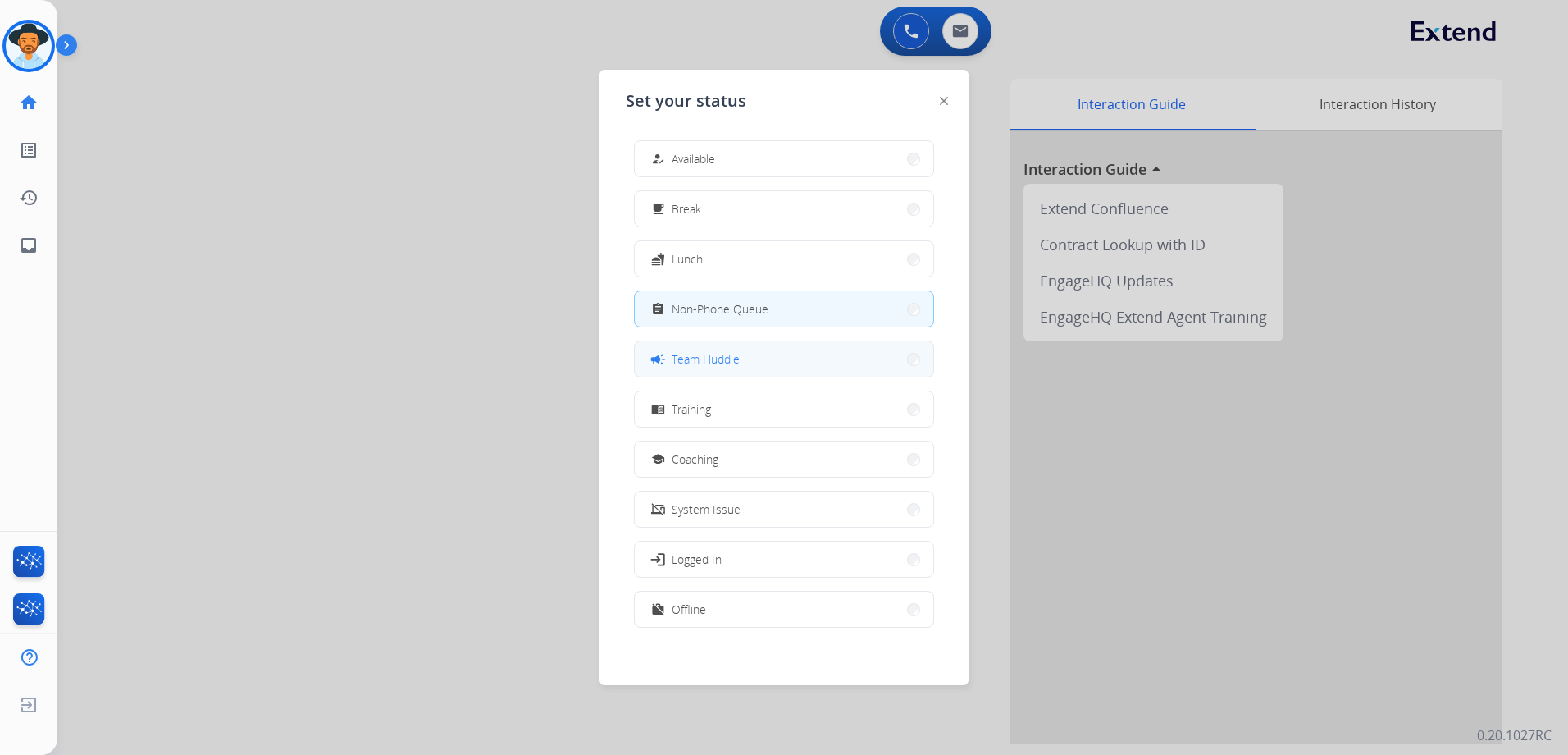
click at [719, 362] on span "Team Huddle" at bounding box center [705, 359] width 68 height 17
